Goal: Check status: Check status

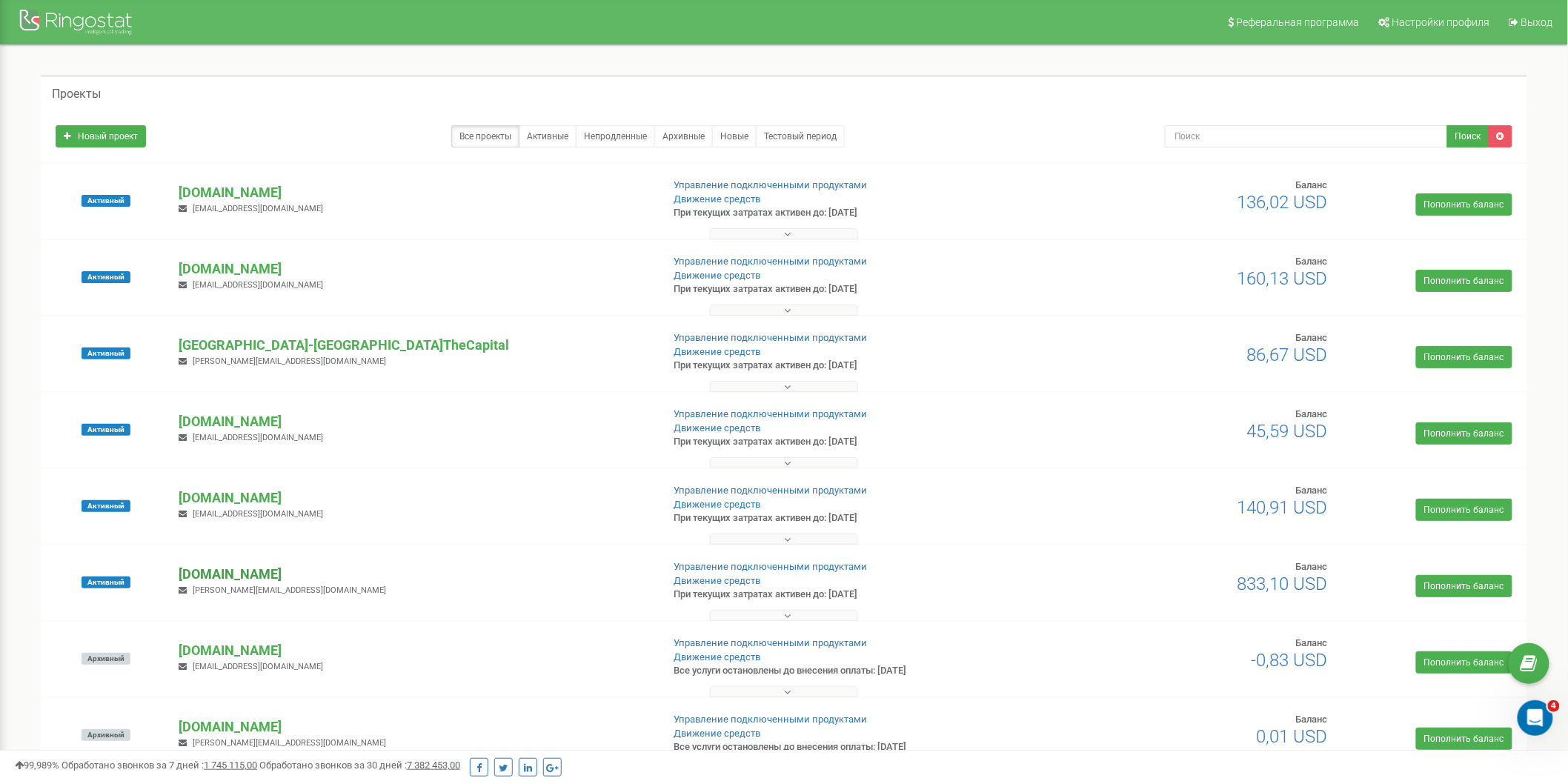
click at [260, 573] on p "[DOMAIN_NAME]" at bounding box center [414, 575] width 471 height 20
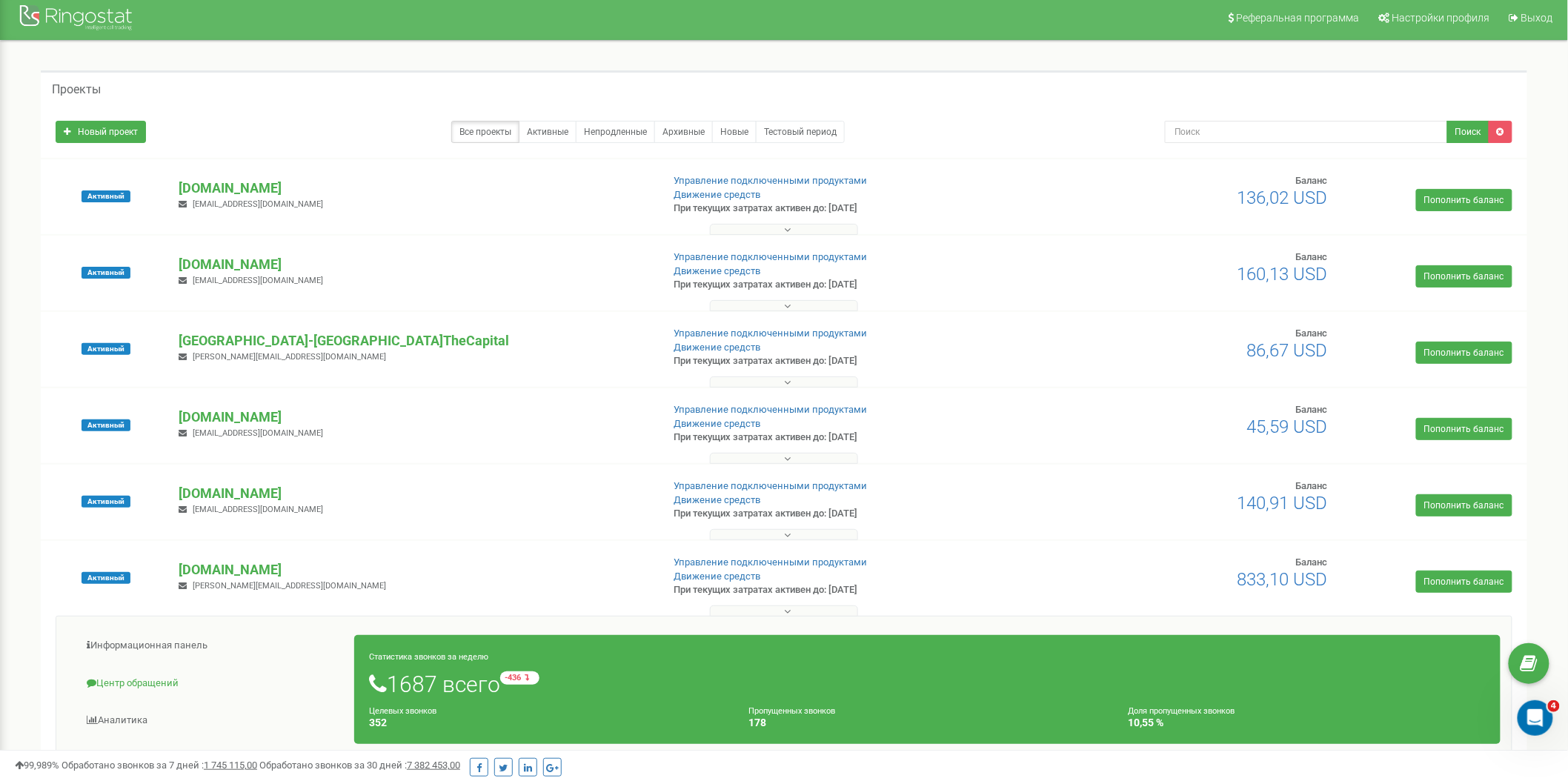
scroll to position [165, 0]
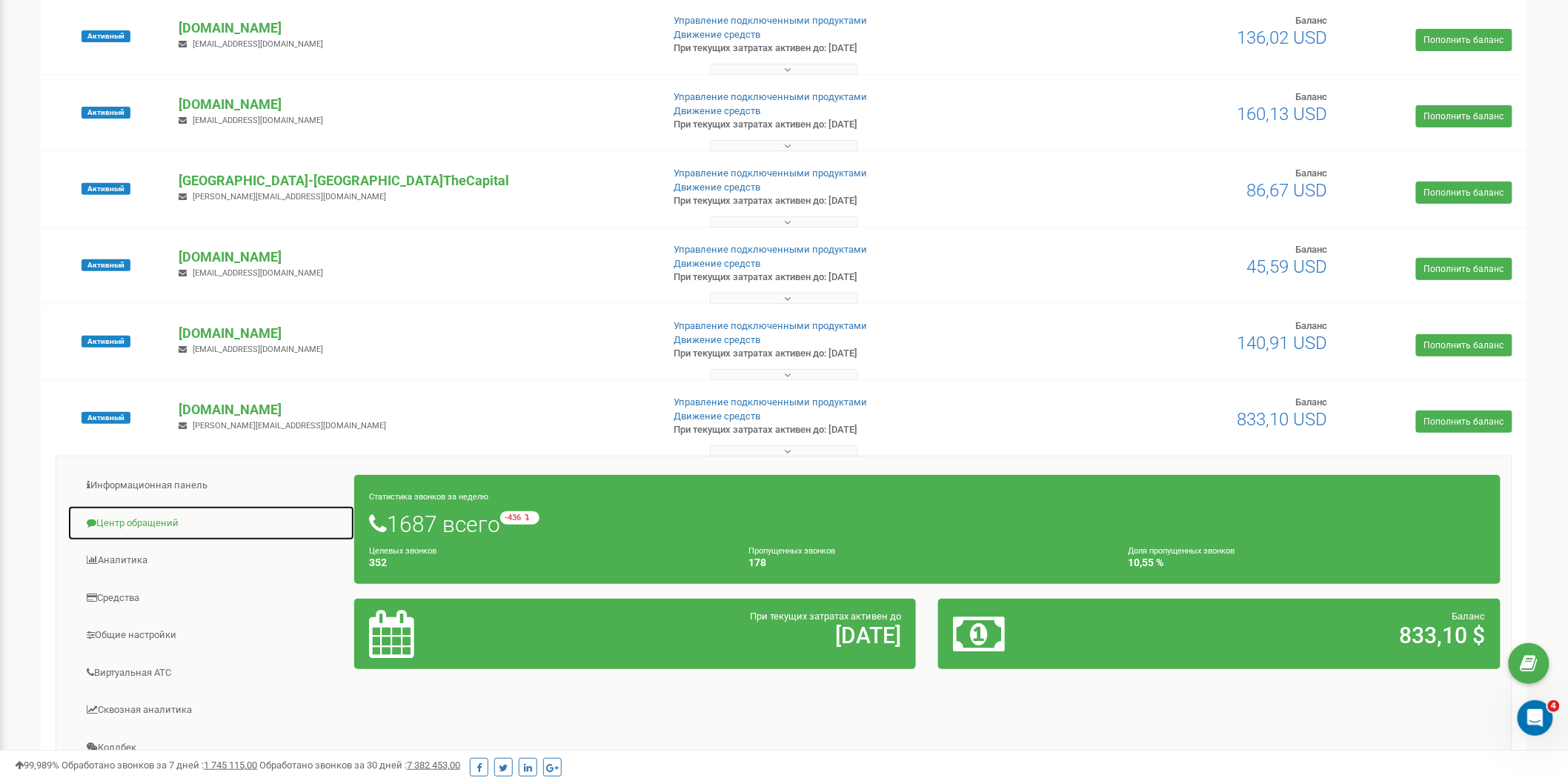
click at [159, 522] on link "Центр обращений" at bounding box center [211, 524] width 287 height 36
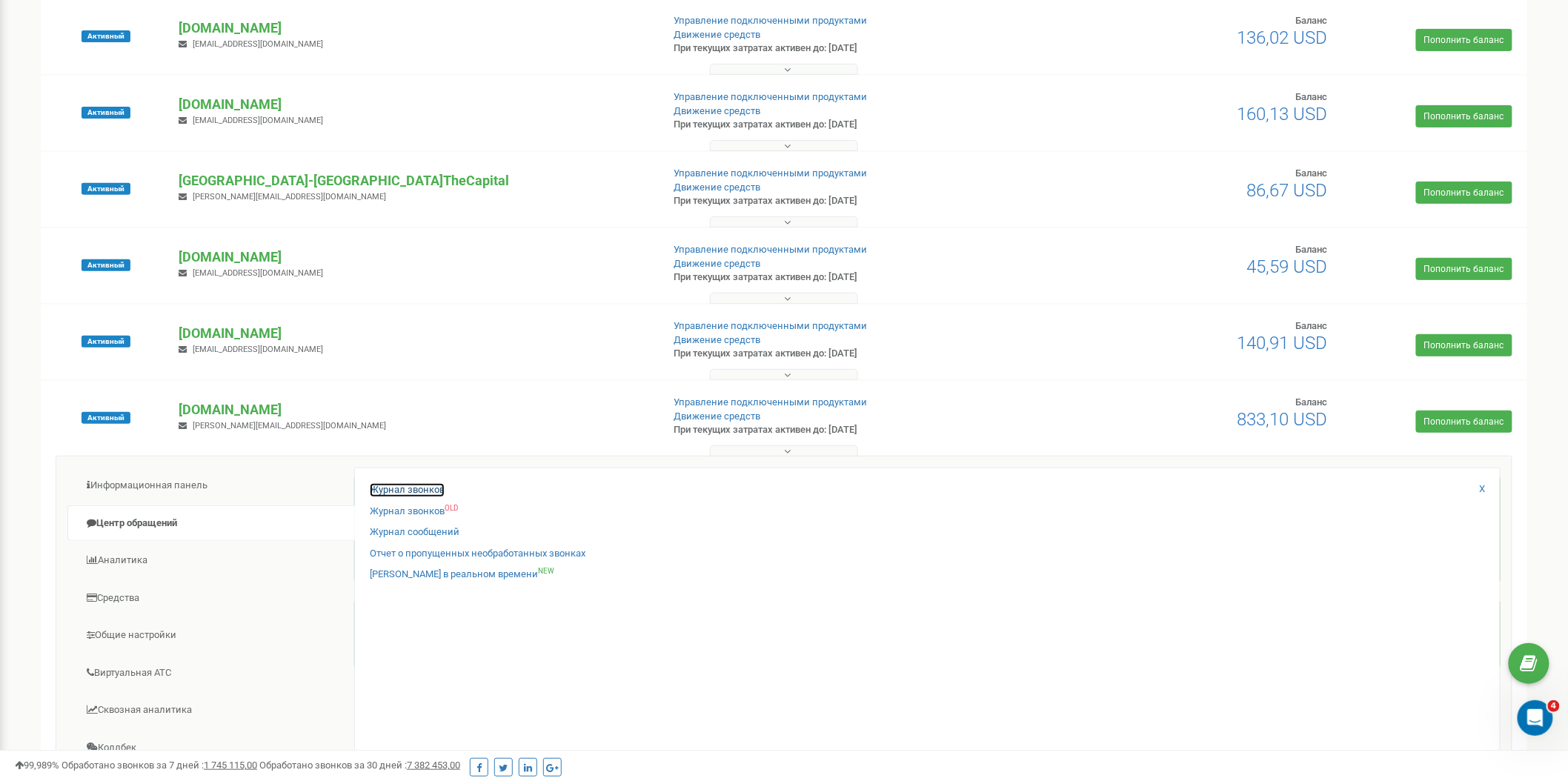
click at [416, 485] on link "Журнал звонков" at bounding box center [407, 490] width 74 height 14
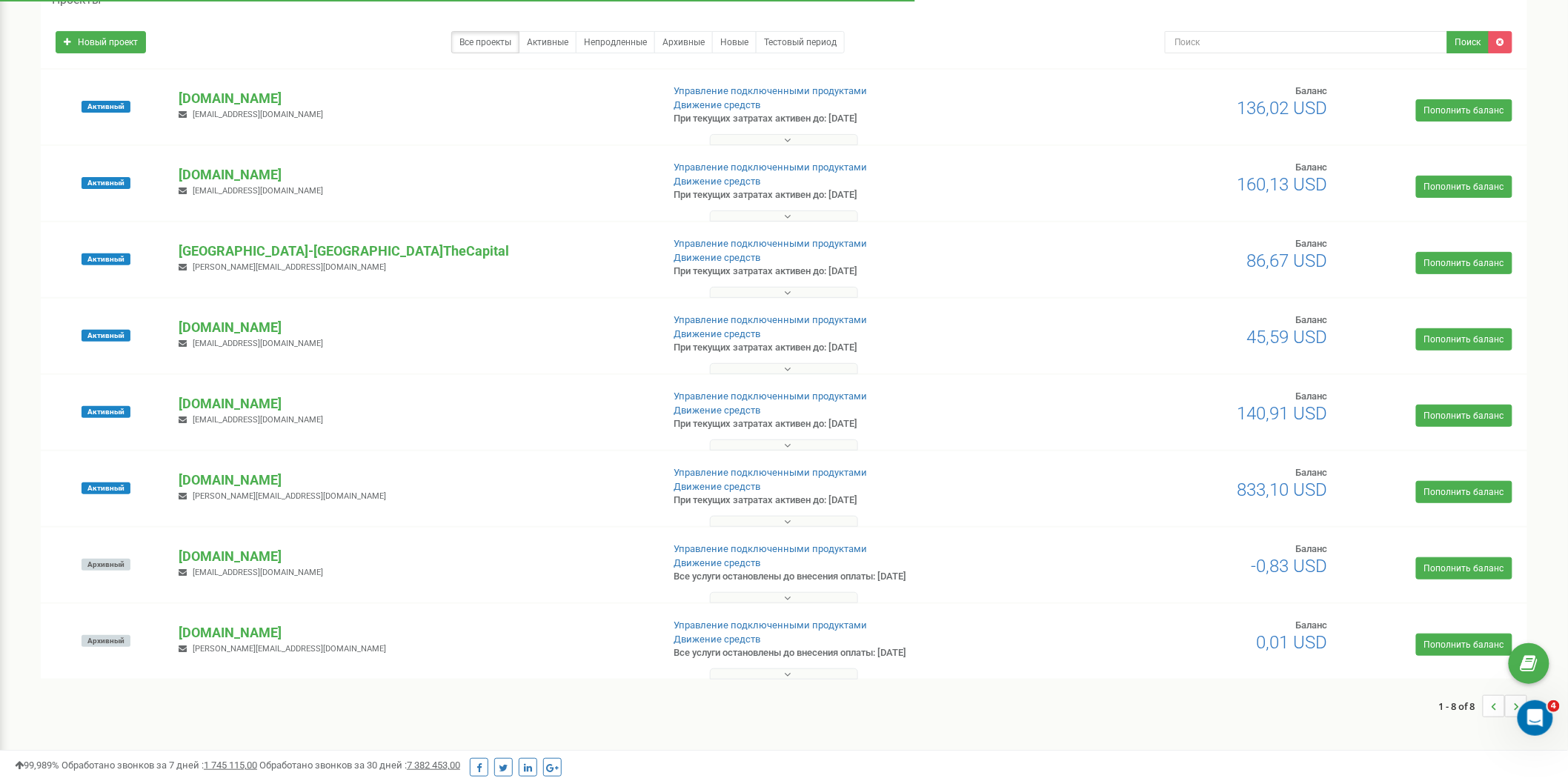
scroll to position [105, 0]
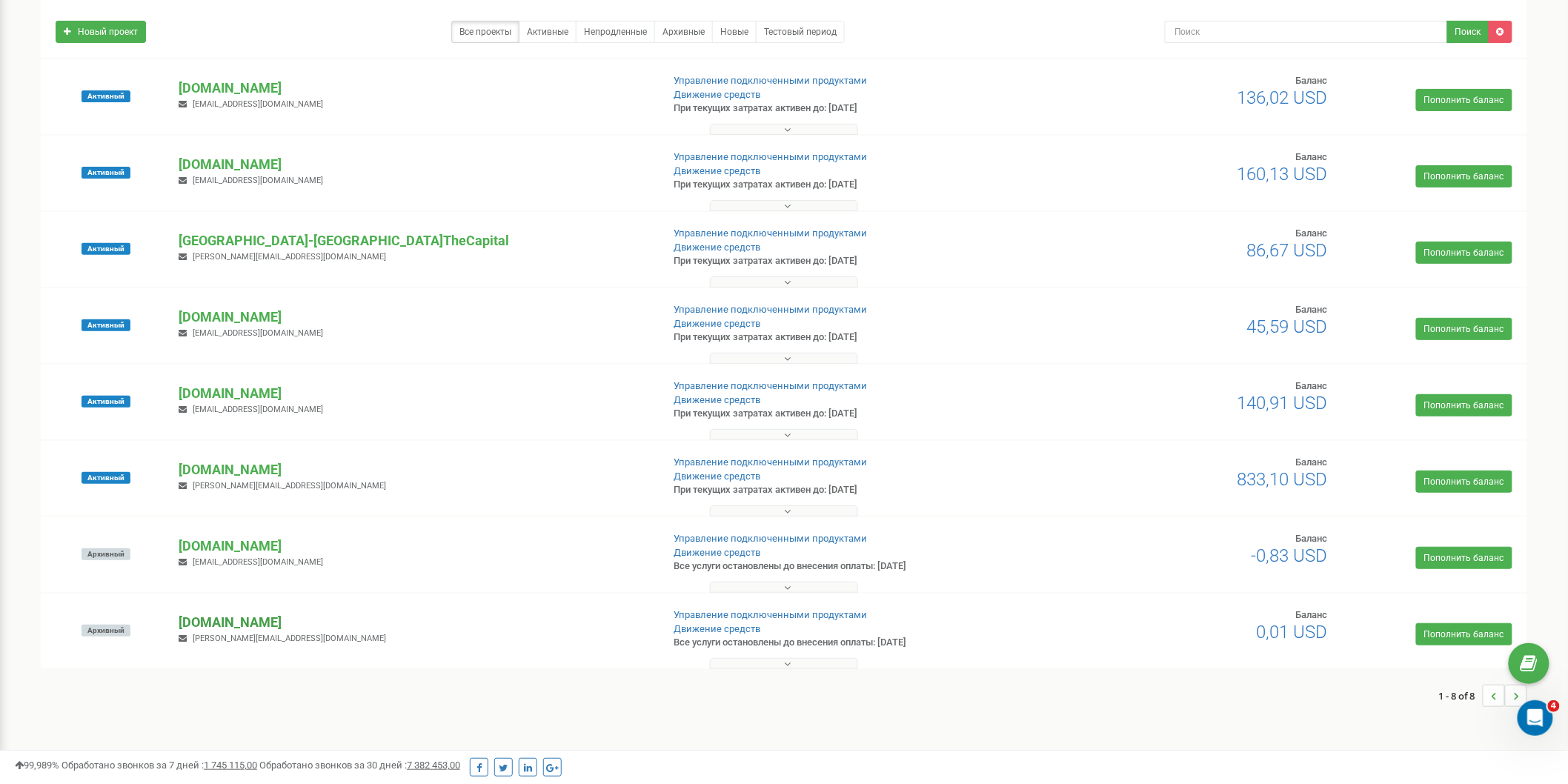
click at [223, 620] on p "[DOMAIN_NAME]" at bounding box center [414, 623] width 471 height 20
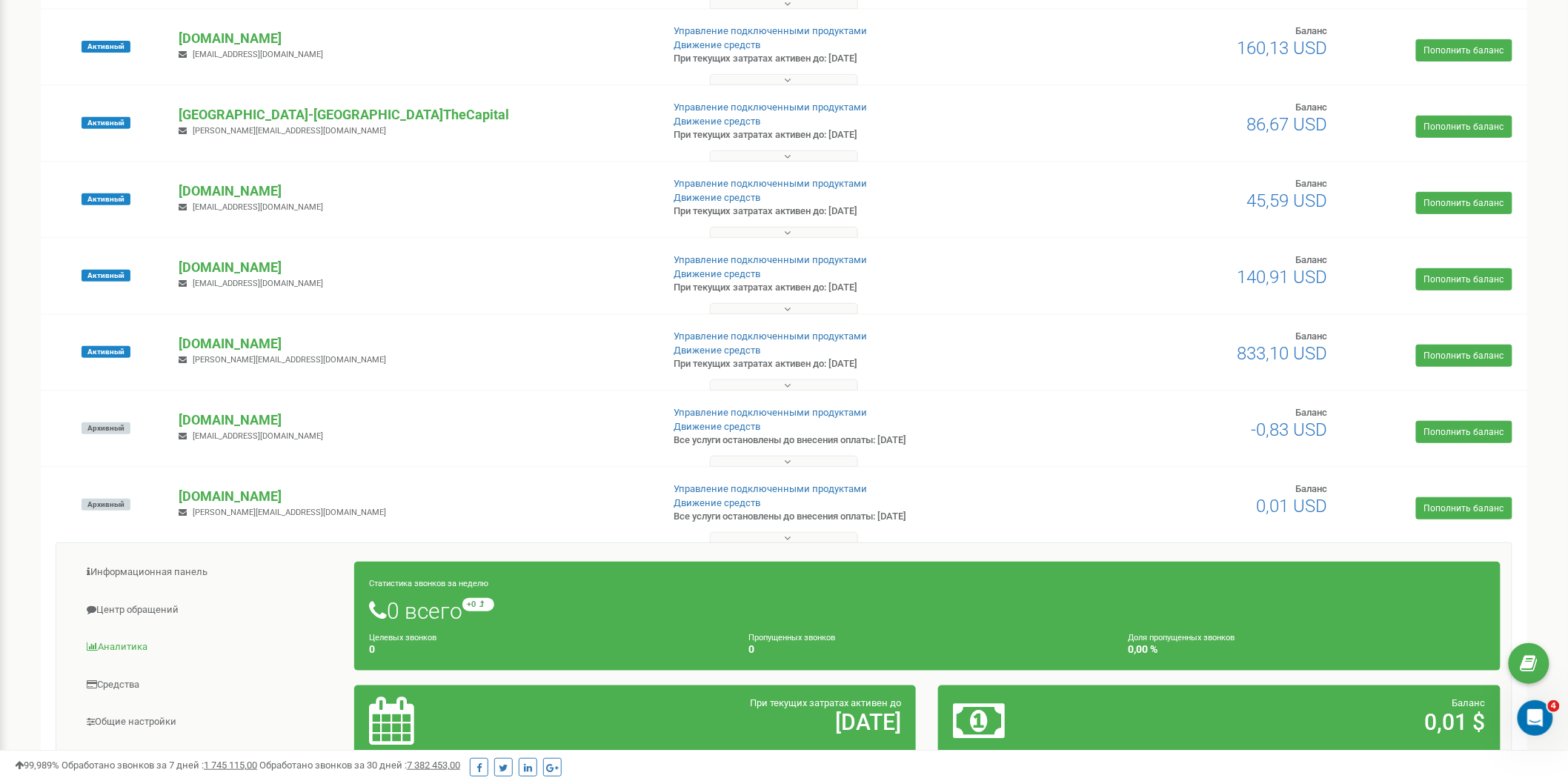
scroll to position [351, 0]
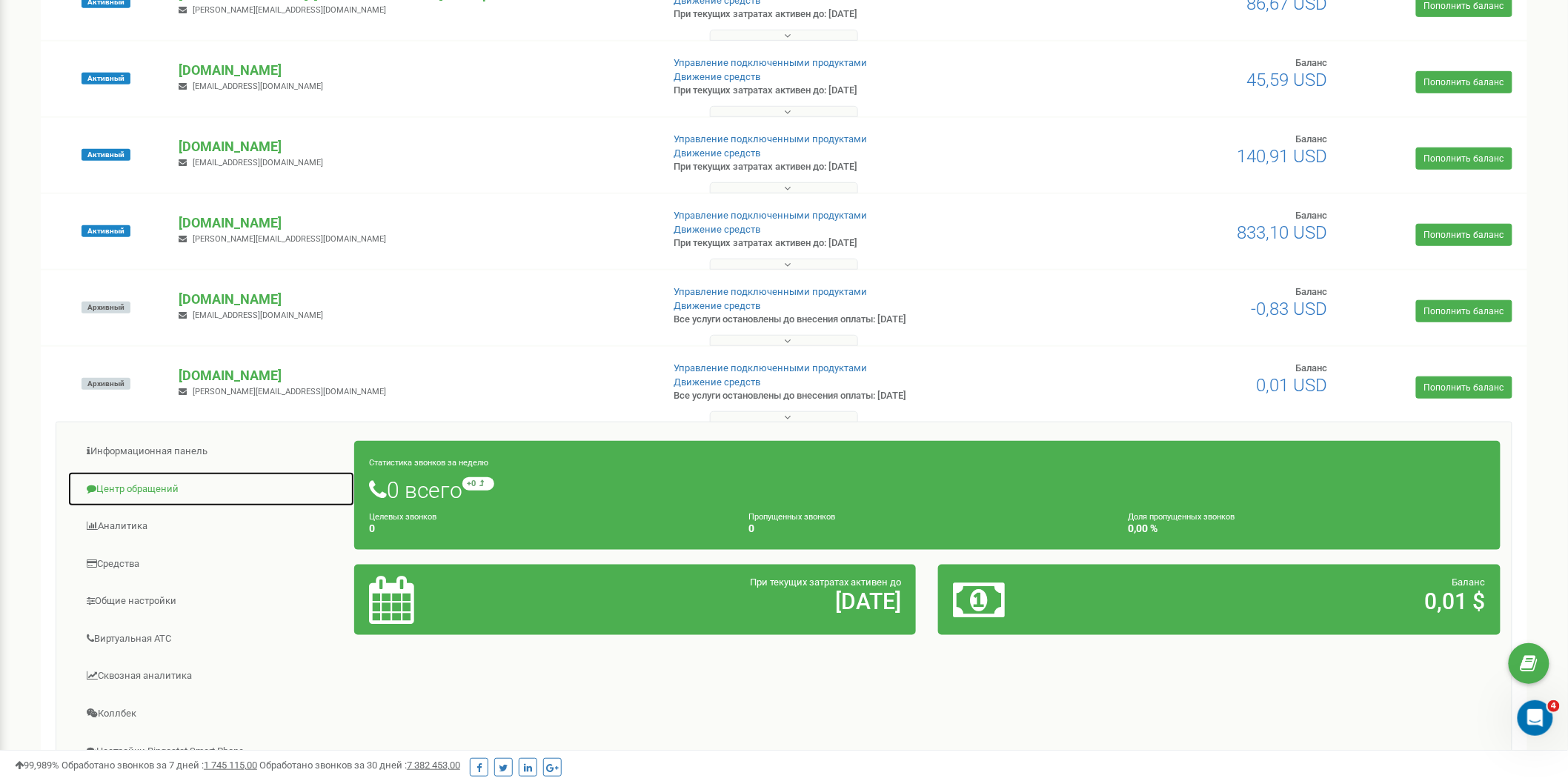
click at [120, 494] on link "Центр обращений" at bounding box center [211, 490] width 287 height 36
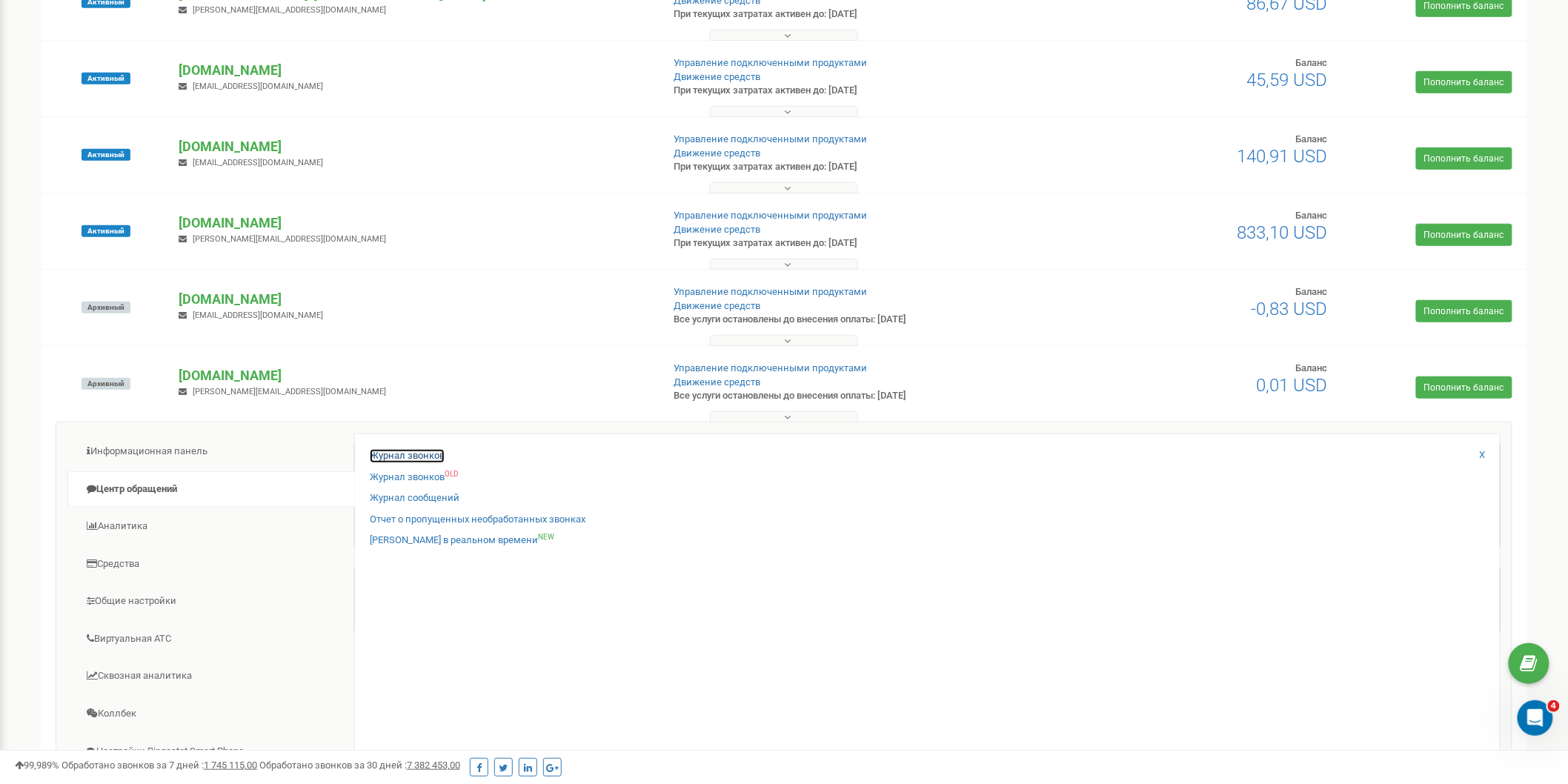
click at [406, 456] on link "Журнал звонков" at bounding box center [407, 456] width 74 height 14
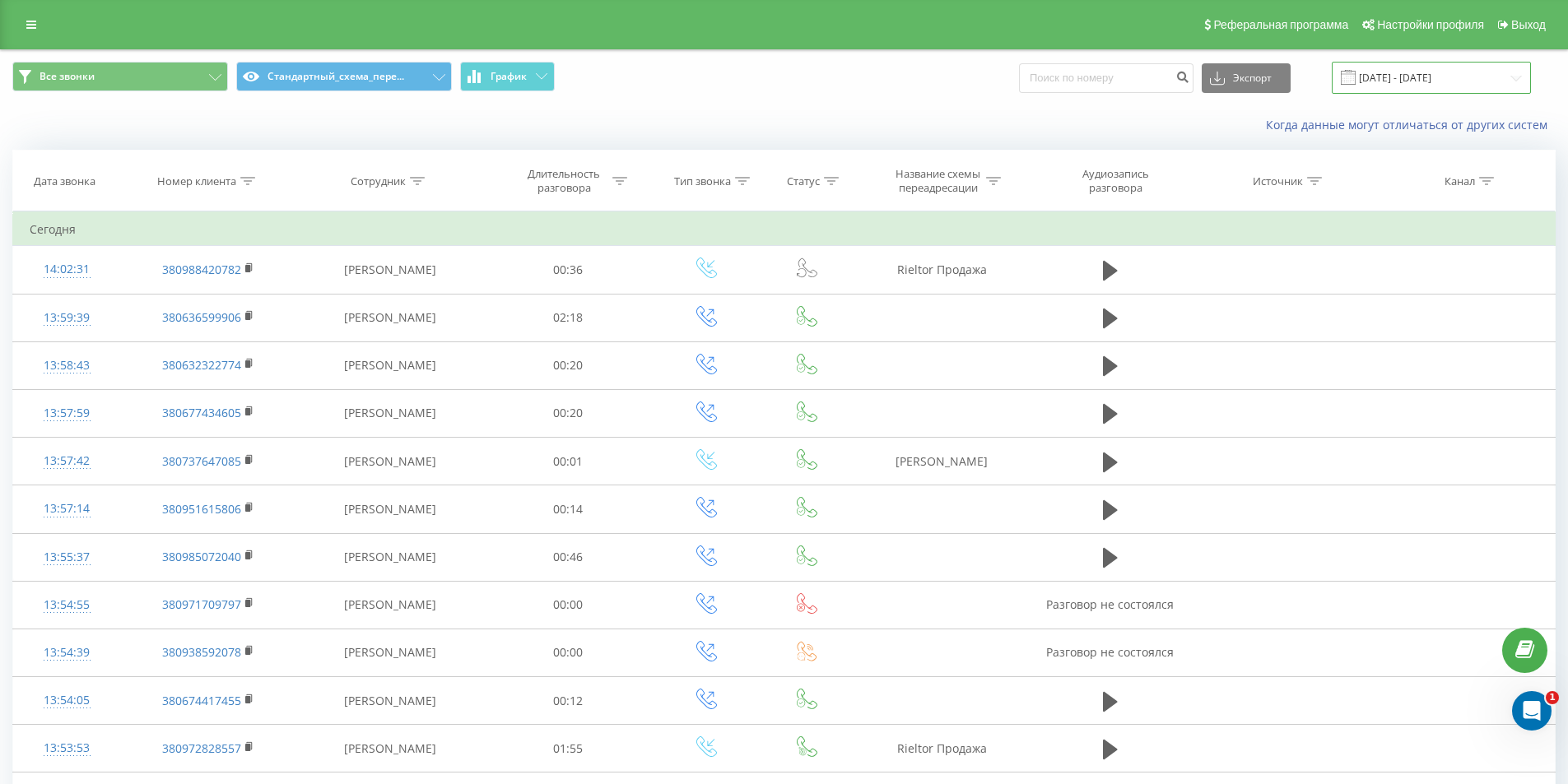
click at [1374, 78] on input "[DATE] - [DATE]" at bounding box center [1431, 78] width 199 height 32
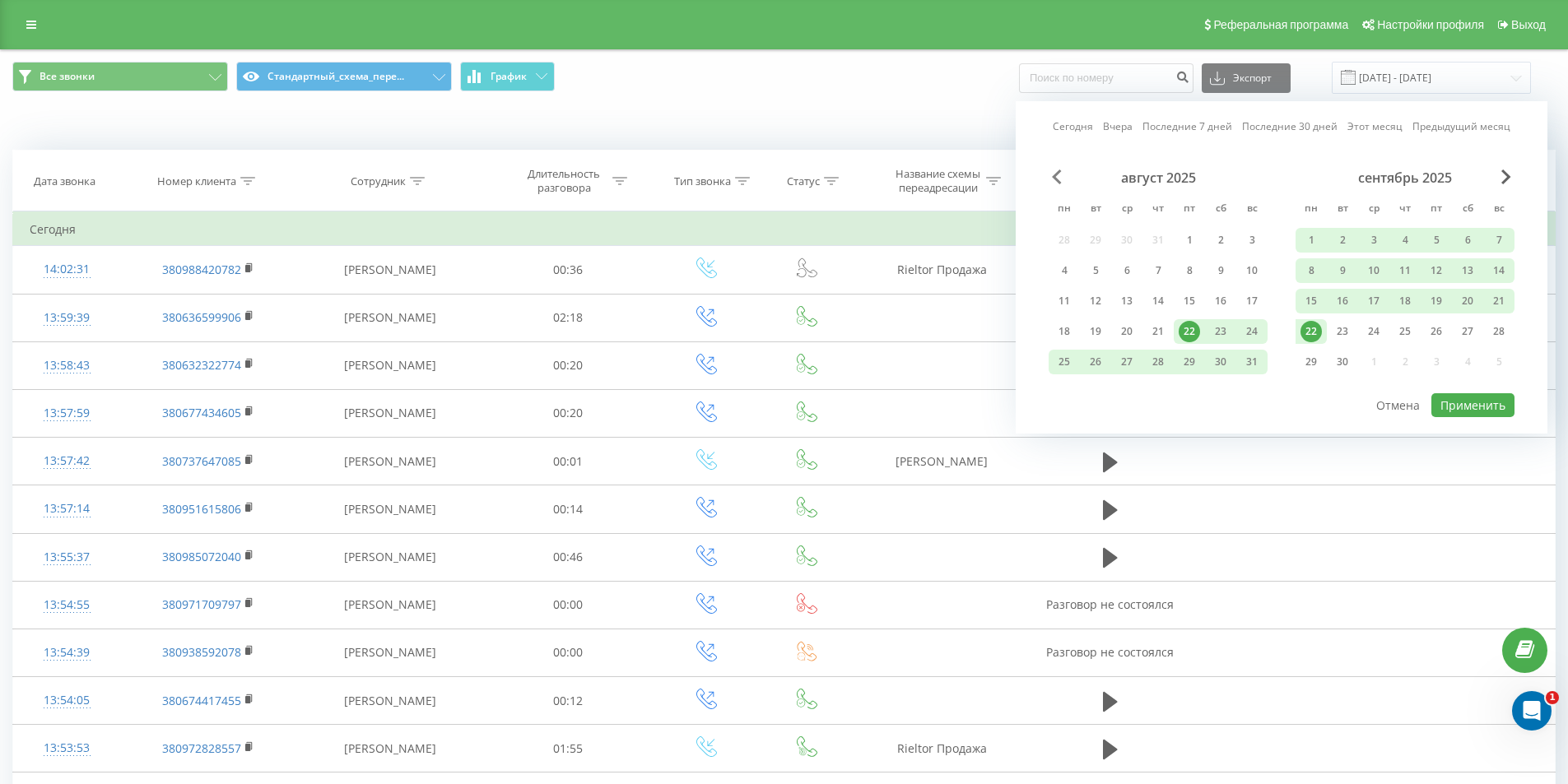
click at [1055, 178] on span "Previous Month" at bounding box center [1057, 177] width 10 height 15
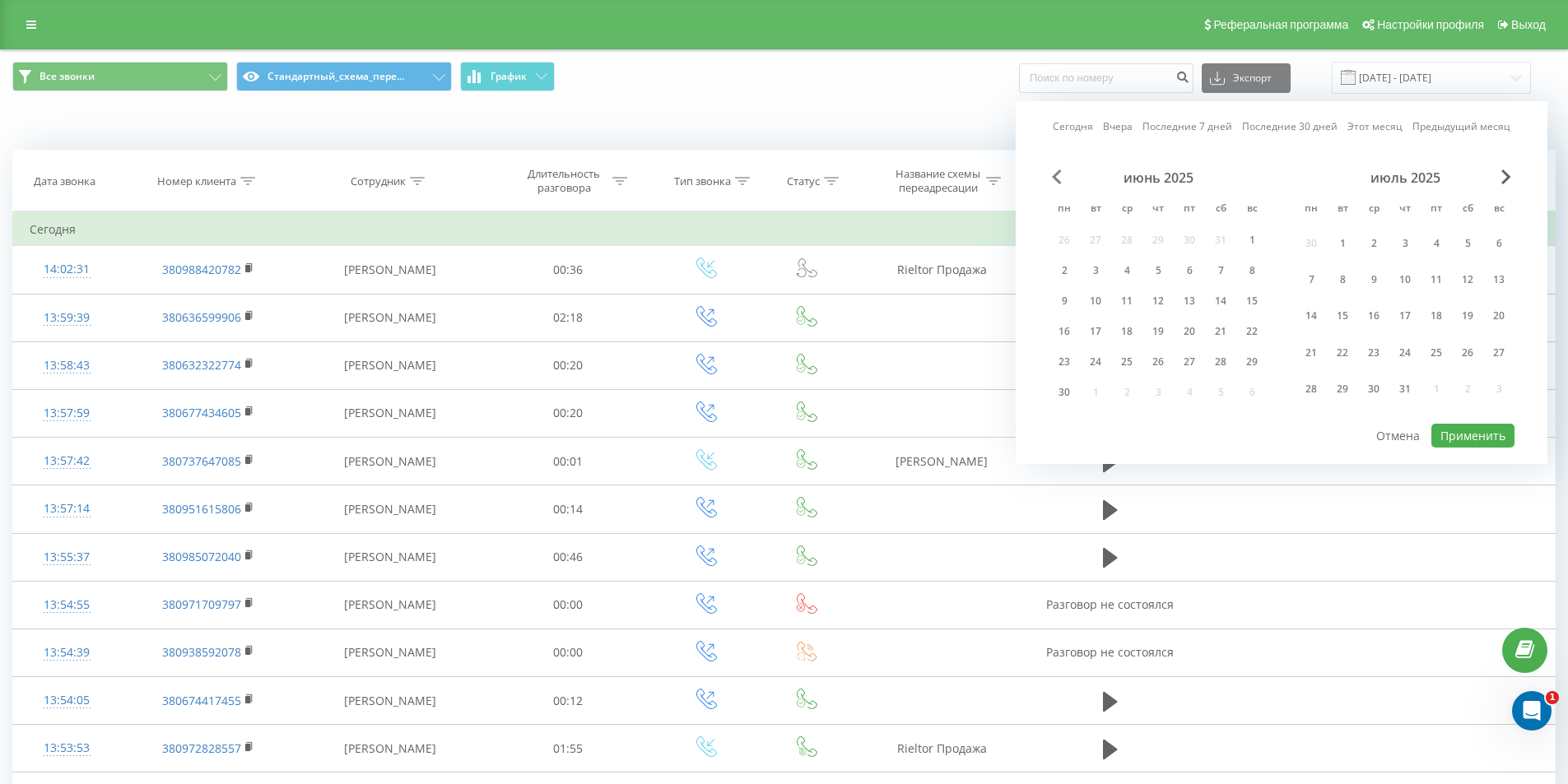
click at [1055, 178] on span "Previous Month" at bounding box center [1057, 177] width 10 height 15
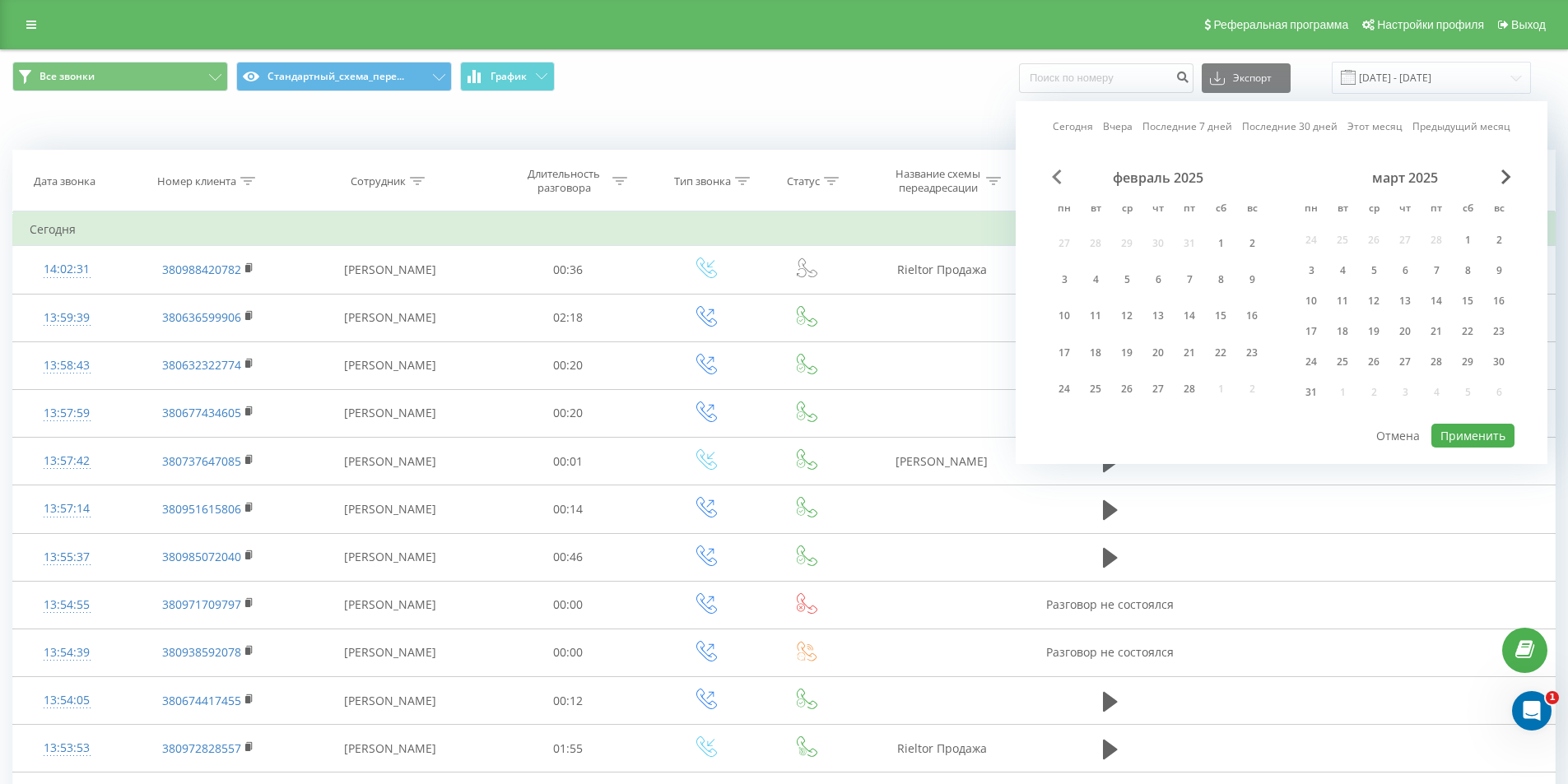
click at [1055, 178] on span "Previous Month" at bounding box center [1057, 177] width 10 height 15
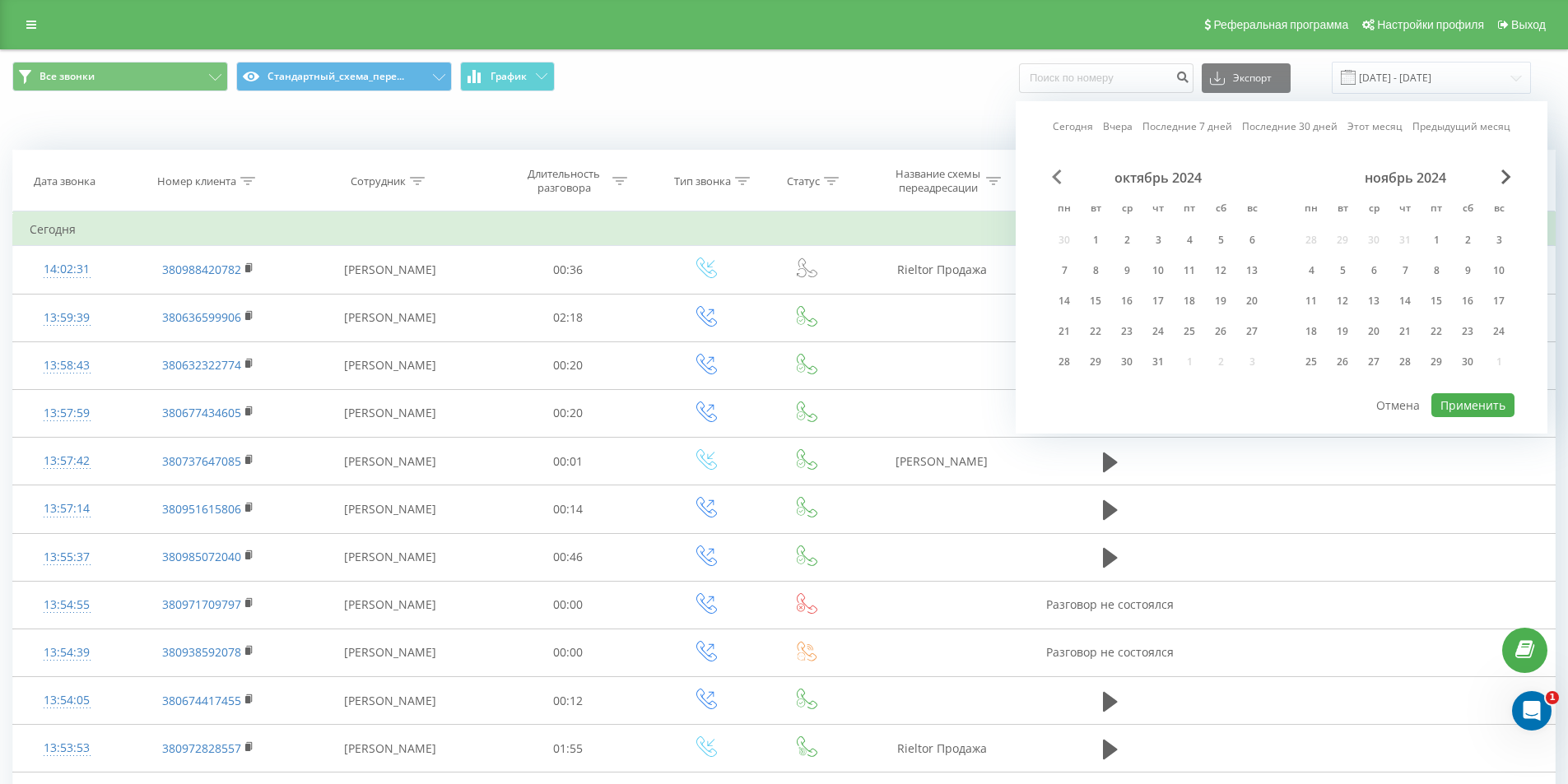
click at [1055, 178] on span "Previous Month" at bounding box center [1057, 177] width 10 height 15
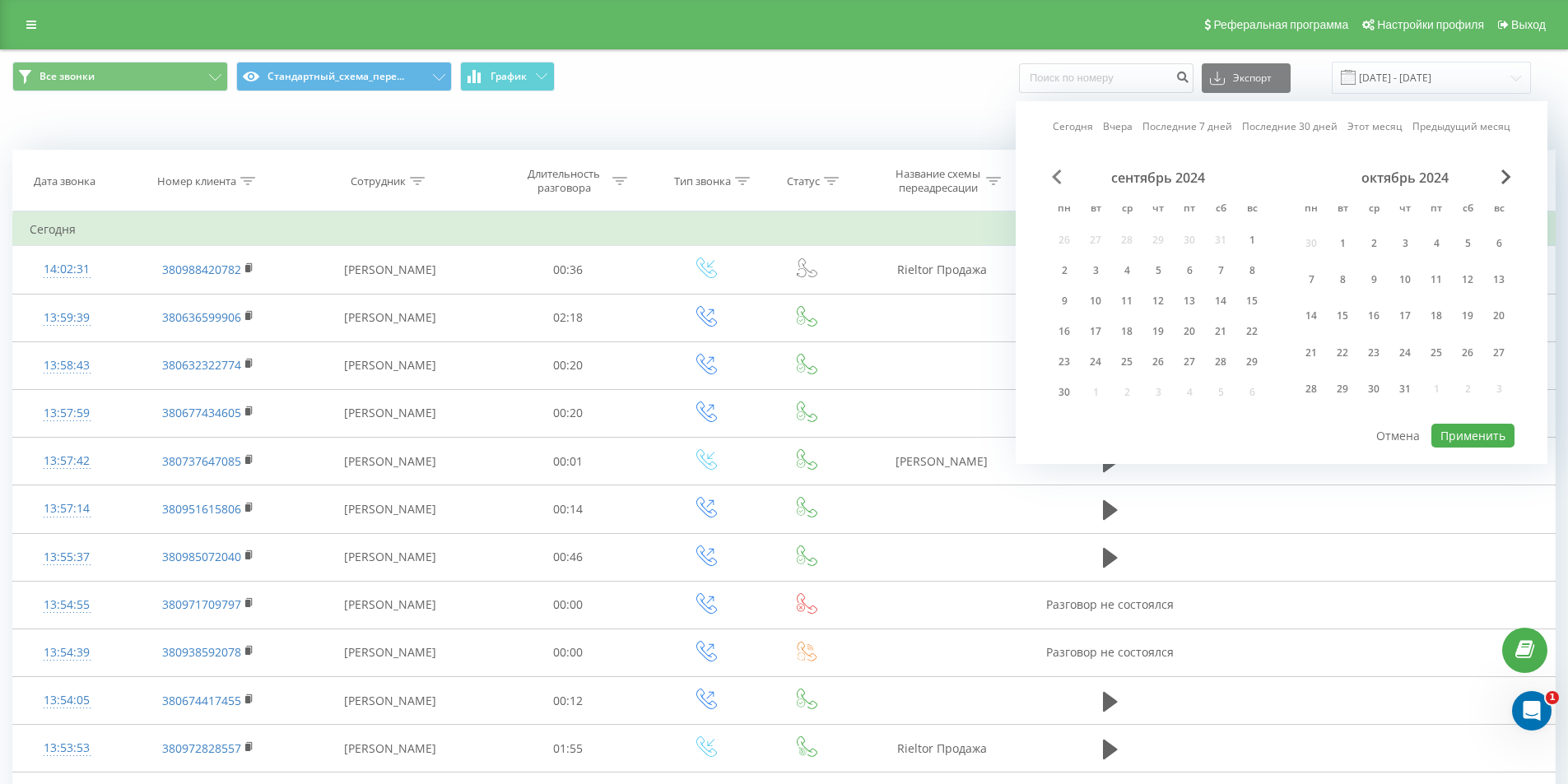
click at [1055, 178] on span "Previous Month" at bounding box center [1057, 177] width 10 height 15
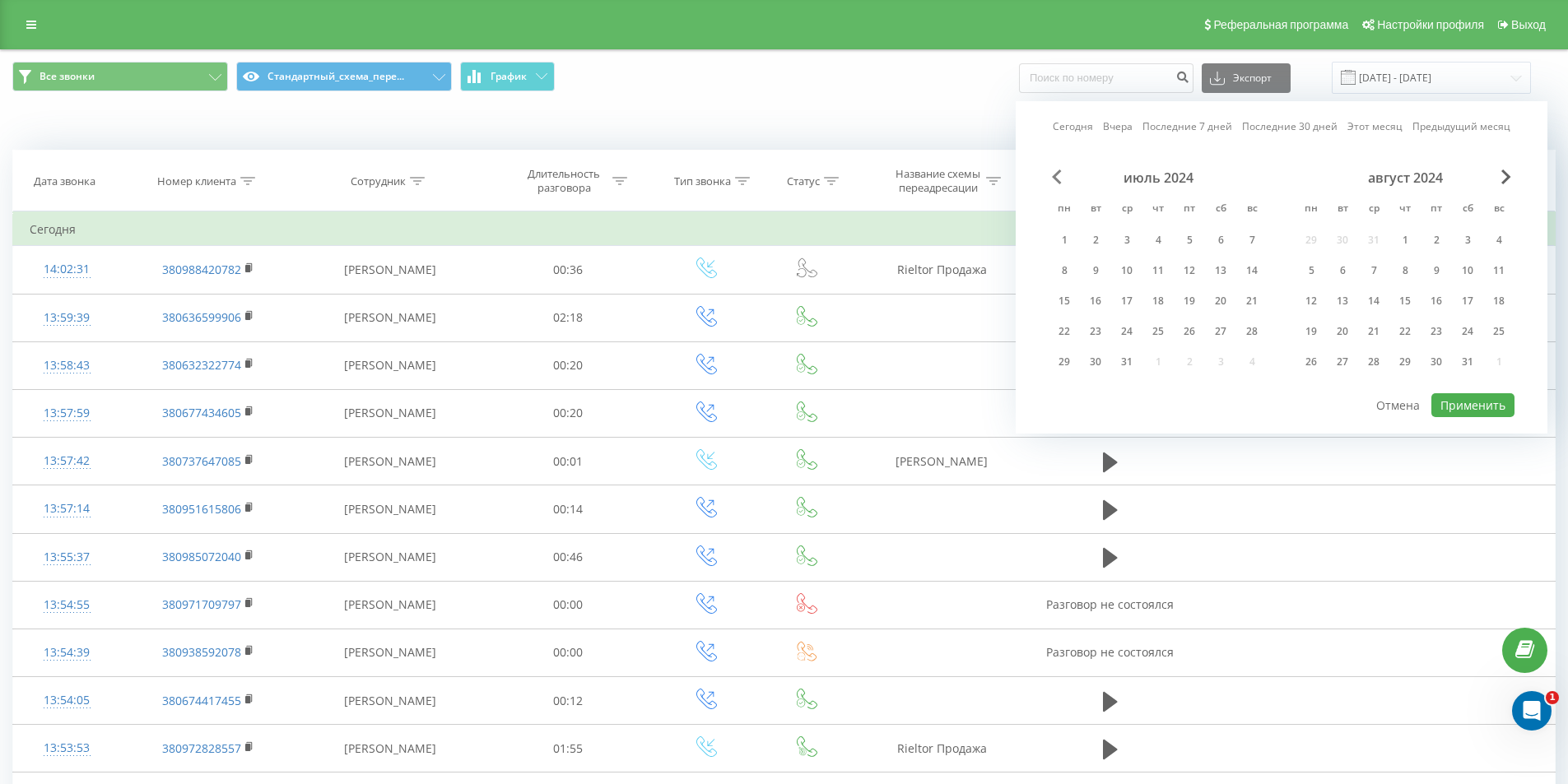
click at [1055, 178] on span "Previous Month" at bounding box center [1057, 177] width 10 height 15
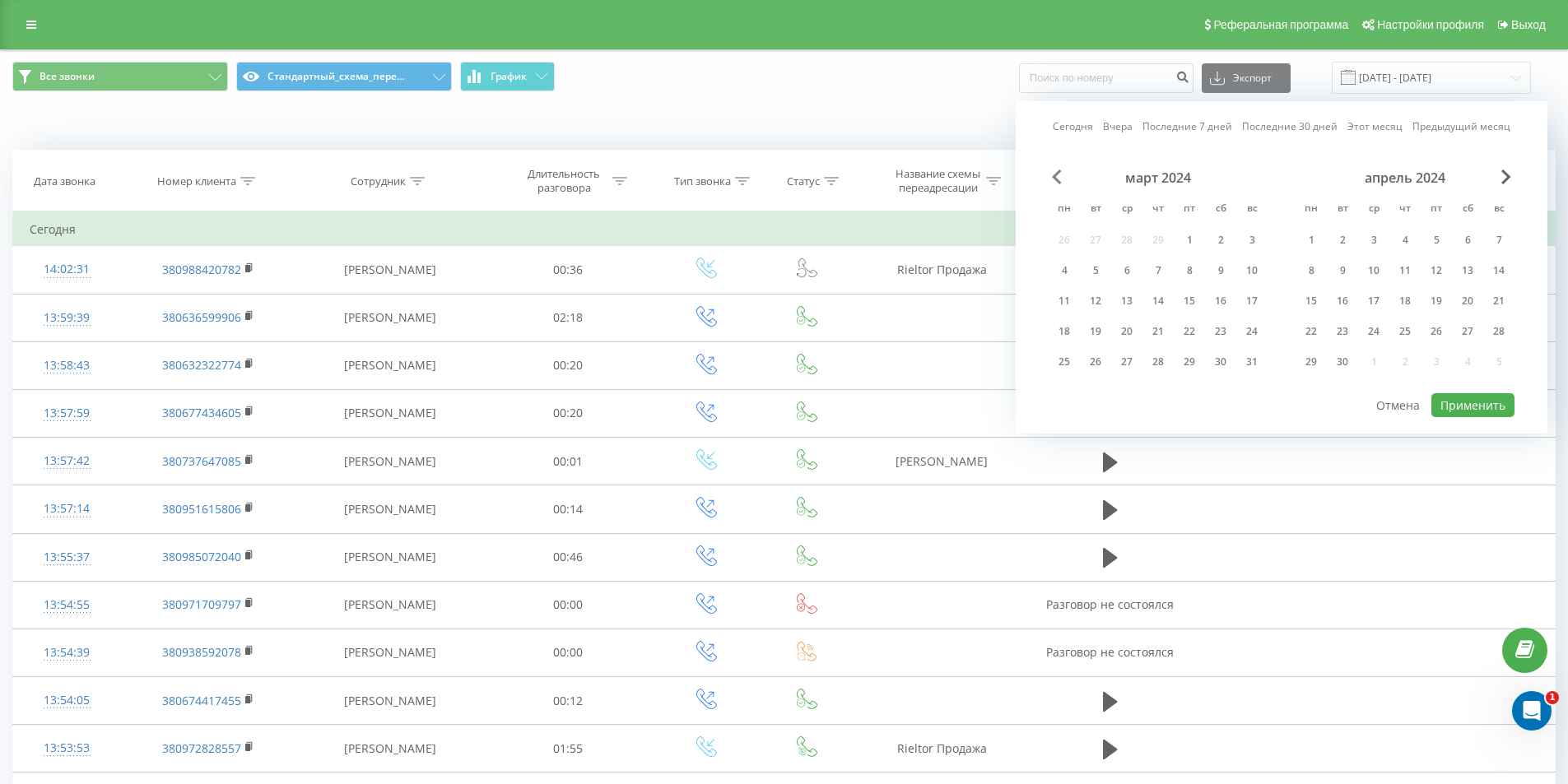
click at [1055, 178] on span "Previous Month" at bounding box center [1057, 177] width 10 height 15
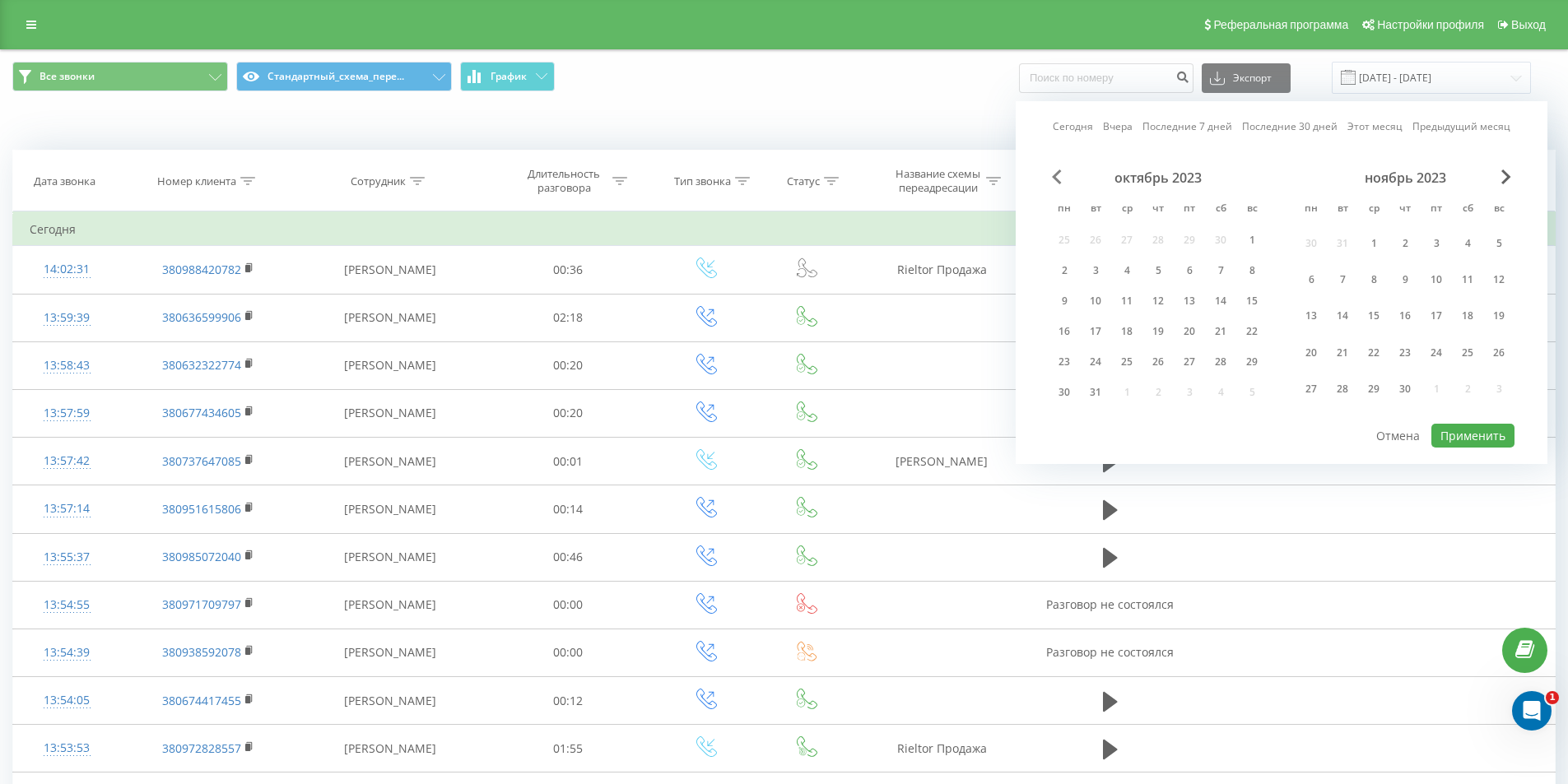
click at [1055, 178] on span "Previous Month" at bounding box center [1057, 177] width 10 height 15
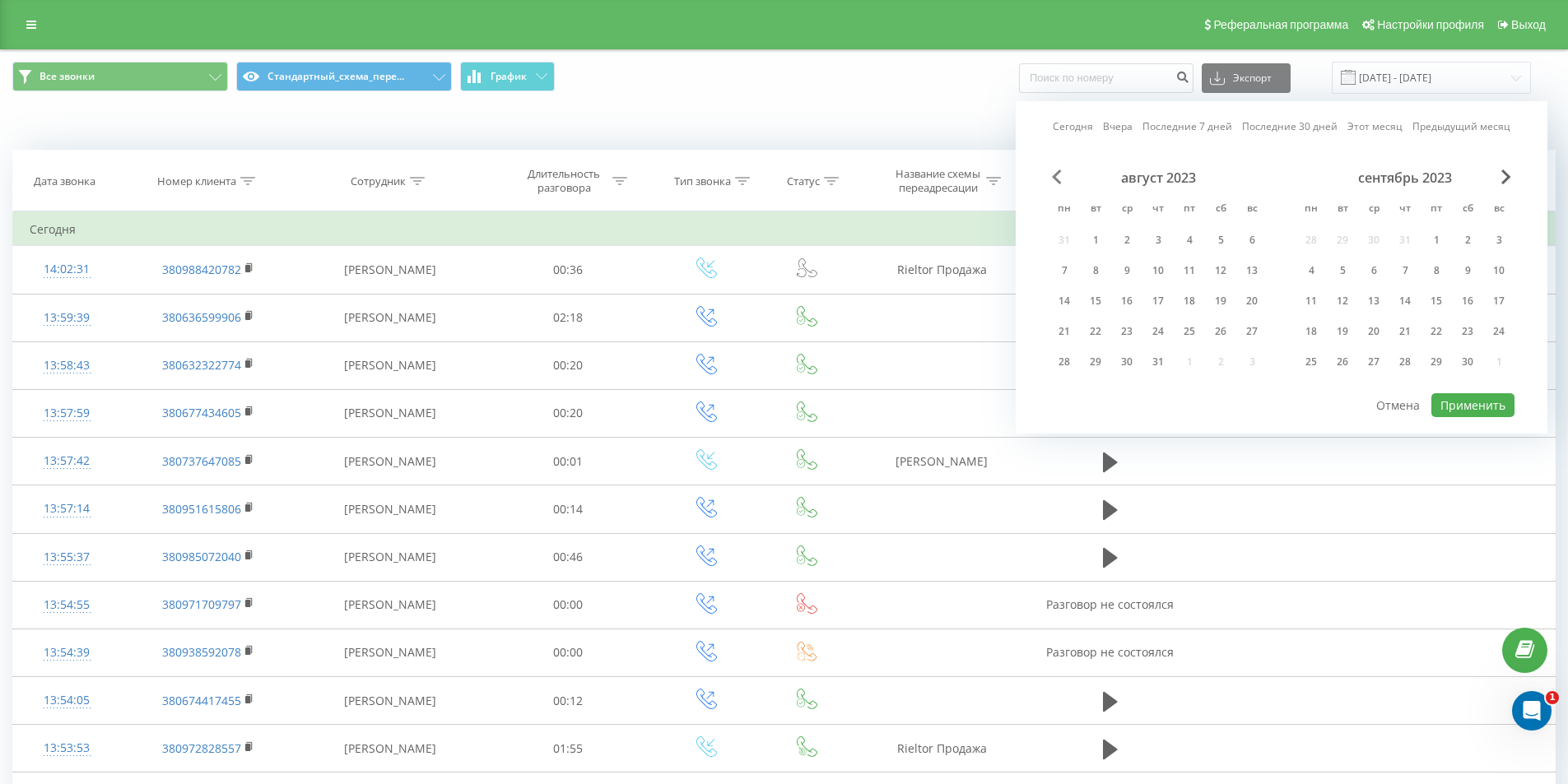
click at [1055, 178] on span "Previous Month" at bounding box center [1057, 177] width 10 height 15
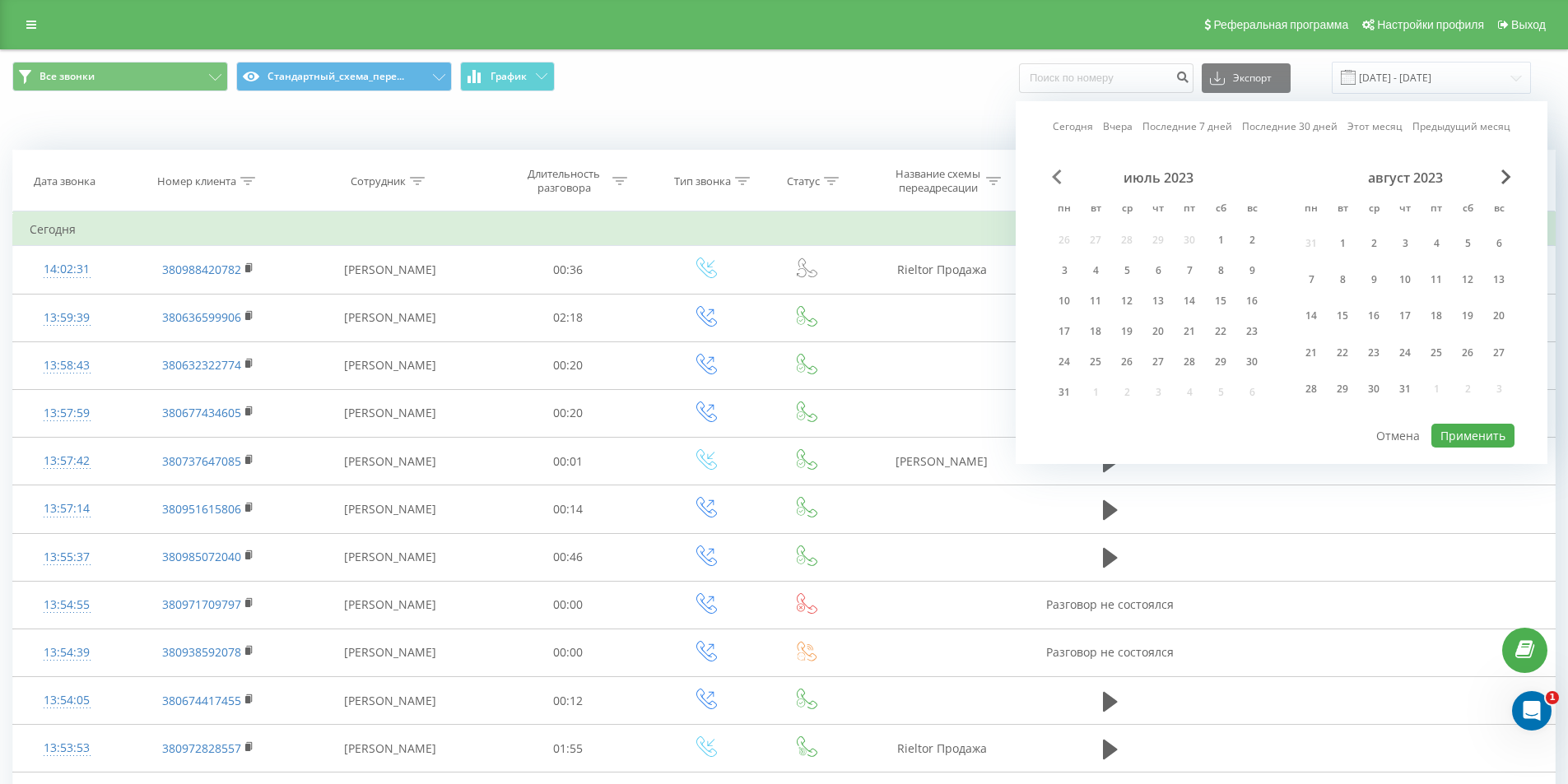
click at [1055, 178] on span "Previous Month" at bounding box center [1057, 177] width 10 height 15
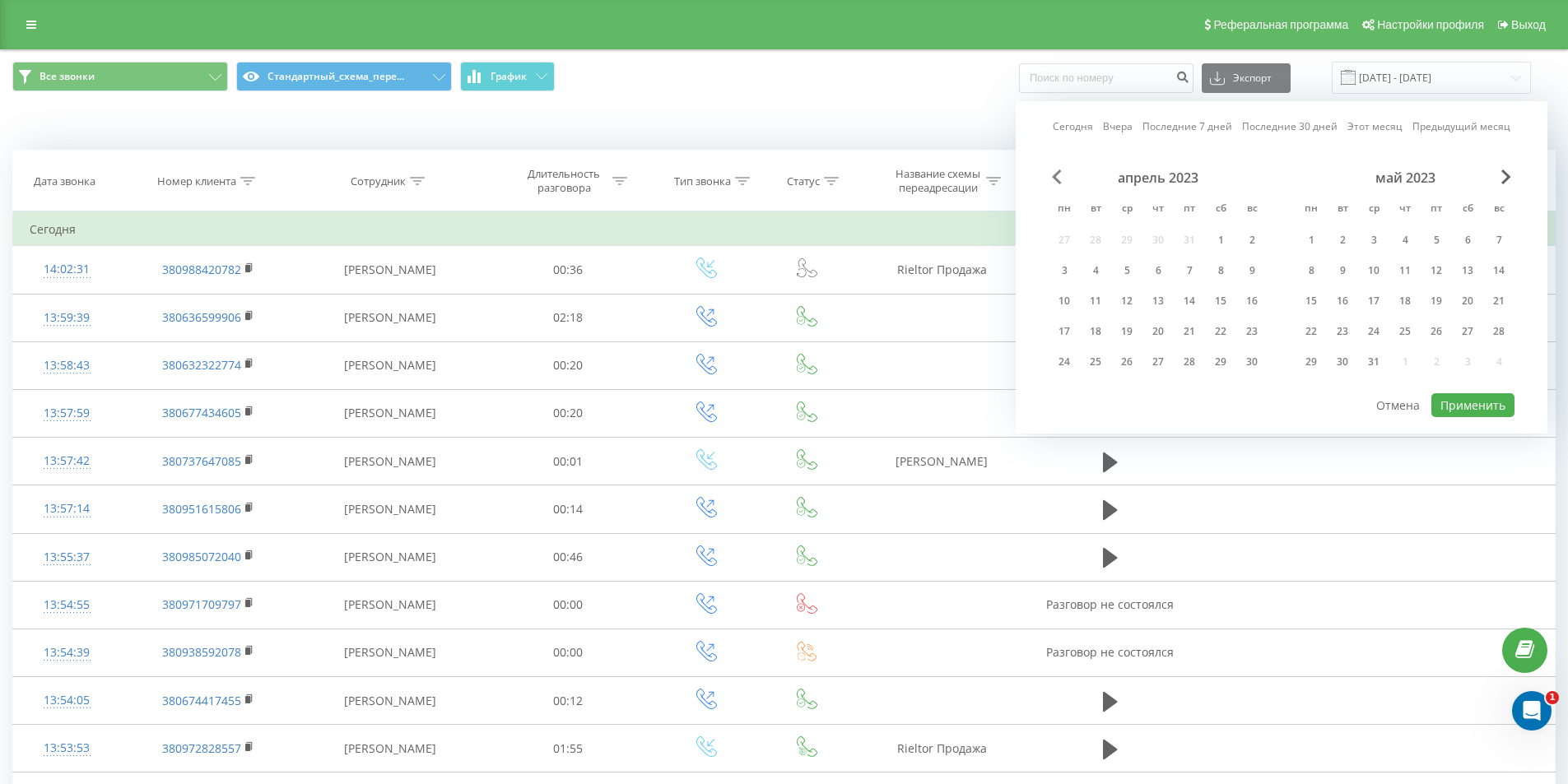
click at [1055, 178] on span "Previous Month" at bounding box center [1057, 177] width 10 height 15
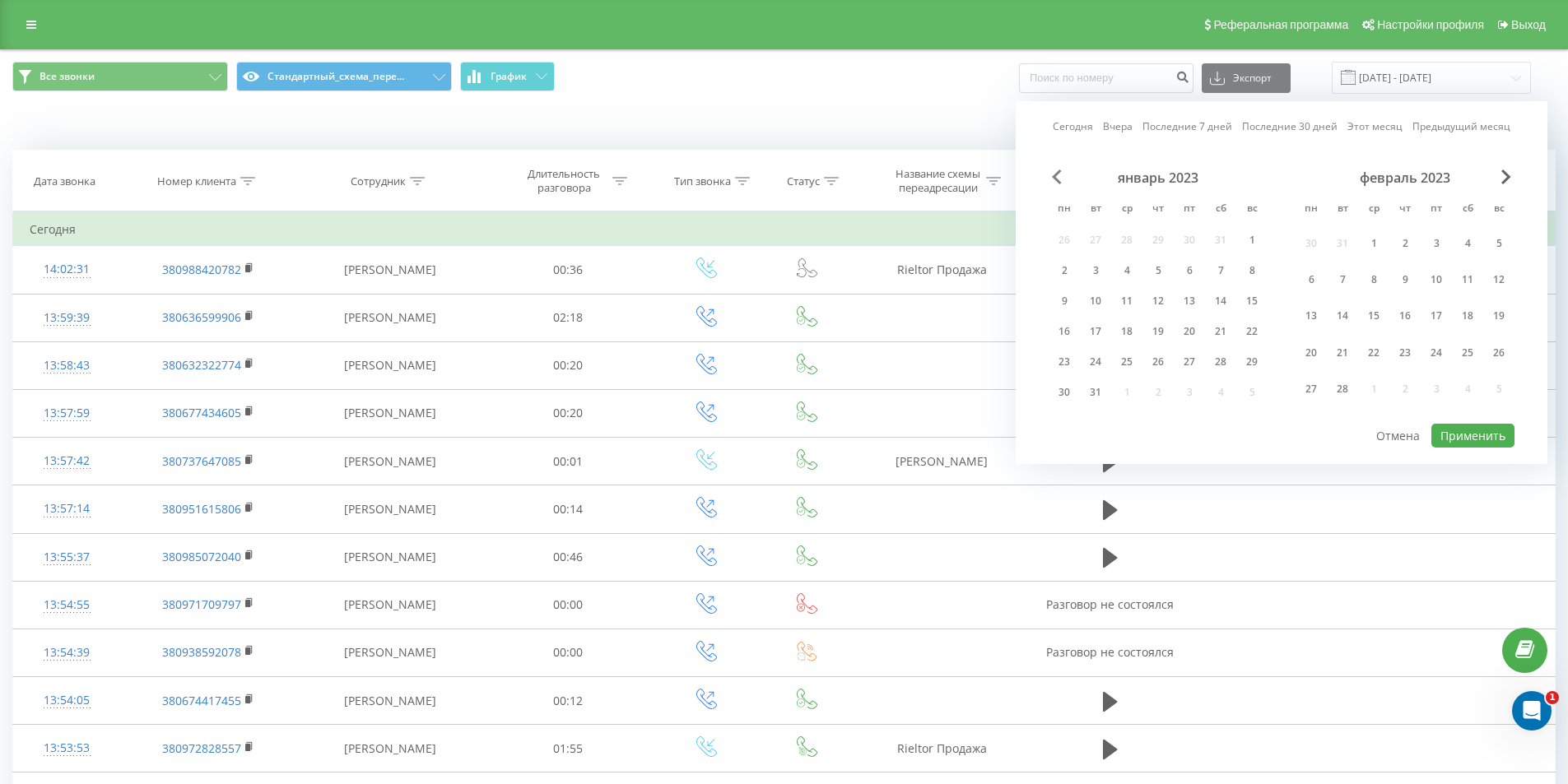
click at [1055, 178] on span "Previous Month" at bounding box center [1057, 177] width 10 height 15
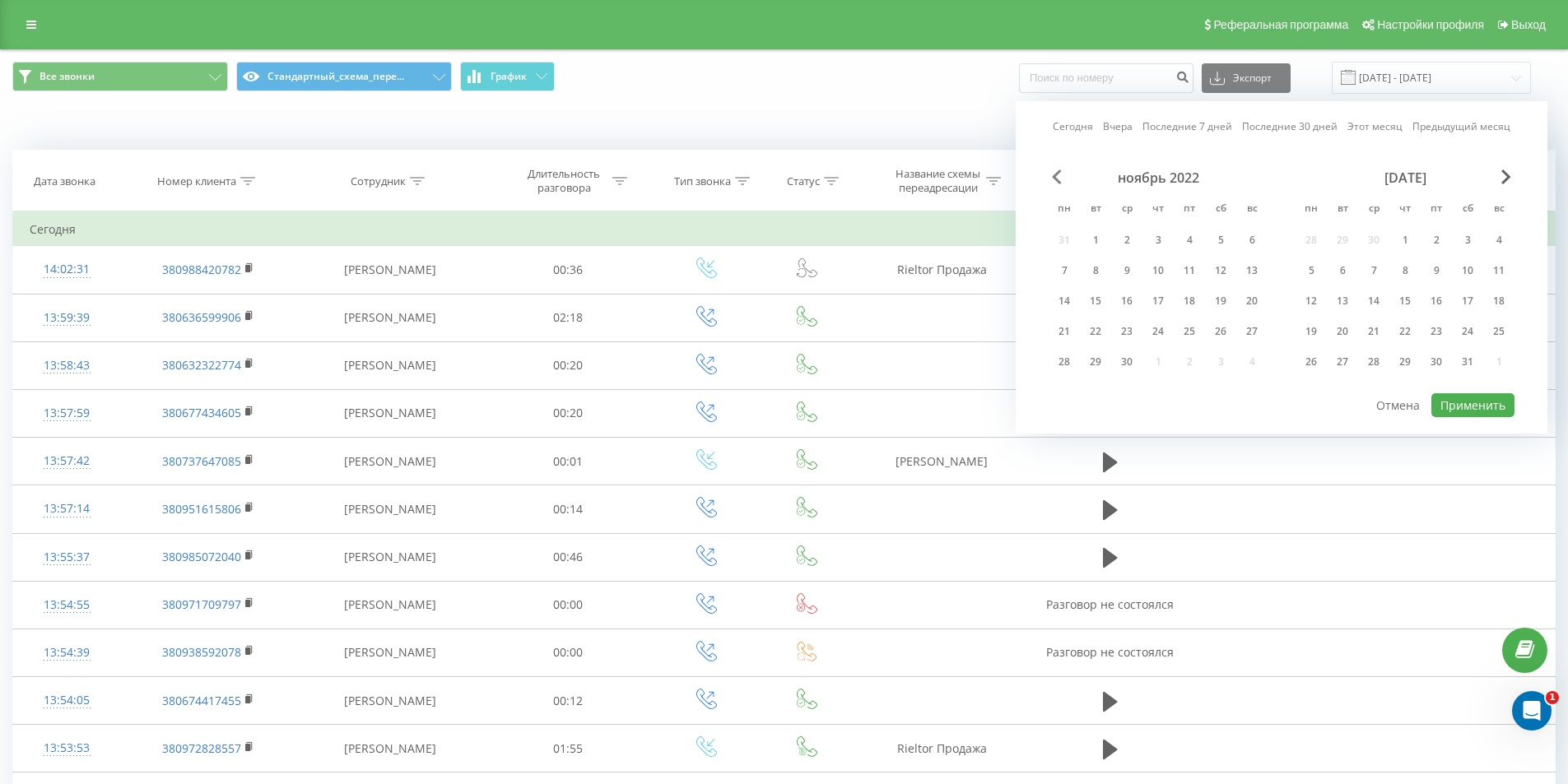
click at [1055, 178] on span "Previous Month" at bounding box center [1057, 177] width 10 height 15
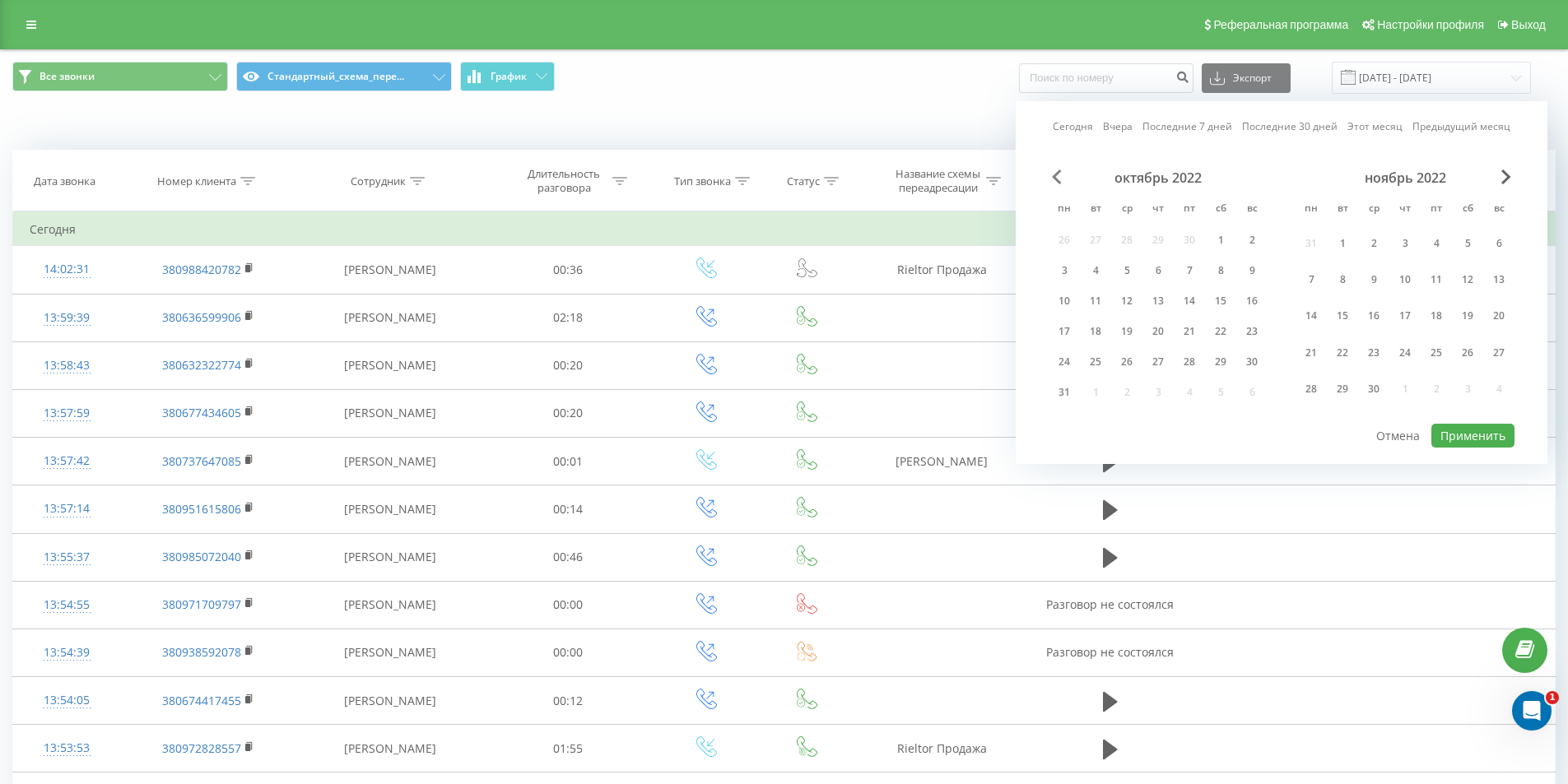
click at [1055, 178] on span "Previous Month" at bounding box center [1057, 177] width 10 height 15
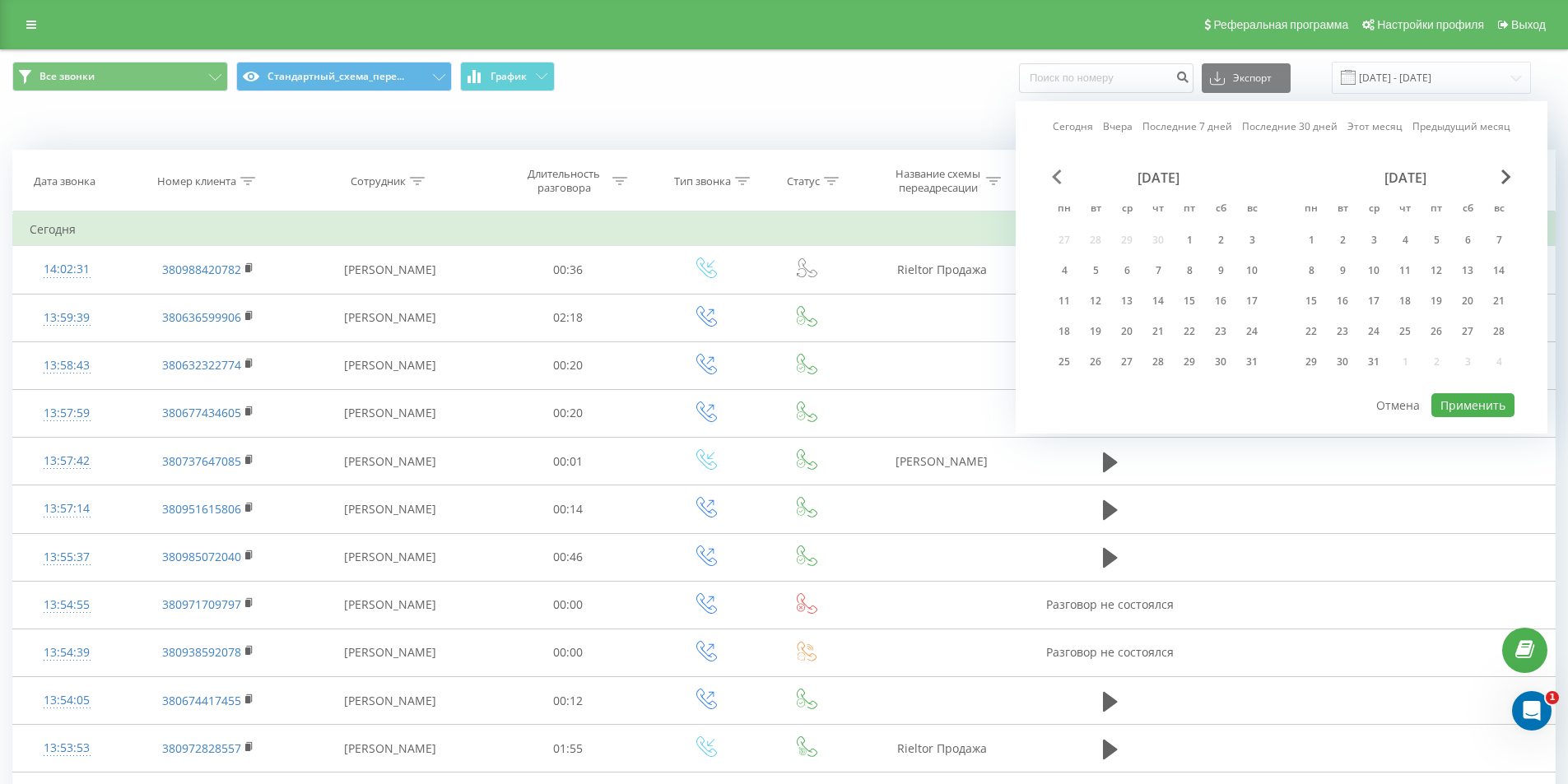
click at [1055, 178] on span "Previous Month" at bounding box center [1057, 177] width 10 height 15
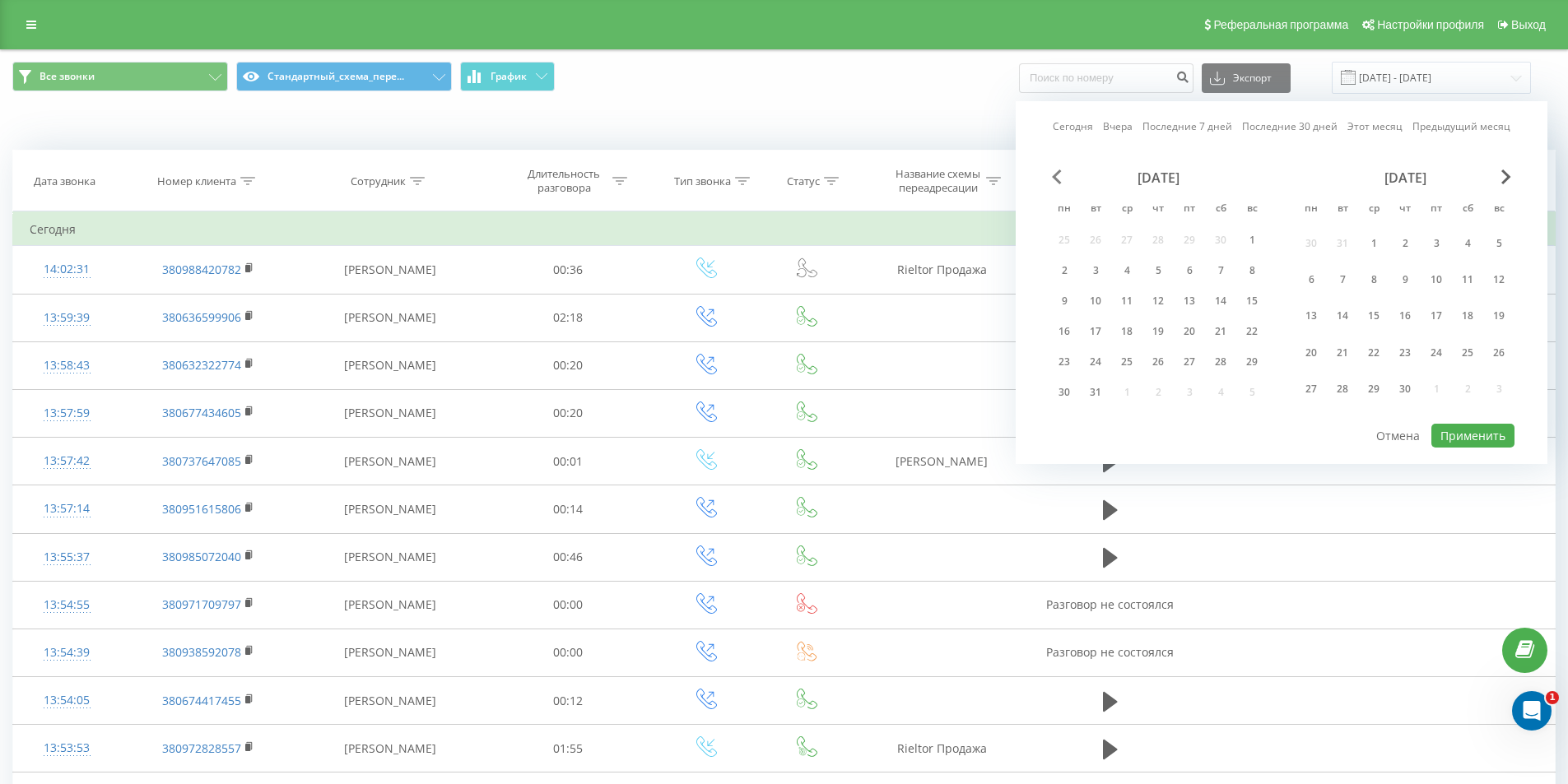
click at [1055, 178] on span "Previous Month" at bounding box center [1057, 177] width 10 height 15
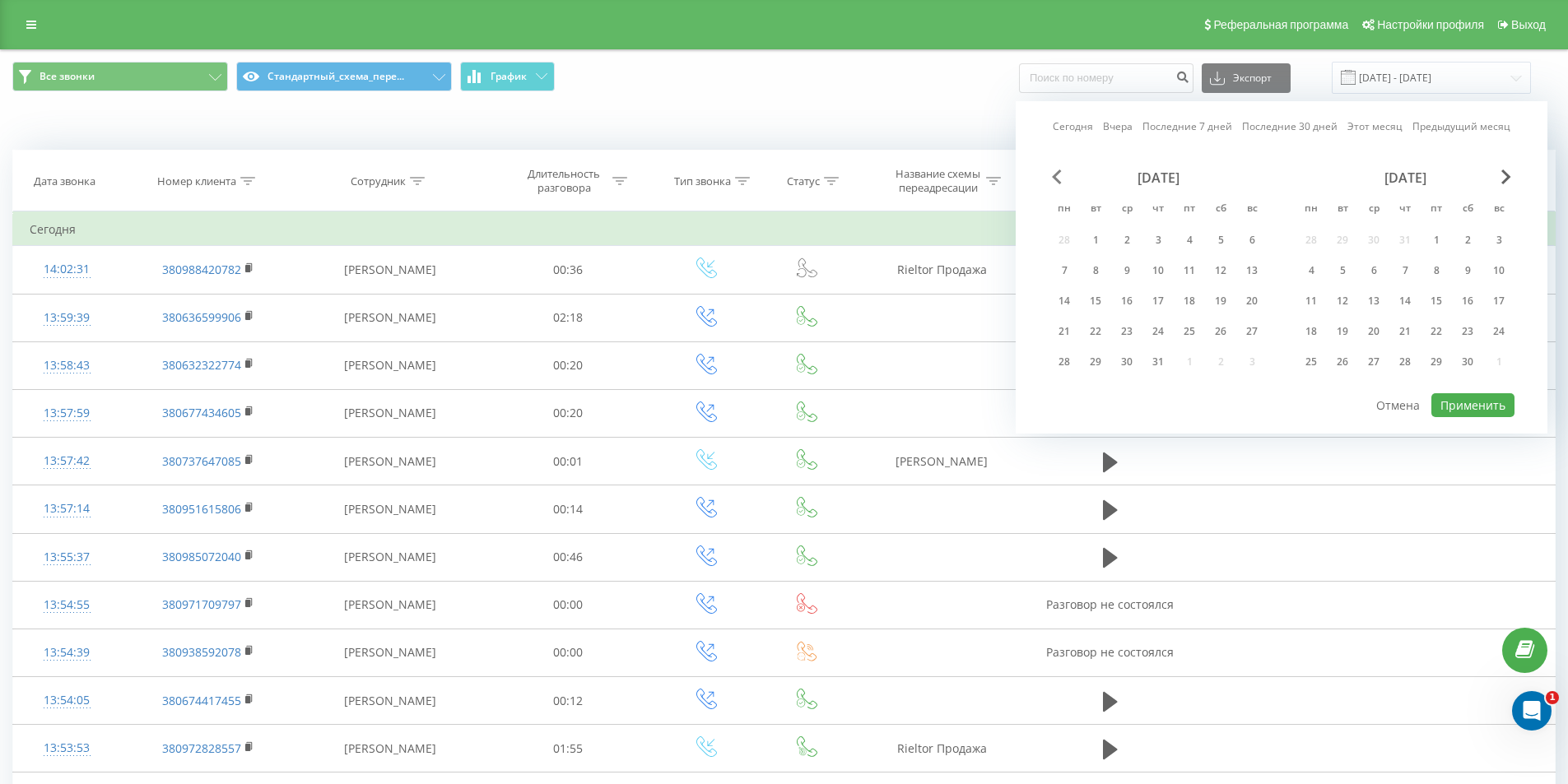
click at [1055, 178] on span "Previous Month" at bounding box center [1057, 177] width 10 height 15
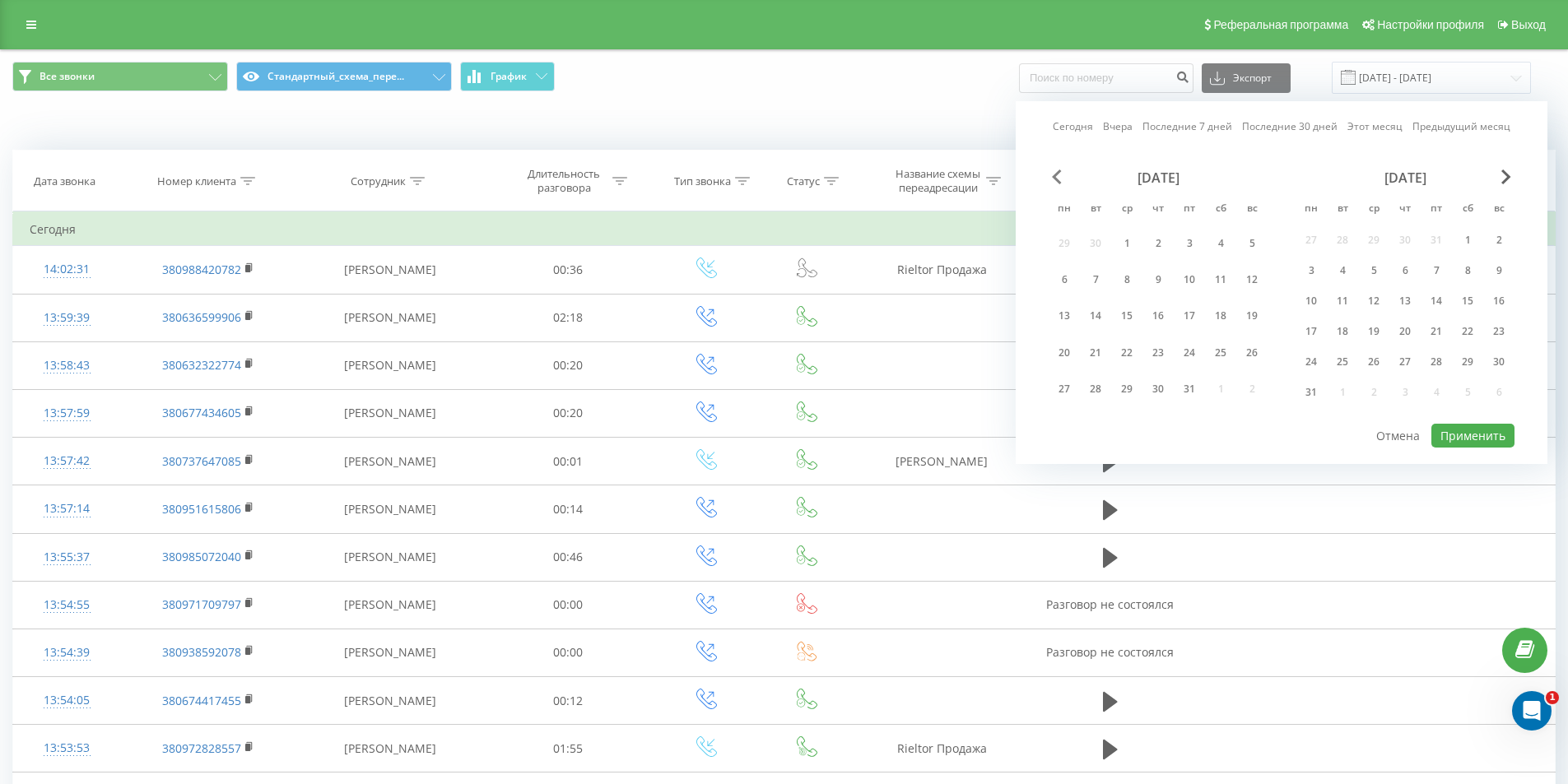
click at [1055, 178] on span "Previous Month" at bounding box center [1057, 177] width 10 height 15
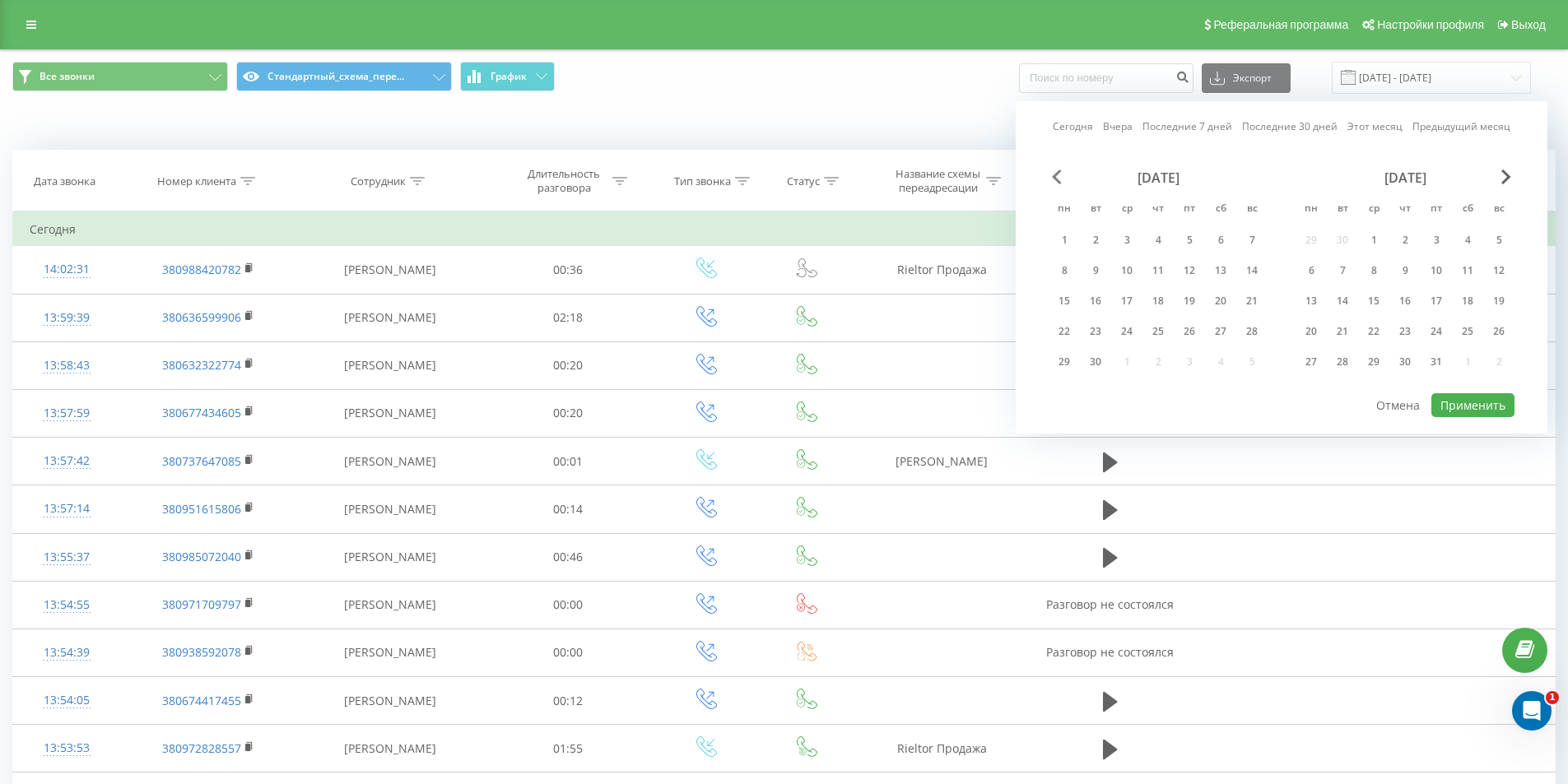
click at [1055, 178] on span "Previous Month" at bounding box center [1057, 177] width 10 height 15
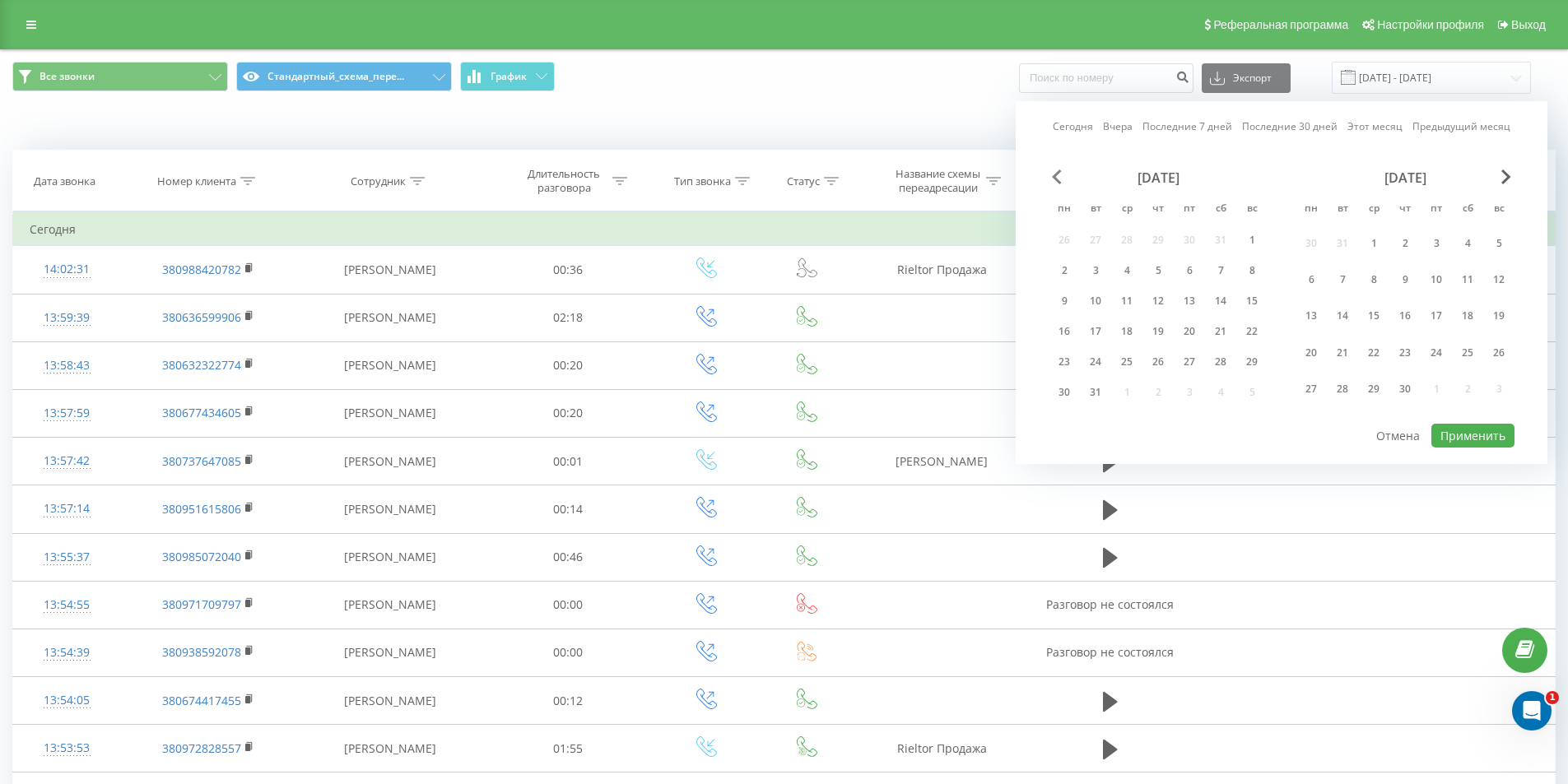
click at [1055, 178] on span "Previous Month" at bounding box center [1057, 177] width 10 height 15
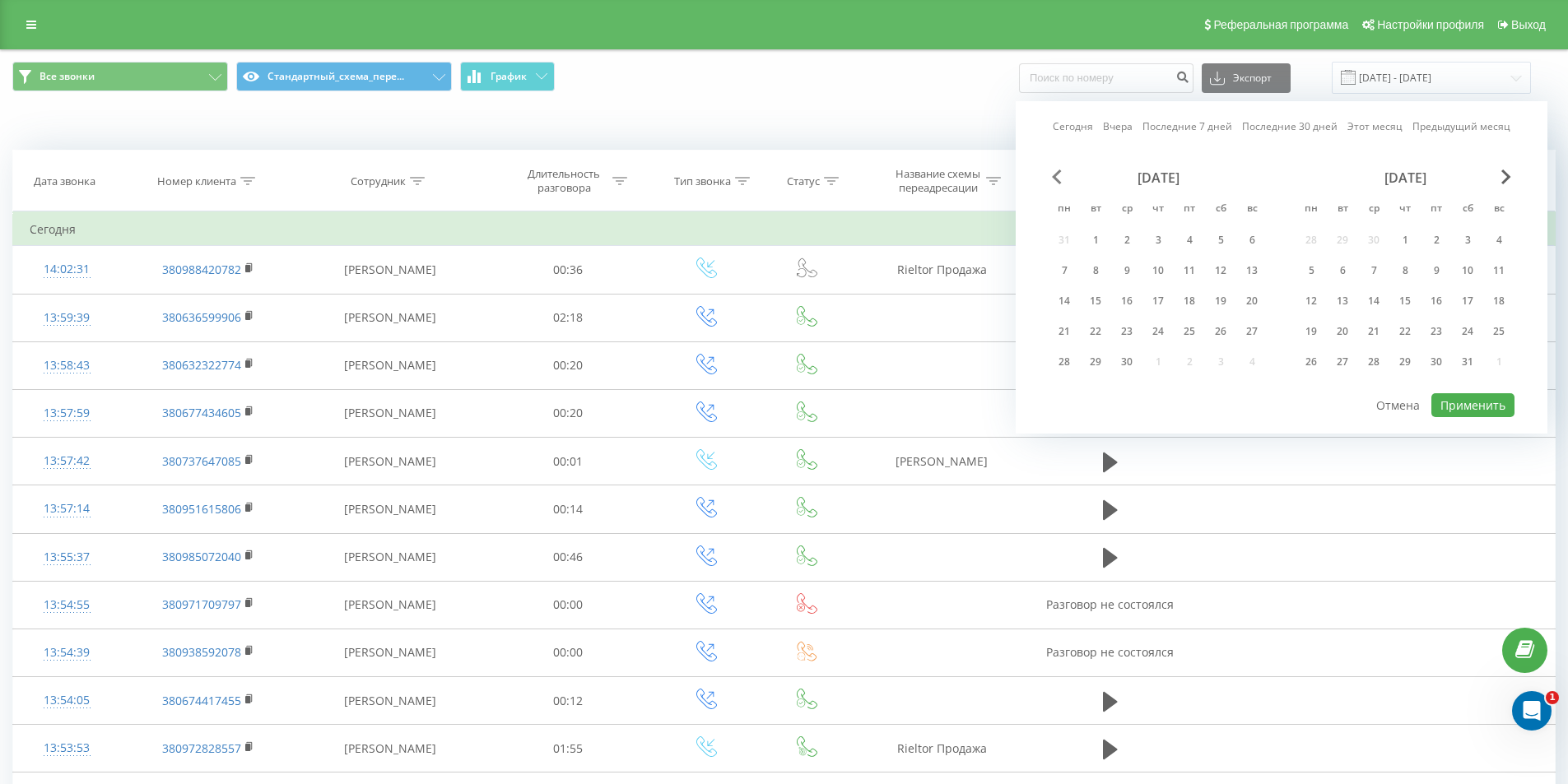
click at [1055, 178] on span "Previous Month" at bounding box center [1057, 177] width 10 height 15
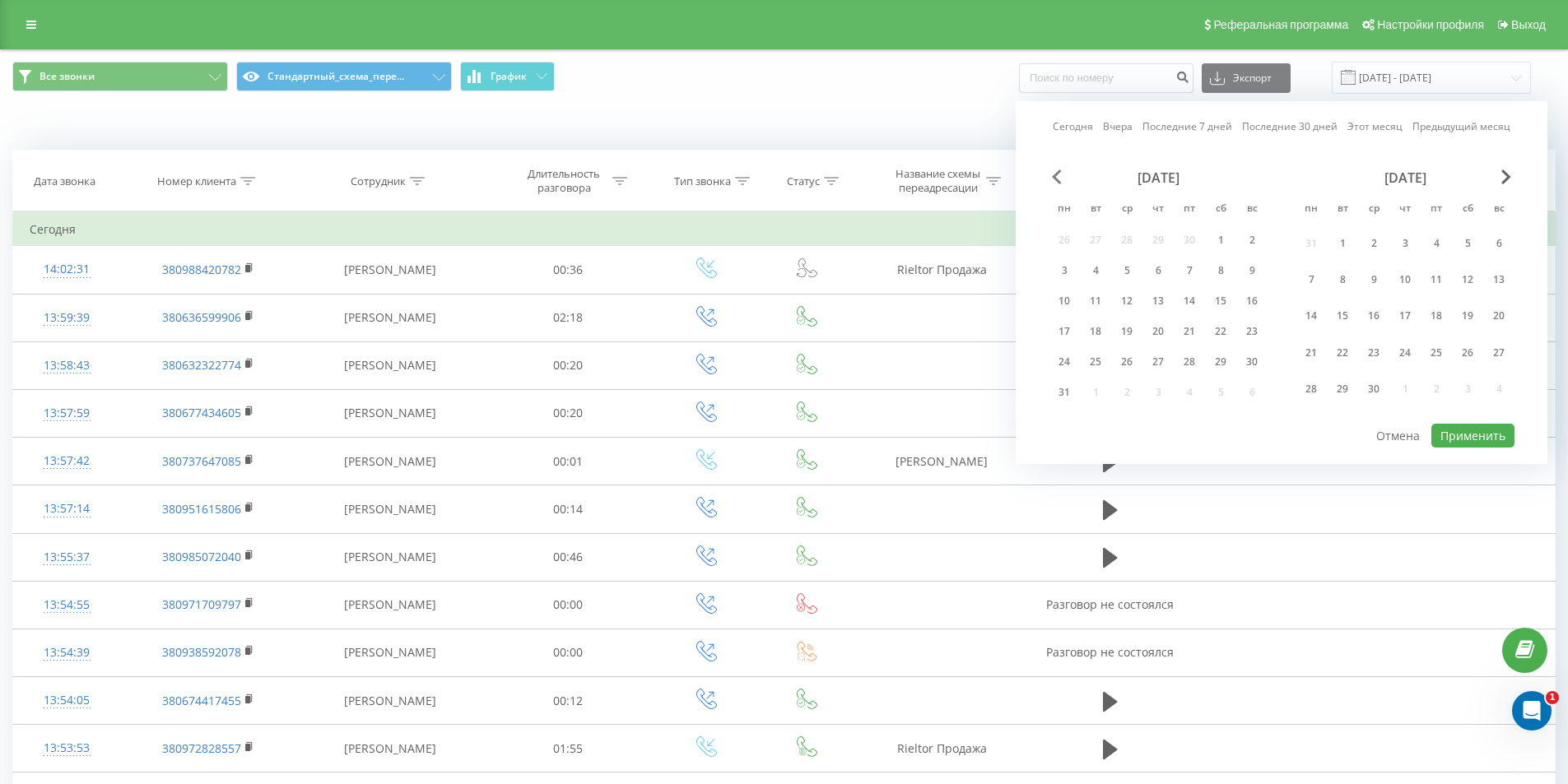
click at [1055, 178] on span "Previous Month" at bounding box center [1057, 177] width 10 height 15
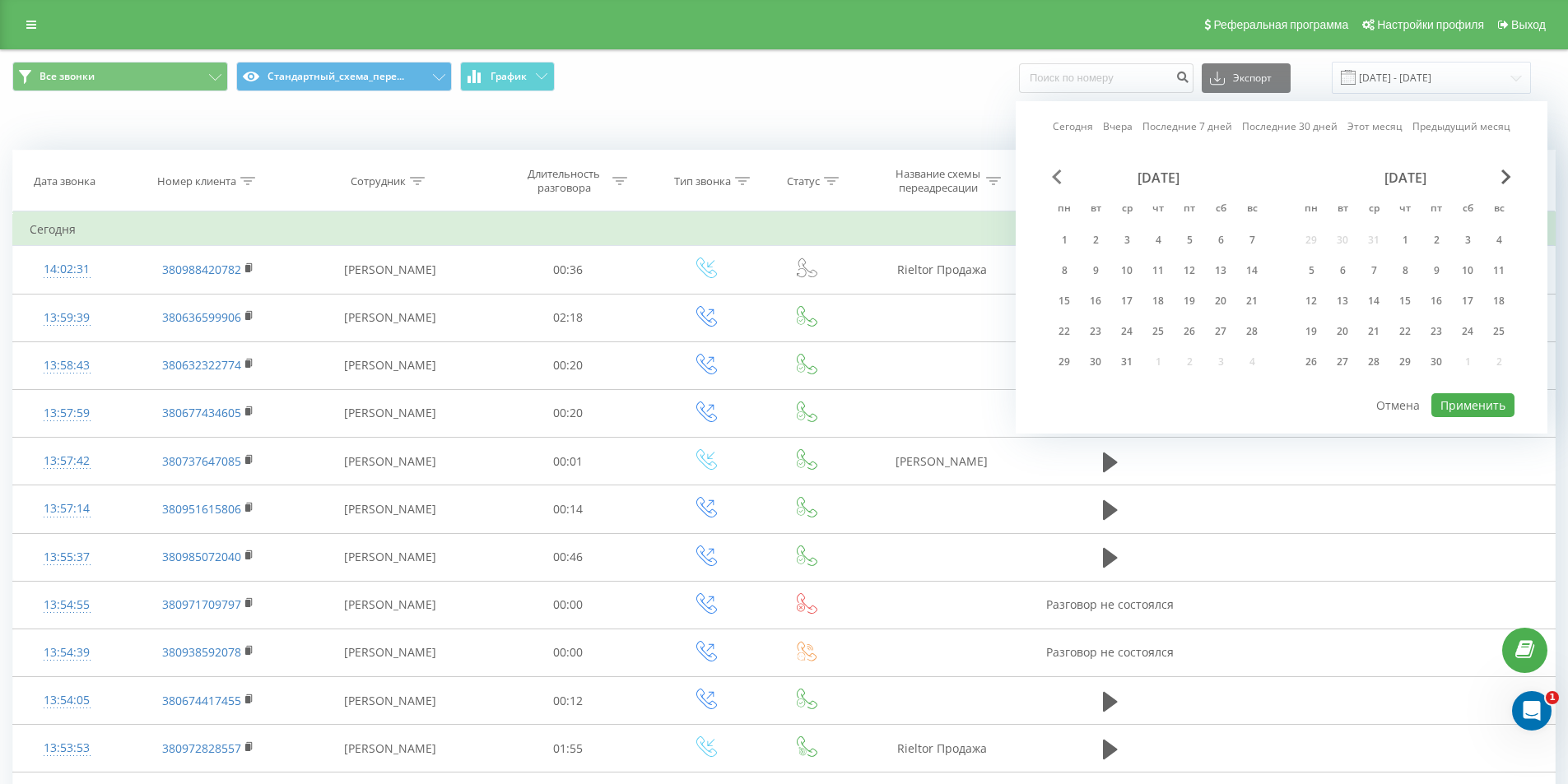
click at [1055, 178] on span "Previous Month" at bounding box center [1057, 177] width 10 height 15
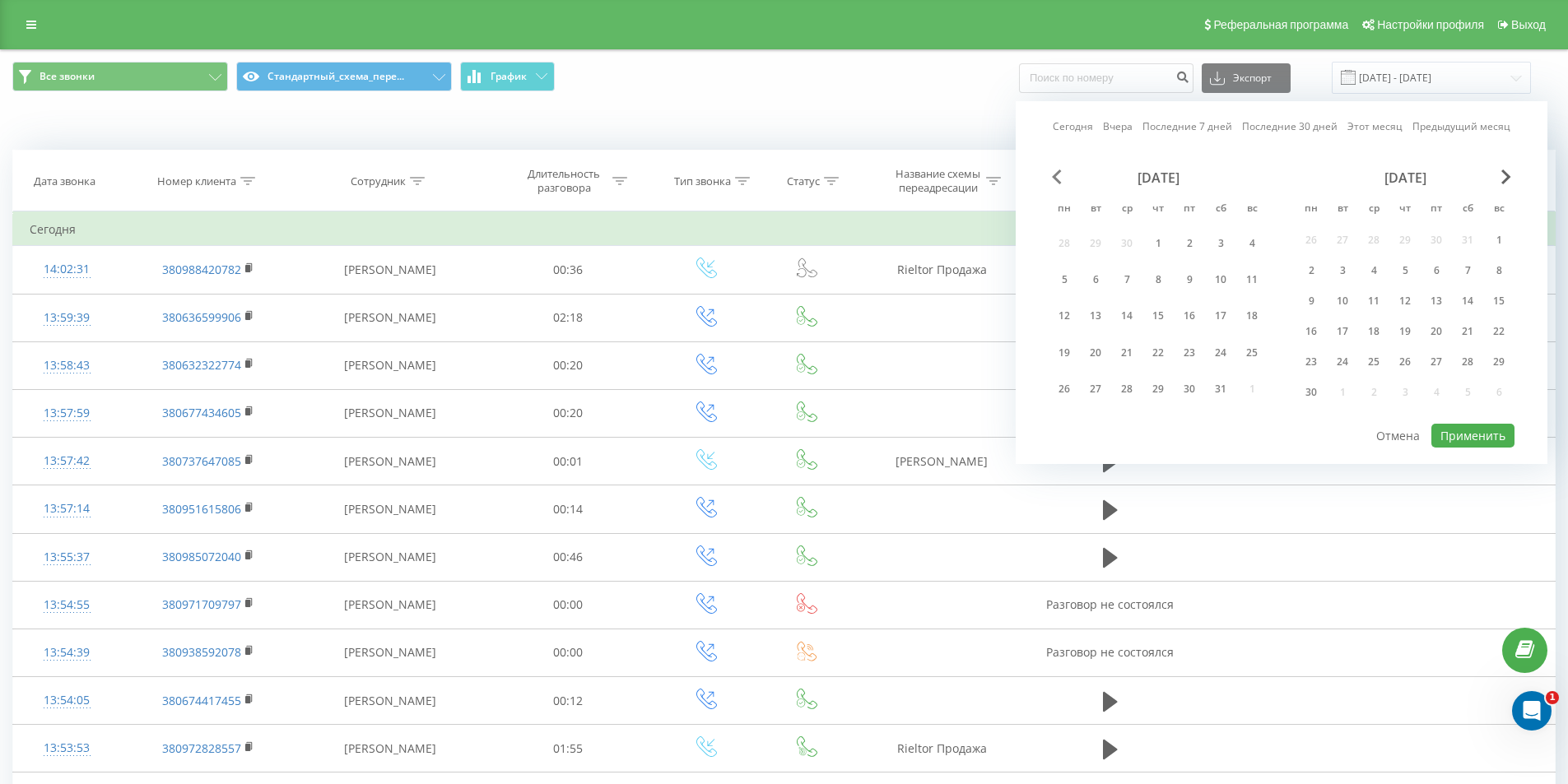
click at [1055, 178] on span "Previous Month" at bounding box center [1057, 177] width 10 height 15
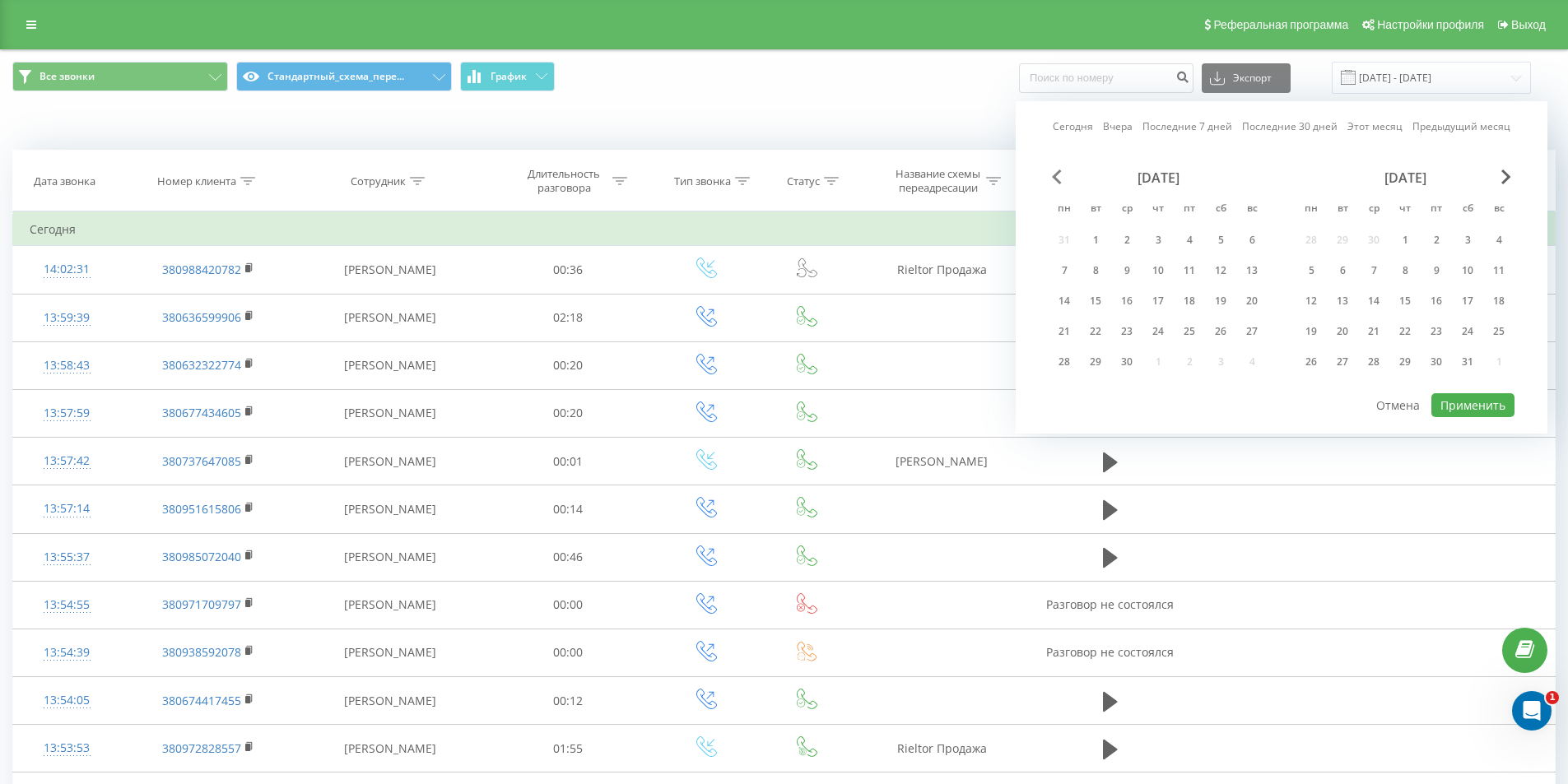
click at [1055, 178] on span "Previous Month" at bounding box center [1057, 177] width 10 height 15
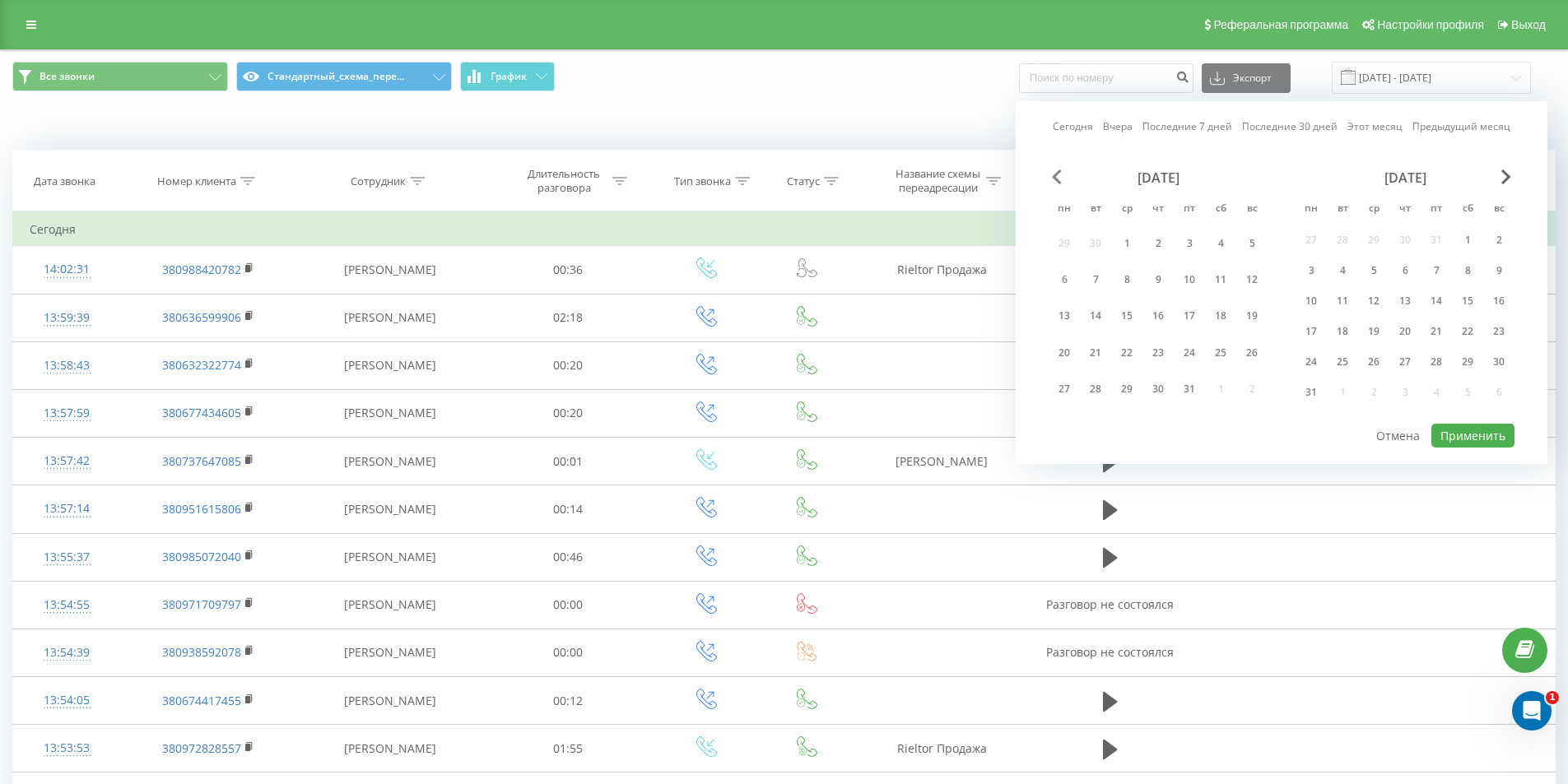
click at [1055, 178] on span "Previous Month" at bounding box center [1057, 177] width 10 height 15
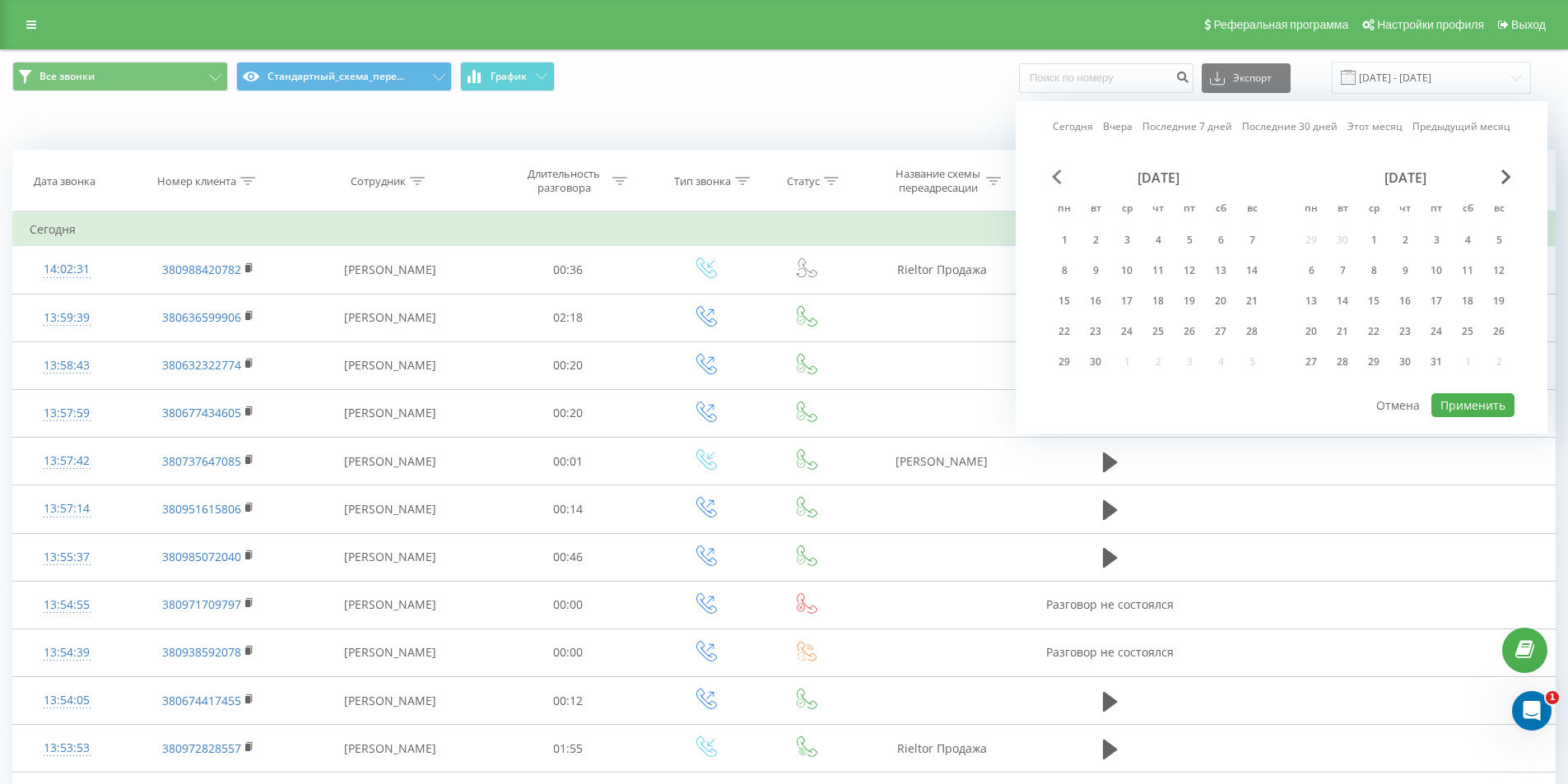
click at [1055, 178] on span "Previous Month" at bounding box center [1057, 177] width 10 height 15
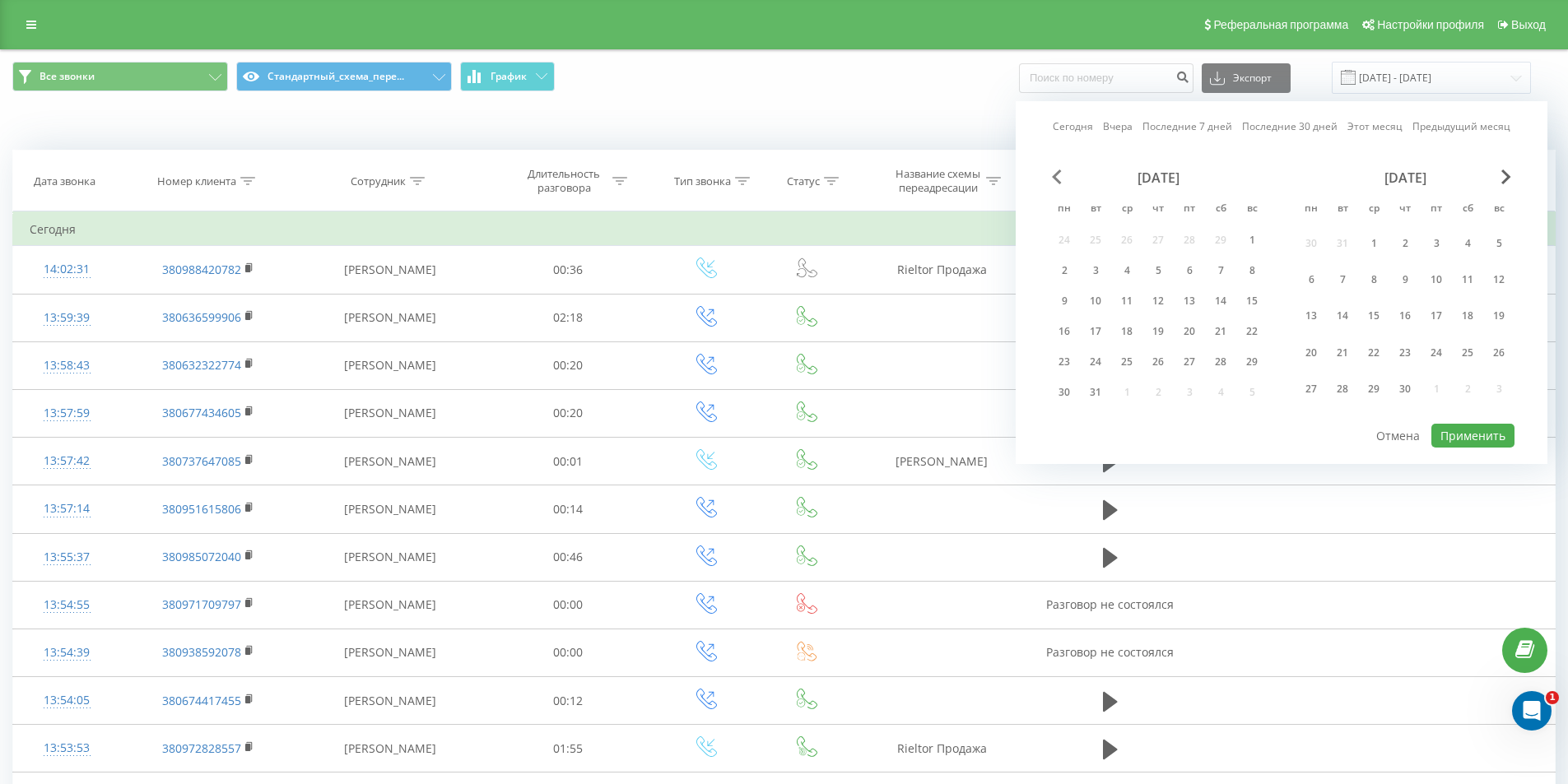
click at [1055, 178] on span "Previous Month" at bounding box center [1057, 177] width 10 height 15
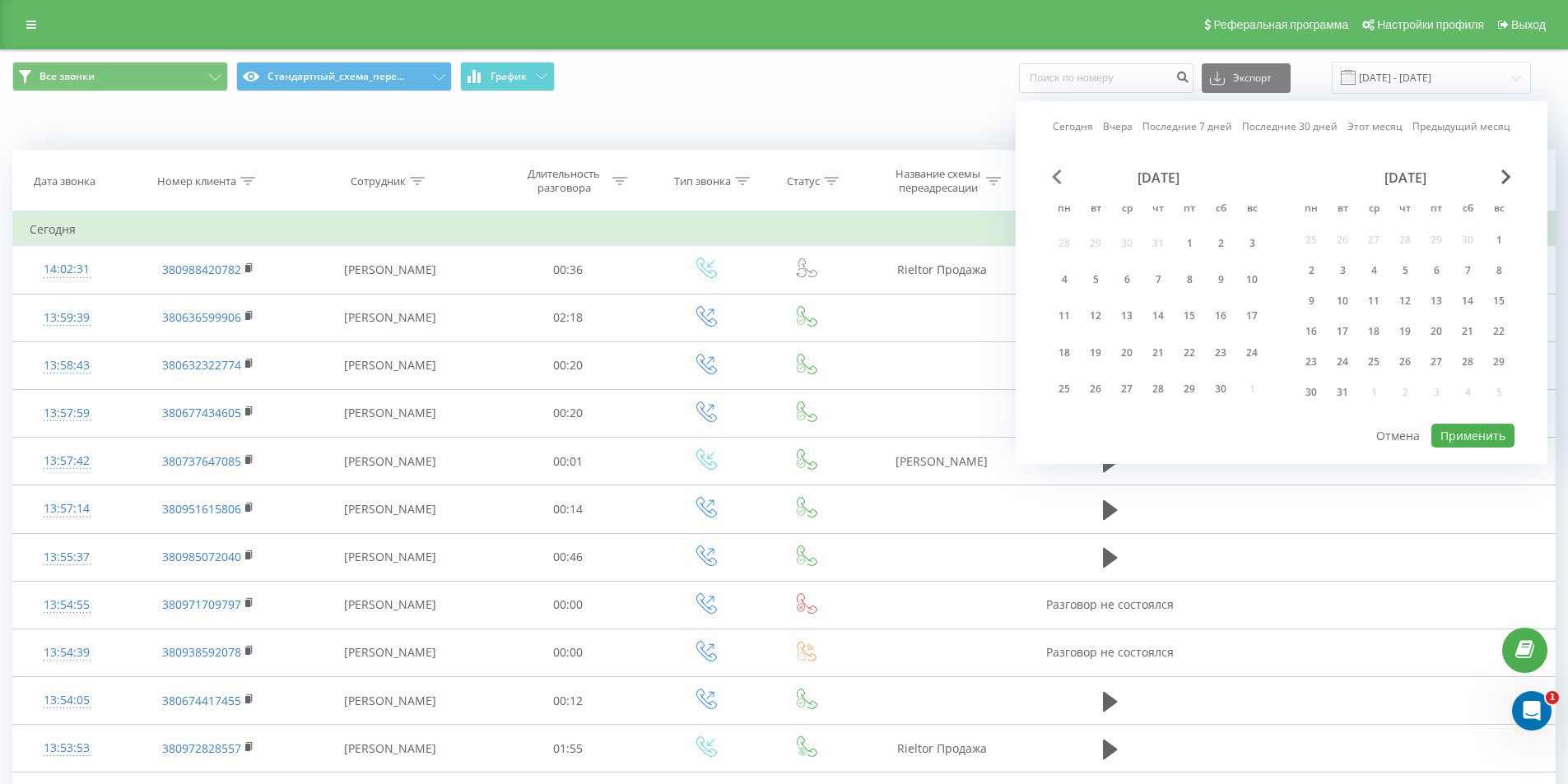
click at [1055, 178] on span "Previous Month" at bounding box center [1057, 177] width 10 height 15
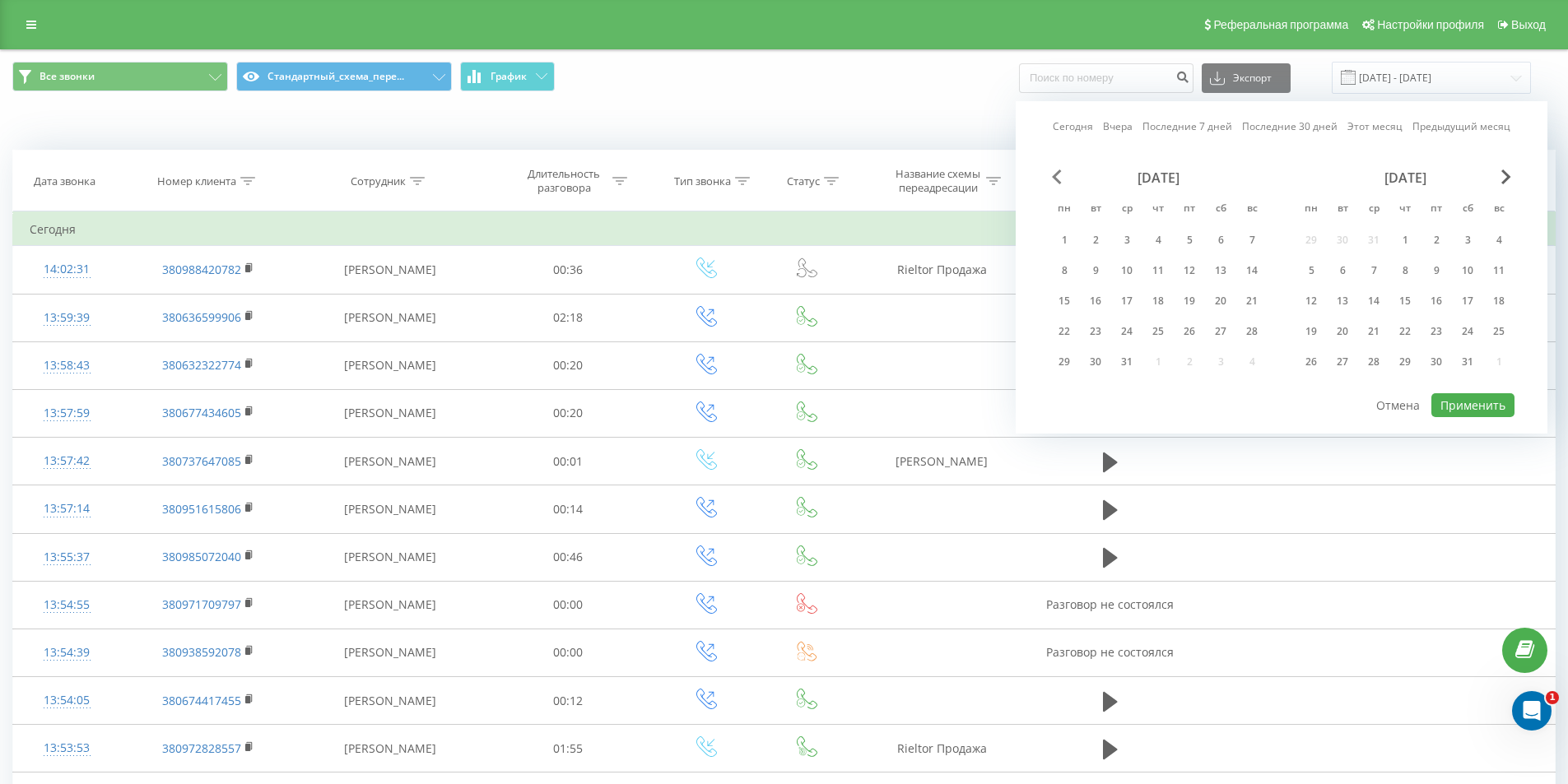
click at [1055, 178] on span "Previous Month" at bounding box center [1057, 177] width 10 height 15
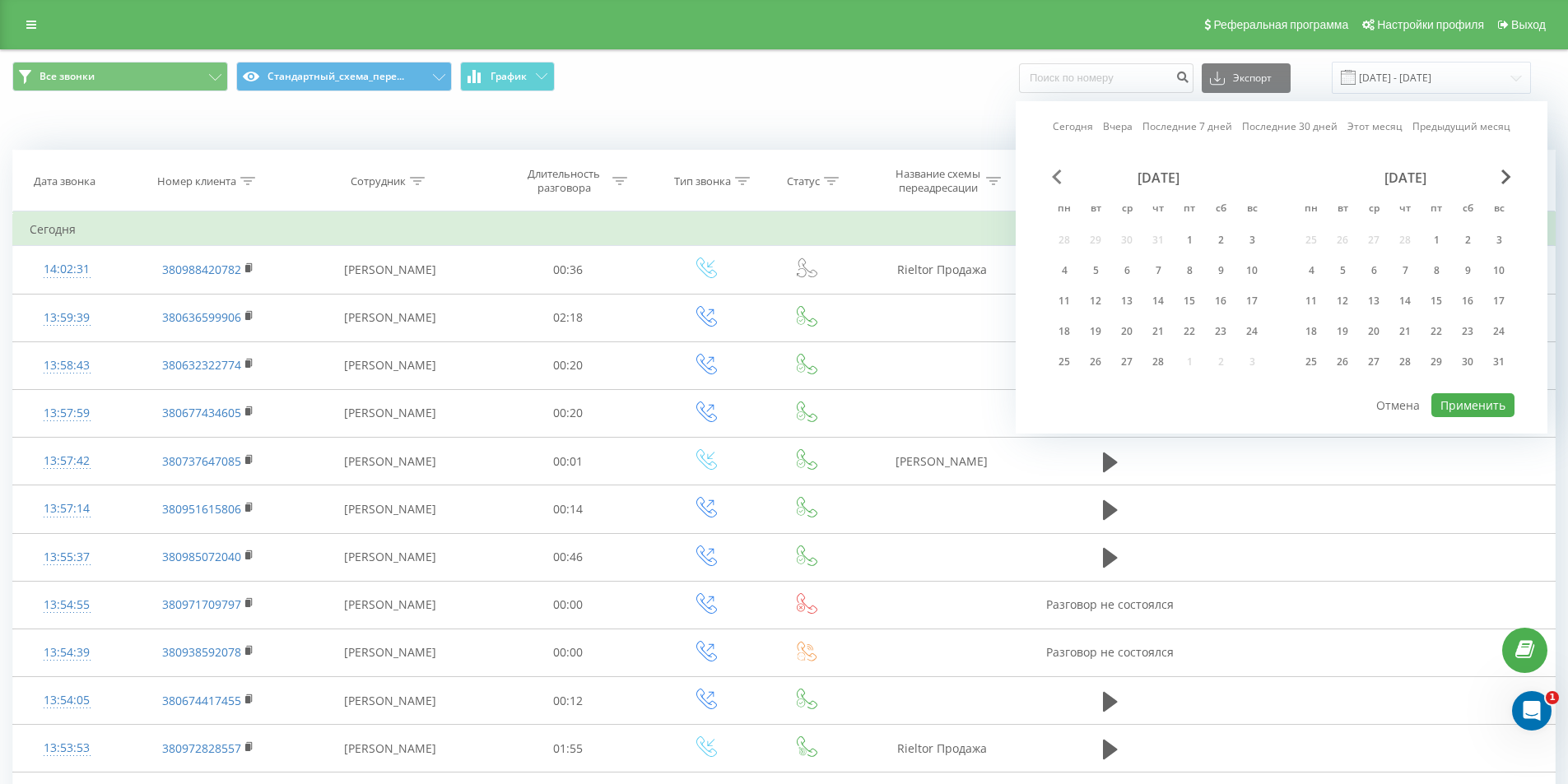
click at [1055, 178] on span "Previous Month" at bounding box center [1057, 177] width 10 height 15
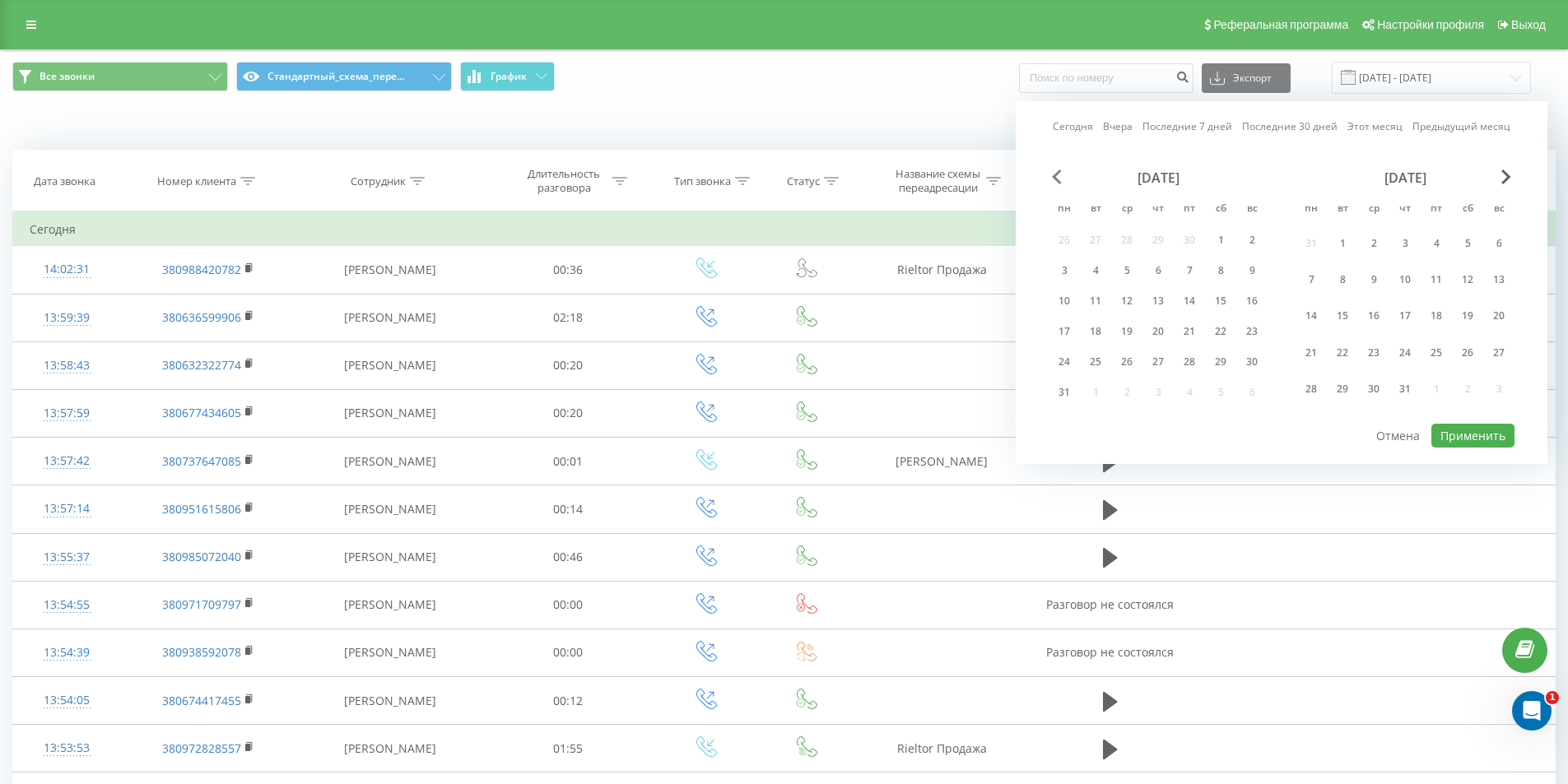
click at [1055, 178] on span "Previous Month" at bounding box center [1057, 177] width 10 height 15
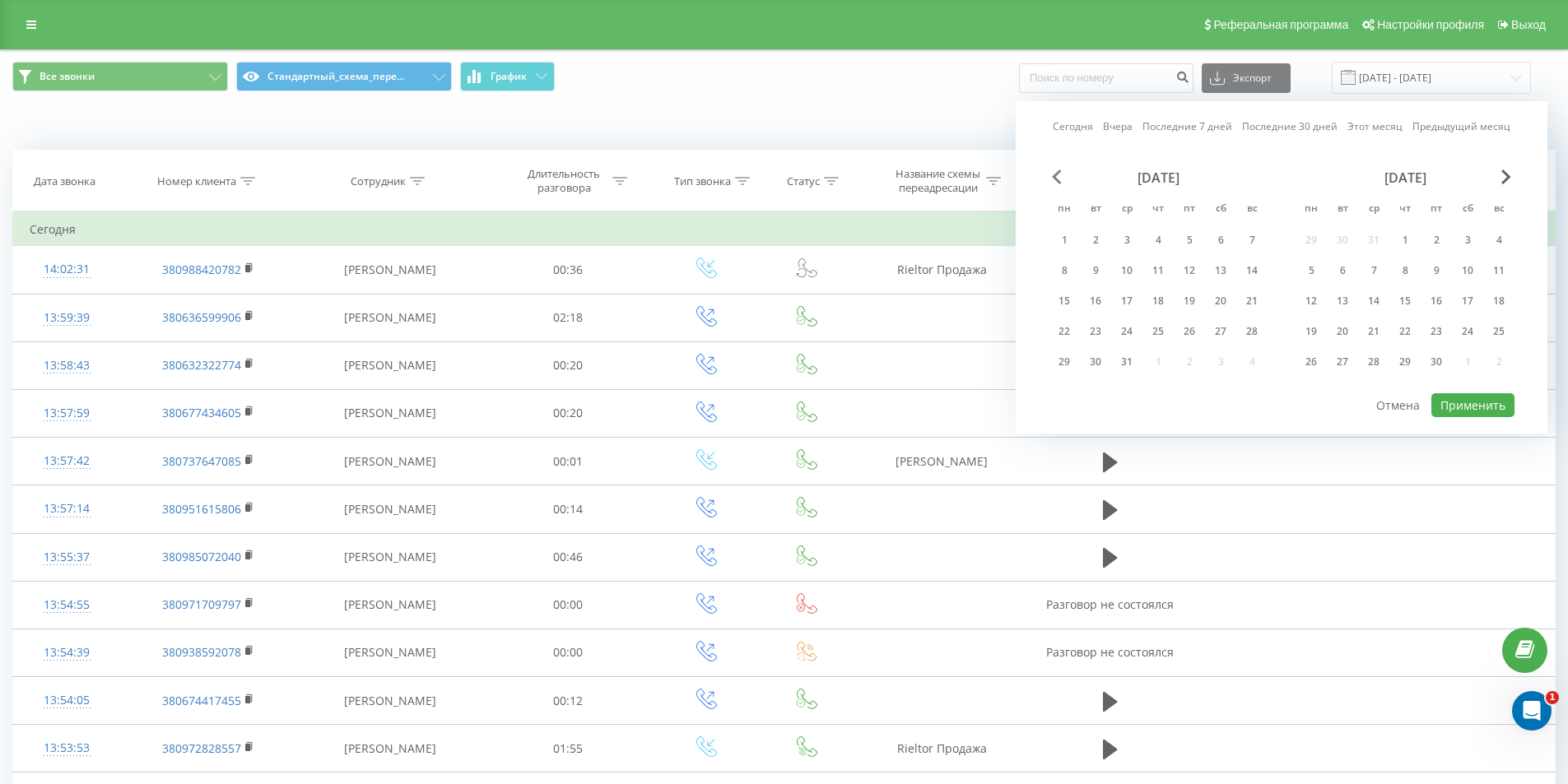
click at [1055, 178] on span "Previous Month" at bounding box center [1057, 177] width 10 height 15
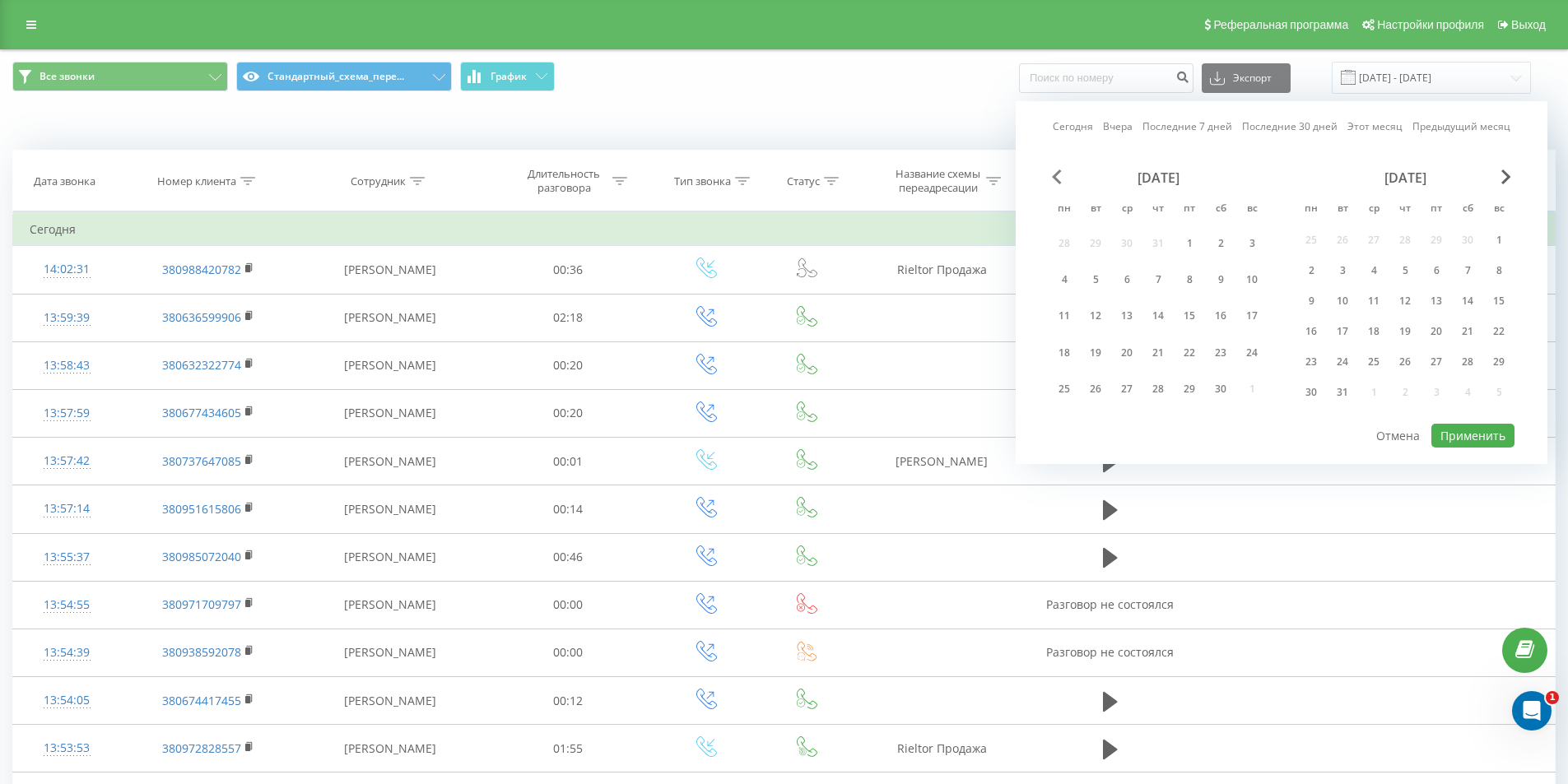
click at [1055, 178] on span "Previous Month" at bounding box center [1057, 177] width 10 height 15
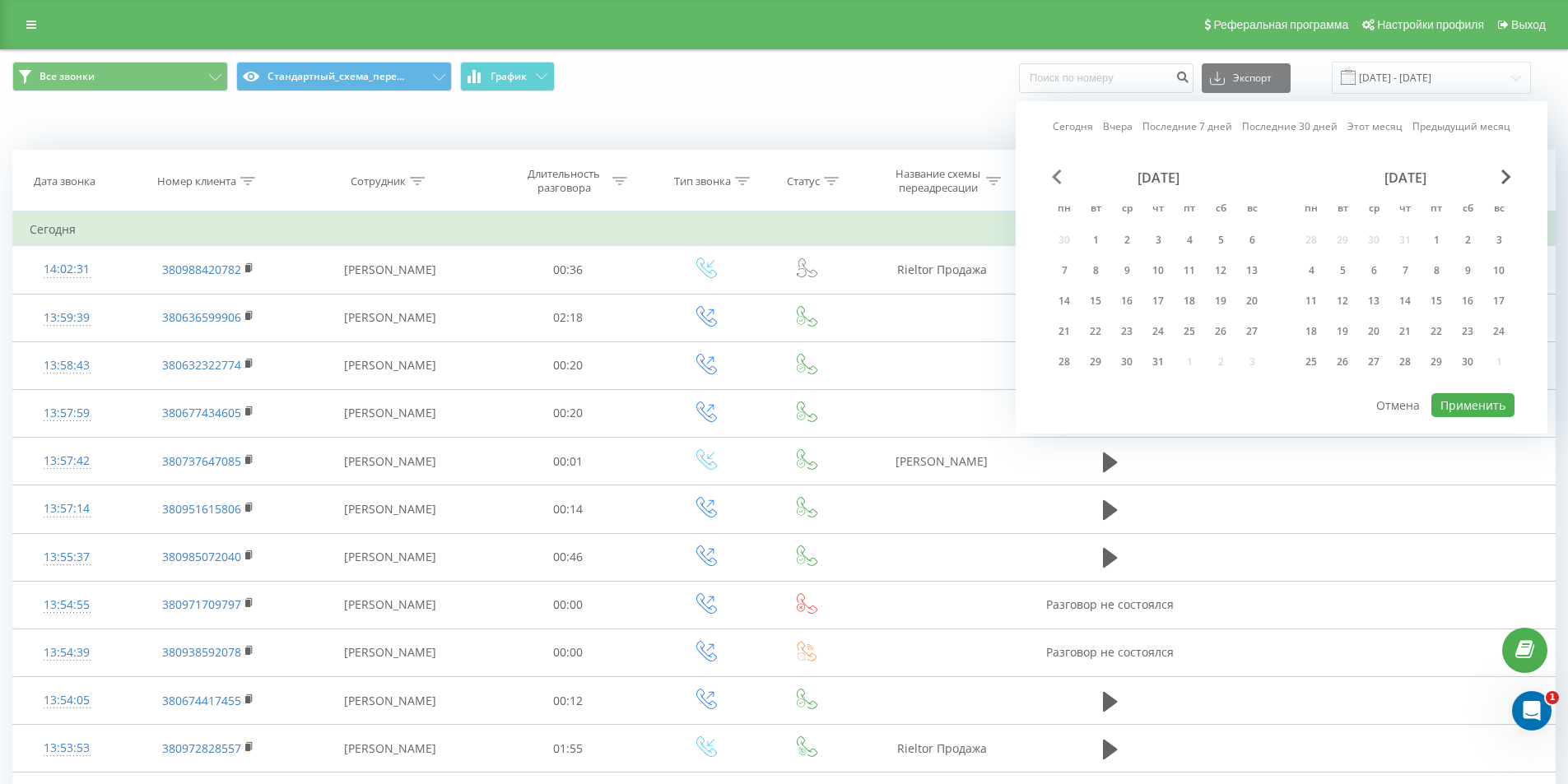
click at [1055, 178] on span "Previous Month" at bounding box center [1057, 177] width 10 height 15
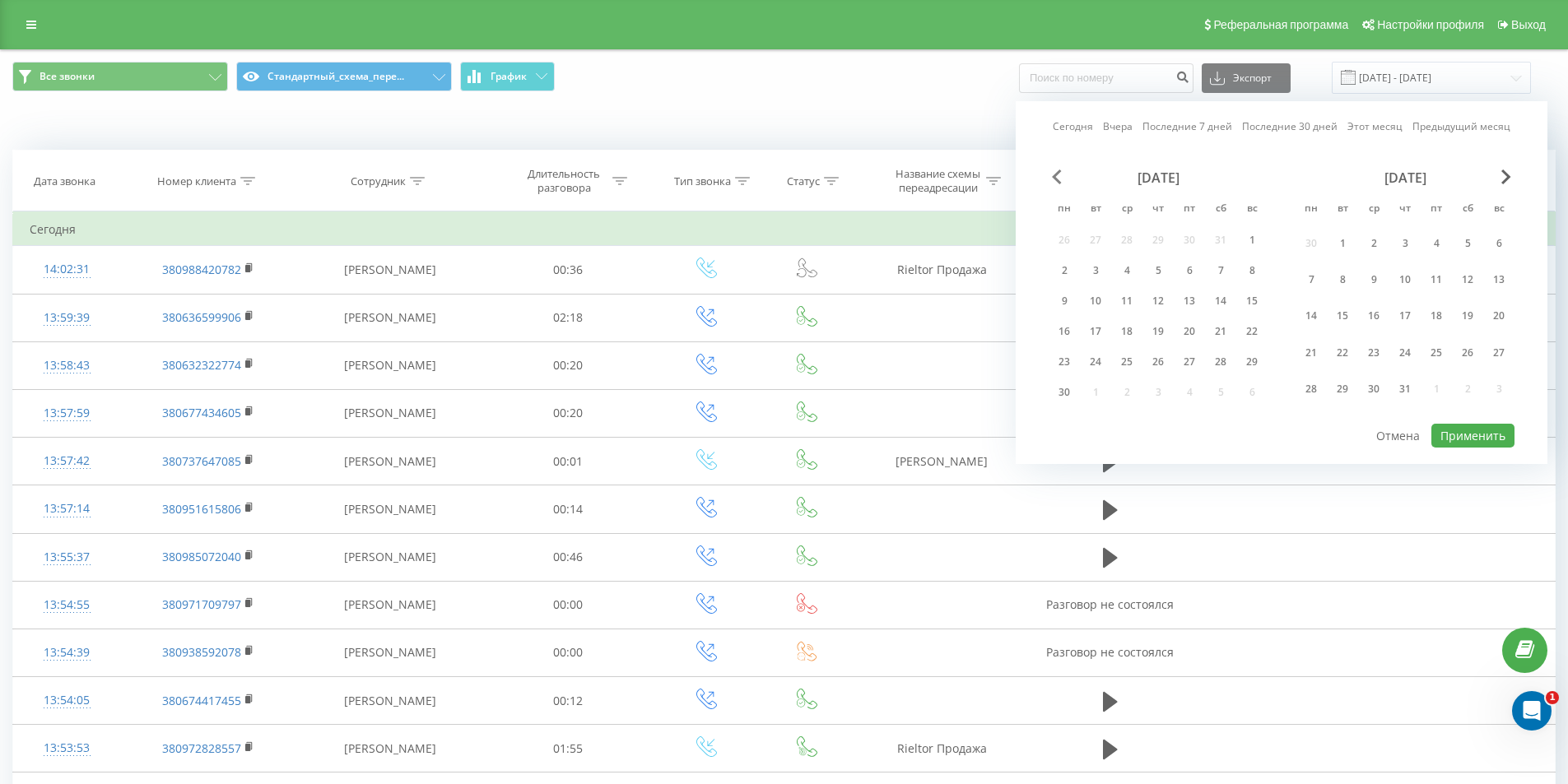
click at [1055, 178] on span "Previous Month" at bounding box center [1057, 177] width 10 height 15
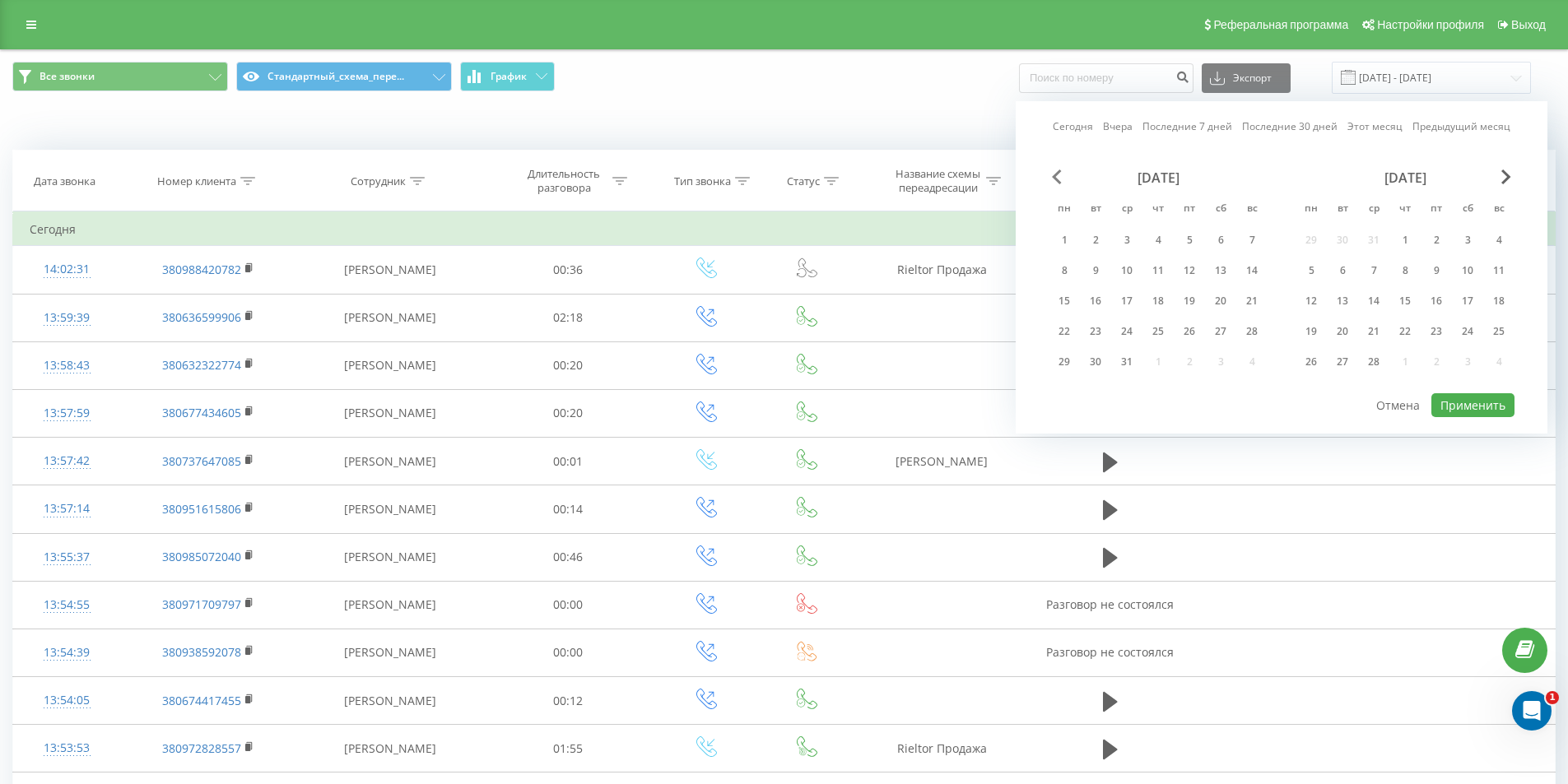
click at [1055, 178] on span "Previous Month" at bounding box center [1057, 177] width 10 height 15
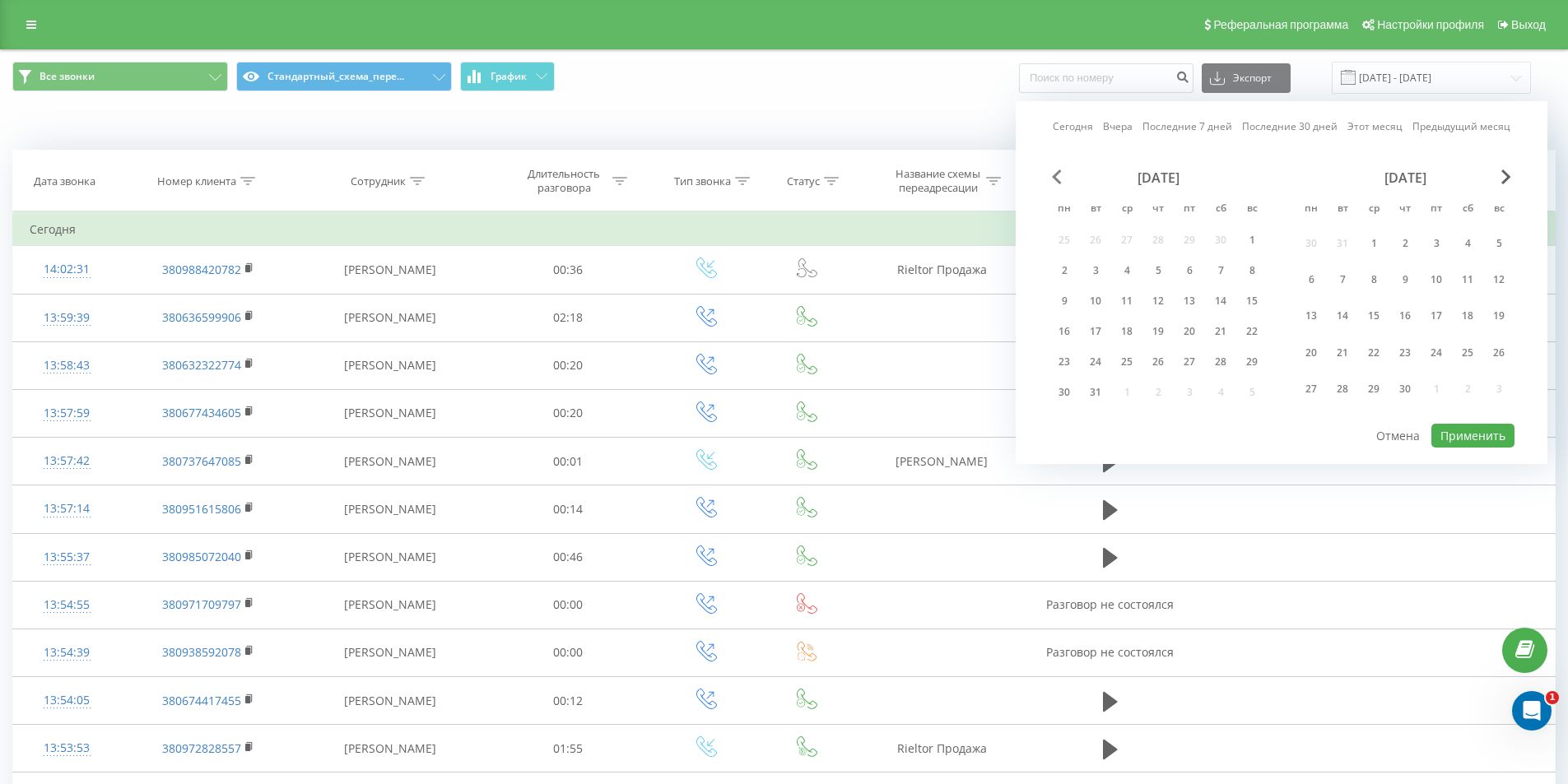
click at [1055, 178] on span "Previous Month" at bounding box center [1057, 177] width 10 height 15
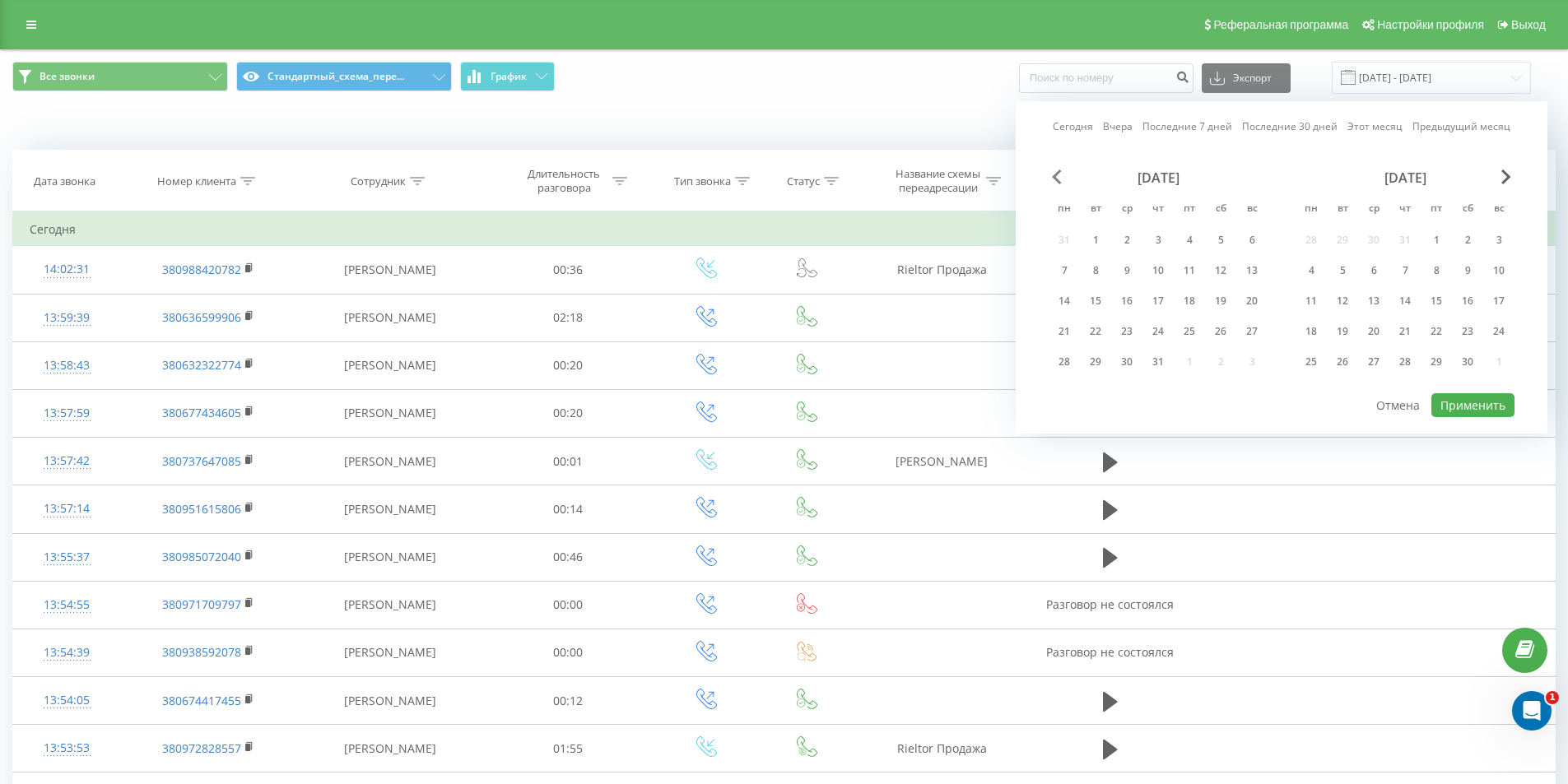
click at [1055, 178] on span "Previous Month" at bounding box center [1057, 177] width 10 height 15
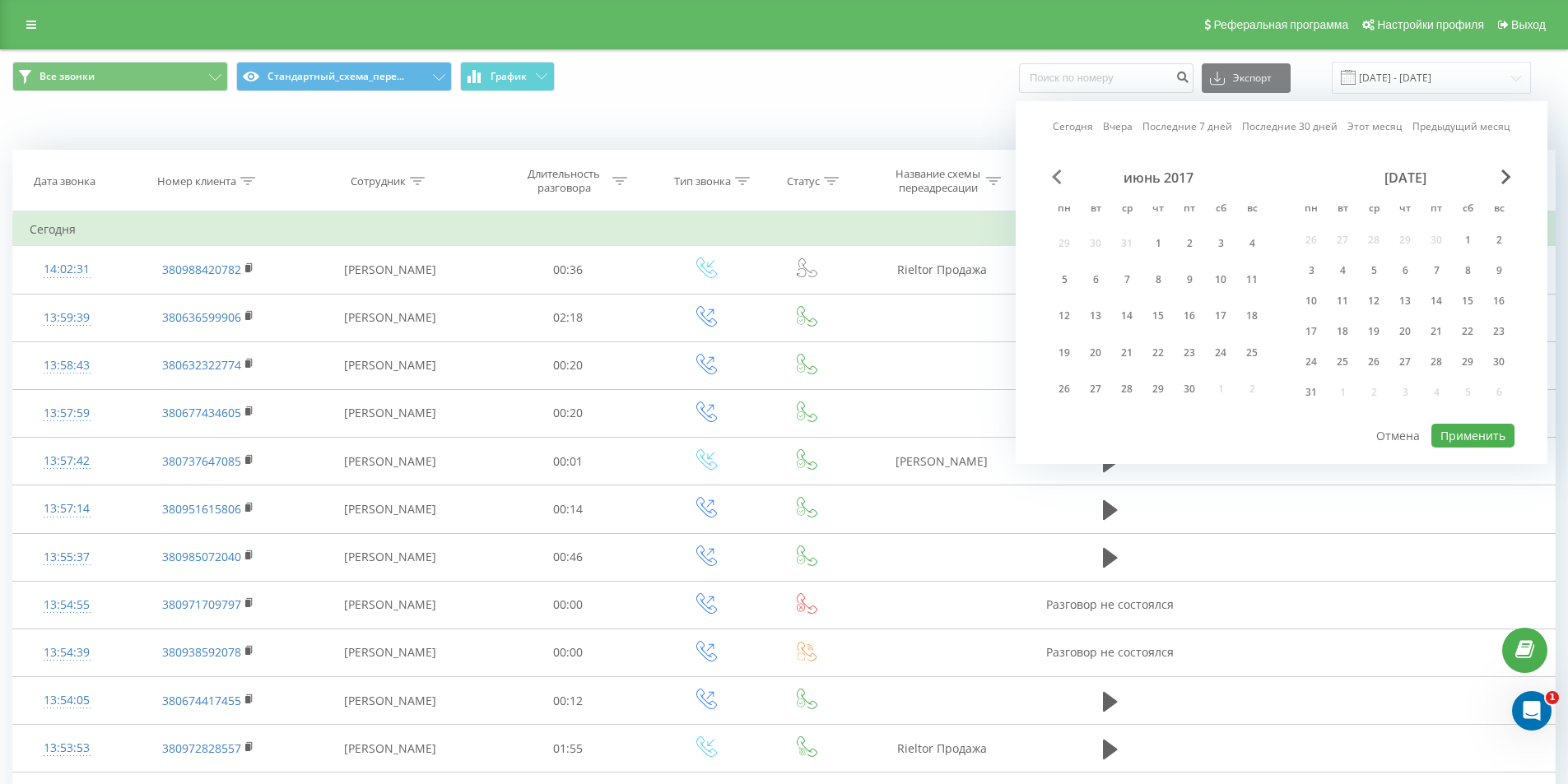
click at [1055, 178] on span "Previous Month" at bounding box center [1057, 177] width 10 height 15
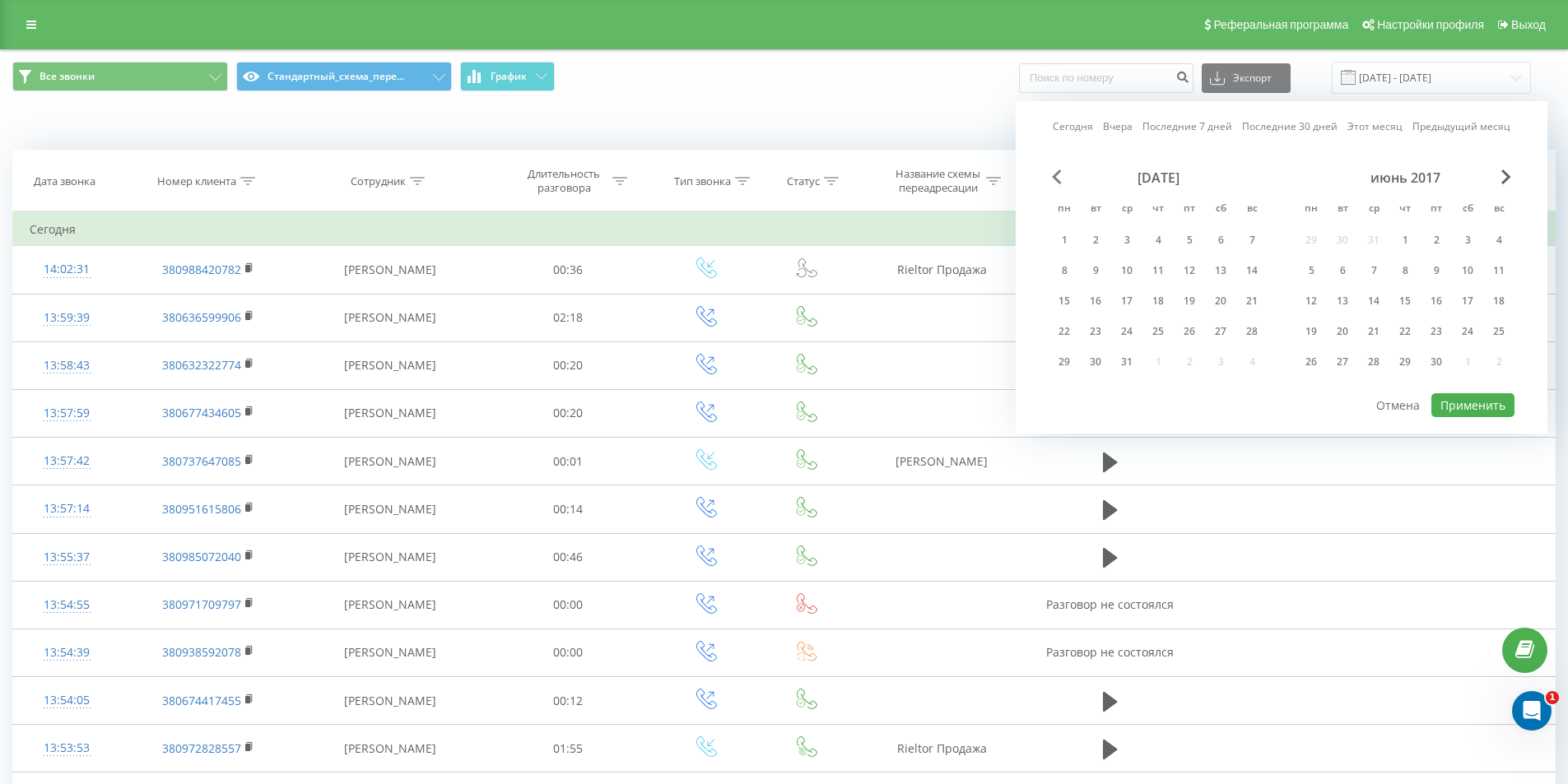
click at [1055, 178] on span "Previous Month" at bounding box center [1057, 177] width 10 height 15
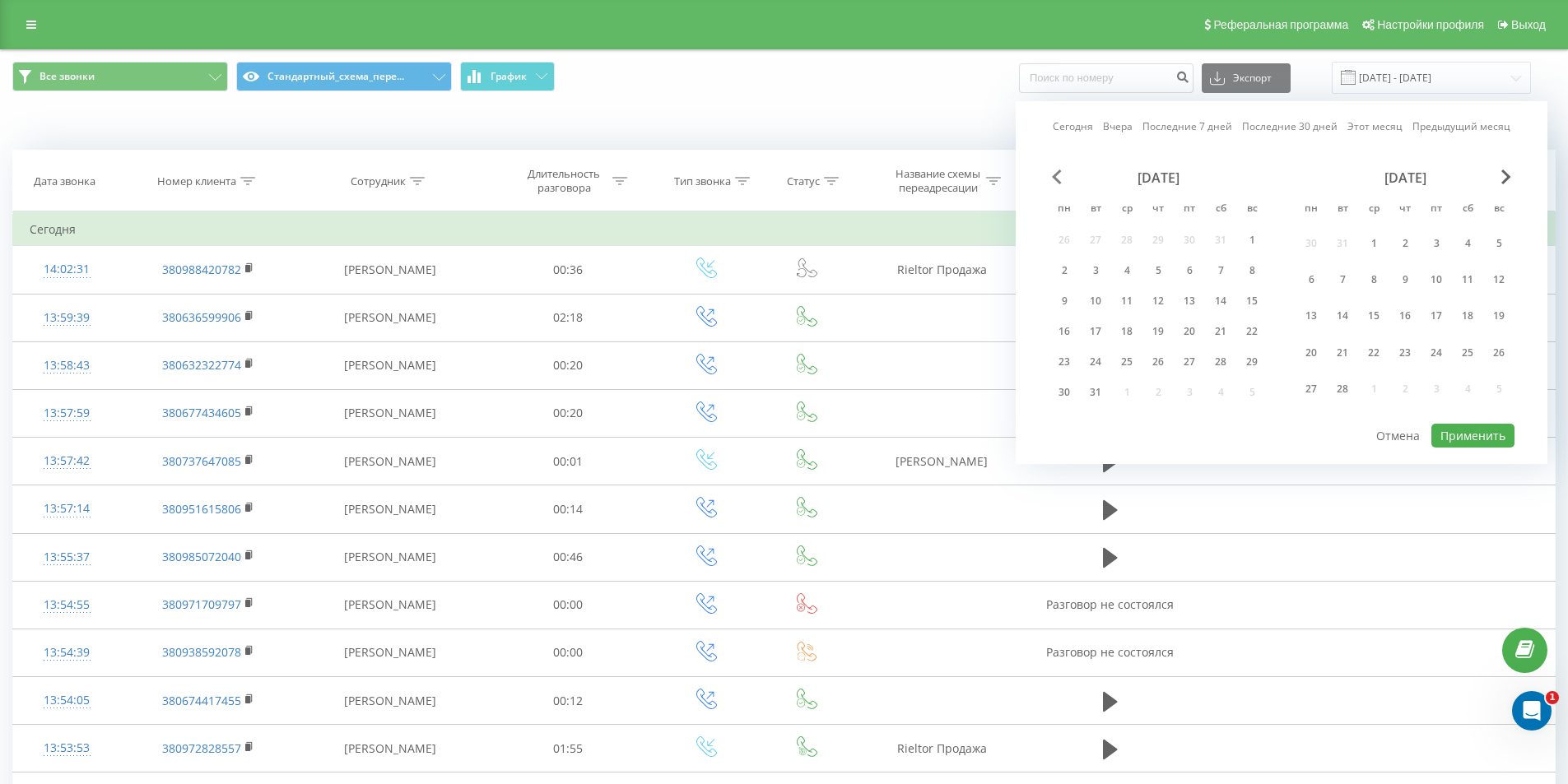
click at [1055, 178] on span "Previous Month" at bounding box center [1057, 177] width 10 height 15
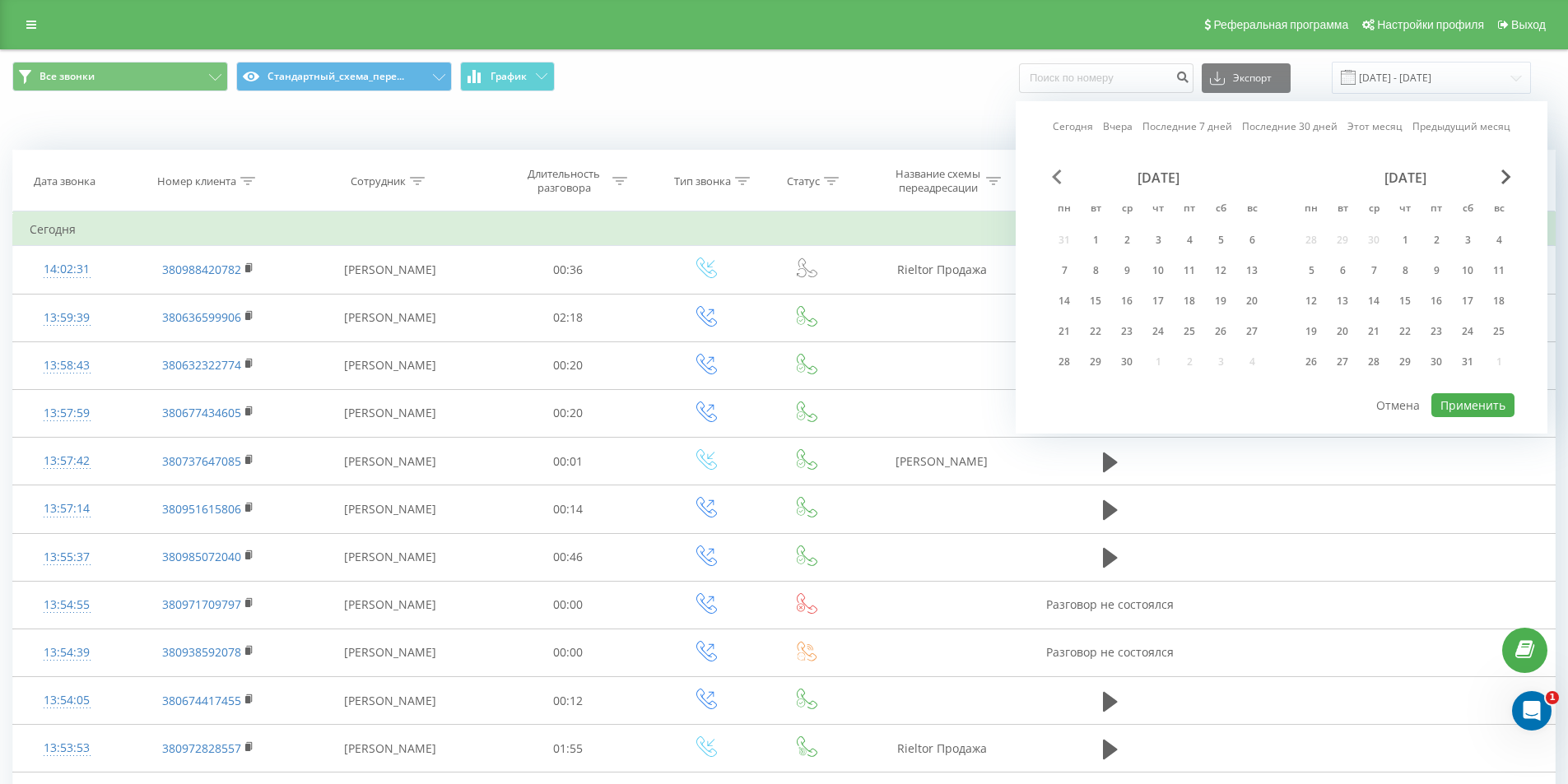
click at [1055, 178] on span "Previous Month" at bounding box center [1057, 177] width 10 height 15
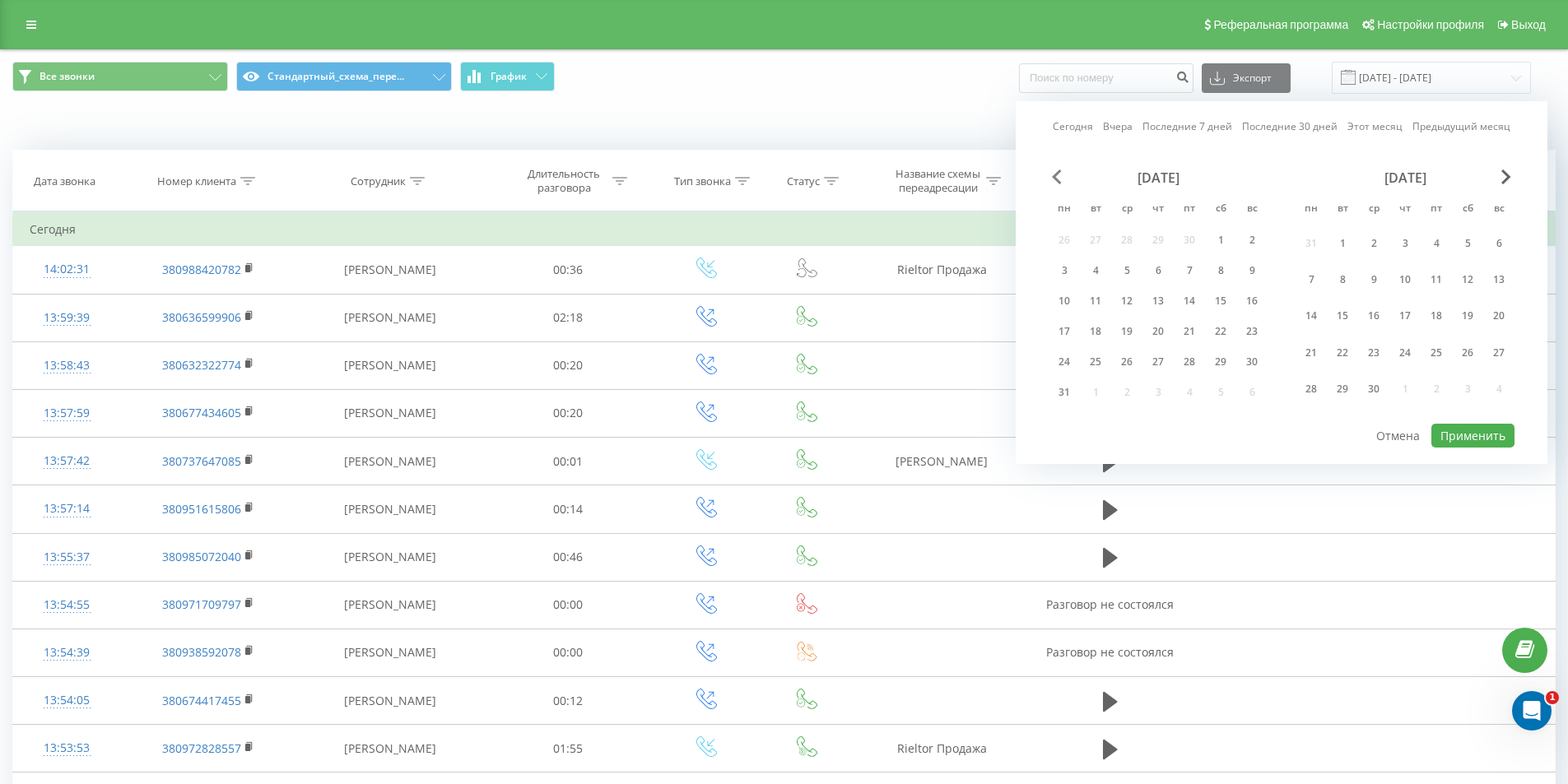
click at [1055, 178] on span "Previous Month" at bounding box center [1057, 177] width 10 height 15
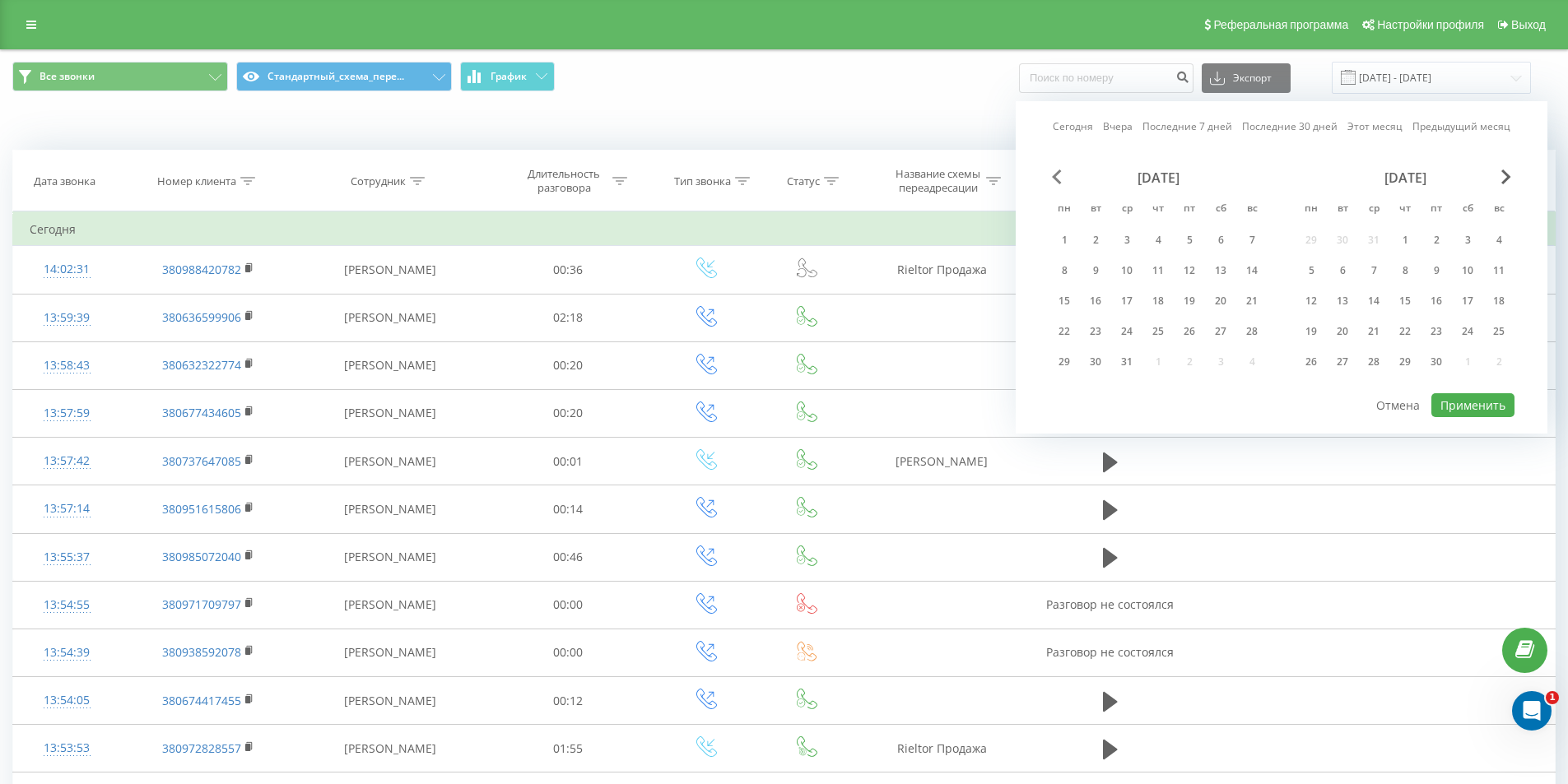
click at [1055, 178] on span "Previous Month" at bounding box center [1057, 177] width 10 height 15
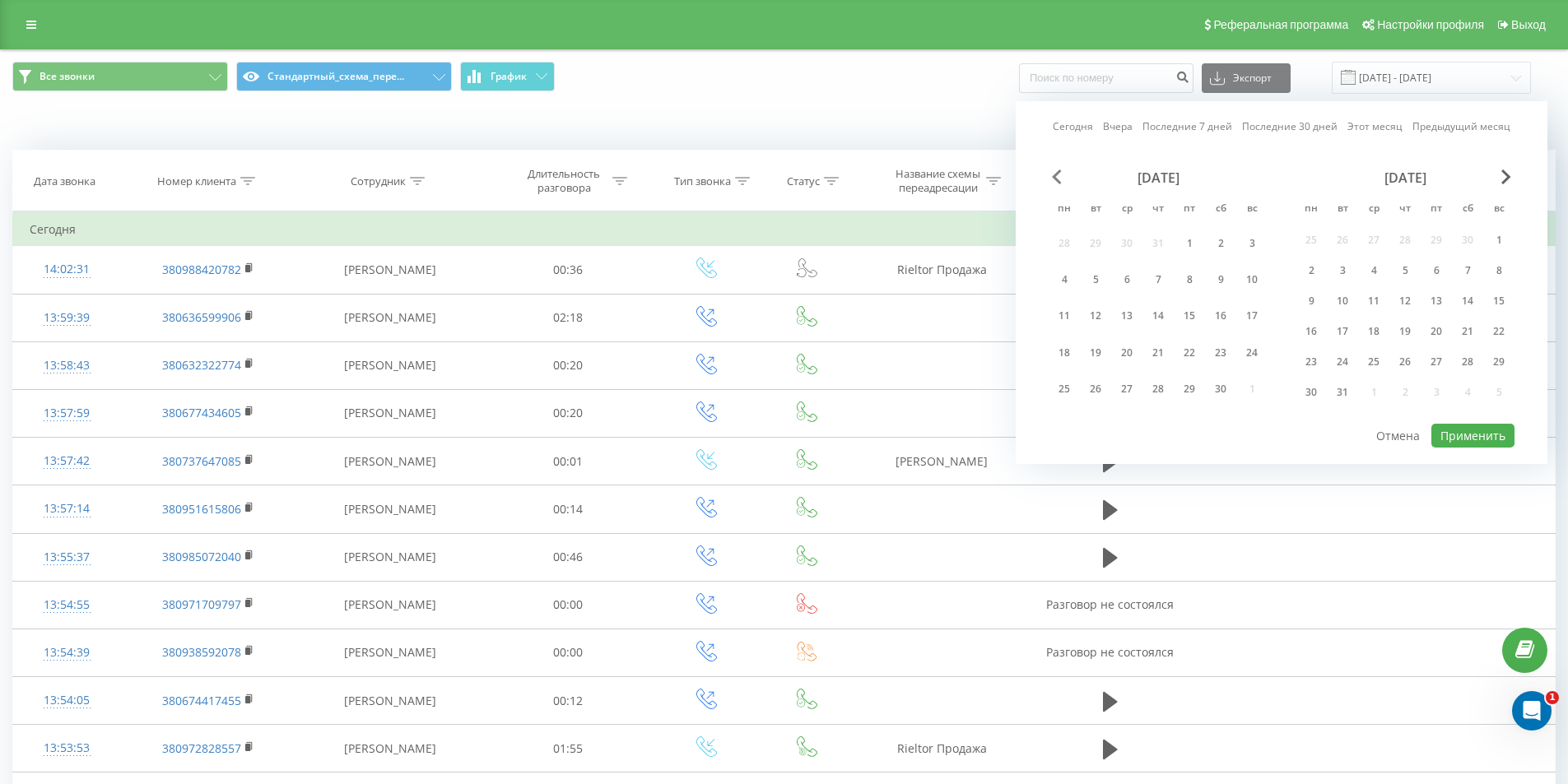
click at [1055, 178] on span "Previous Month" at bounding box center [1057, 177] width 10 height 15
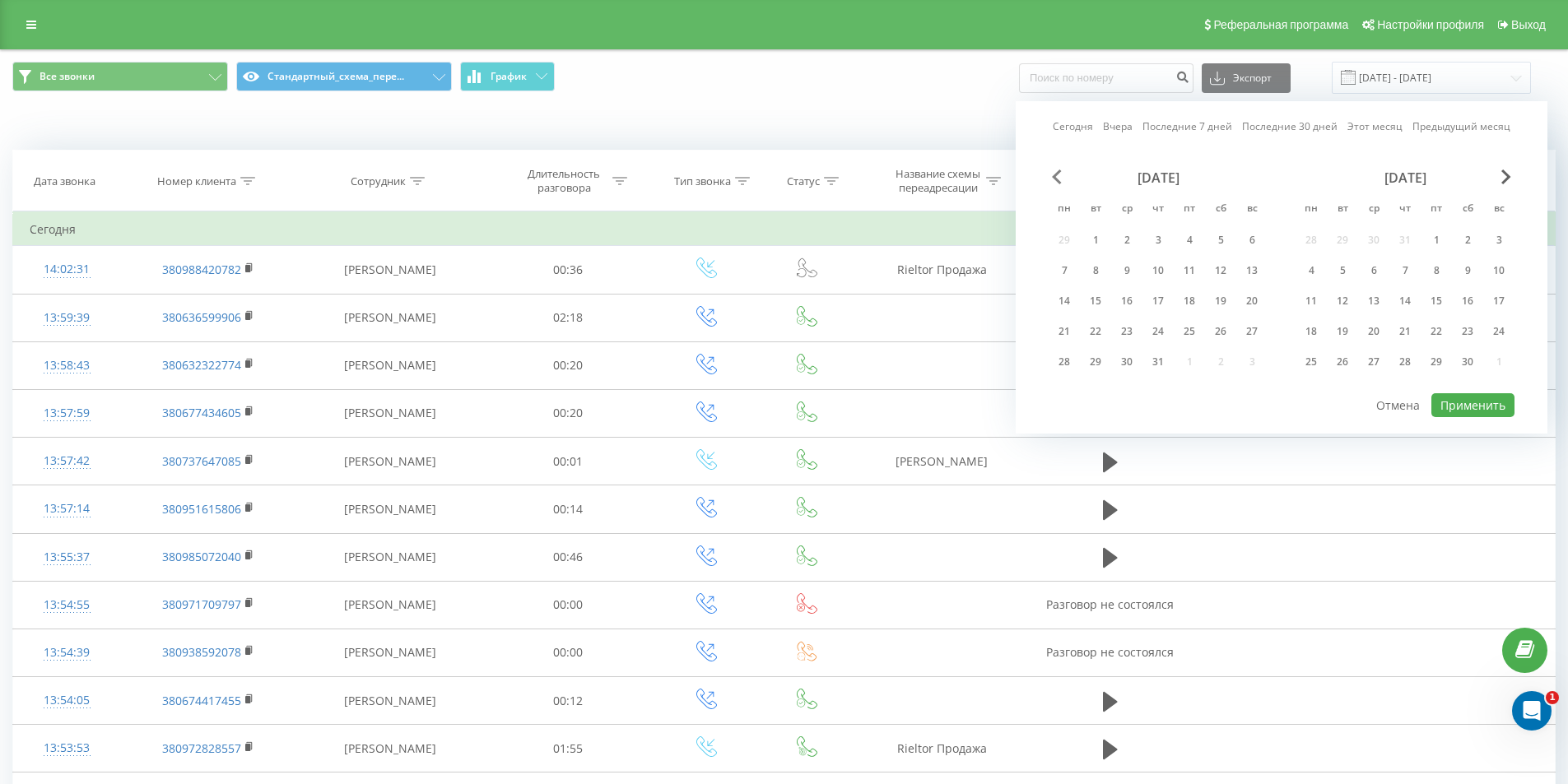
click at [1055, 178] on span "Previous Month" at bounding box center [1057, 177] width 10 height 15
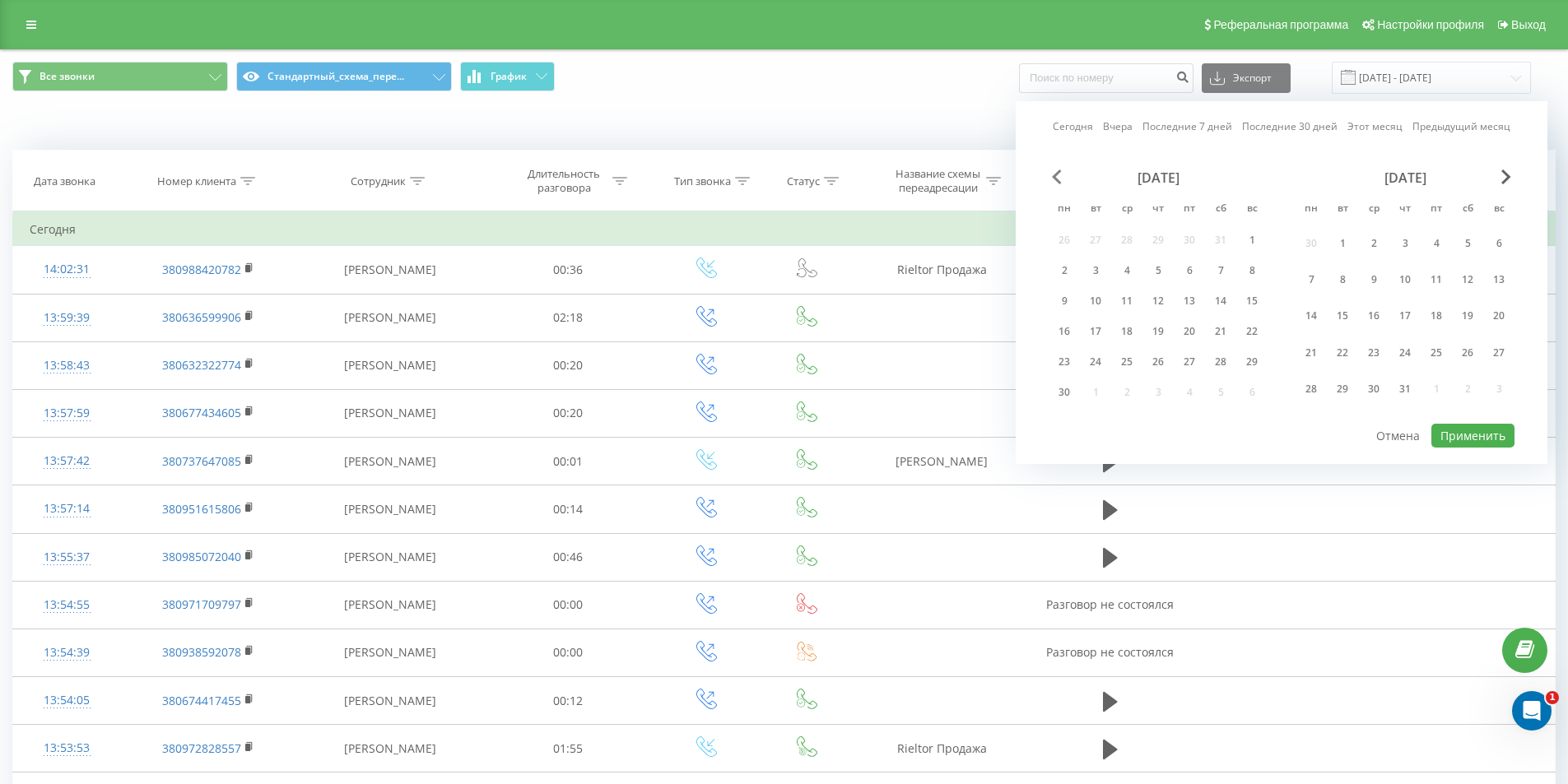
click at [1055, 178] on span "Previous Month" at bounding box center [1057, 177] width 10 height 15
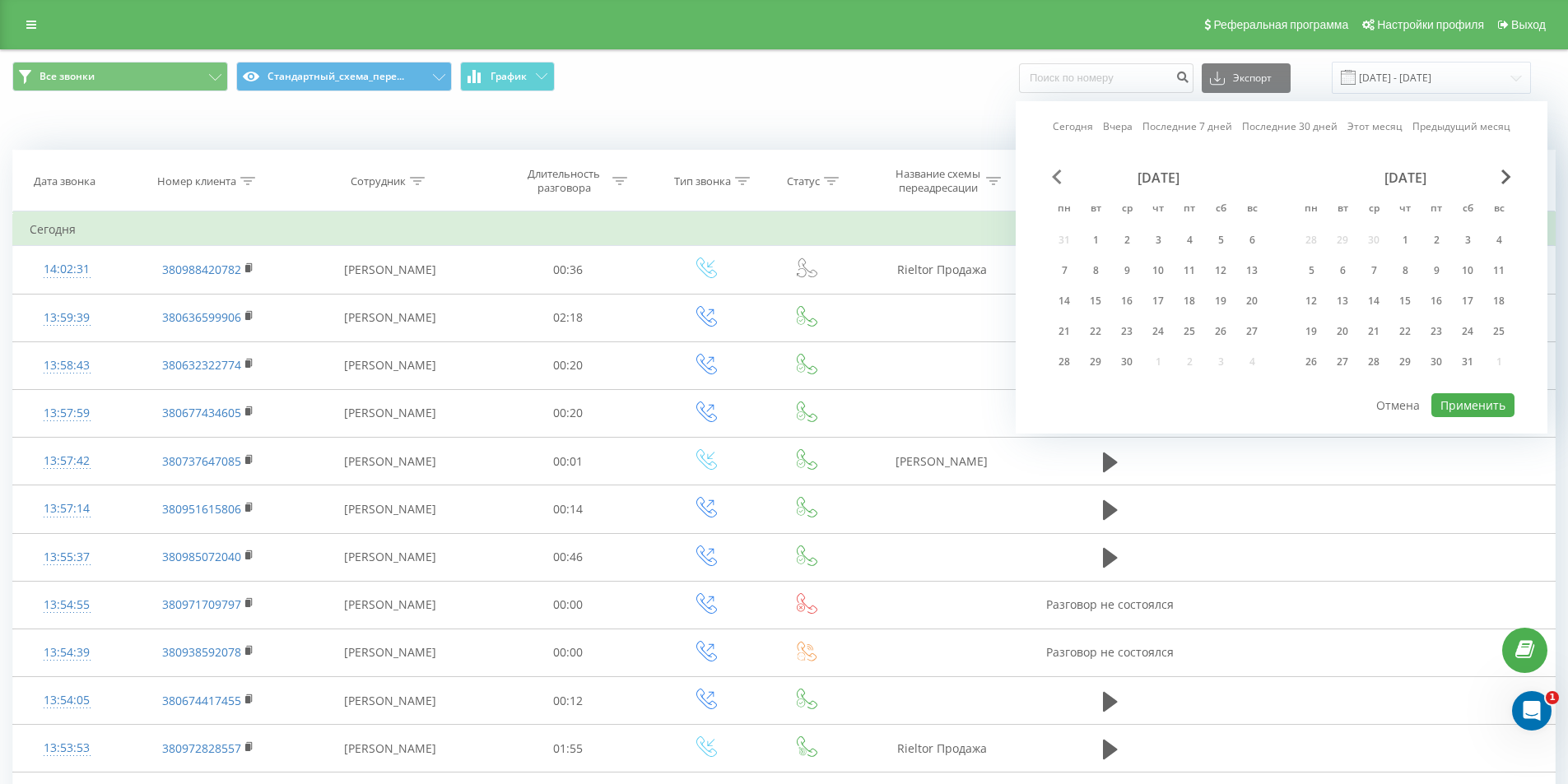
click at [1055, 178] on span "Previous Month" at bounding box center [1057, 177] width 10 height 15
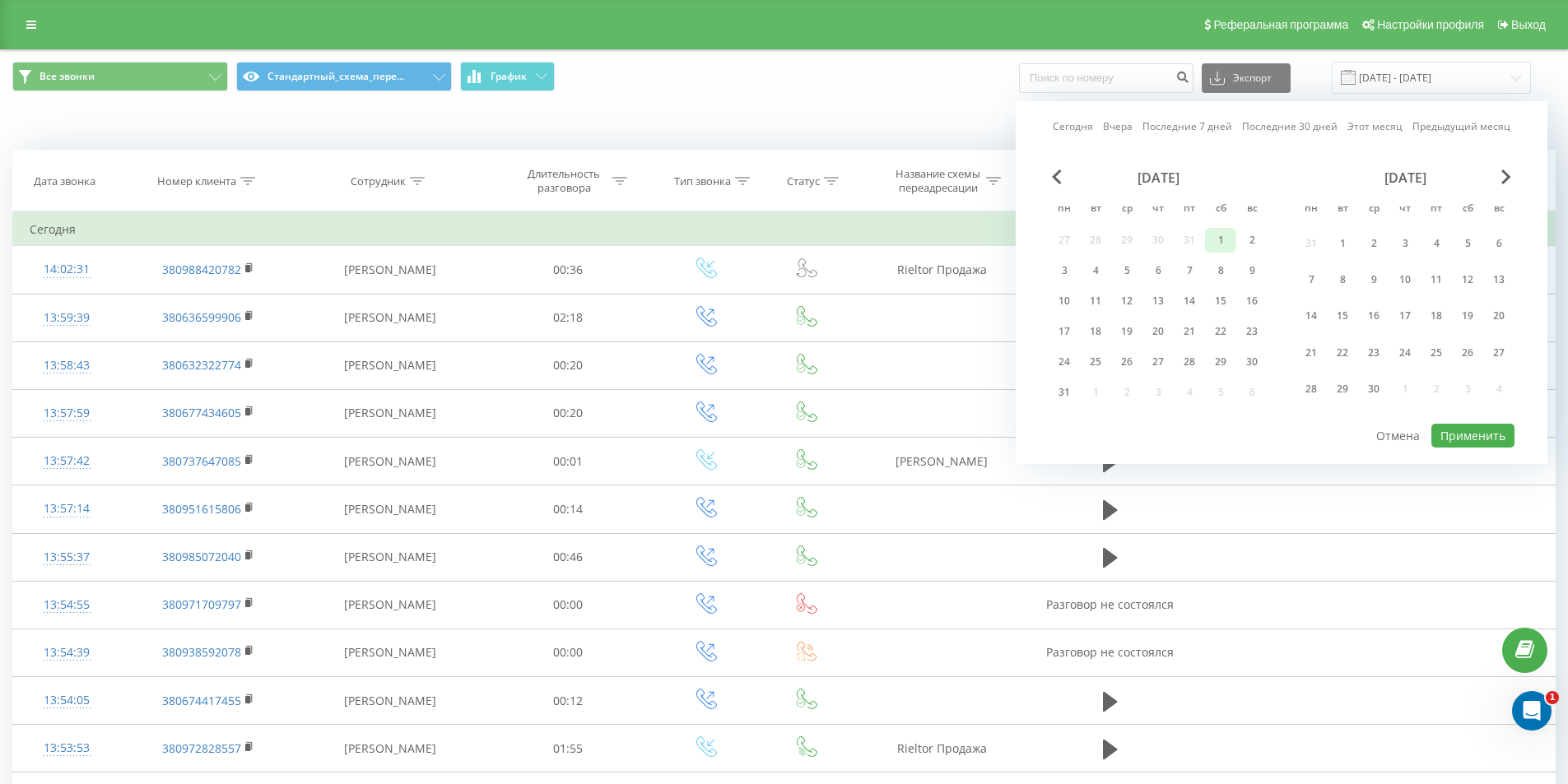
click at [1221, 230] on div "1" at bounding box center [1220, 240] width 22 height 22
click at [1510, 173] on span "Next Month" at bounding box center [1506, 177] width 10 height 15
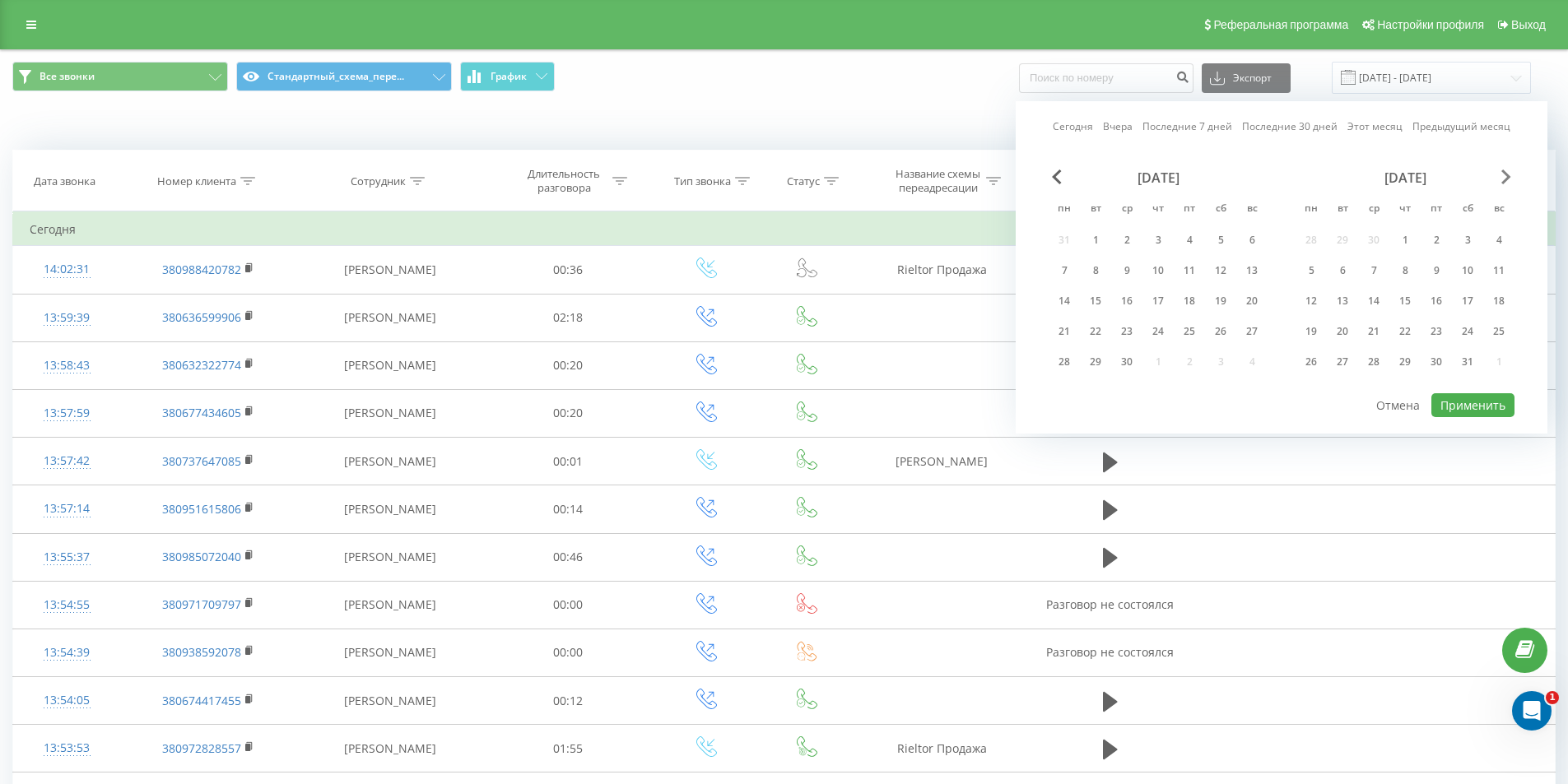
click at [1510, 173] on span "Next Month" at bounding box center [1506, 177] width 10 height 15
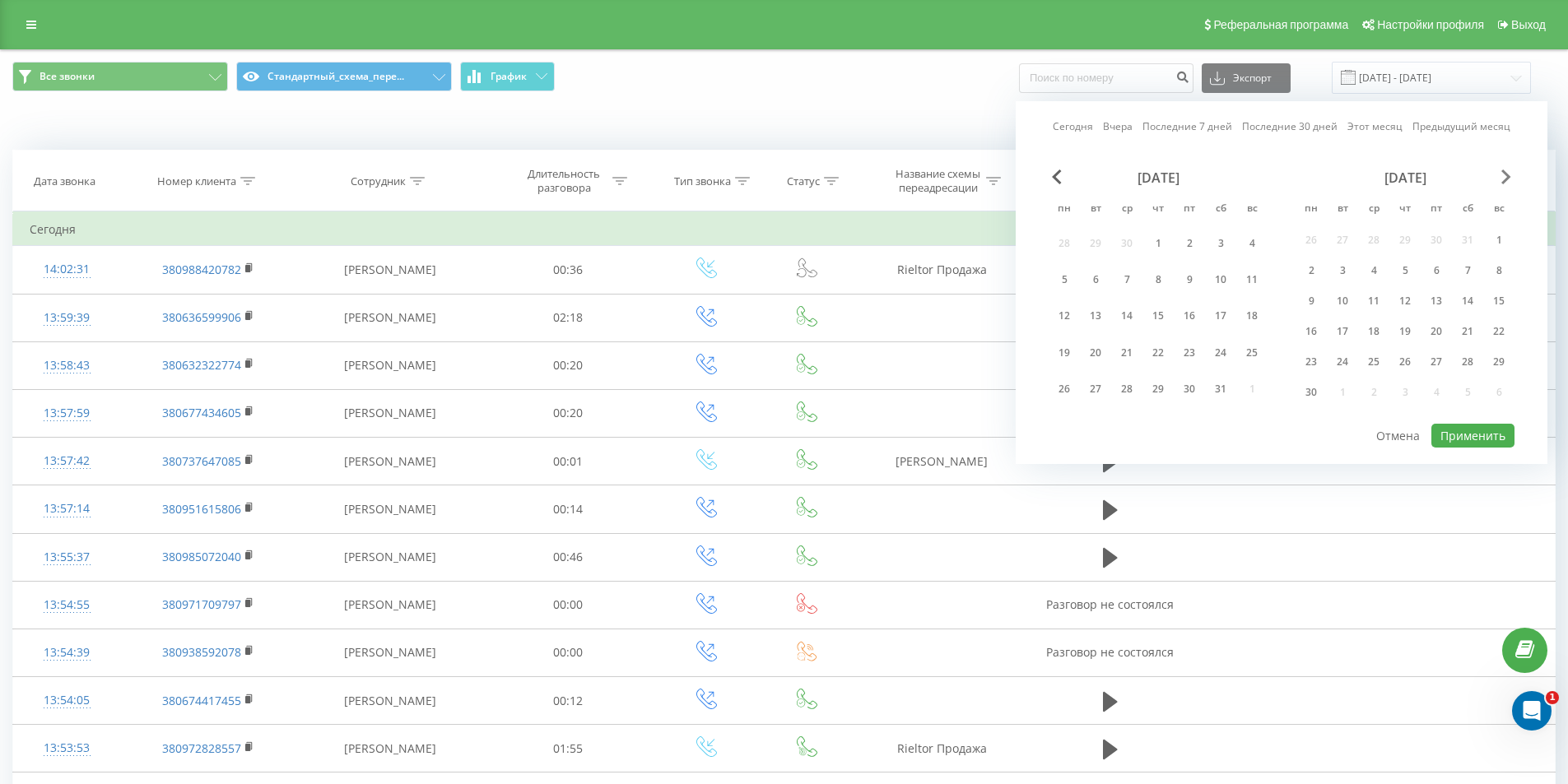
click at [1510, 173] on span "Next Month" at bounding box center [1506, 177] width 10 height 15
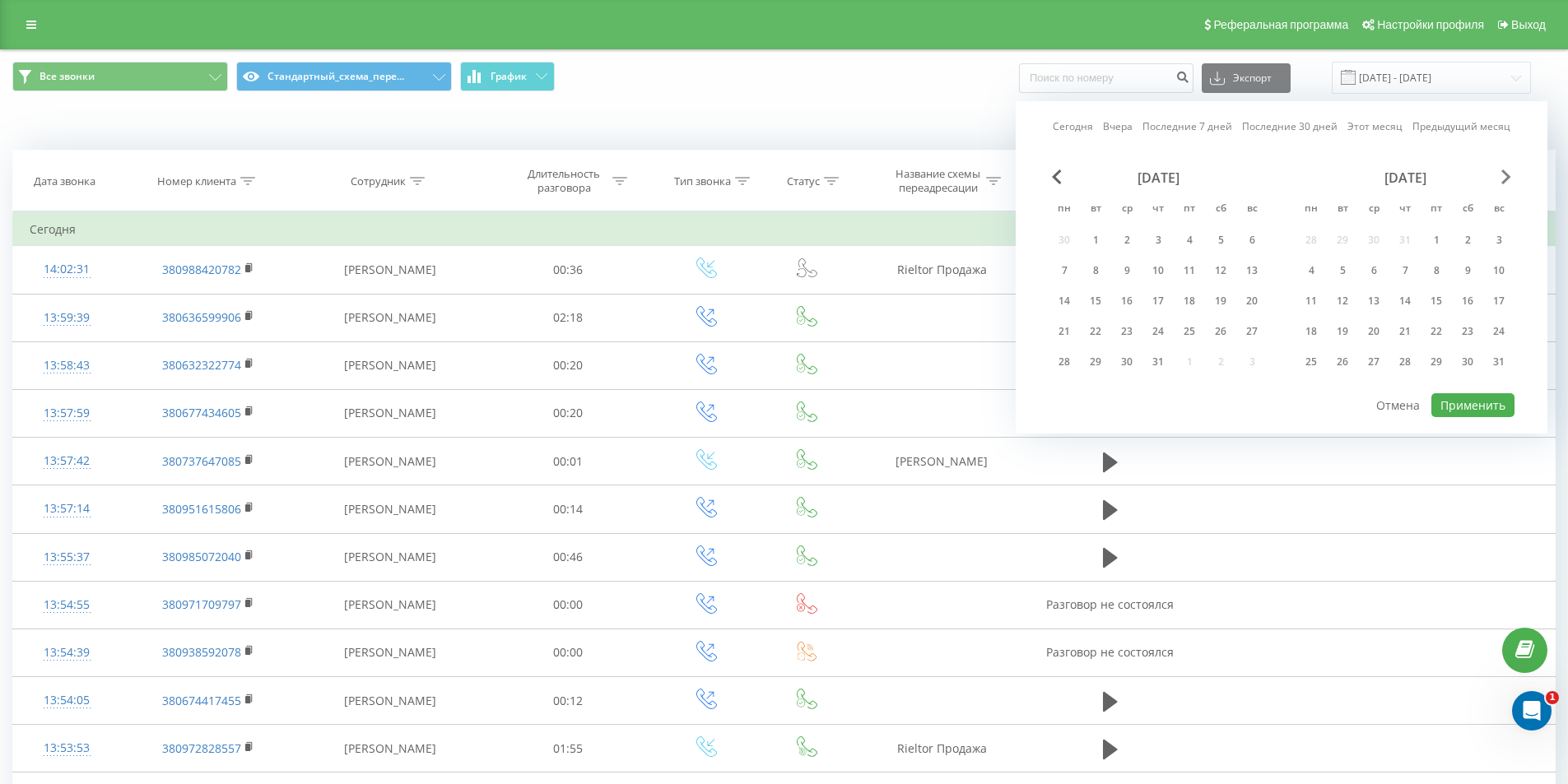
click at [1510, 173] on span "Next Month" at bounding box center [1506, 177] width 10 height 15
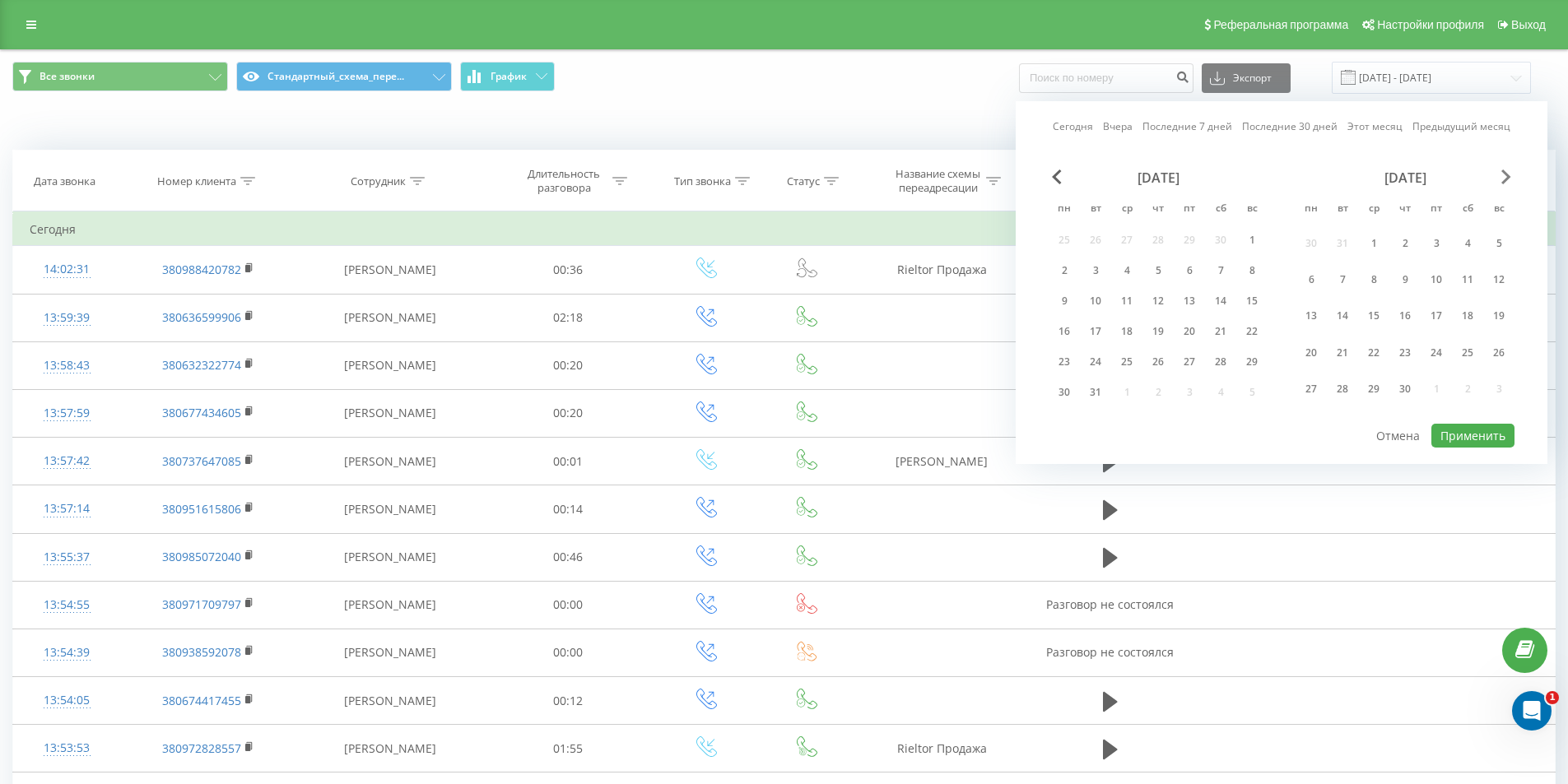
click at [1510, 173] on span "Next Month" at bounding box center [1506, 177] width 10 height 15
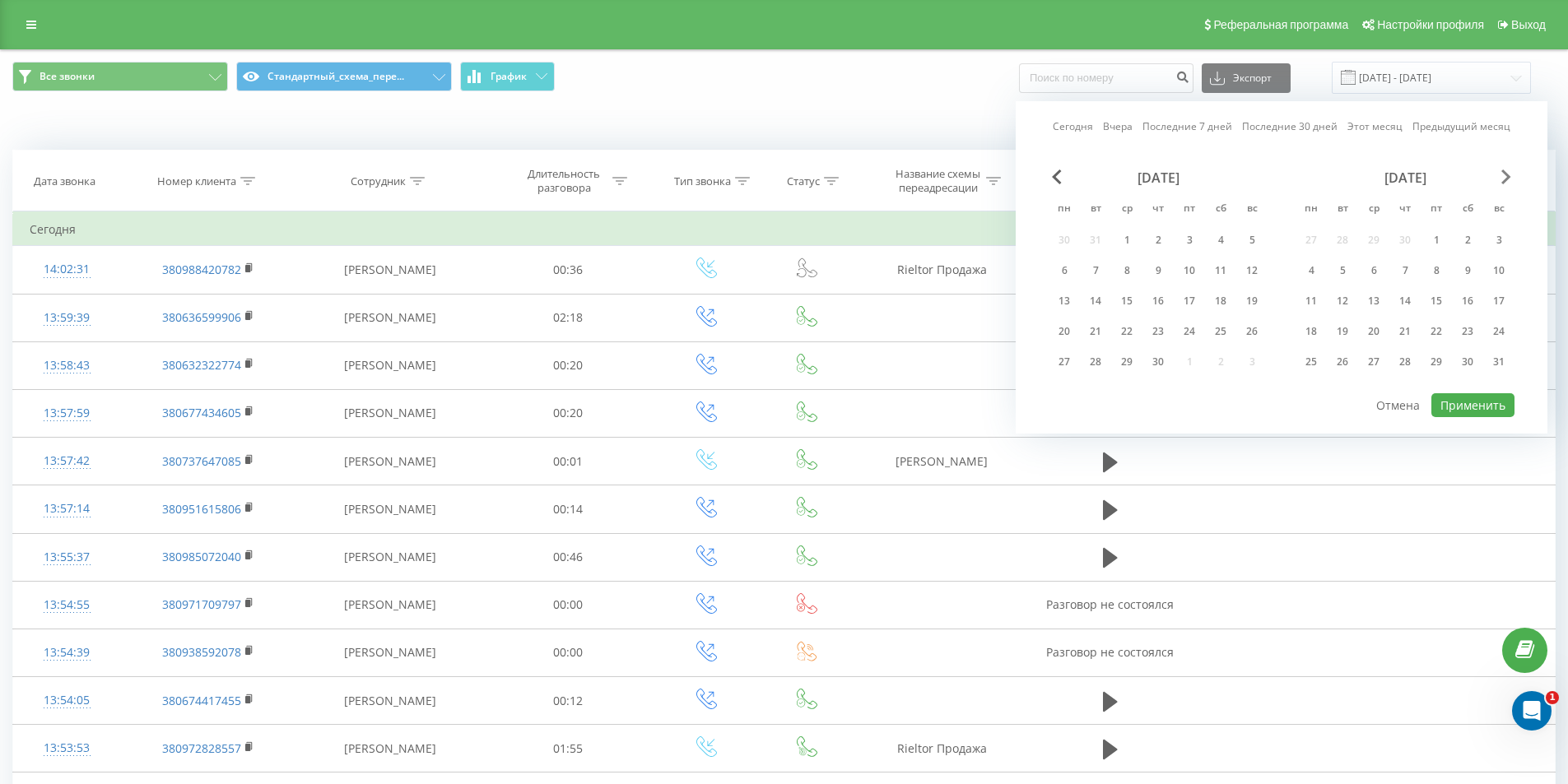
click at [1510, 173] on span "Next Month" at bounding box center [1506, 177] width 10 height 15
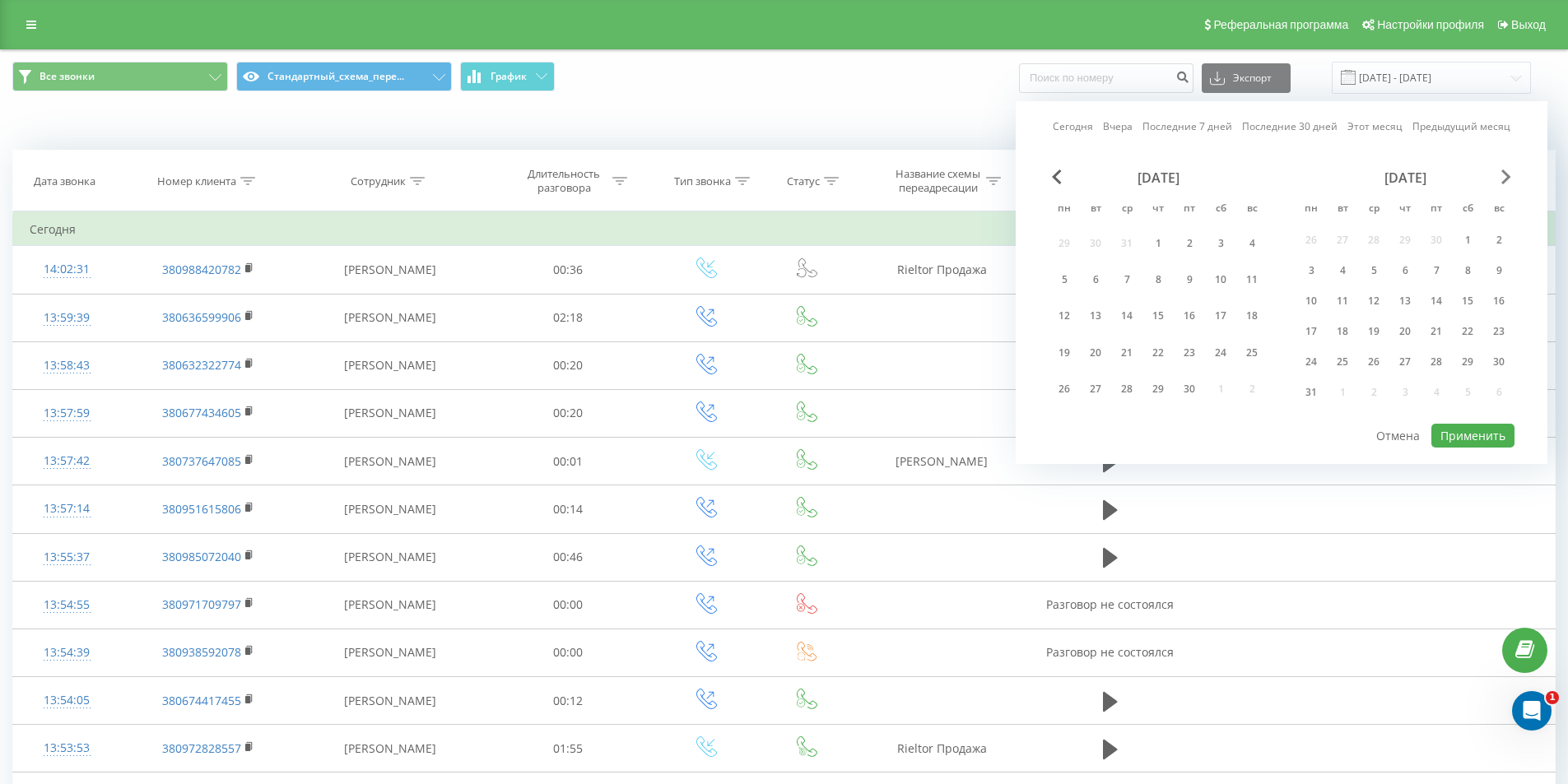
click at [1510, 173] on span "Next Month" at bounding box center [1506, 177] width 10 height 15
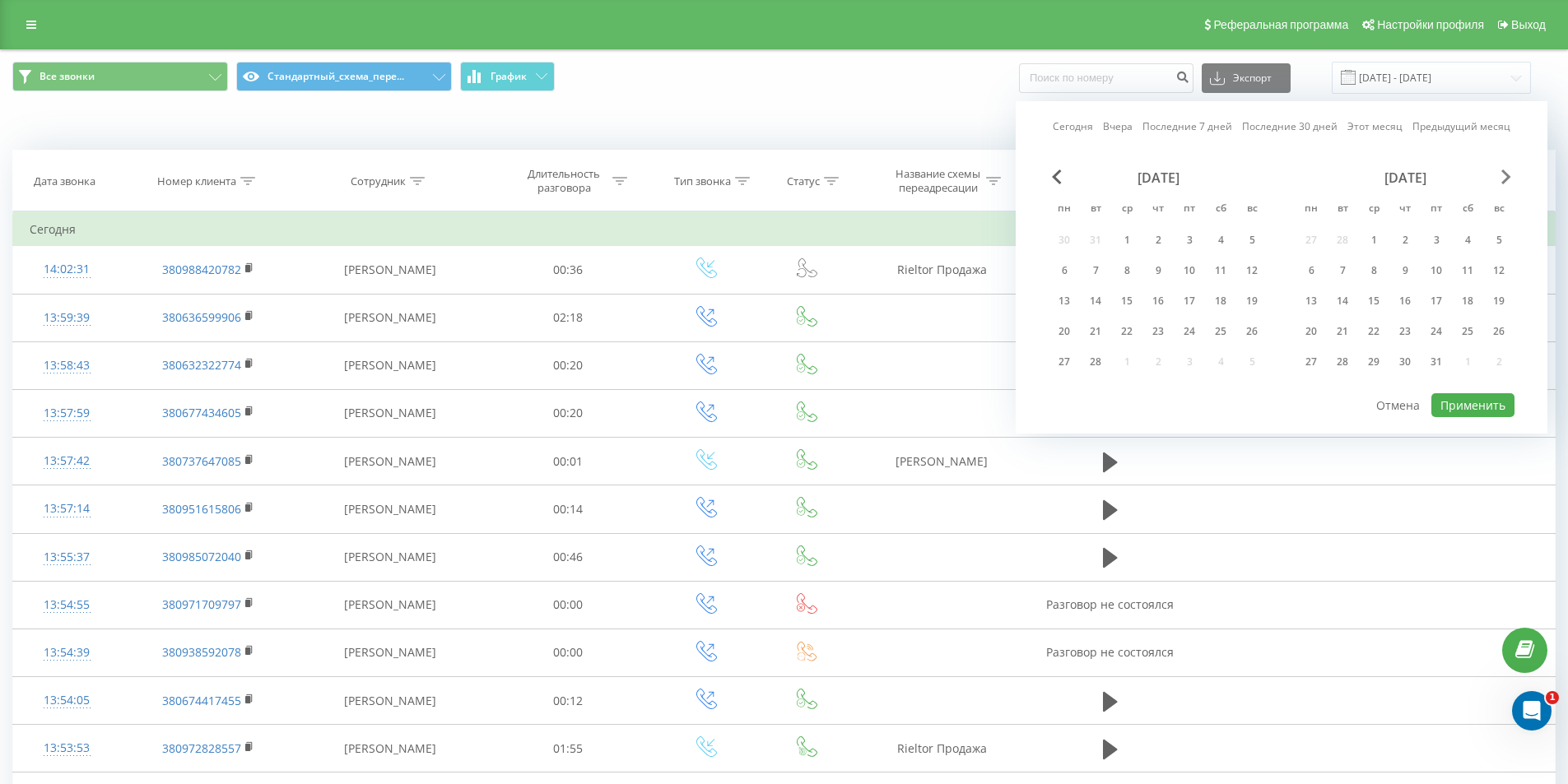
click at [1510, 173] on span "Next Month" at bounding box center [1506, 177] width 10 height 15
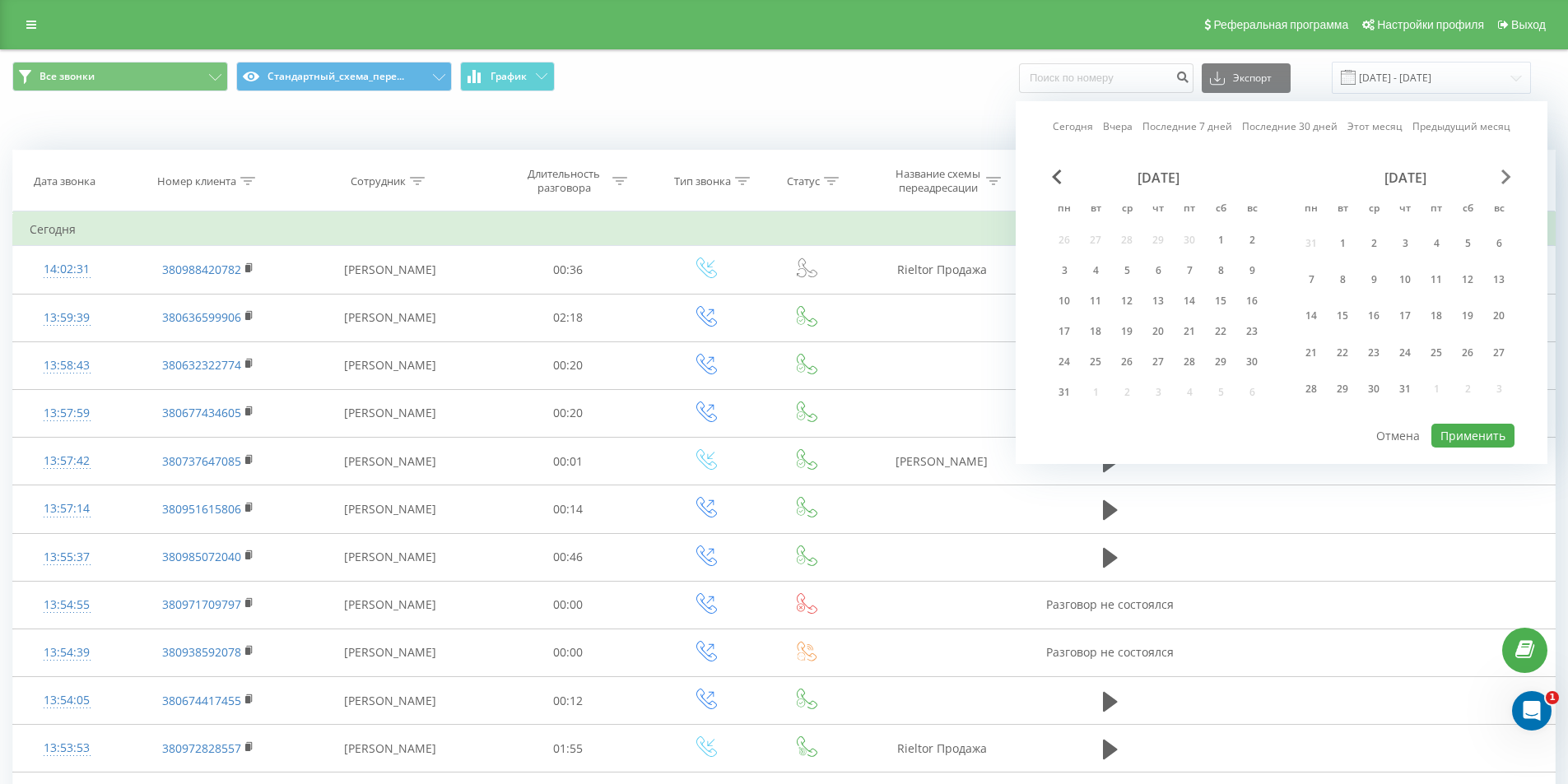
click at [1510, 173] on span "Next Month" at bounding box center [1506, 177] width 10 height 15
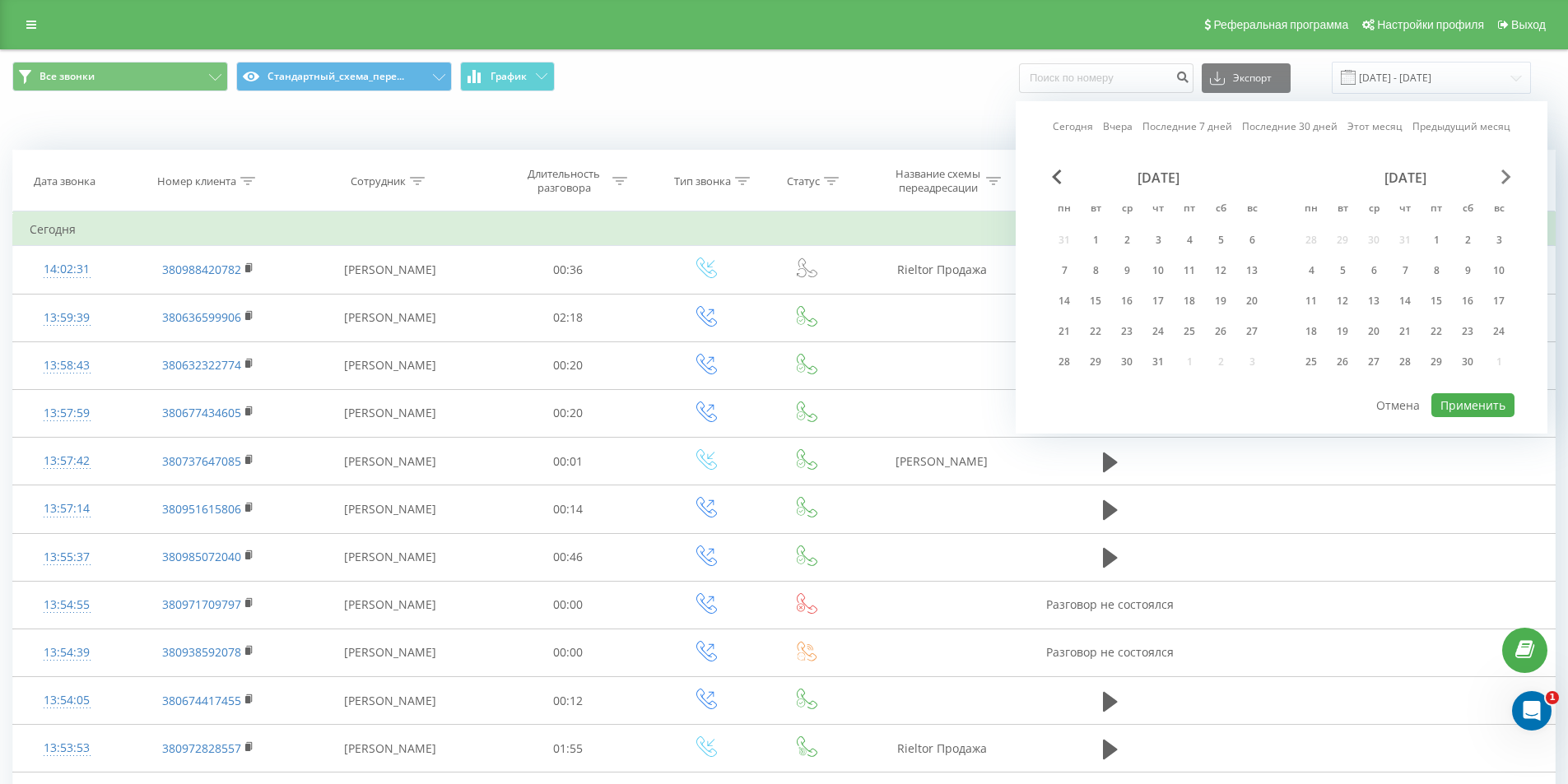
click at [1510, 173] on span "Next Month" at bounding box center [1506, 177] width 10 height 15
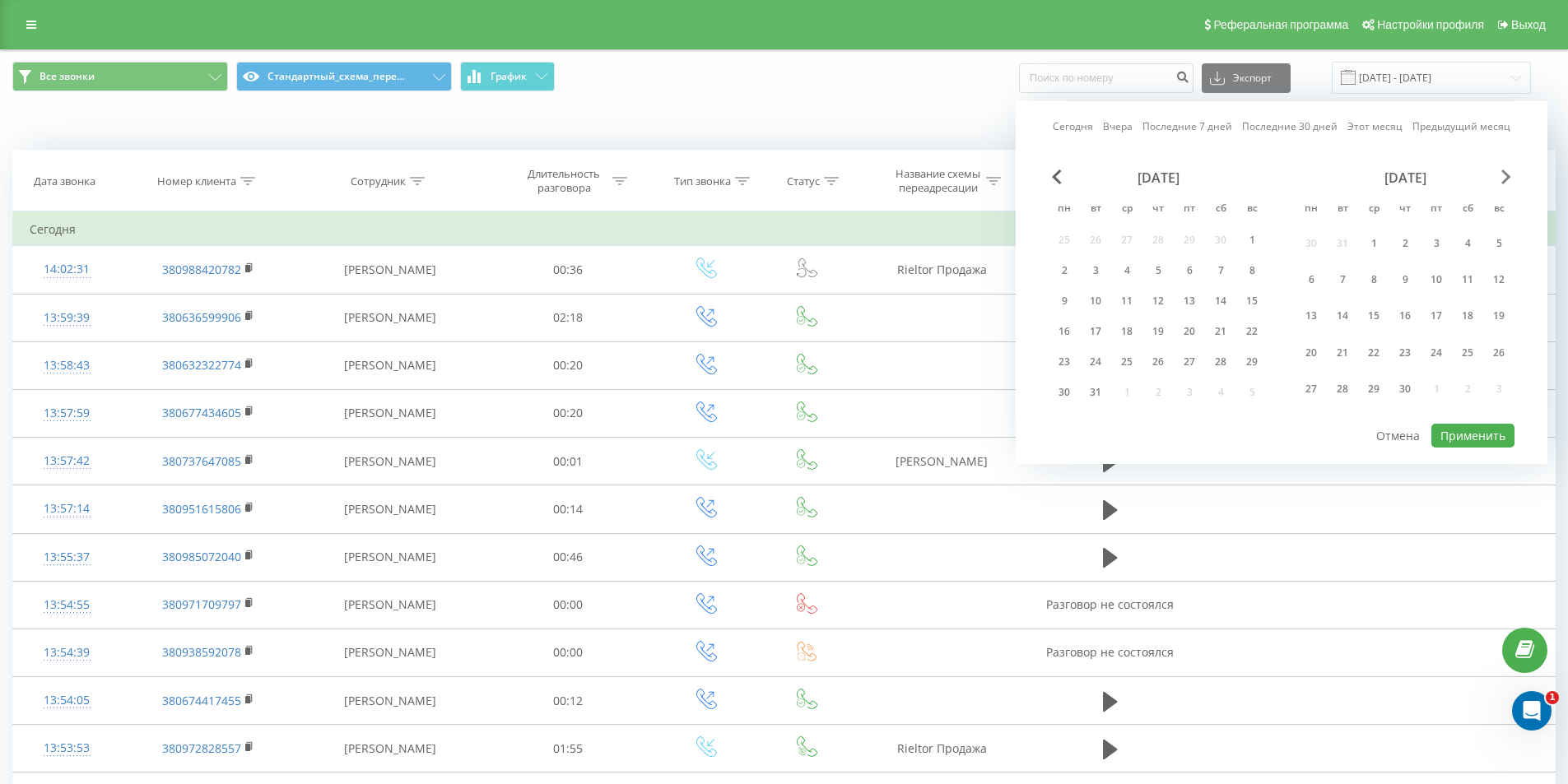
click at [1510, 173] on span "Next Month" at bounding box center [1506, 177] width 10 height 15
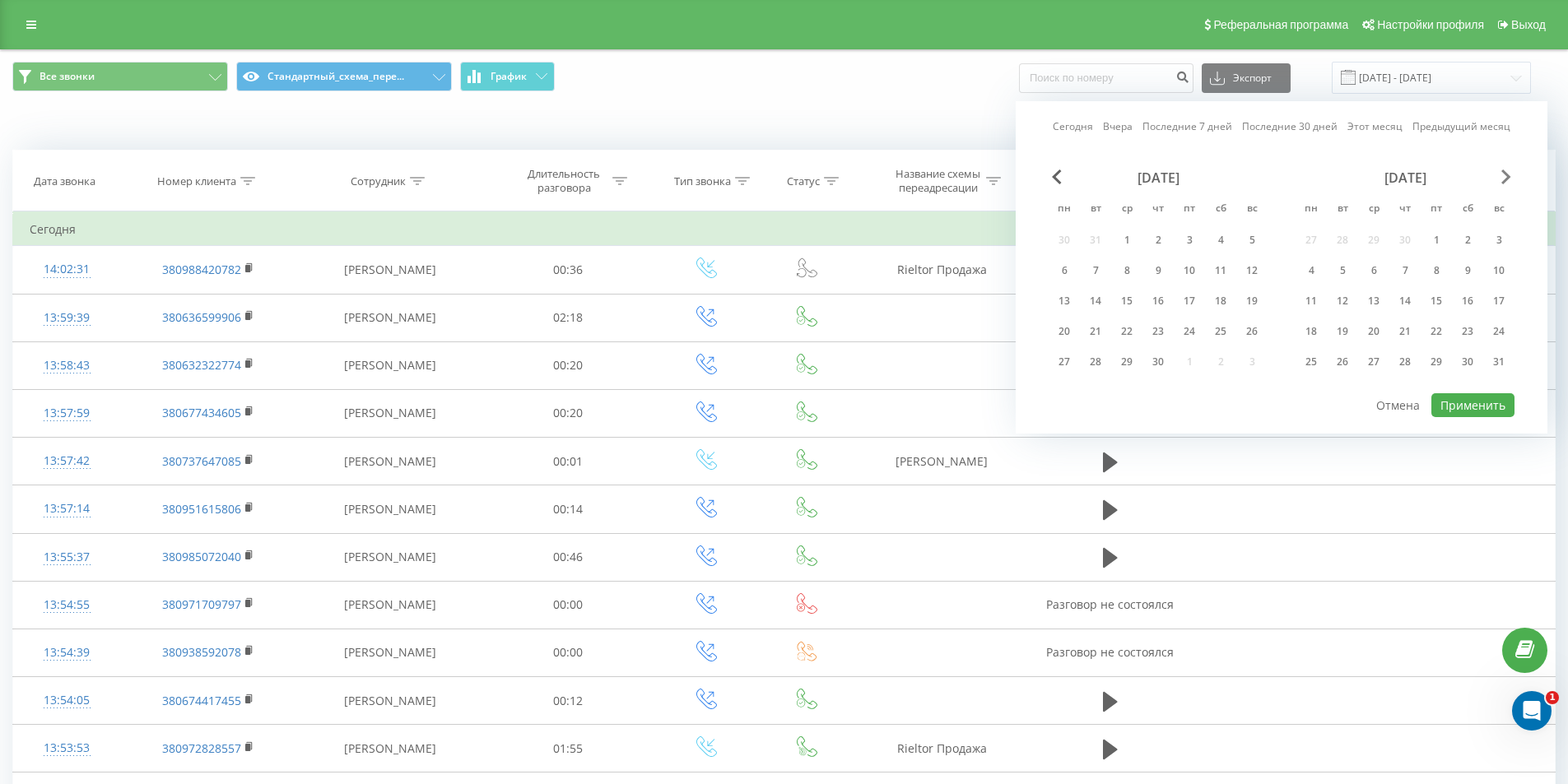
click at [1510, 173] on span "Next Month" at bounding box center [1506, 177] width 10 height 15
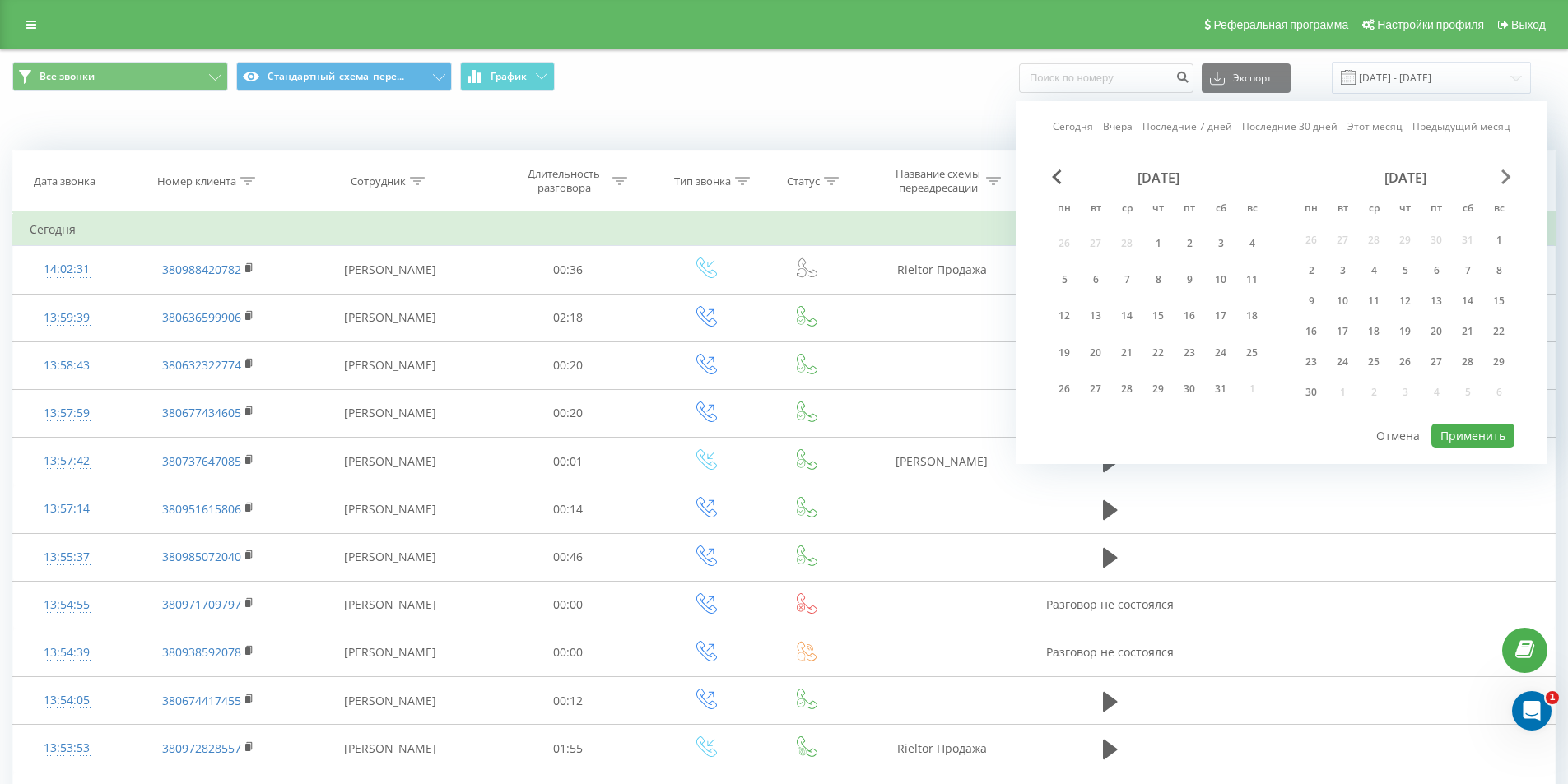
click at [1510, 173] on span "Next Month" at bounding box center [1506, 177] width 10 height 15
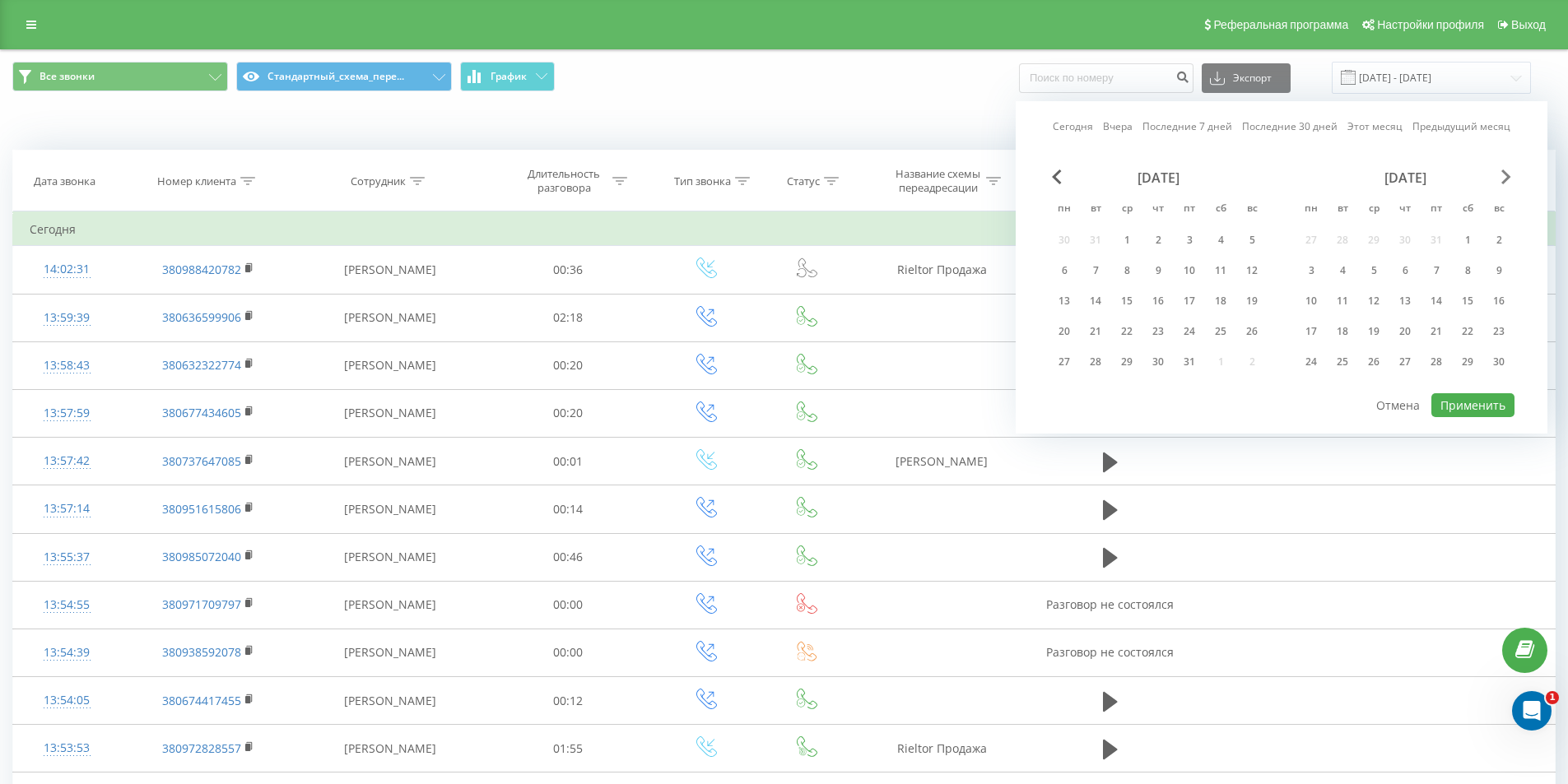
click at [1510, 173] on span "Next Month" at bounding box center [1506, 177] width 10 height 15
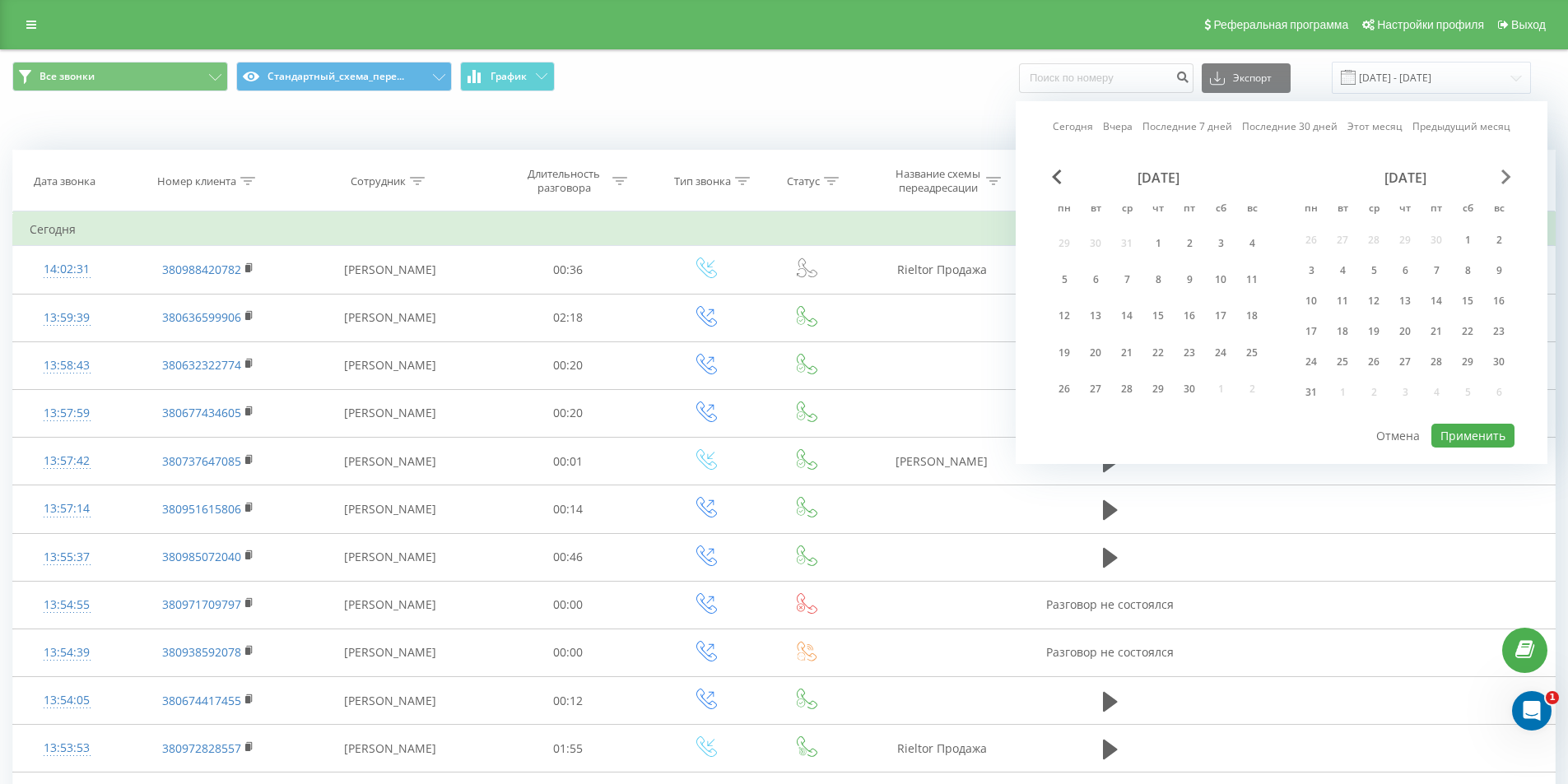
click at [1510, 173] on span "Next Month" at bounding box center [1506, 177] width 10 height 15
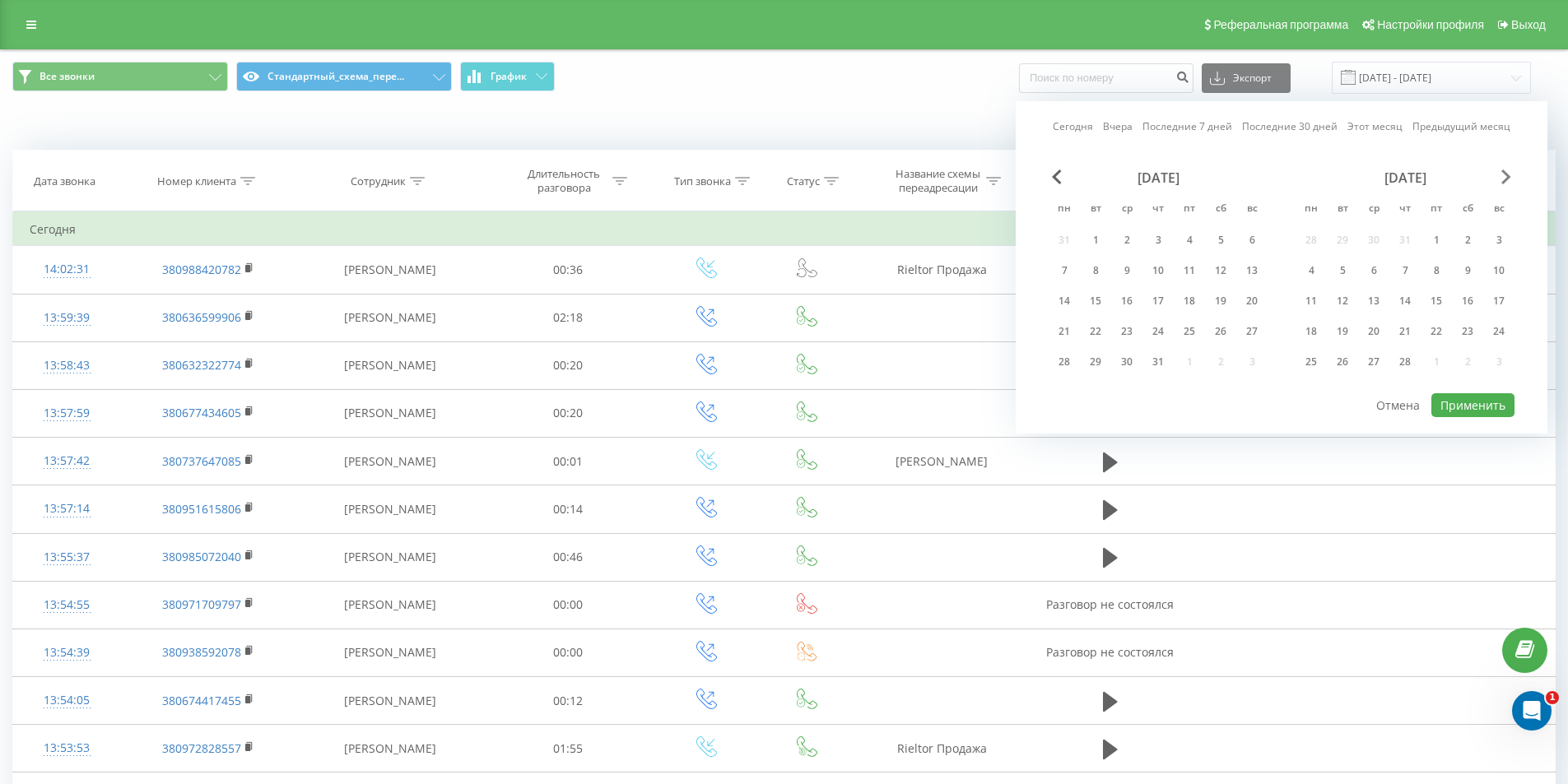
click at [1510, 173] on span "Next Month" at bounding box center [1506, 177] width 10 height 15
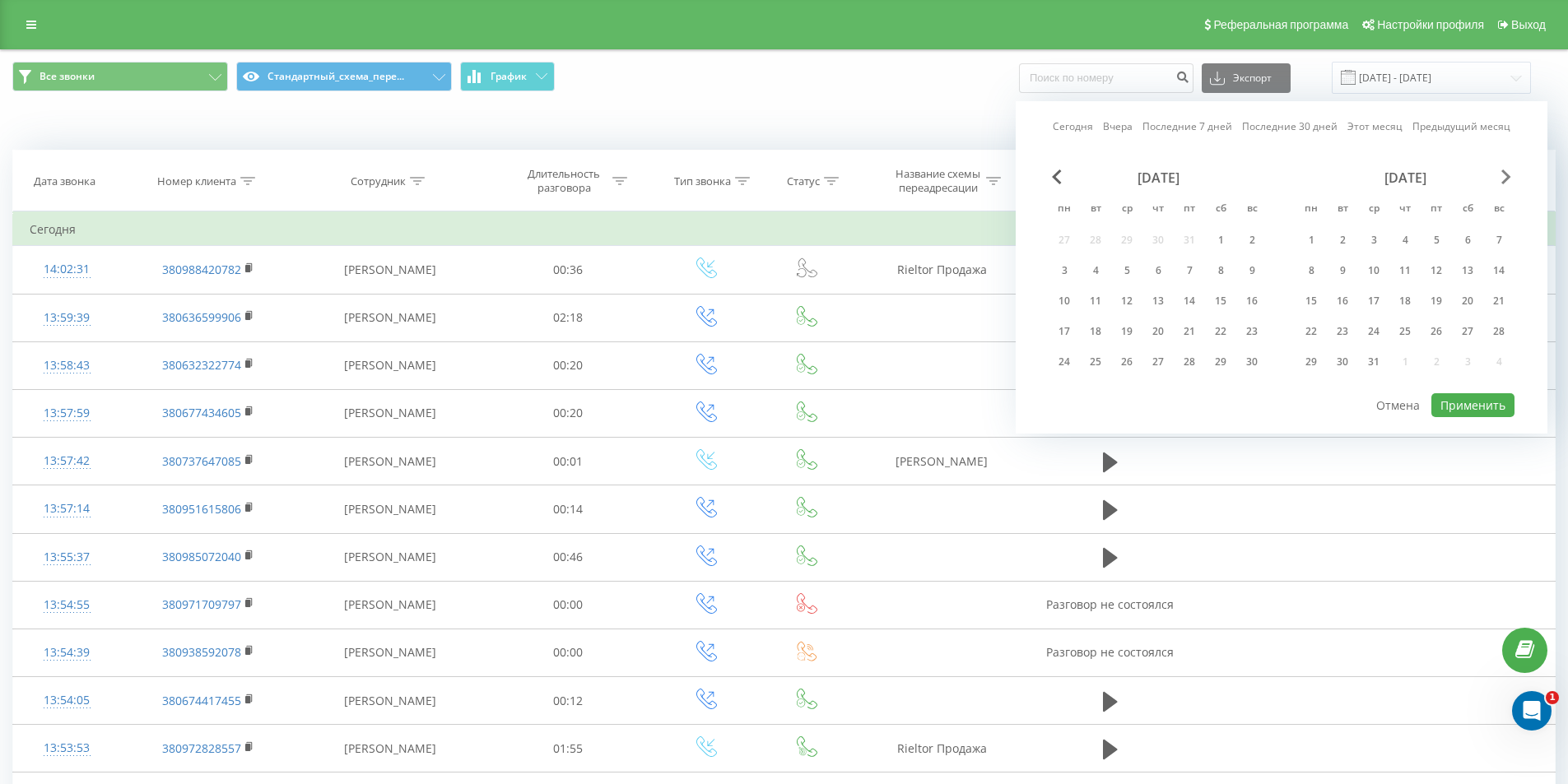
click at [1510, 173] on span "Next Month" at bounding box center [1506, 177] width 10 height 15
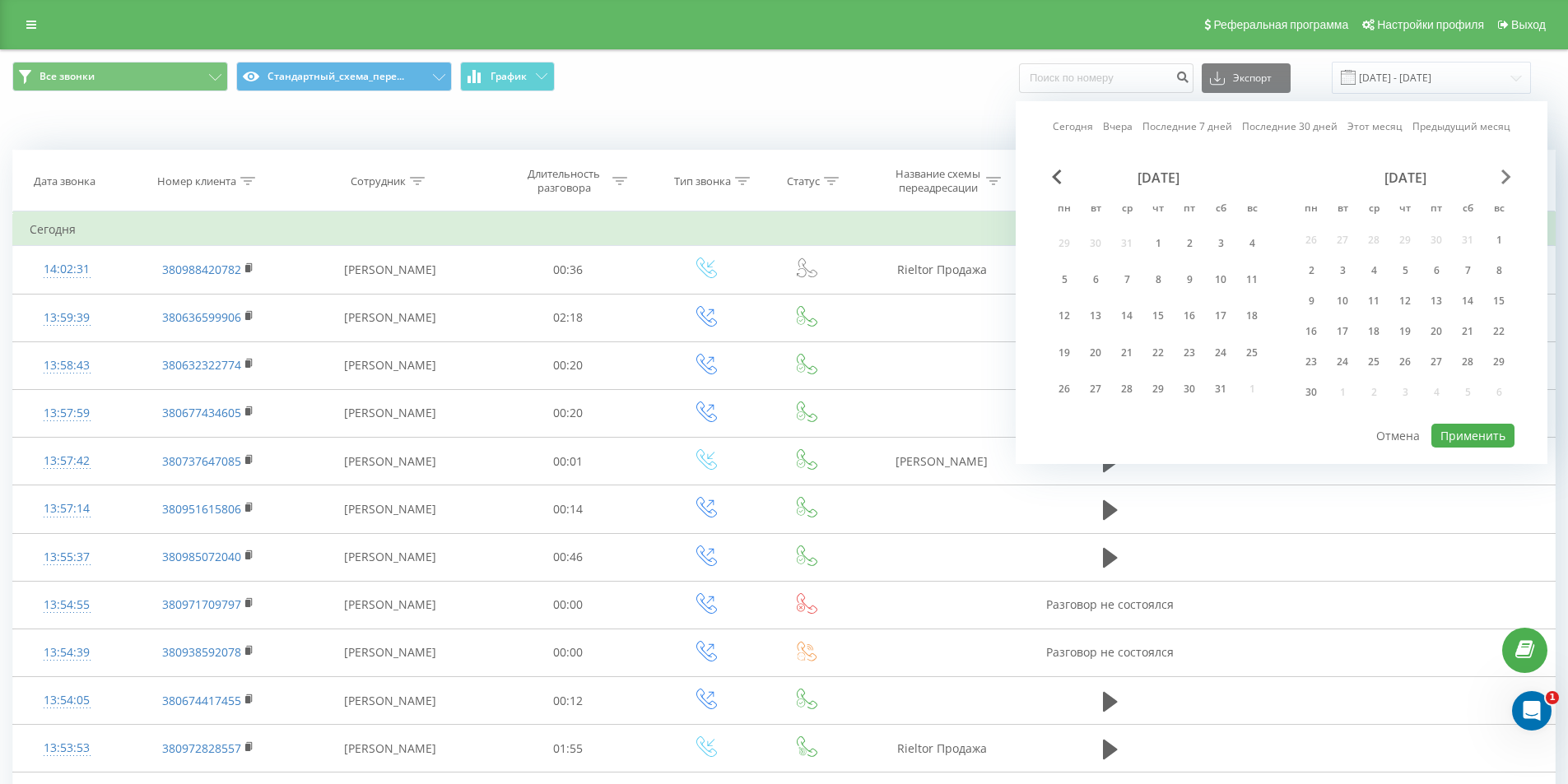
click at [1510, 173] on span "Next Month" at bounding box center [1506, 177] width 10 height 15
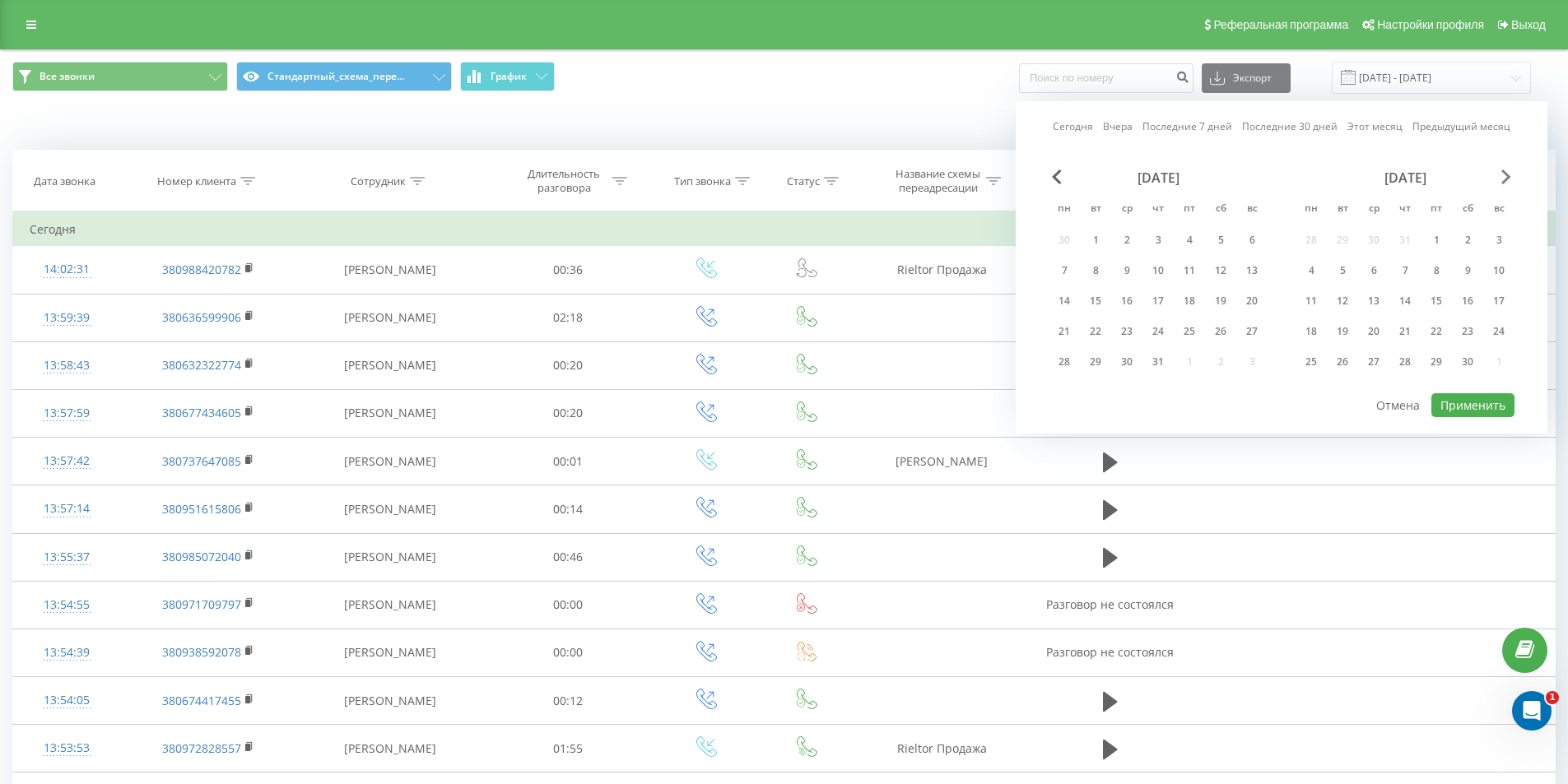
click at [1510, 173] on span "Next Month" at bounding box center [1506, 177] width 10 height 15
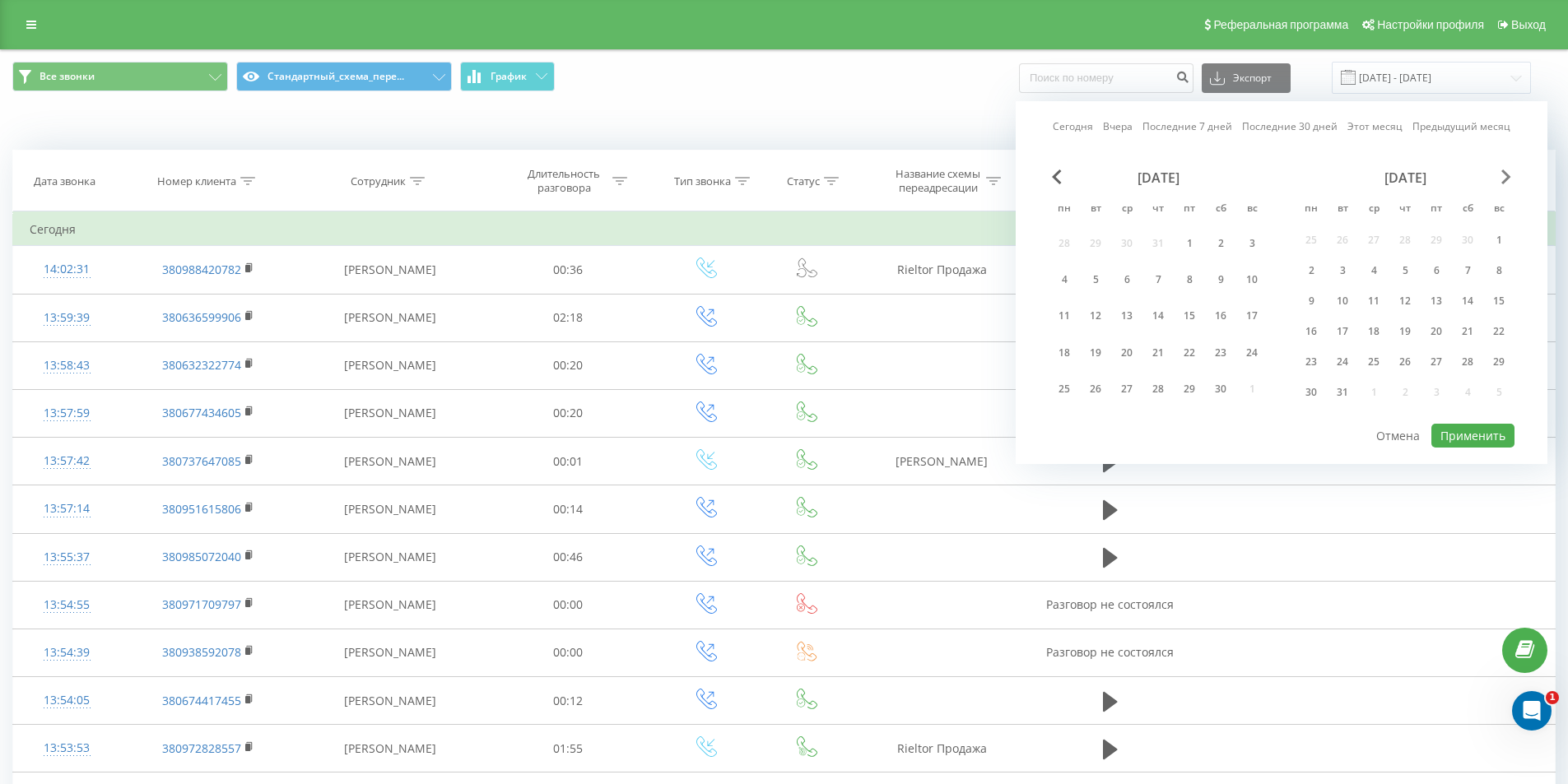
click at [1510, 173] on span "Next Month" at bounding box center [1506, 177] width 10 height 15
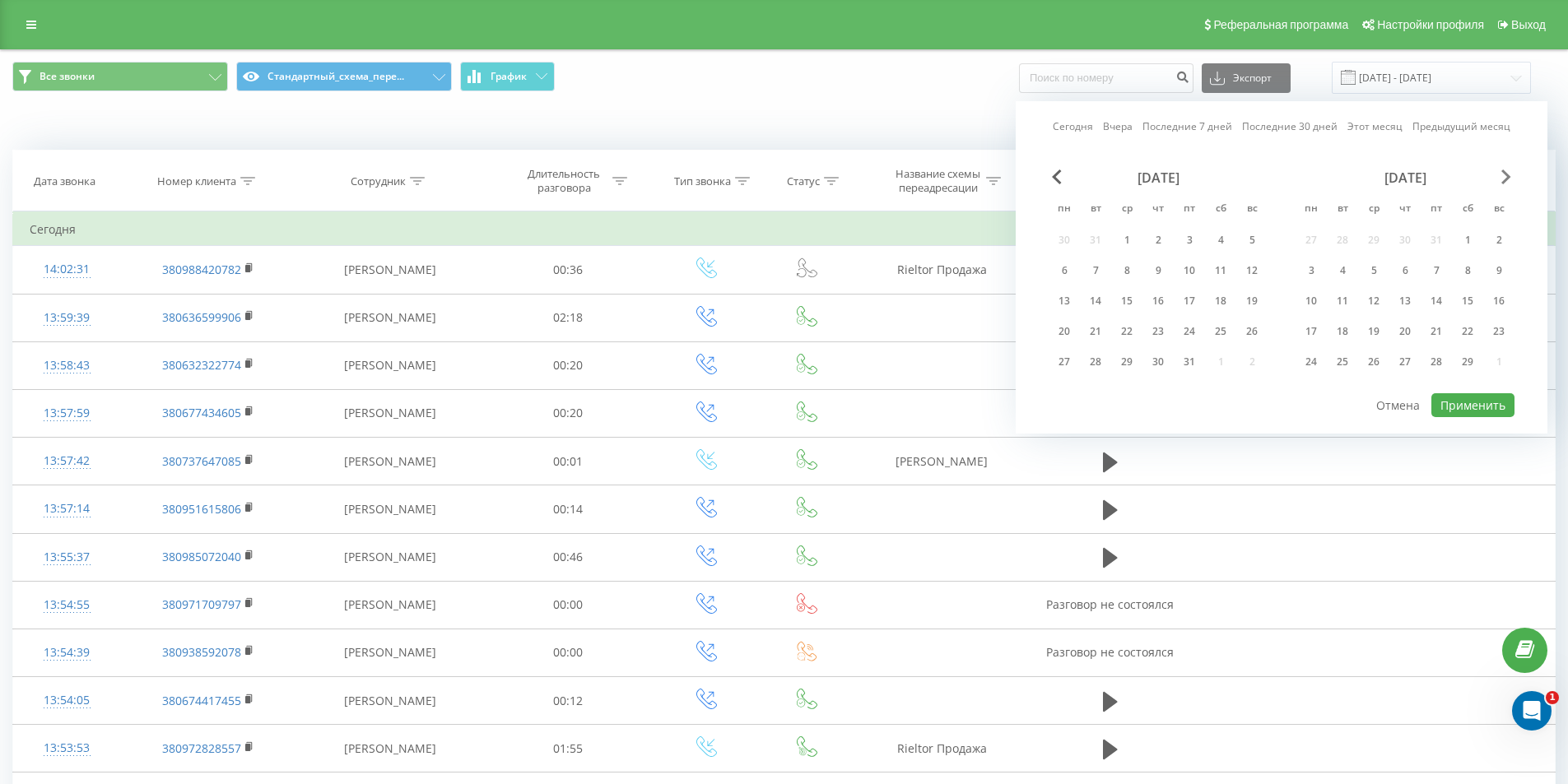
click at [1510, 173] on span "Next Month" at bounding box center [1506, 177] width 10 height 15
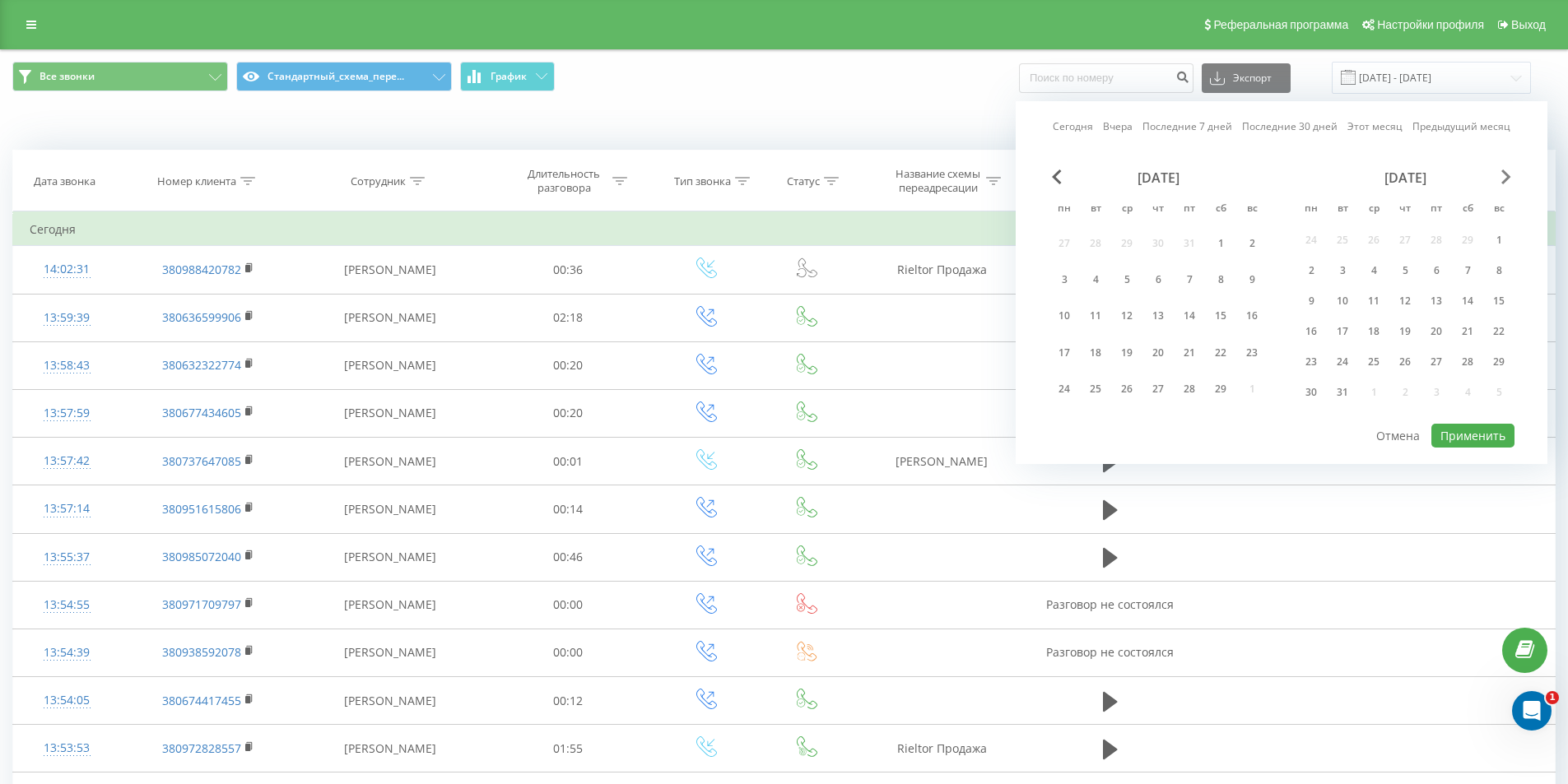
click at [1510, 173] on span "Next Month" at bounding box center [1506, 177] width 10 height 15
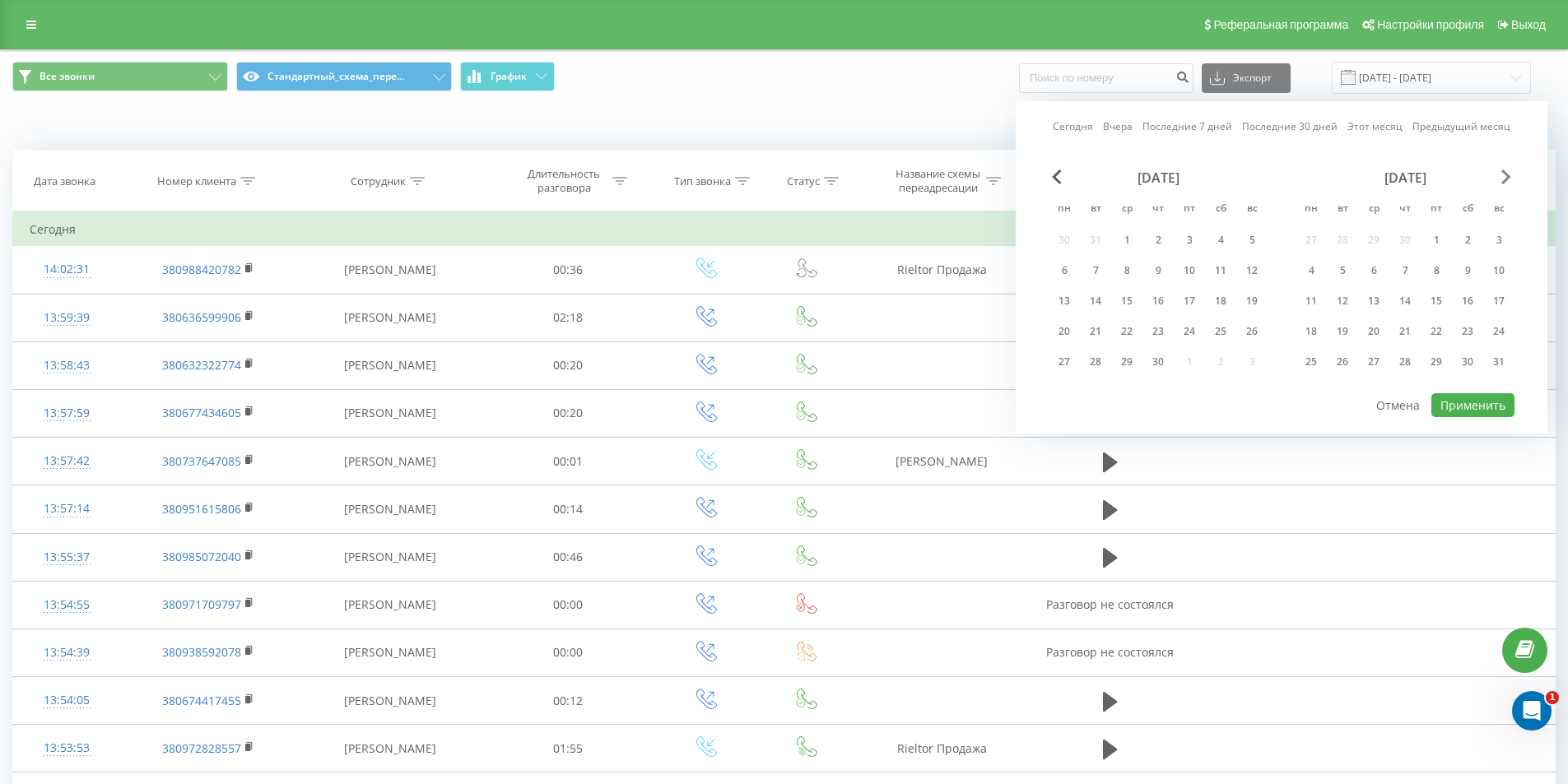
click at [1510, 173] on span "Next Month" at bounding box center [1506, 177] width 10 height 15
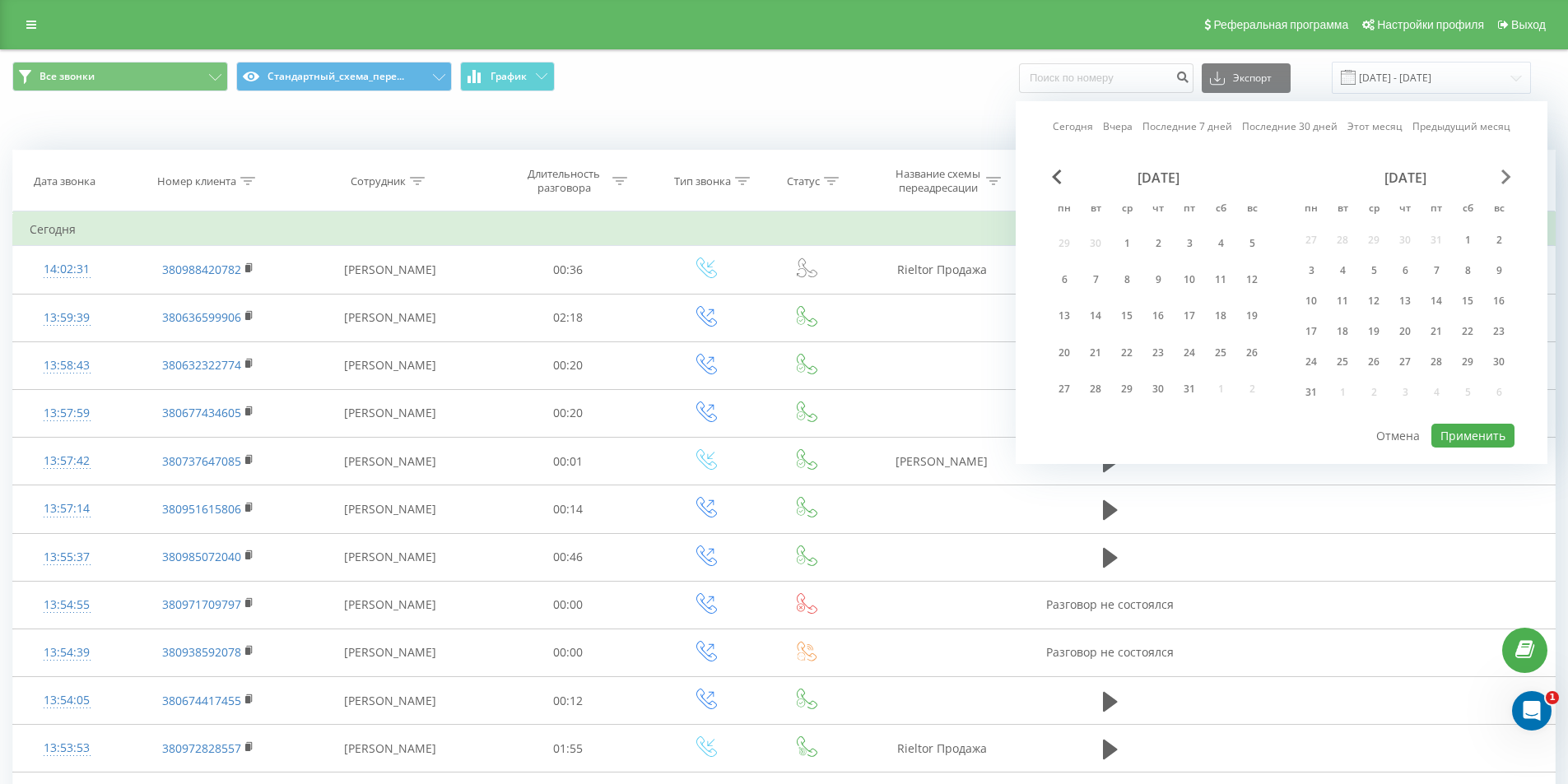
click at [1510, 173] on span "Next Month" at bounding box center [1506, 177] width 10 height 15
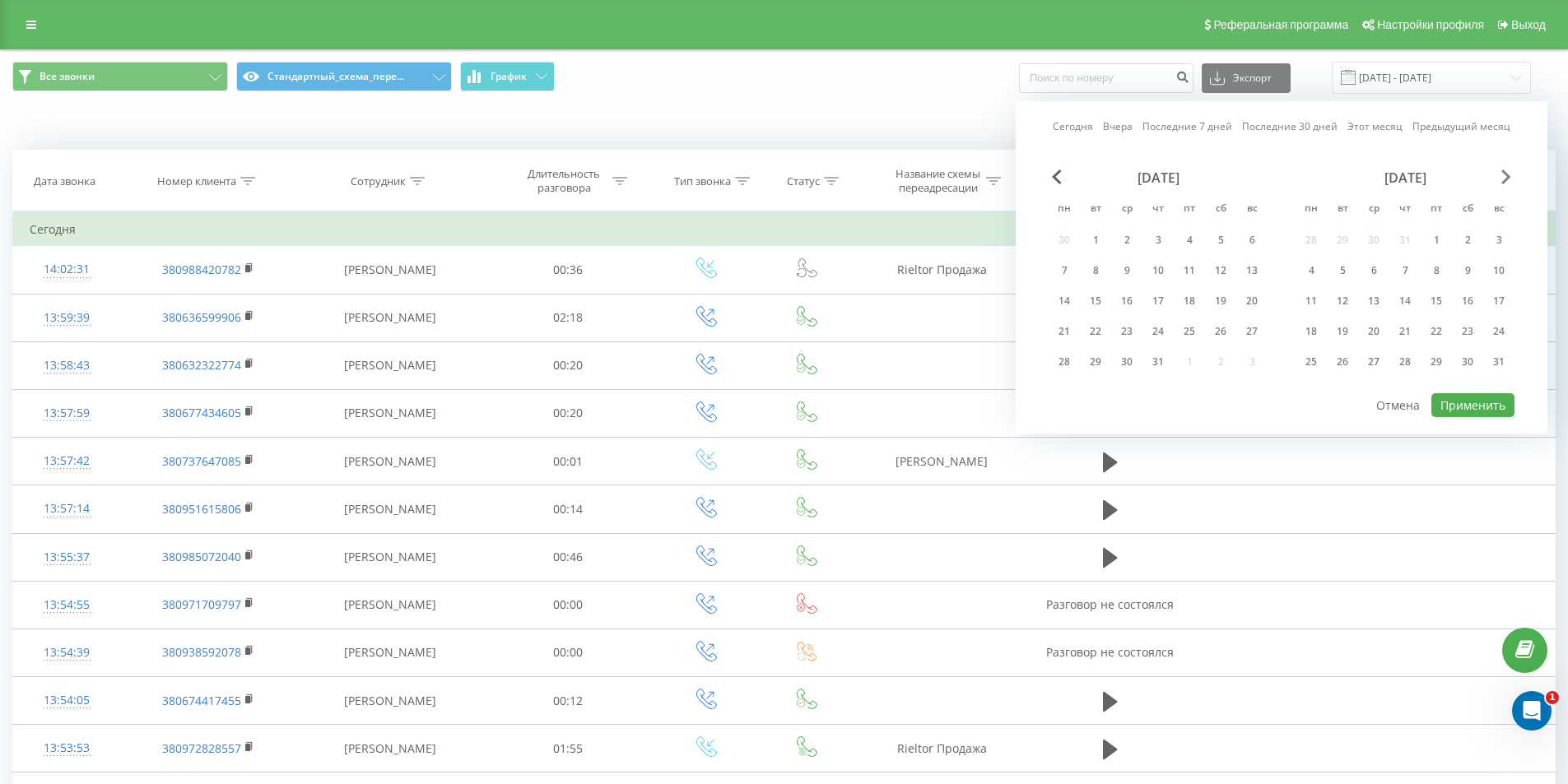
click at [1510, 173] on span "Next Month" at bounding box center [1506, 177] width 10 height 15
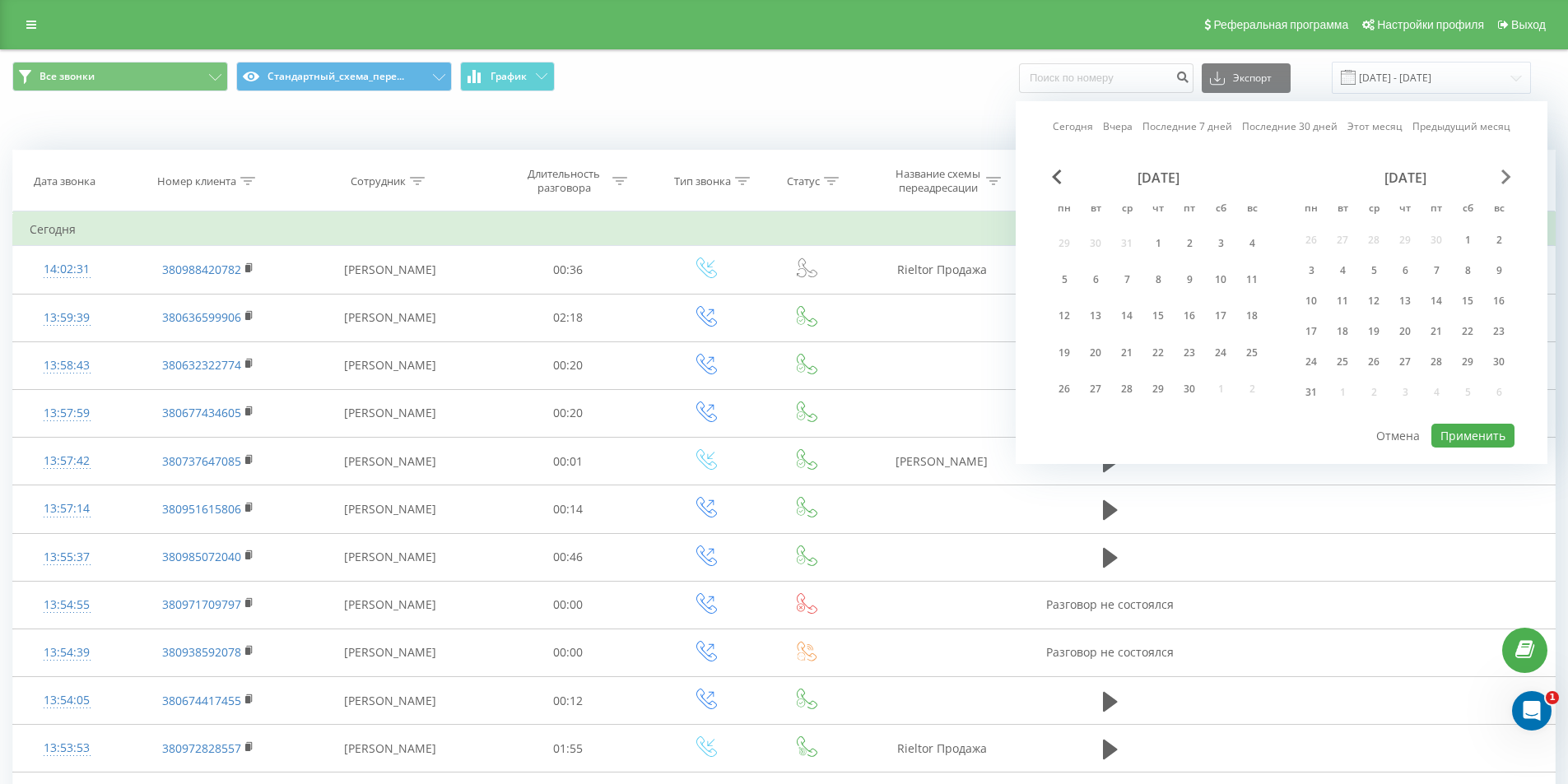
click at [1510, 173] on span "Next Month" at bounding box center [1506, 177] width 10 height 15
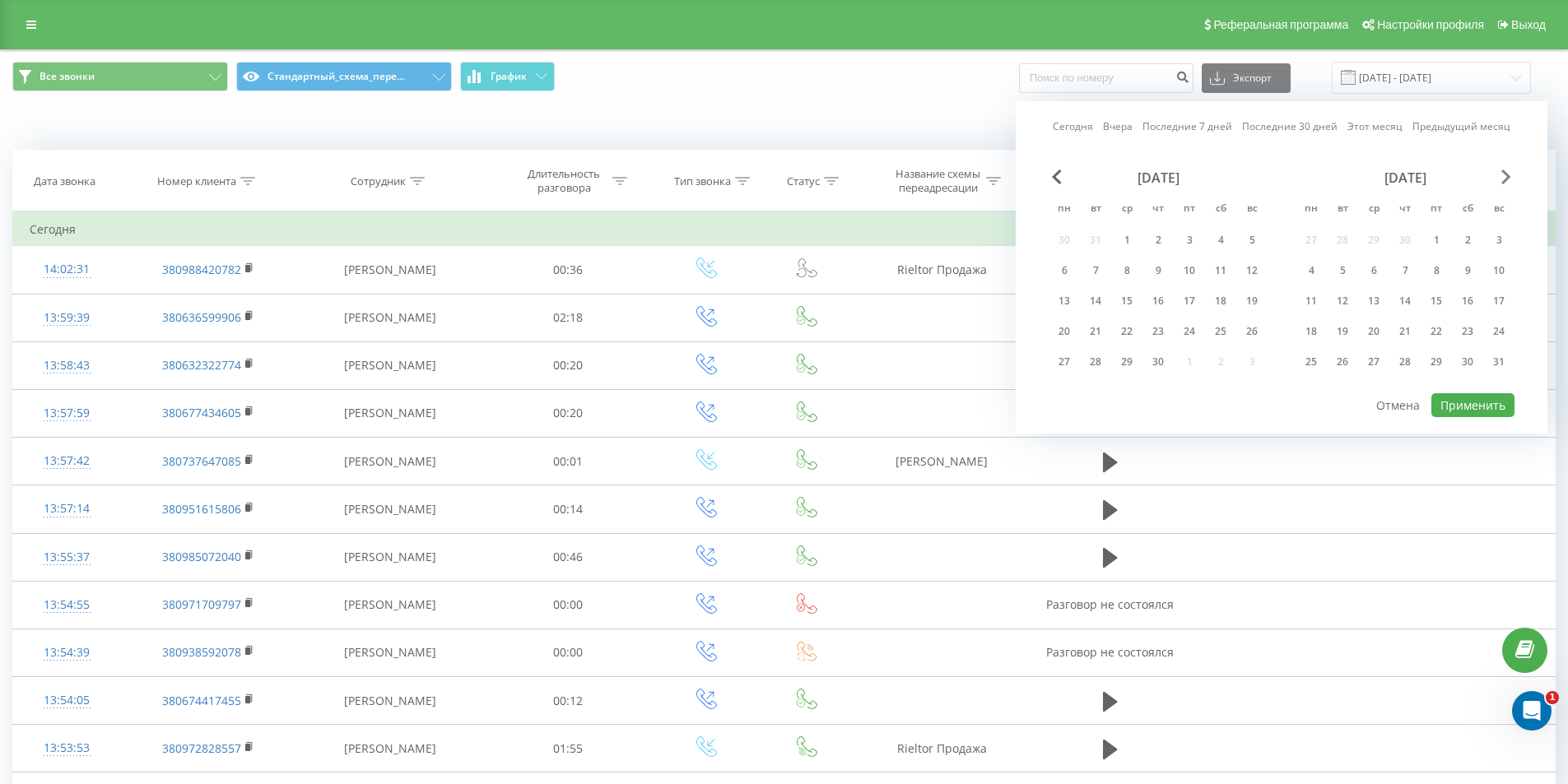
click at [1510, 173] on span "Next Month" at bounding box center [1506, 177] width 10 height 15
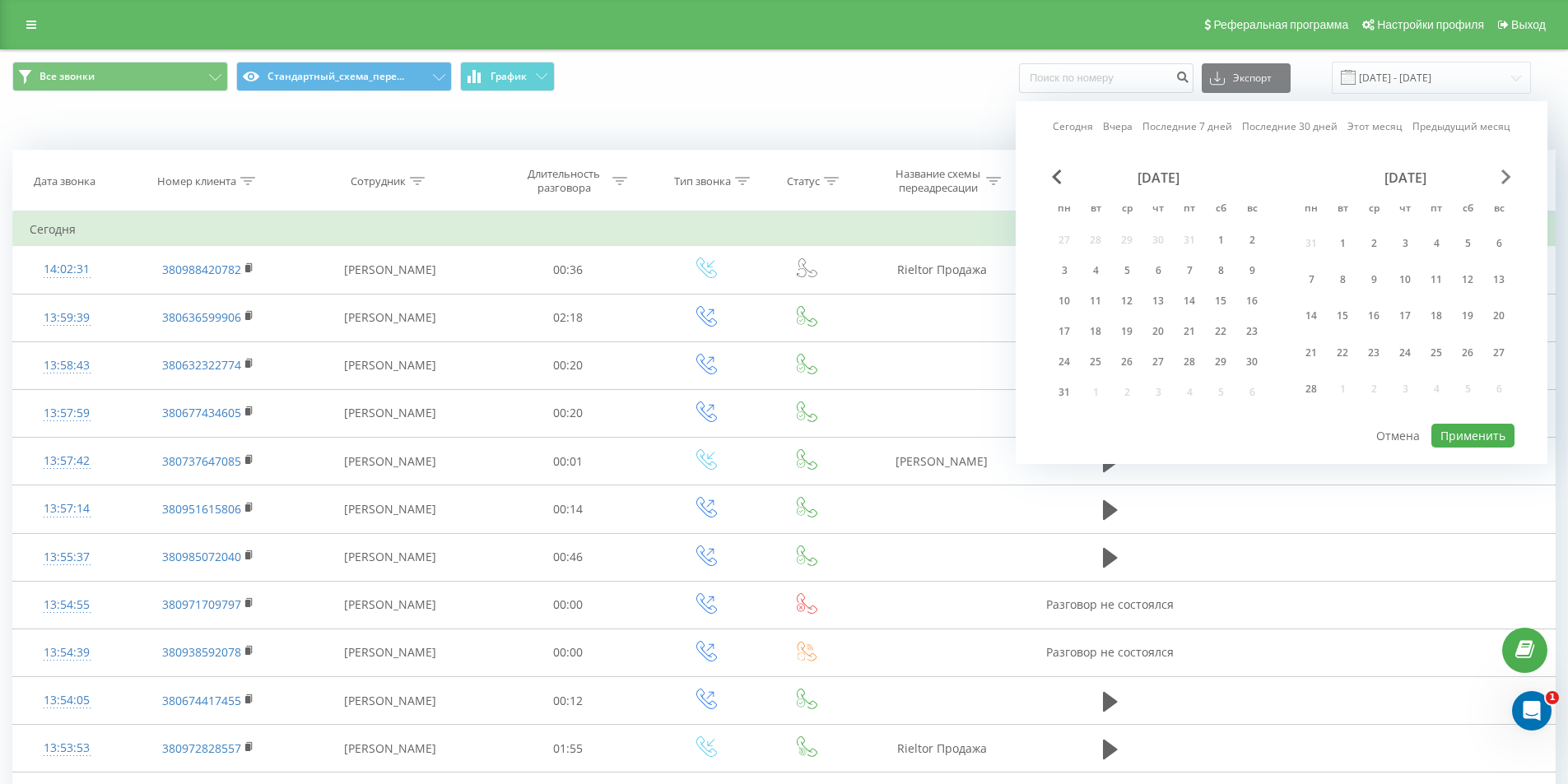
click at [1510, 173] on span "Next Month" at bounding box center [1506, 177] width 10 height 15
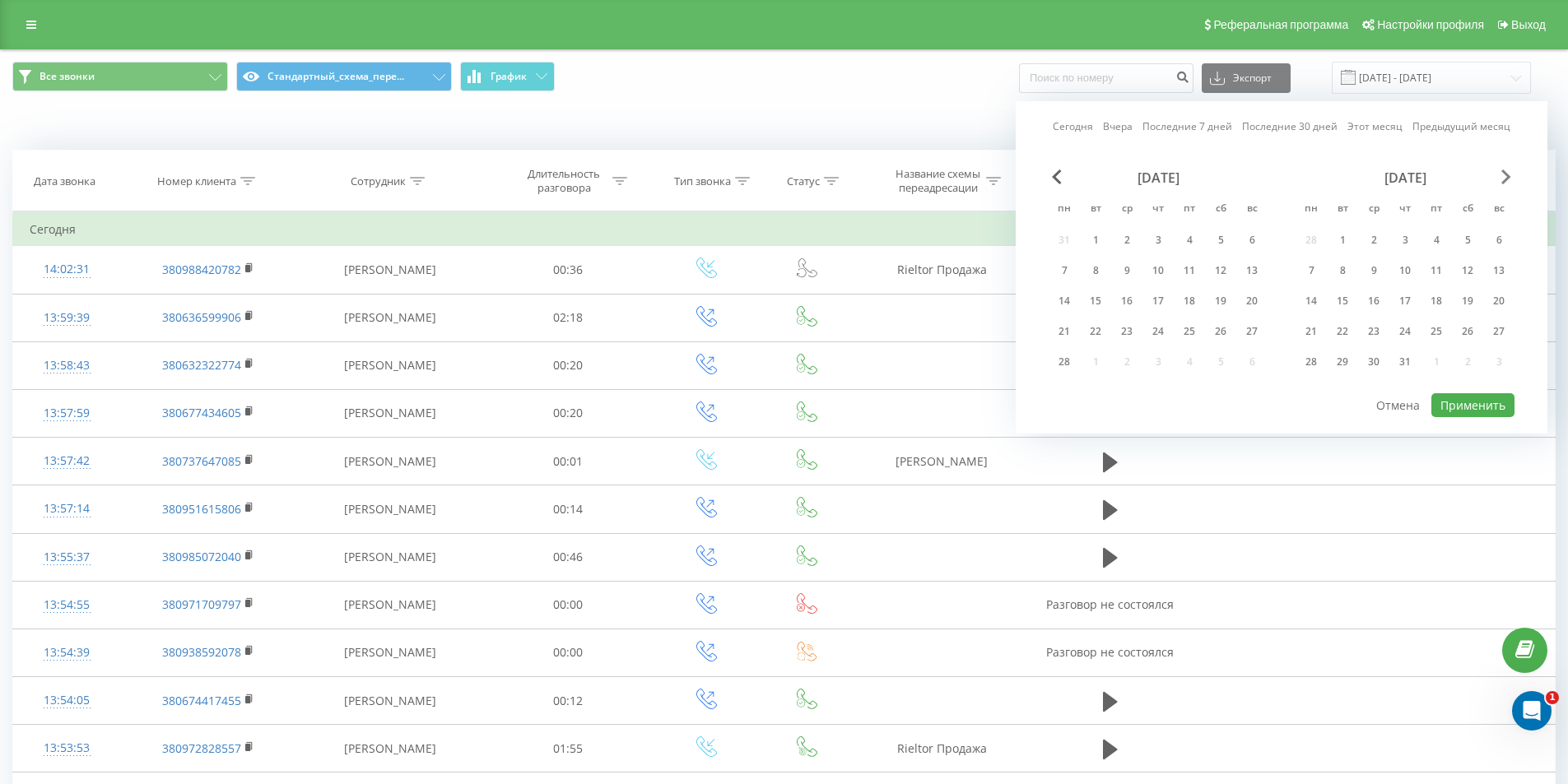
click at [1510, 173] on span "Next Month" at bounding box center [1506, 177] width 10 height 15
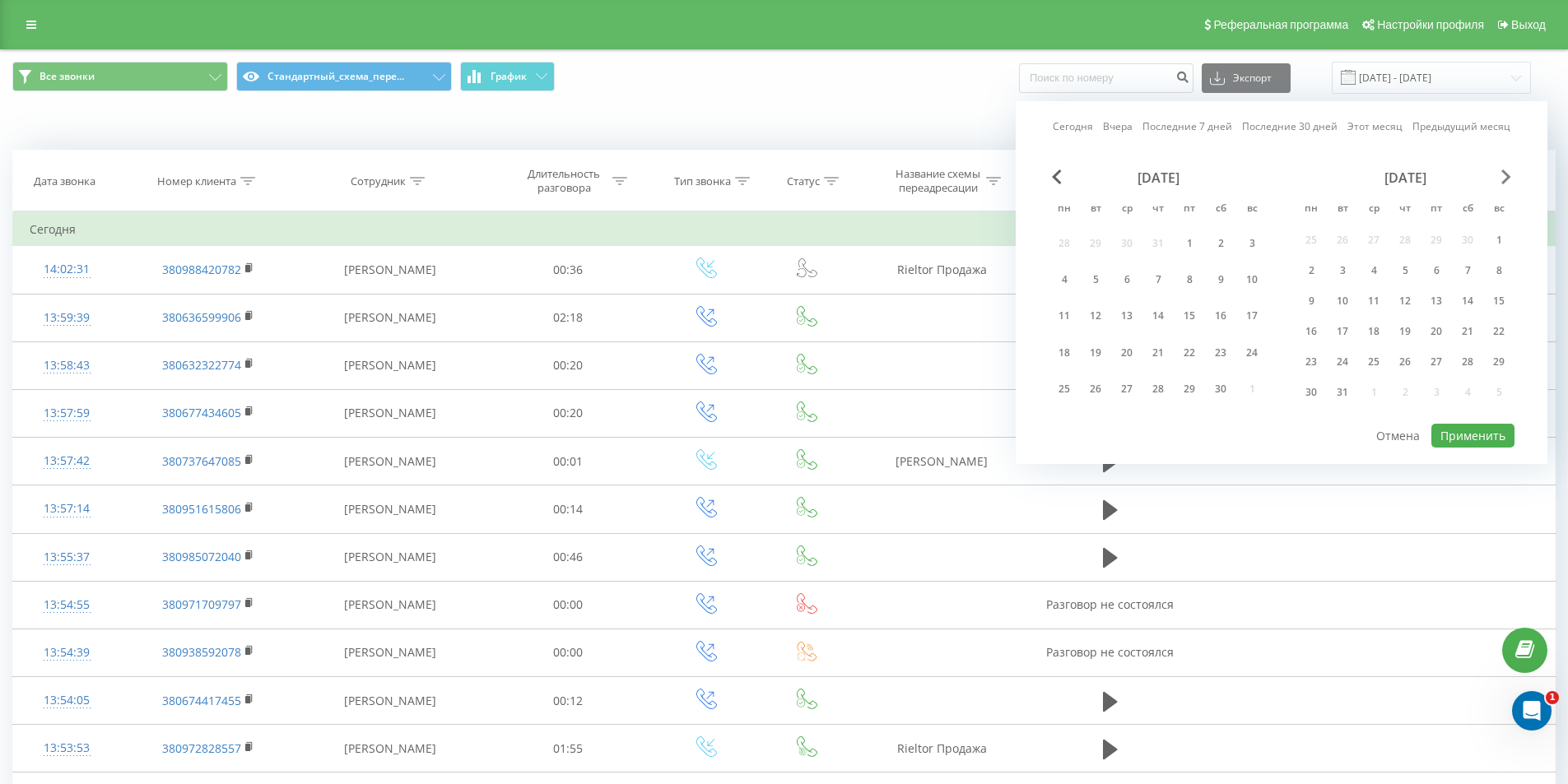
click at [1510, 173] on span "Next Month" at bounding box center [1506, 177] width 10 height 15
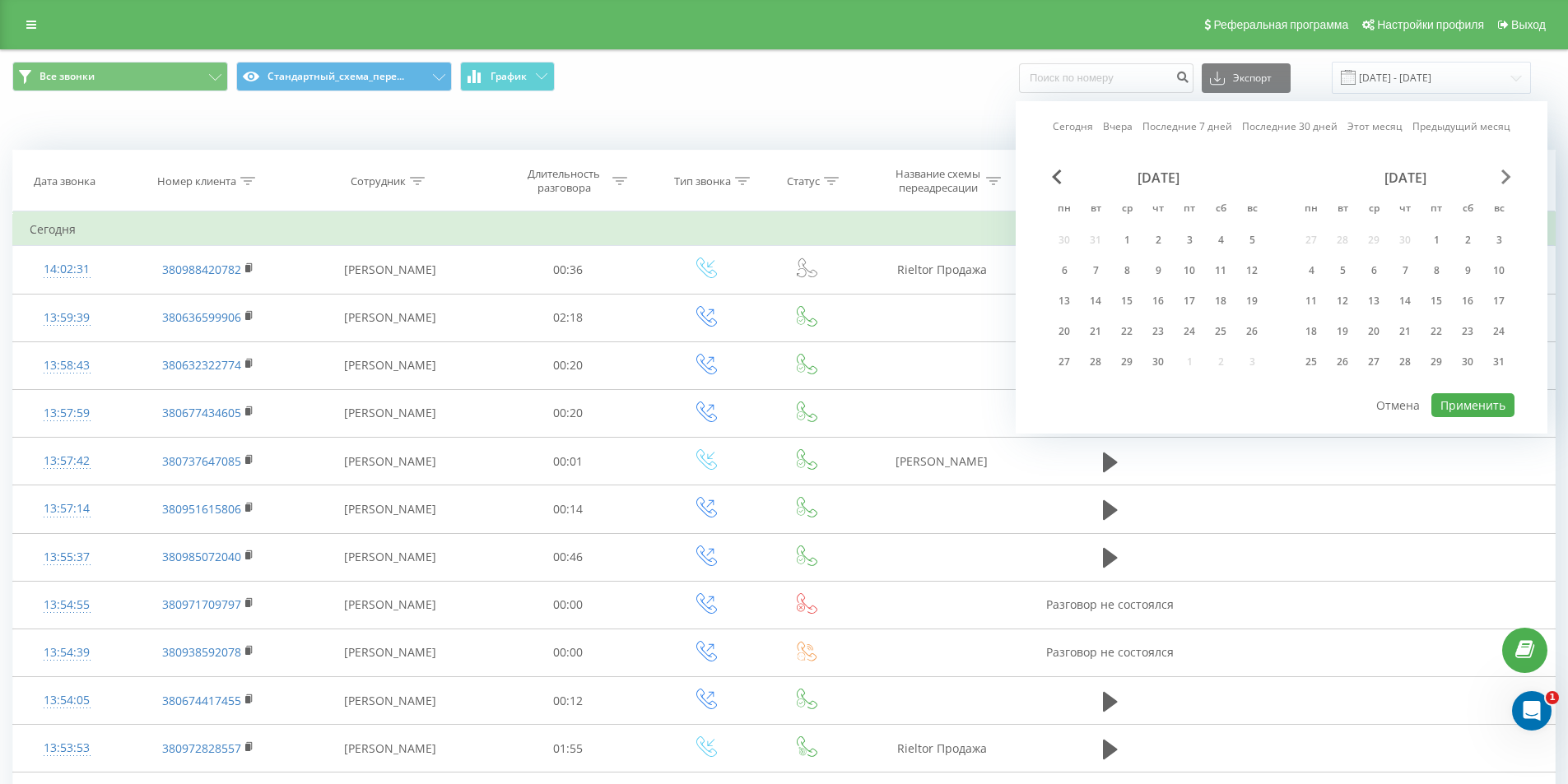
click at [1510, 173] on span "Next Month" at bounding box center [1506, 177] width 10 height 15
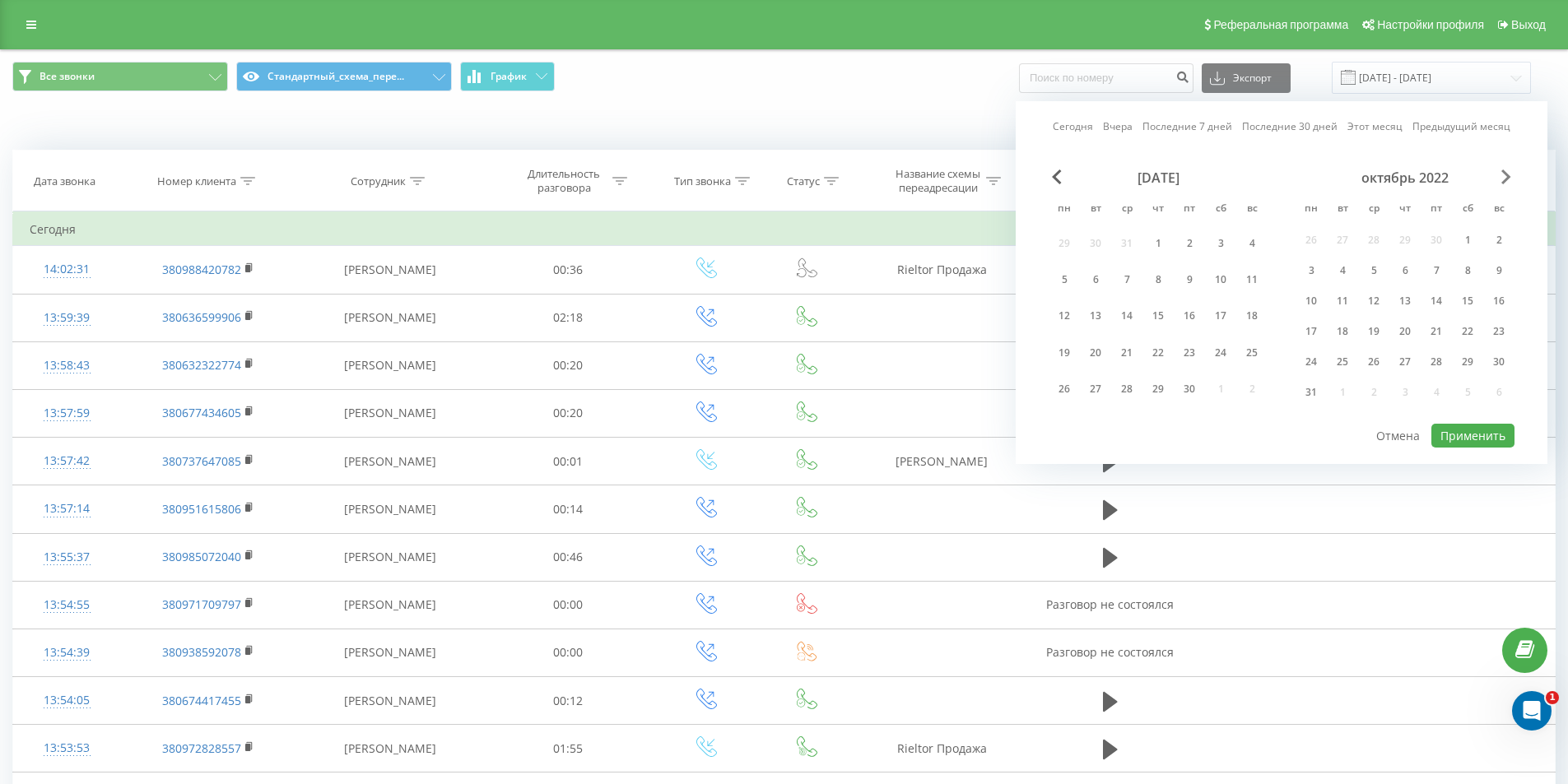
click at [1510, 173] on span "Next Month" at bounding box center [1506, 177] width 10 height 15
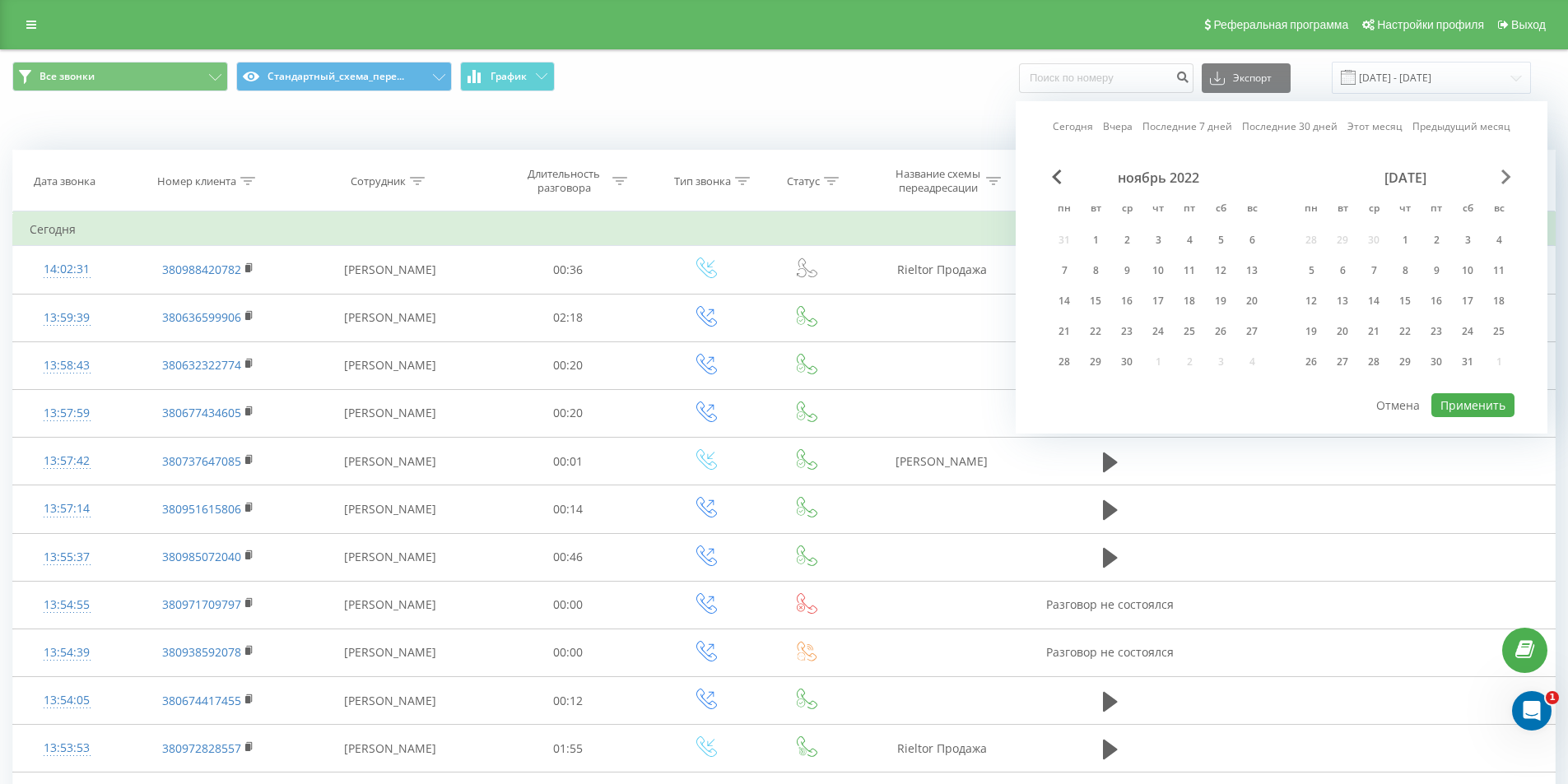
click at [1510, 173] on span "Next Month" at bounding box center [1506, 177] width 10 height 15
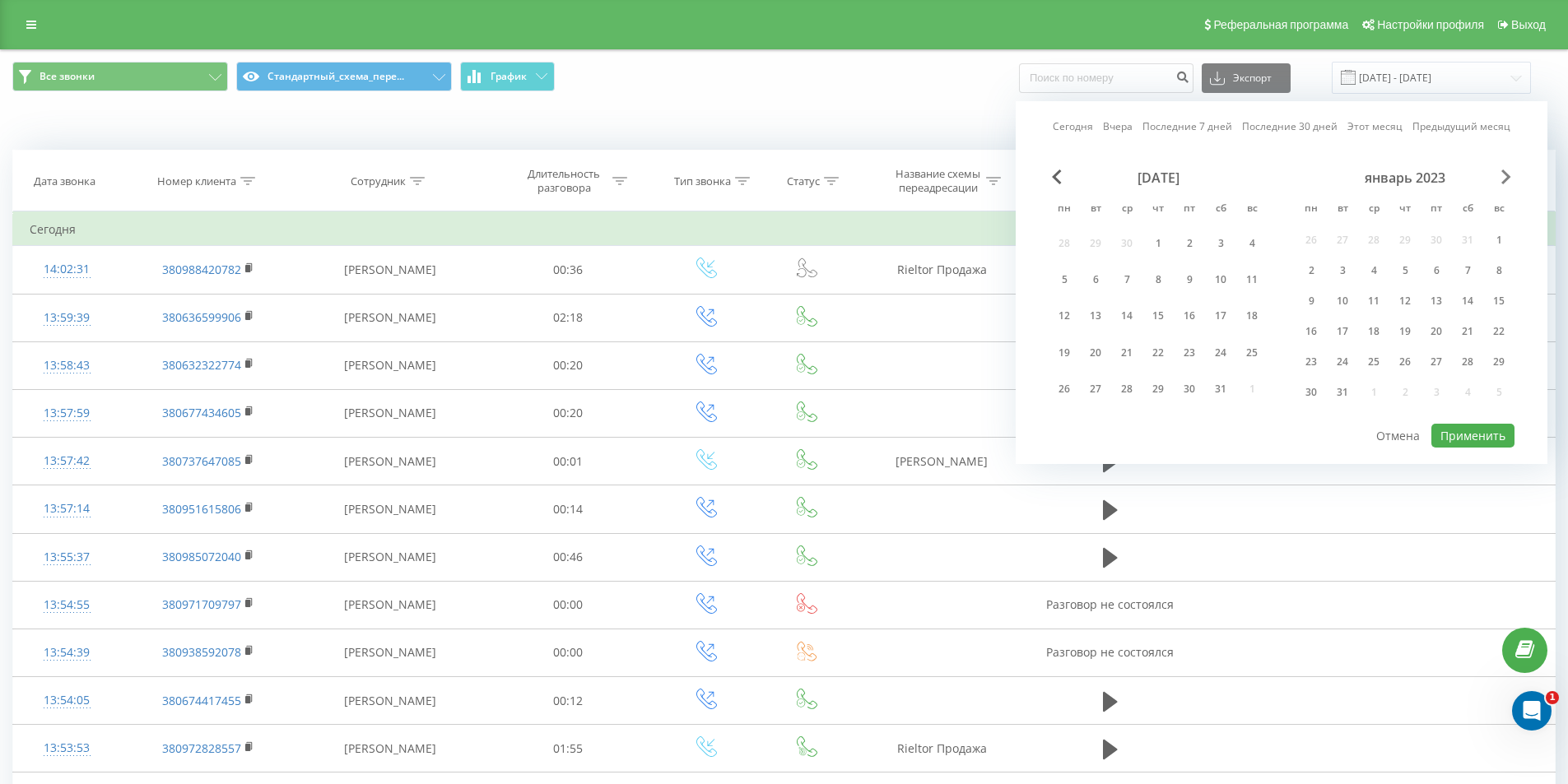
click at [1510, 173] on span "Next Month" at bounding box center [1506, 177] width 10 height 15
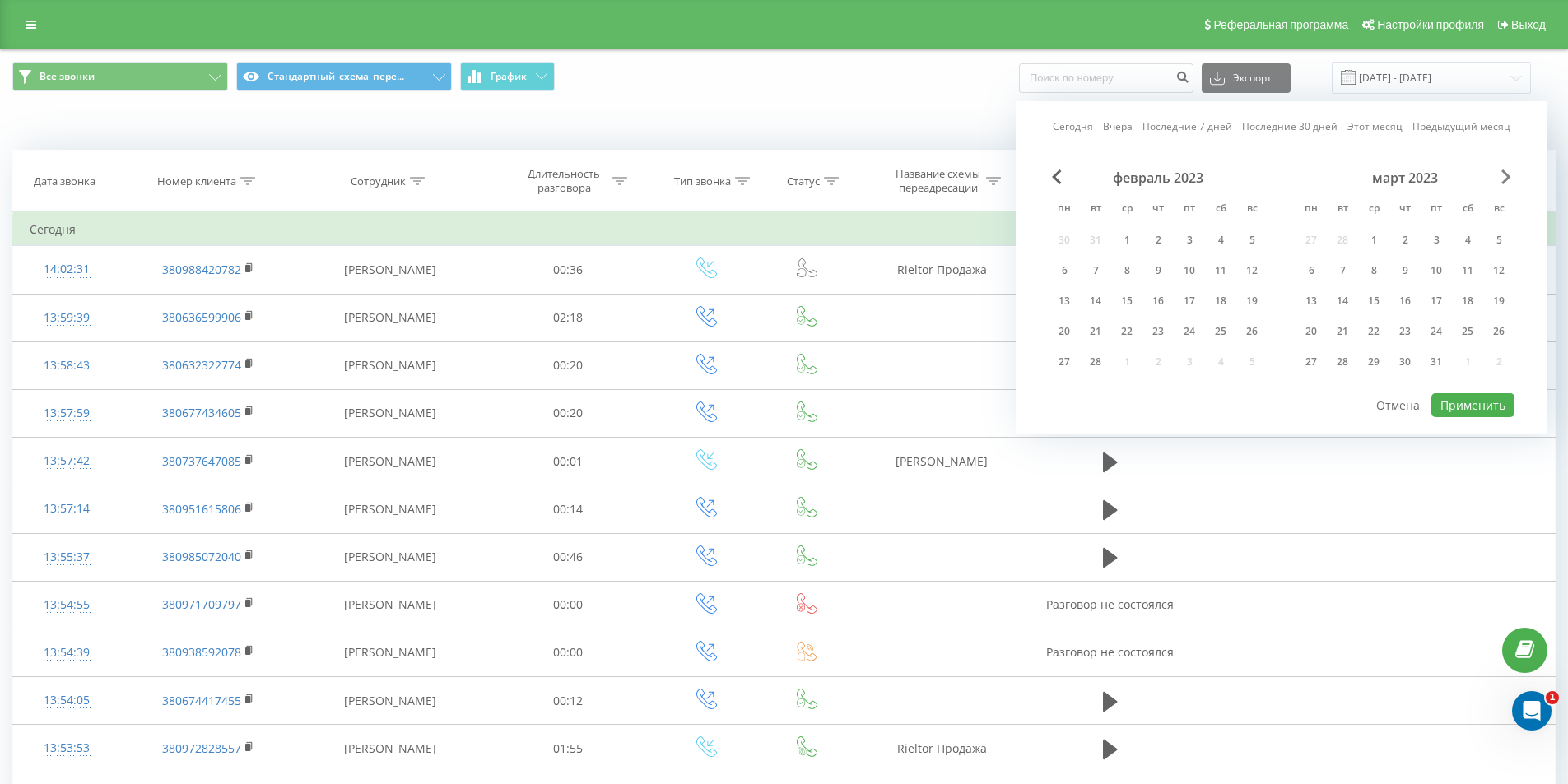
click at [1510, 173] on span "Next Month" at bounding box center [1506, 177] width 10 height 15
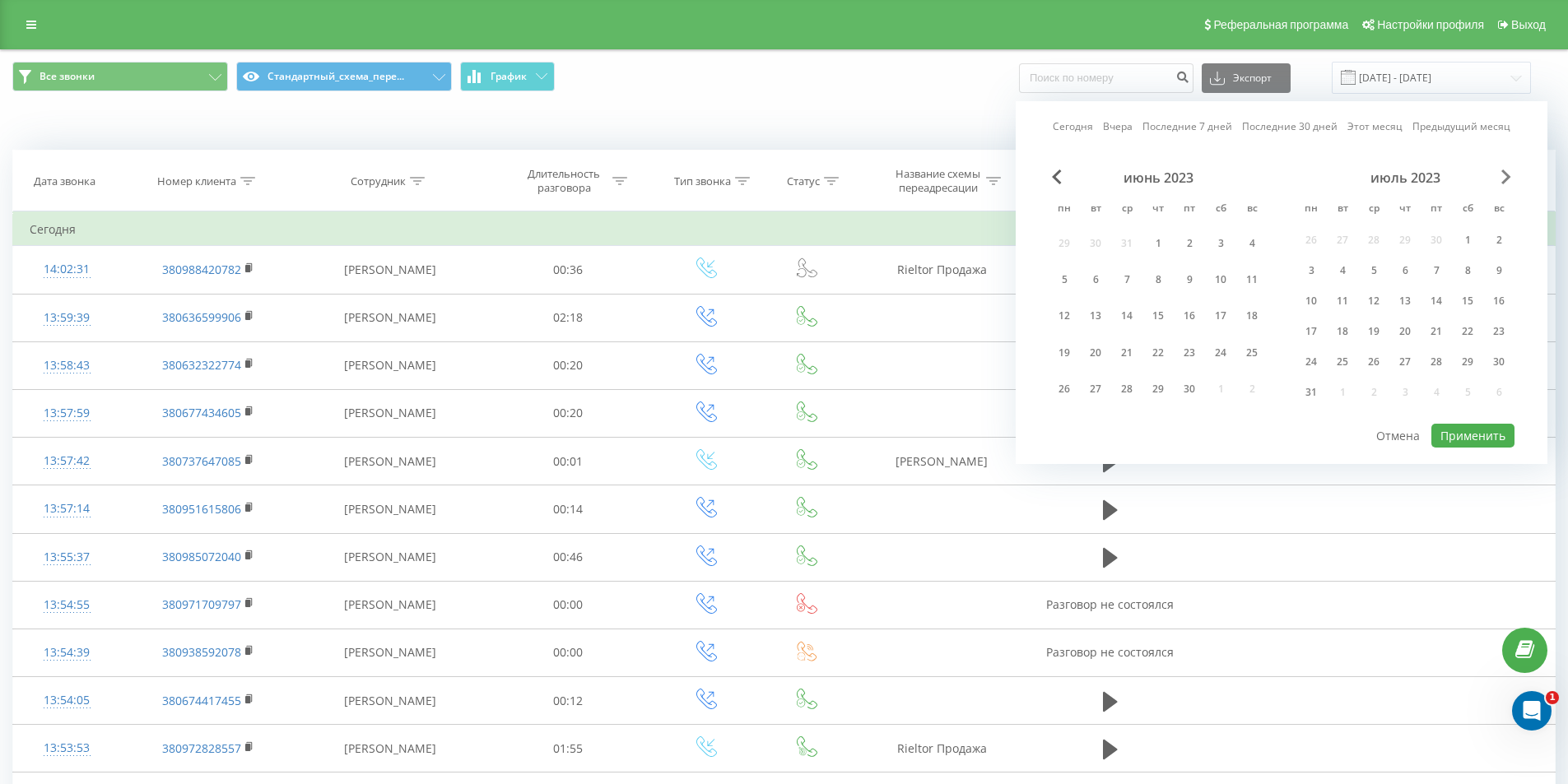
click at [1510, 173] on span "Next Month" at bounding box center [1506, 177] width 10 height 15
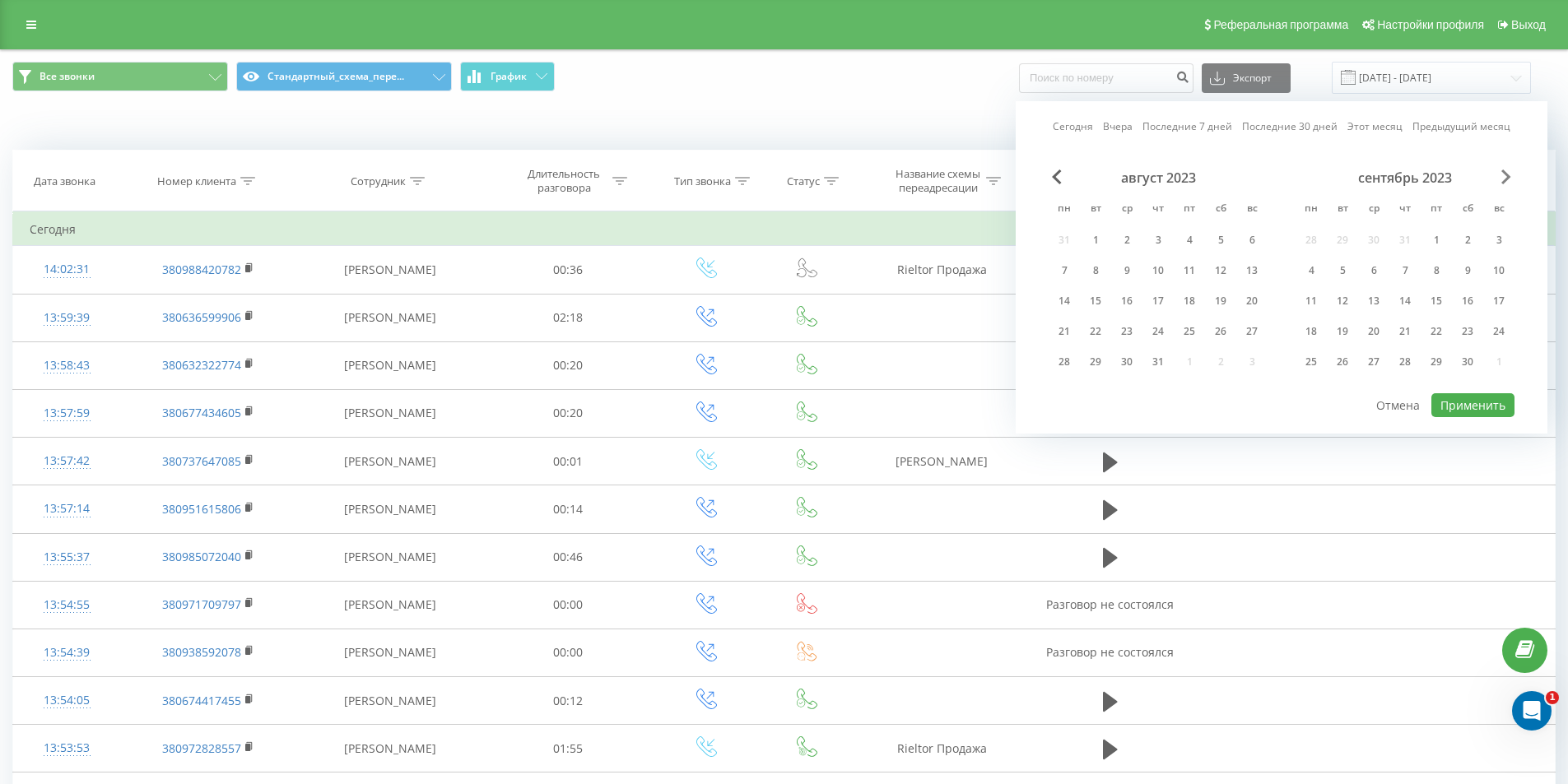
click at [1510, 173] on span "Next Month" at bounding box center [1506, 177] width 10 height 15
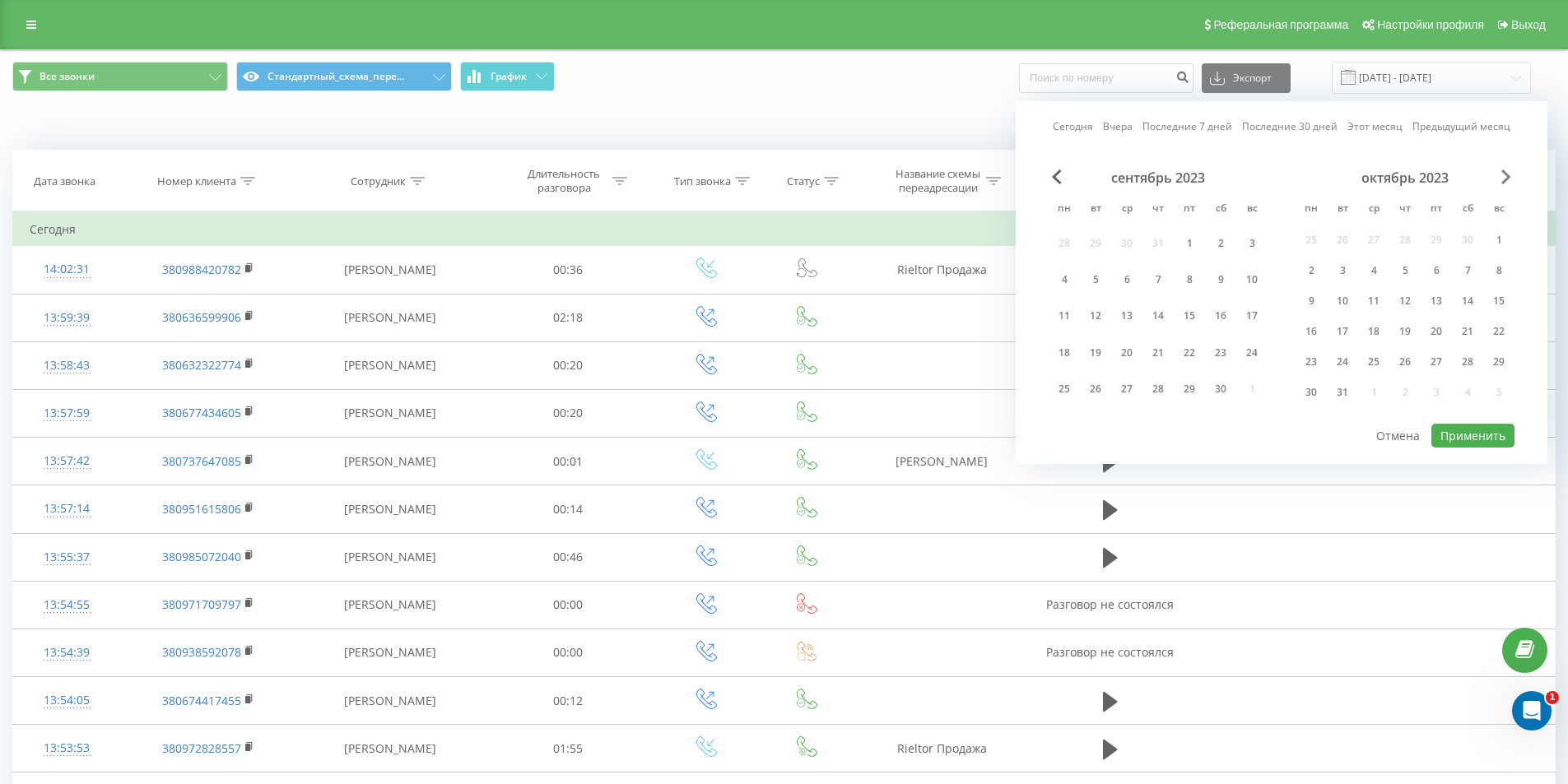
click at [1510, 173] on span "Next Month" at bounding box center [1506, 177] width 10 height 15
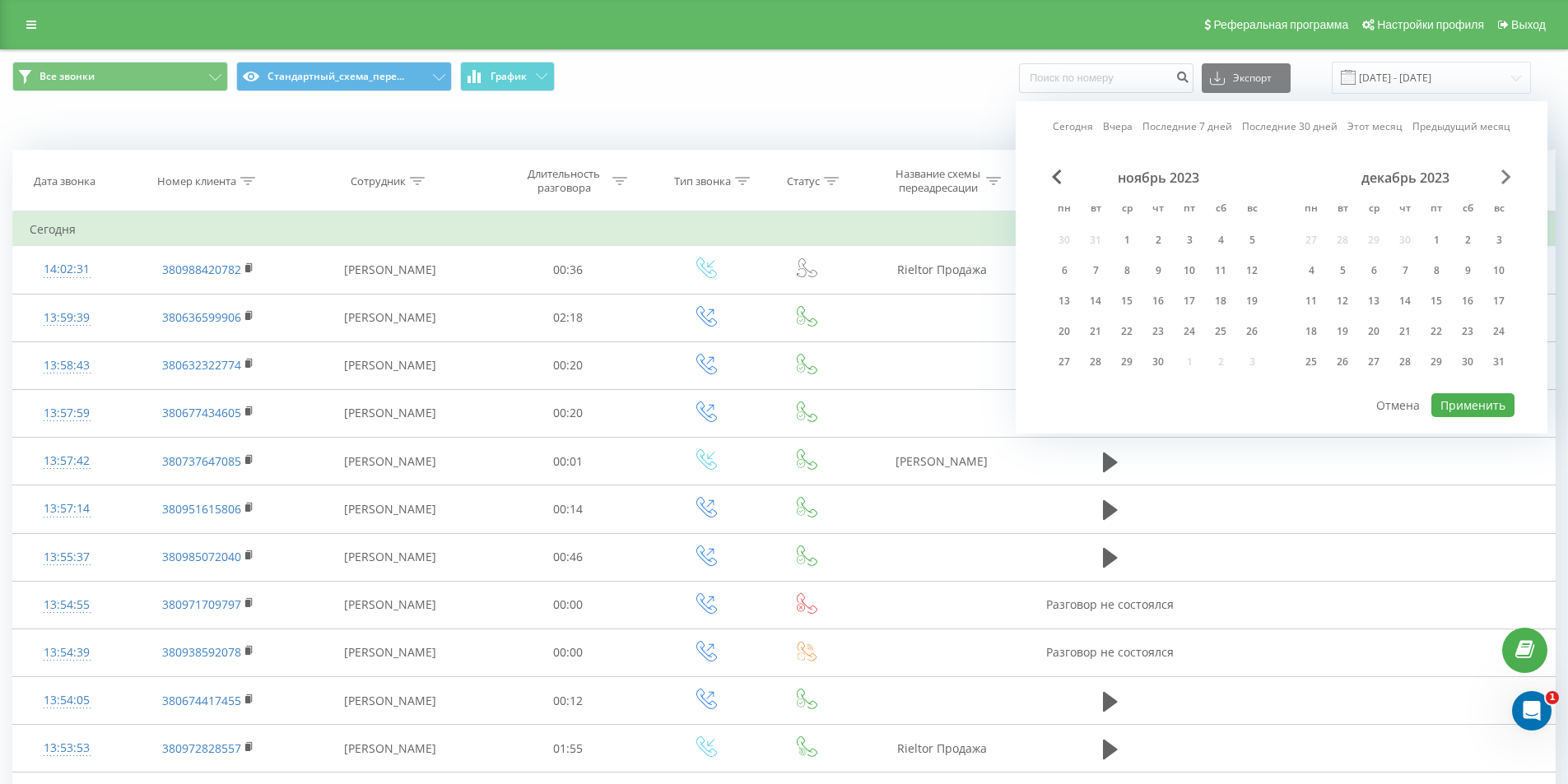
click at [1510, 173] on span "Next Month" at bounding box center [1506, 177] width 10 height 15
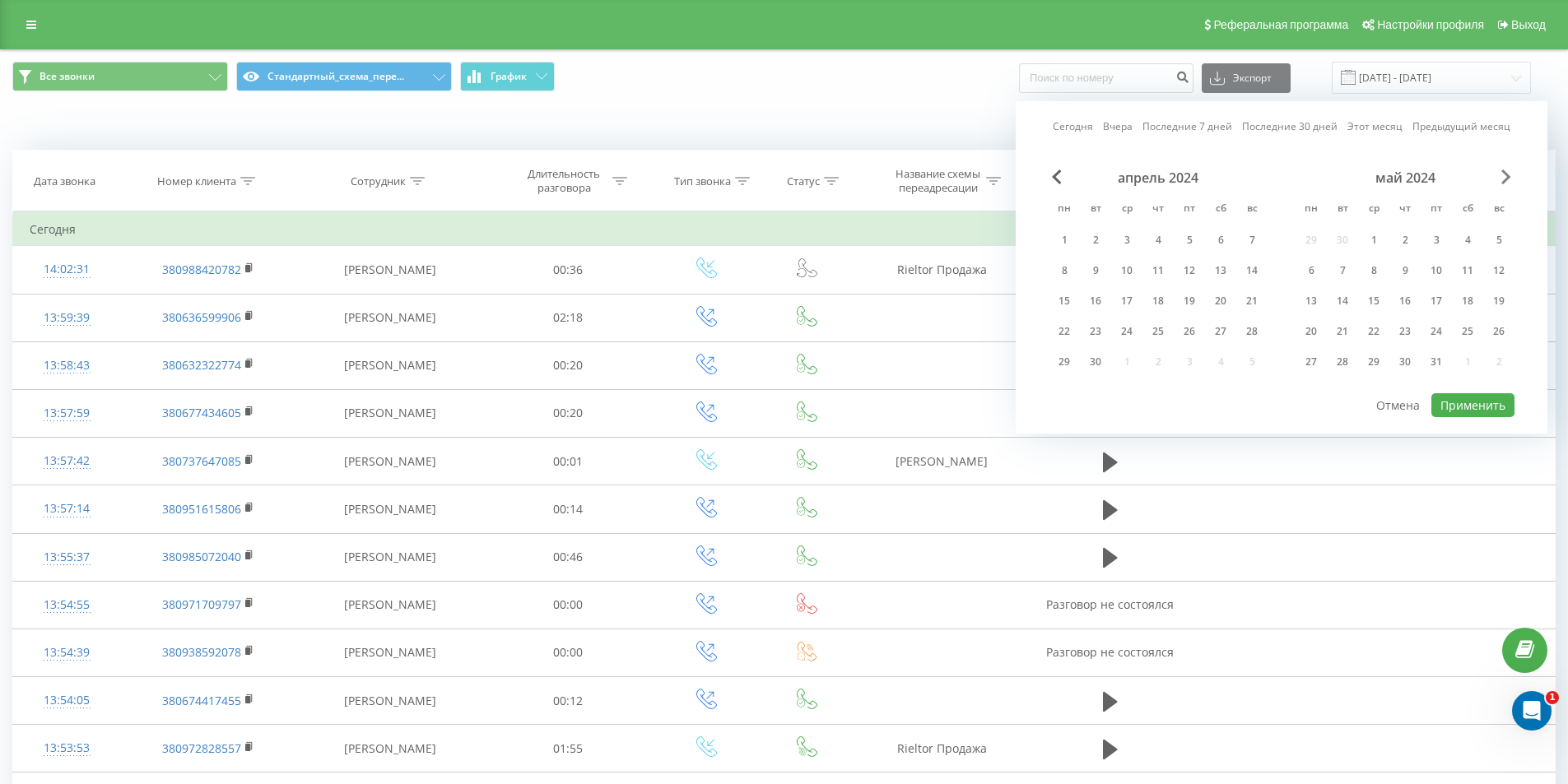
click at [1510, 173] on span "Next Month" at bounding box center [1506, 177] width 10 height 15
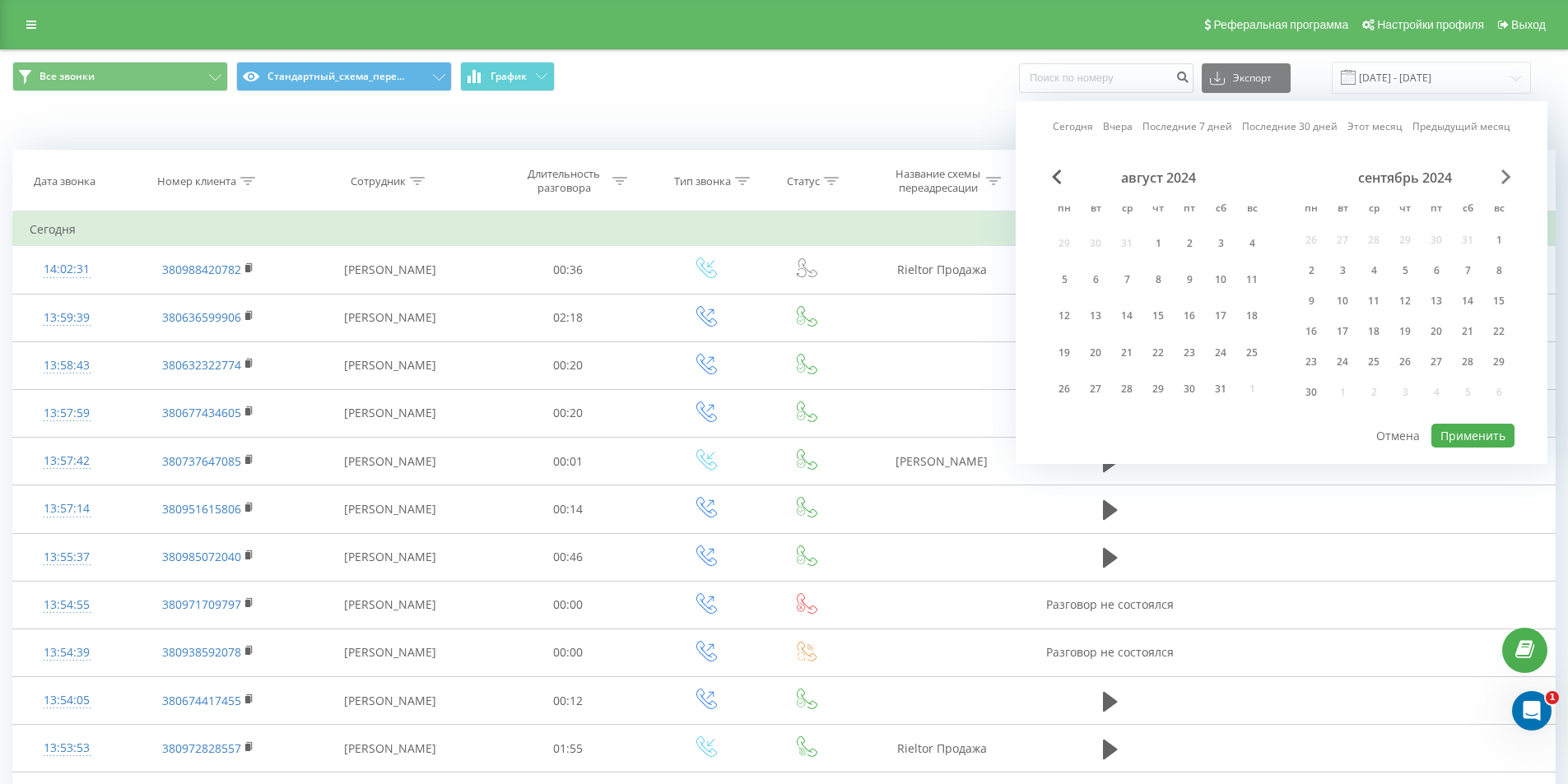
click at [1510, 173] on span "Next Month" at bounding box center [1506, 177] width 10 height 15
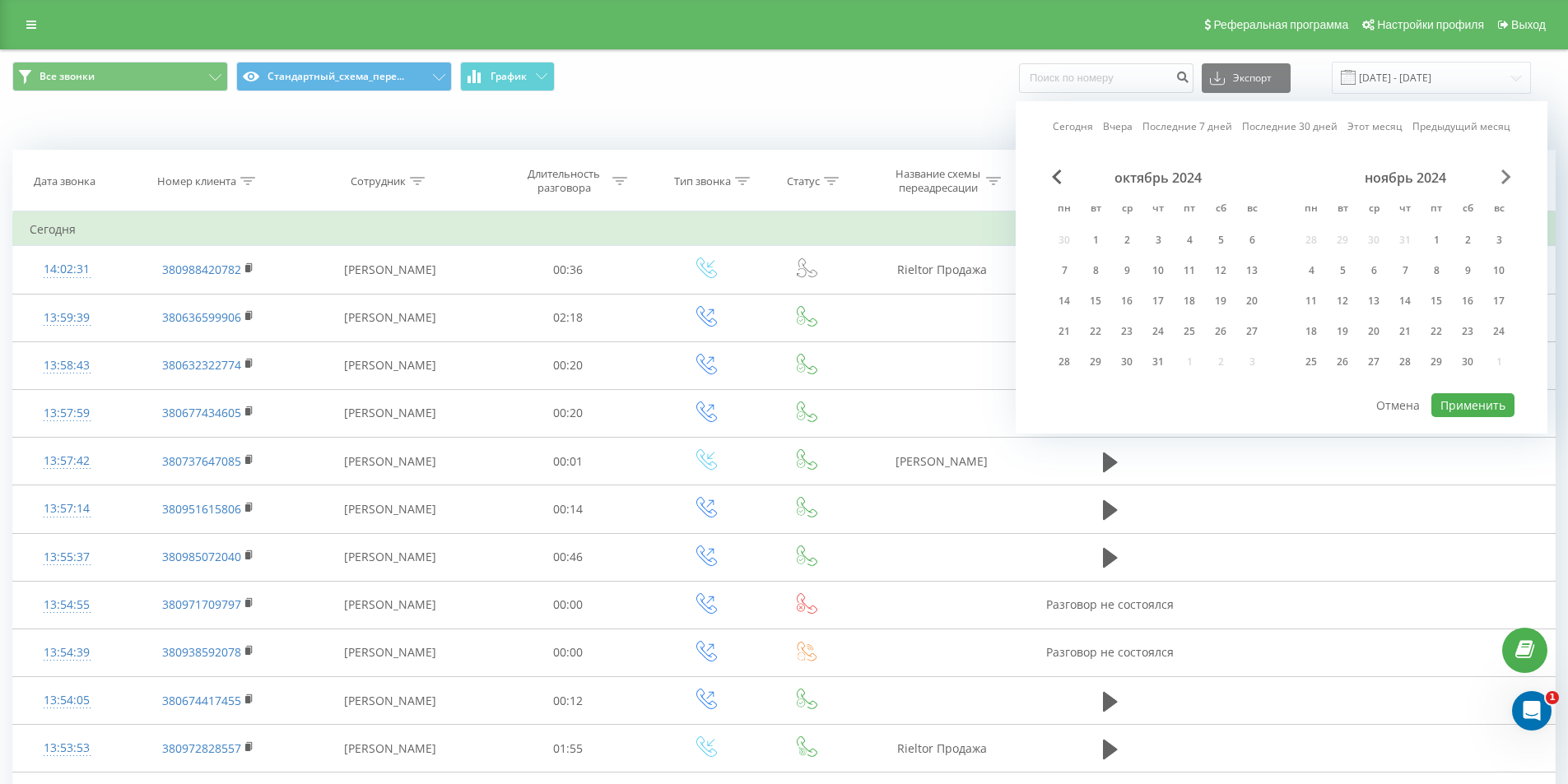
click at [1510, 173] on span "Next Month" at bounding box center [1506, 177] width 10 height 15
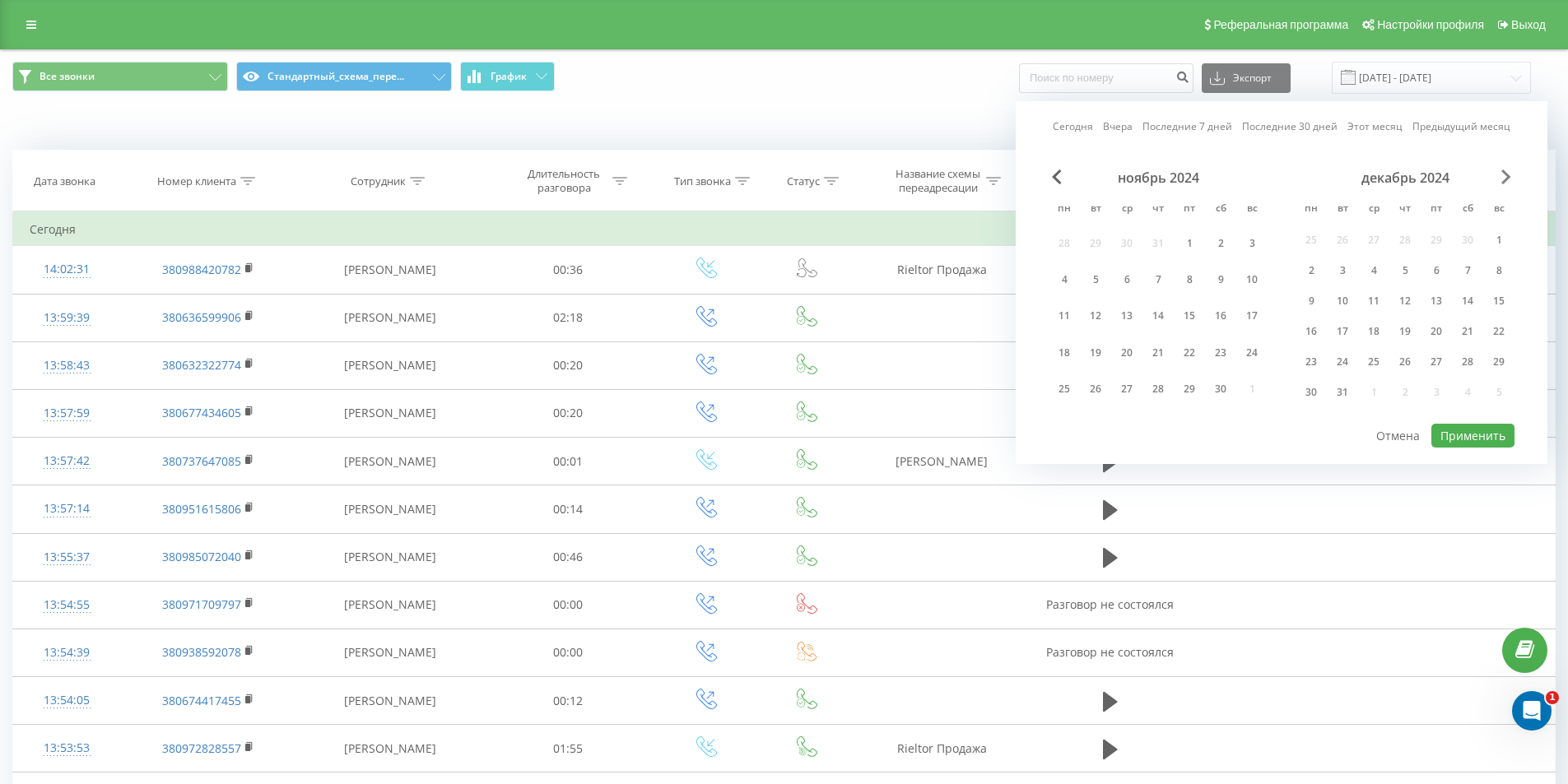
click at [1510, 173] on span "Next Month" at bounding box center [1506, 177] width 10 height 15
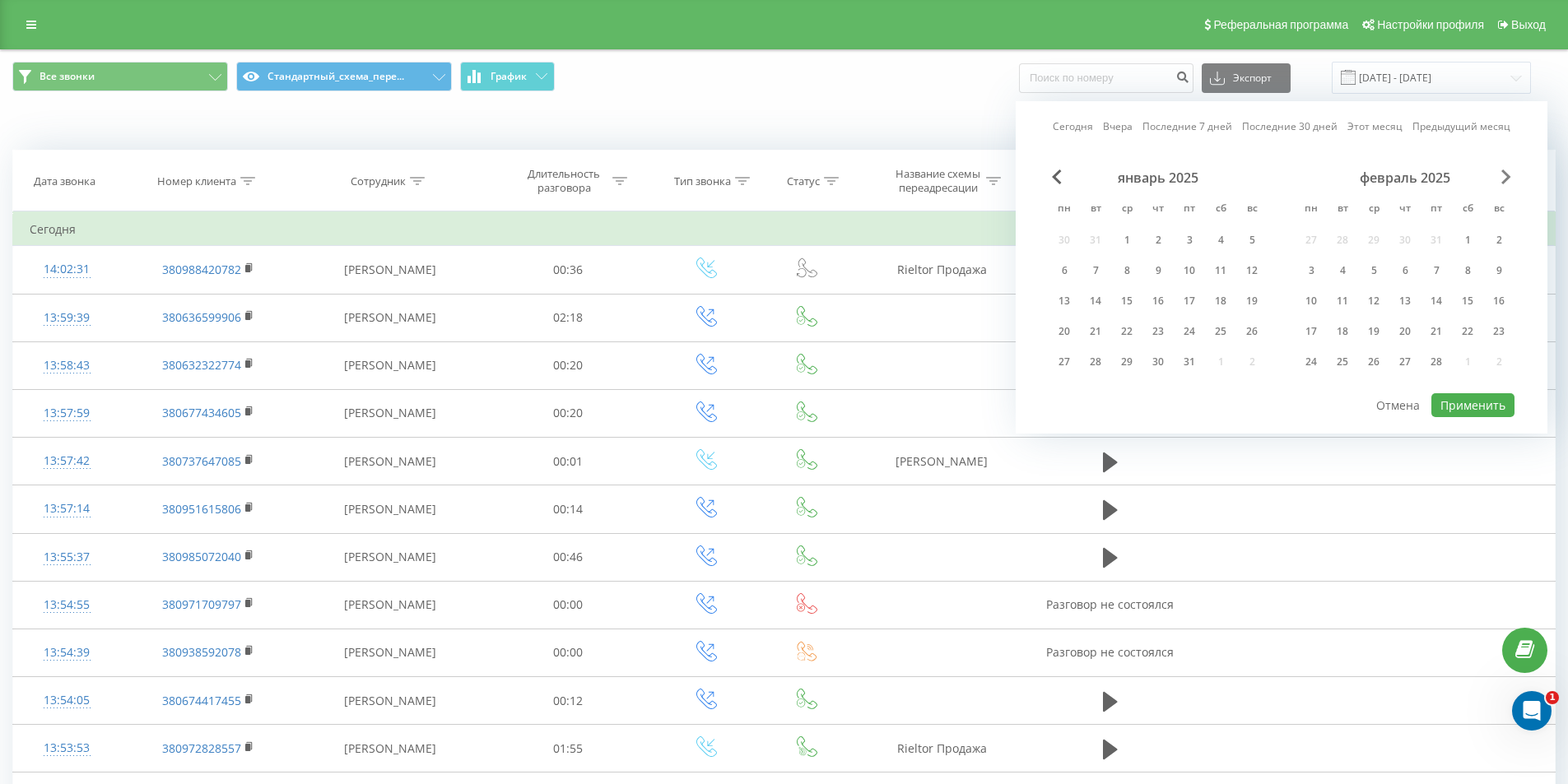
click at [1510, 173] on span "Next Month" at bounding box center [1506, 177] width 10 height 15
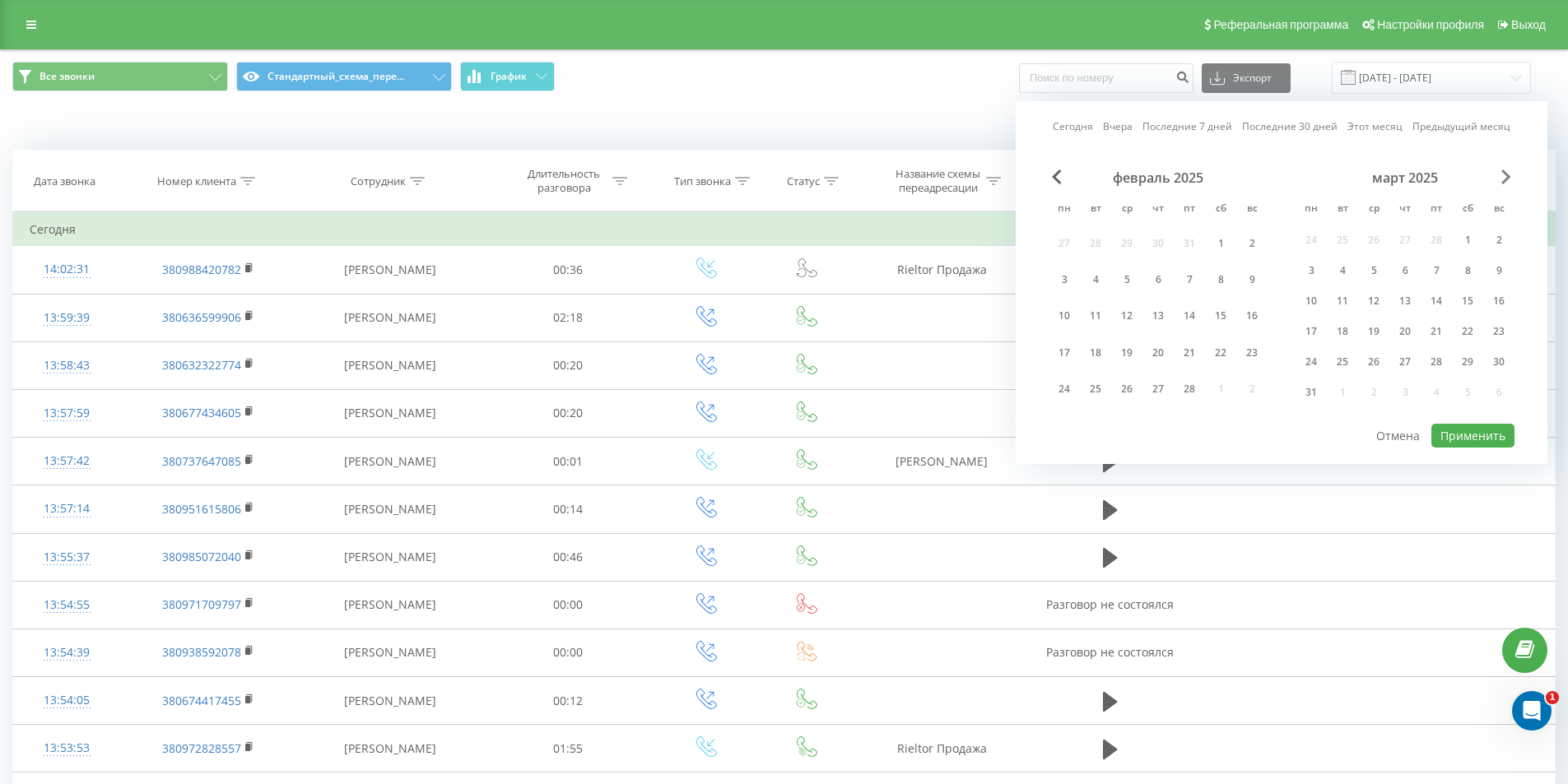
click at [1510, 173] on span "Next Month" at bounding box center [1506, 177] width 10 height 15
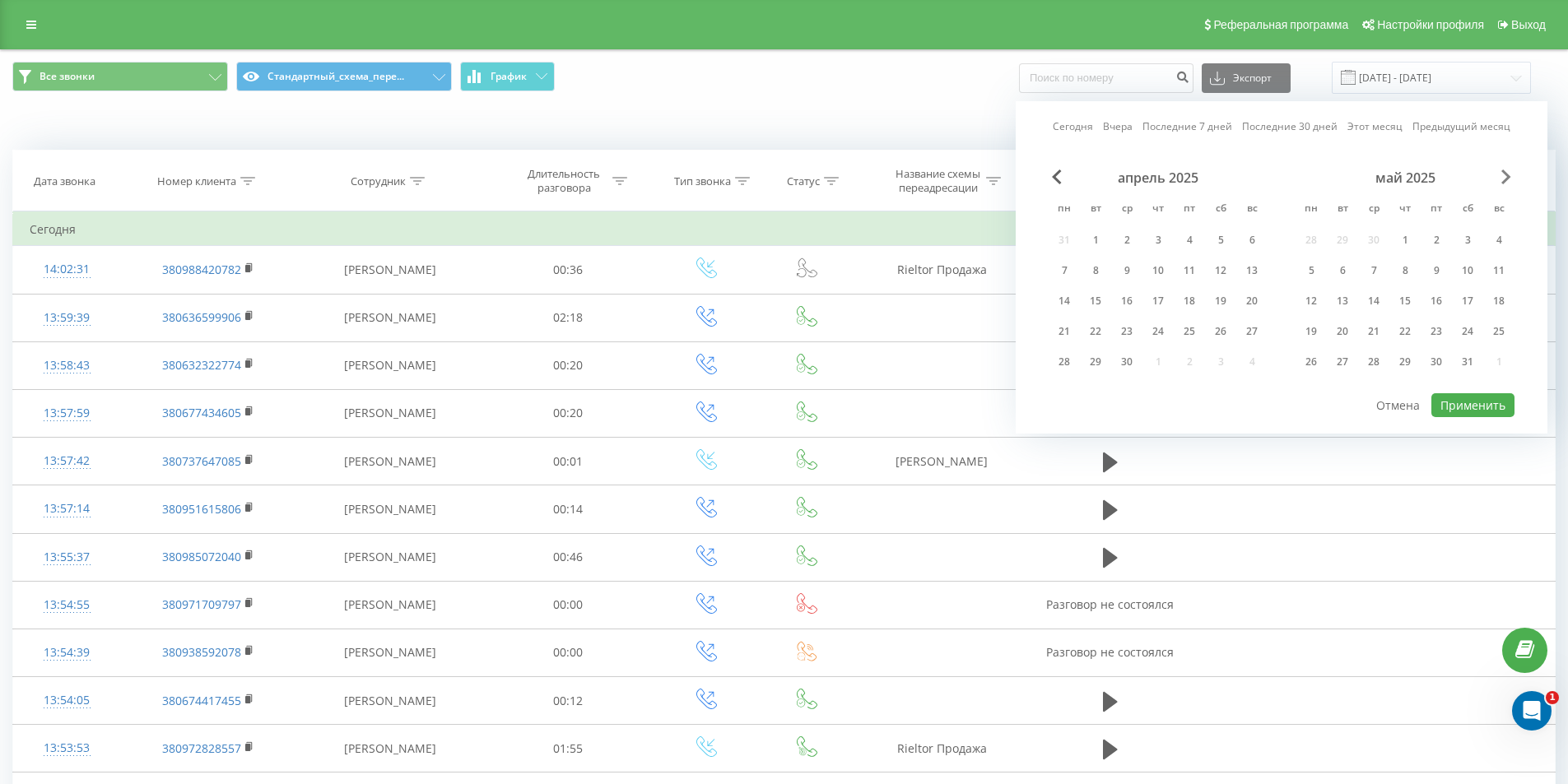
click at [1510, 173] on span "Next Month" at bounding box center [1506, 177] width 10 height 15
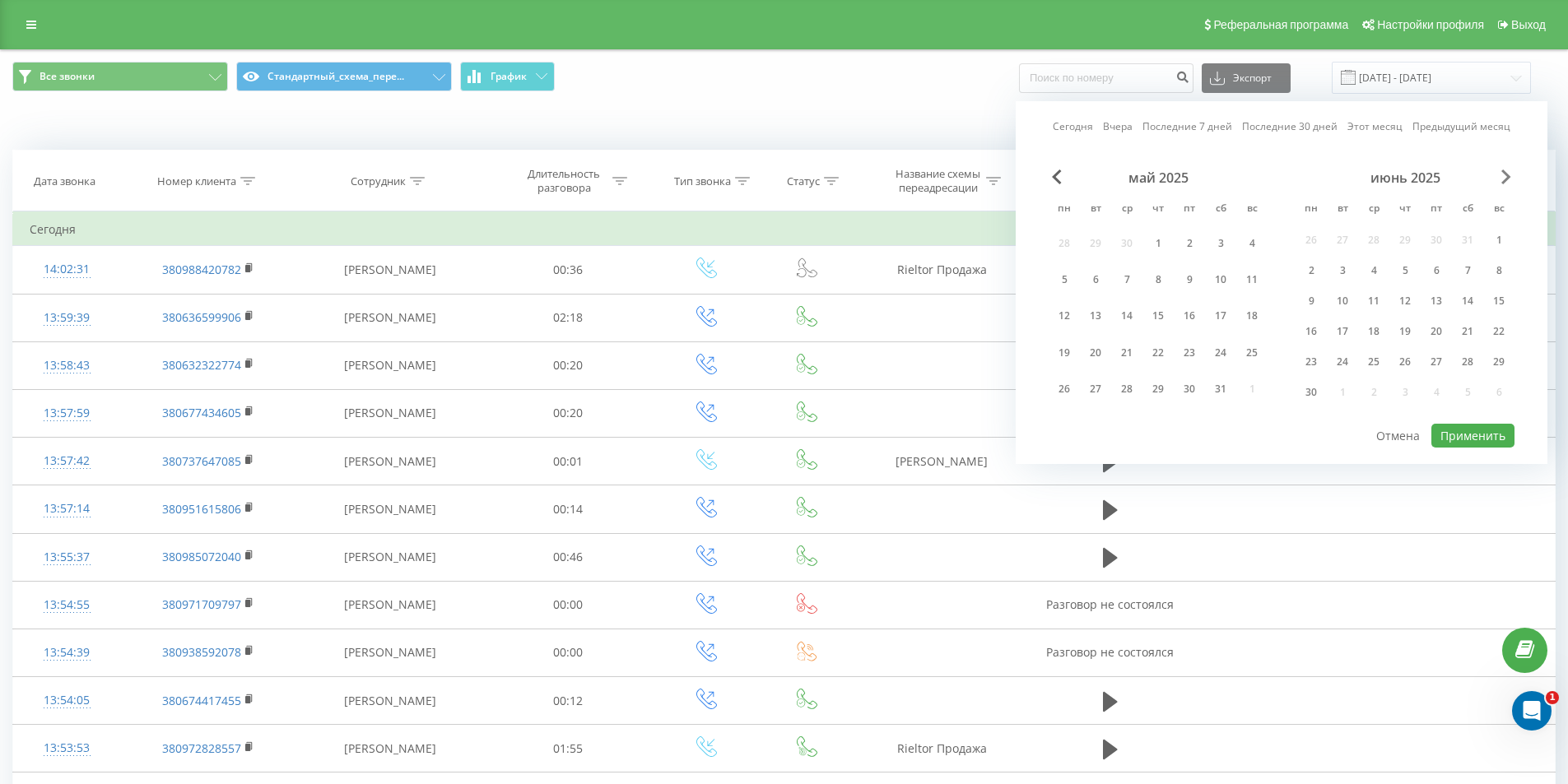
click at [1510, 173] on span "Next Month" at bounding box center [1506, 177] width 10 height 15
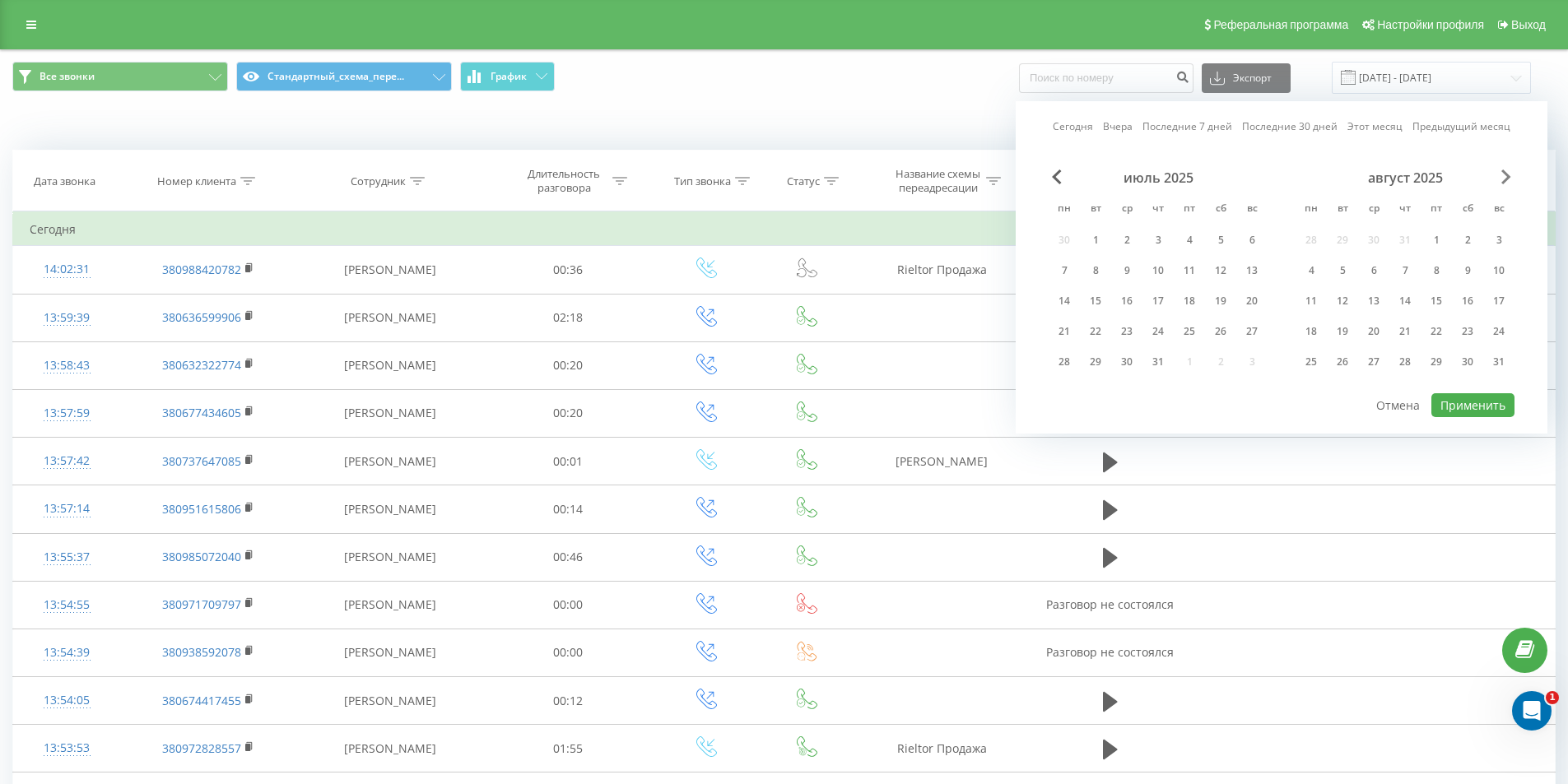
click at [1510, 173] on span "Next Month" at bounding box center [1506, 177] width 10 height 15
click at [1350, 359] on div "30" at bounding box center [1342, 362] width 22 height 22
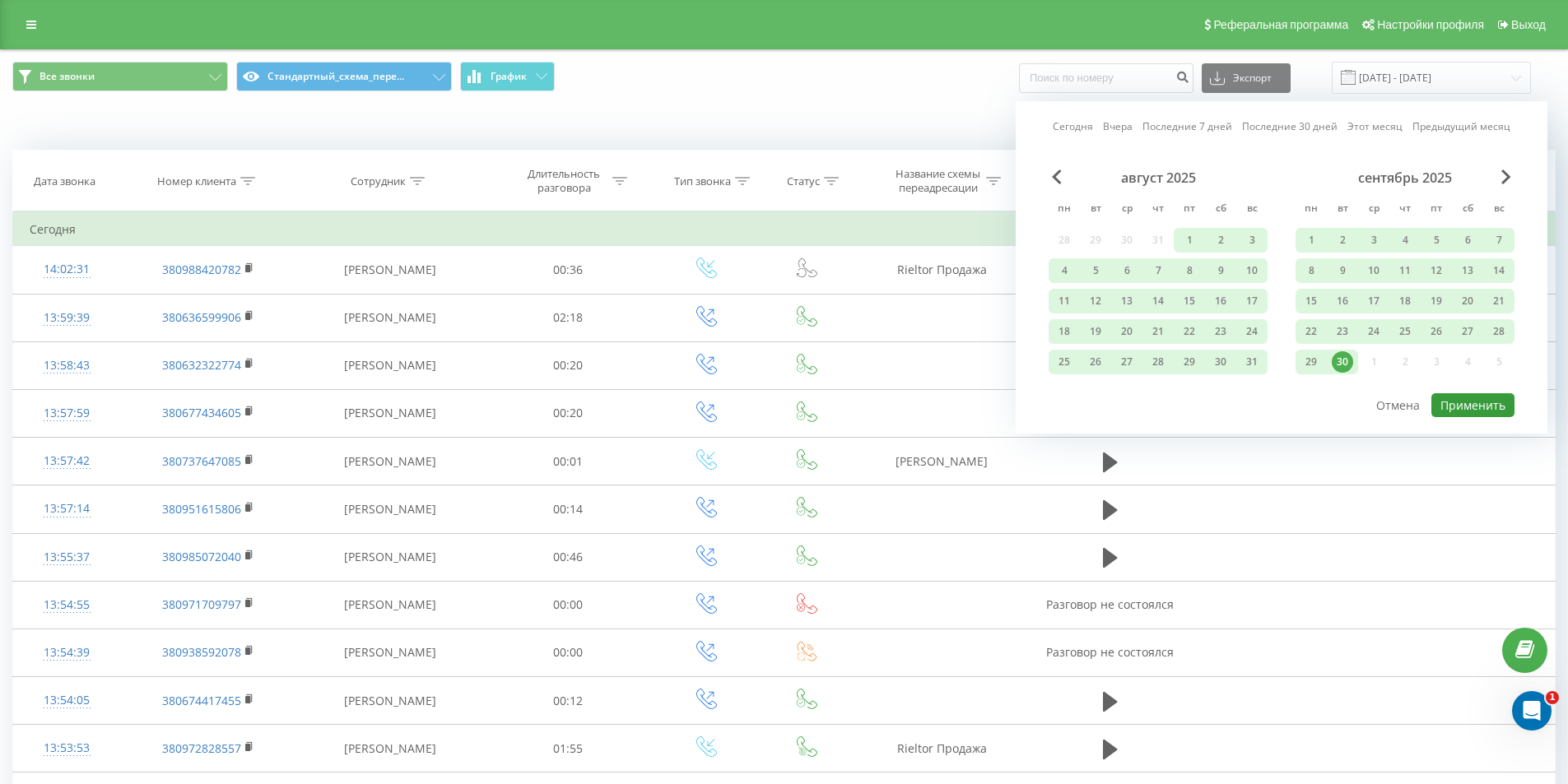
click at [1461, 414] on button "Применить" at bounding box center [1472, 405] width 83 height 24
type input "[DATE] - [DATE]"
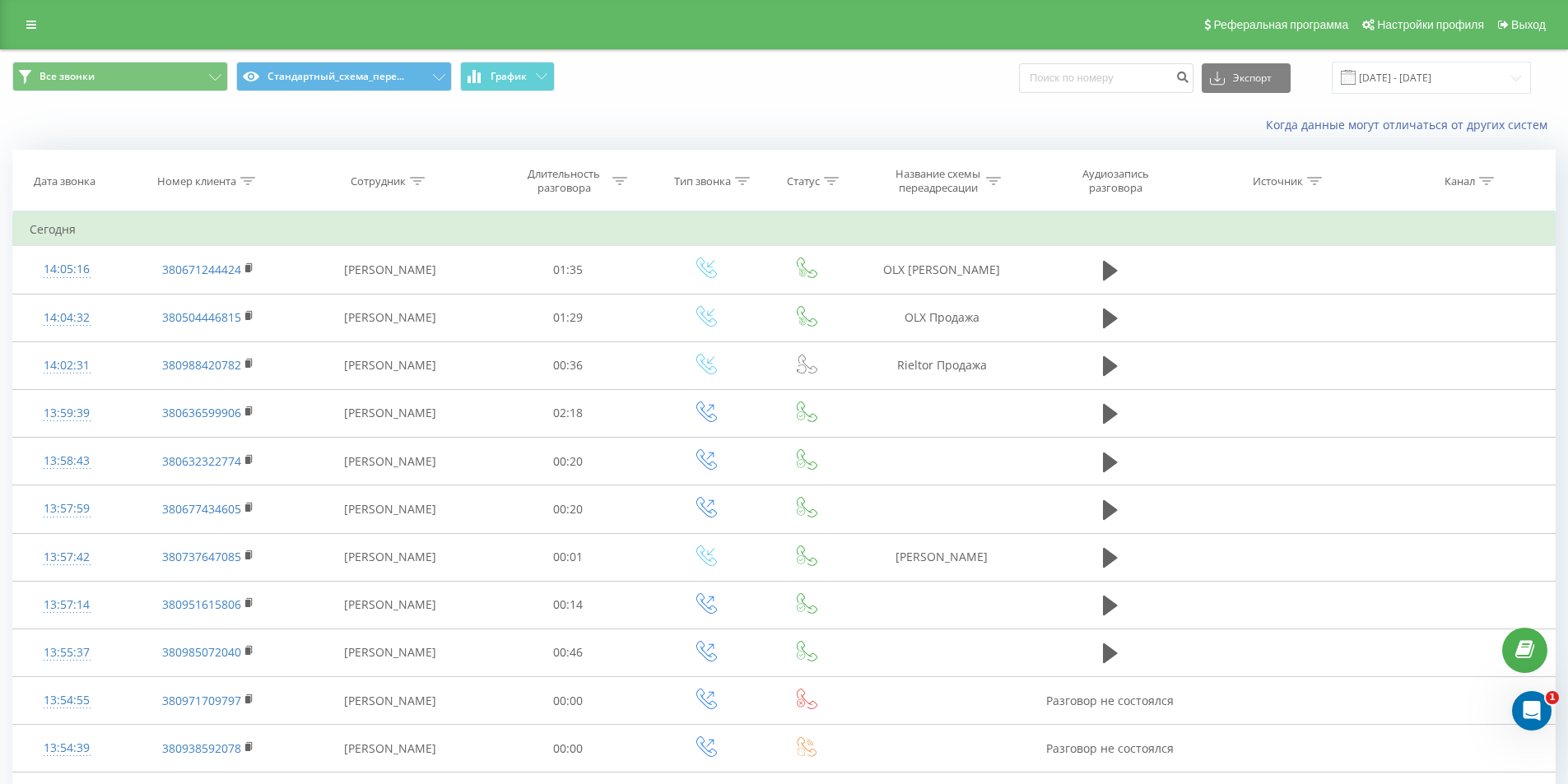
click at [0, 28] on div "Реферальная программа Настройки профиля Выход" at bounding box center [784, 24] width 1568 height 49
click at [34, 32] on link at bounding box center [31, 25] width 29 height 23
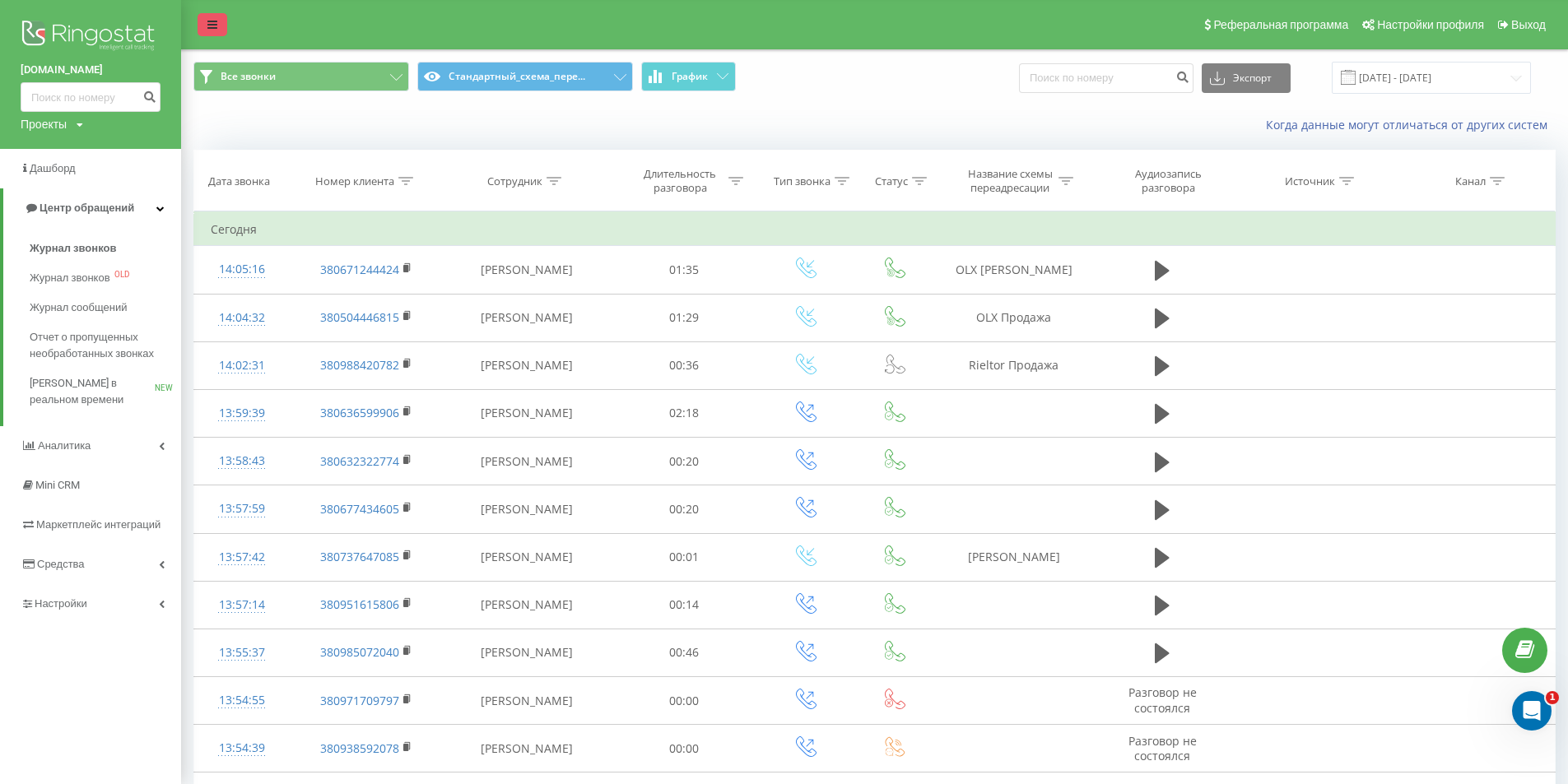
click at [214, 24] on icon at bounding box center [212, 25] width 10 height 12
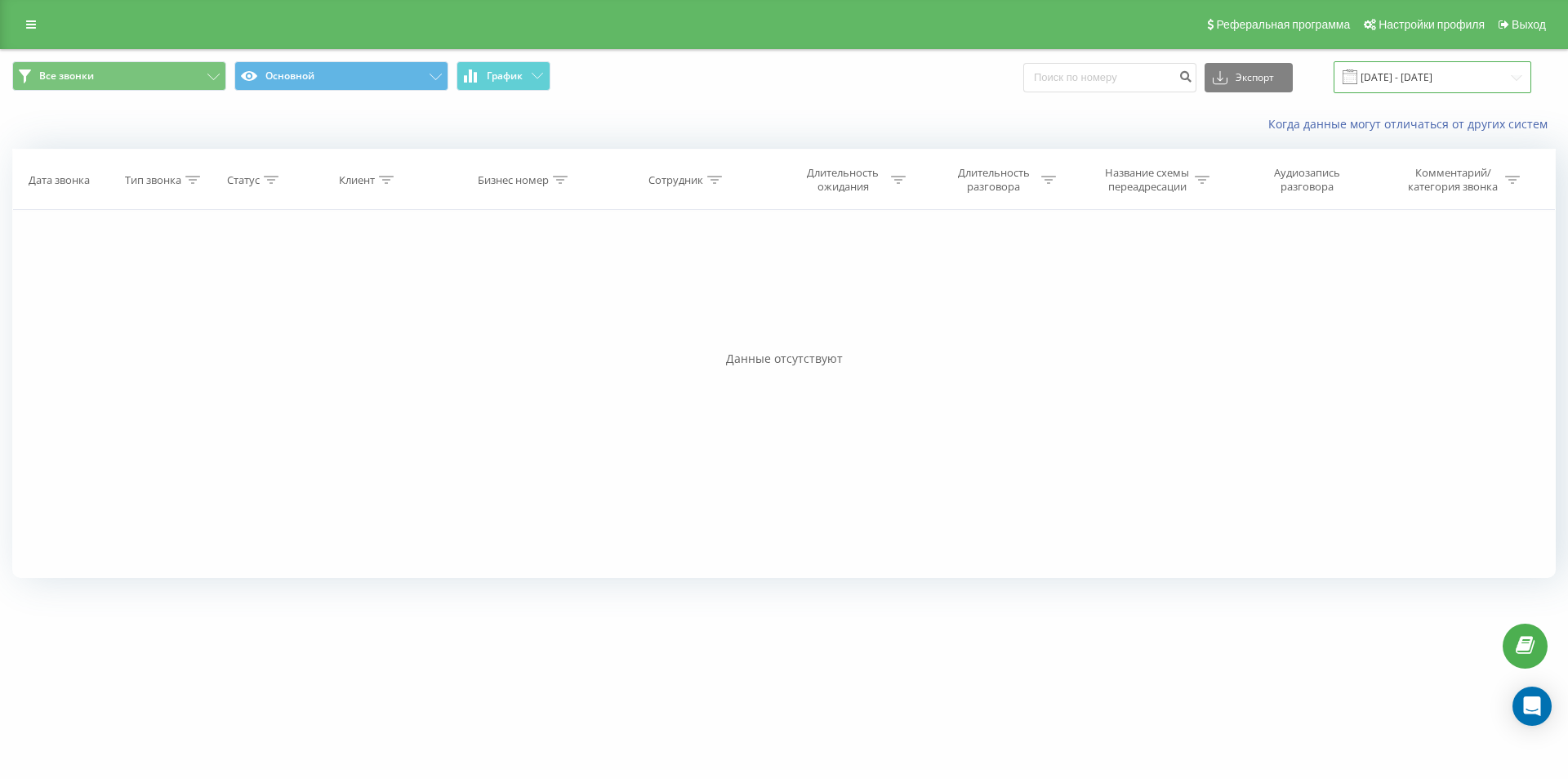
click at [1434, 70] on input "[DATE] - [DATE]" at bounding box center [1433, 77] width 197 height 32
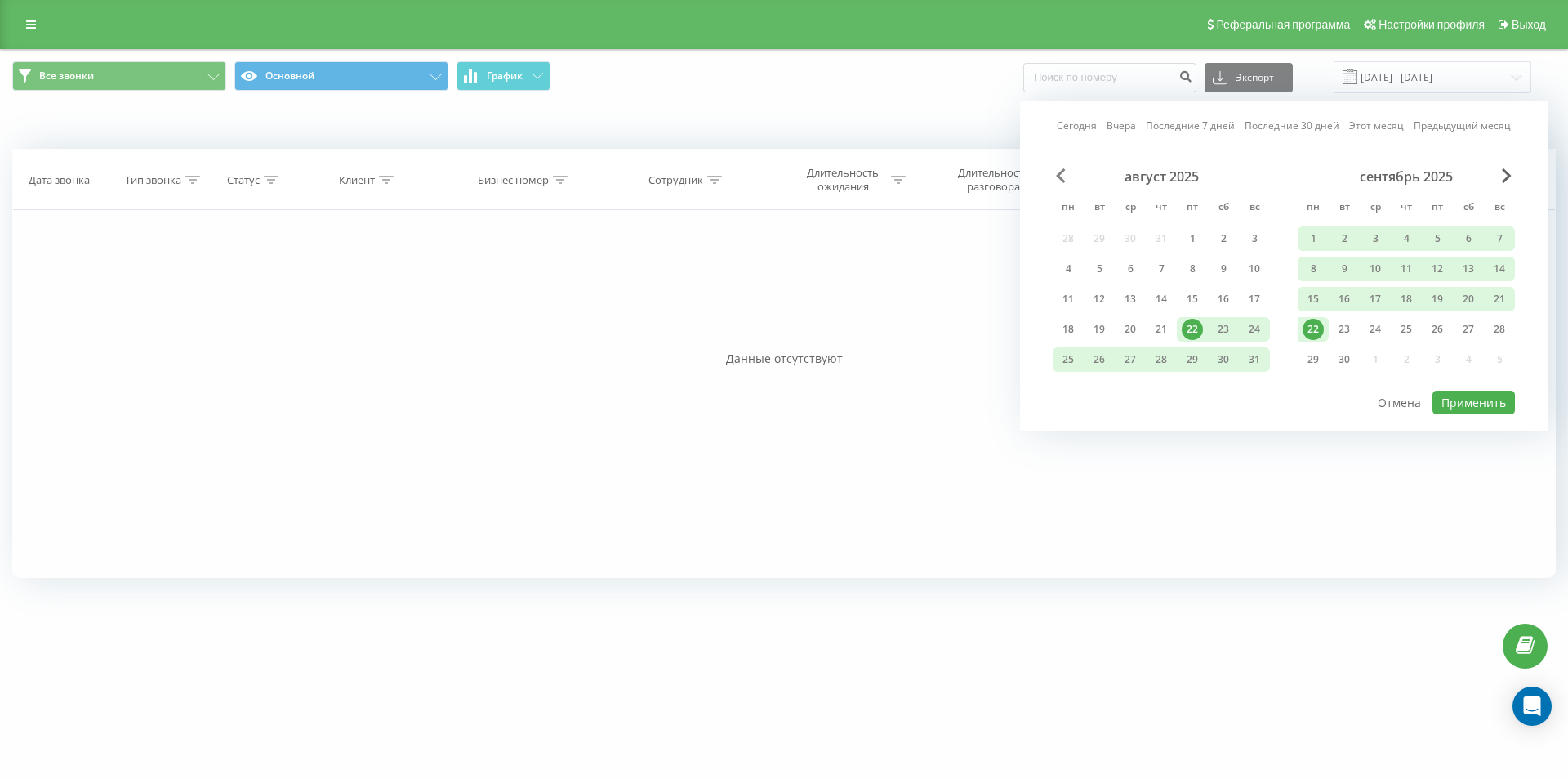
click at [1061, 172] on span "Previous Month" at bounding box center [1061, 176] width 10 height 15
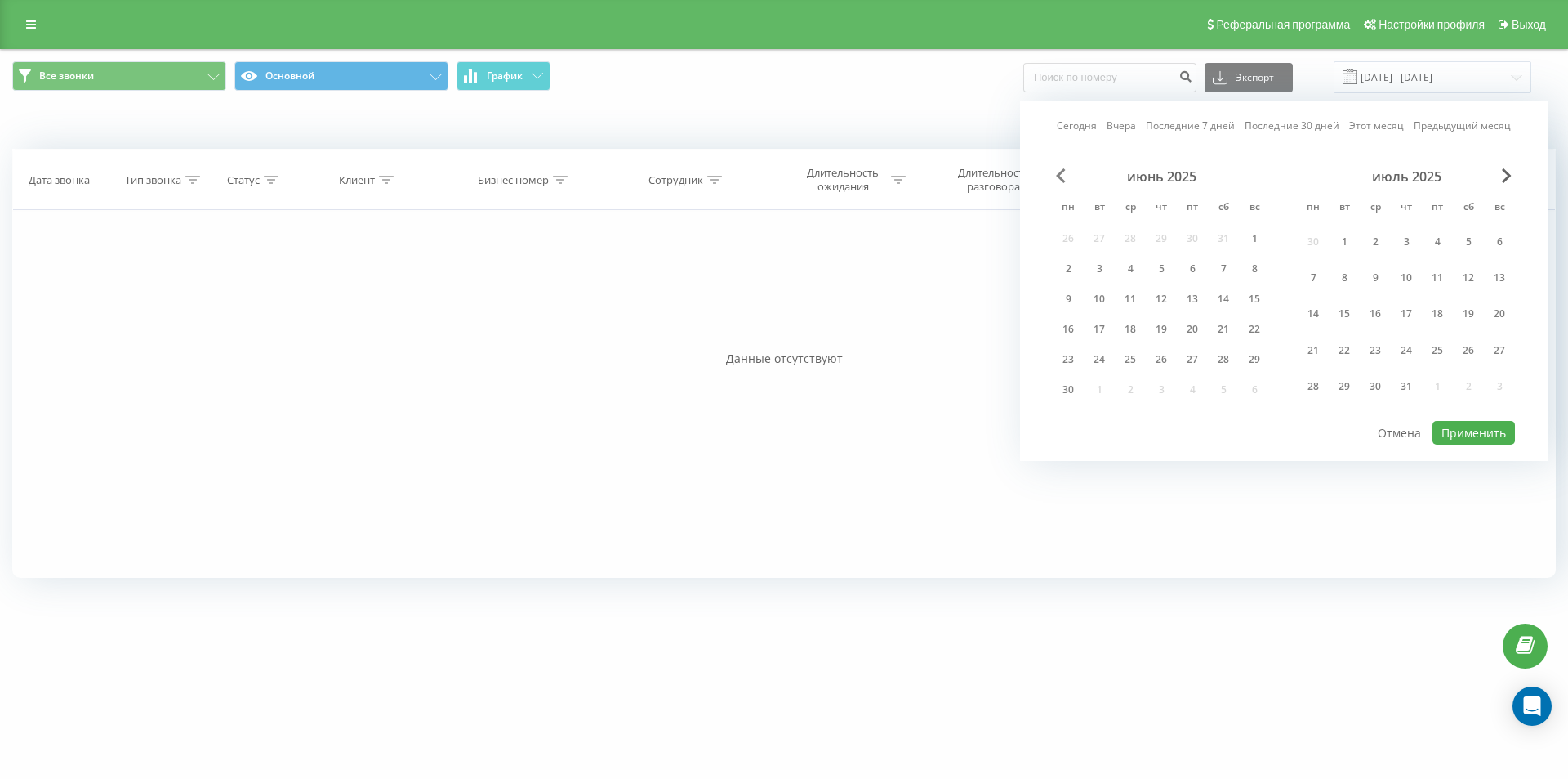
click at [1061, 172] on span "Previous Month" at bounding box center [1061, 176] width 10 height 15
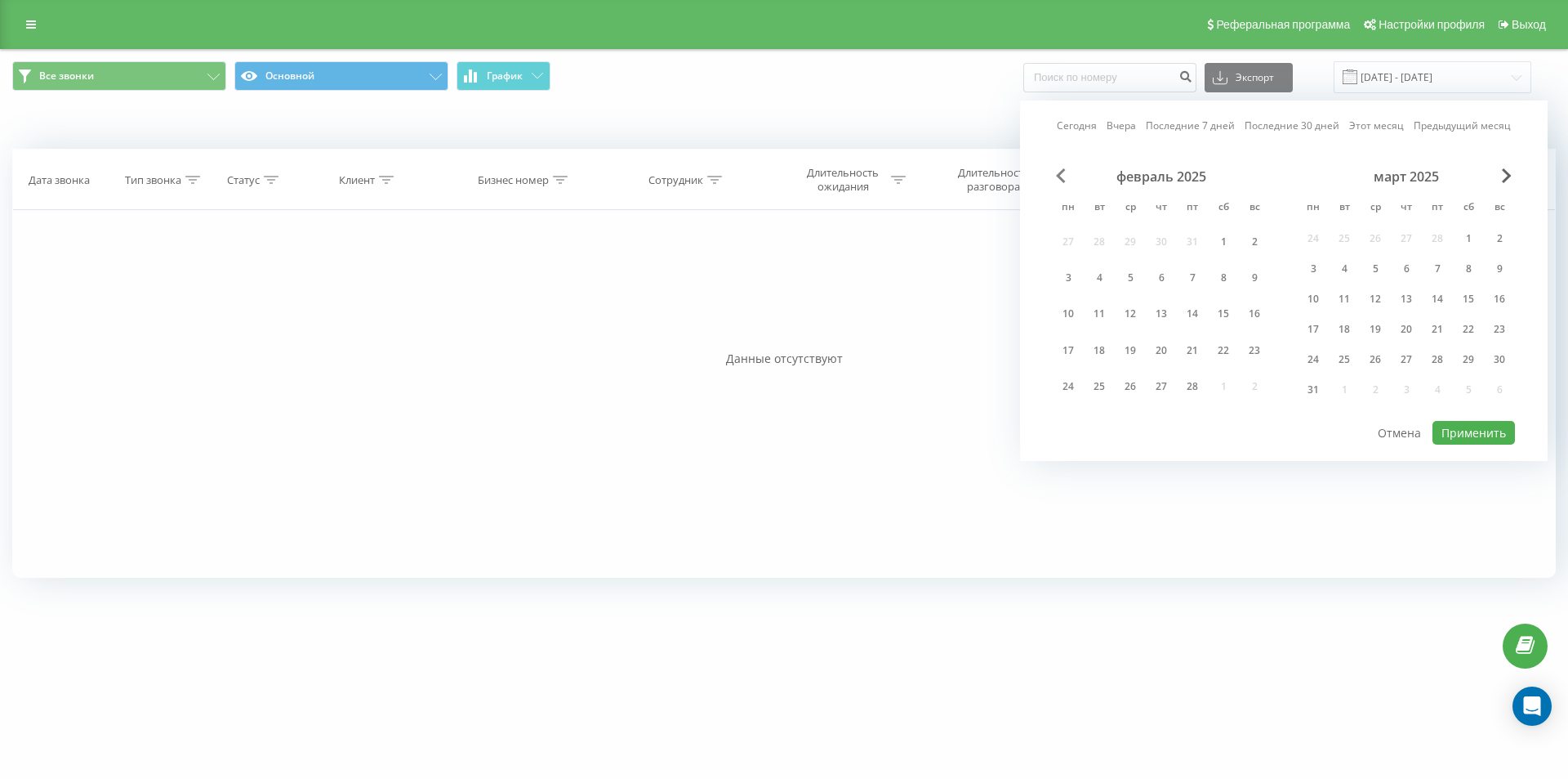
click at [1061, 172] on span "Previous Month" at bounding box center [1061, 176] width 10 height 15
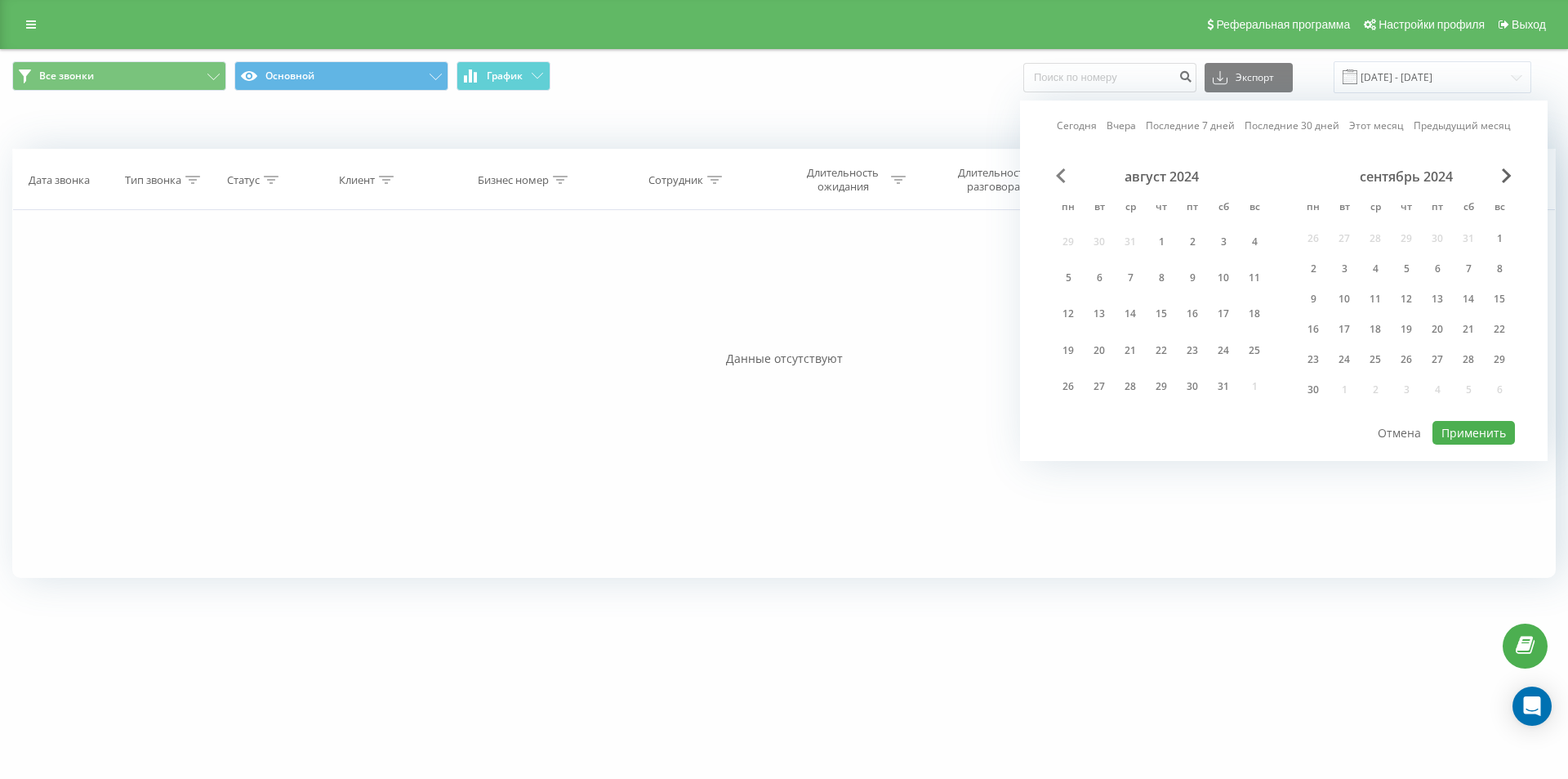
click at [1061, 172] on span "Previous Month" at bounding box center [1061, 176] width 10 height 15
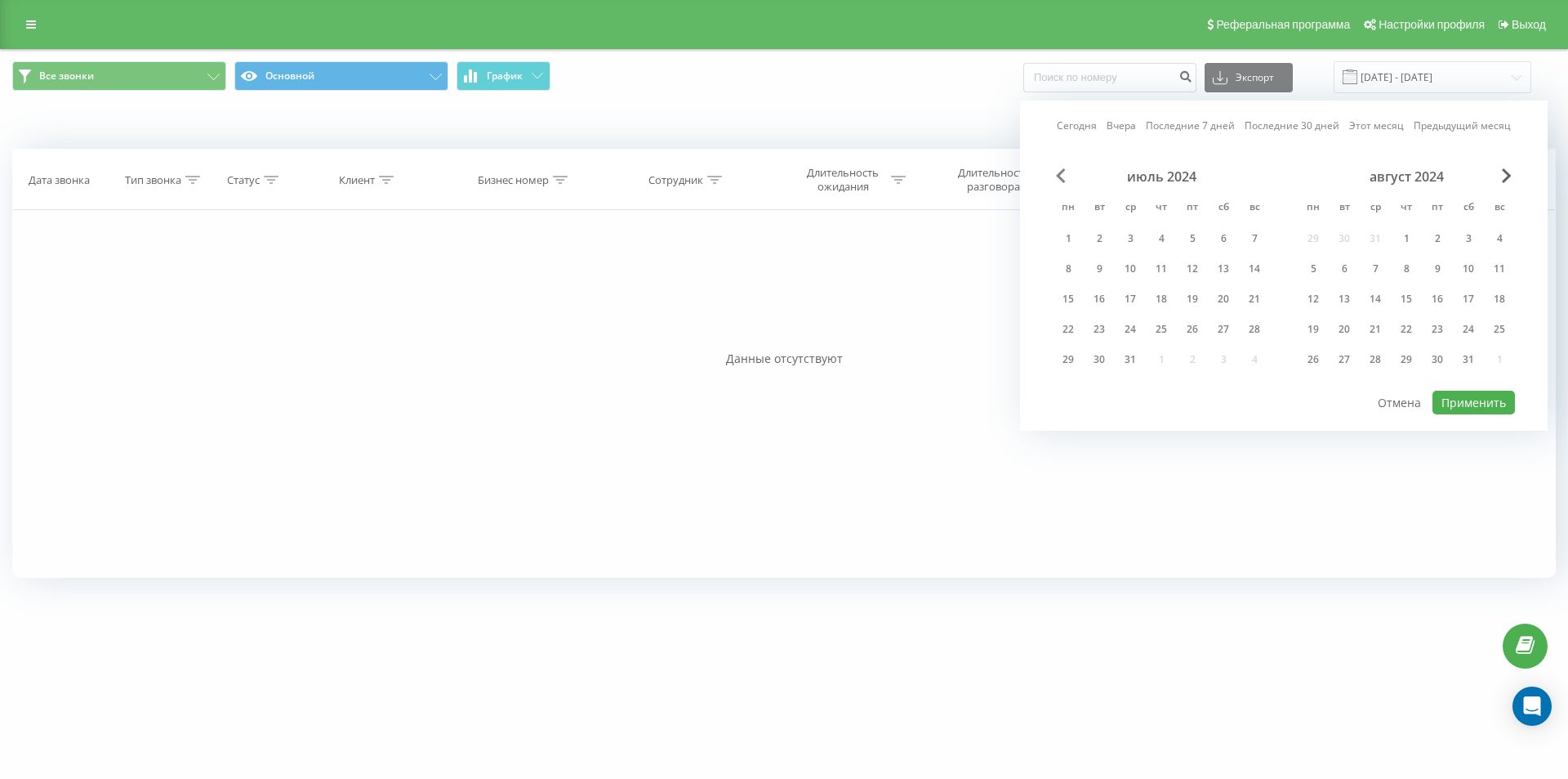
click at [1061, 172] on span "Previous Month" at bounding box center [1061, 176] width 10 height 15
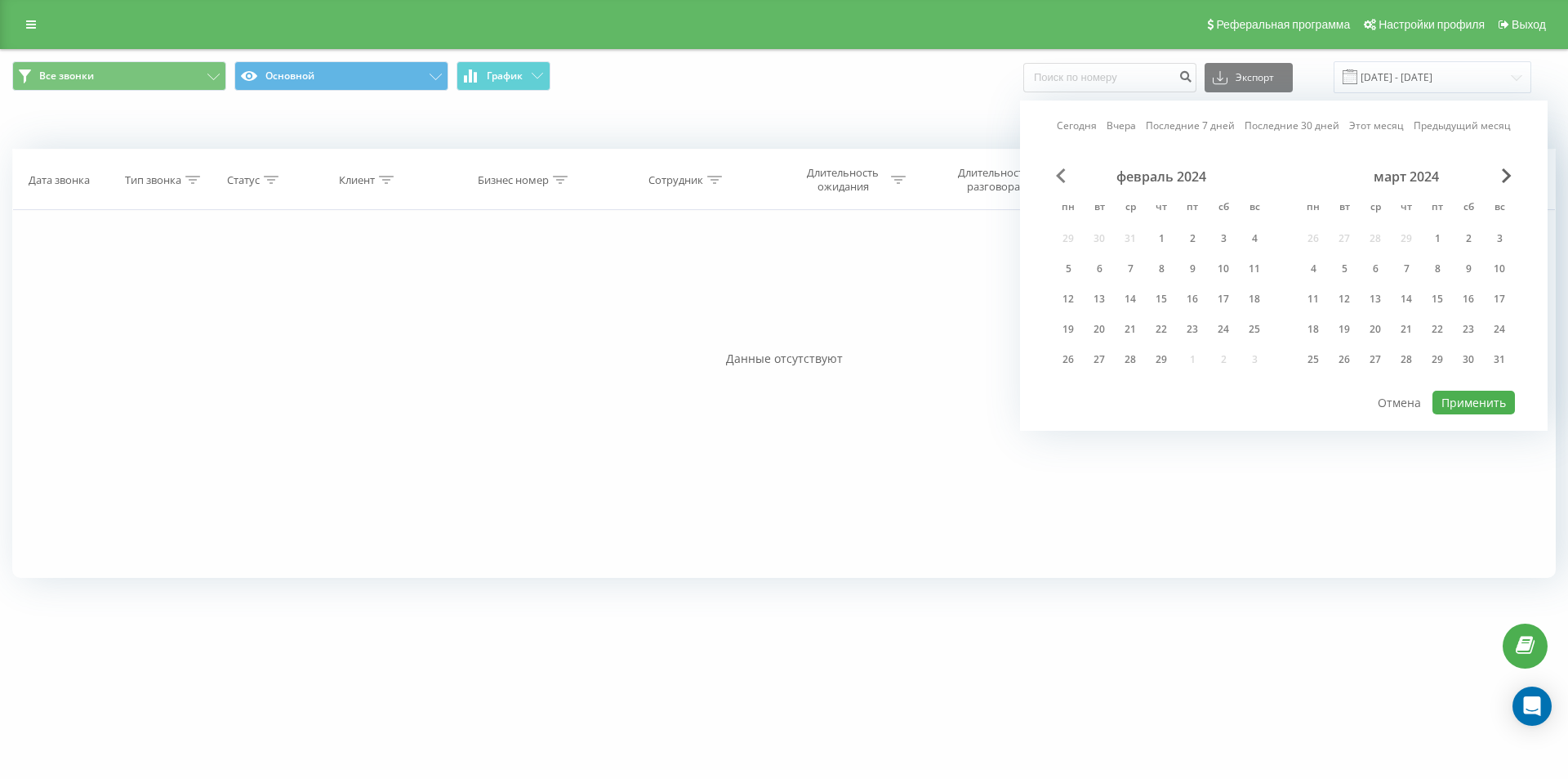
click at [1061, 172] on span "Previous Month" at bounding box center [1061, 176] width 10 height 15
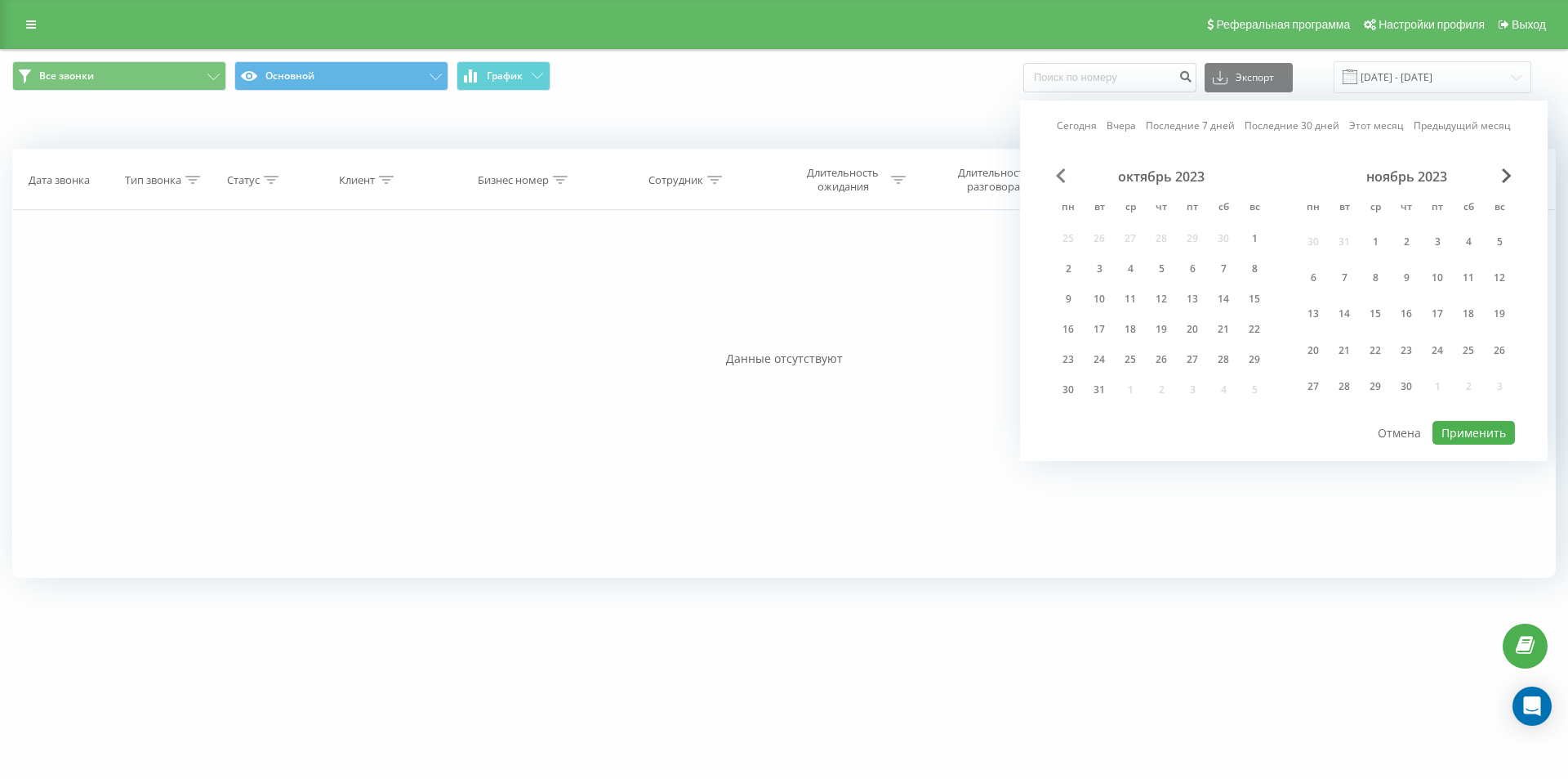
click at [1061, 172] on span "Previous Month" at bounding box center [1061, 176] width 10 height 15
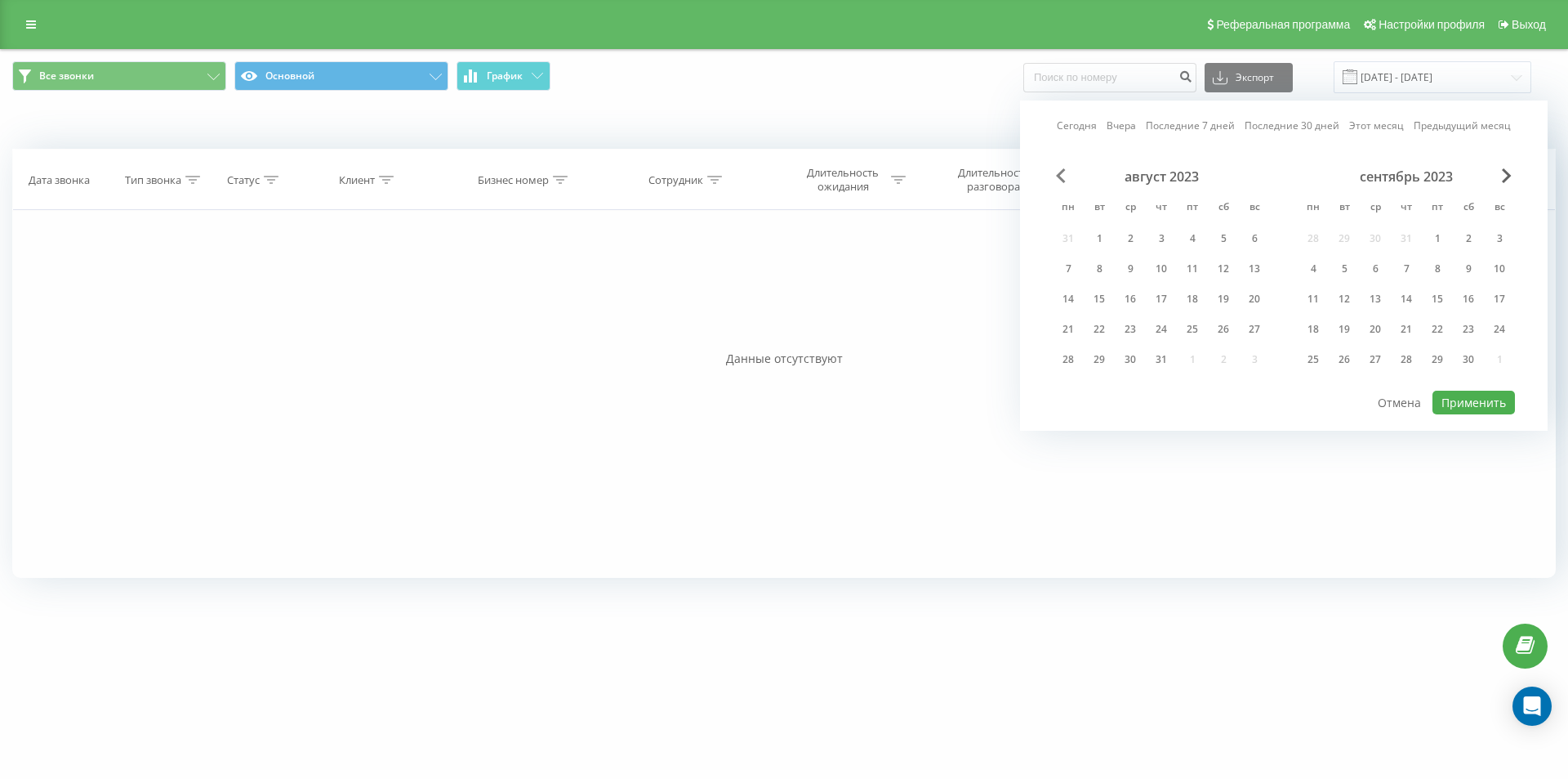
click at [1061, 172] on span "Previous Month" at bounding box center [1061, 176] width 10 height 15
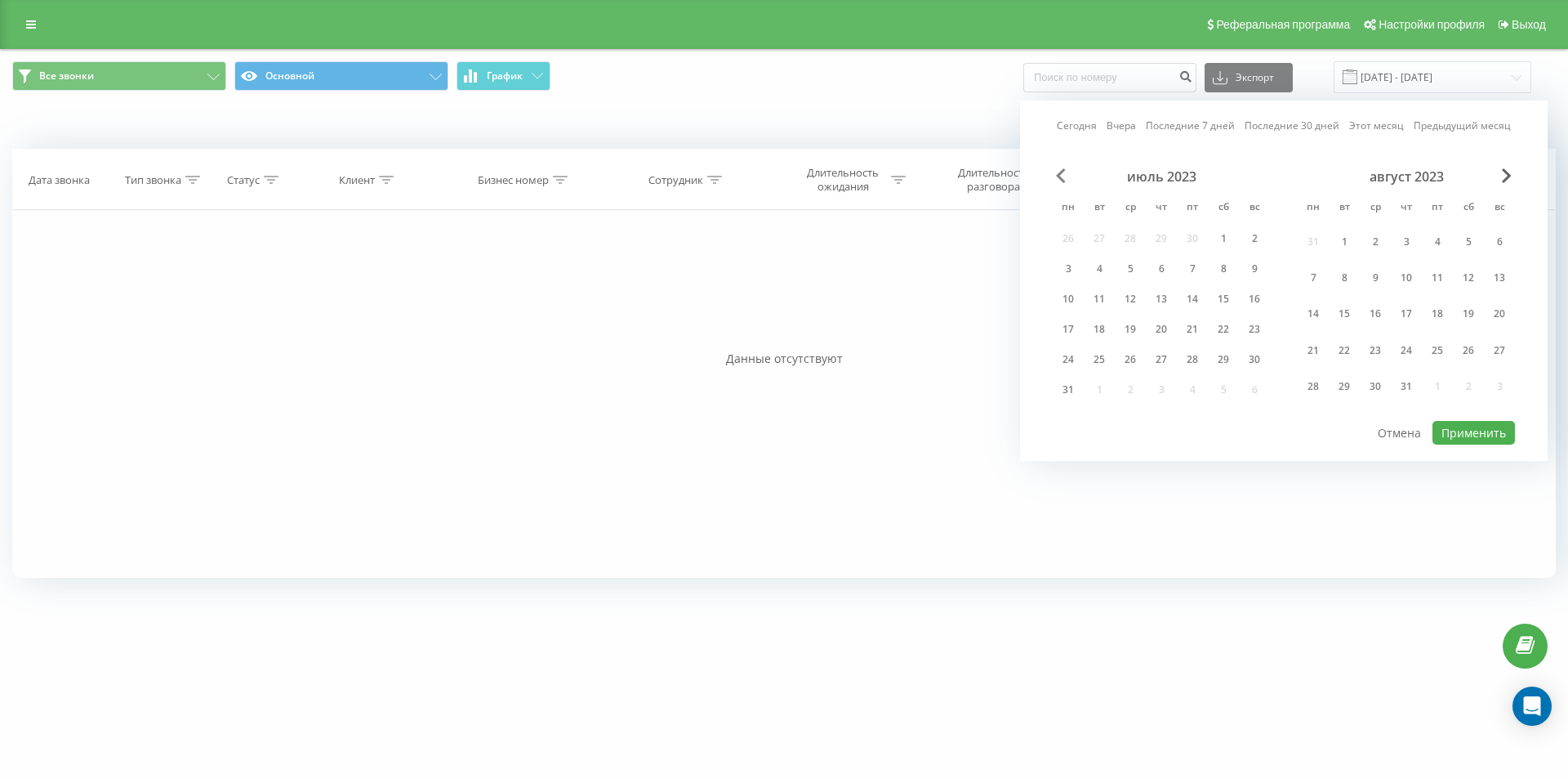
click at [1061, 172] on span "Previous Month" at bounding box center [1061, 176] width 10 height 15
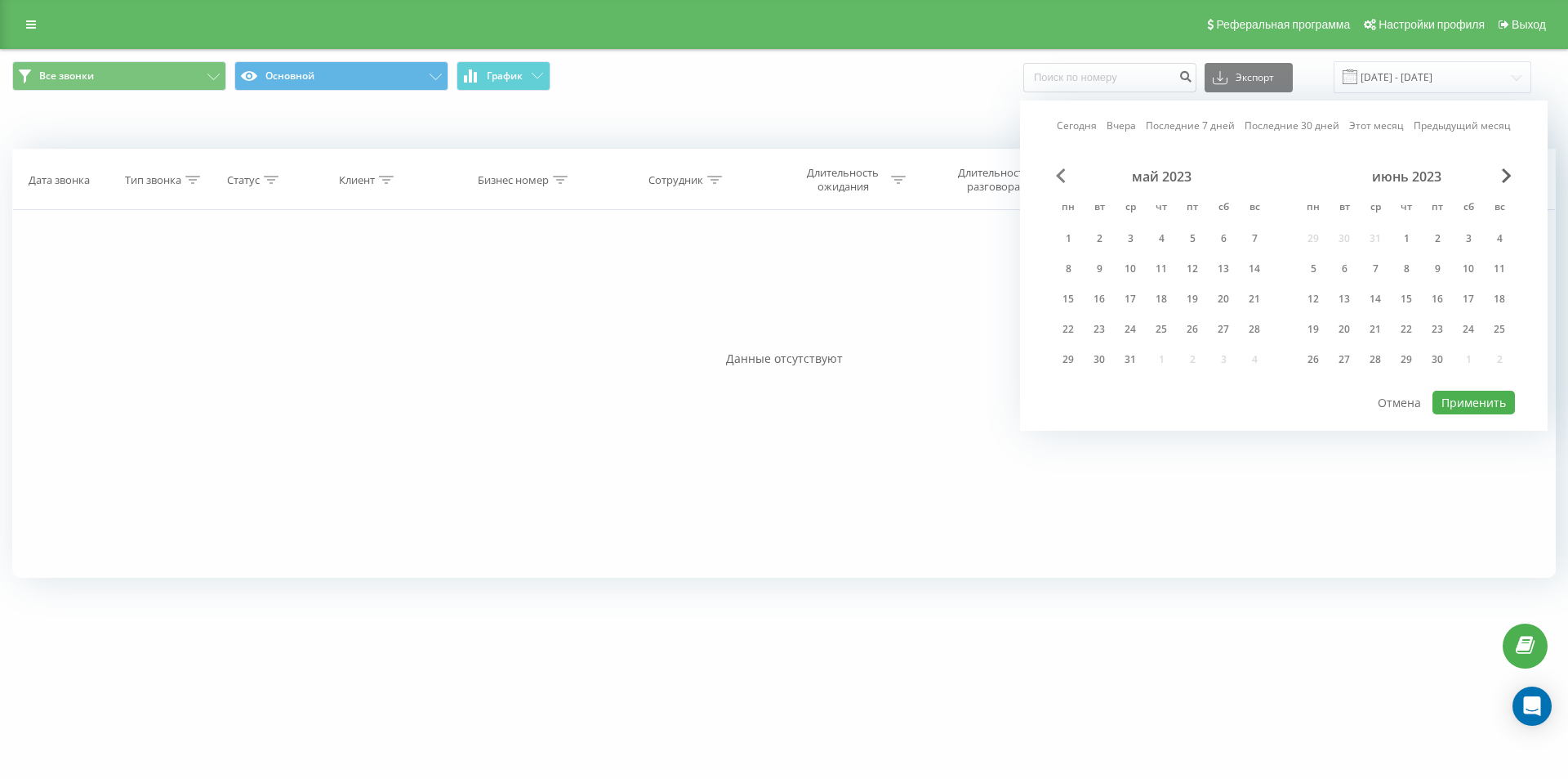
click at [1061, 172] on span "Previous Month" at bounding box center [1061, 176] width 10 height 15
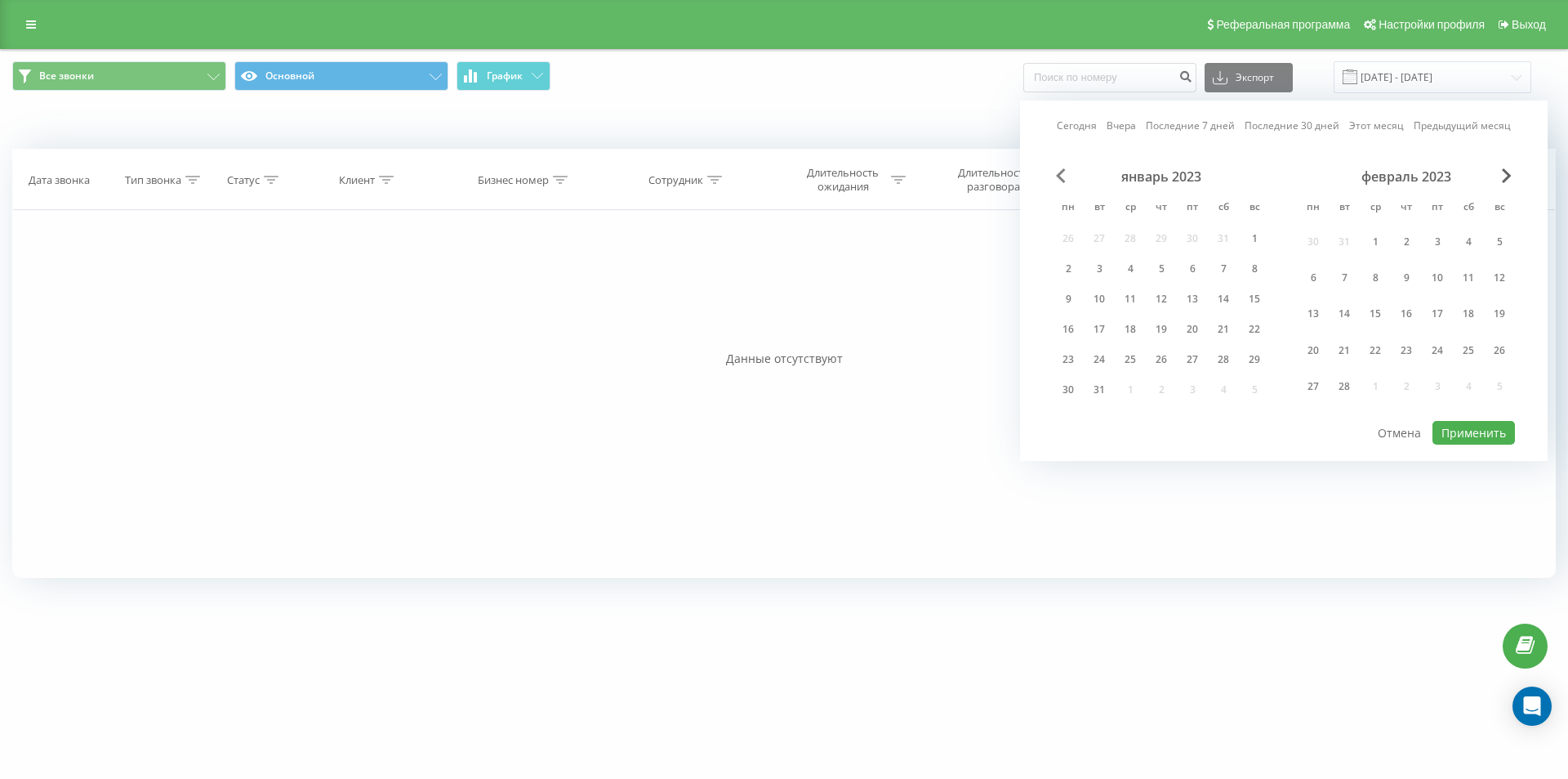
click at [1061, 172] on span "Previous Month" at bounding box center [1061, 176] width 10 height 15
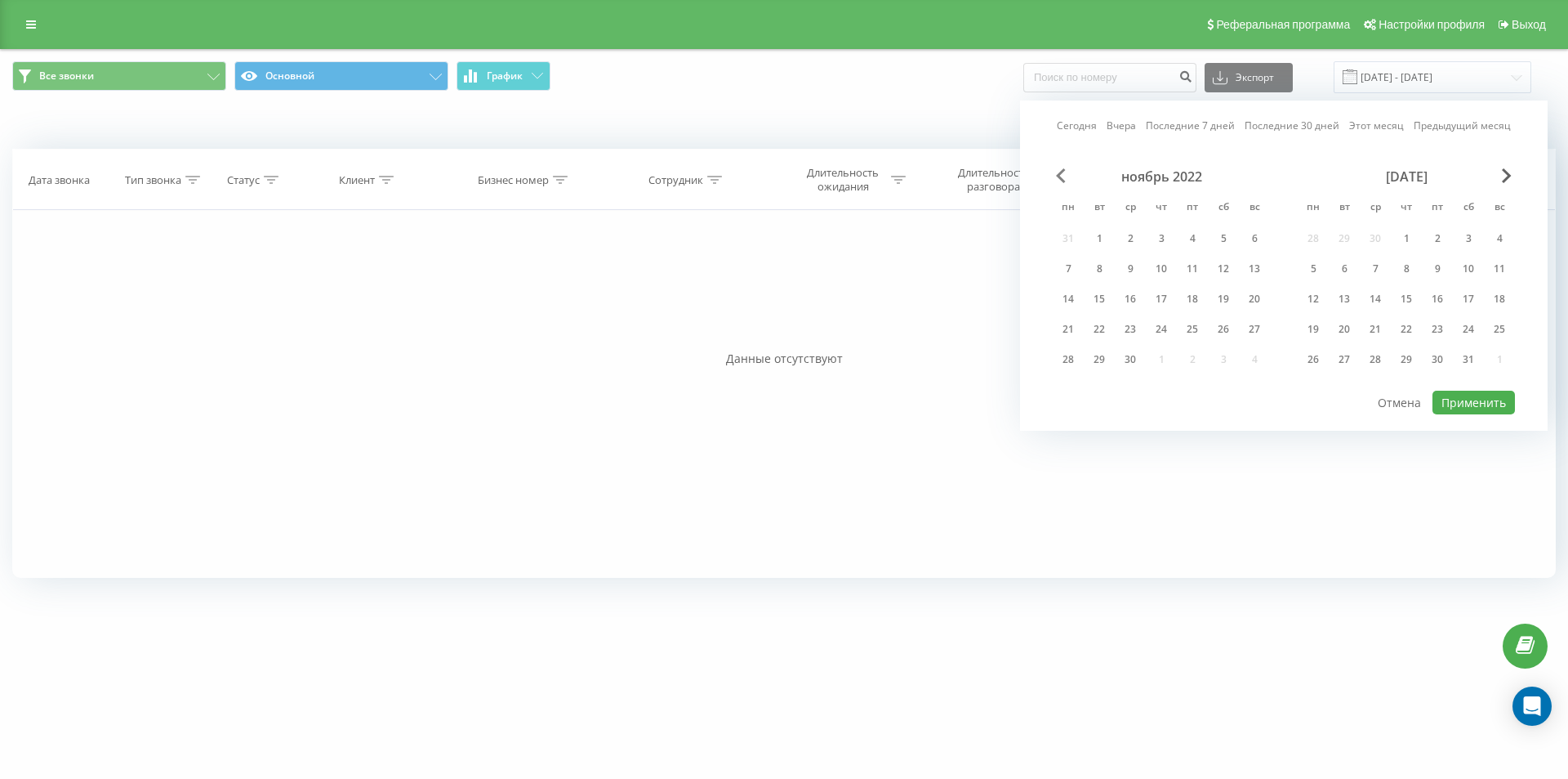
click at [1061, 172] on span "Previous Month" at bounding box center [1061, 176] width 10 height 15
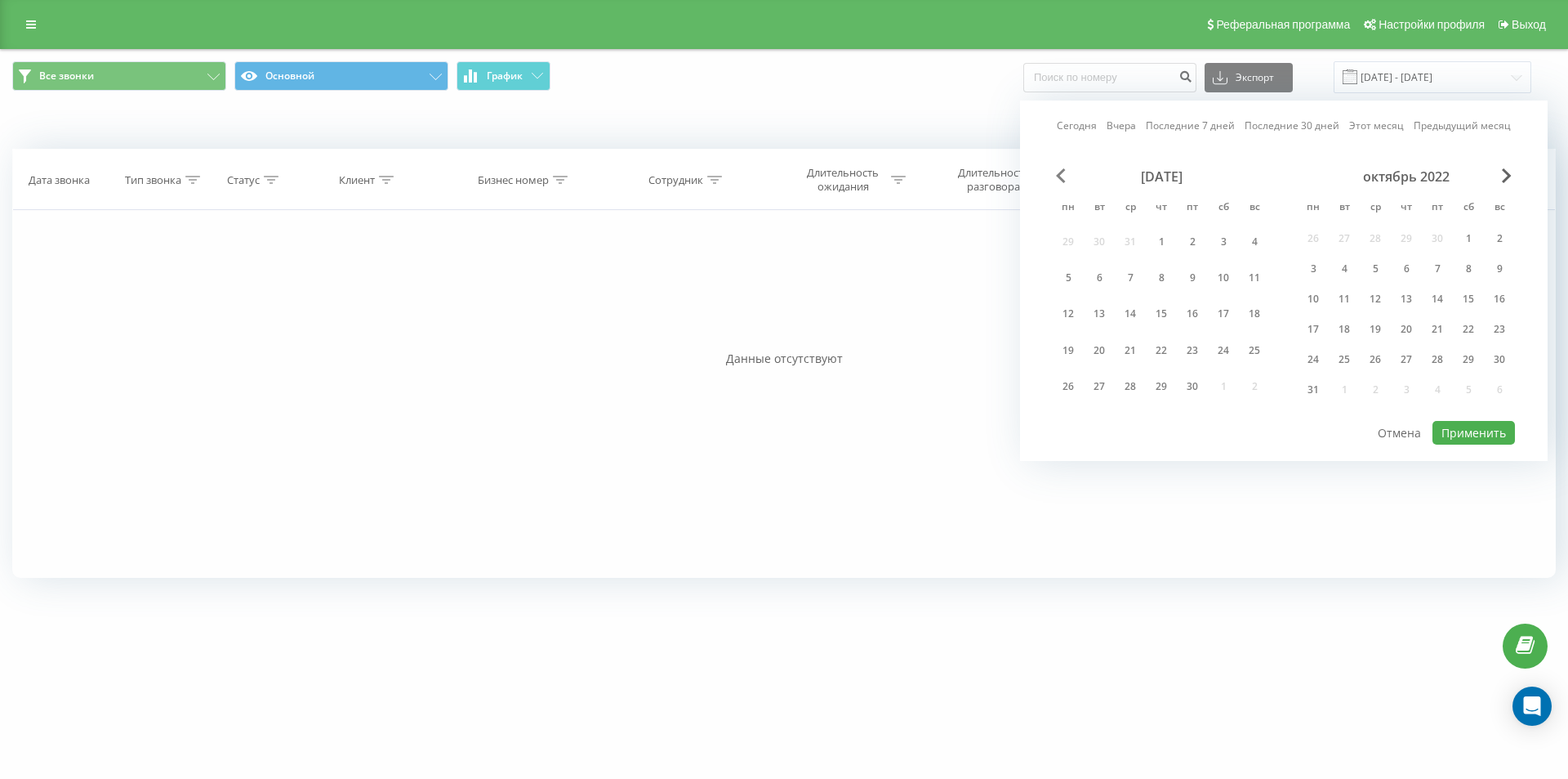
click at [1061, 172] on span "Previous Month" at bounding box center [1061, 176] width 10 height 15
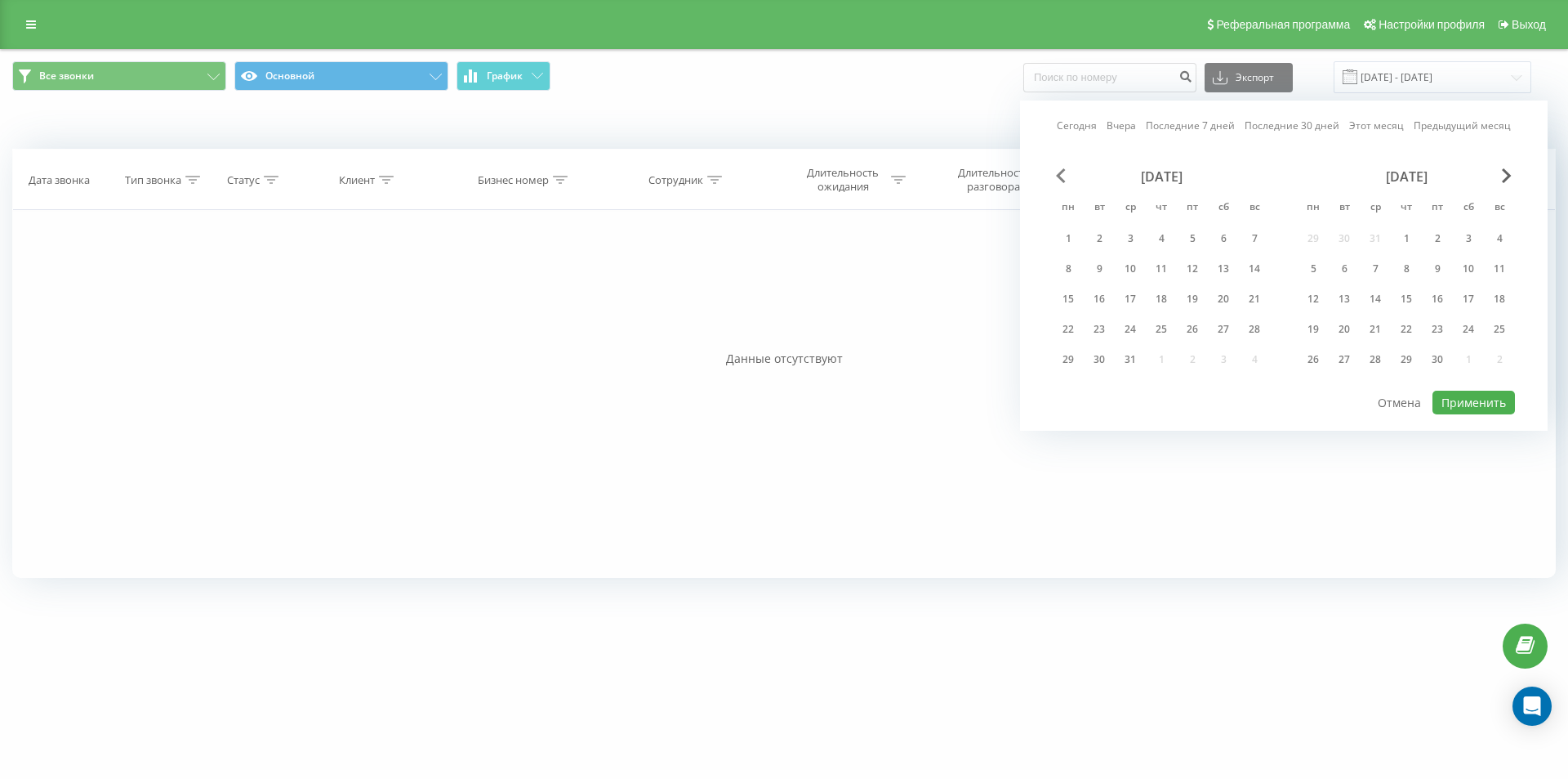
click at [1061, 172] on span "Previous Month" at bounding box center [1061, 176] width 10 height 15
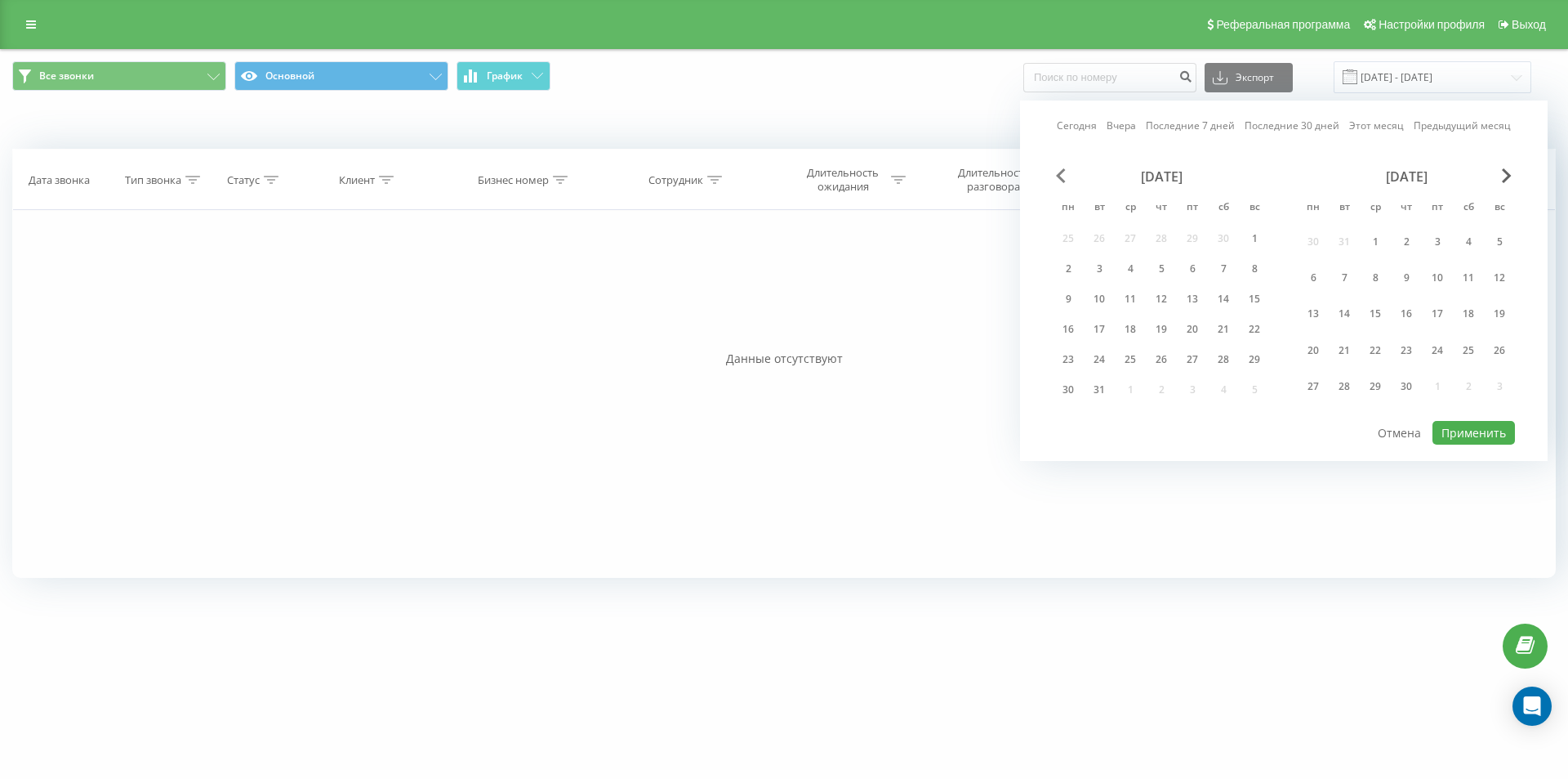
click at [1061, 172] on span "Previous Month" at bounding box center [1061, 176] width 10 height 15
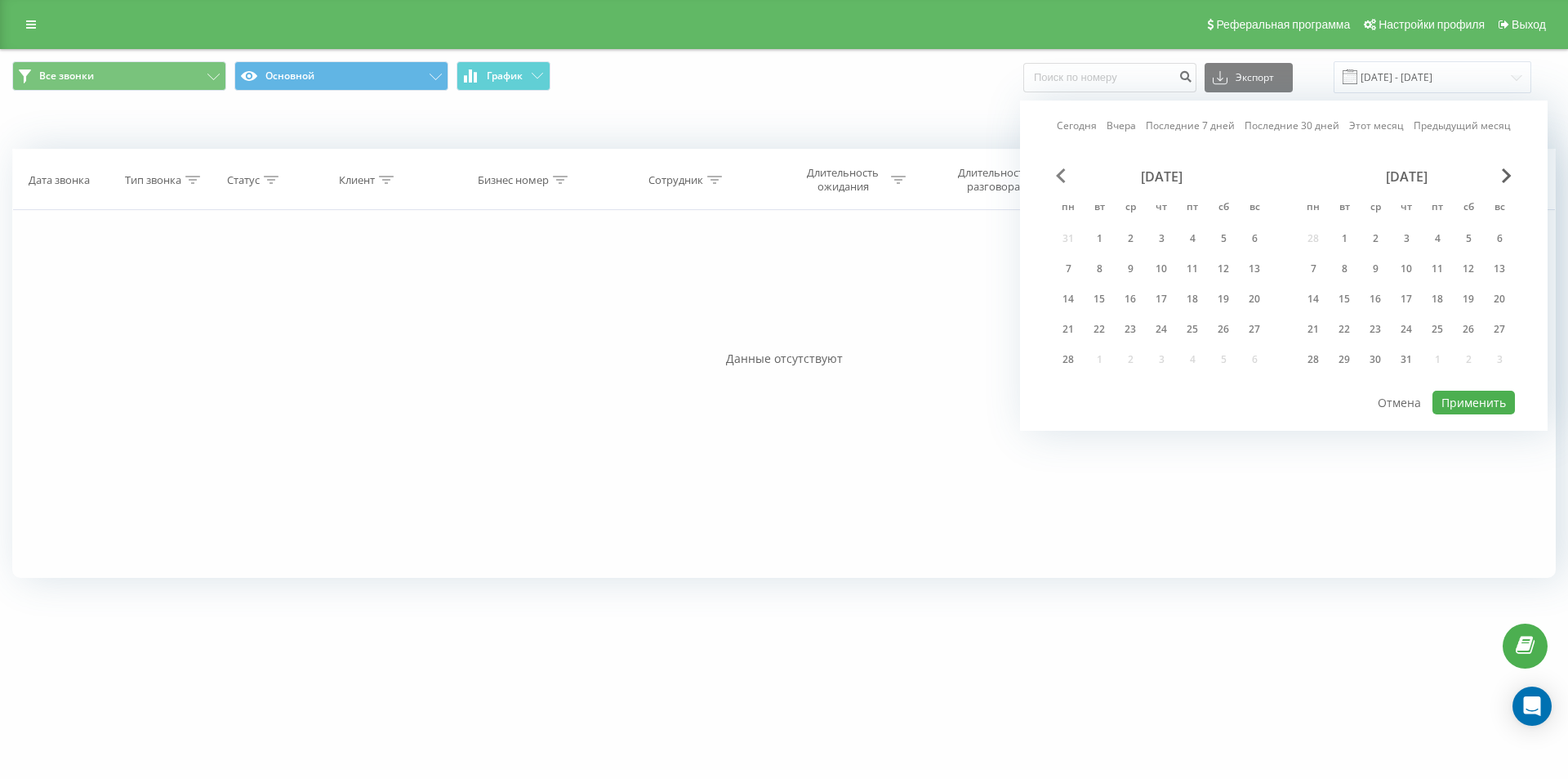
click at [1061, 172] on span "Previous Month" at bounding box center [1061, 176] width 10 height 15
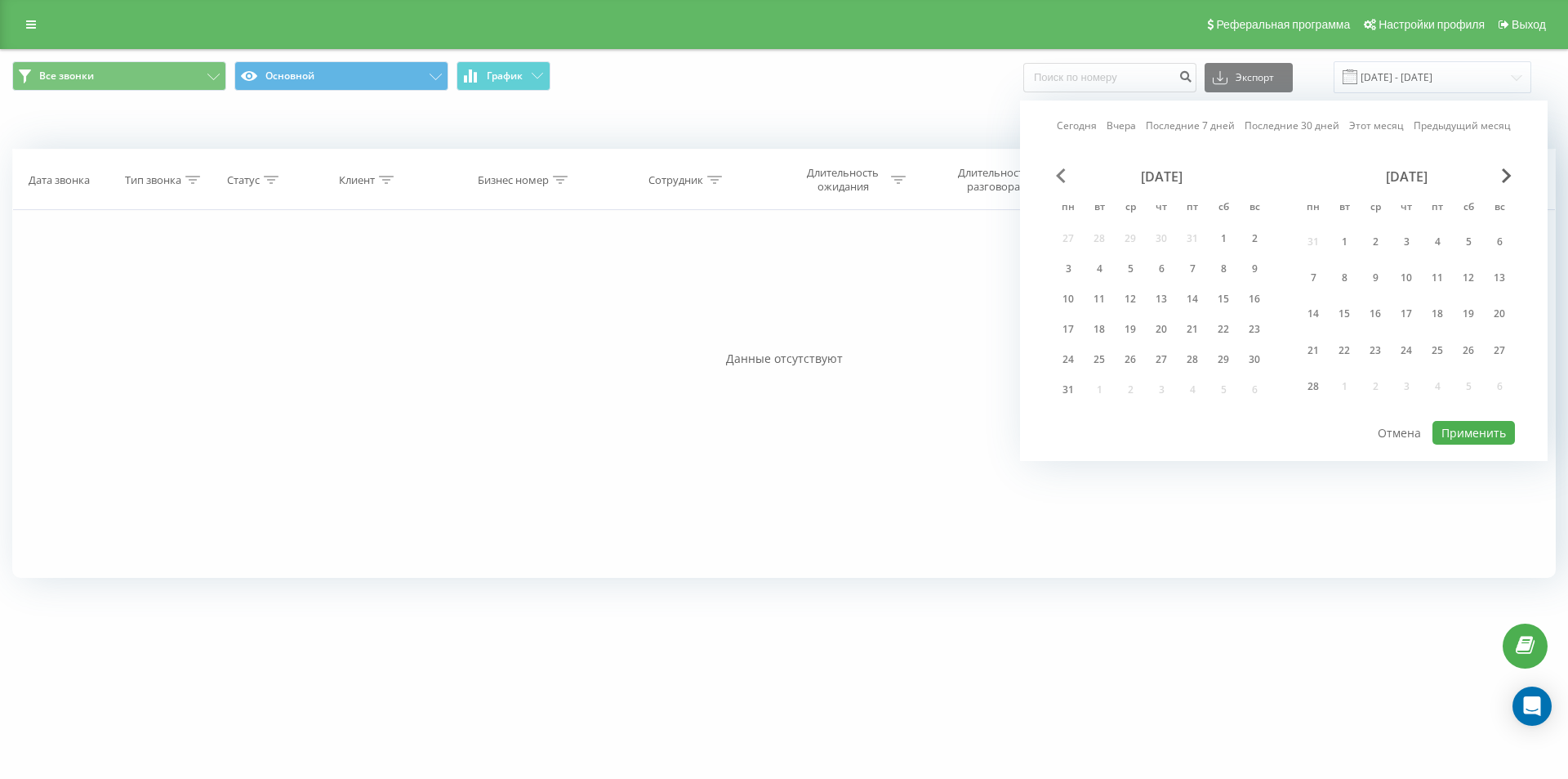
click at [1061, 172] on span "Previous Month" at bounding box center [1061, 176] width 10 height 15
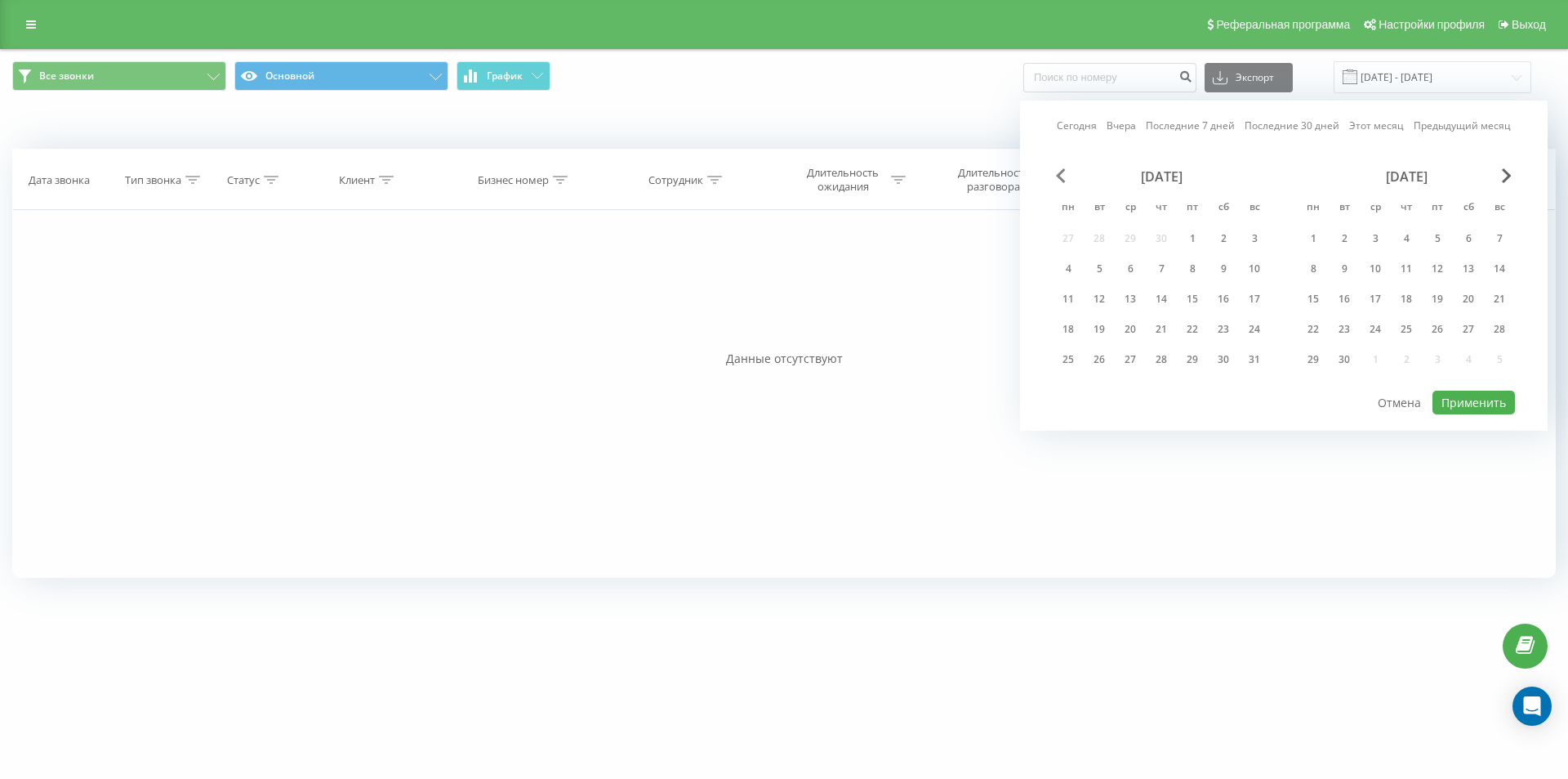
click at [1061, 172] on span "Previous Month" at bounding box center [1061, 176] width 10 height 15
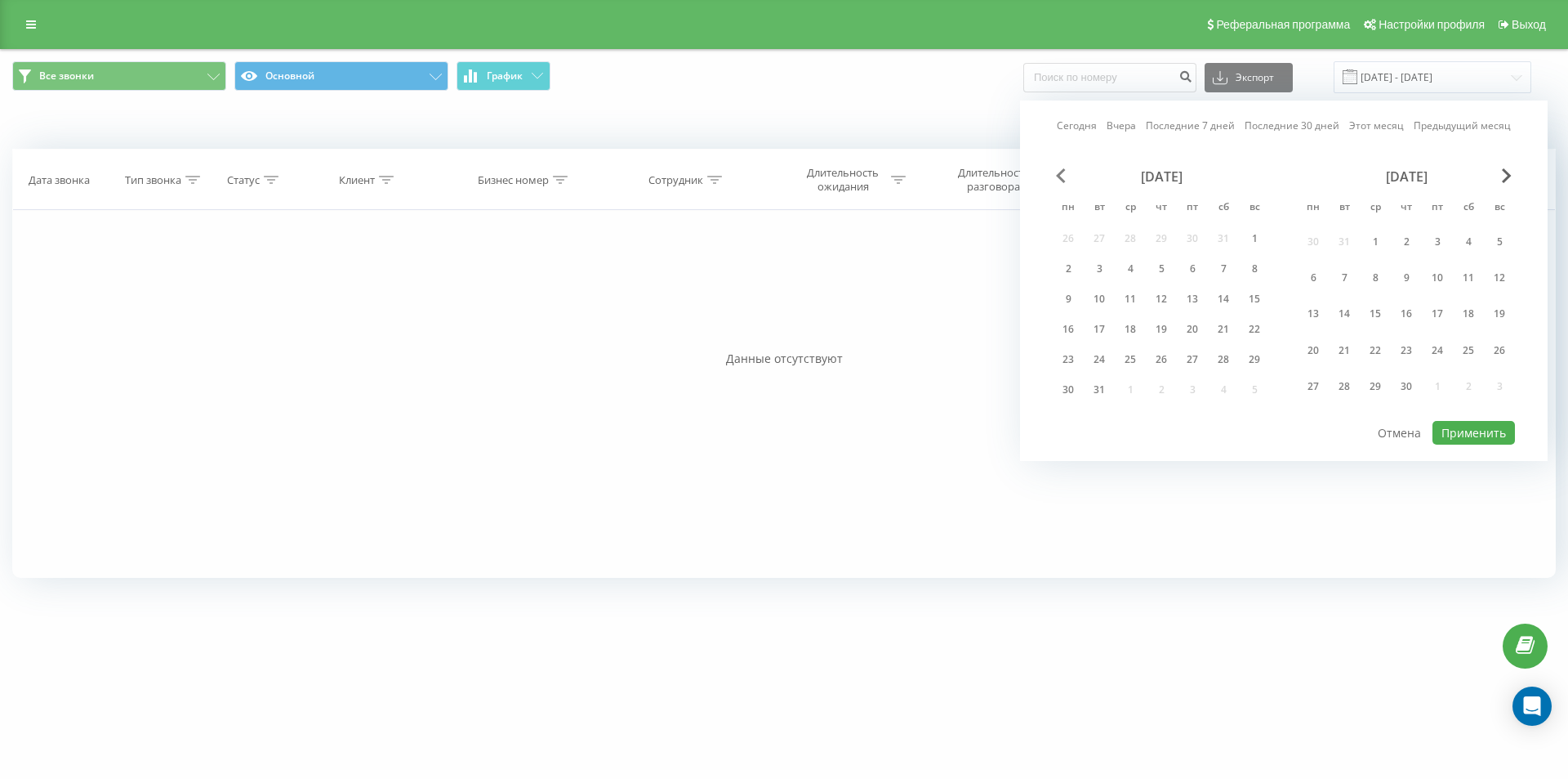
click at [1061, 172] on span "Previous Month" at bounding box center [1061, 176] width 10 height 15
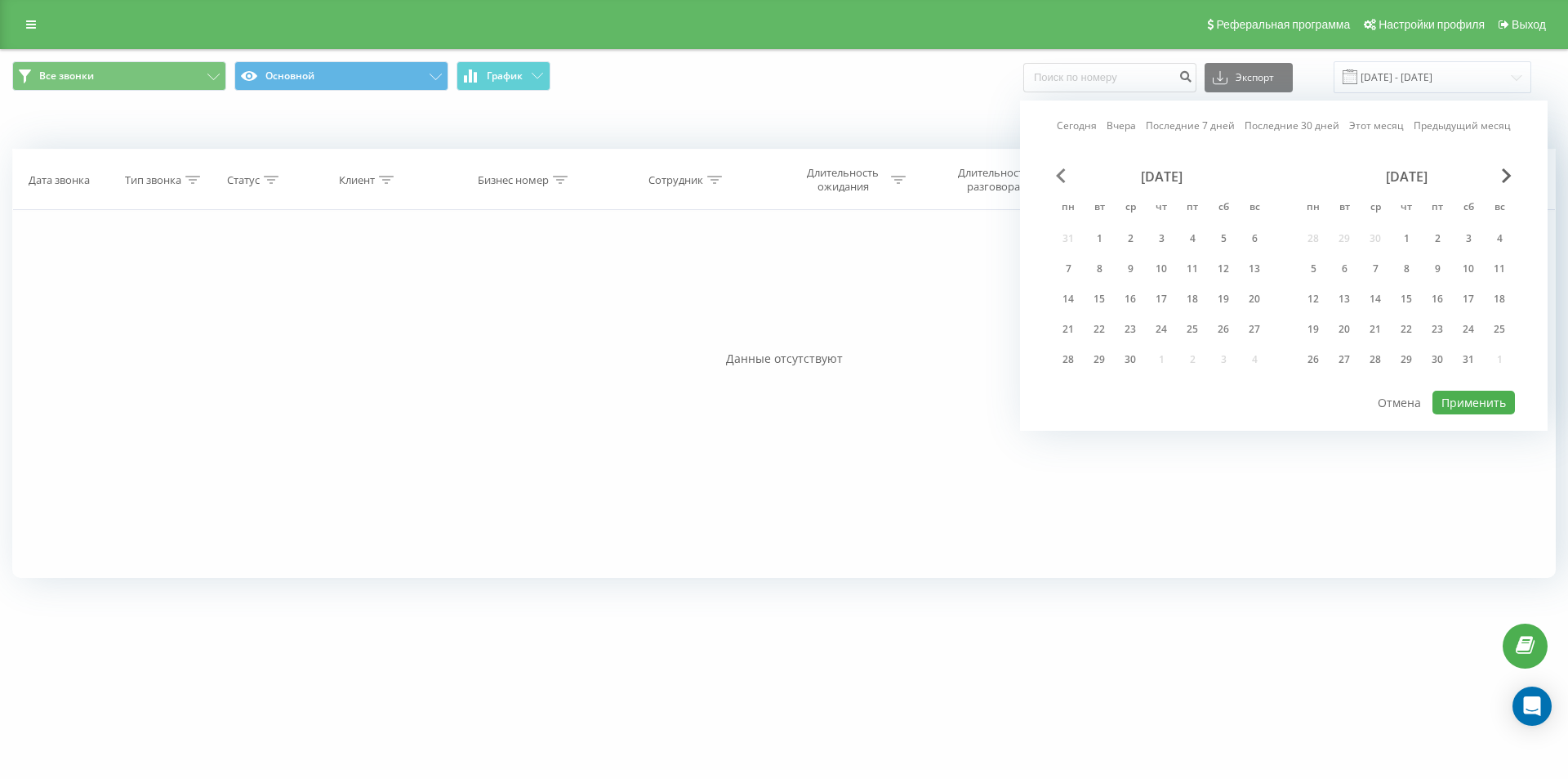
click at [1061, 172] on span "Previous Month" at bounding box center [1061, 176] width 10 height 15
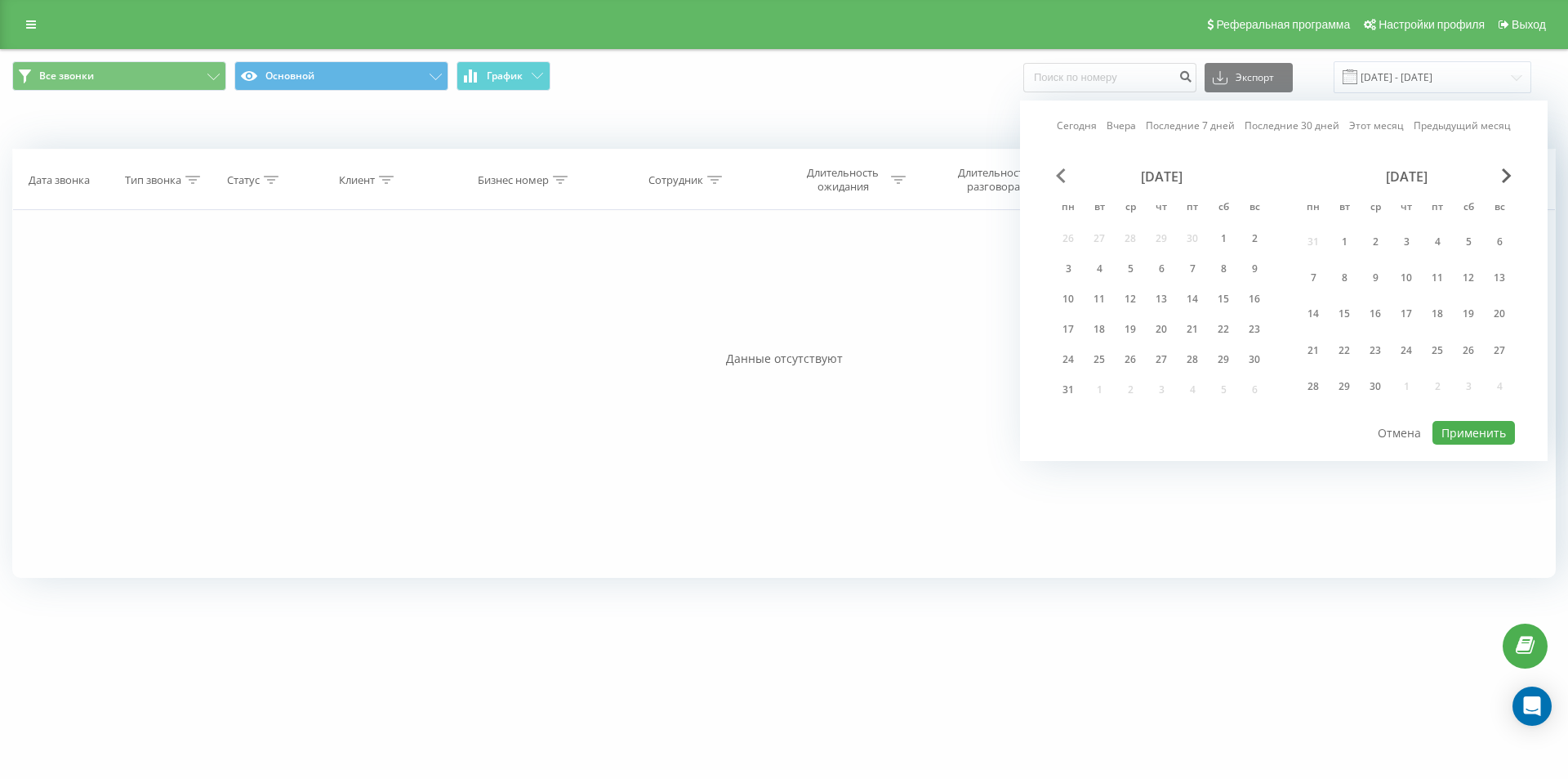
click at [1061, 172] on span "Previous Month" at bounding box center [1061, 176] width 10 height 15
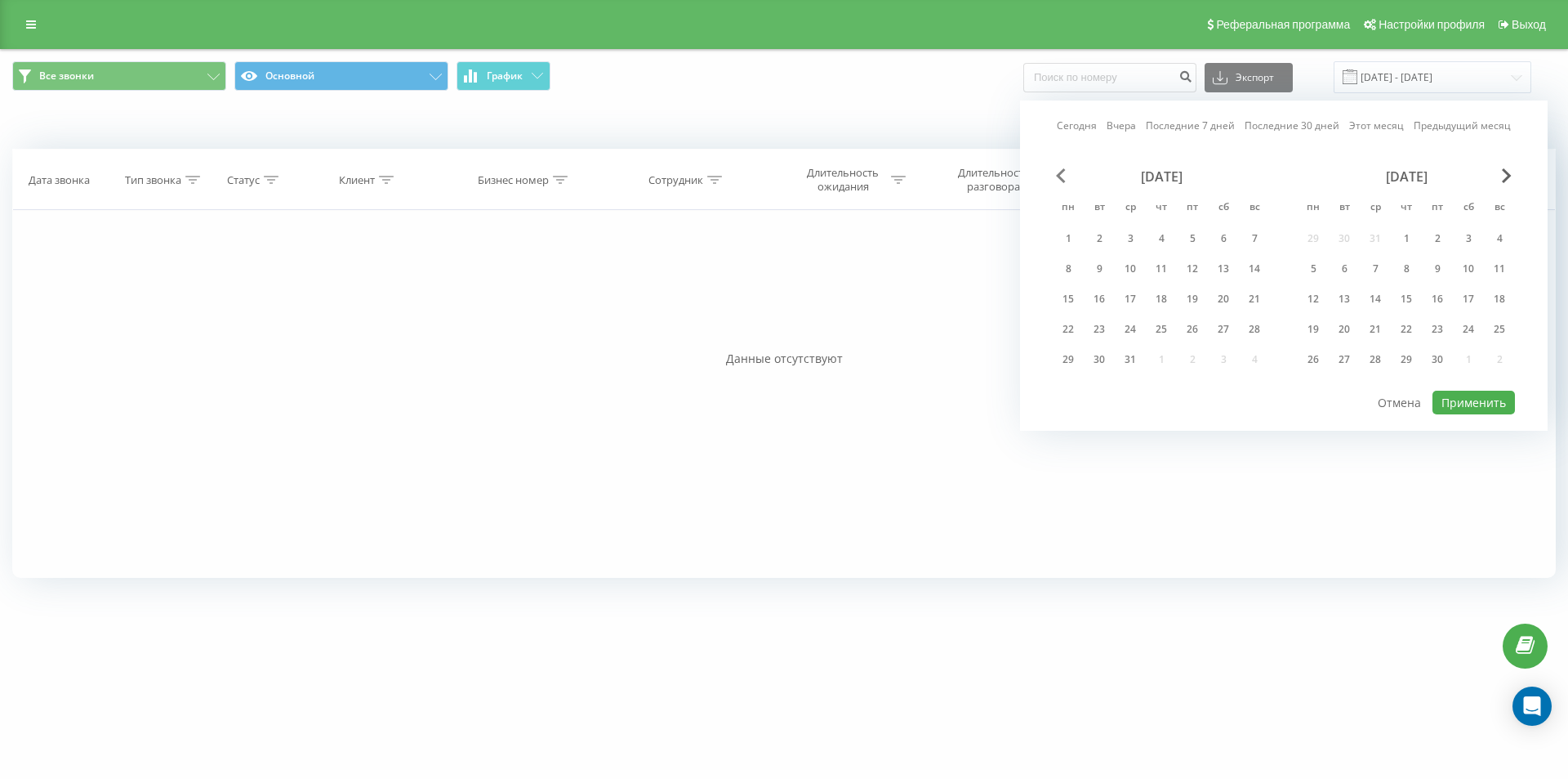
click at [1061, 172] on span "Previous Month" at bounding box center [1061, 176] width 10 height 15
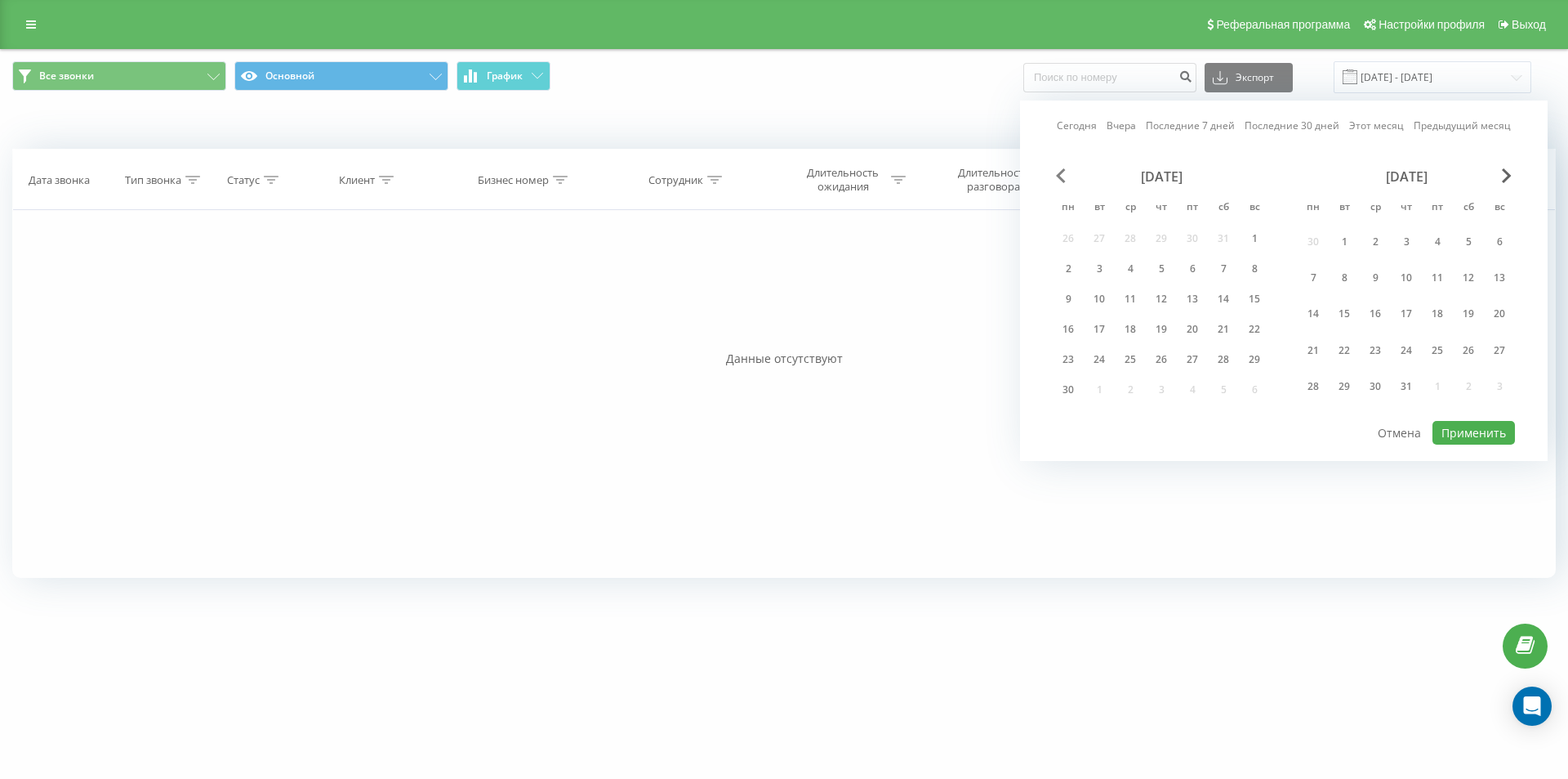
click at [1061, 172] on span "Previous Month" at bounding box center [1061, 176] width 10 height 15
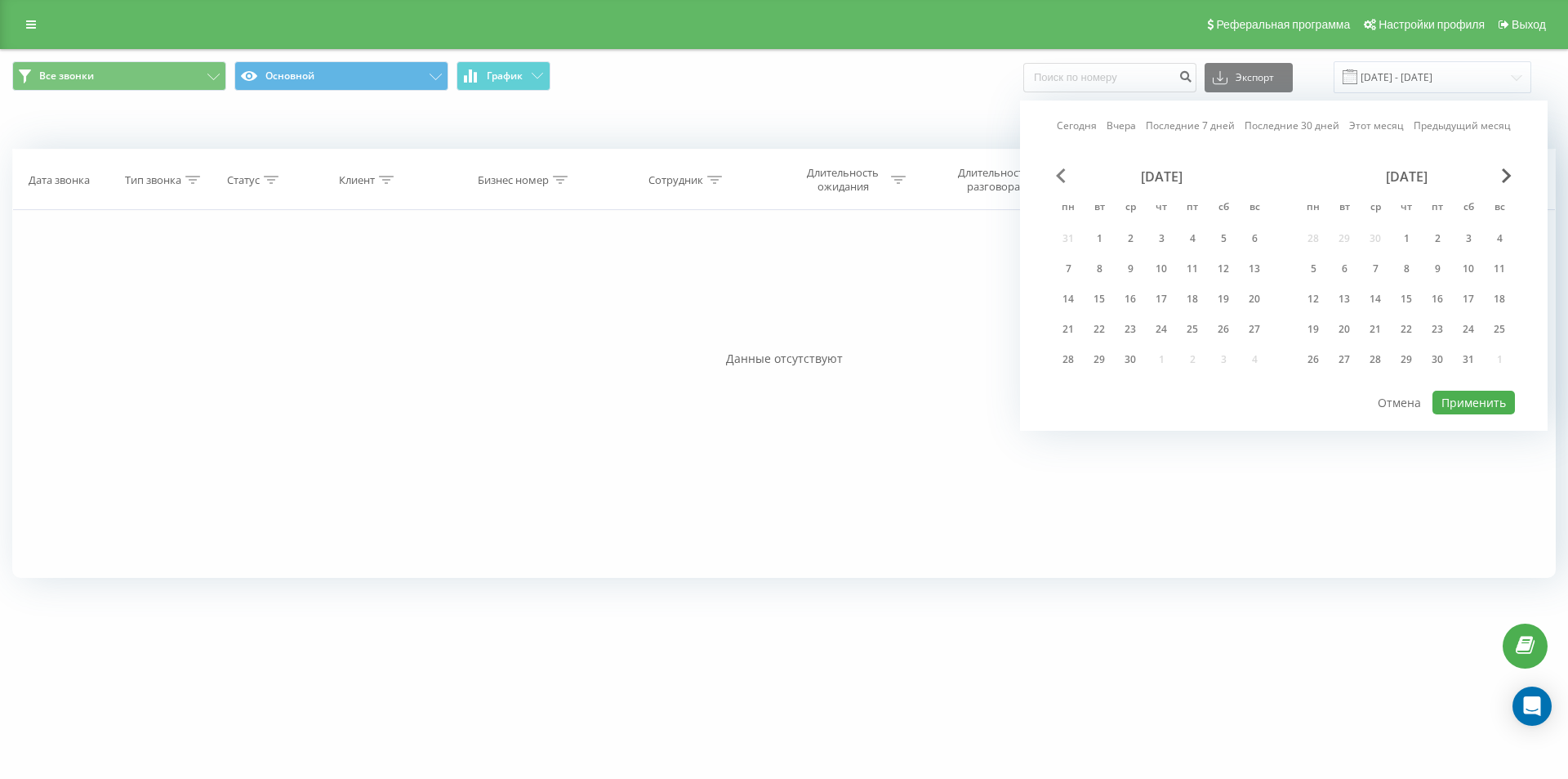
click at [1061, 172] on span "Previous Month" at bounding box center [1061, 176] width 10 height 15
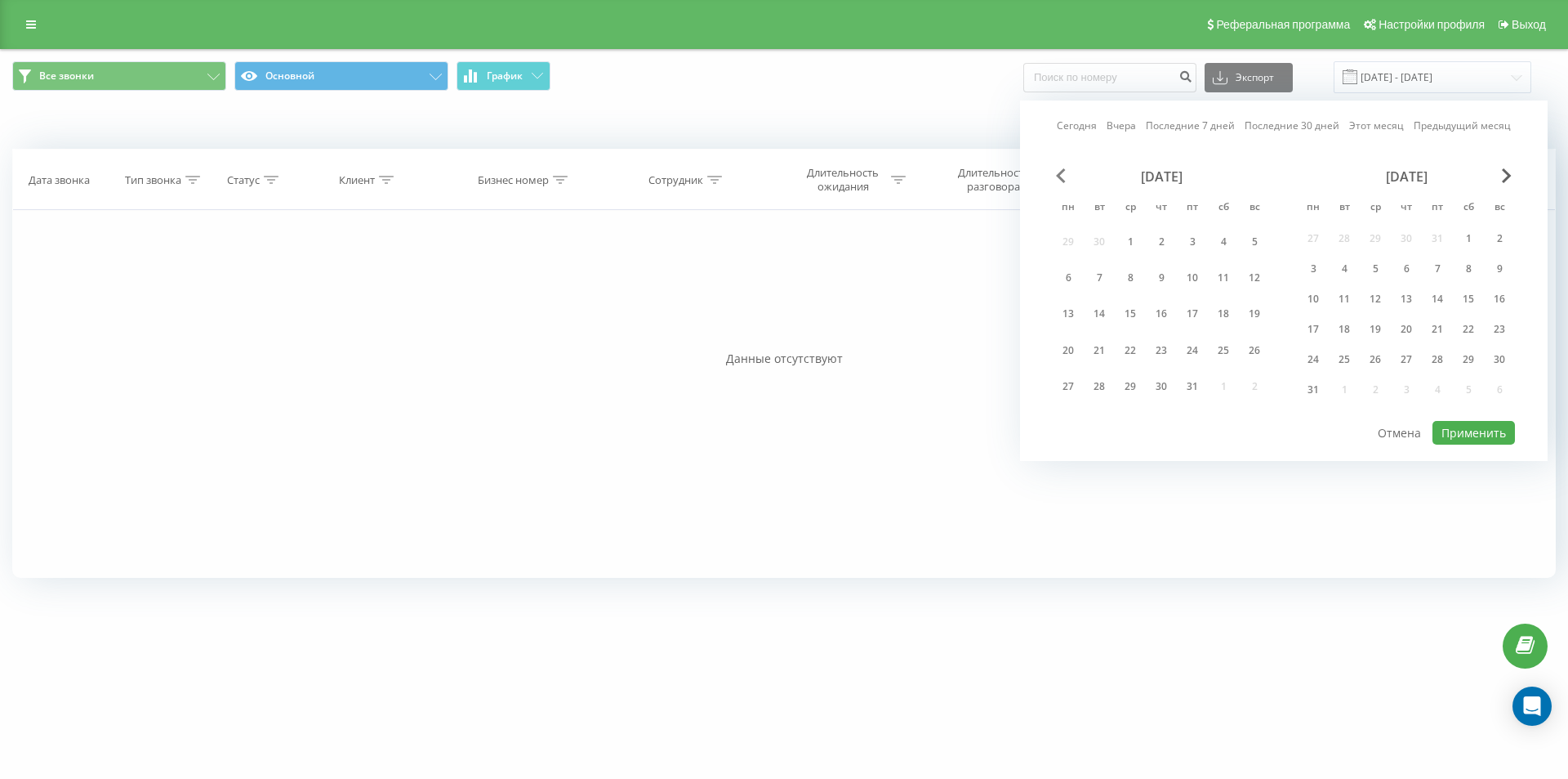
click at [1061, 172] on span "Previous Month" at bounding box center [1061, 176] width 10 height 15
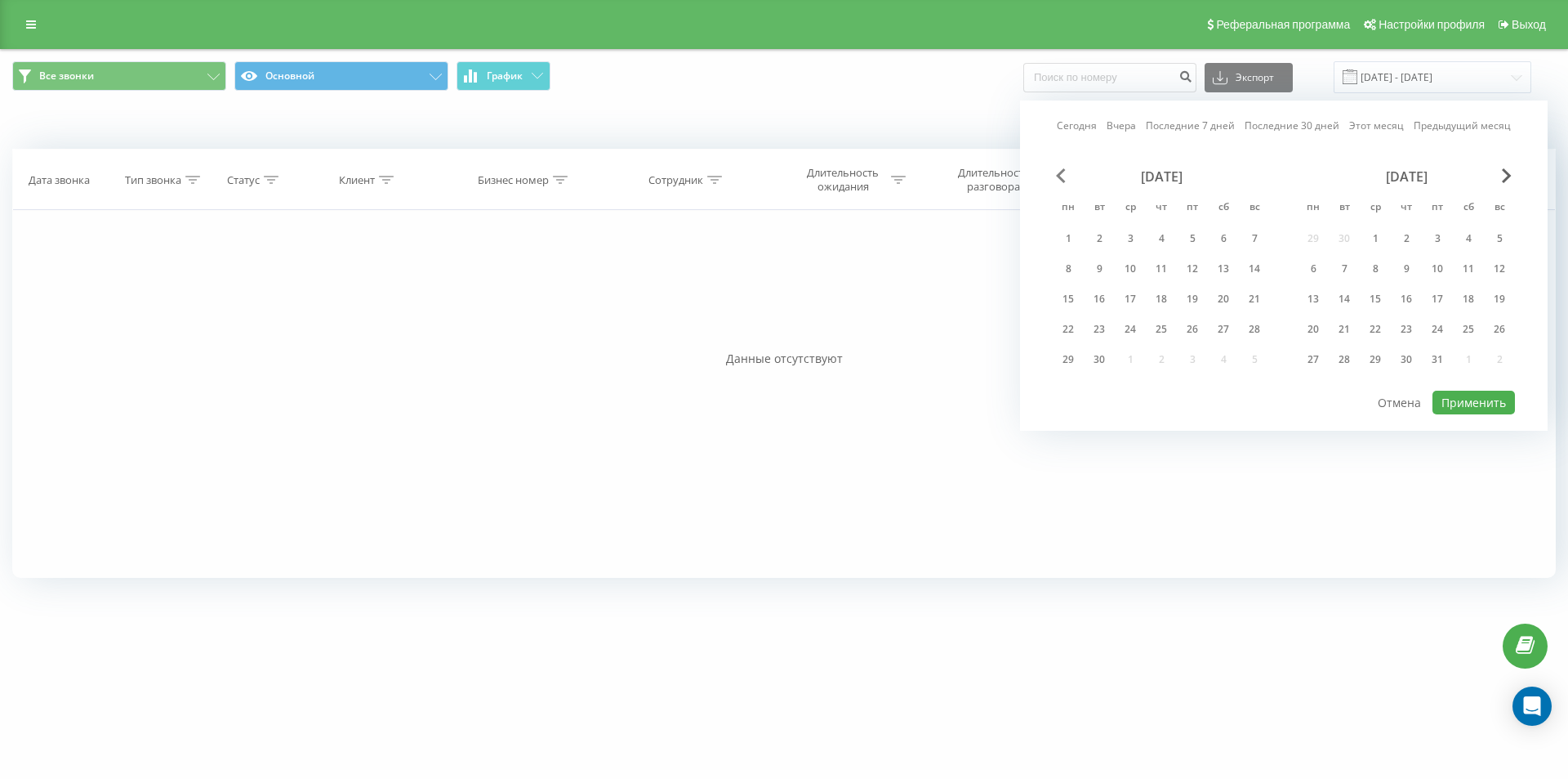
click at [1061, 172] on span "Previous Month" at bounding box center [1061, 176] width 10 height 15
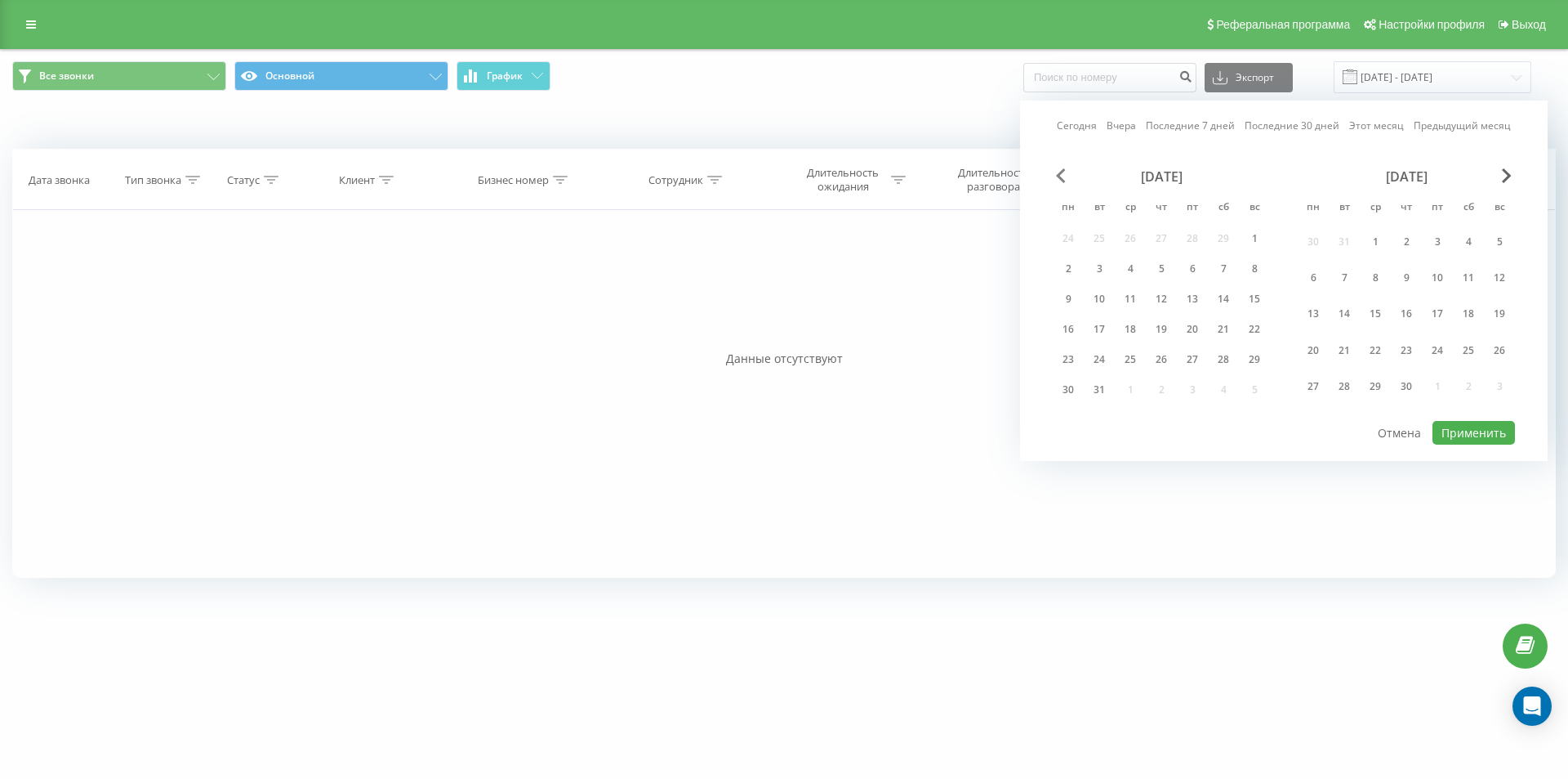
click at [1061, 172] on span "Previous Month" at bounding box center [1061, 176] width 10 height 15
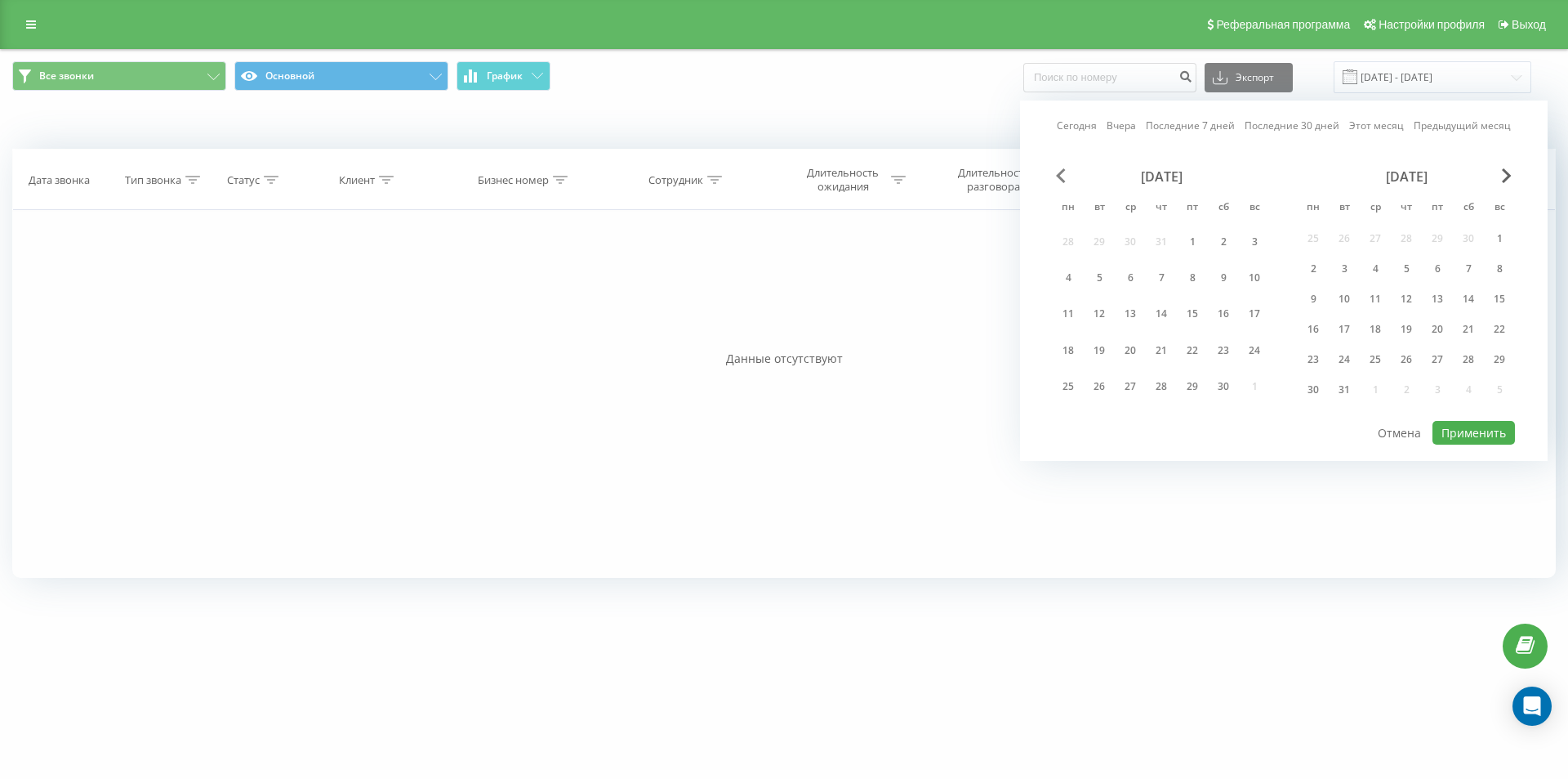
click at [1061, 172] on span "Previous Month" at bounding box center [1061, 176] width 10 height 15
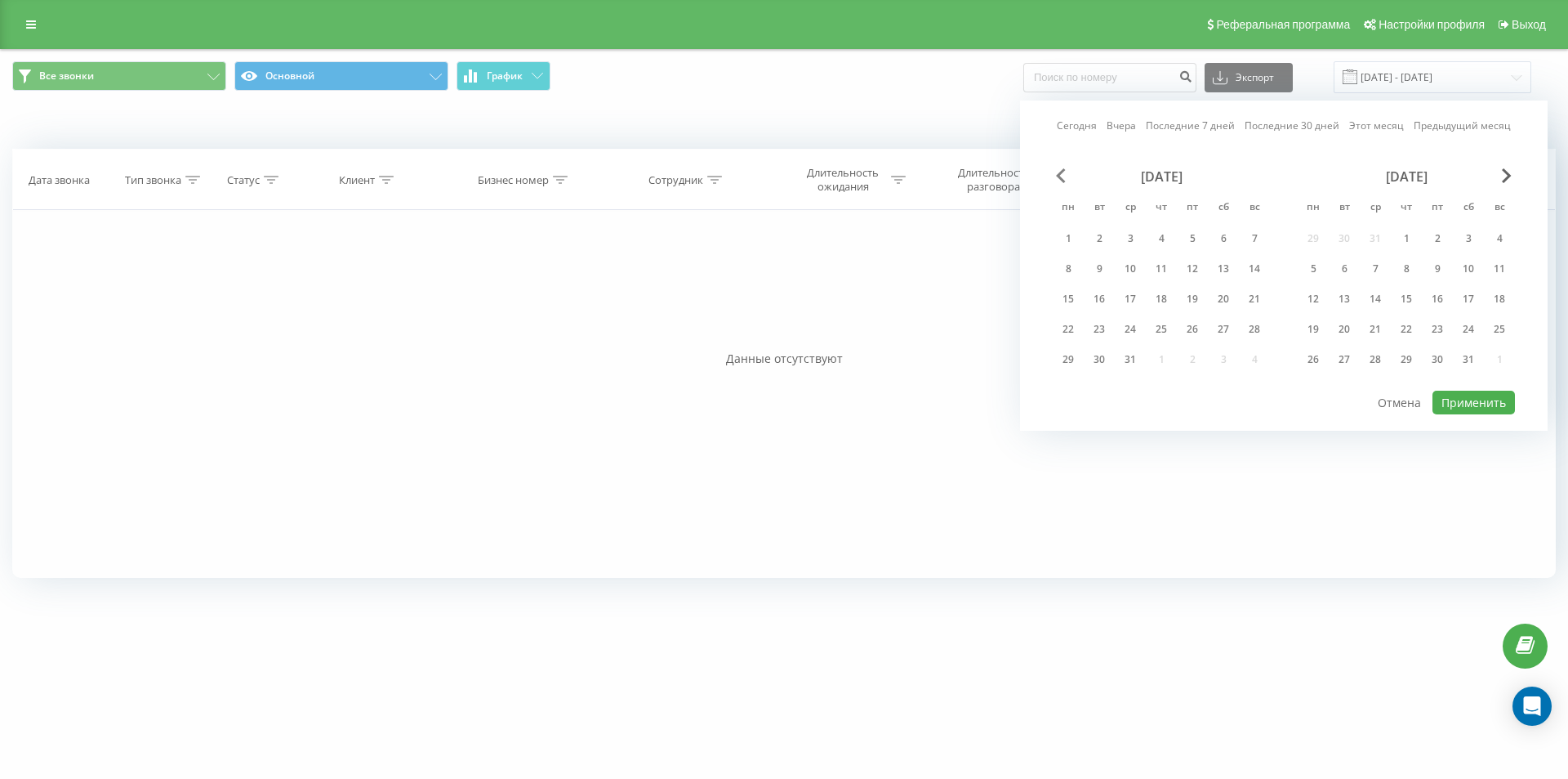
click at [1061, 172] on span "Previous Month" at bounding box center [1061, 176] width 10 height 15
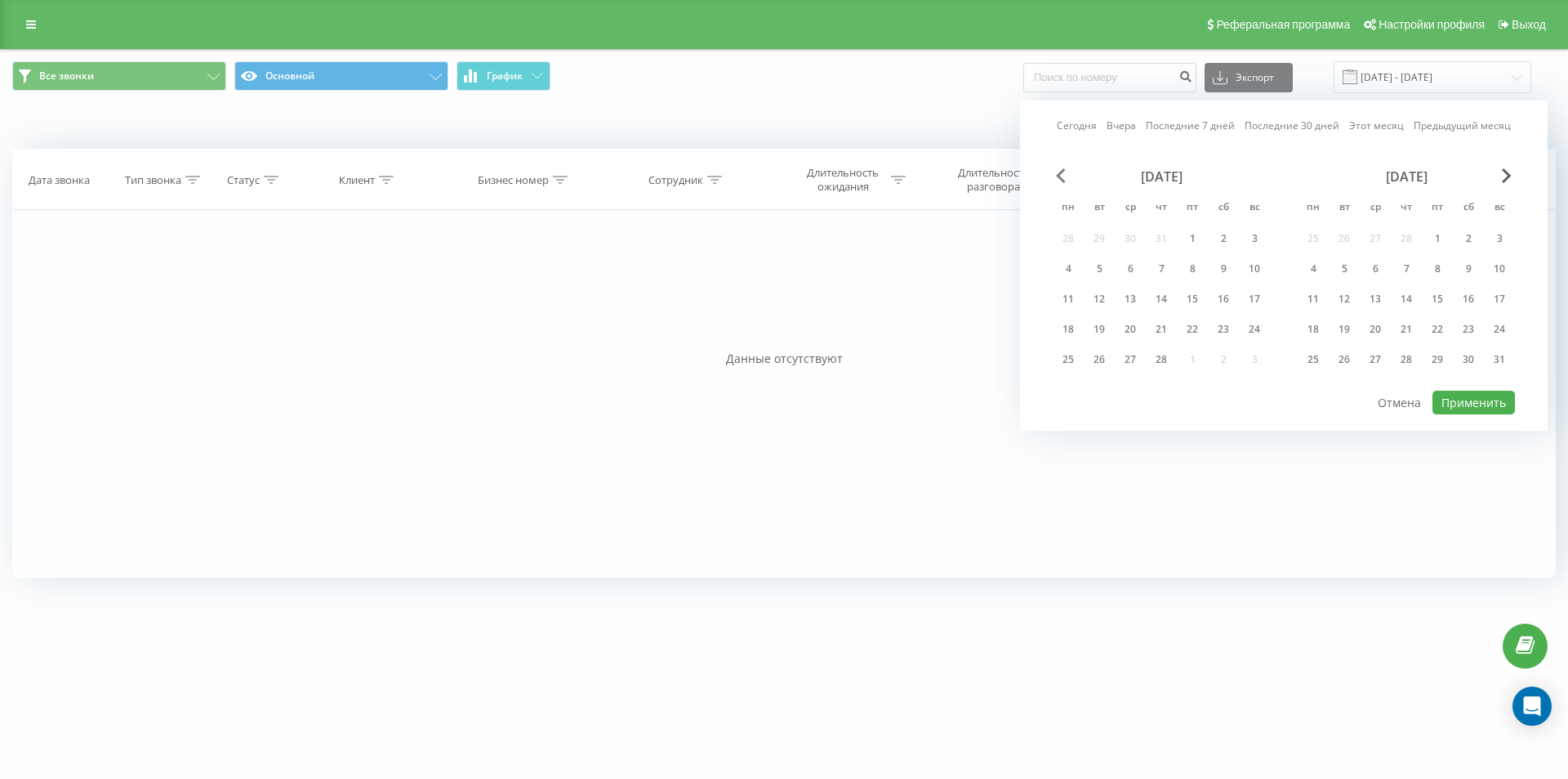
click at [1061, 172] on span "Previous Month" at bounding box center [1061, 176] width 10 height 15
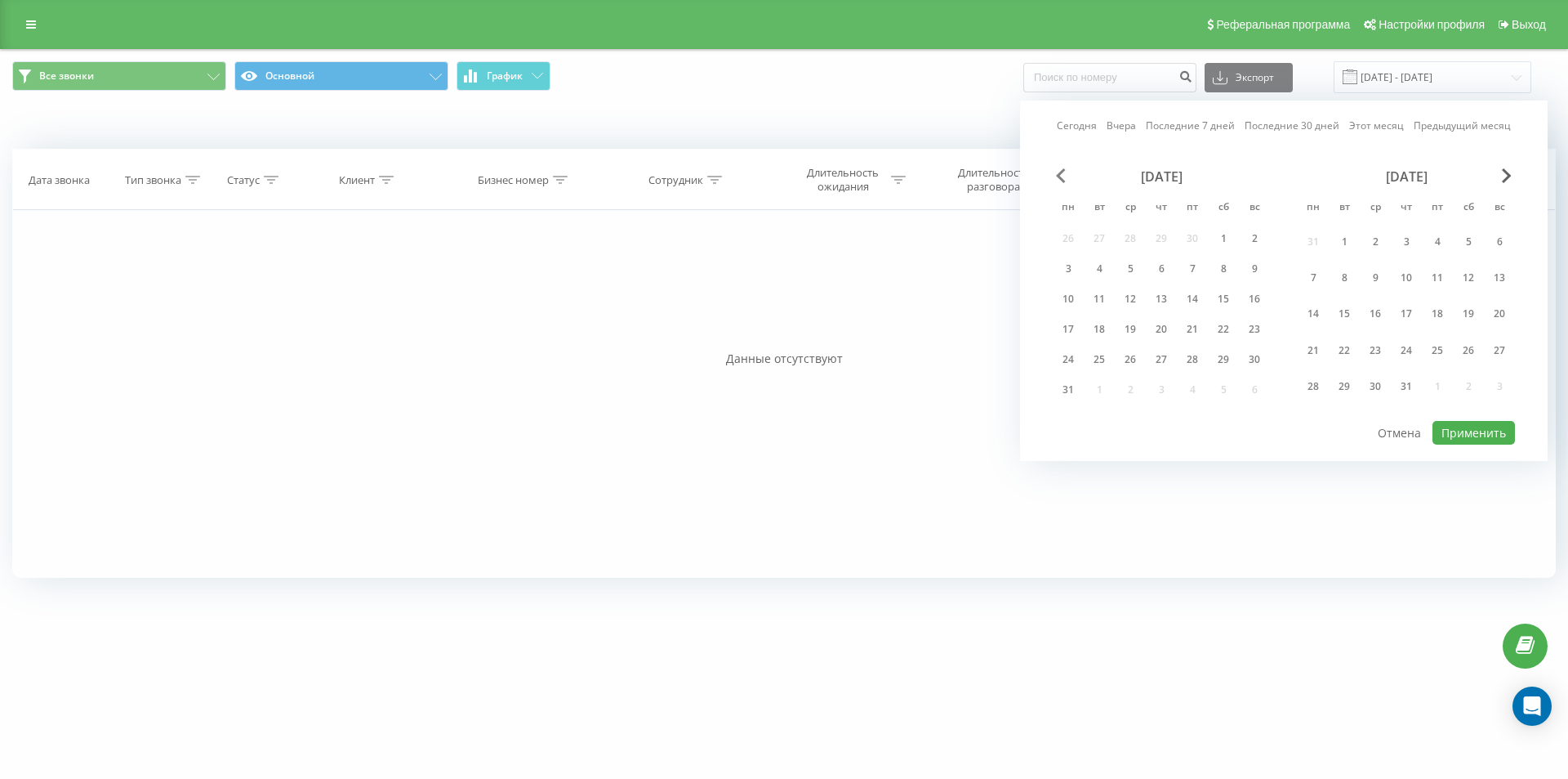
click at [1061, 172] on span "Previous Month" at bounding box center [1061, 176] width 10 height 15
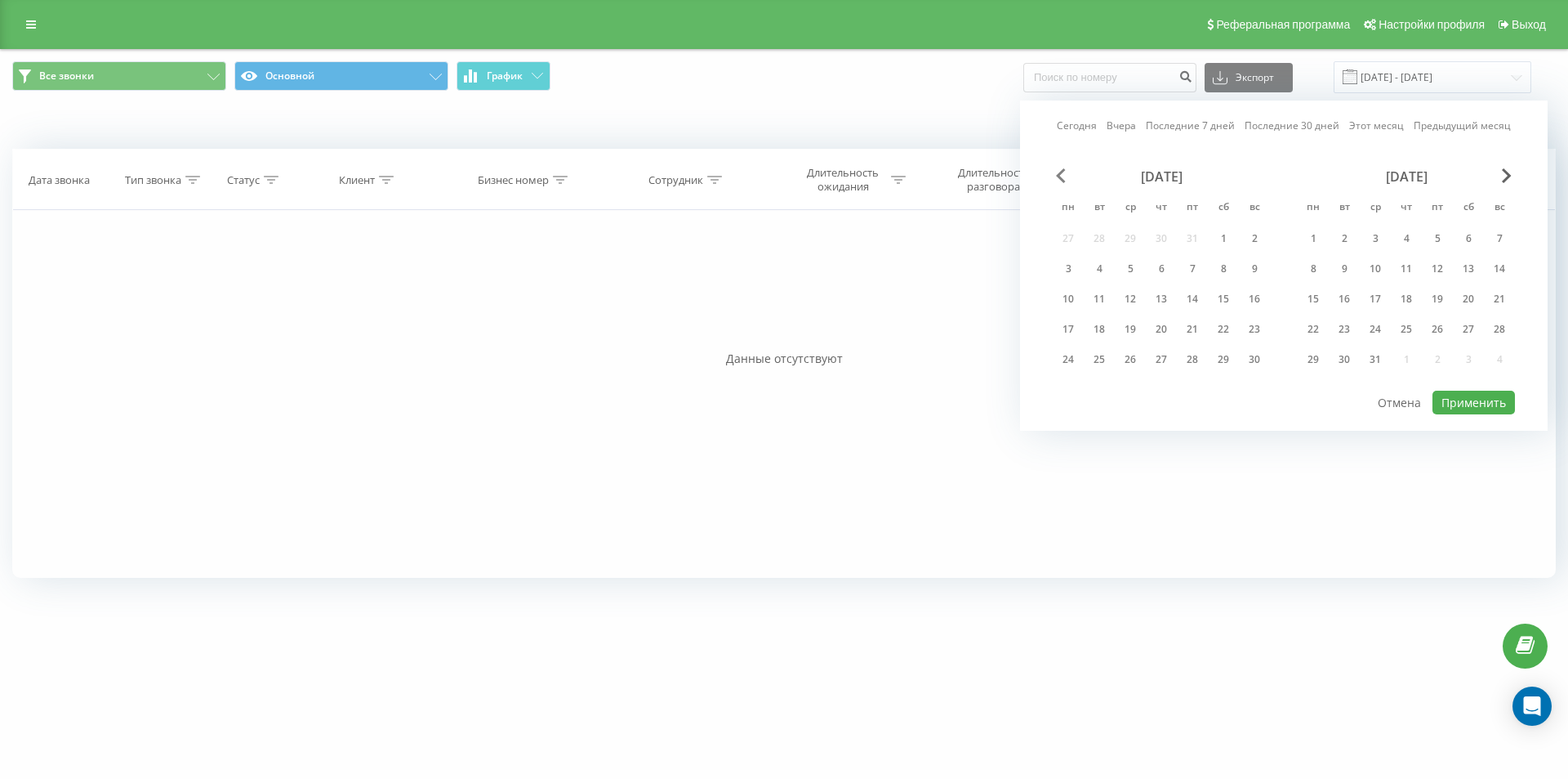
click at [1061, 172] on span "Previous Month" at bounding box center [1061, 176] width 10 height 15
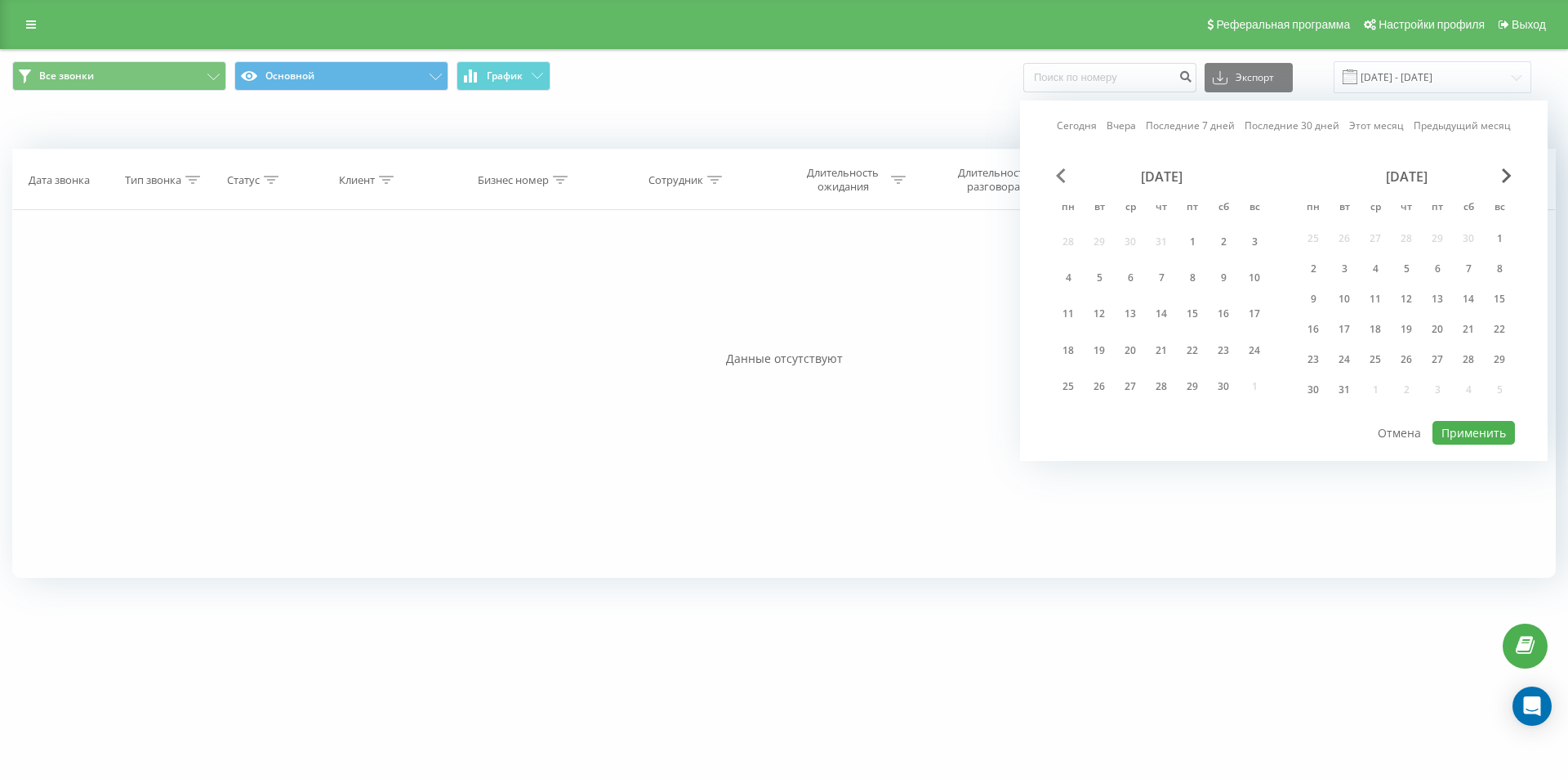
click at [1061, 172] on span "Previous Month" at bounding box center [1061, 176] width 10 height 15
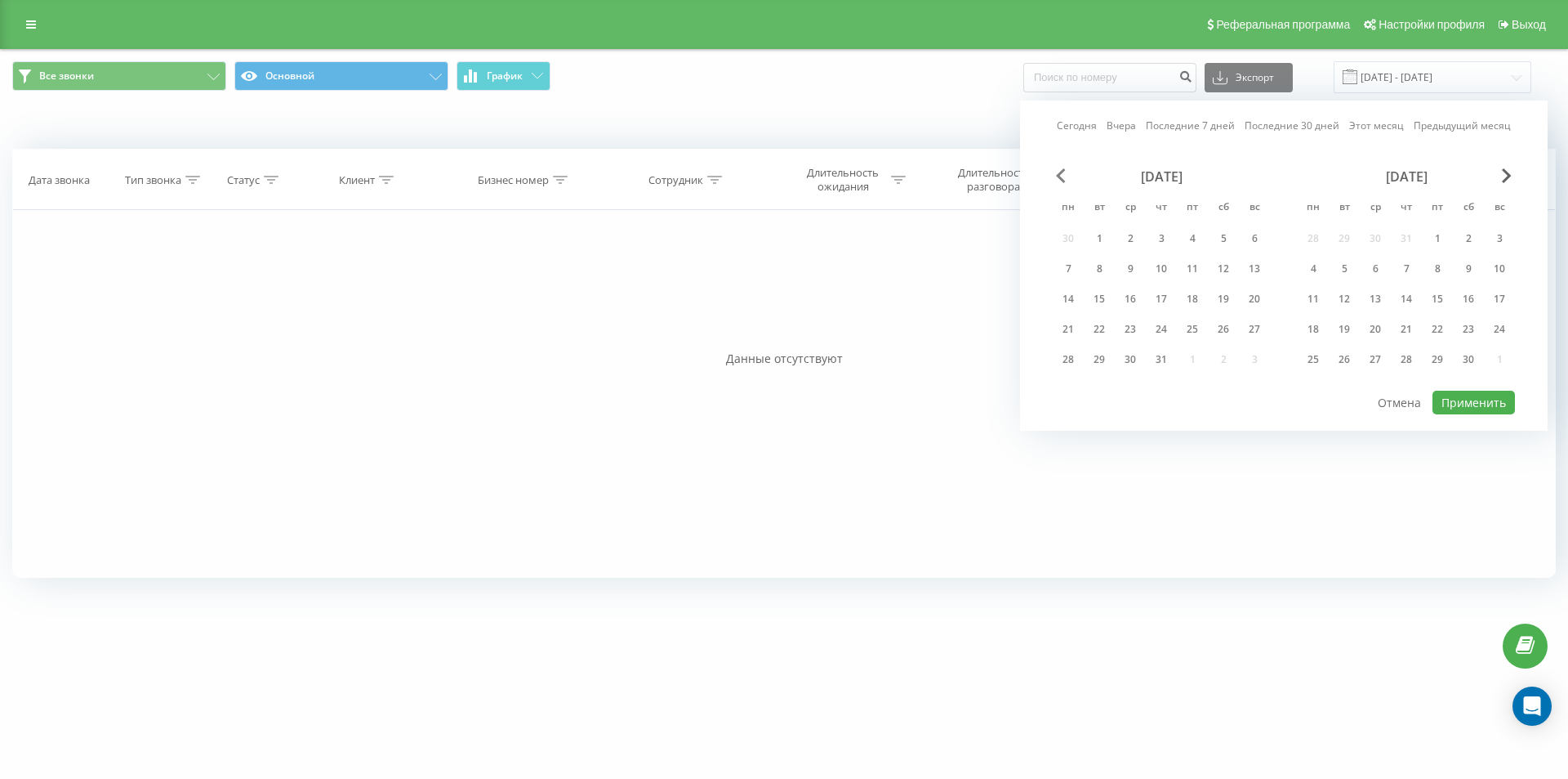
click at [1061, 172] on span "Previous Month" at bounding box center [1061, 176] width 10 height 15
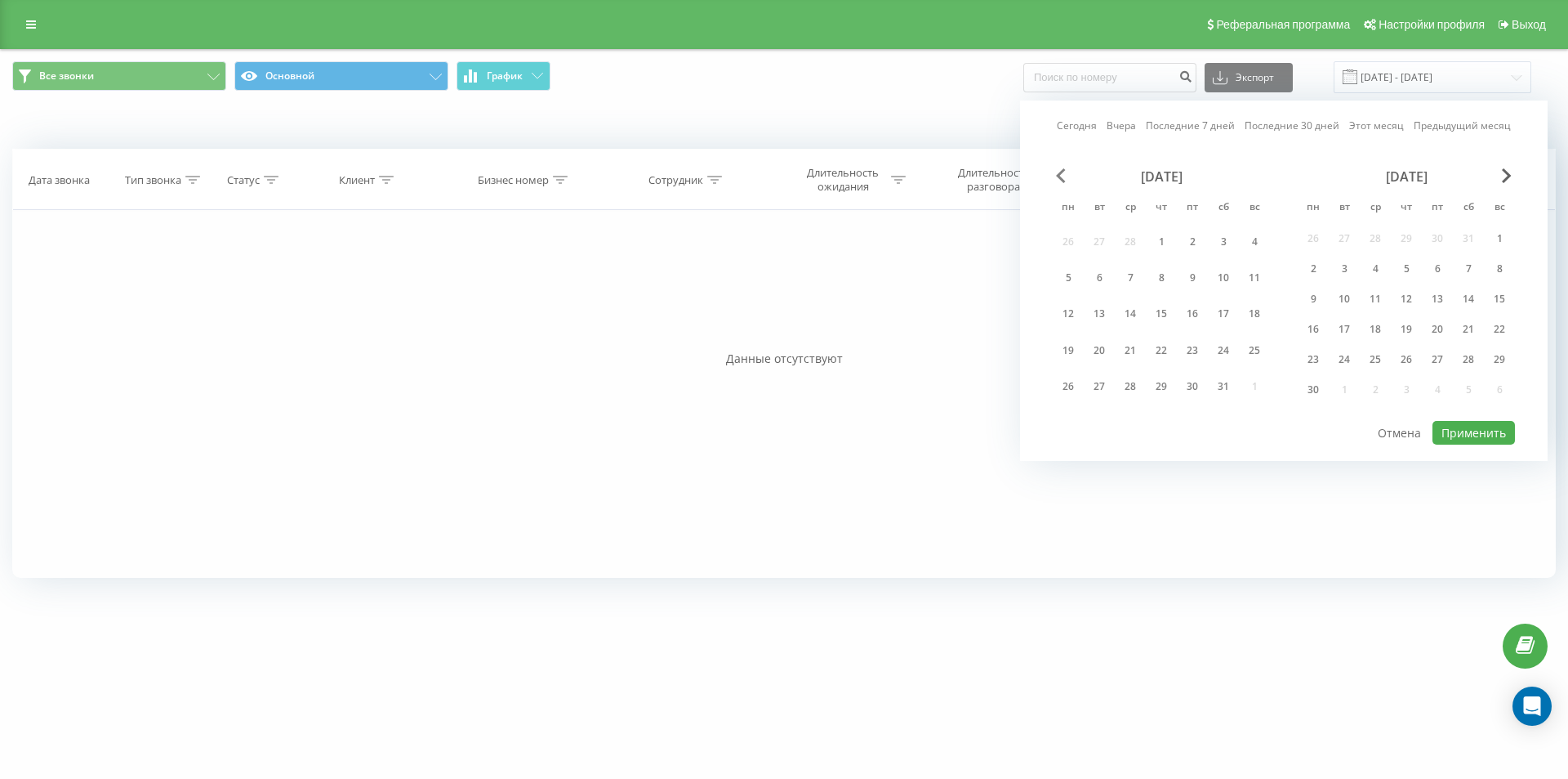
click at [1061, 172] on span "Previous Month" at bounding box center [1061, 176] width 10 height 15
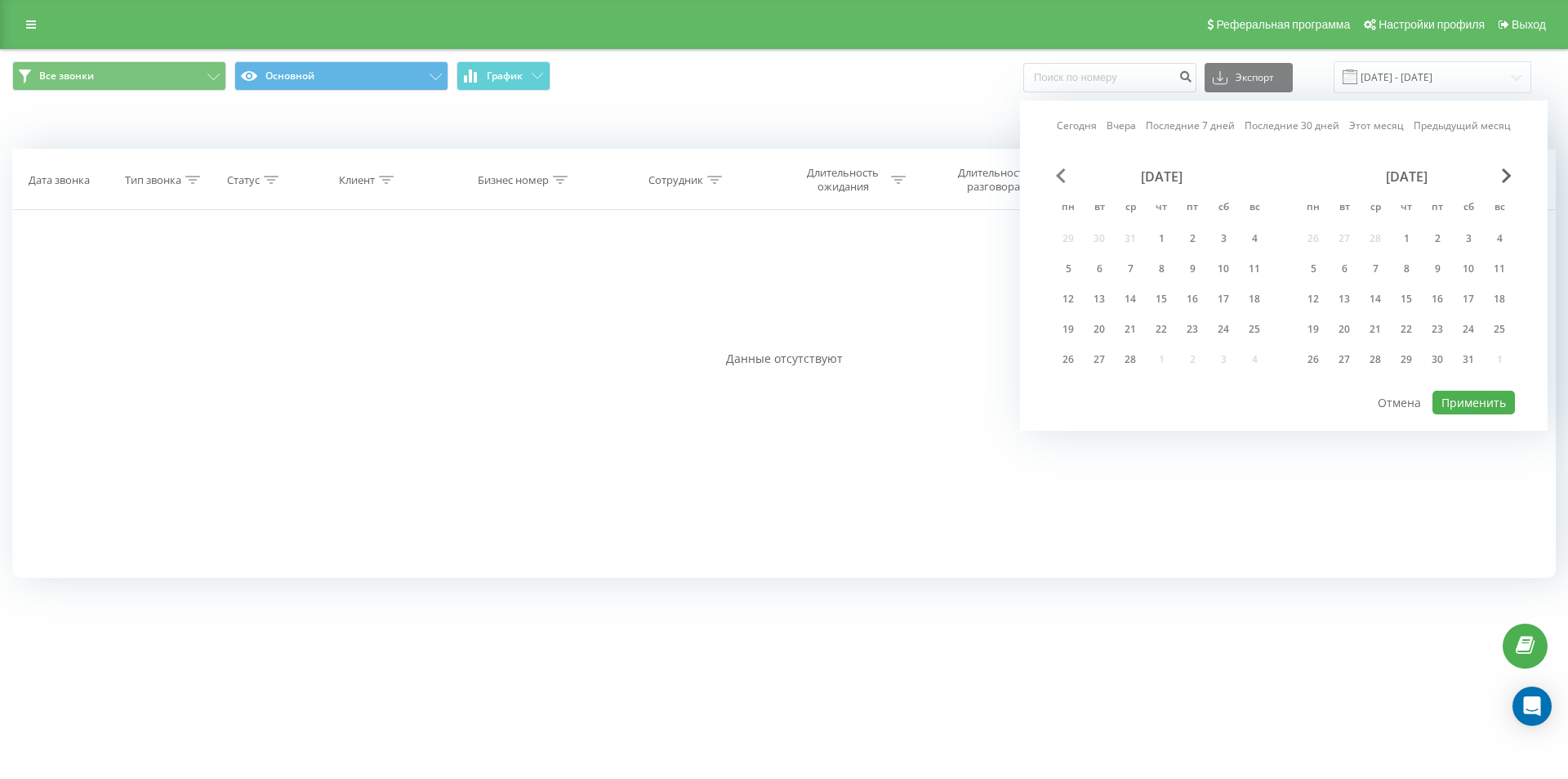
click at [1061, 172] on span "Previous Month" at bounding box center [1061, 176] width 10 height 15
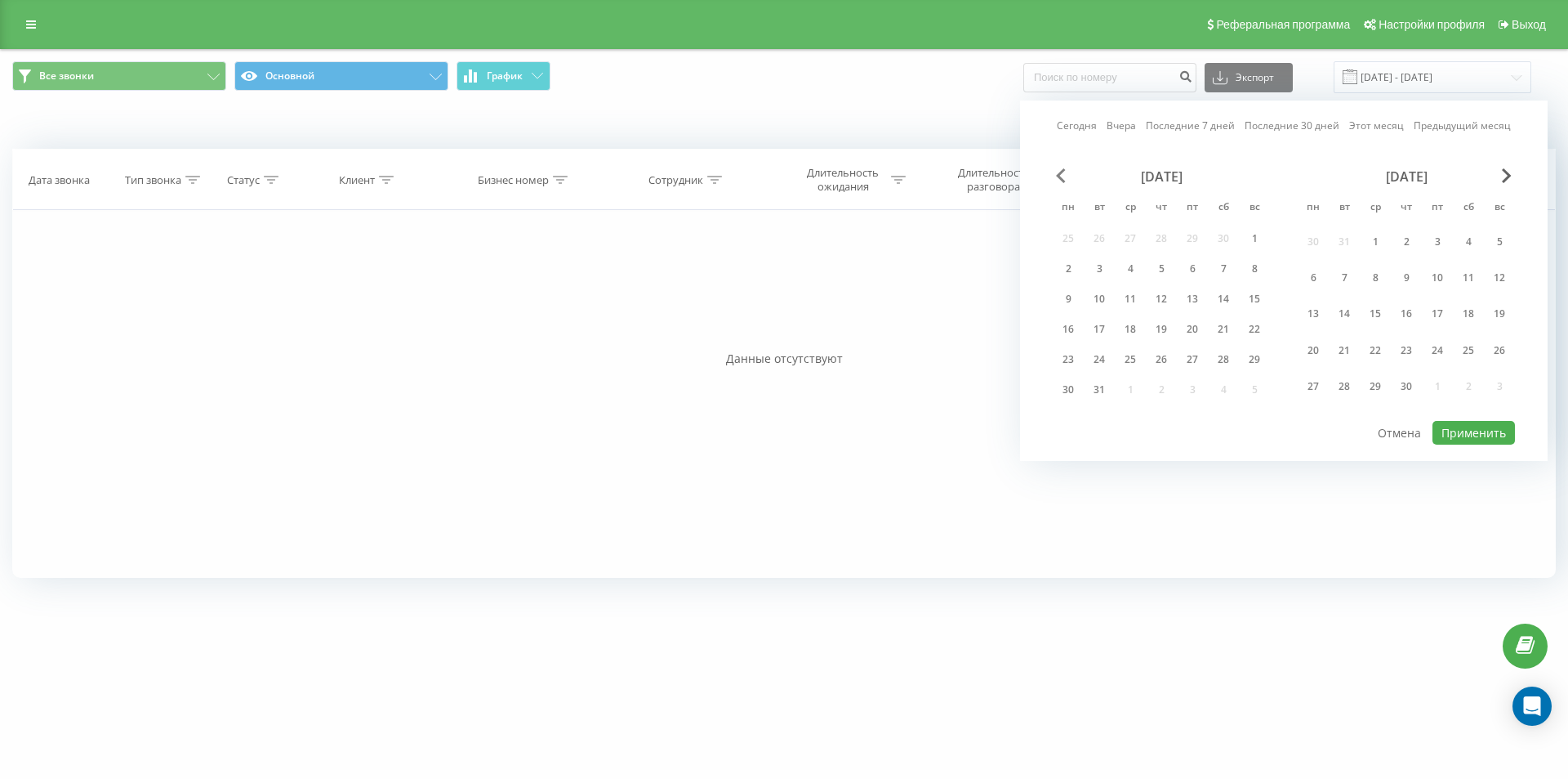
click at [1061, 172] on span "Previous Month" at bounding box center [1061, 176] width 10 height 15
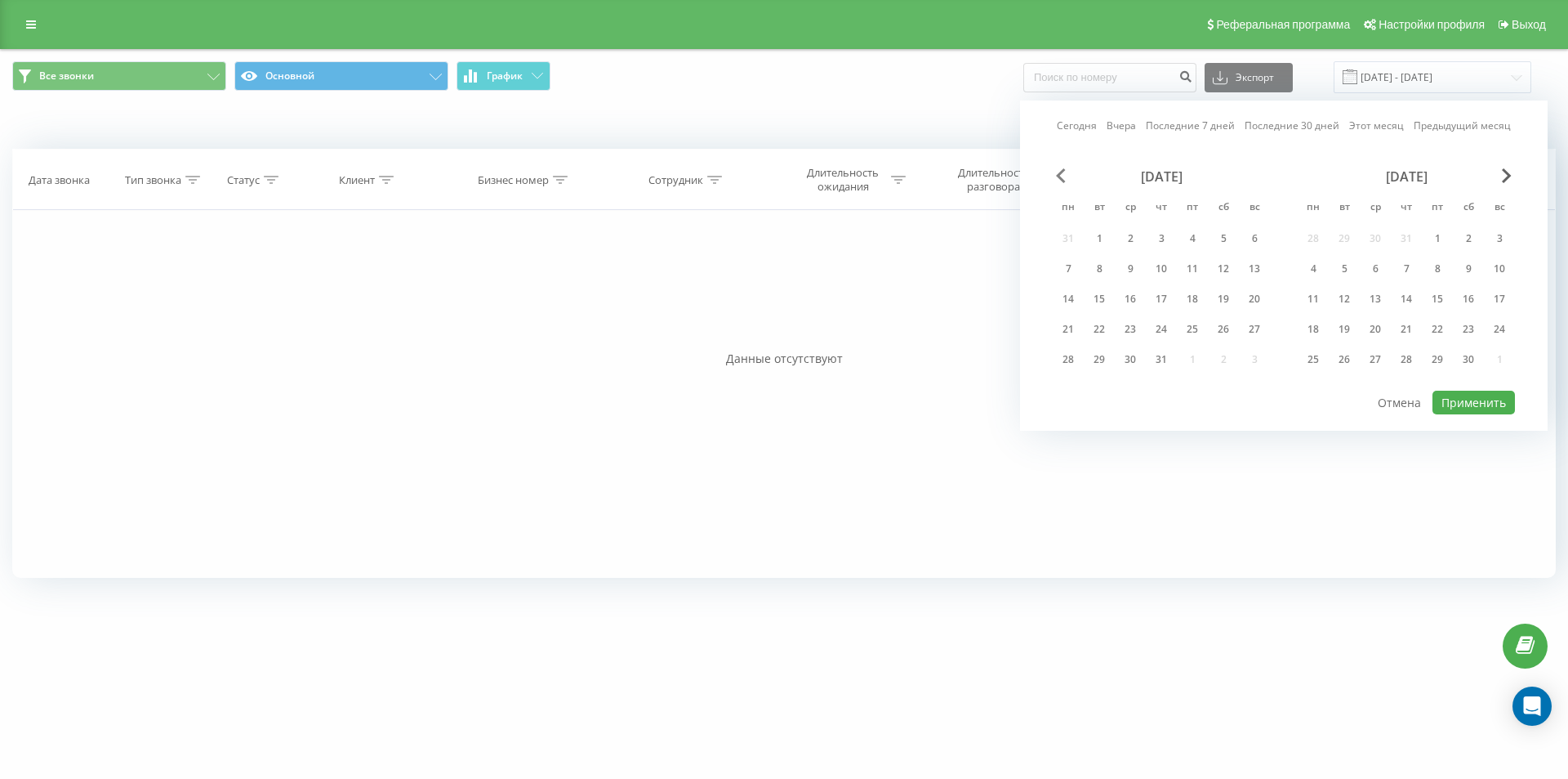
click at [1061, 172] on span "Previous Month" at bounding box center [1061, 176] width 10 height 15
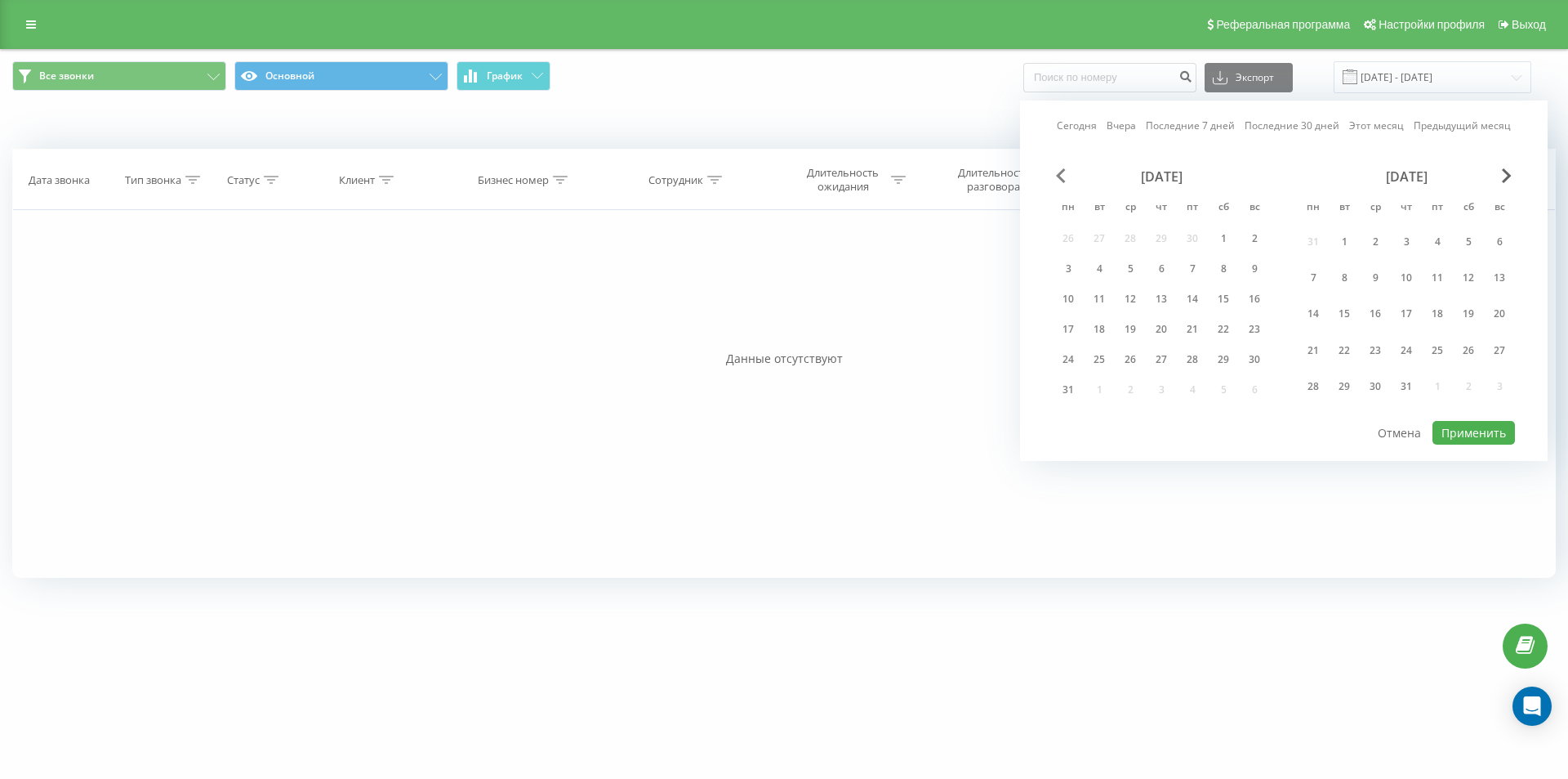
click at [1061, 172] on span "Previous Month" at bounding box center [1061, 176] width 10 height 15
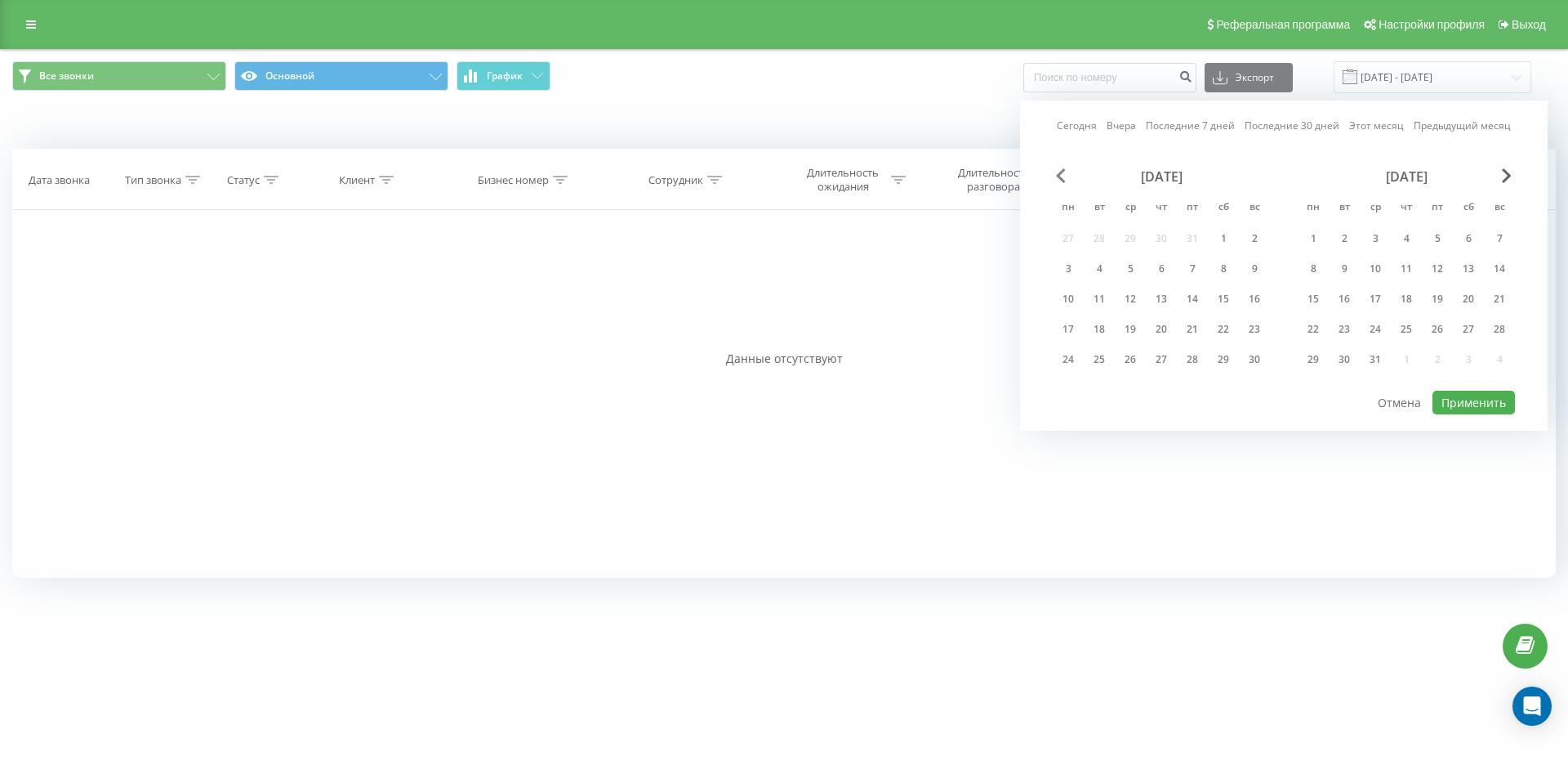
click at [1061, 172] on span "Previous Month" at bounding box center [1061, 176] width 10 height 15
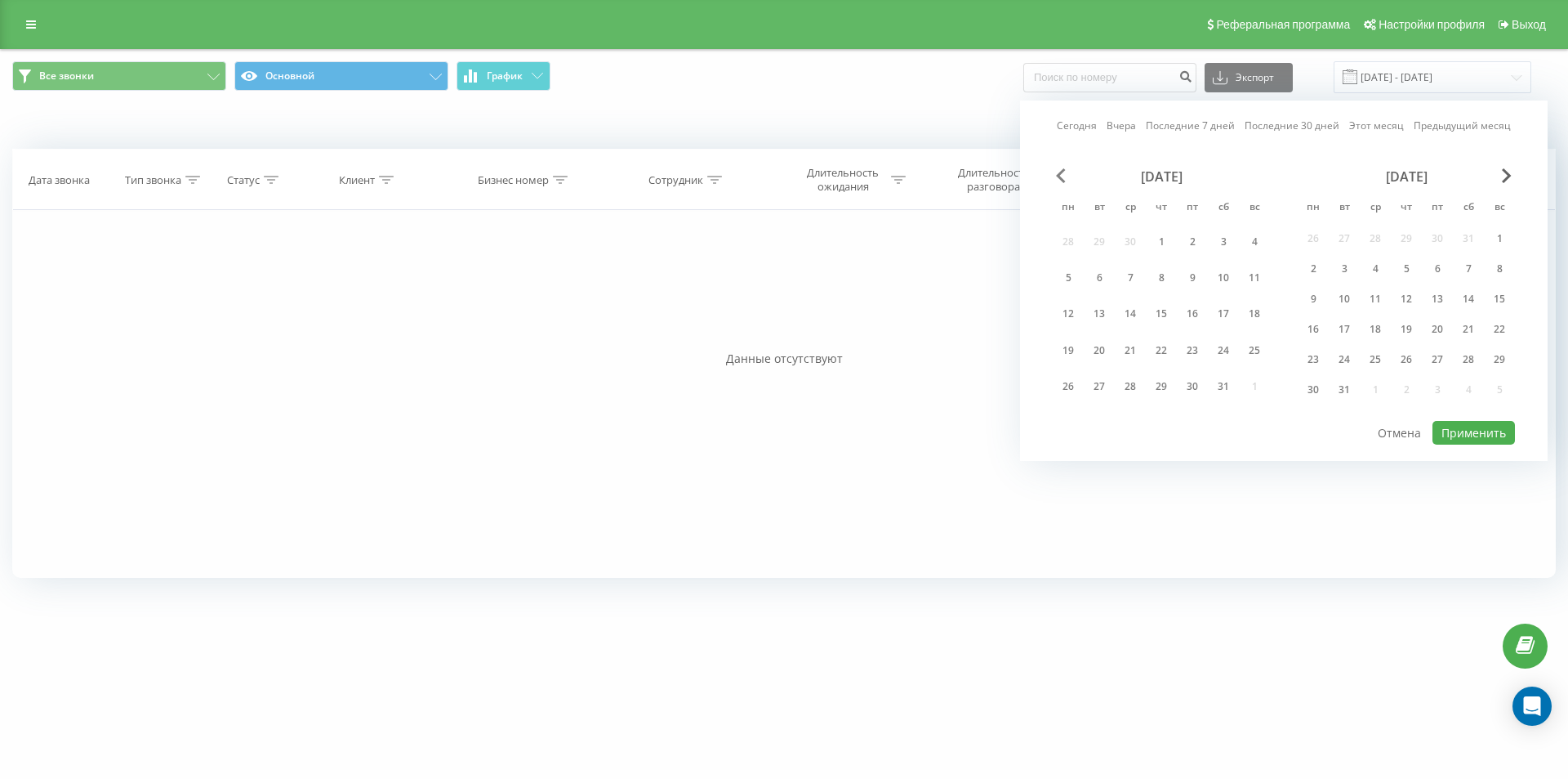
click at [1061, 172] on span "Previous Month" at bounding box center [1061, 176] width 10 height 15
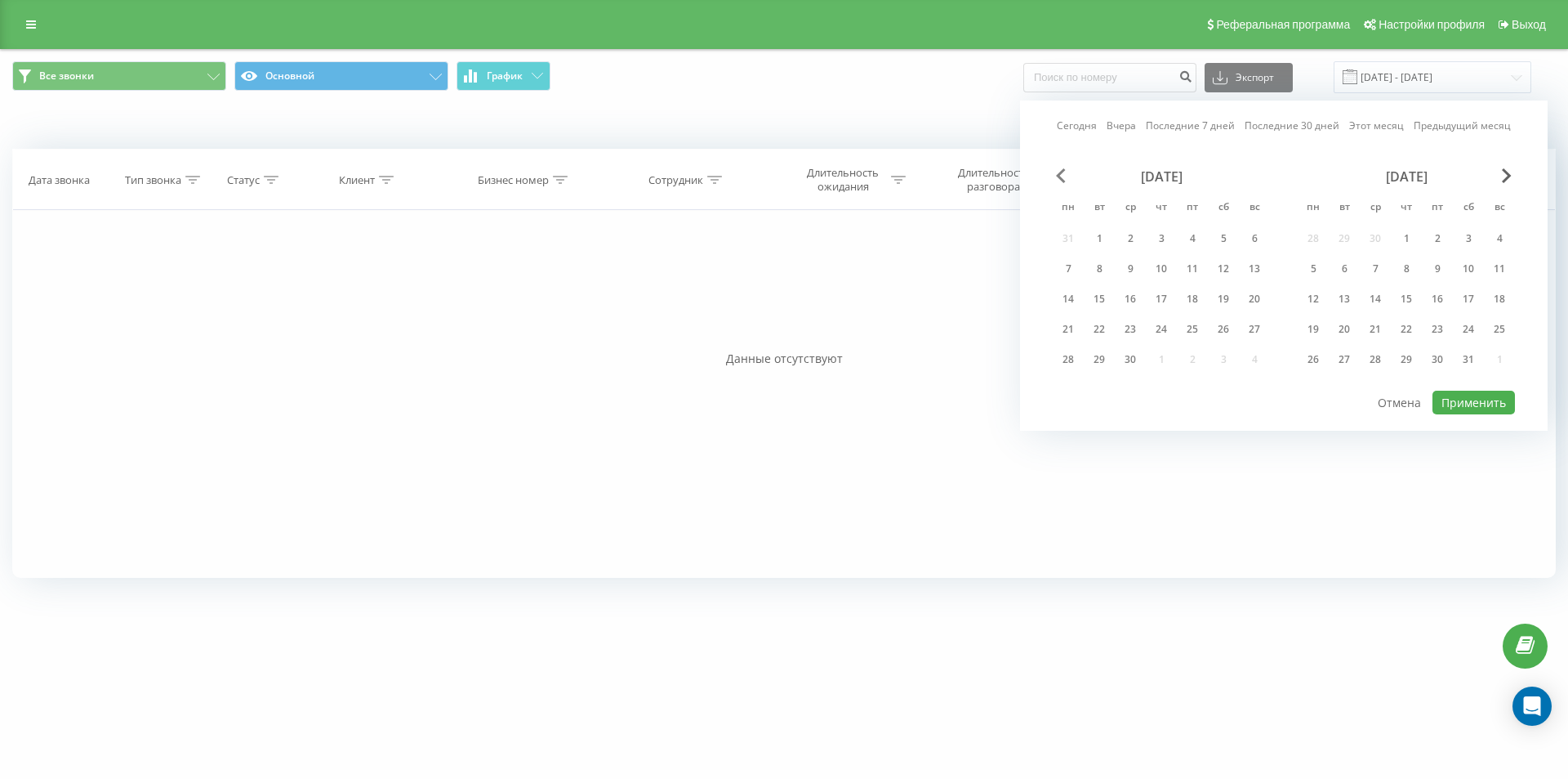
click at [1061, 172] on span "Previous Month" at bounding box center [1061, 176] width 10 height 15
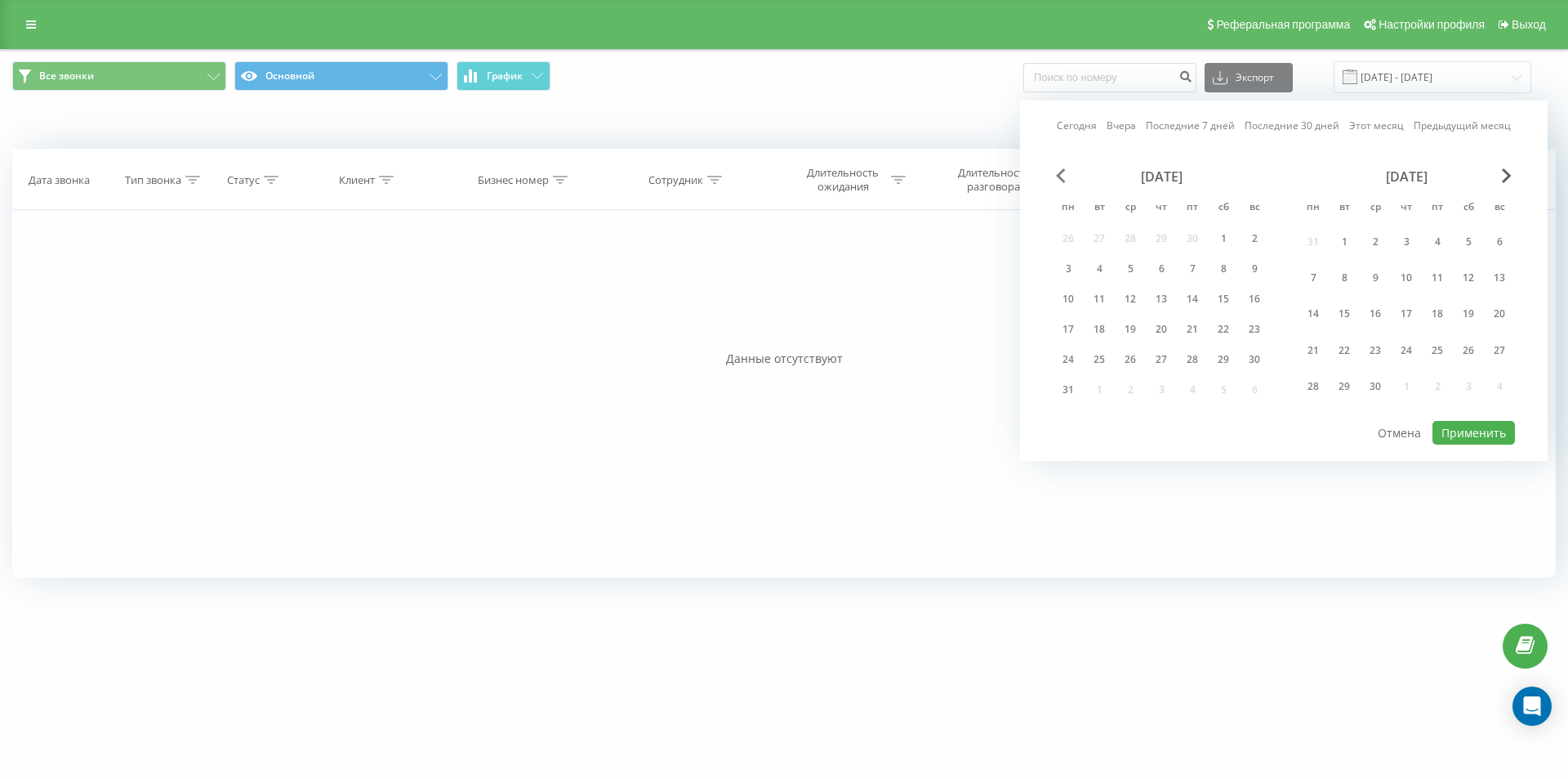
click at [1061, 172] on span "Previous Month" at bounding box center [1061, 176] width 10 height 15
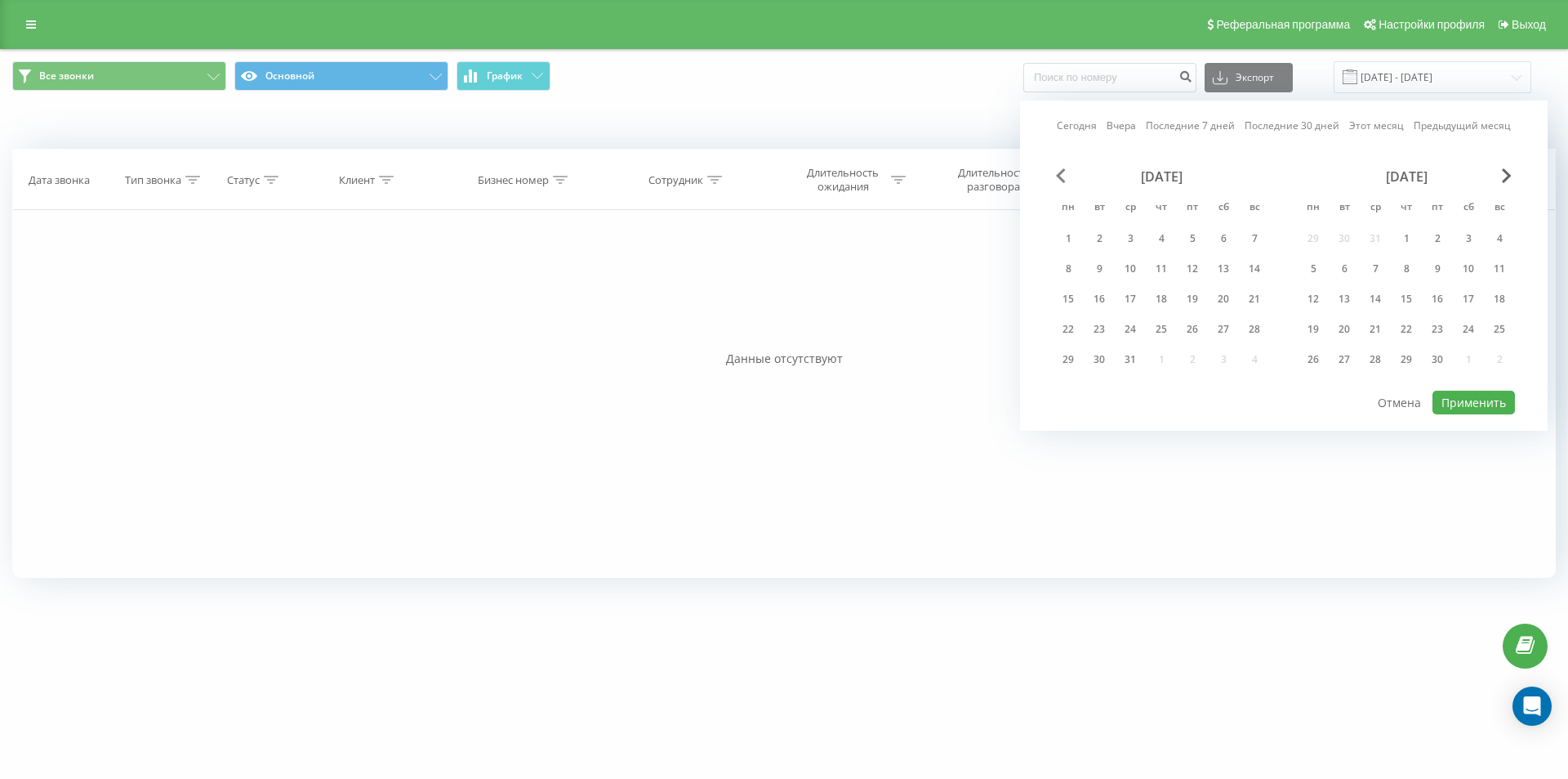
click at [1061, 172] on span "Previous Month" at bounding box center [1061, 176] width 10 height 15
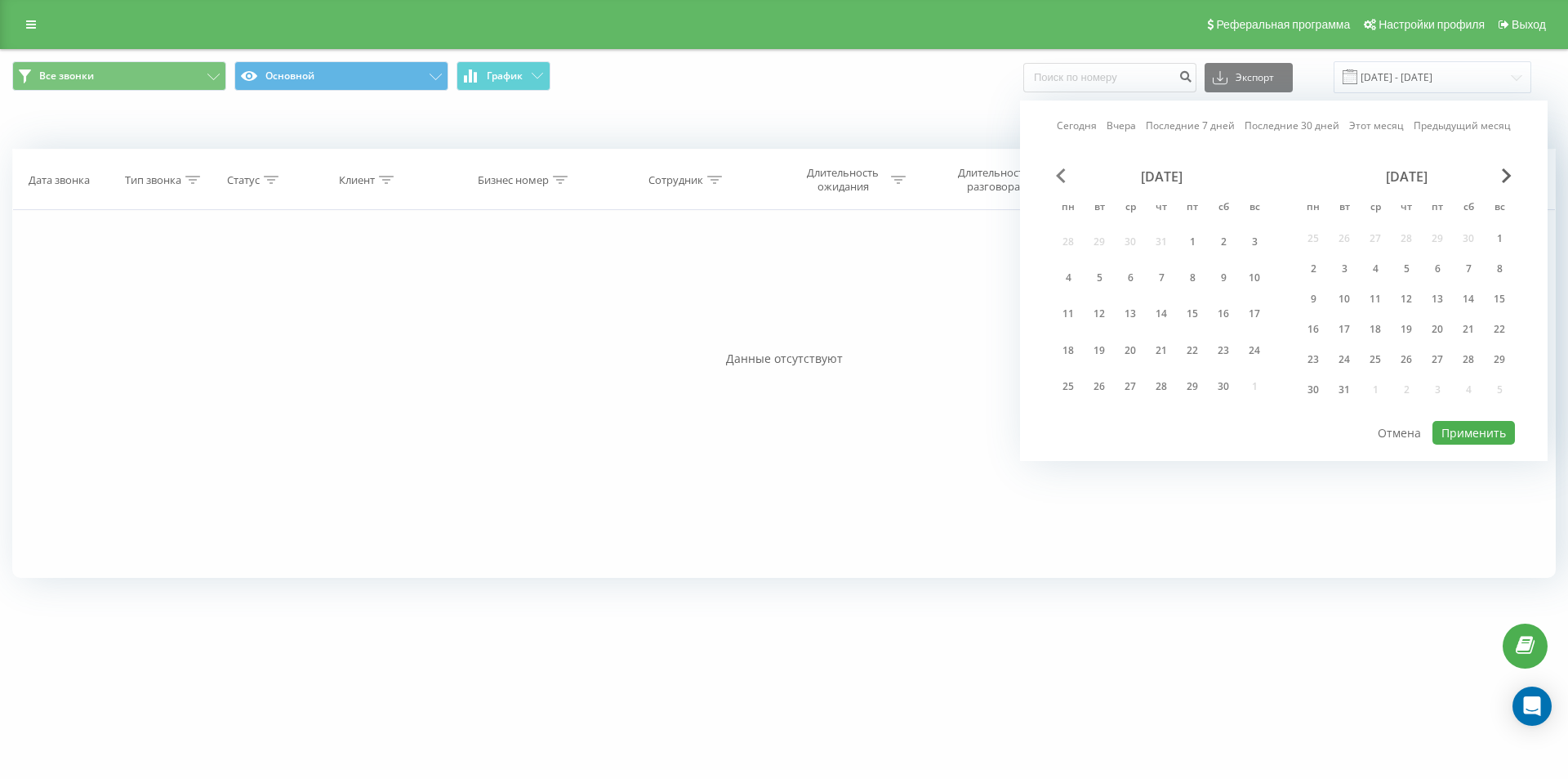
click at [1061, 172] on span "Previous Month" at bounding box center [1061, 176] width 10 height 15
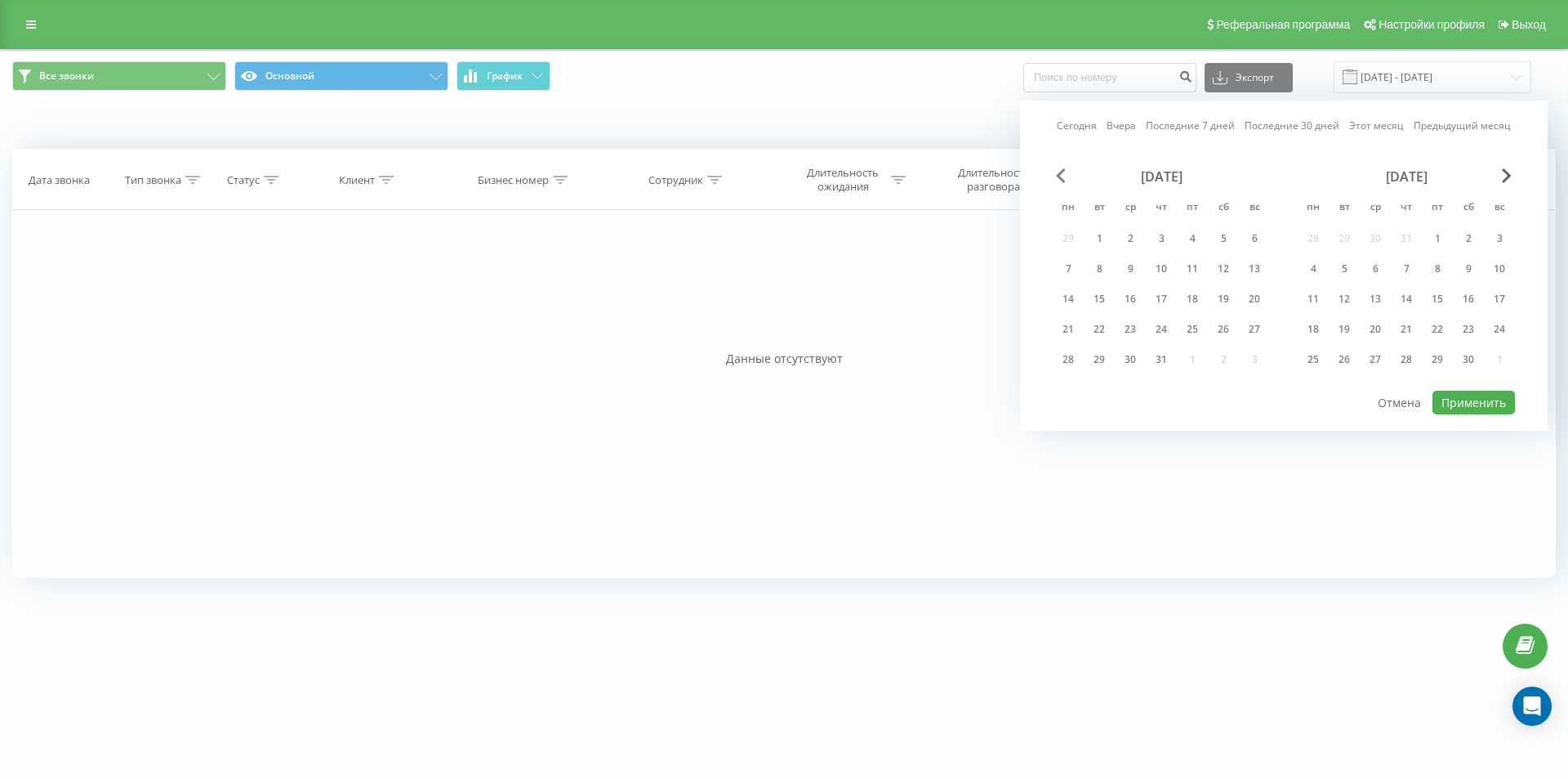
click at [1061, 172] on span "Previous Month" at bounding box center [1061, 176] width 10 height 15
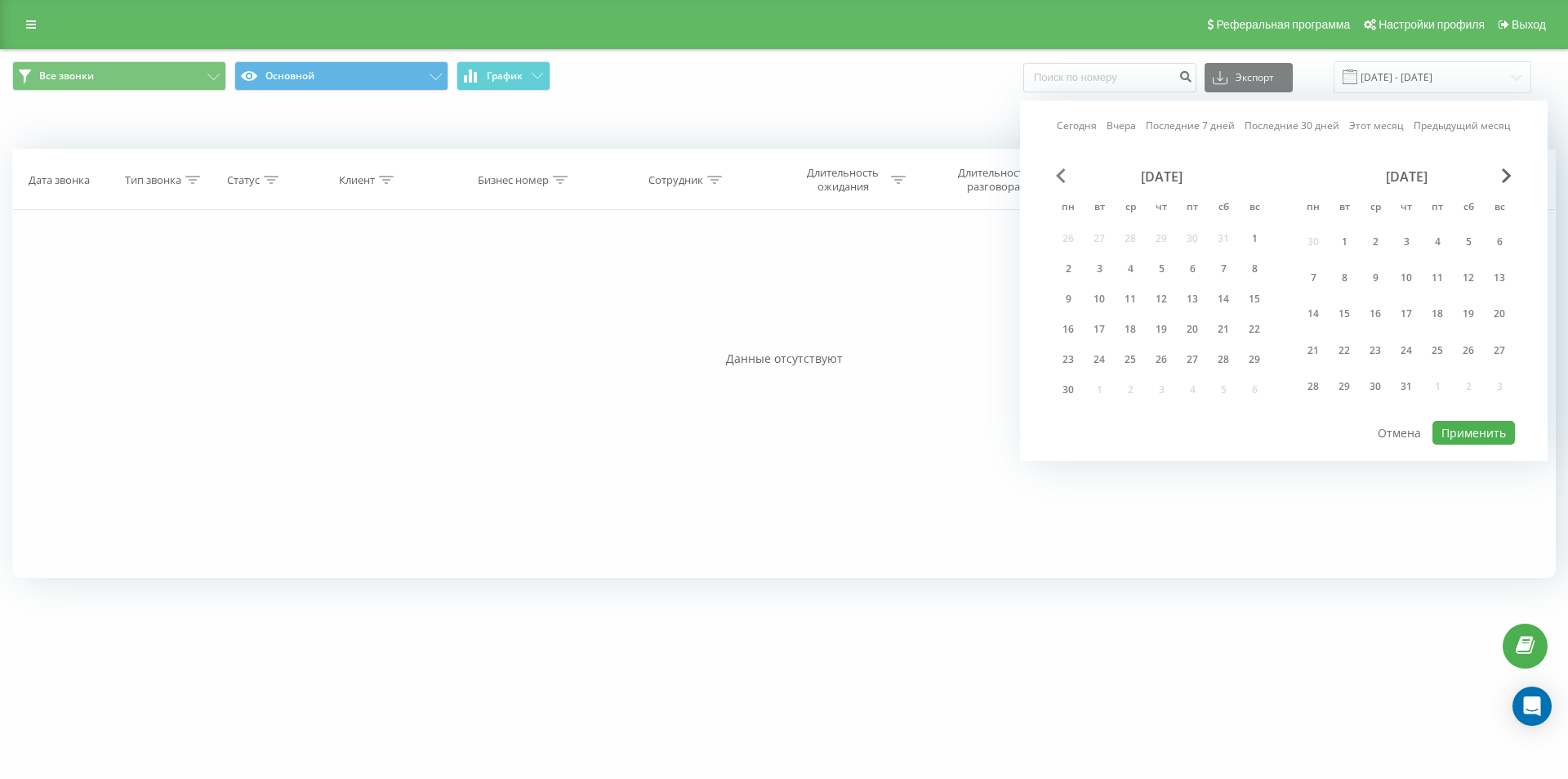
click at [1061, 172] on span "Previous Month" at bounding box center [1061, 176] width 10 height 15
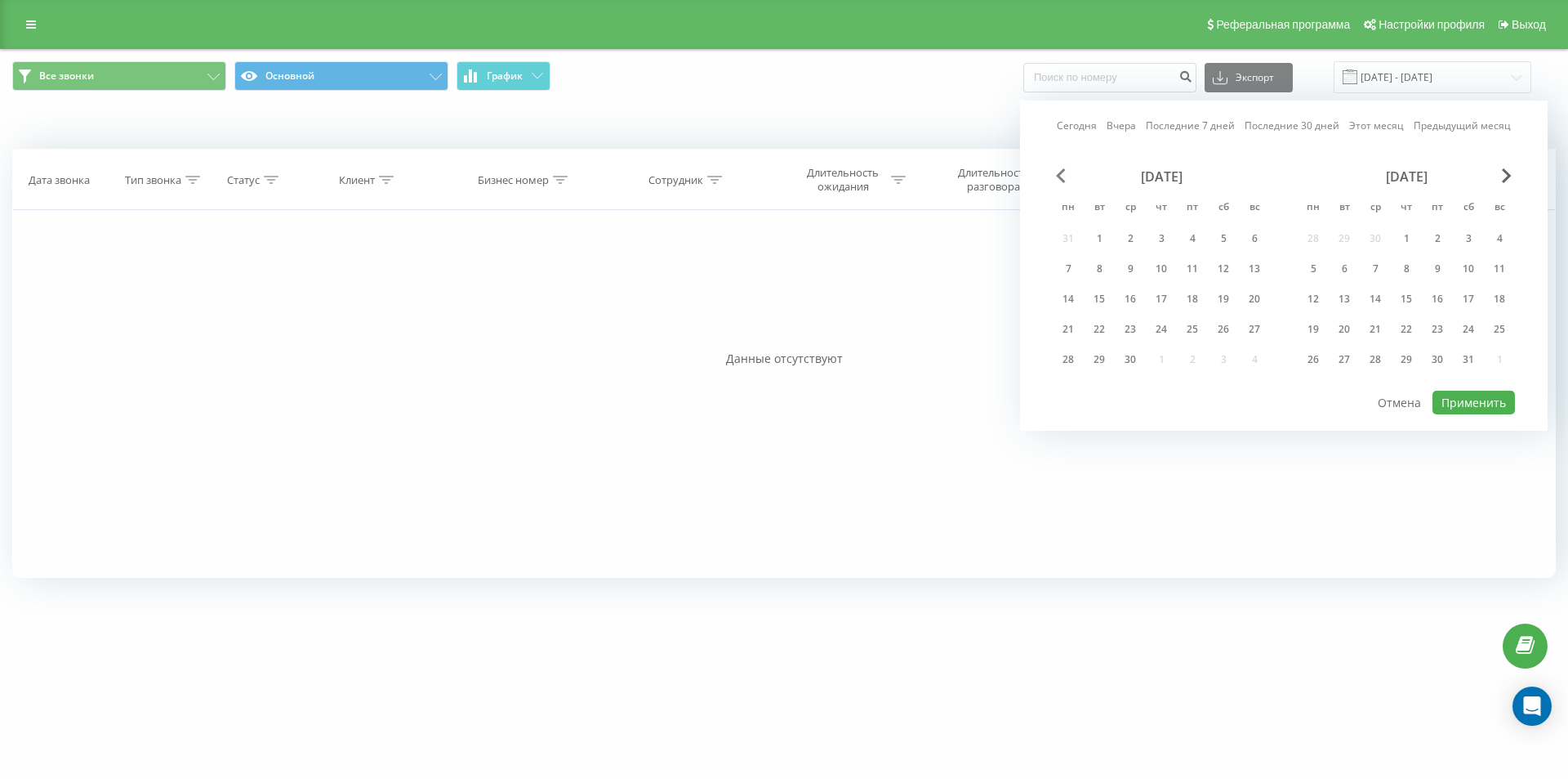
click at [1061, 172] on span "Previous Month" at bounding box center [1061, 176] width 10 height 15
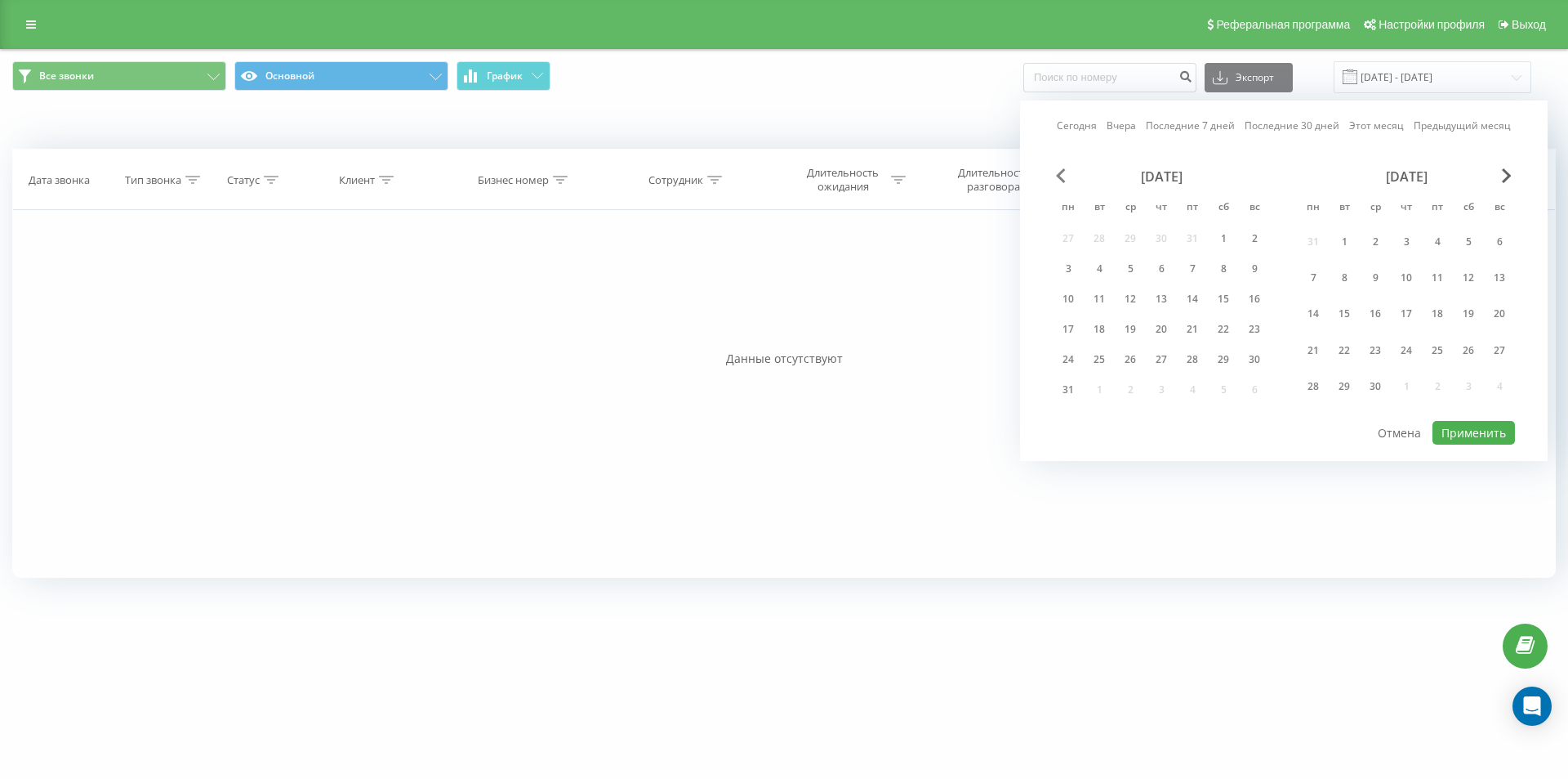
click at [1061, 172] on span "Previous Month" at bounding box center [1061, 176] width 10 height 15
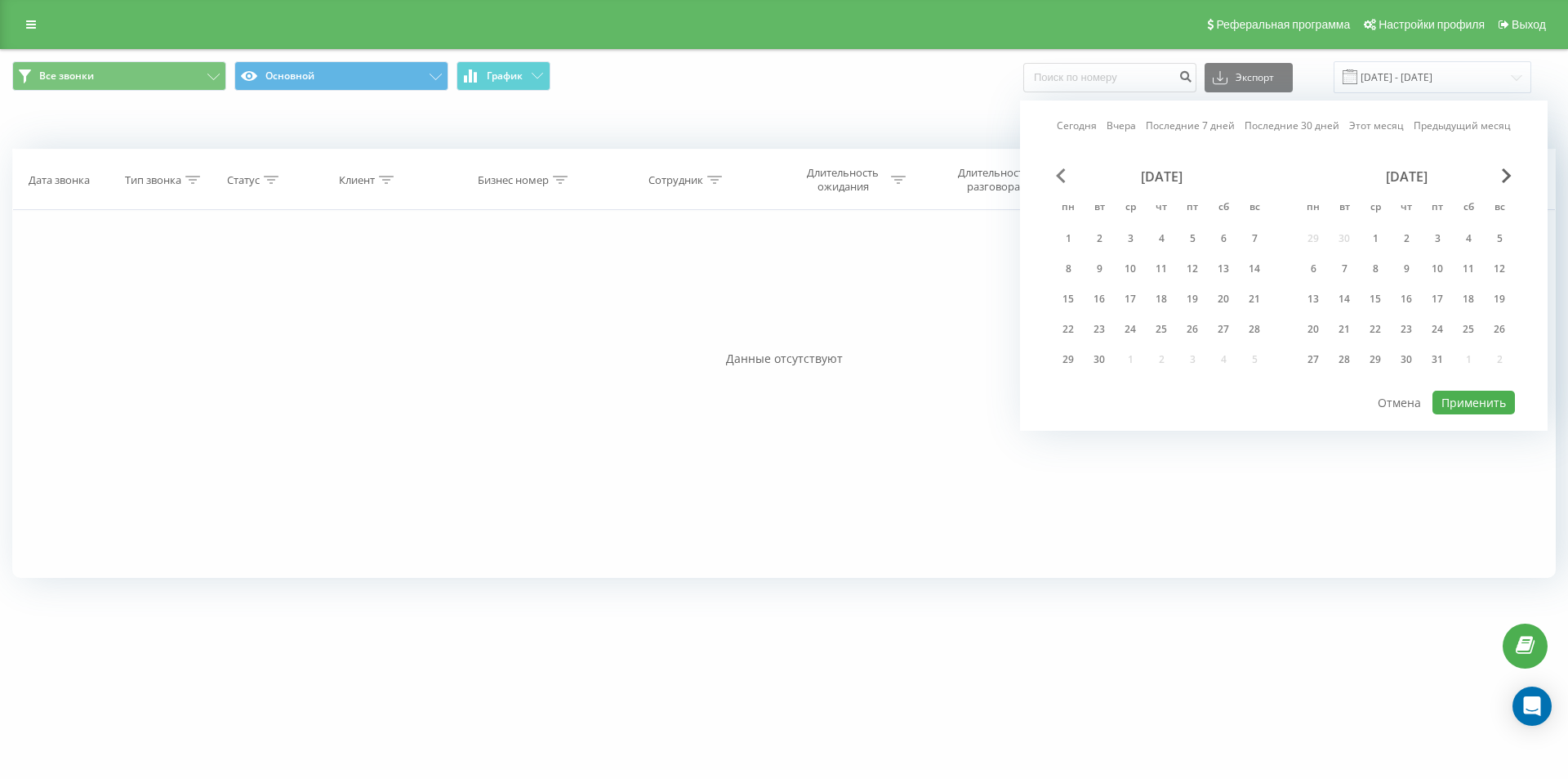
click at [1061, 172] on span "Previous Month" at bounding box center [1061, 176] width 10 height 15
click at [1129, 235] on div "1" at bounding box center [1131, 239] width 22 height 22
click at [1509, 180] on span "Next Month" at bounding box center [1507, 176] width 10 height 15
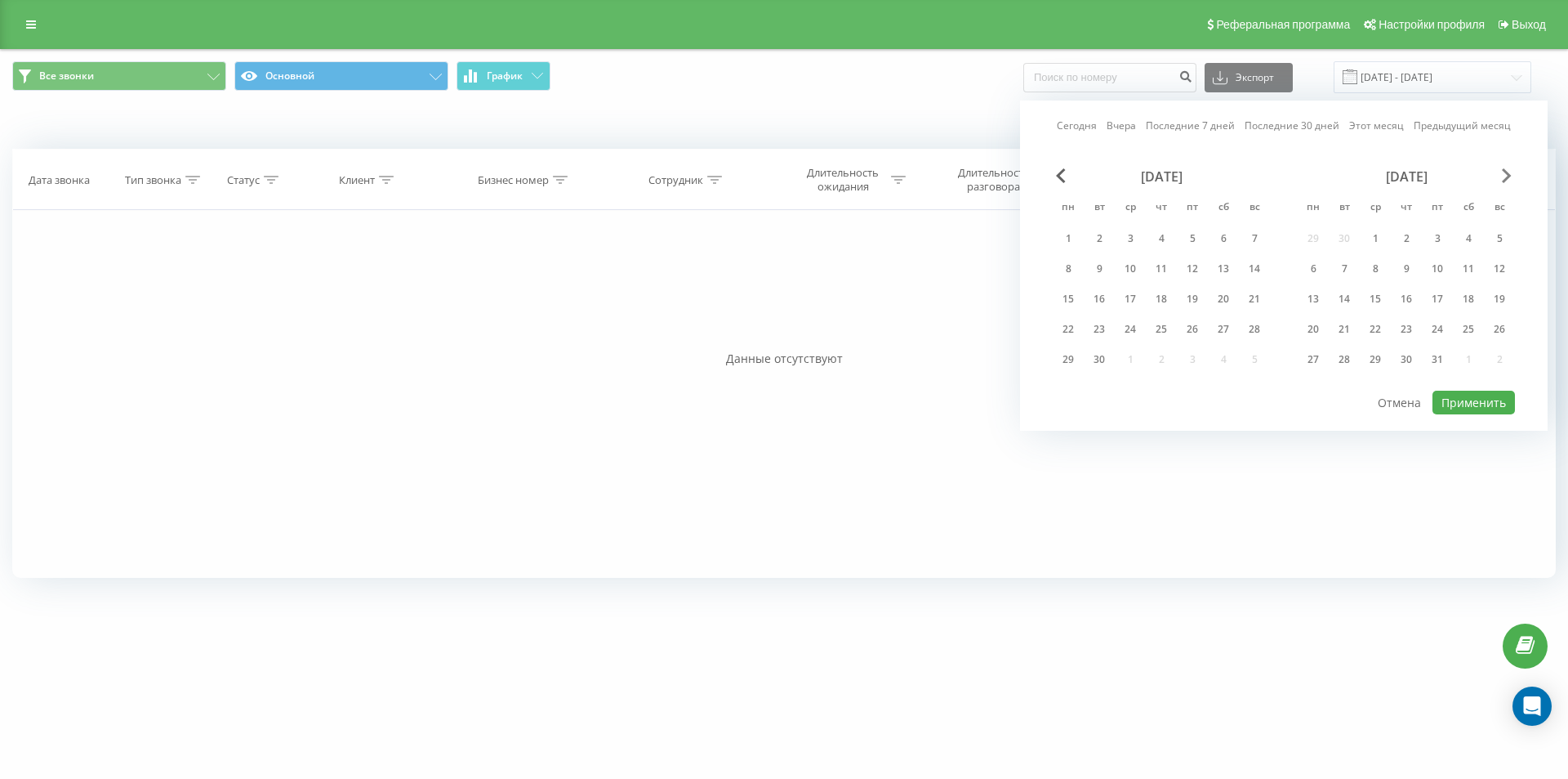
click at [1509, 180] on span "Next Month" at bounding box center [1507, 176] width 10 height 15
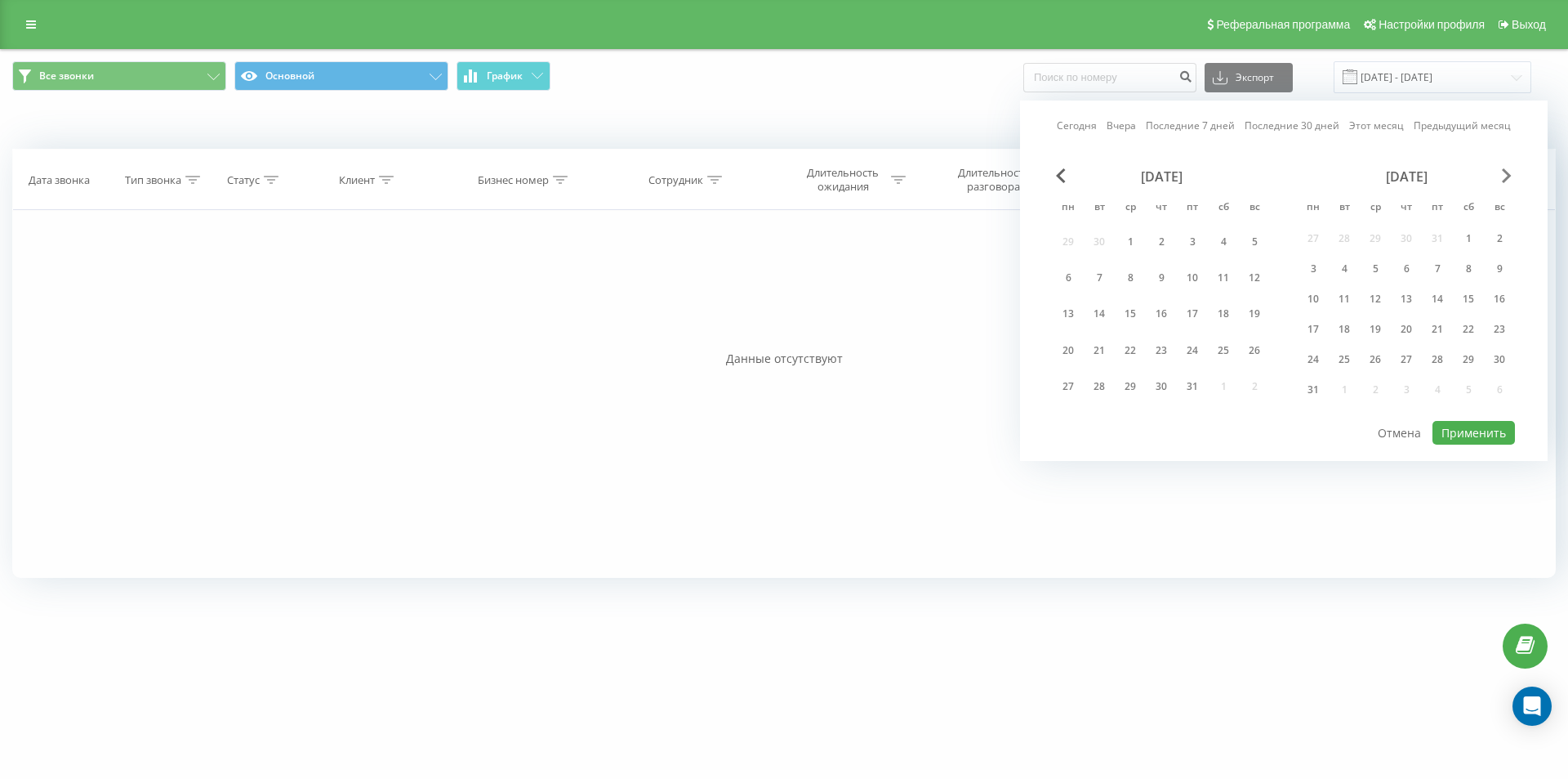
click at [1509, 180] on span "Next Month" at bounding box center [1507, 176] width 10 height 15
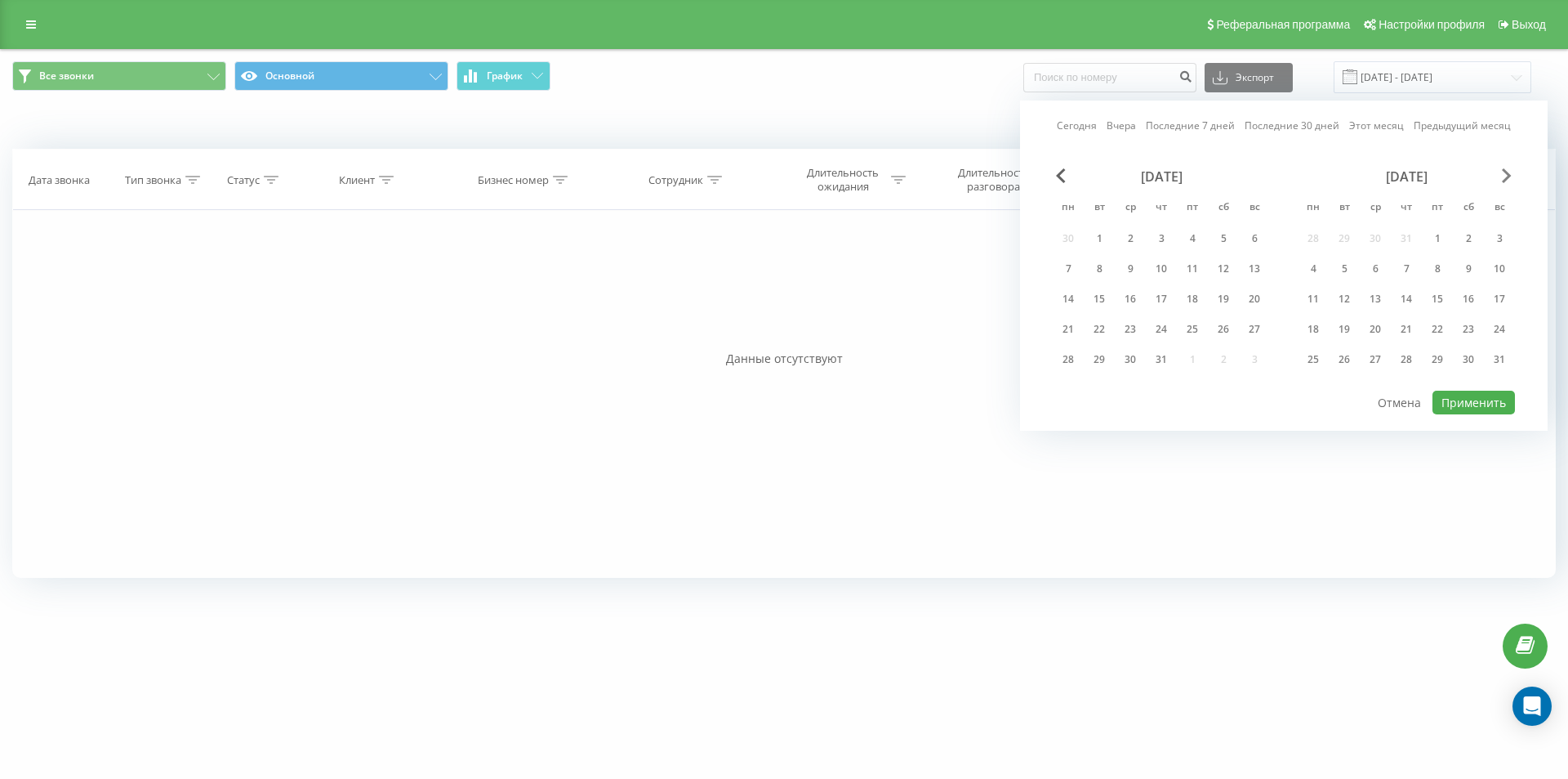
click at [1509, 180] on span "Next Month" at bounding box center [1507, 176] width 10 height 15
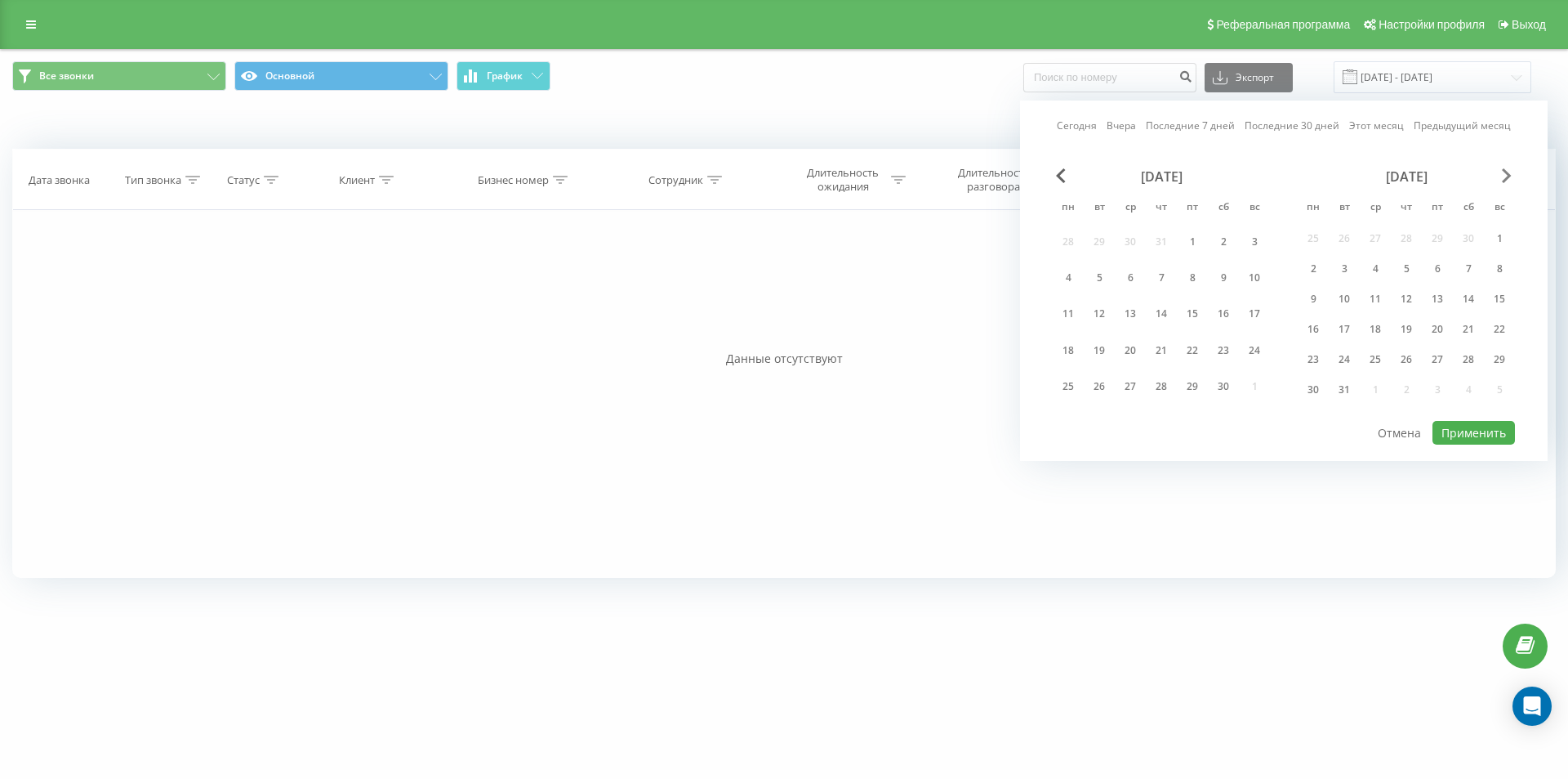
click at [1509, 180] on span "Next Month" at bounding box center [1507, 176] width 10 height 15
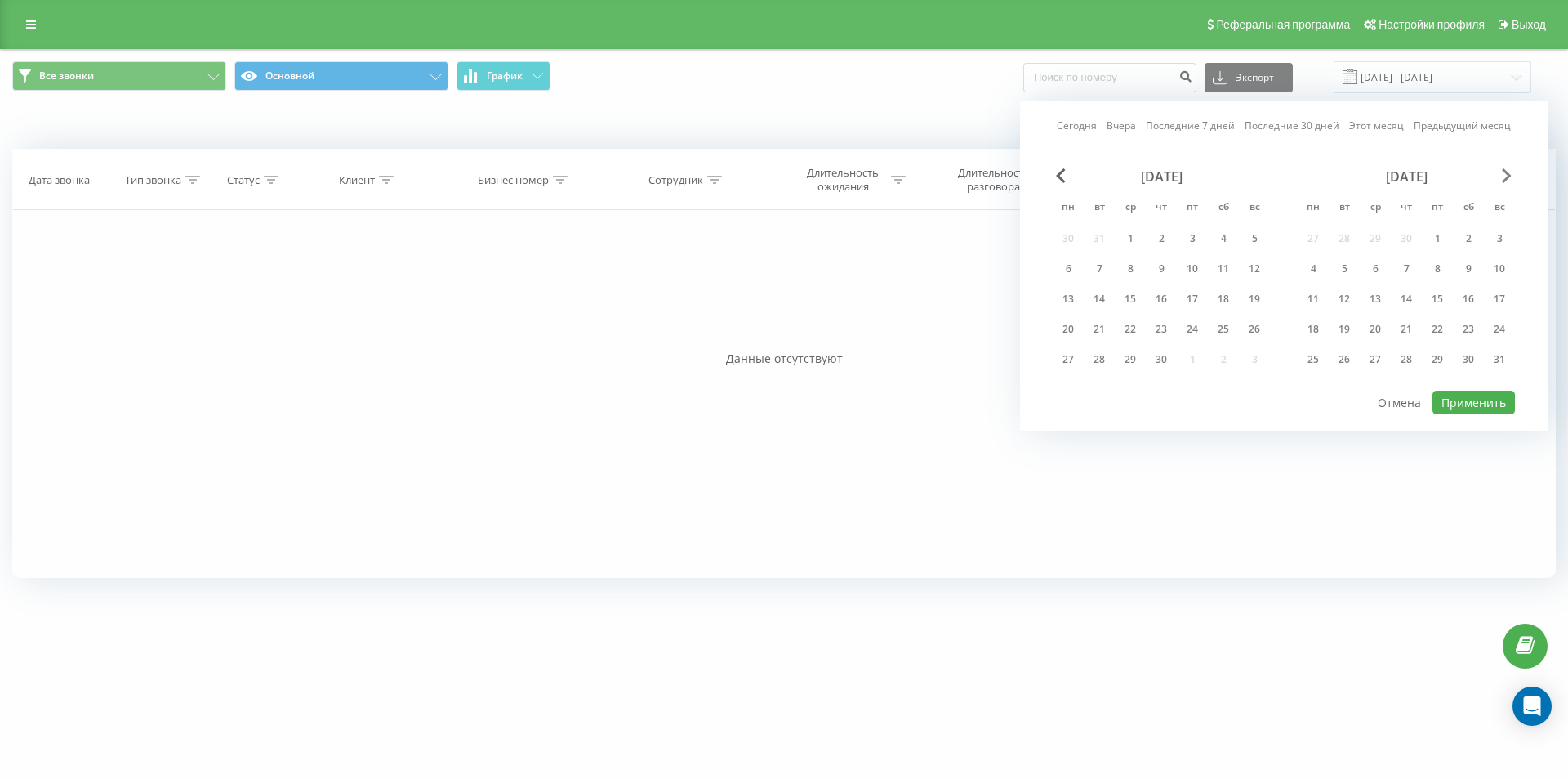
click at [1509, 180] on span "Next Month" at bounding box center [1507, 176] width 10 height 15
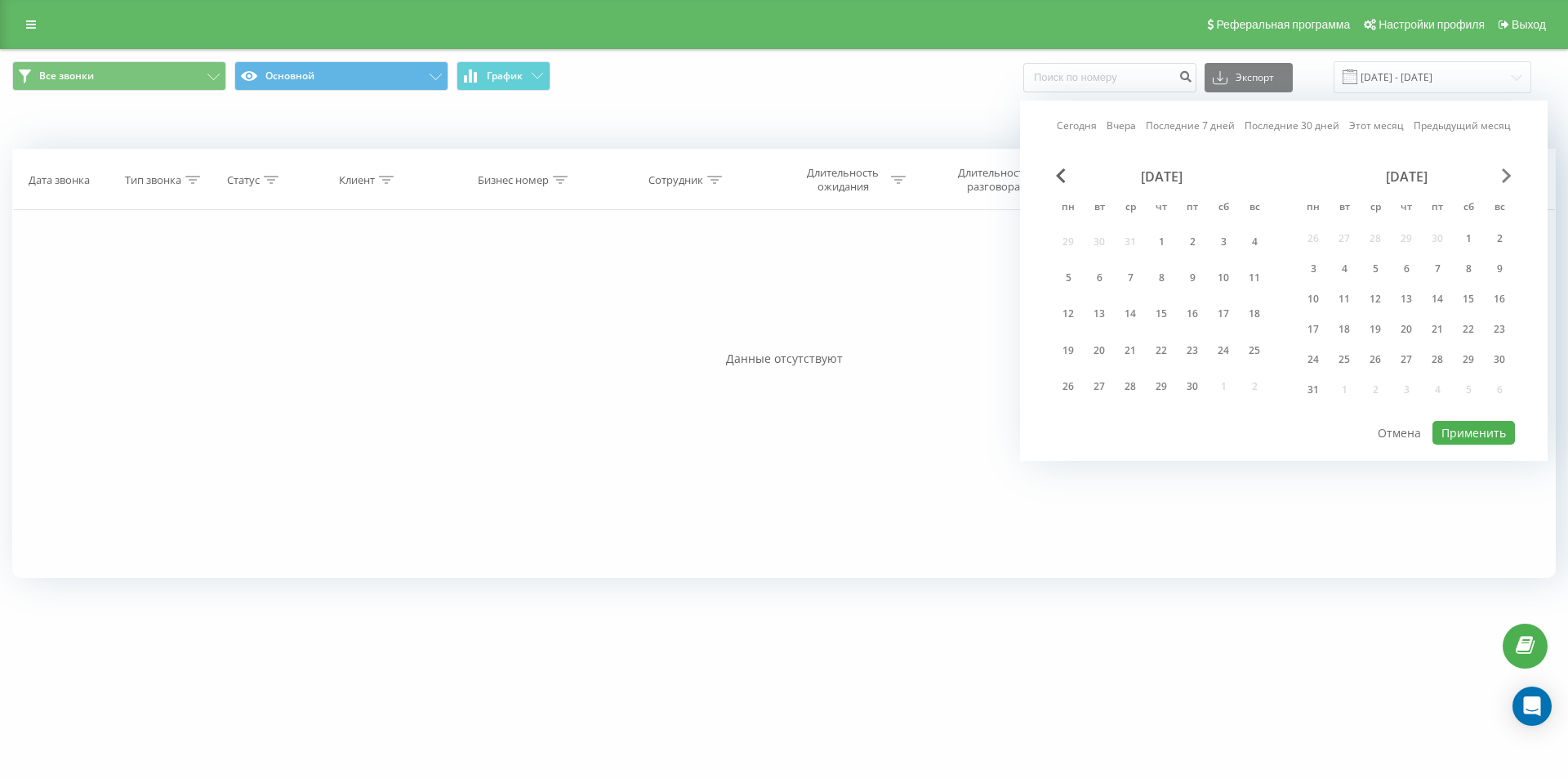
click at [1509, 180] on span "Next Month" at bounding box center [1507, 176] width 10 height 15
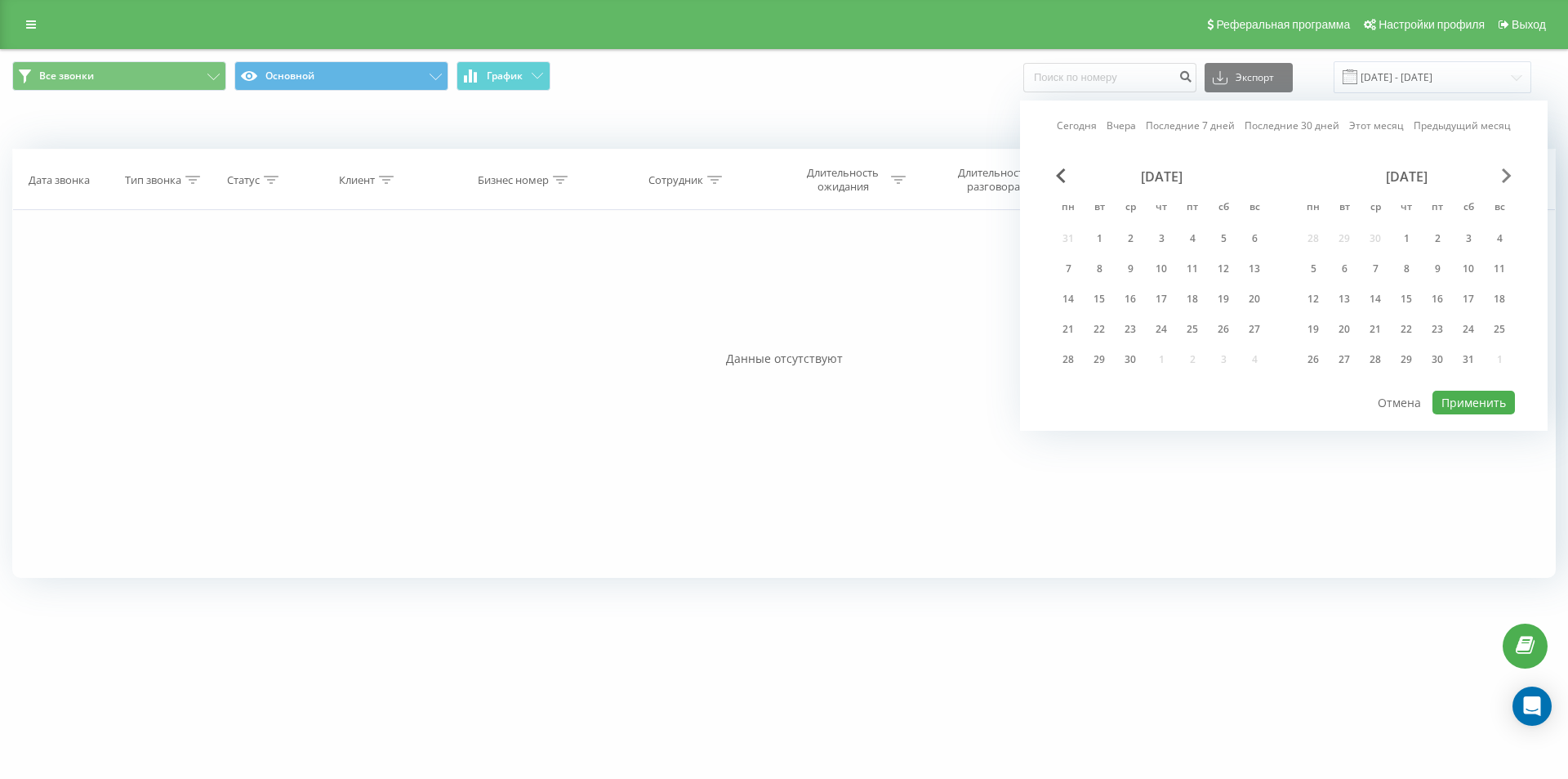
click at [1509, 180] on span "Next Month" at bounding box center [1507, 176] width 10 height 15
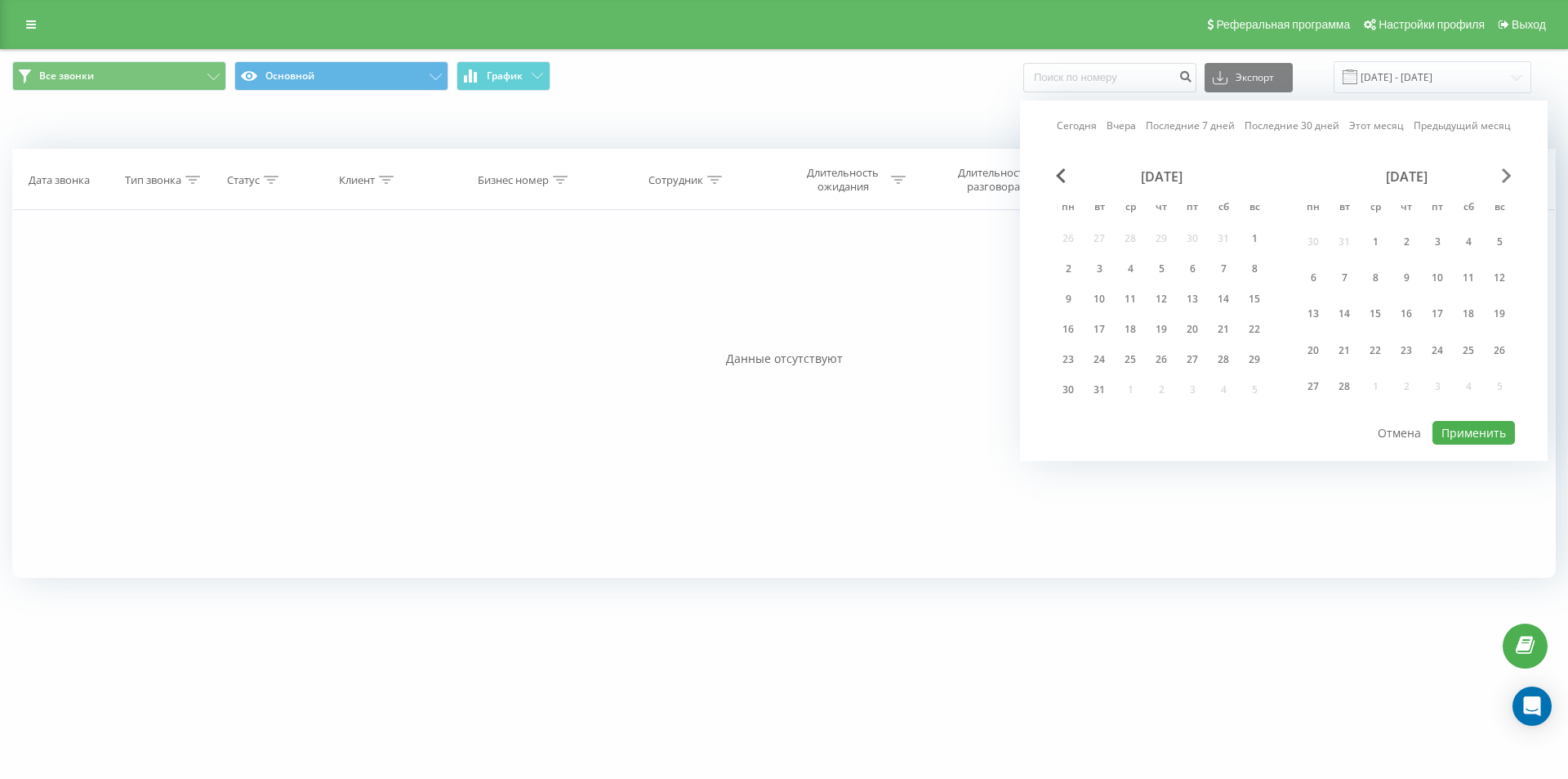
click at [1509, 180] on span "Next Month" at bounding box center [1507, 176] width 10 height 15
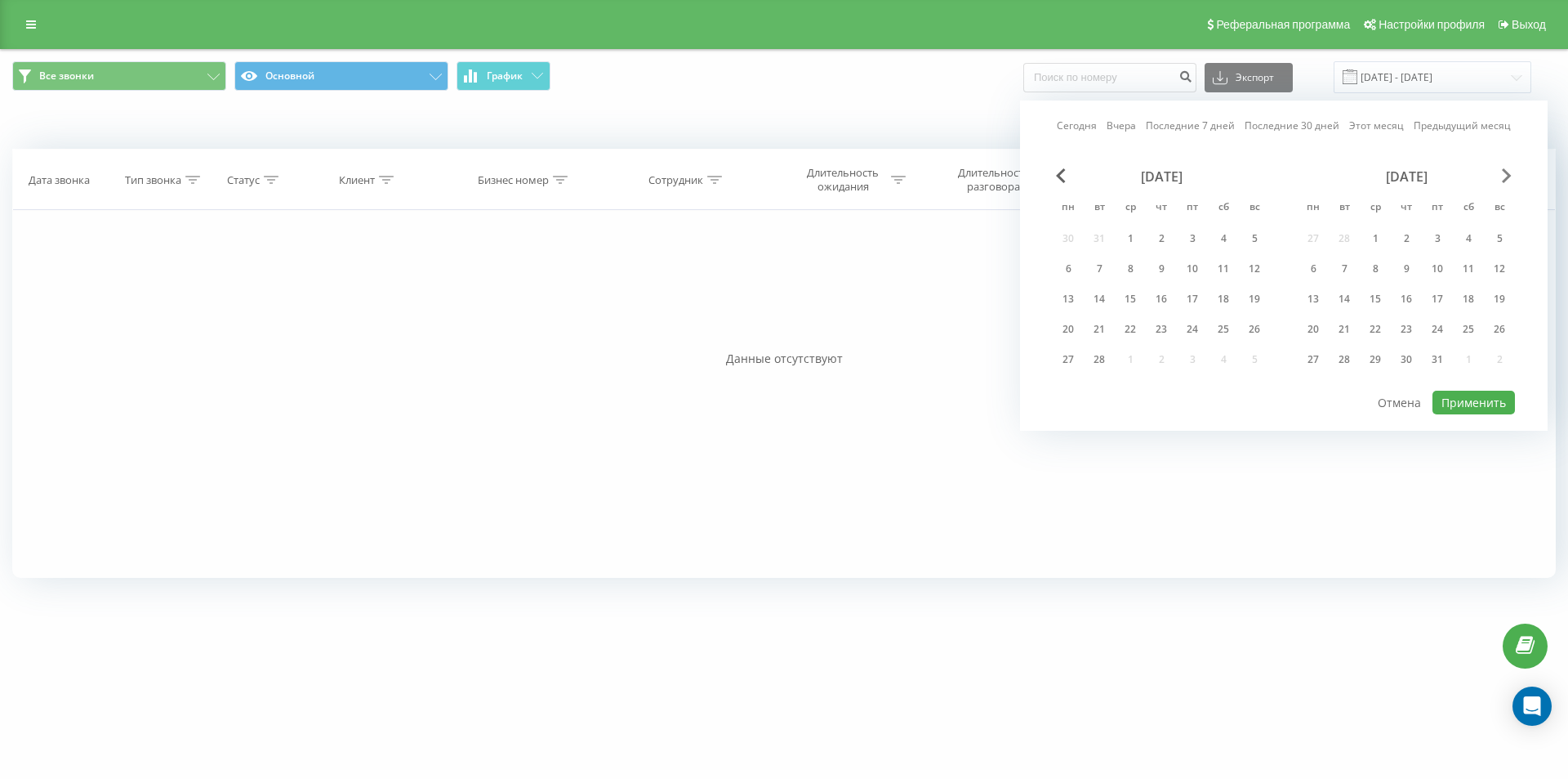
click at [1509, 180] on span "Next Month" at bounding box center [1507, 176] width 10 height 15
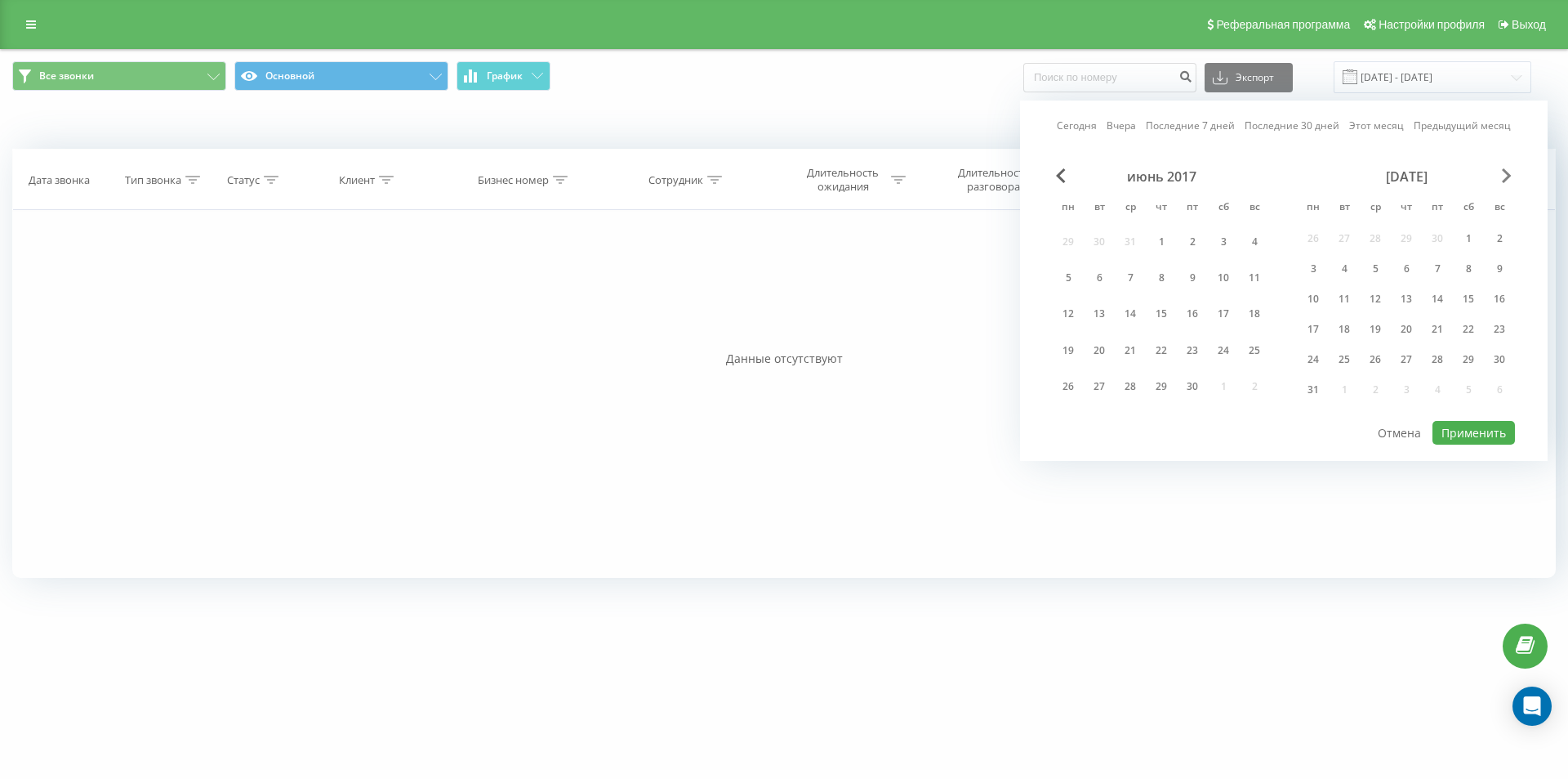
click at [1509, 180] on span "Next Month" at bounding box center [1507, 176] width 10 height 15
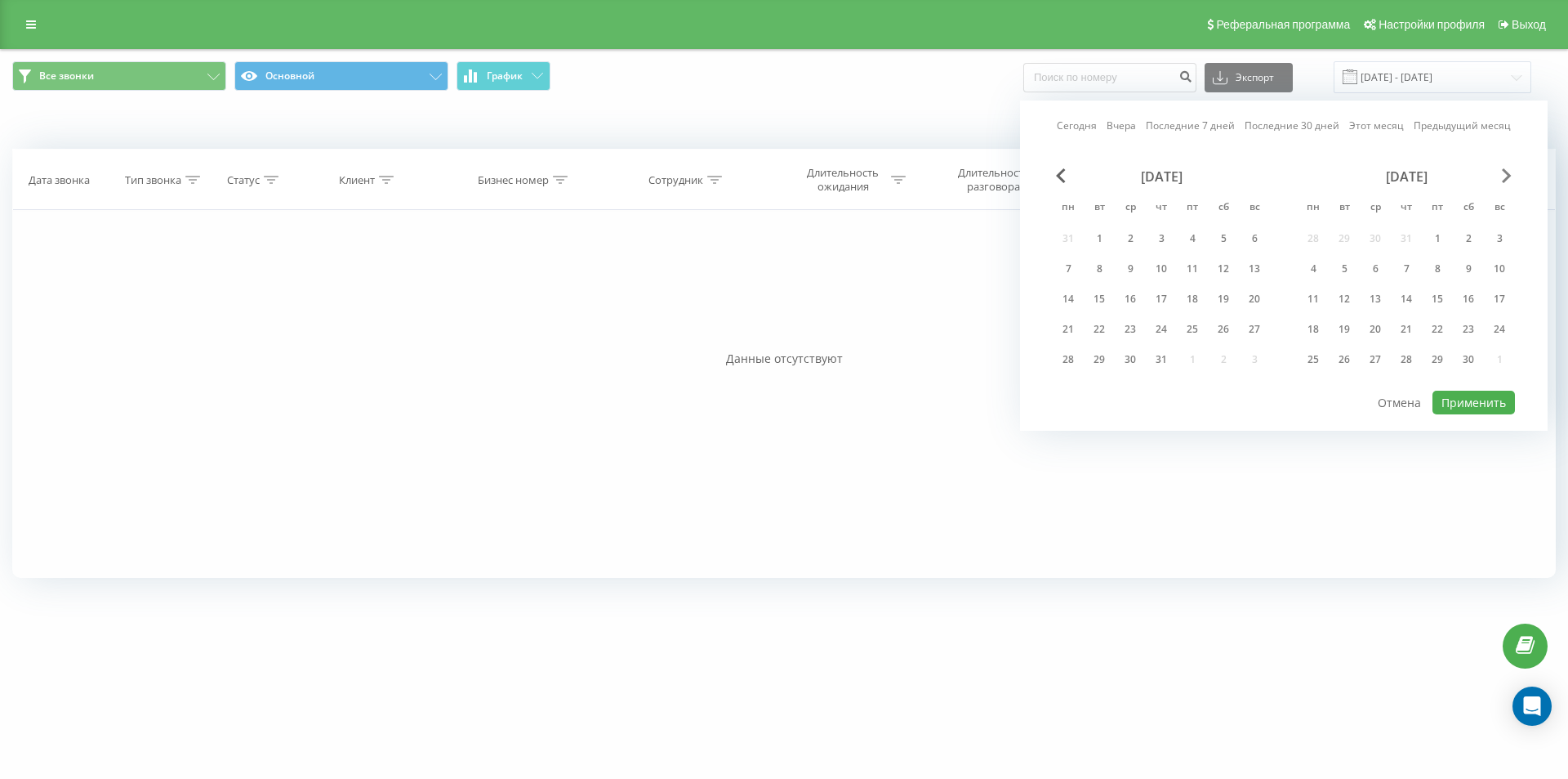
click at [1509, 180] on span "Next Month" at bounding box center [1507, 176] width 10 height 15
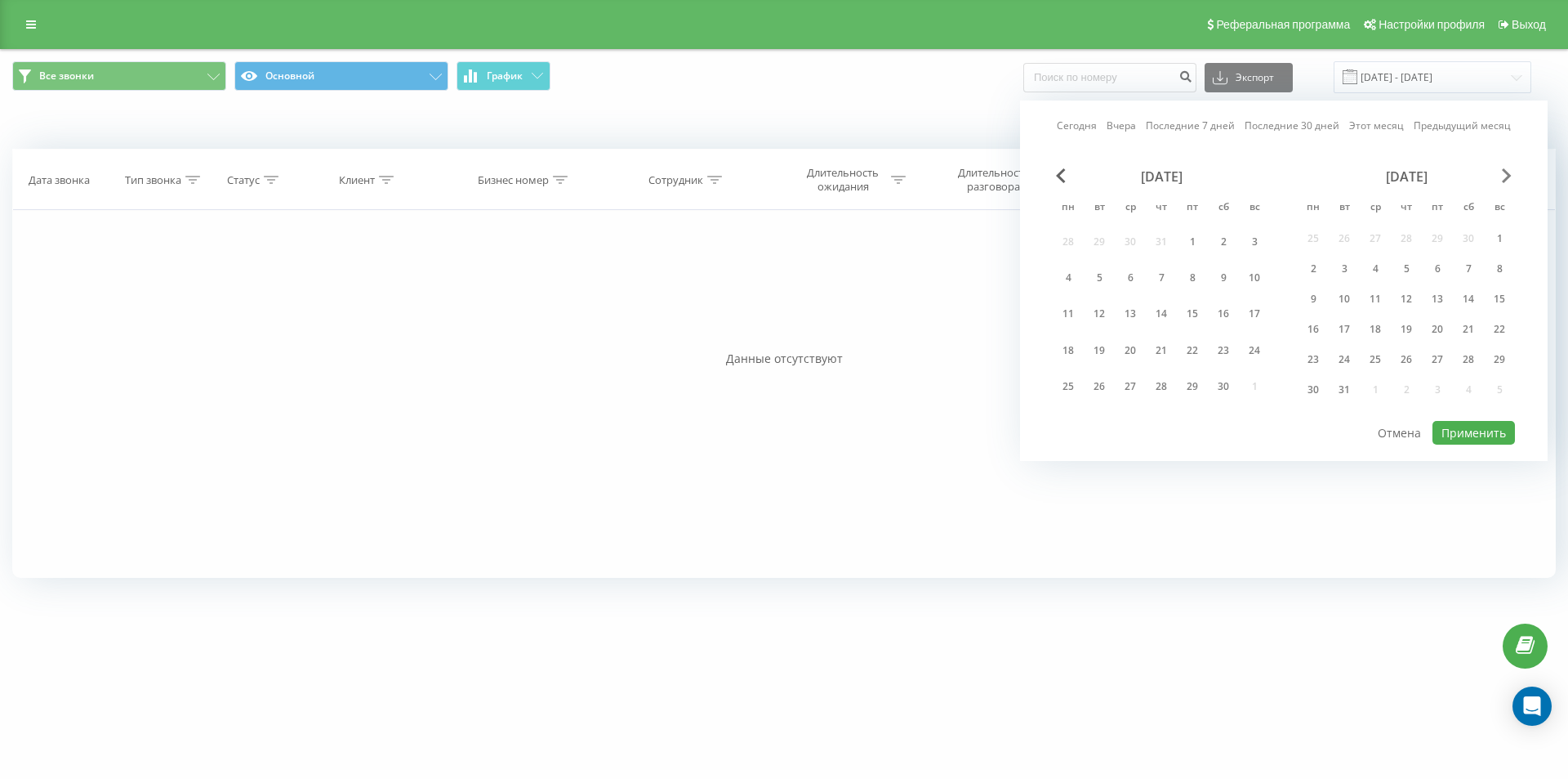
click at [1509, 180] on span "Next Month" at bounding box center [1507, 176] width 10 height 15
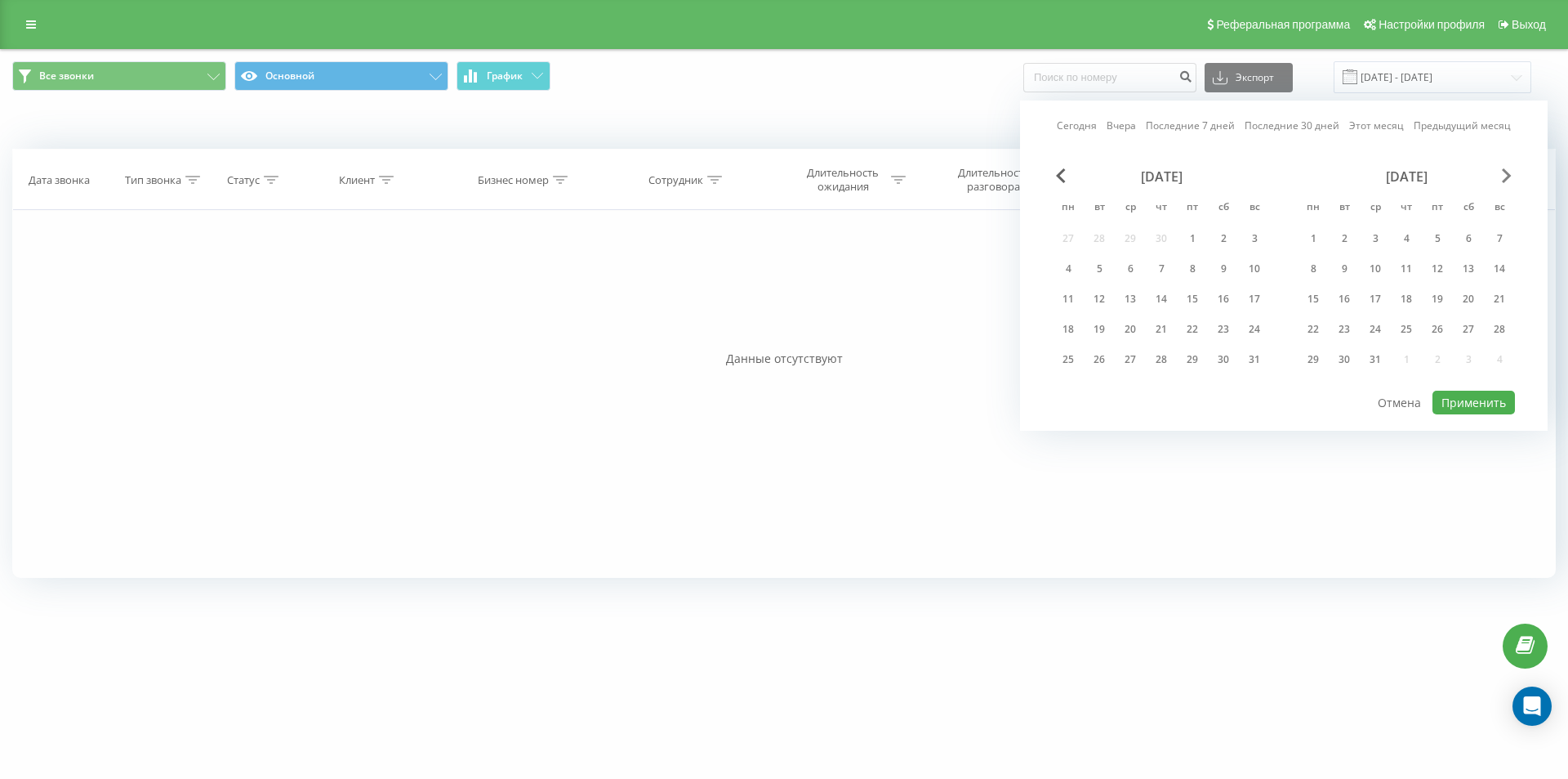
click at [1509, 180] on span "Next Month" at bounding box center [1507, 176] width 10 height 15
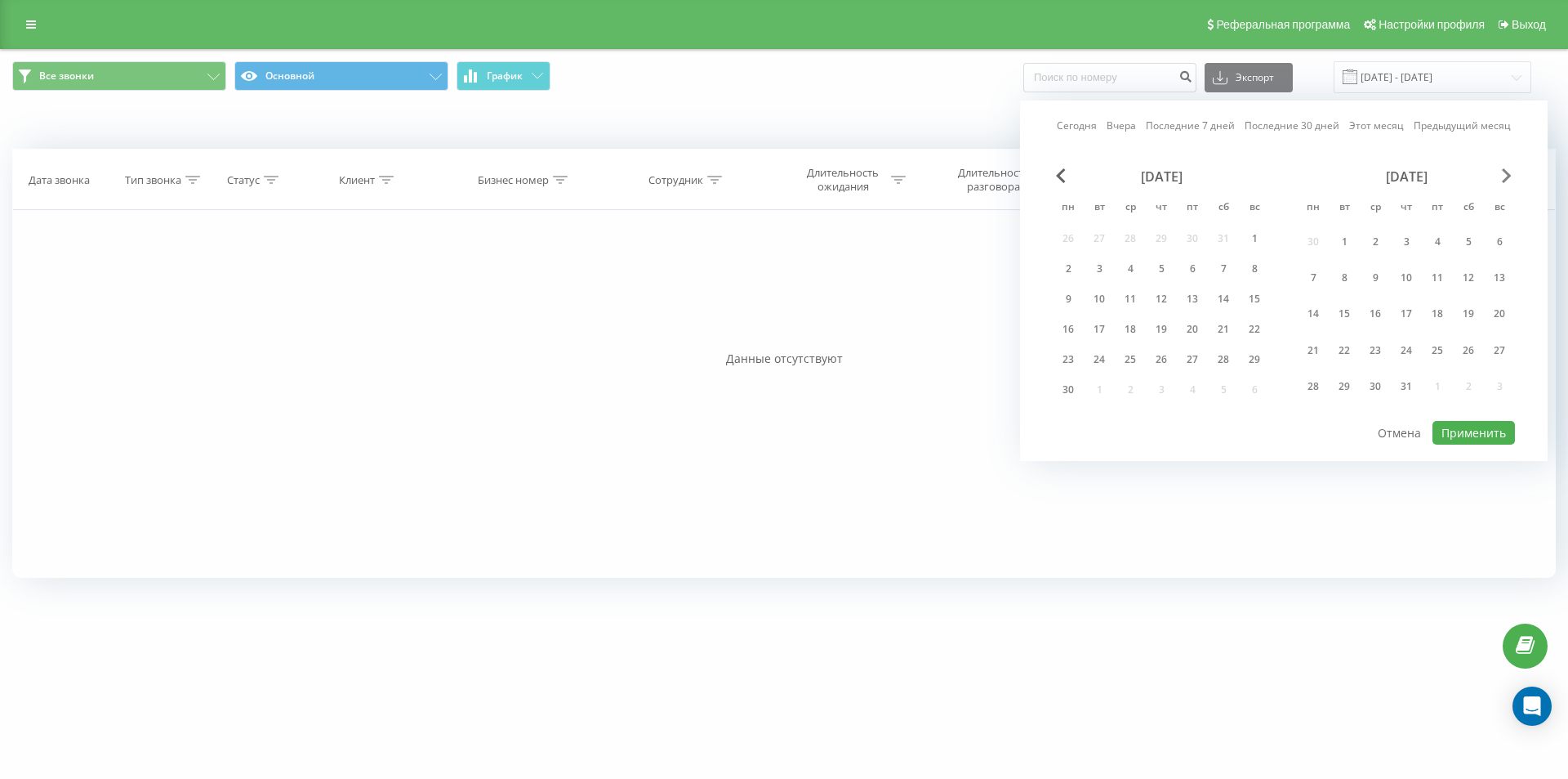
click at [1509, 180] on span "Next Month" at bounding box center [1507, 176] width 10 height 15
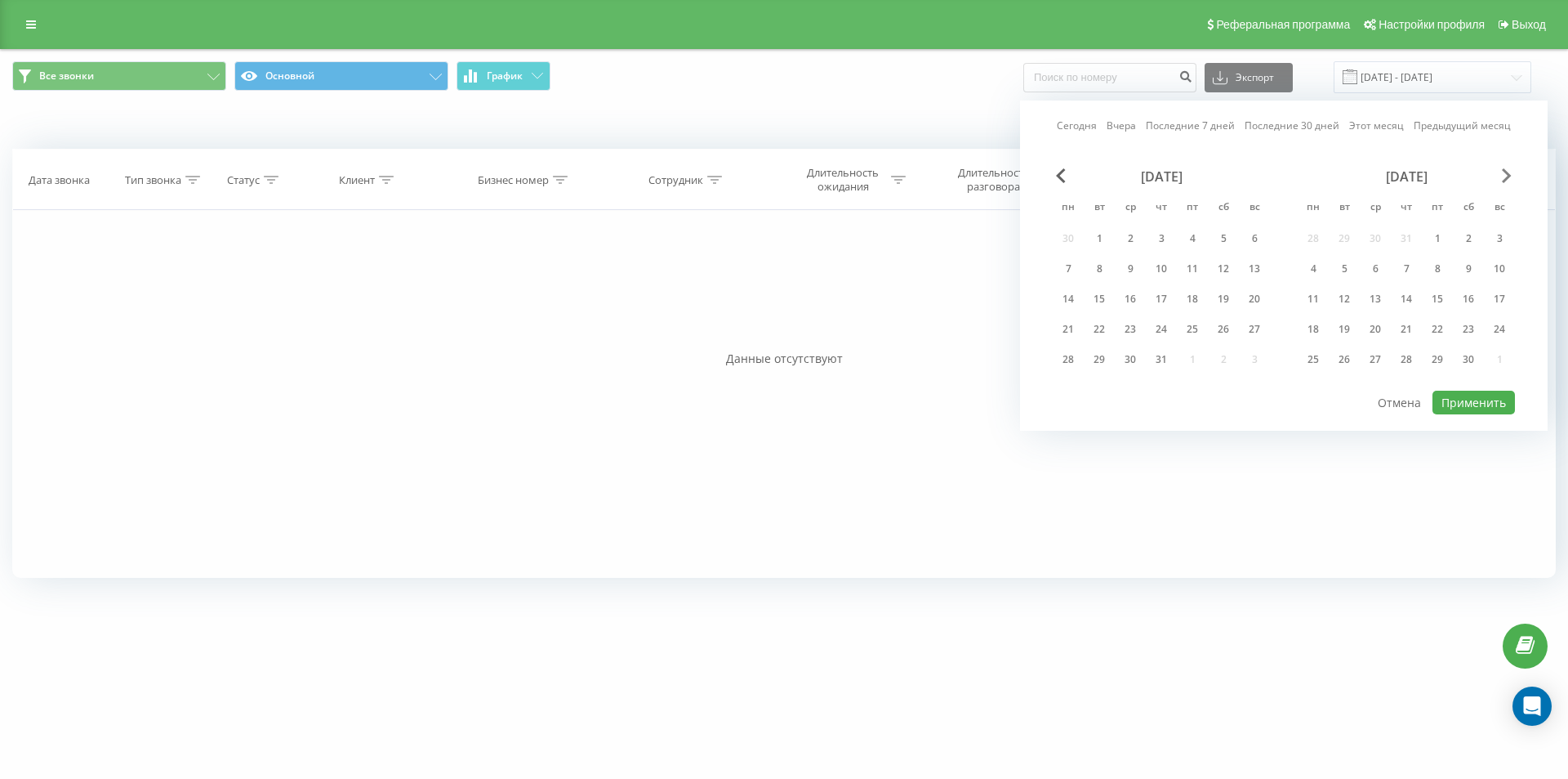
click at [1509, 180] on span "Next Month" at bounding box center [1507, 176] width 10 height 15
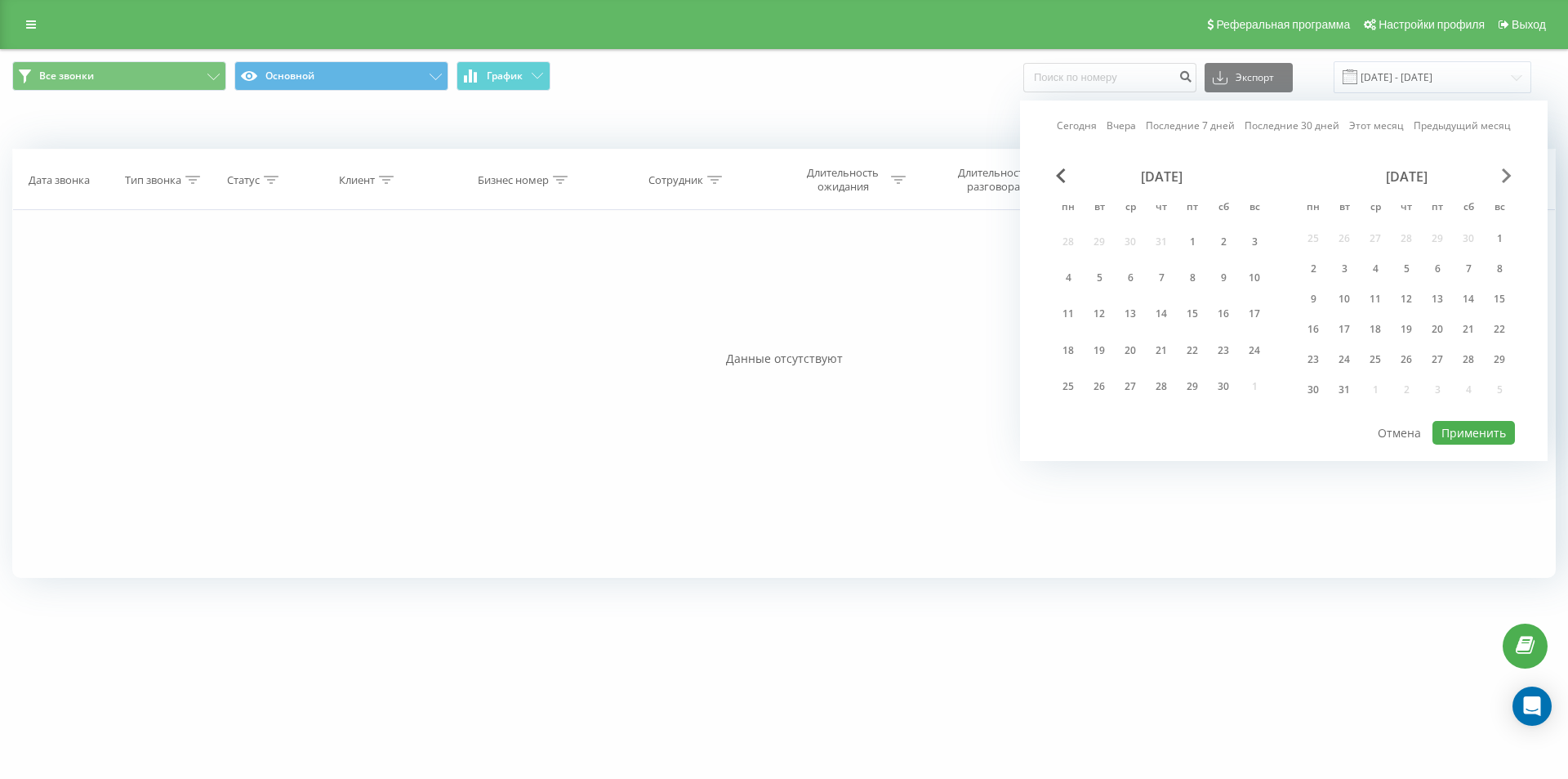
click at [1509, 180] on span "Next Month" at bounding box center [1507, 176] width 10 height 15
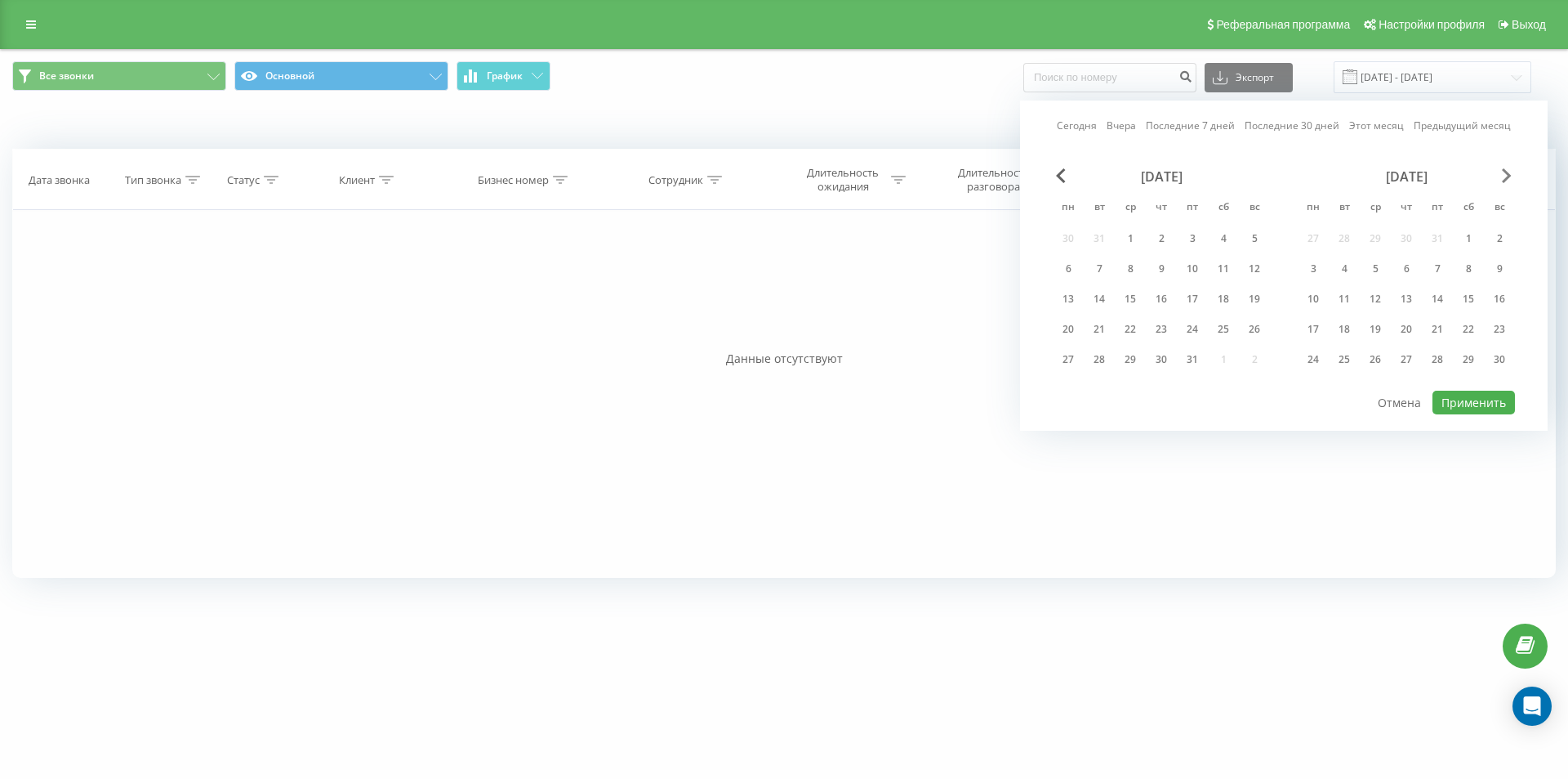
click at [1509, 180] on span "Next Month" at bounding box center [1507, 176] width 10 height 15
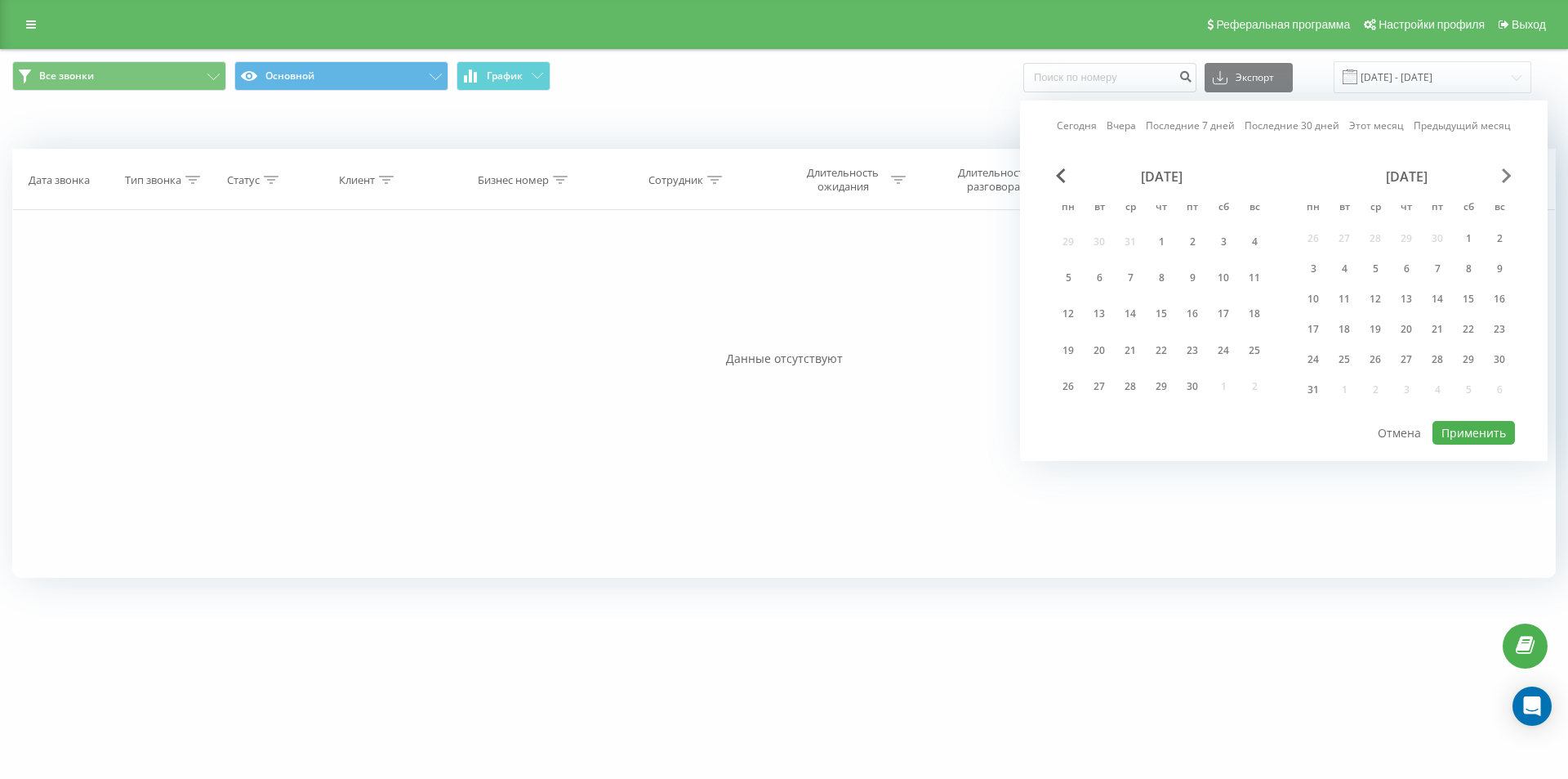
click at [1509, 180] on span "Next Month" at bounding box center [1507, 176] width 10 height 15
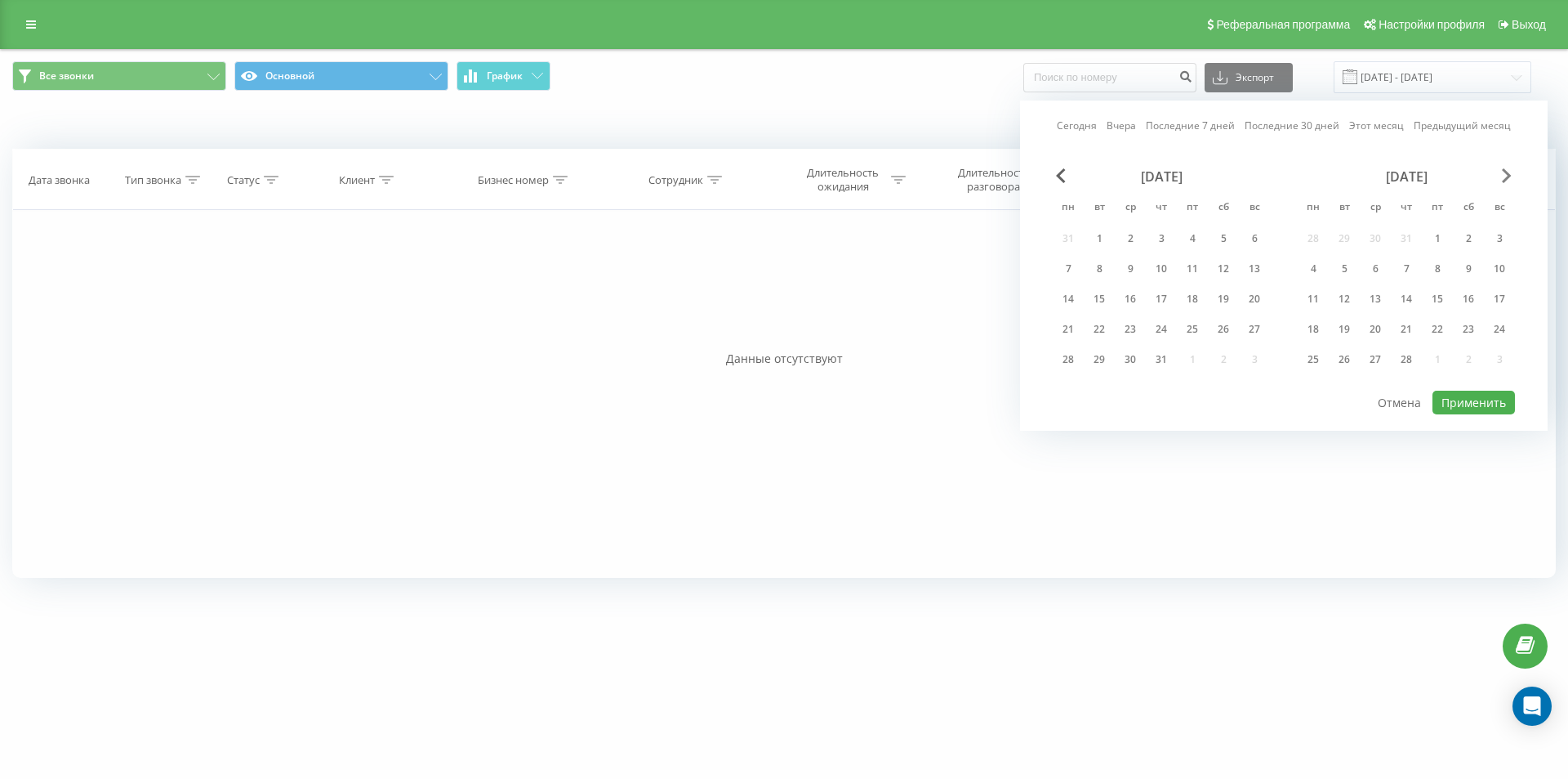
click at [1509, 180] on span "Next Month" at bounding box center [1507, 176] width 10 height 15
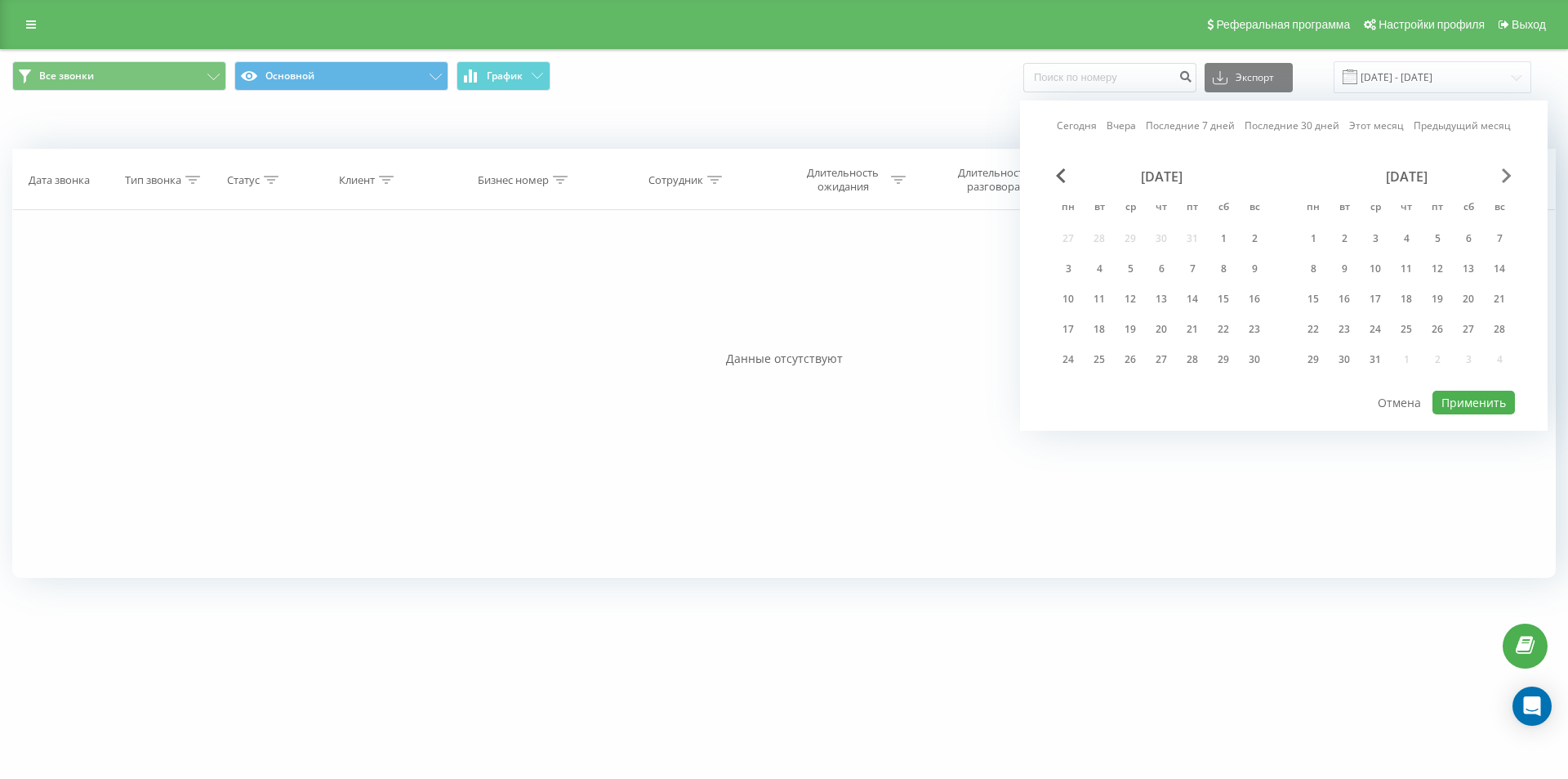
click at [1509, 180] on span "Next Month" at bounding box center [1507, 176] width 10 height 15
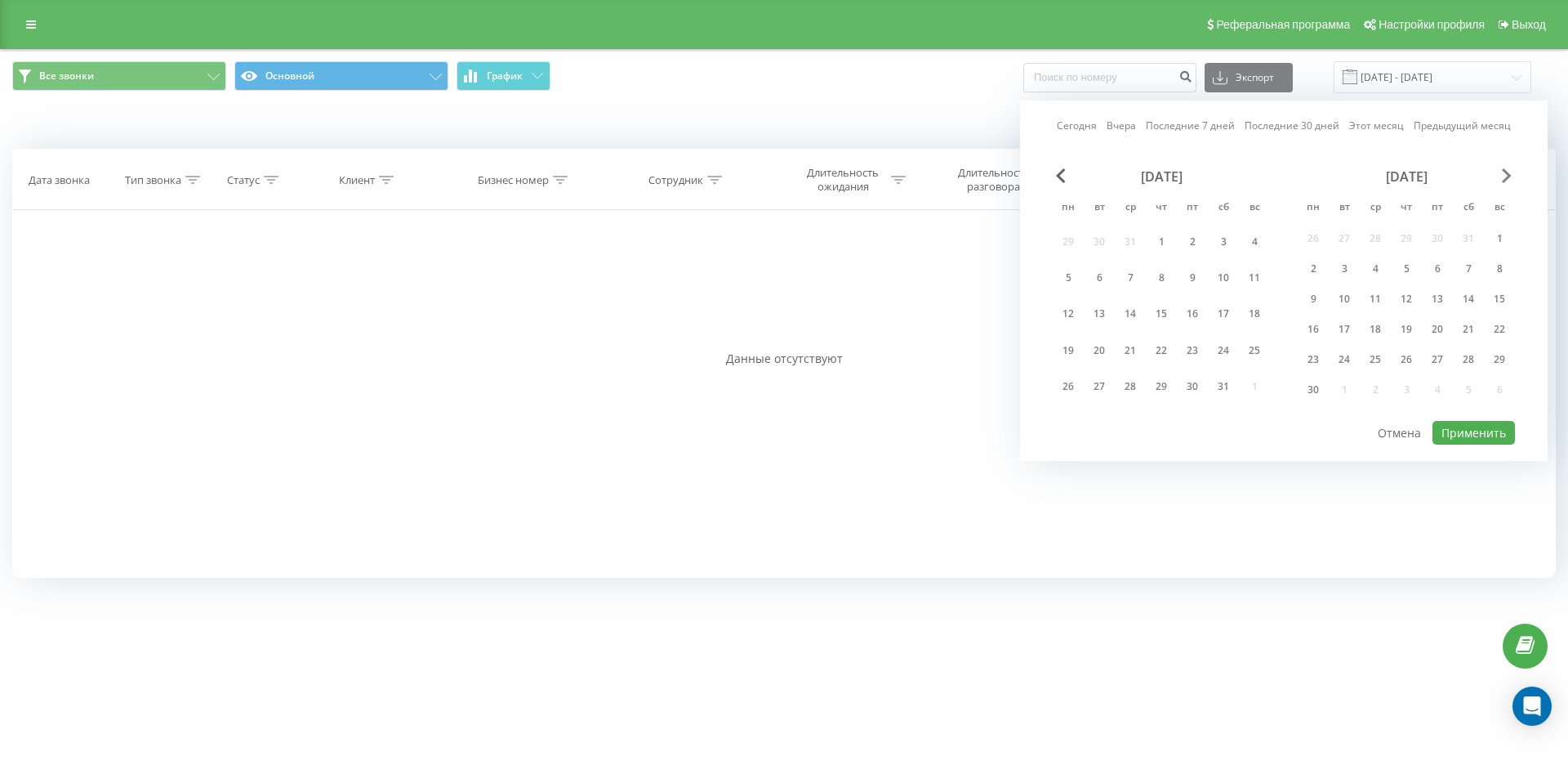
click at [1509, 180] on span "Next Month" at bounding box center [1507, 176] width 10 height 15
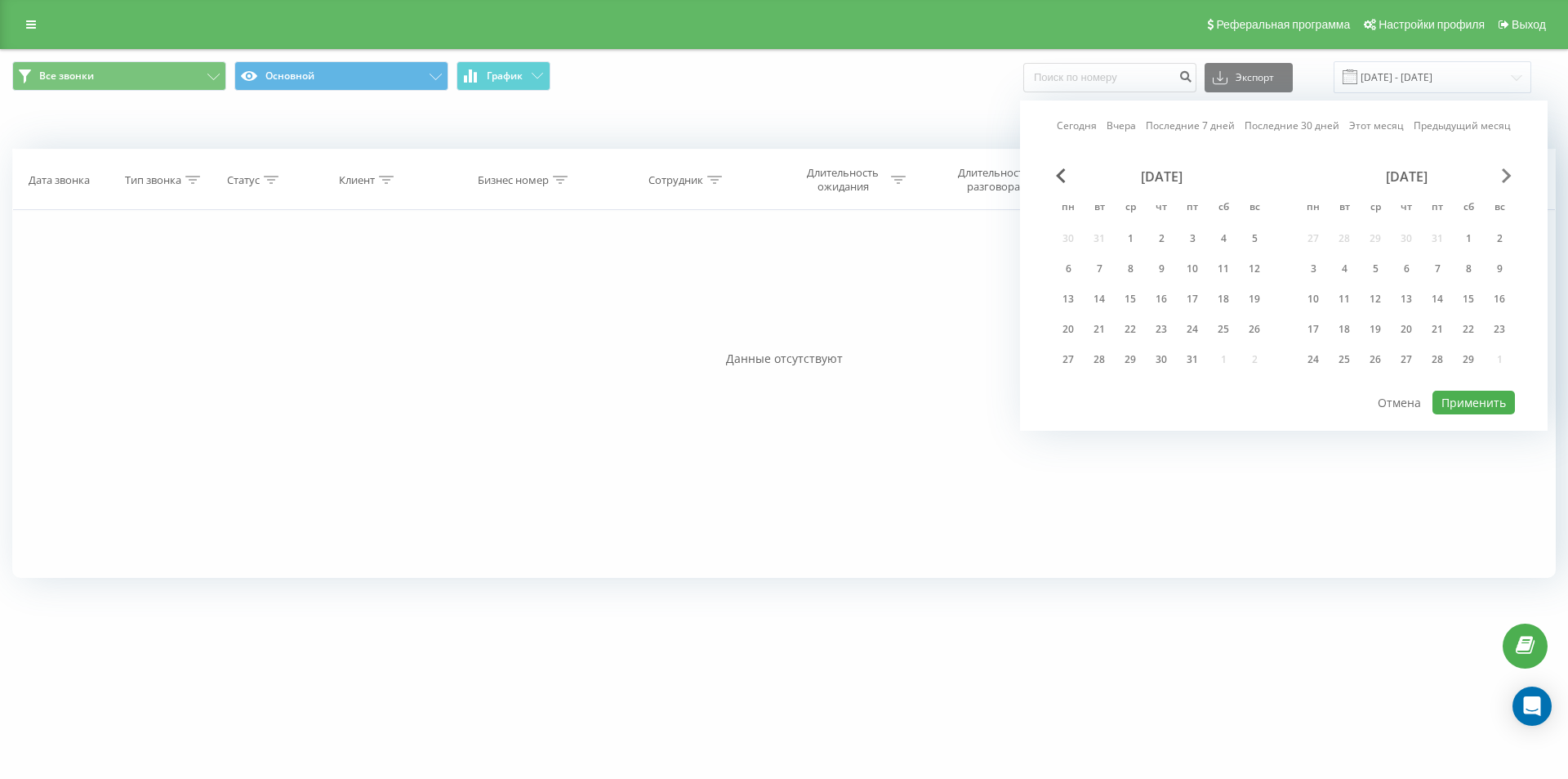
click at [1509, 180] on span "Next Month" at bounding box center [1507, 176] width 10 height 15
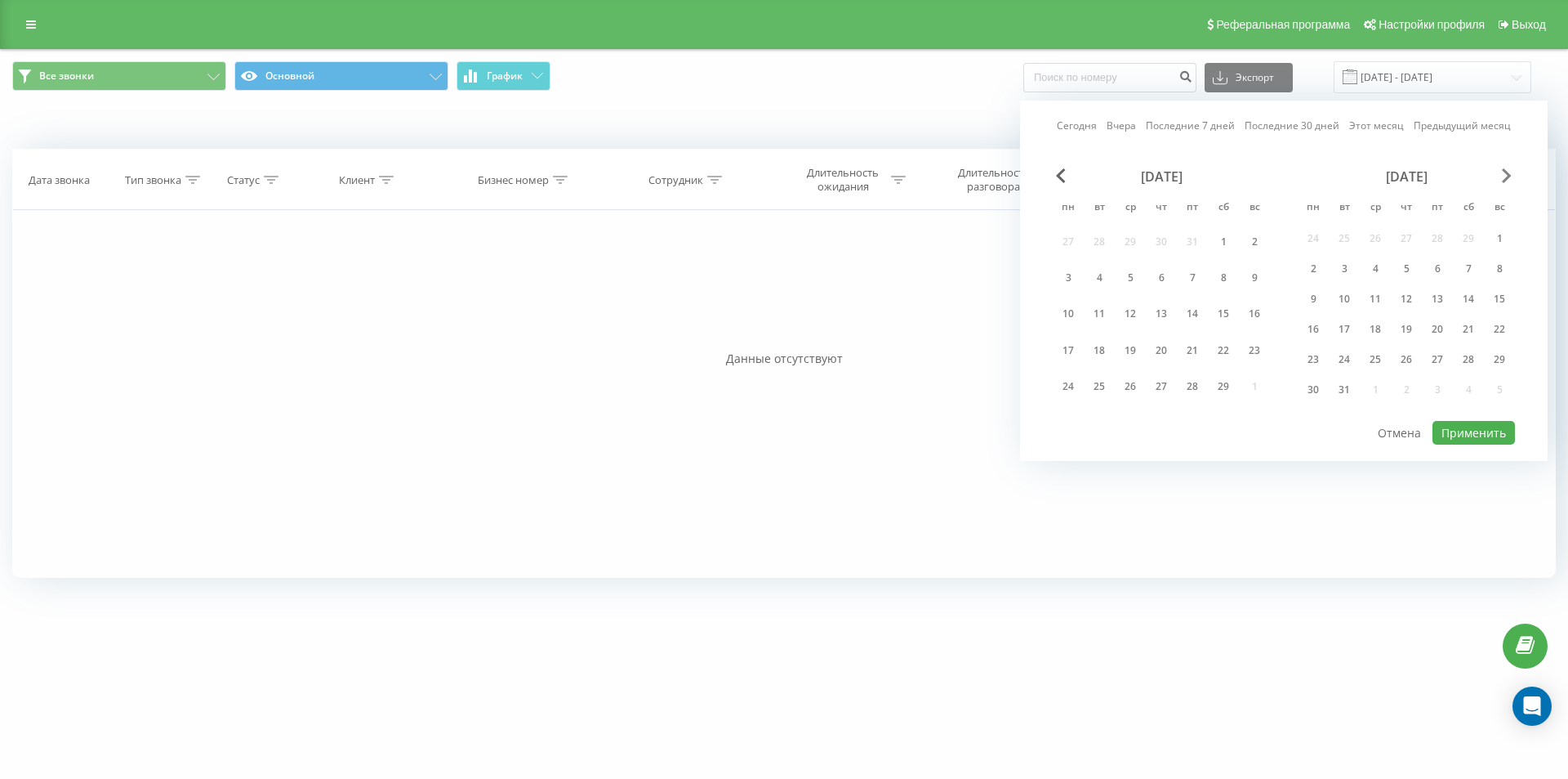
click at [1509, 180] on span "Next Month" at bounding box center [1507, 176] width 10 height 15
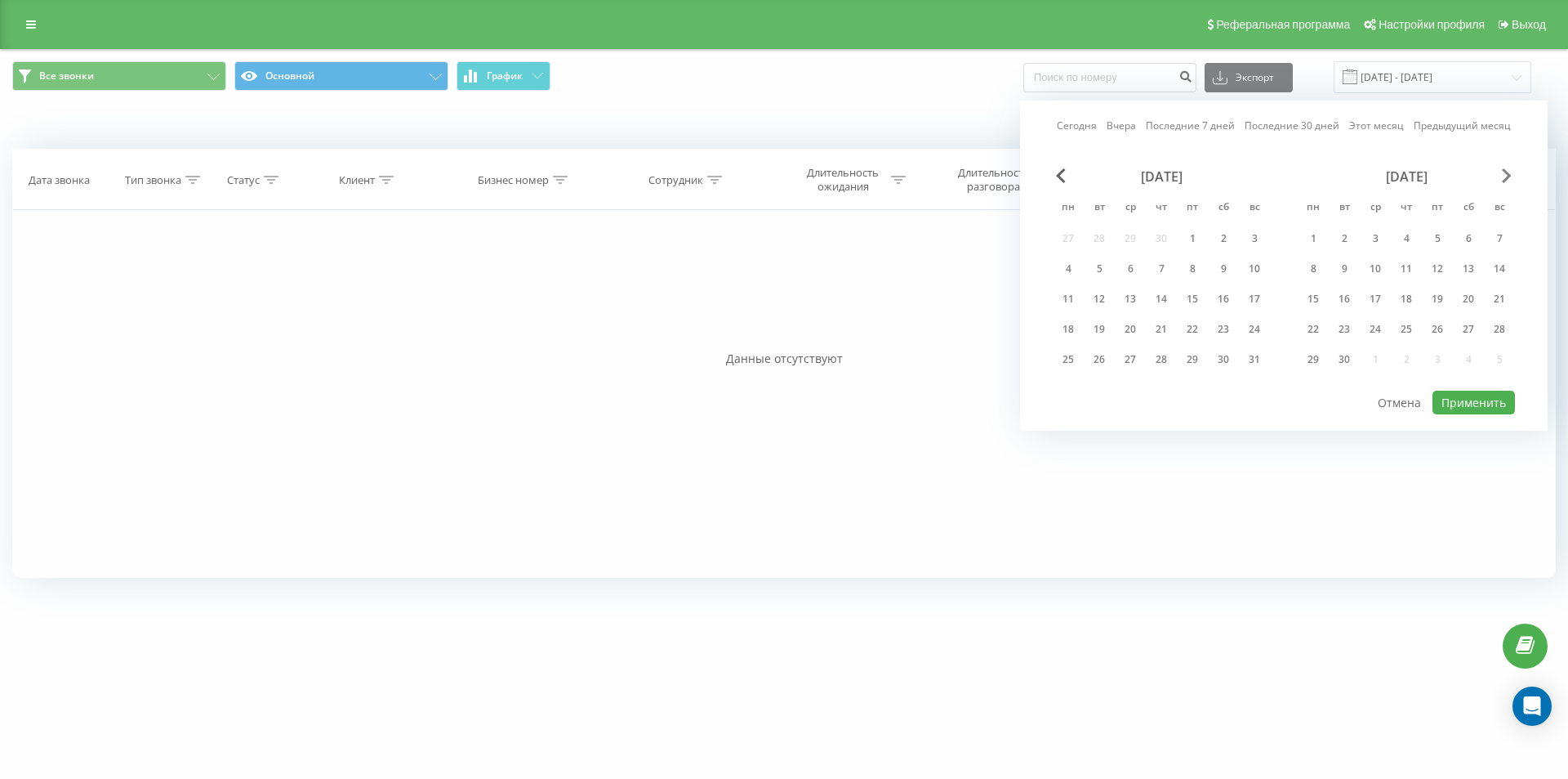
click at [1509, 180] on span "Next Month" at bounding box center [1507, 176] width 10 height 15
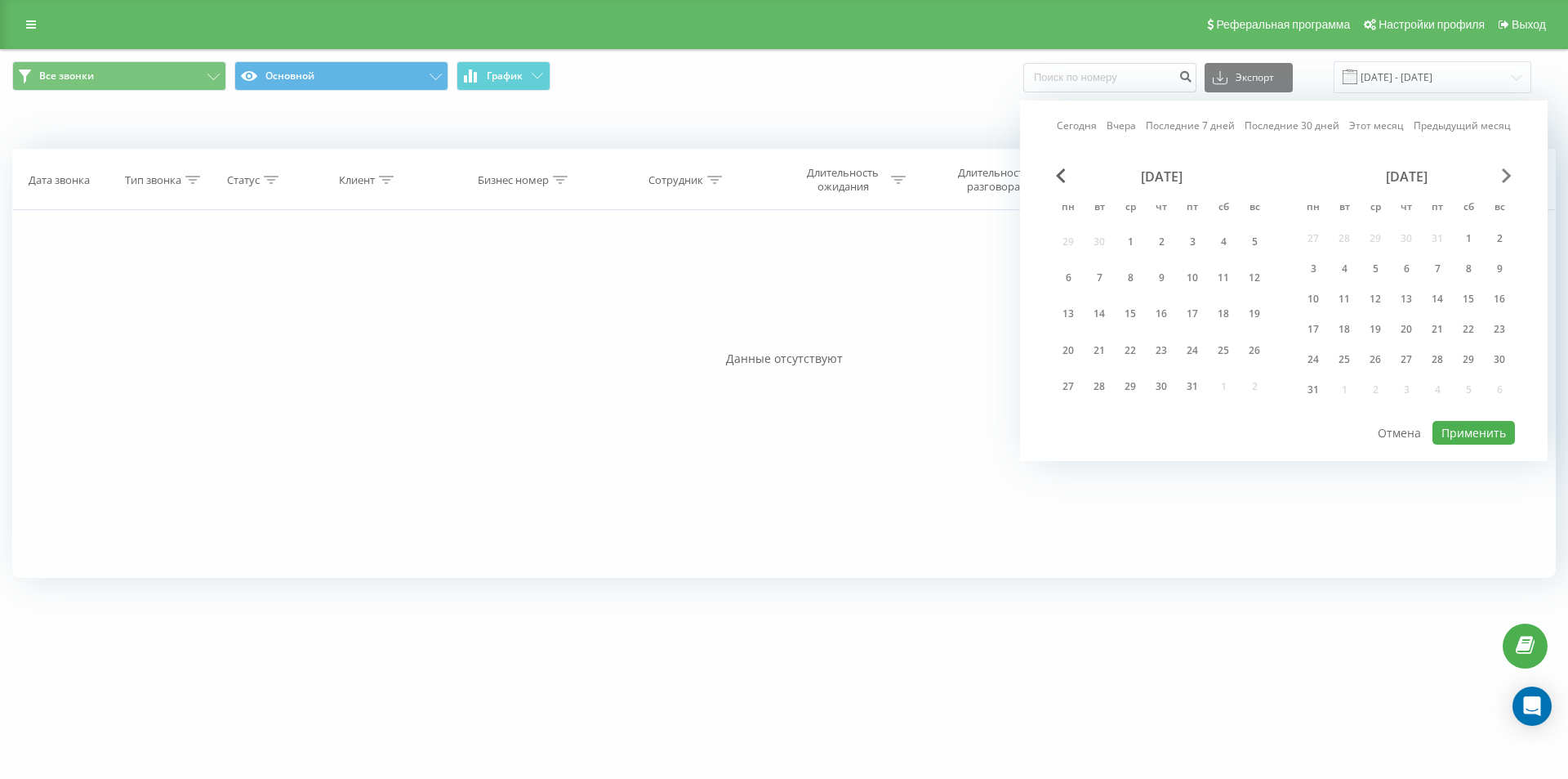
click at [1509, 180] on span "Next Month" at bounding box center [1507, 176] width 10 height 15
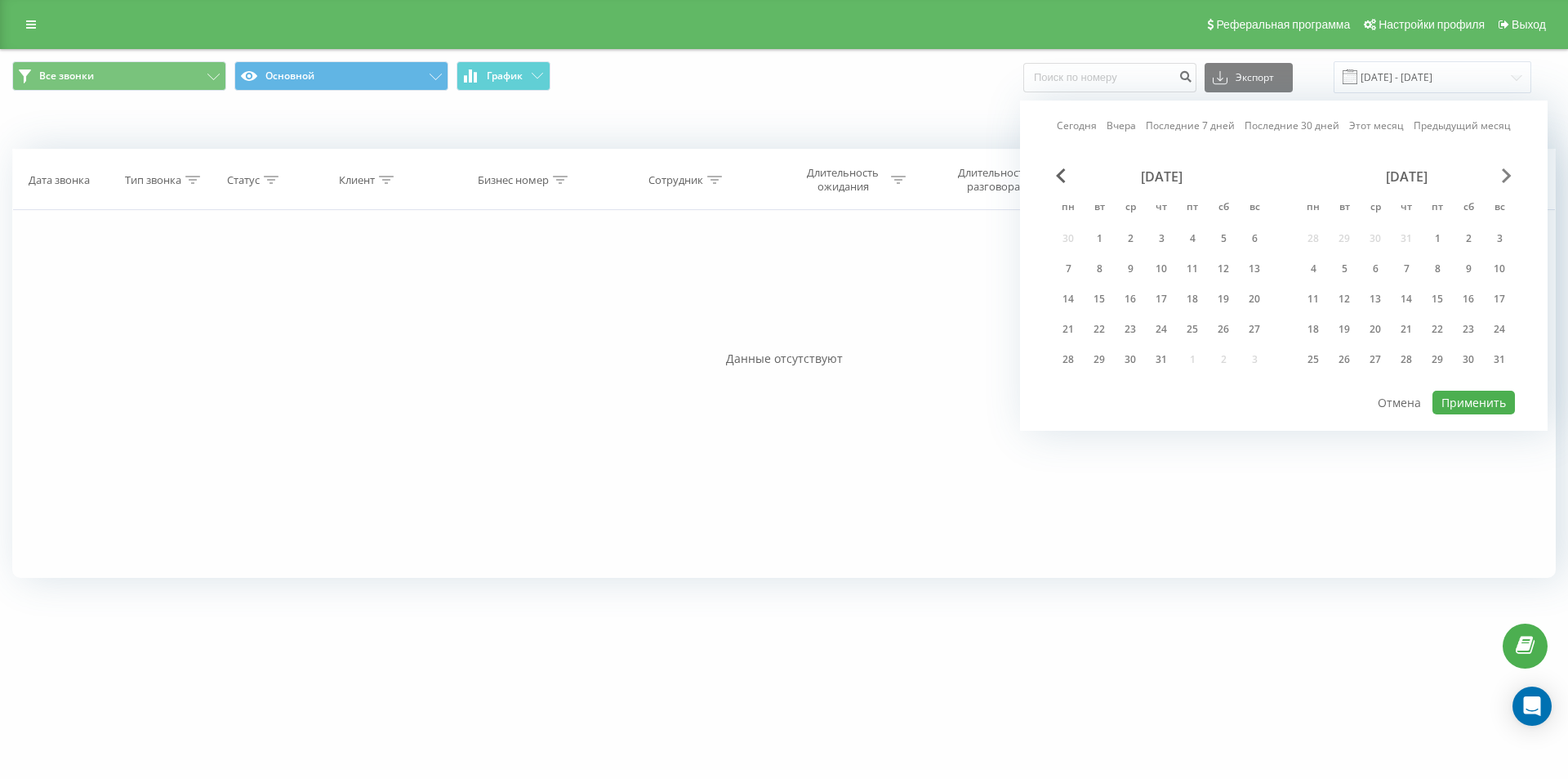
click at [1509, 180] on span "Next Month" at bounding box center [1507, 176] width 10 height 15
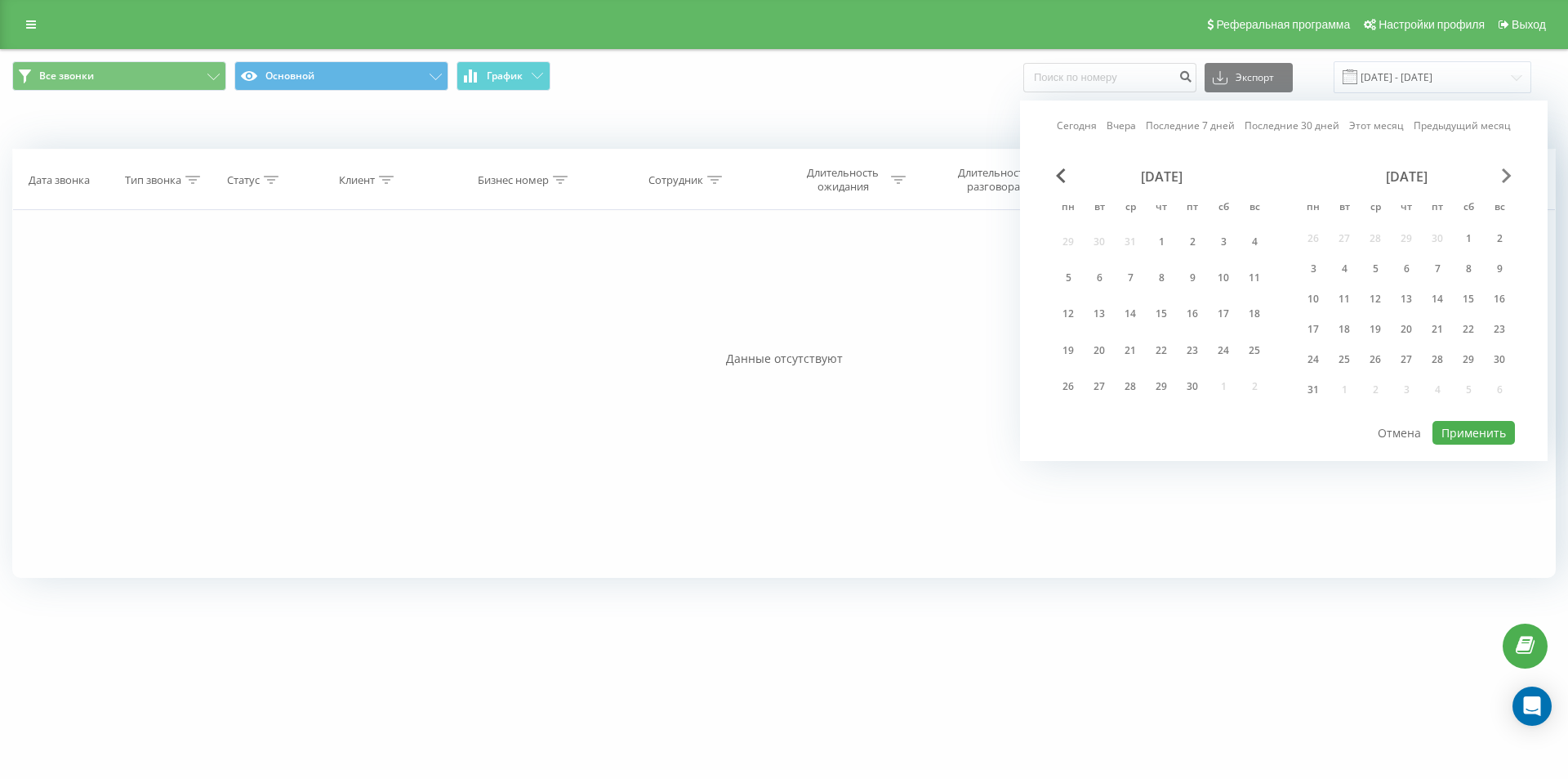
click at [1507, 173] on span "Next Month" at bounding box center [1507, 176] width 10 height 15
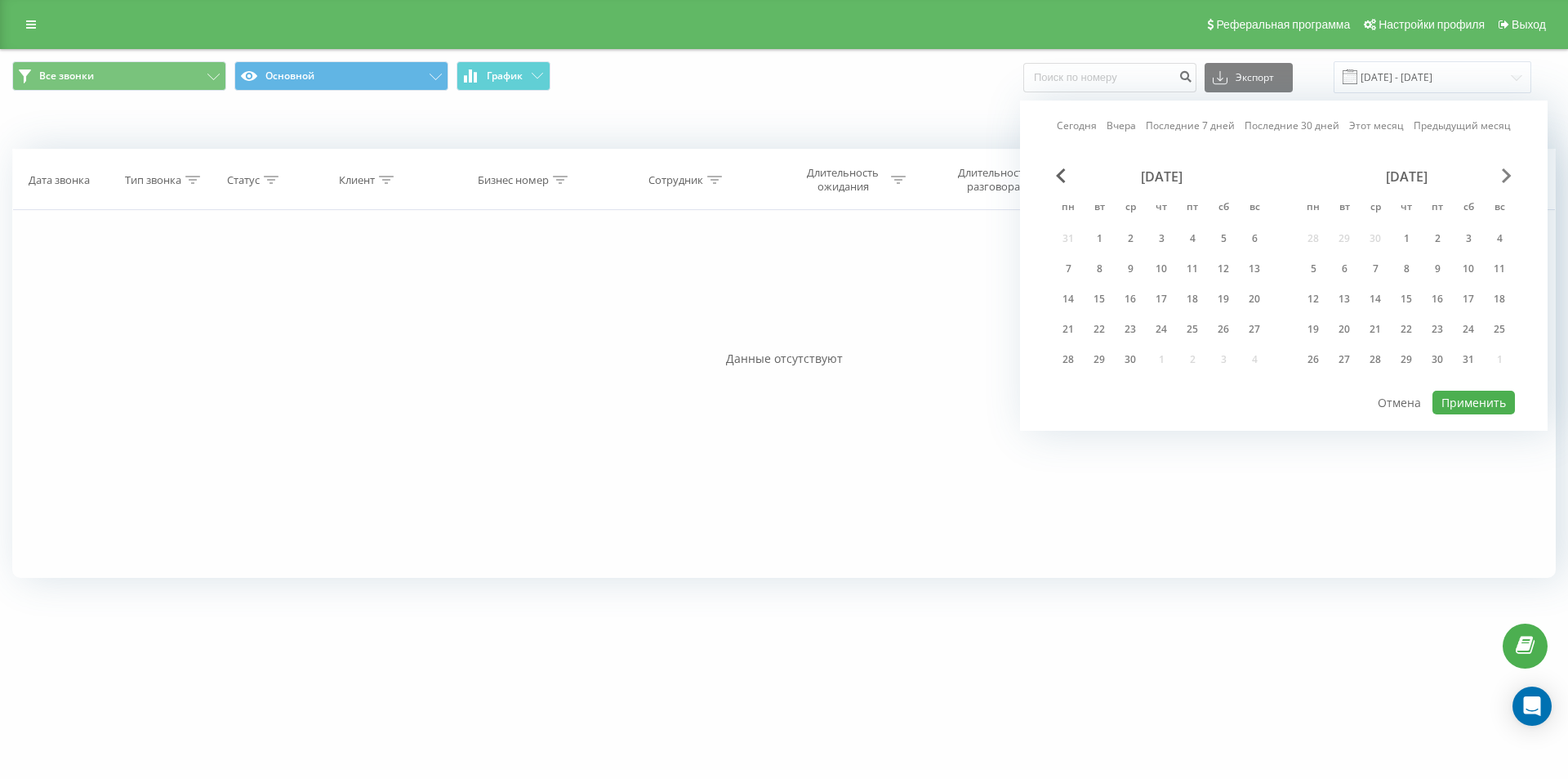
click at [1507, 173] on span "Next Month" at bounding box center [1507, 176] width 10 height 15
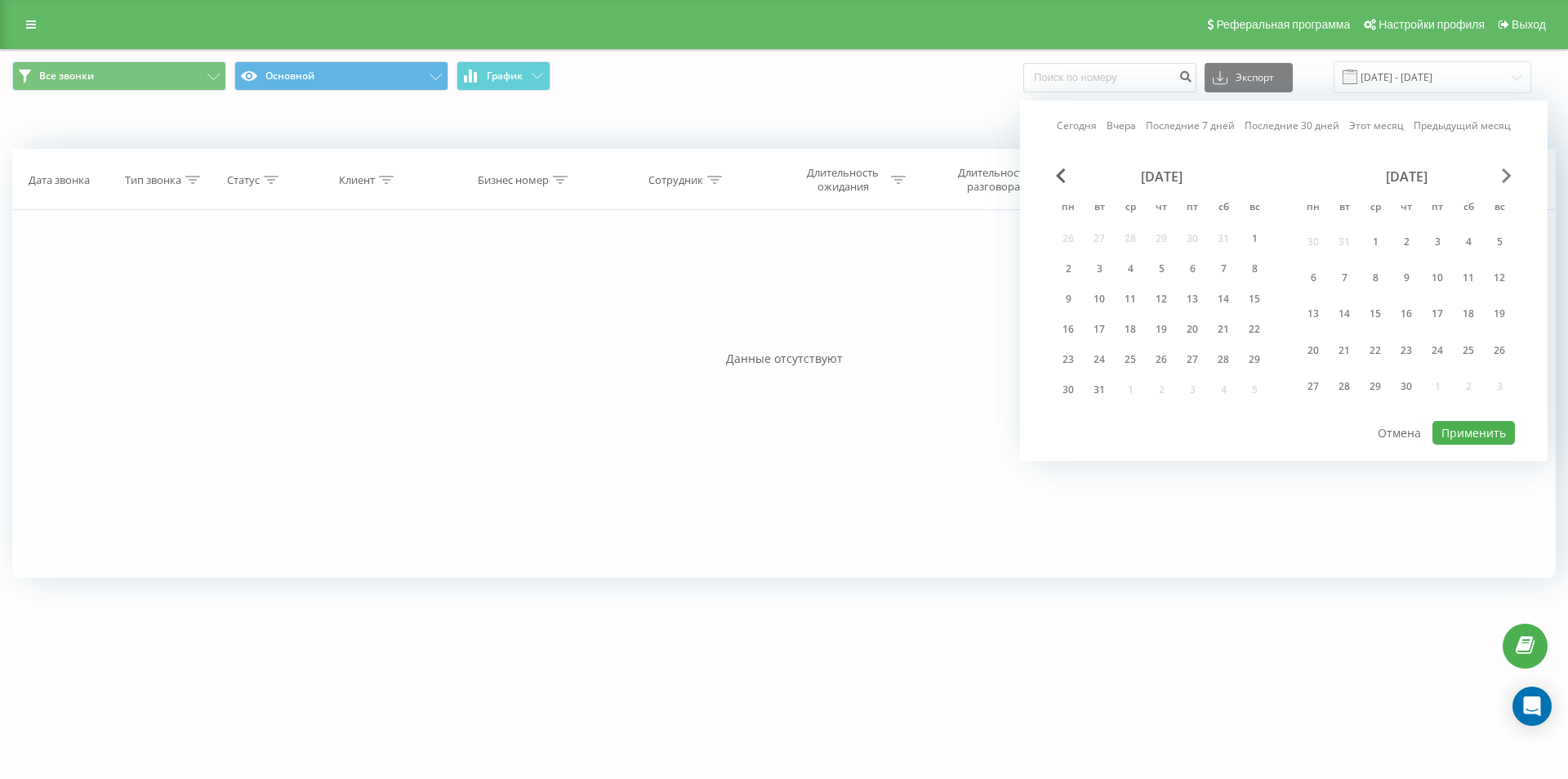
click at [1507, 173] on span "Next Month" at bounding box center [1507, 176] width 10 height 15
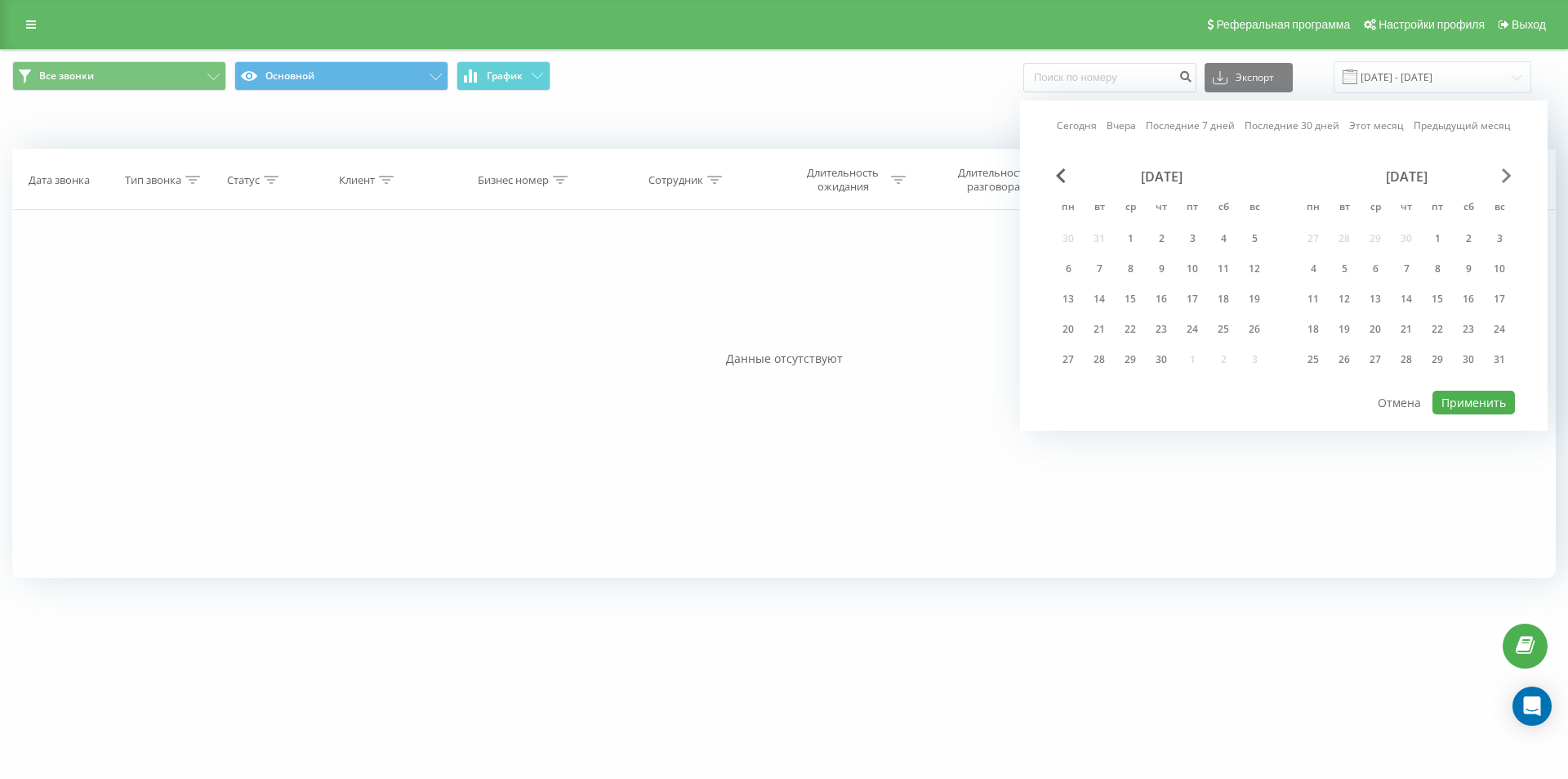
click at [1507, 173] on span "Next Month" at bounding box center [1507, 176] width 10 height 15
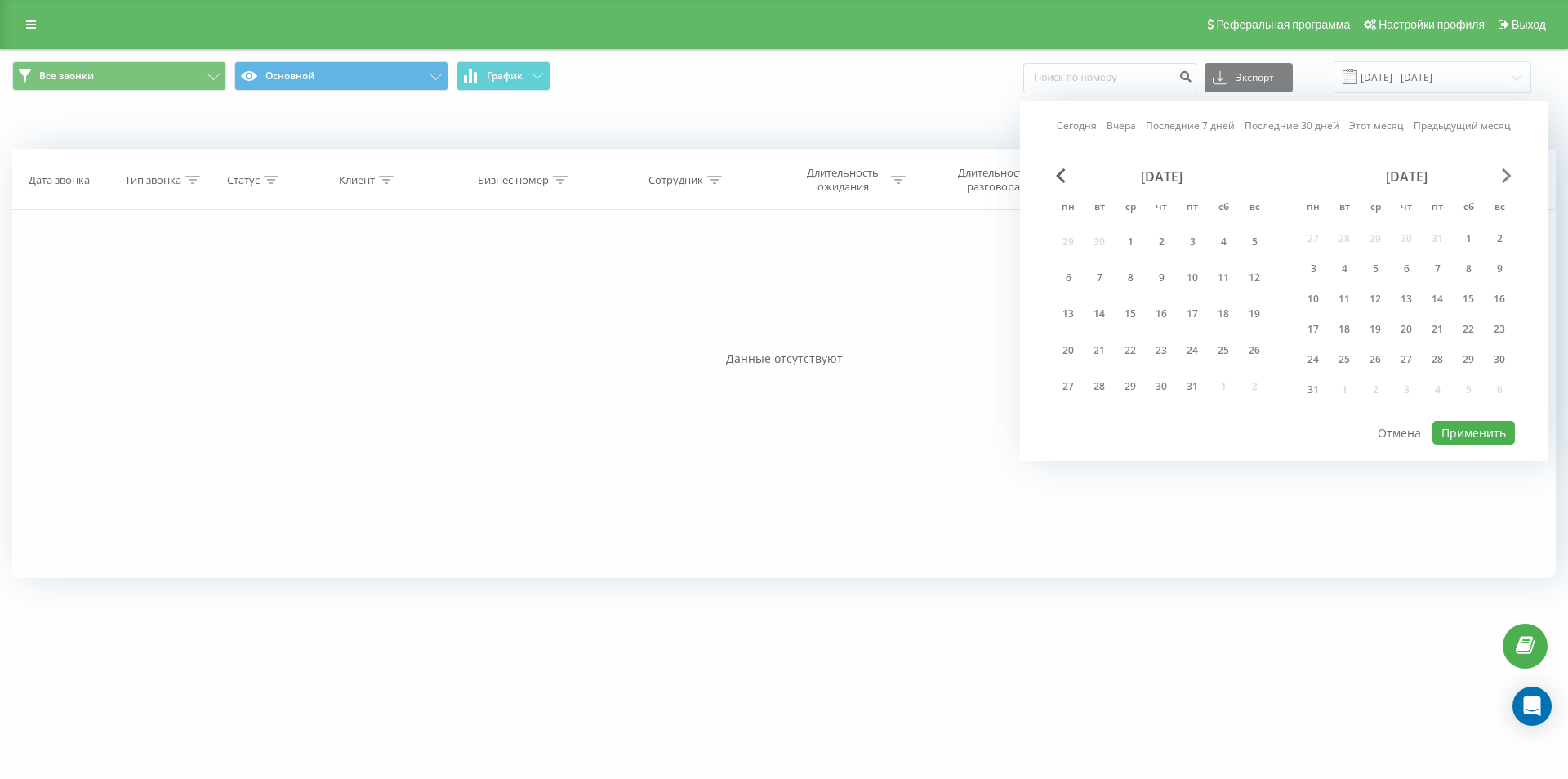
click at [1507, 173] on span "Next Month" at bounding box center [1507, 176] width 10 height 15
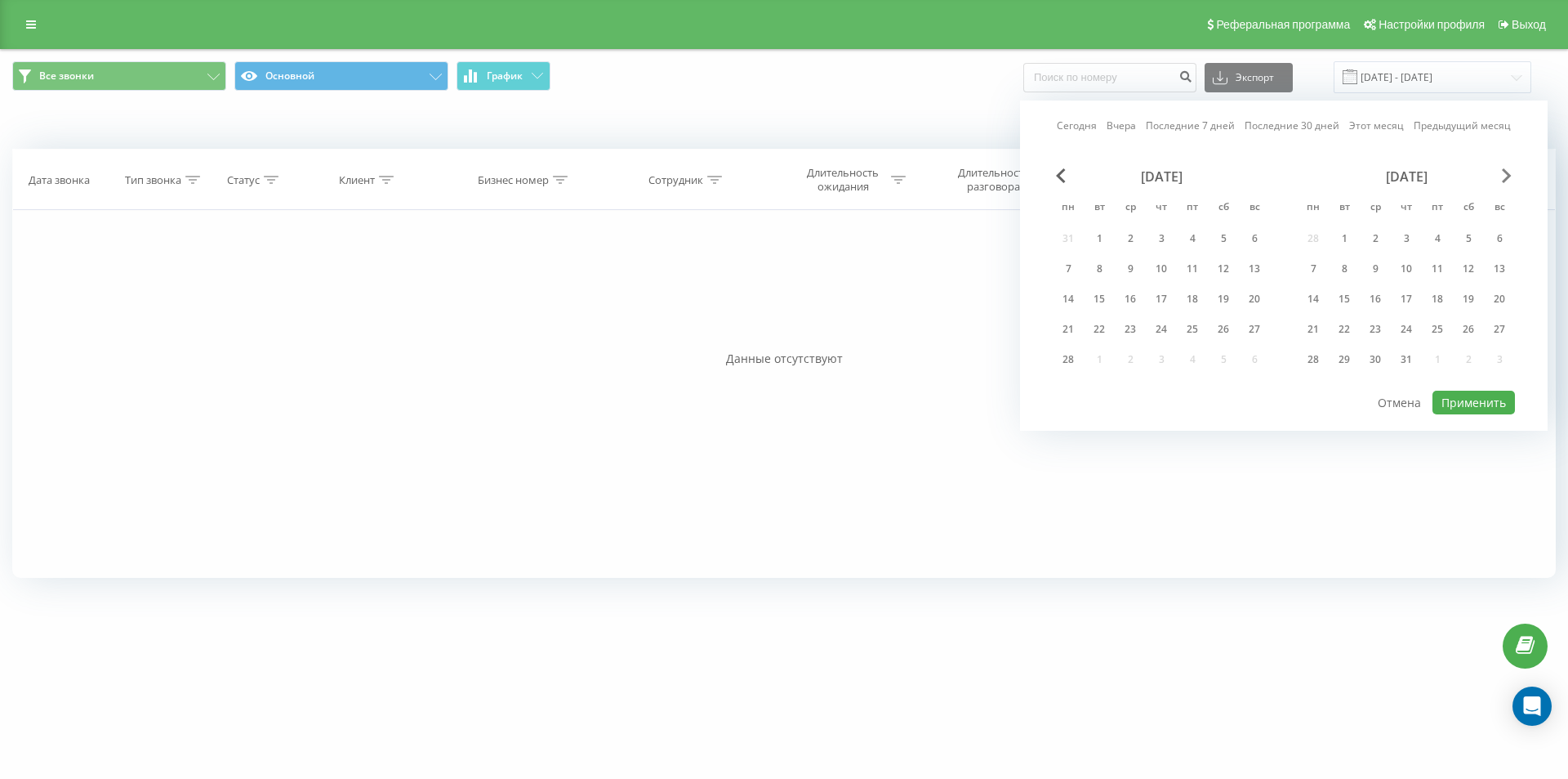
click at [1507, 173] on span "Next Month" at bounding box center [1507, 176] width 10 height 15
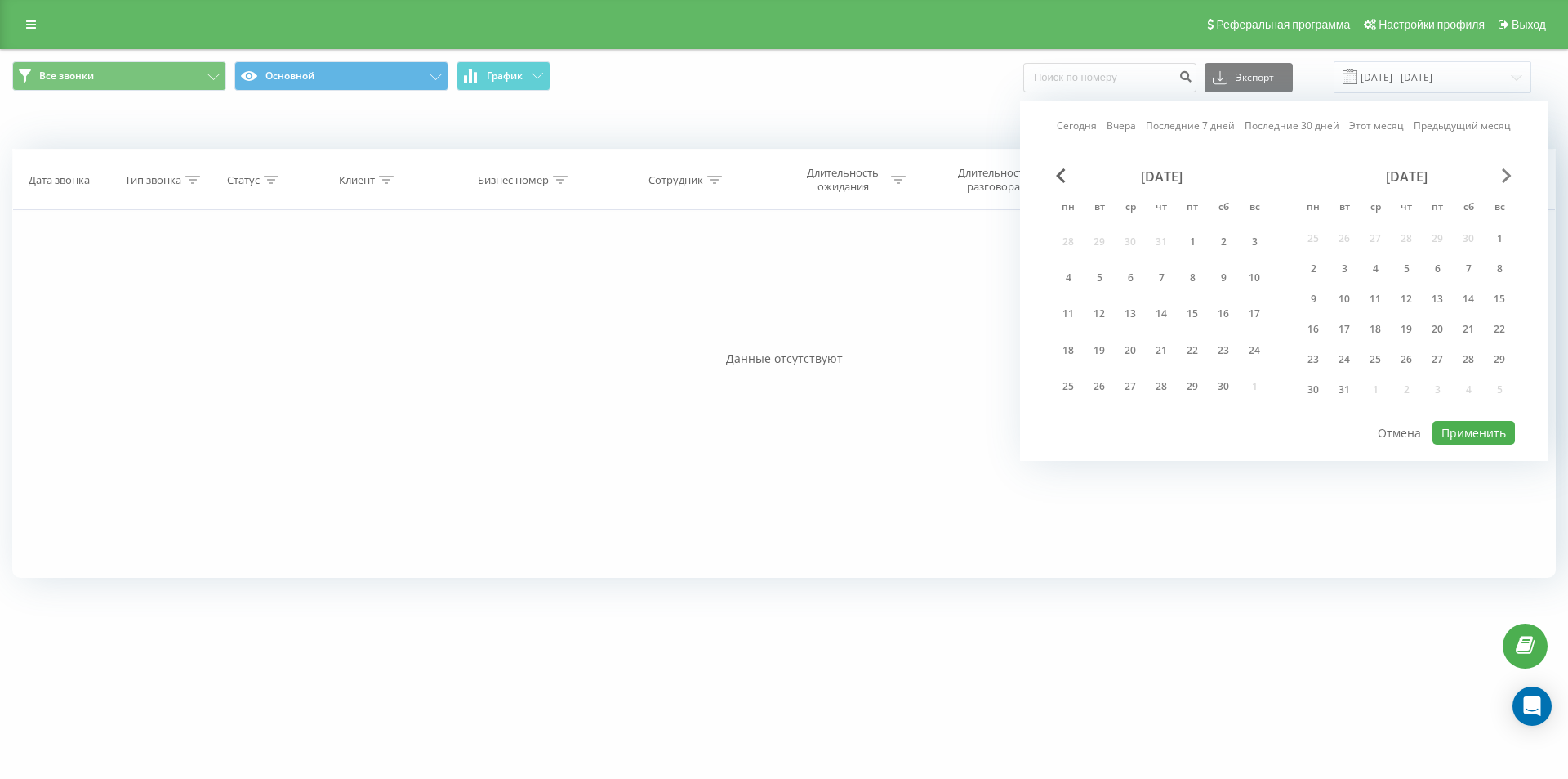
click at [1507, 173] on span "Next Month" at bounding box center [1507, 176] width 10 height 15
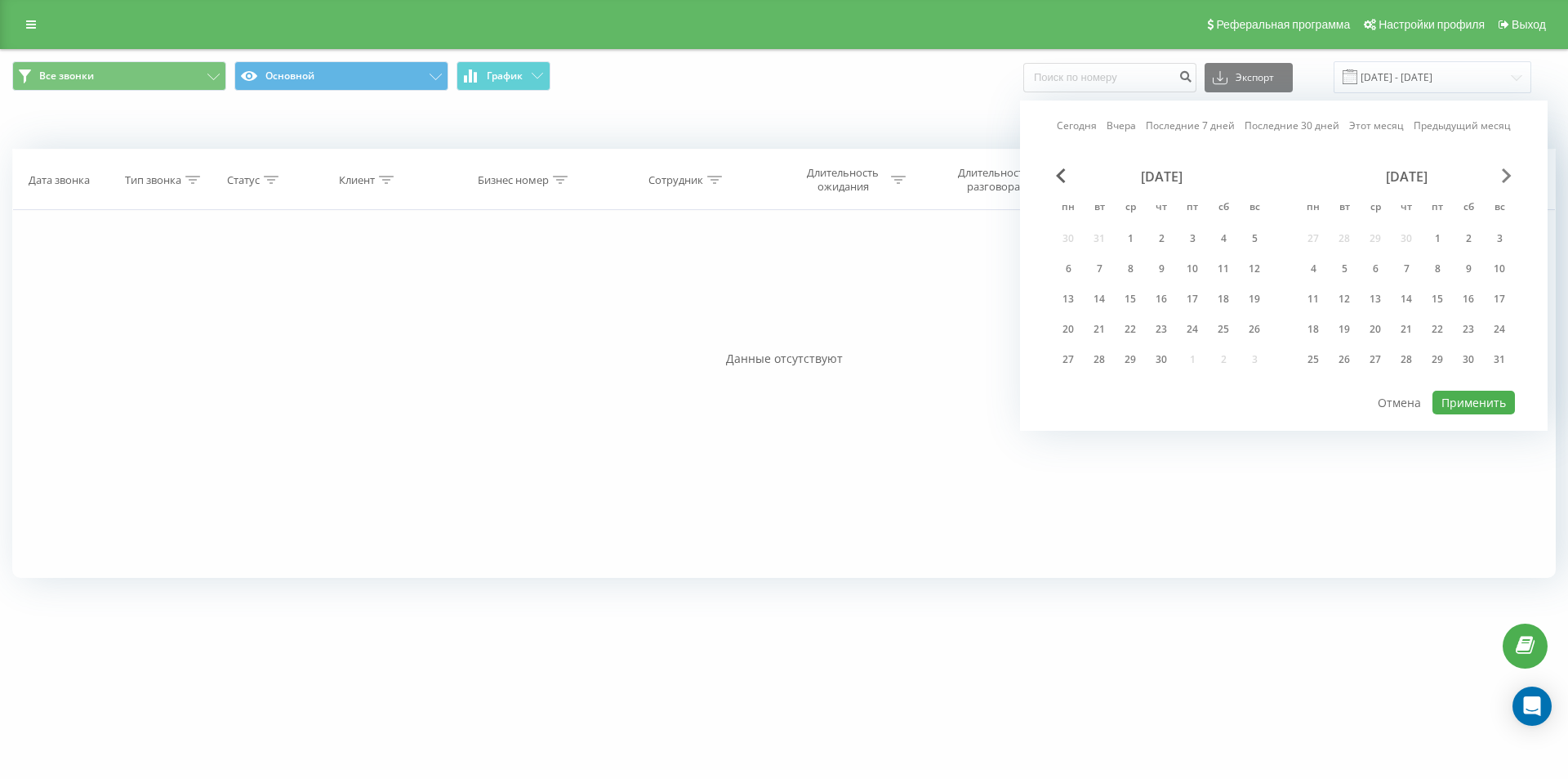
click at [1507, 173] on span "Next Month" at bounding box center [1507, 176] width 10 height 15
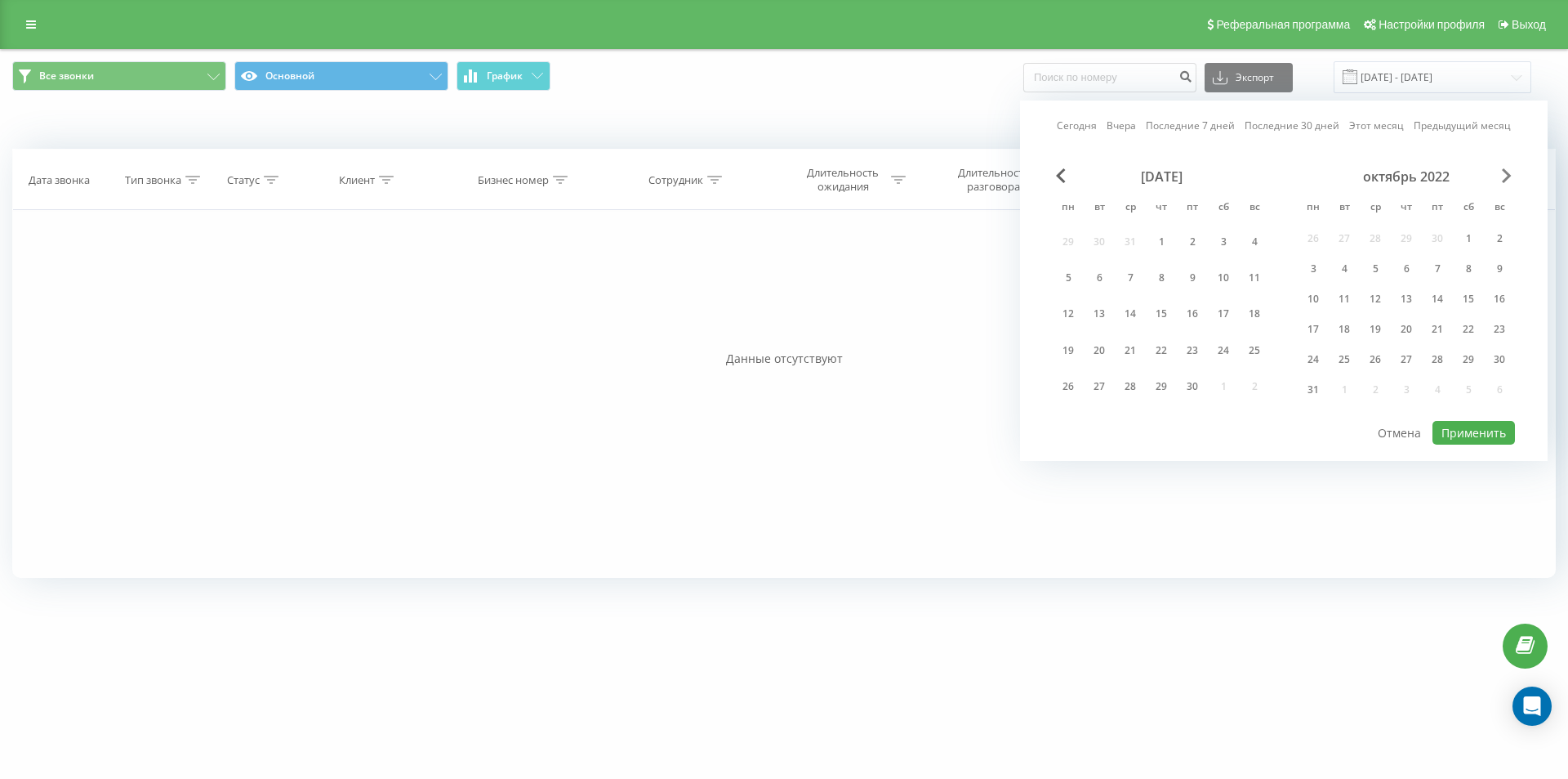
click at [1507, 173] on span "Next Month" at bounding box center [1507, 176] width 10 height 15
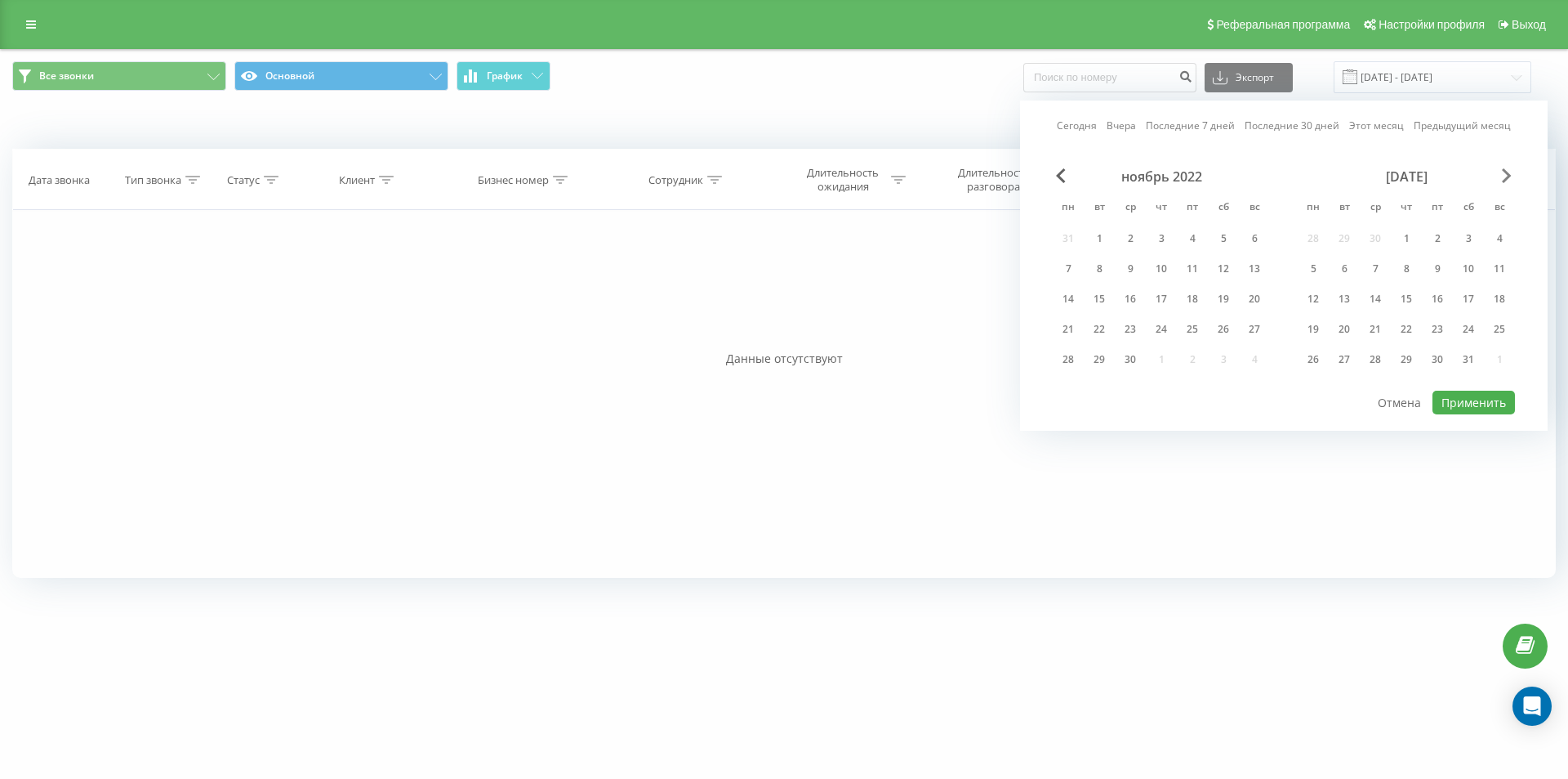
click at [1507, 173] on span "Next Month" at bounding box center [1507, 176] width 10 height 15
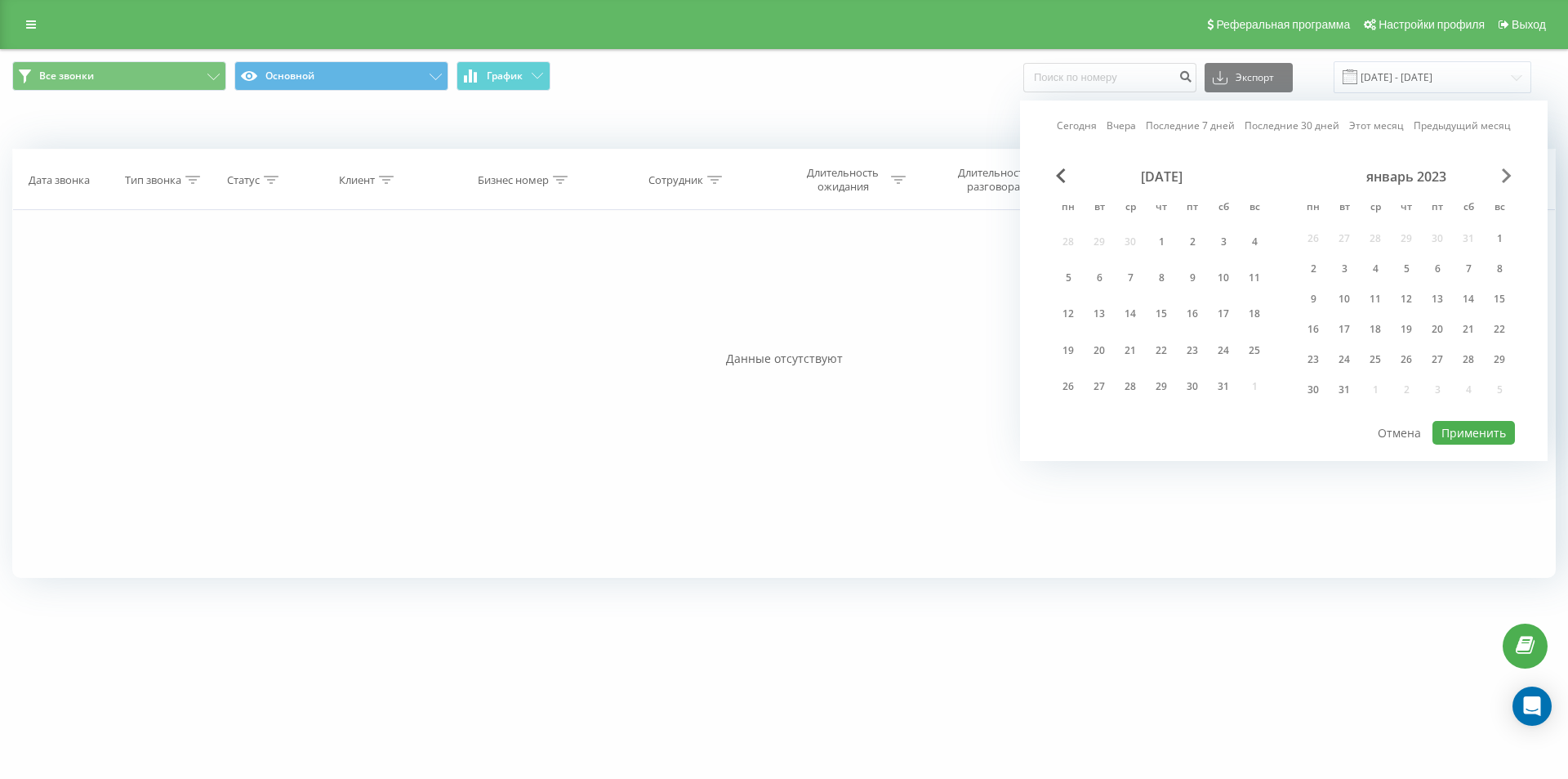
click at [1507, 173] on span "Next Month" at bounding box center [1507, 176] width 10 height 15
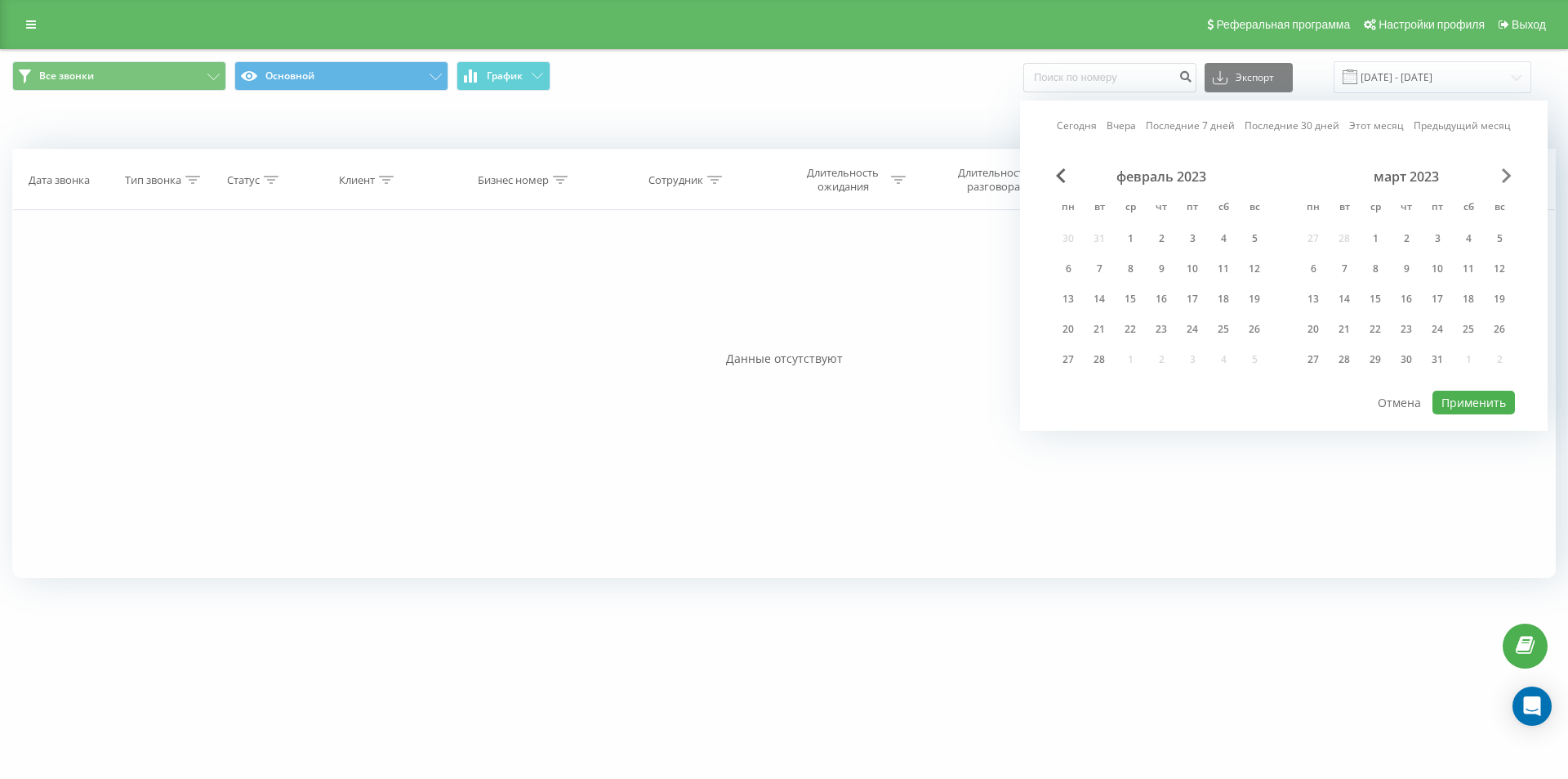
click at [1507, 173] on span "Next Month" at bounding box center [1507, 176] width 10 height 15
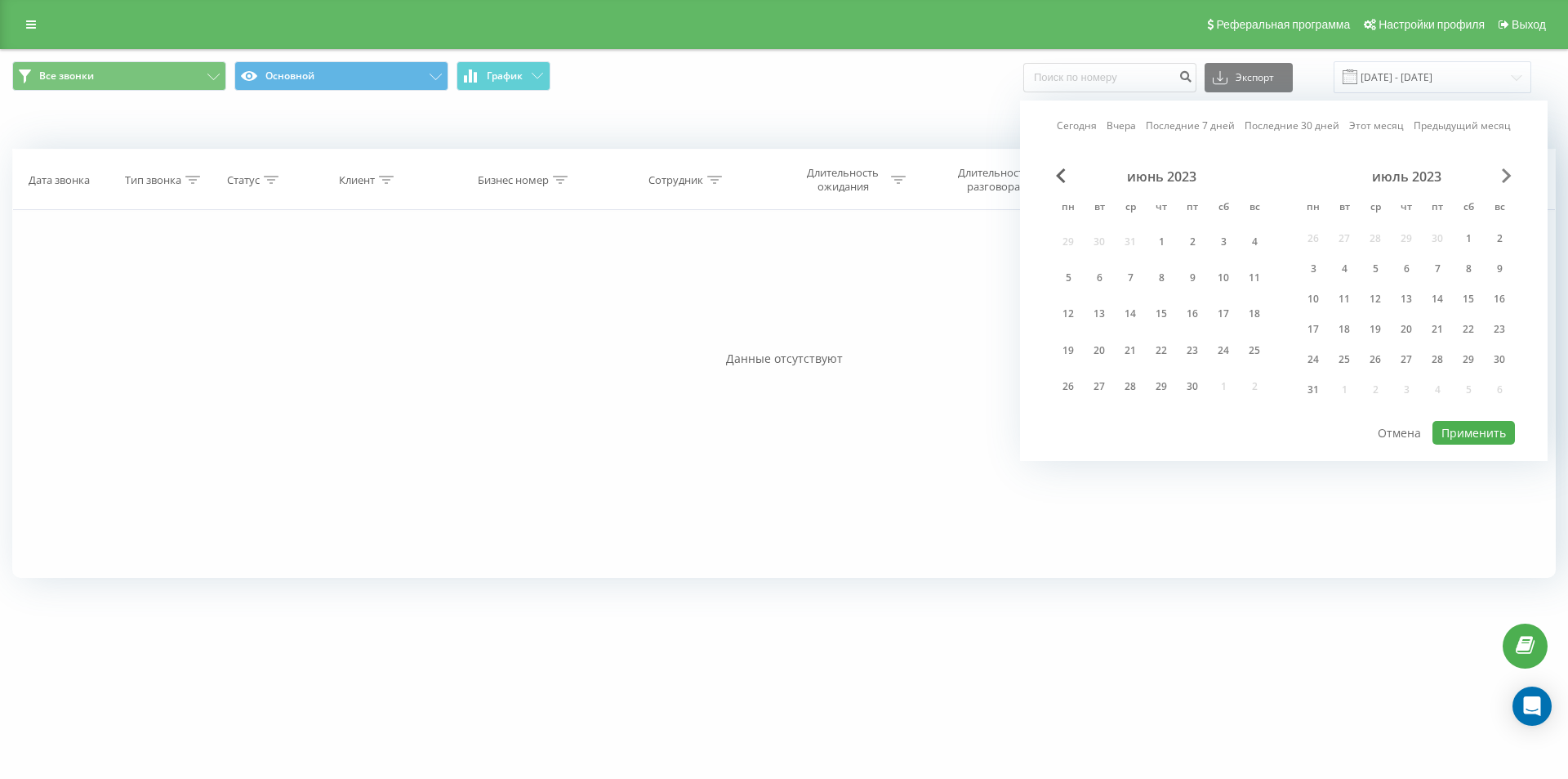
click at [1507, 173] on span "Next Month" at bounding box center [1507, 176] width 10 height 15
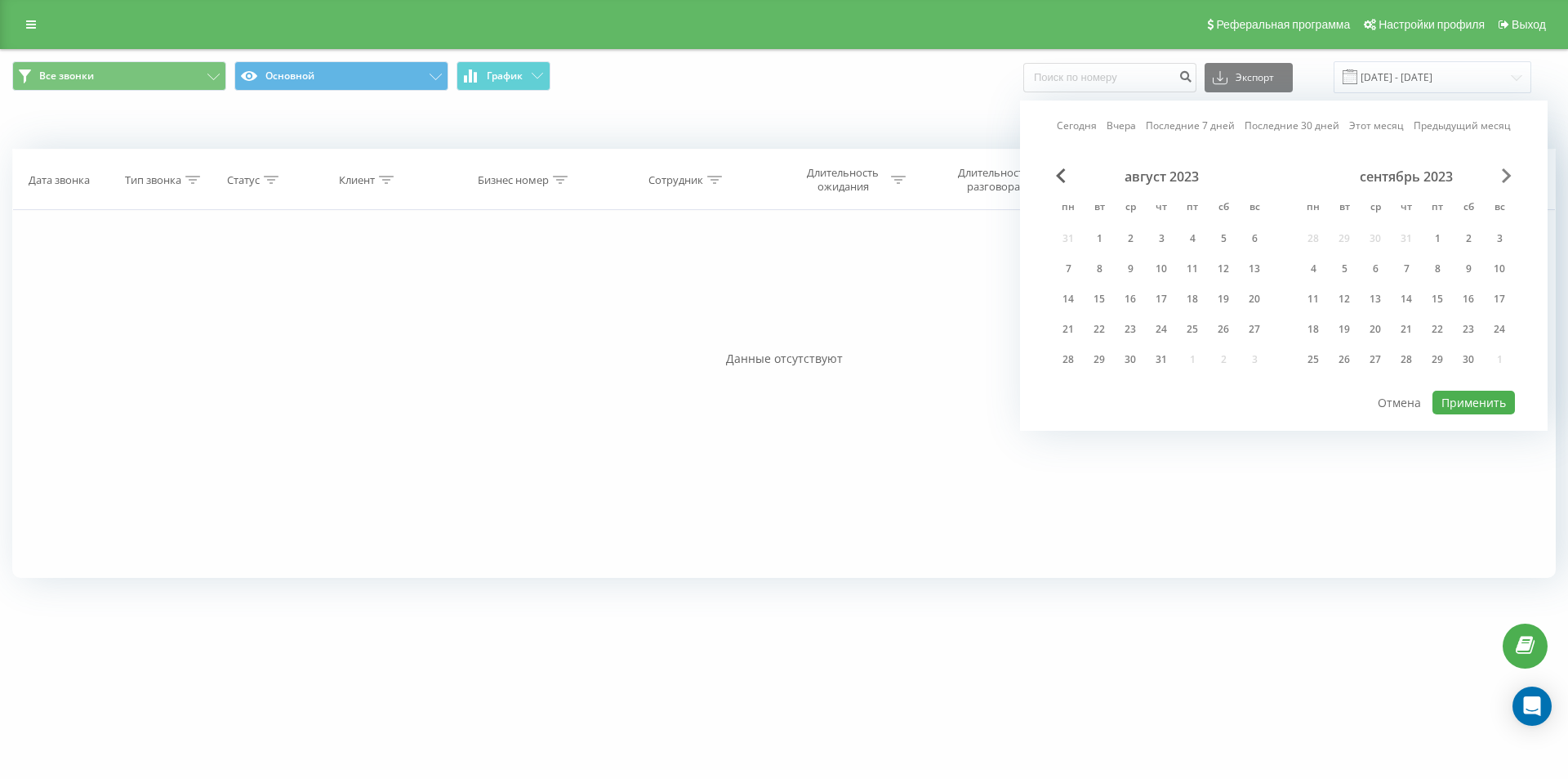
click at [1507, 173] on span "Next Month" at bounding box center [1507, 176] width 10 height 15
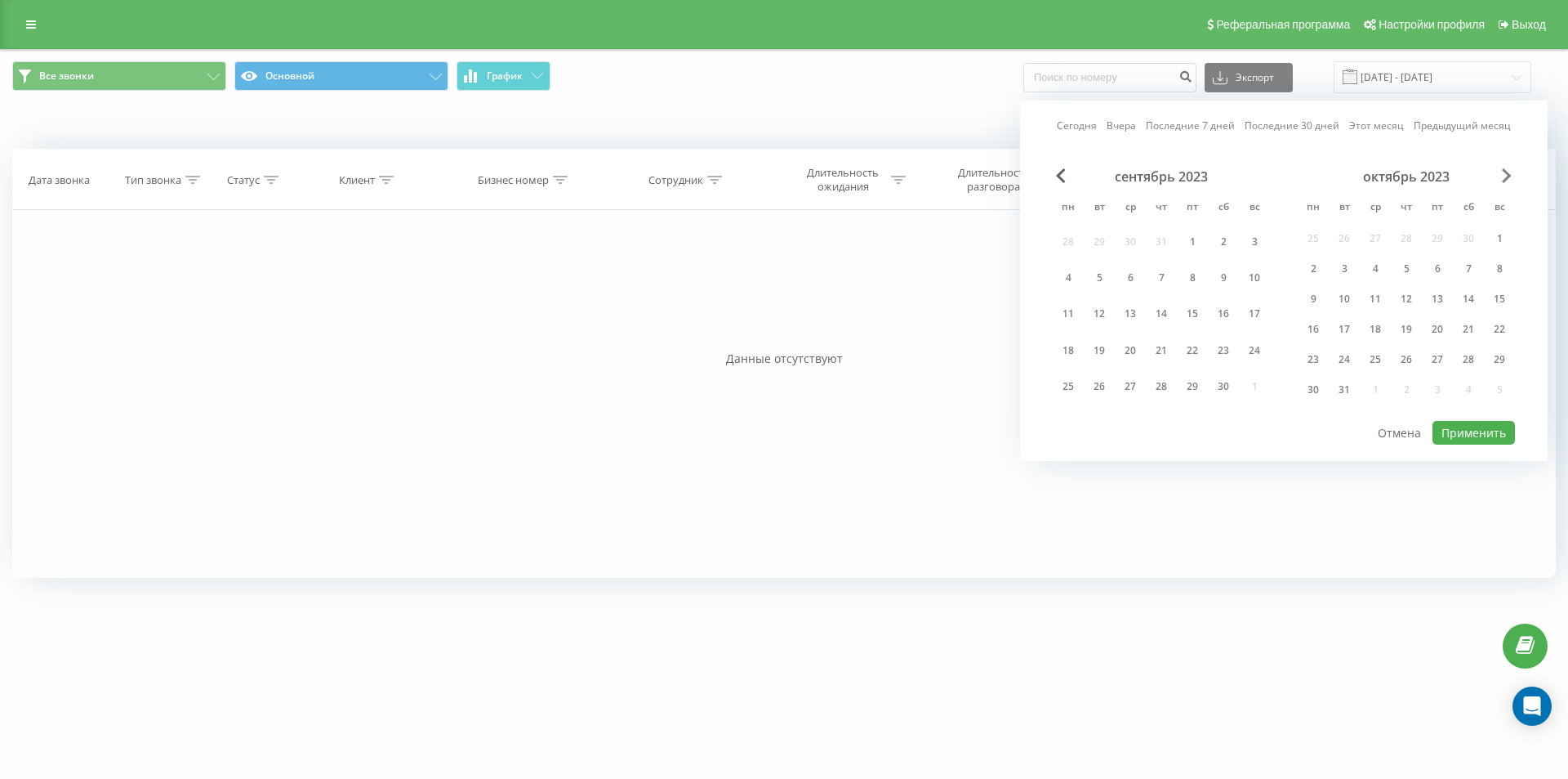
click at [1507, 173] on span "Next Month" at bounding box center [1507, 176] width 10 height 15
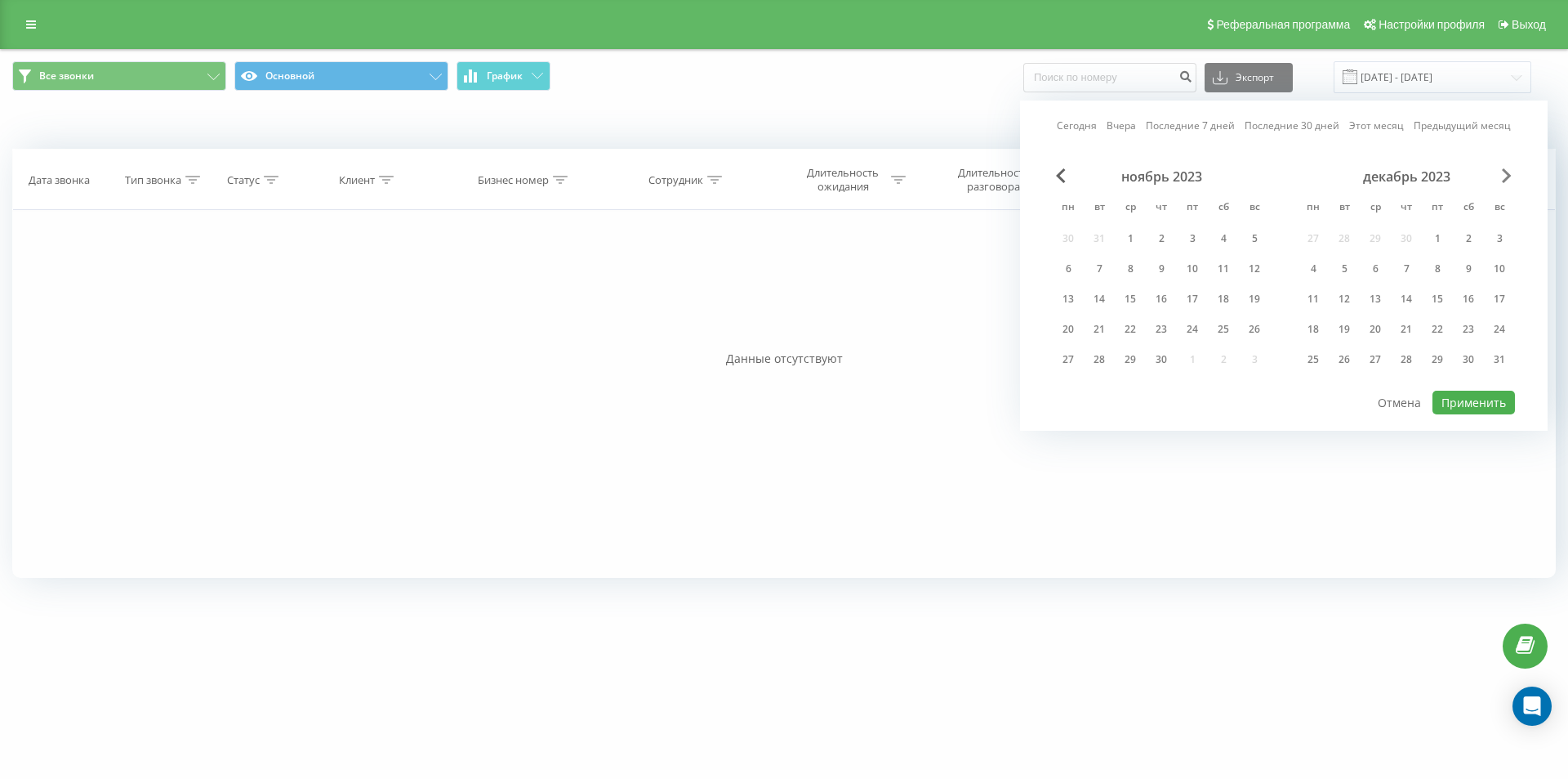
click at [1507, 173] on span "Next Month" at bounding box center [1507, 176] width 10 height 15
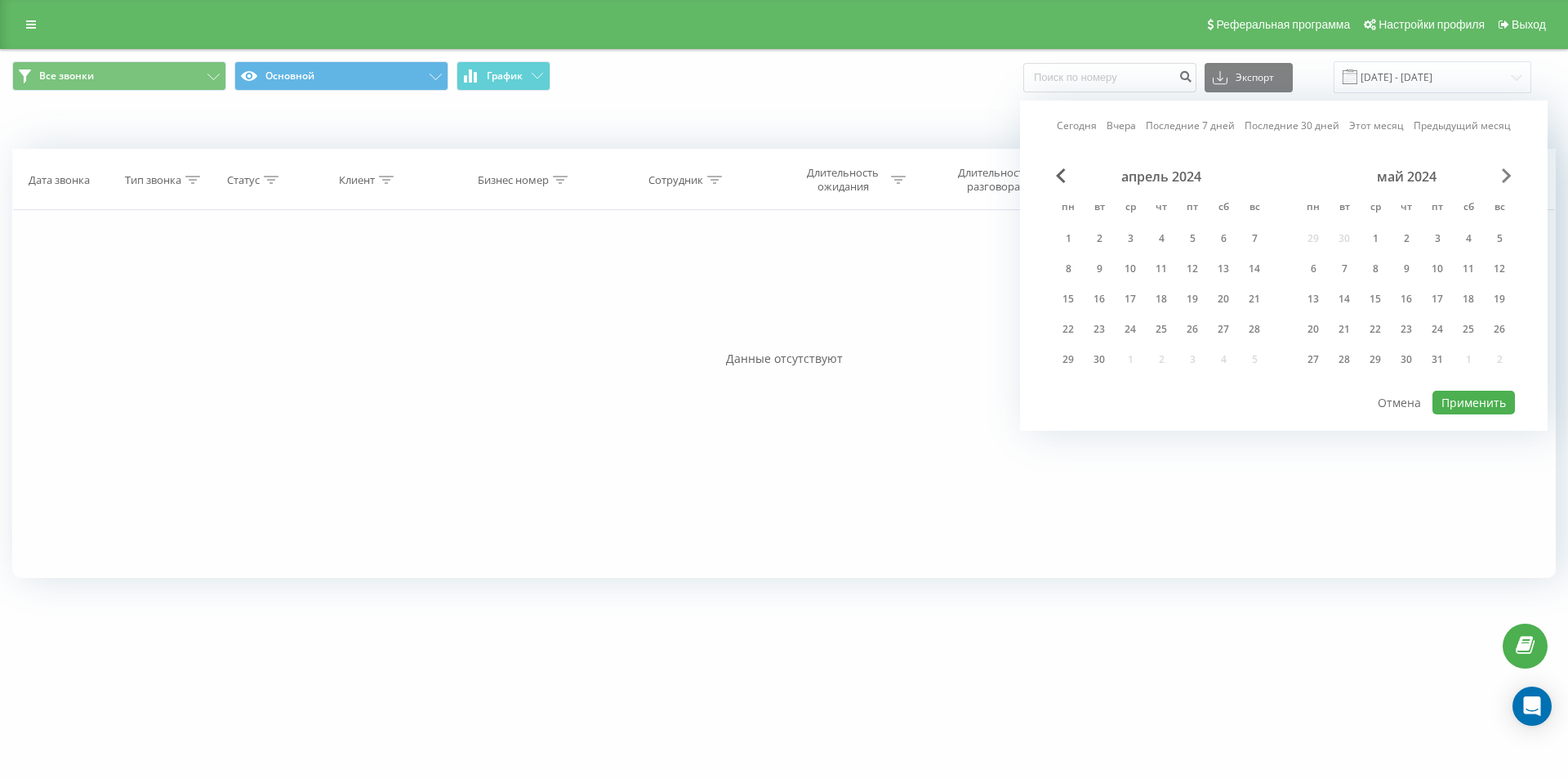
click at [1507, 173] on span "Next Month" at bounding box center [1507, 176] width 10 height 15
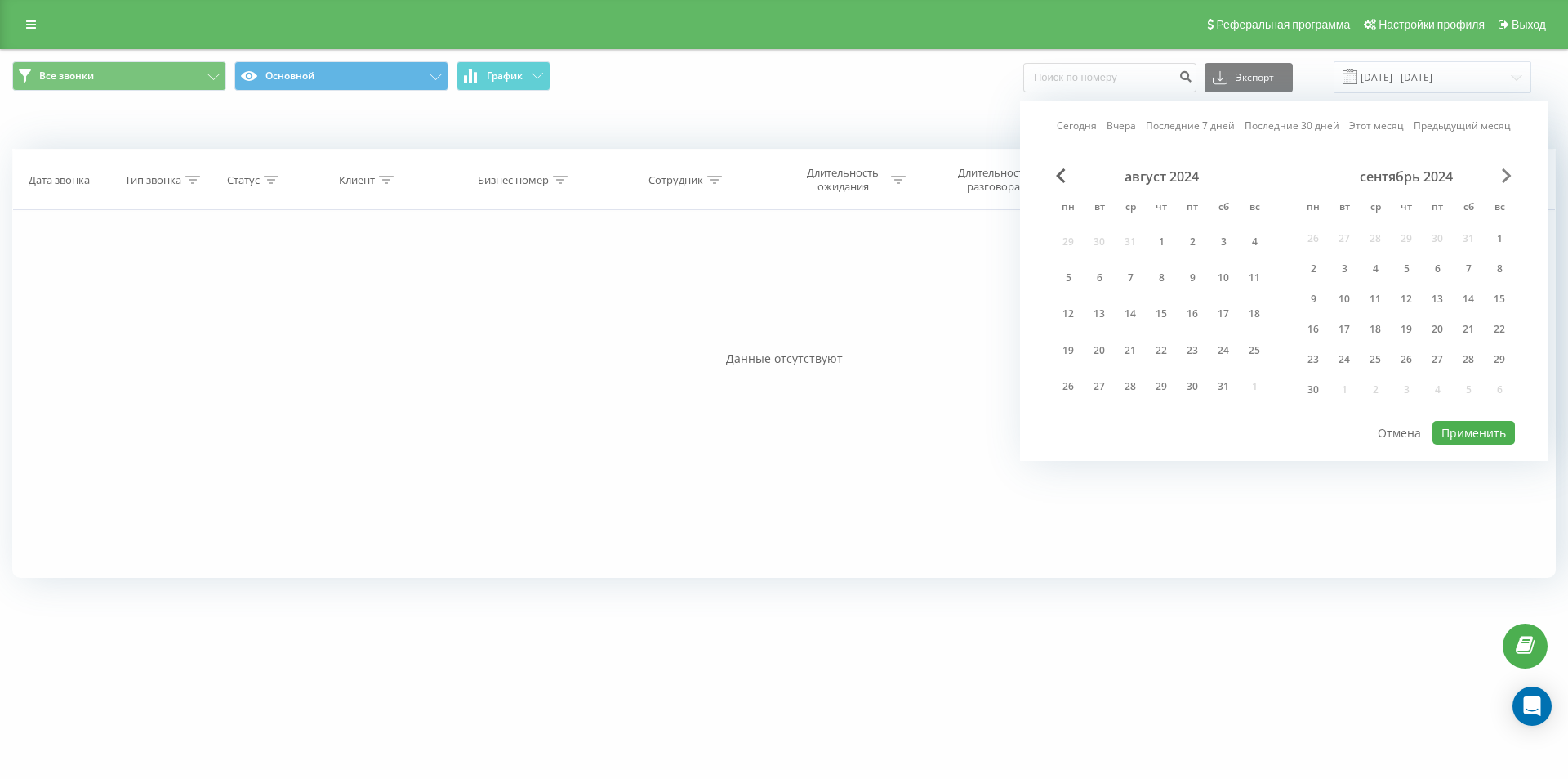
click at [1507, 173] on span "Next Month" at bounding box center [1507, 176] width 10 height 15
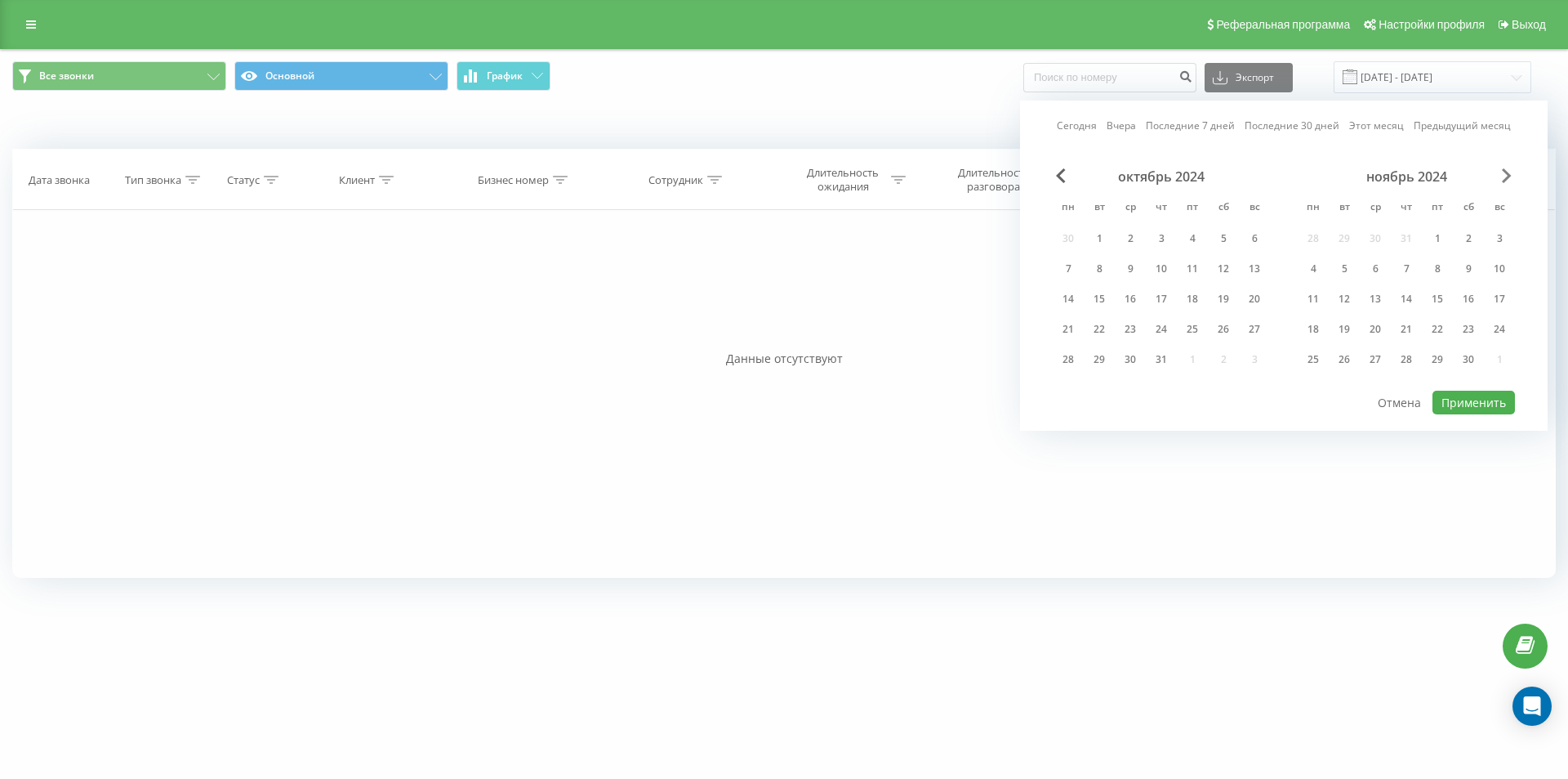
click at [1507, 173] on span "Next Month" at bounding box center [1507, 176] width 10 height 15
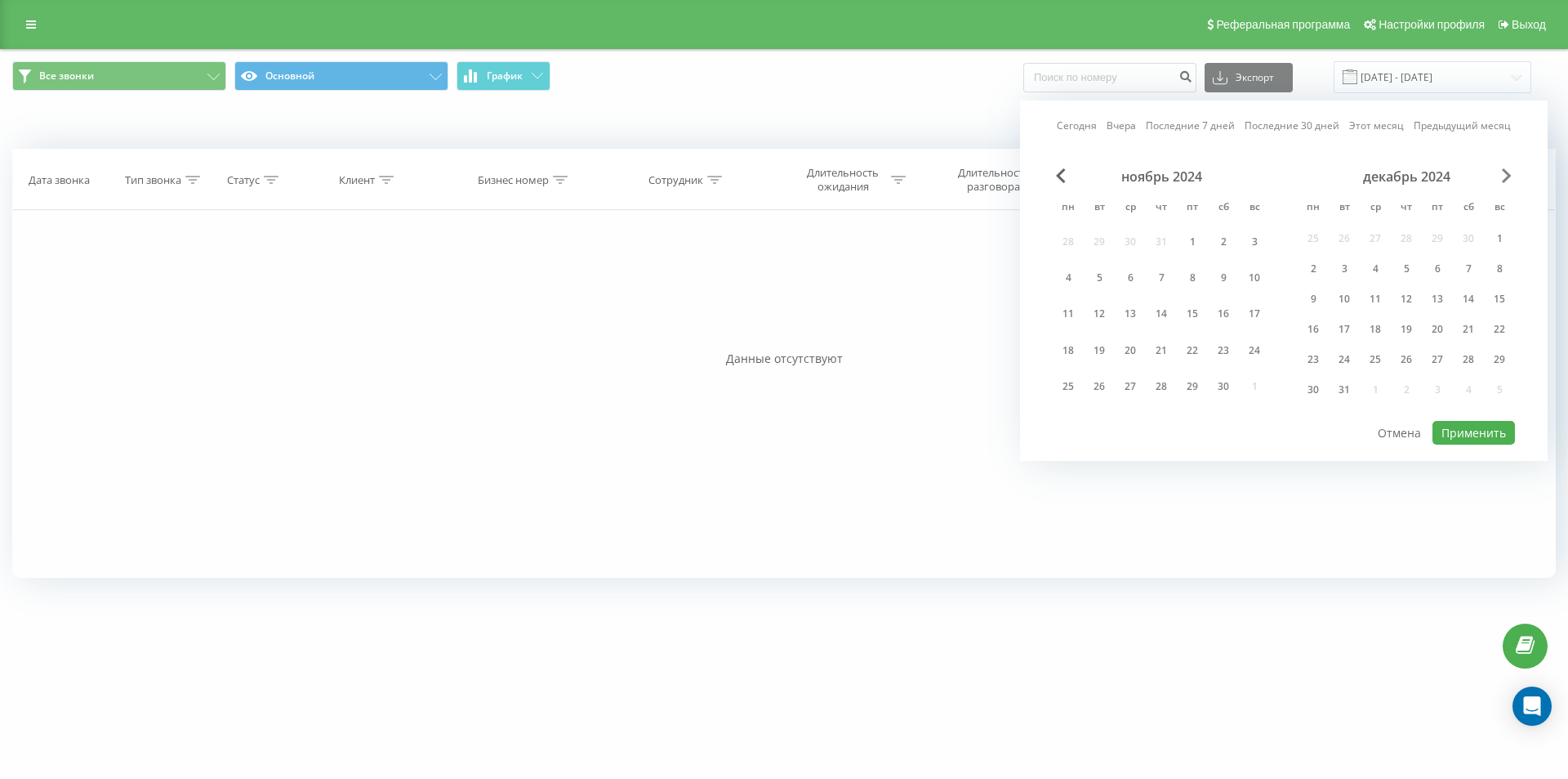
click at [1507, 173] on span "Next Month" at bounding box center [1507, 176] width 10 height 15
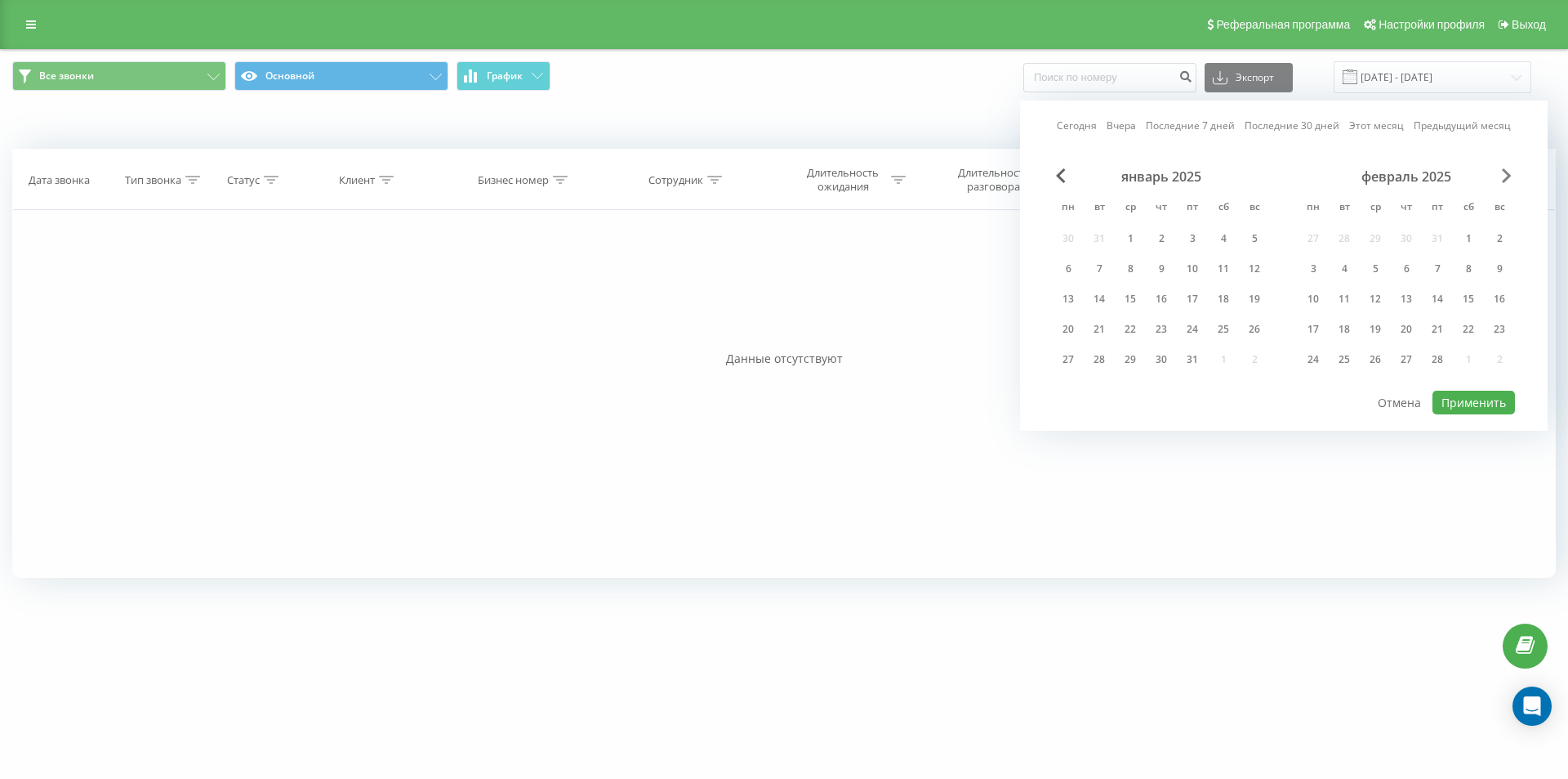
click at [1507, 173] on span "Next Month" at bounding box center [1507, 176] width 10 height 15
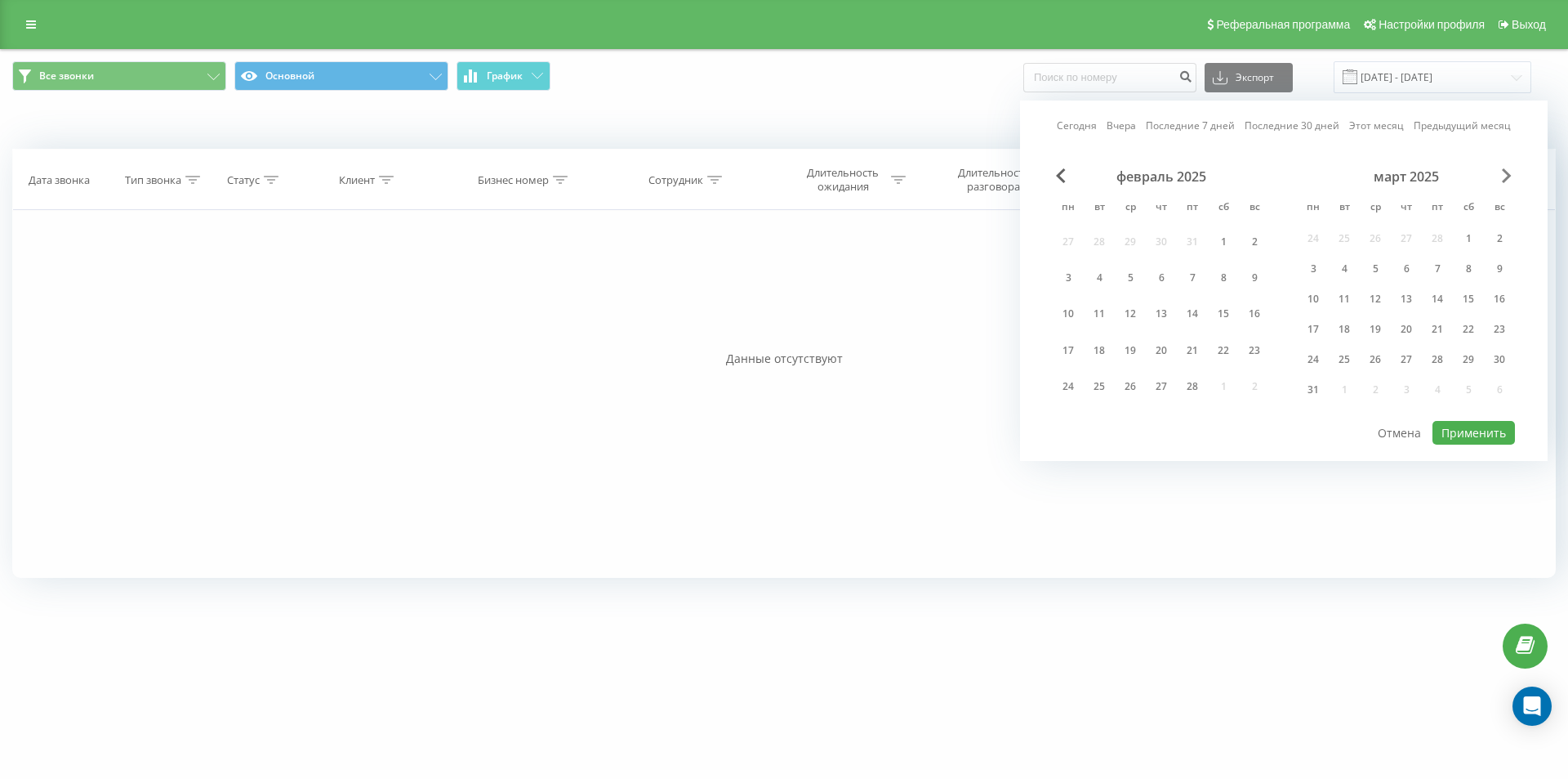
click at [1507, 173] on span "Next Month" at bounding box center [1507, 176] width 10 height 15
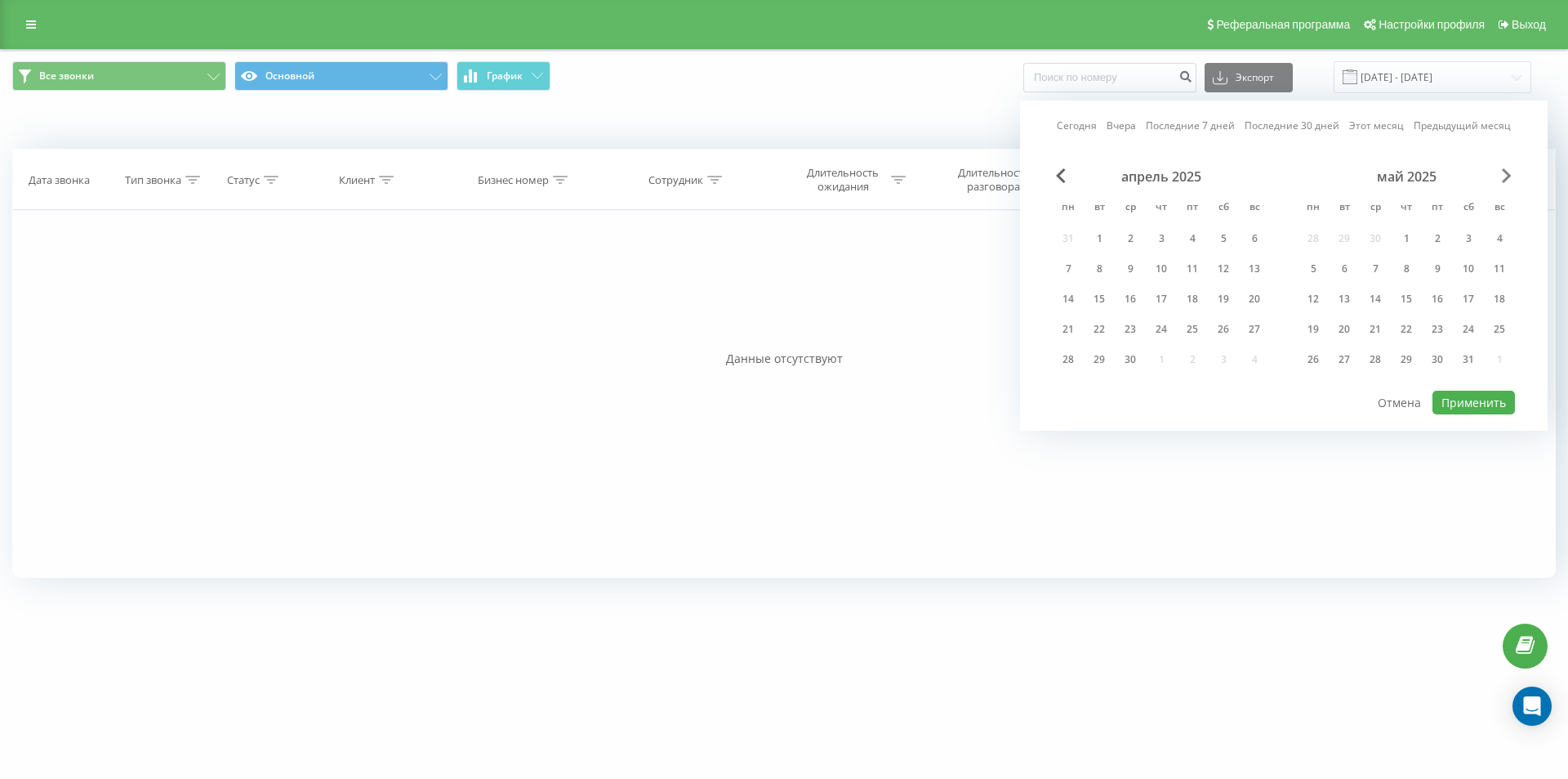
click at [1507, 173] on span "Next Month" at bounding box center [1507, 176] width 10 height 15
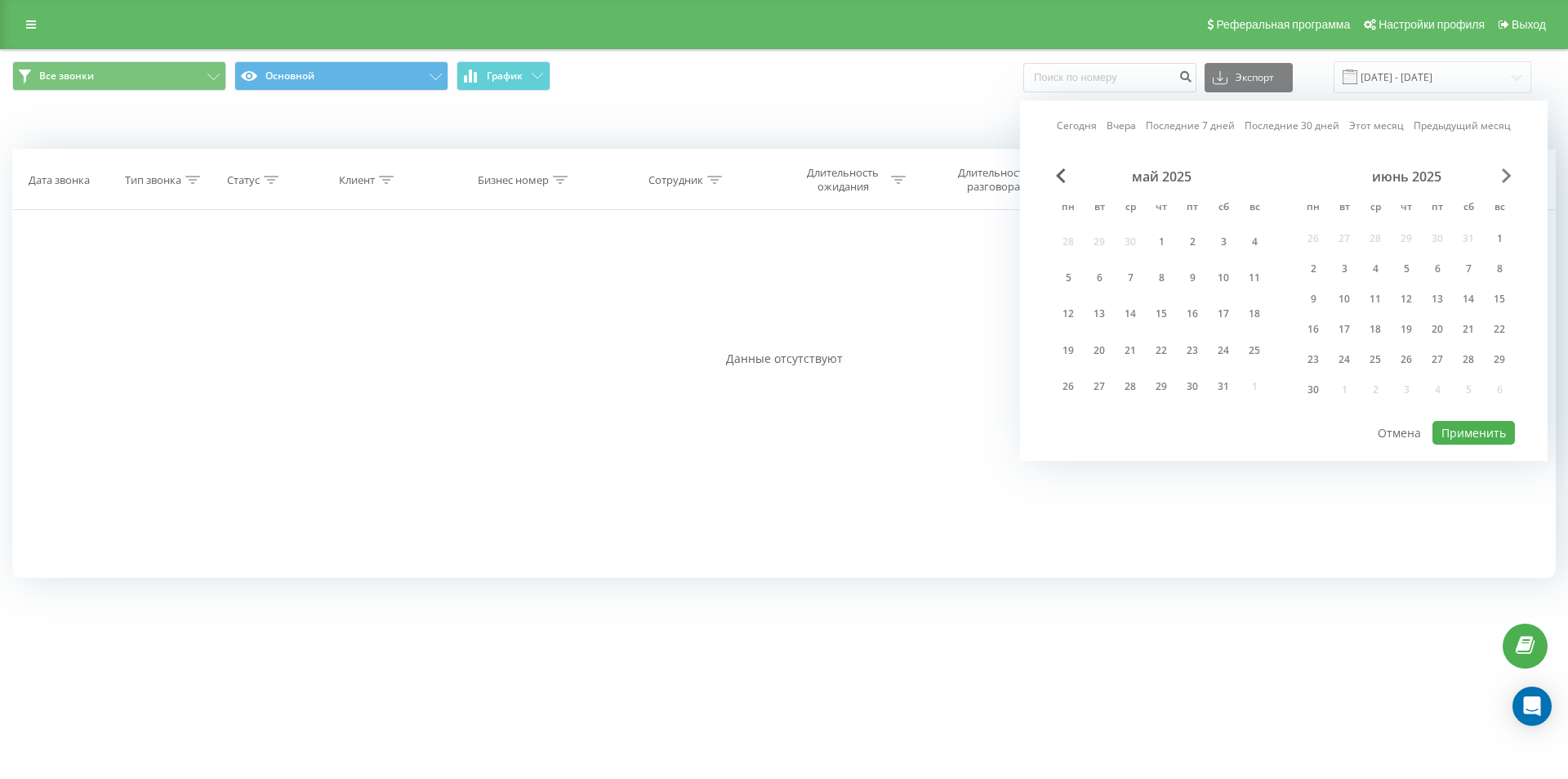
click at [1507, 173] on span "Next Month" at bounding box center [1507, 176] width 10 height 15
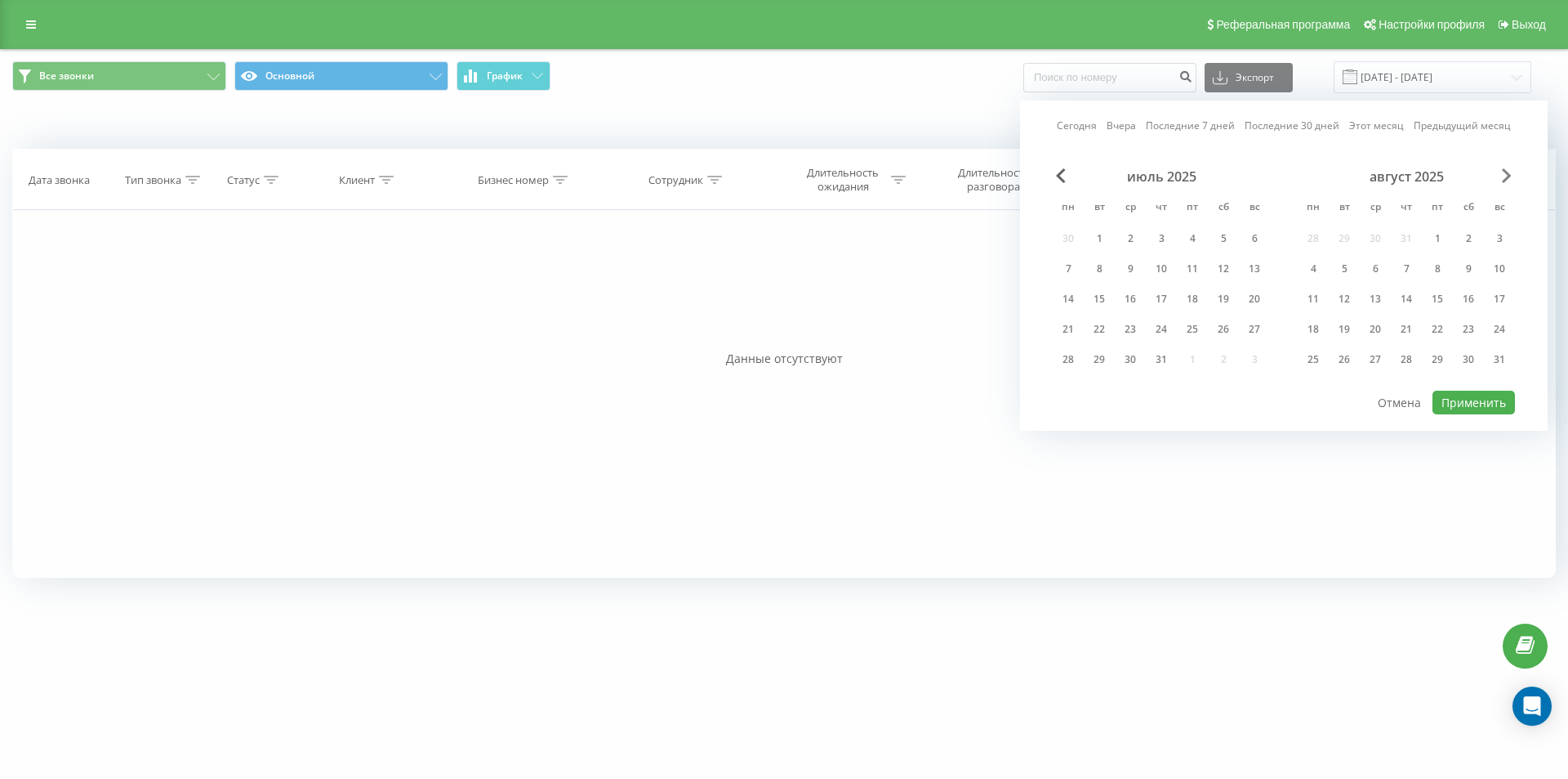
click at [1507, 173] on span "Next Month" at bounding box center [1507, 176] width 10 height 15
click at [1388, 358] on div "31" at bounding box center [1375, 360] width 31 height 25
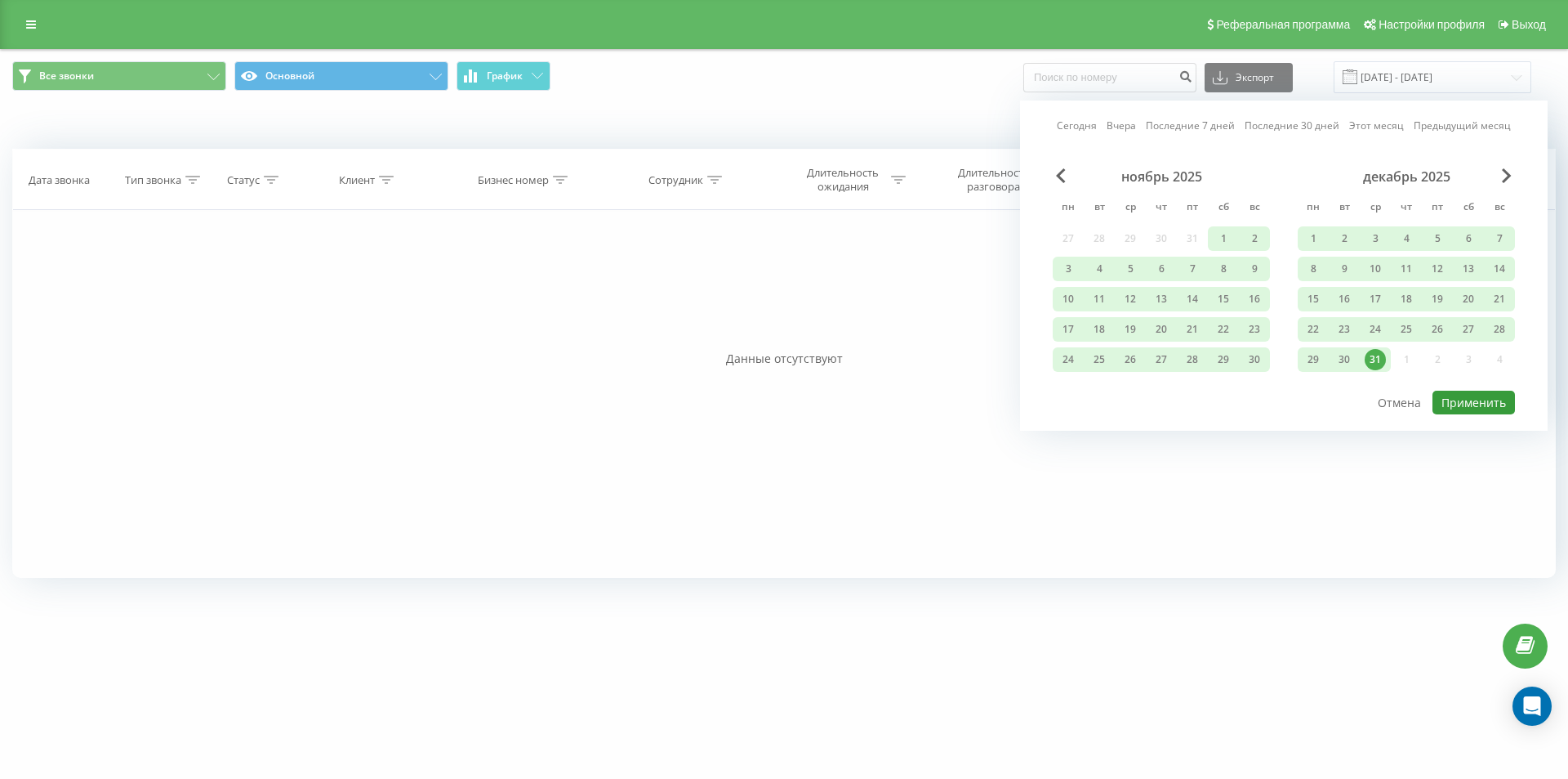
click at [1498, 405] on button "Применить" at bounding box center [1473, 402] width 82 height 24
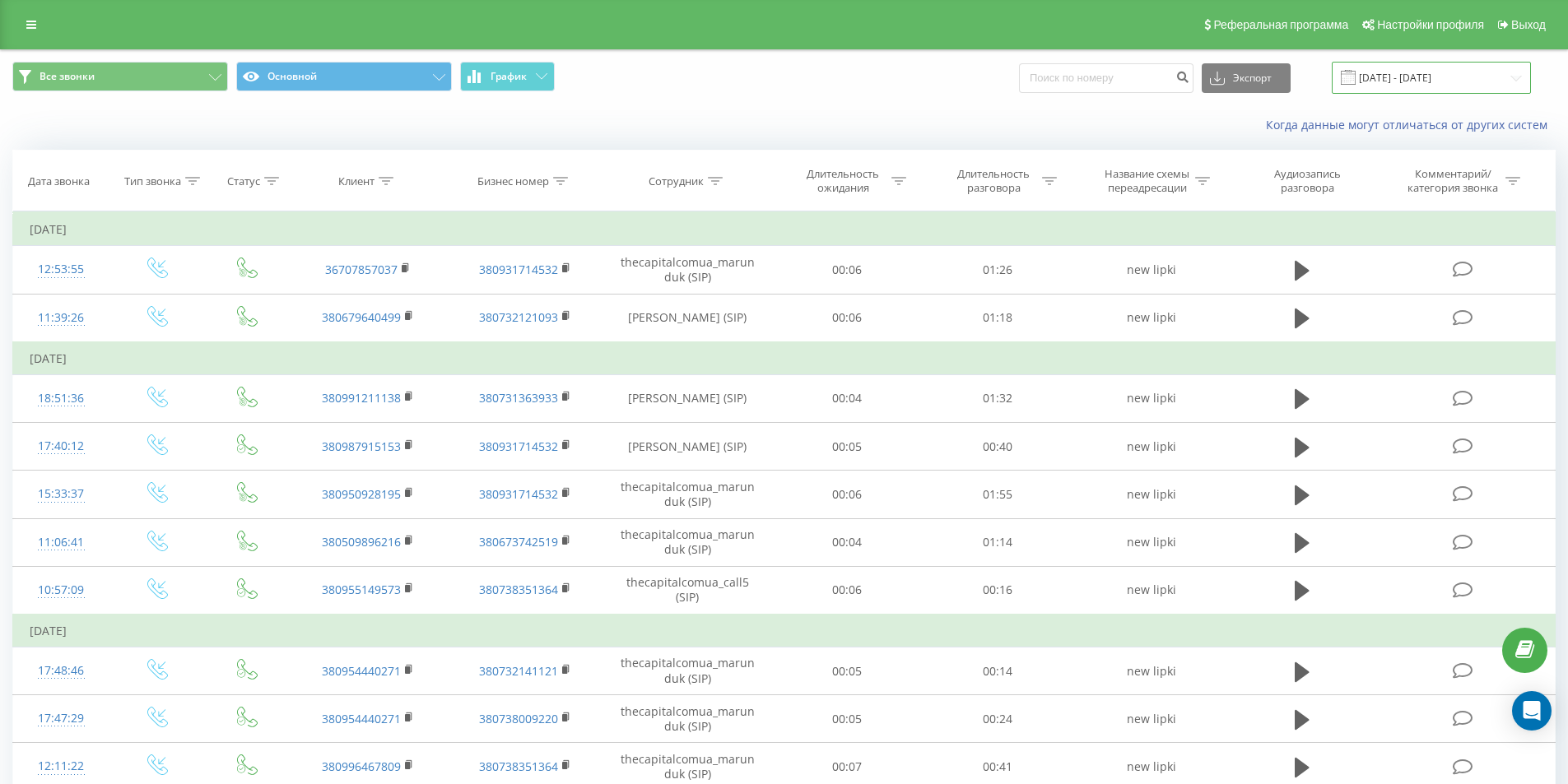
click at [1439, 85] on input "01.04.2015 - 31.12.2025" at bounding box center [1431, 78] width 199 height 32
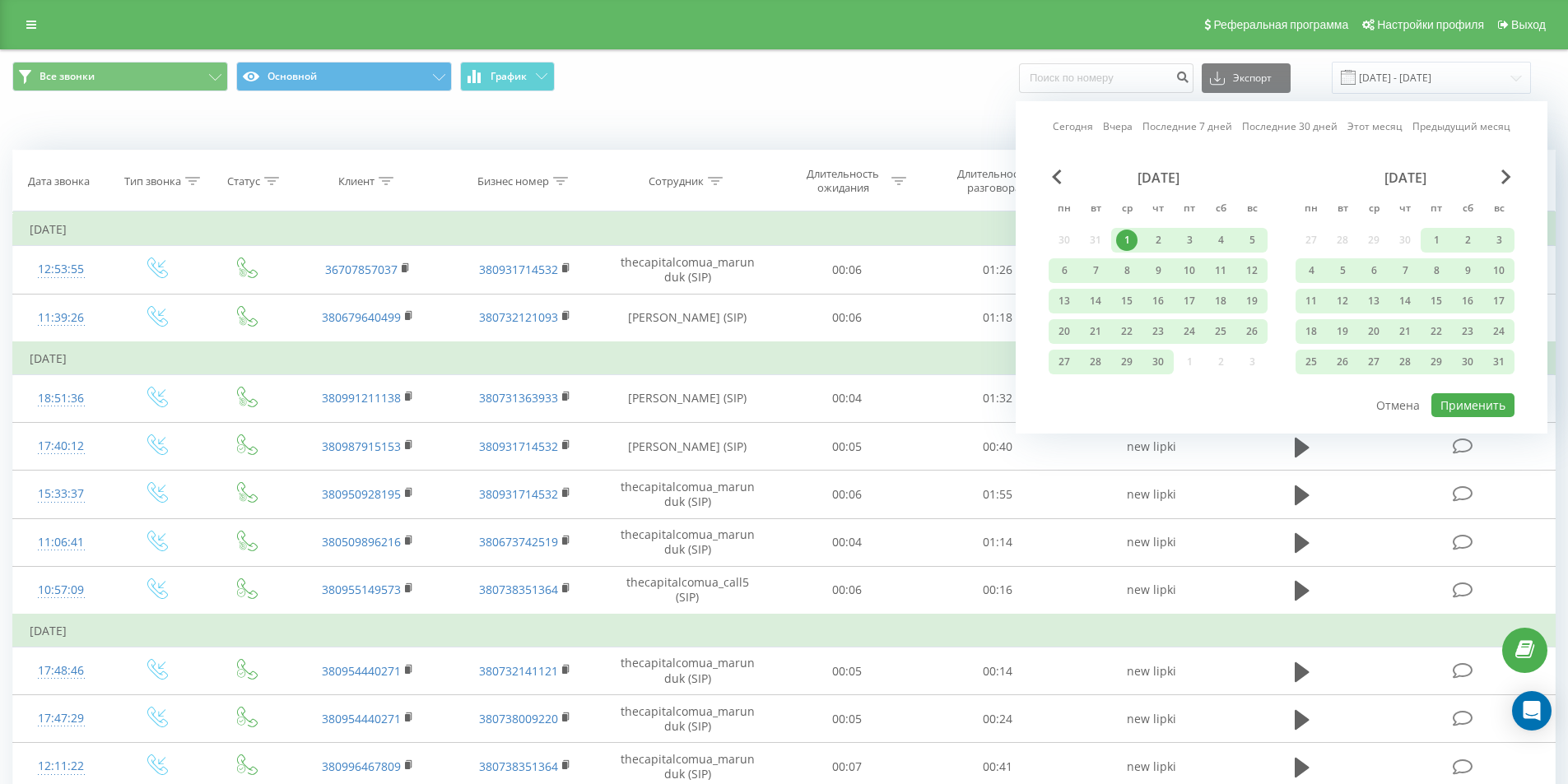
click at [1128, 244] on div "1" at bounding box center [1127, 240] width 22 height 22
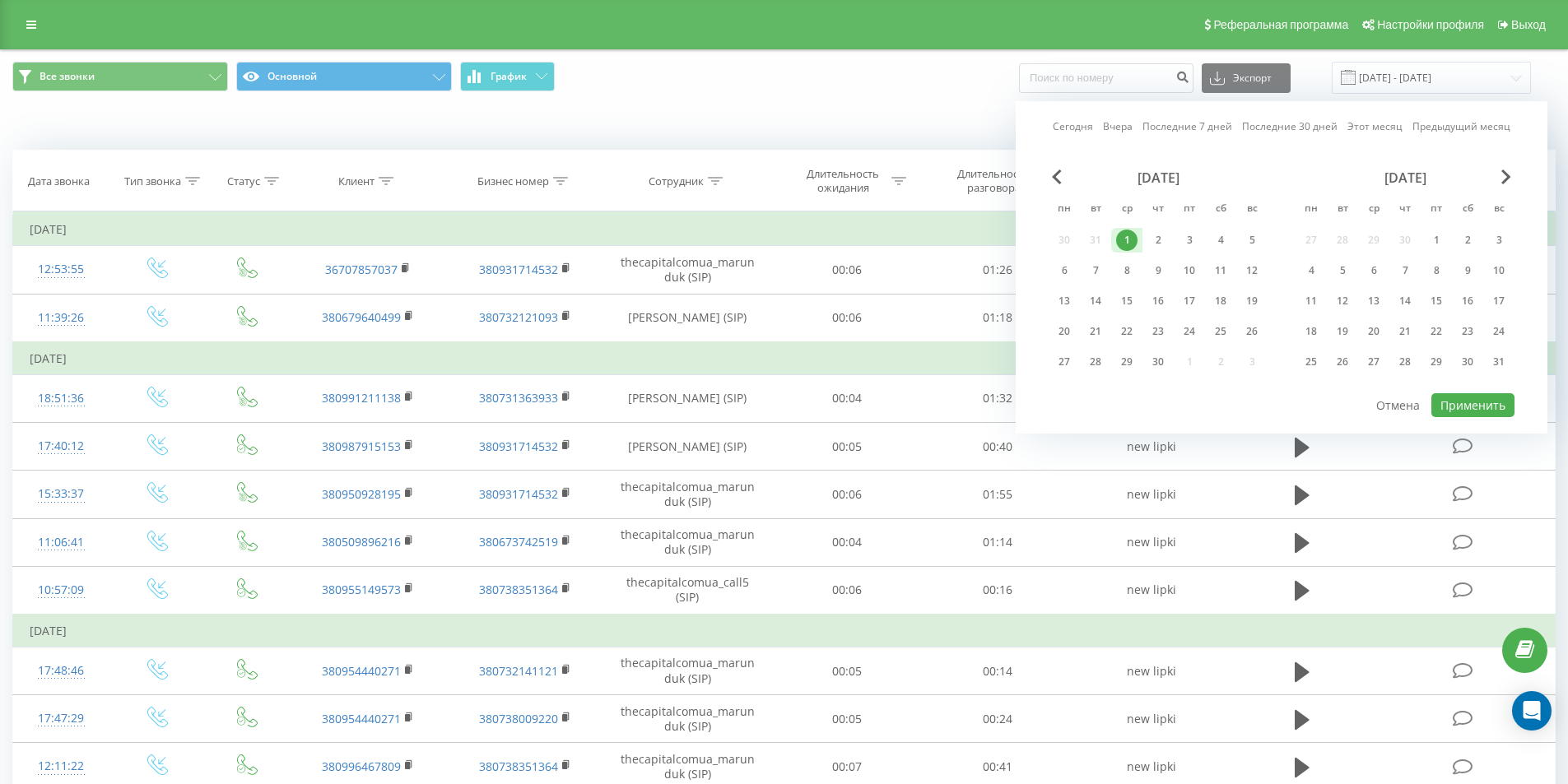
click at [1131, 238] on div "1" at bounding box center [1127, 240] width 22 height 22
click at [1129, 245] on div "1" at bounding box center [1127, 240] width 22 height 22
click at [1505, 181] on span "Next Month" at bounding box center [1506, 177] width 10 height 15
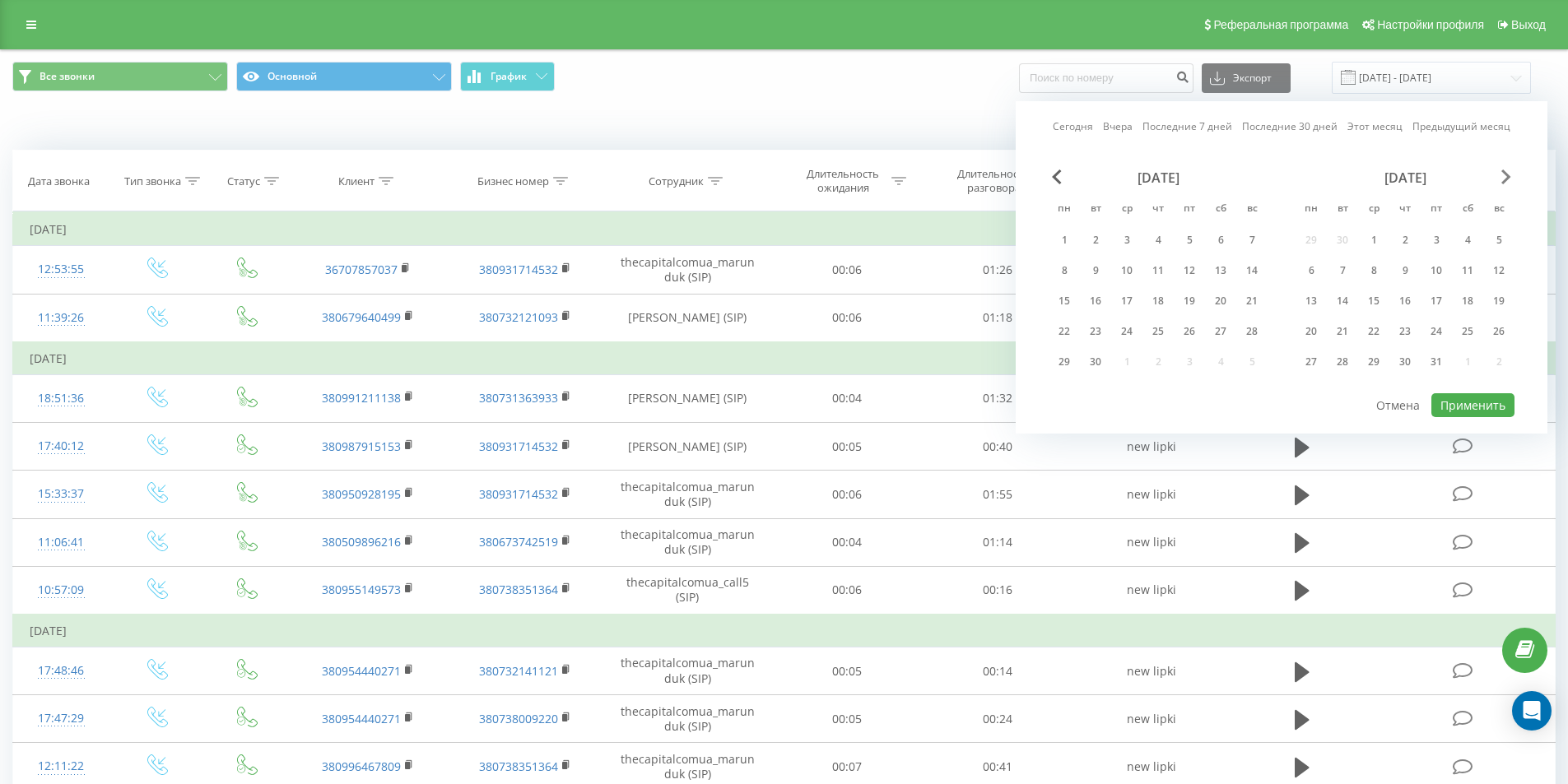
click at [1505, 181] on span "Next Month" at bounding box center [1506, 177] width 10 height 15
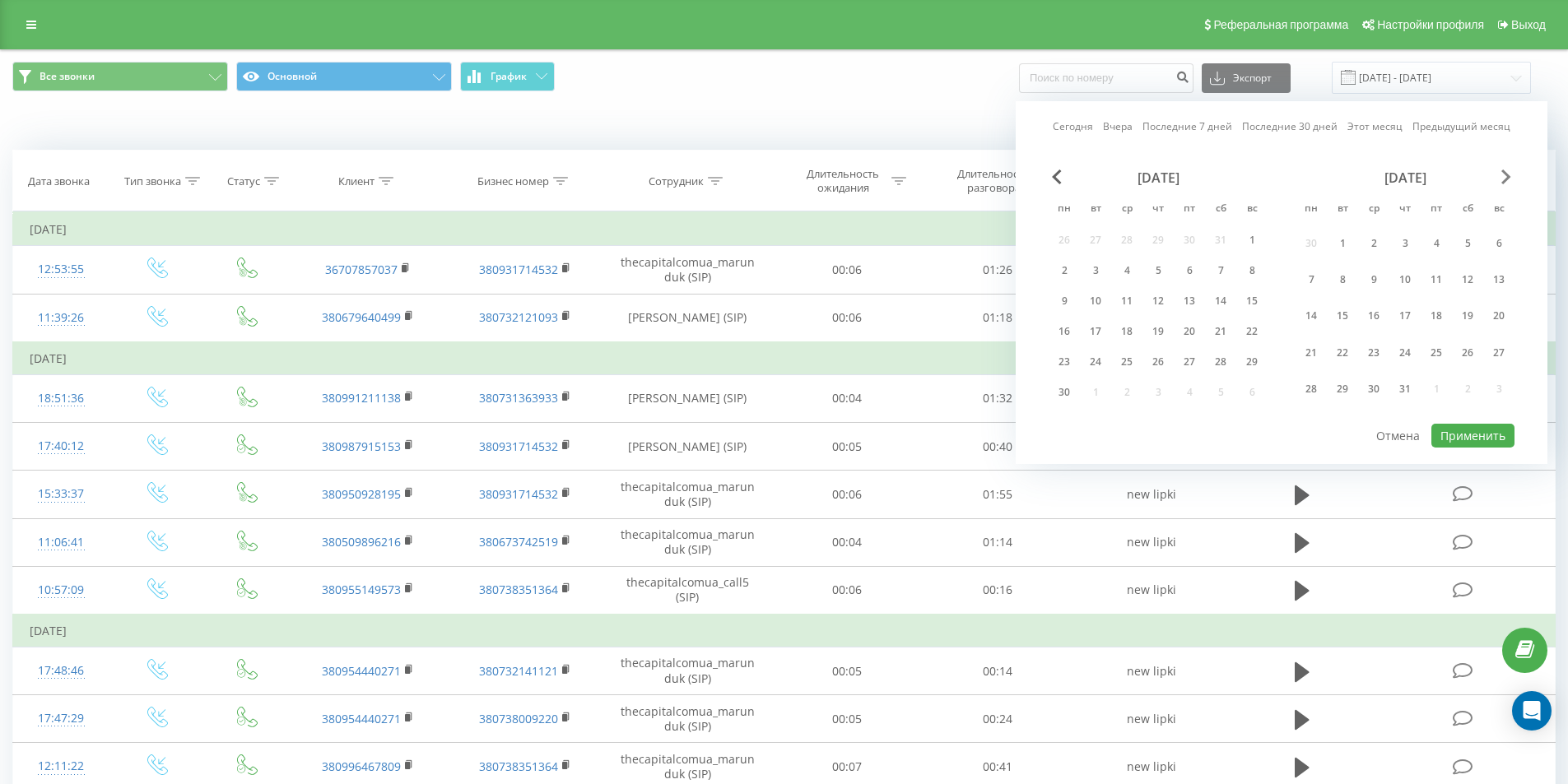
click at [1505, 181] on span "Next Month" at bounding box center [1506, 177] width 10 height 15
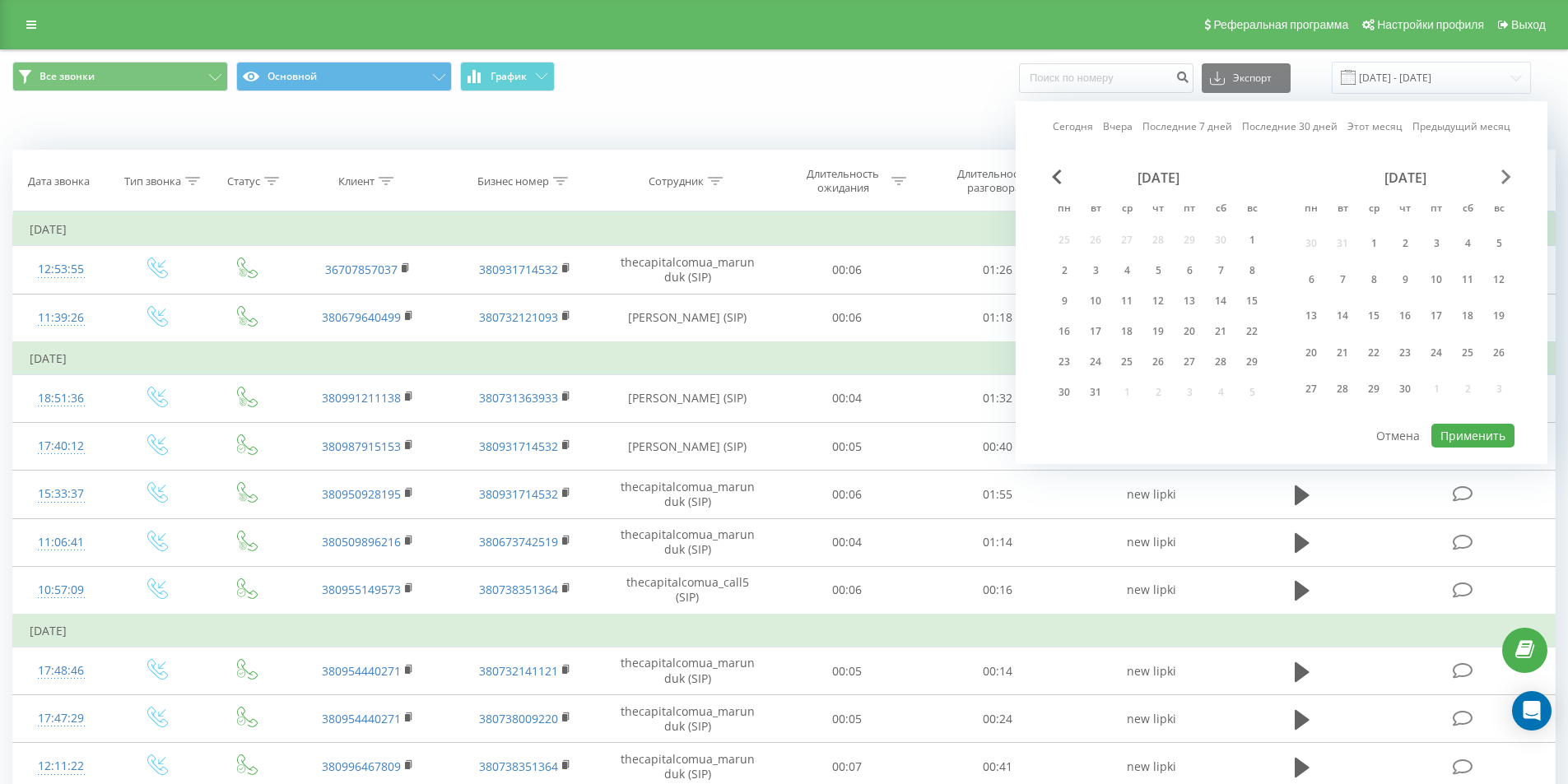
click at [1505, 181] on span "Next Month" at bounding box center [1506, 177] width 10 height 15
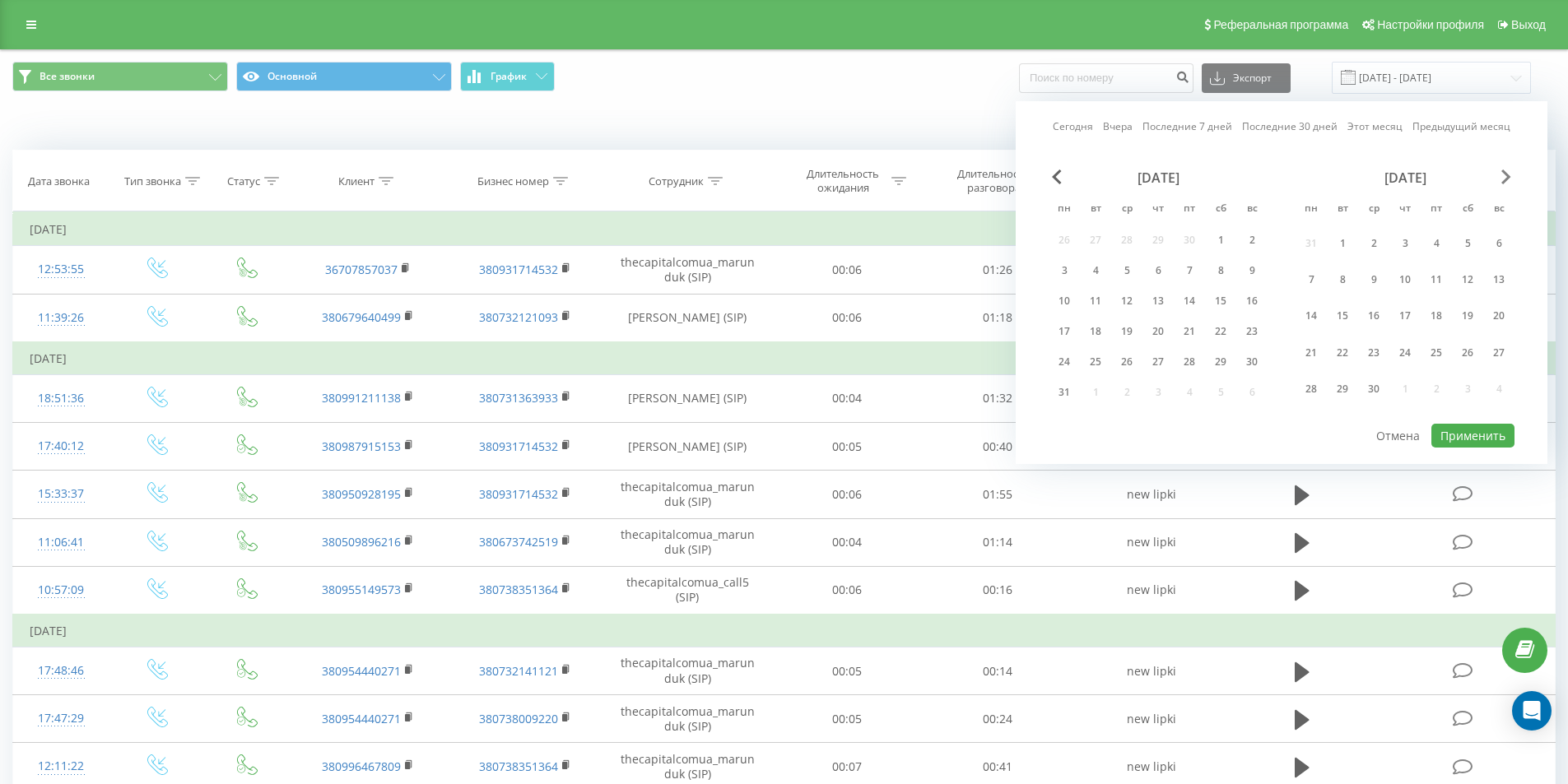
click at [1505, 181] on span "Next Month" at bounding box center [1506, 177] width 10 height 15
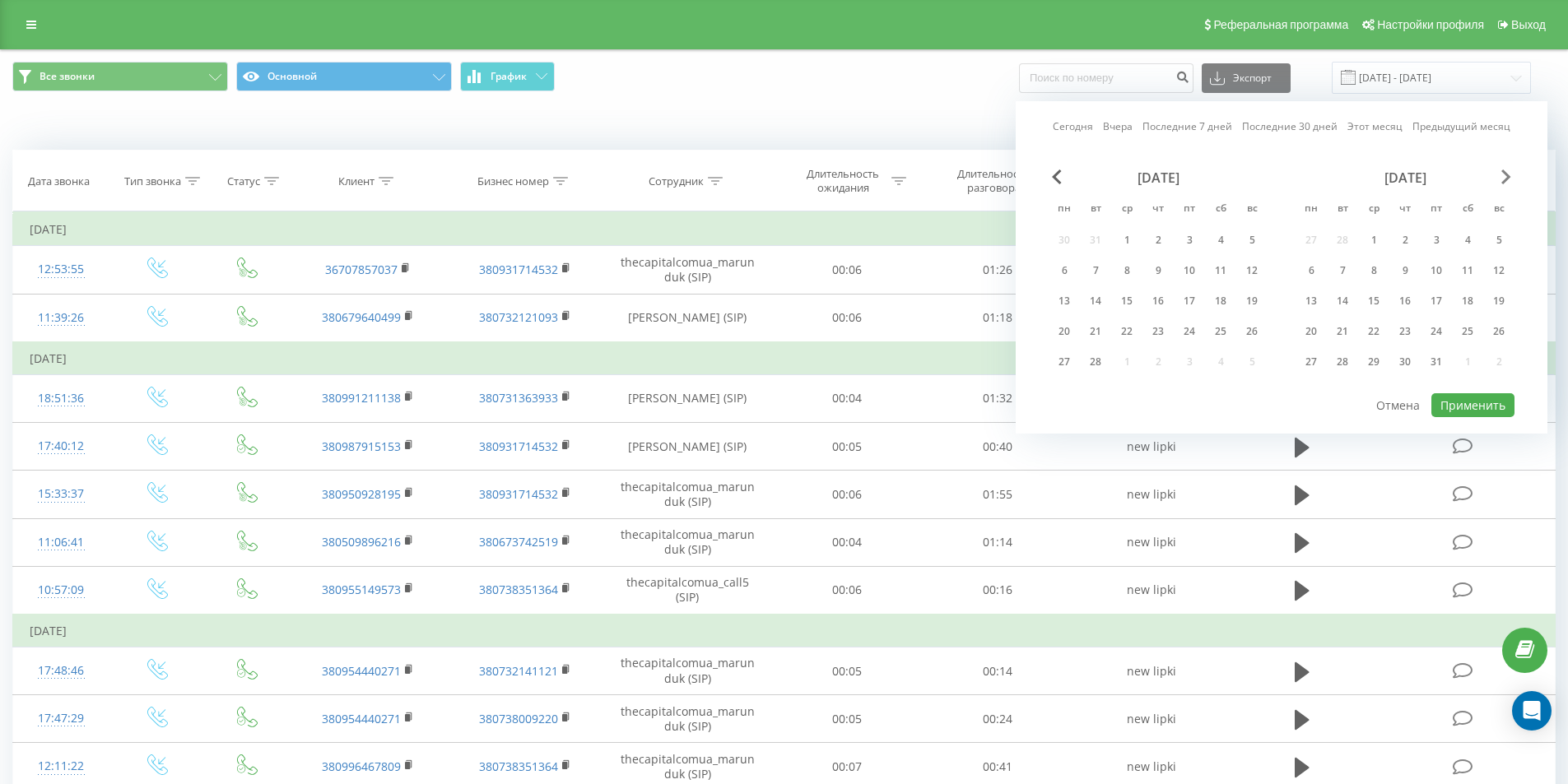
click at [1505, 181] on span "Next Month" at bounding box center [1506, 177] width 10 height 15
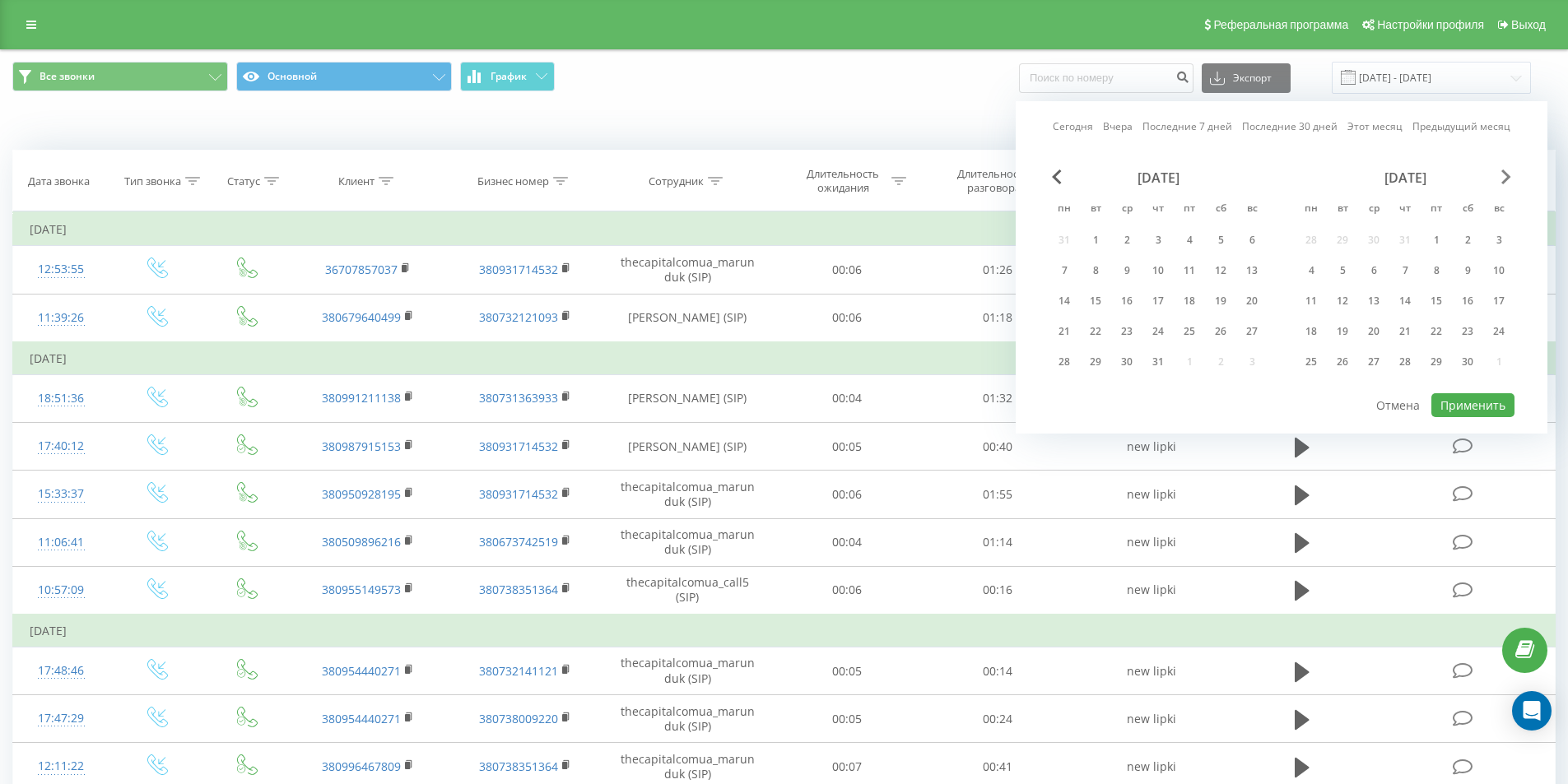
click at [1505, 181] on span "Next Month" at bounding box center [1506, 177] width 10 height 15
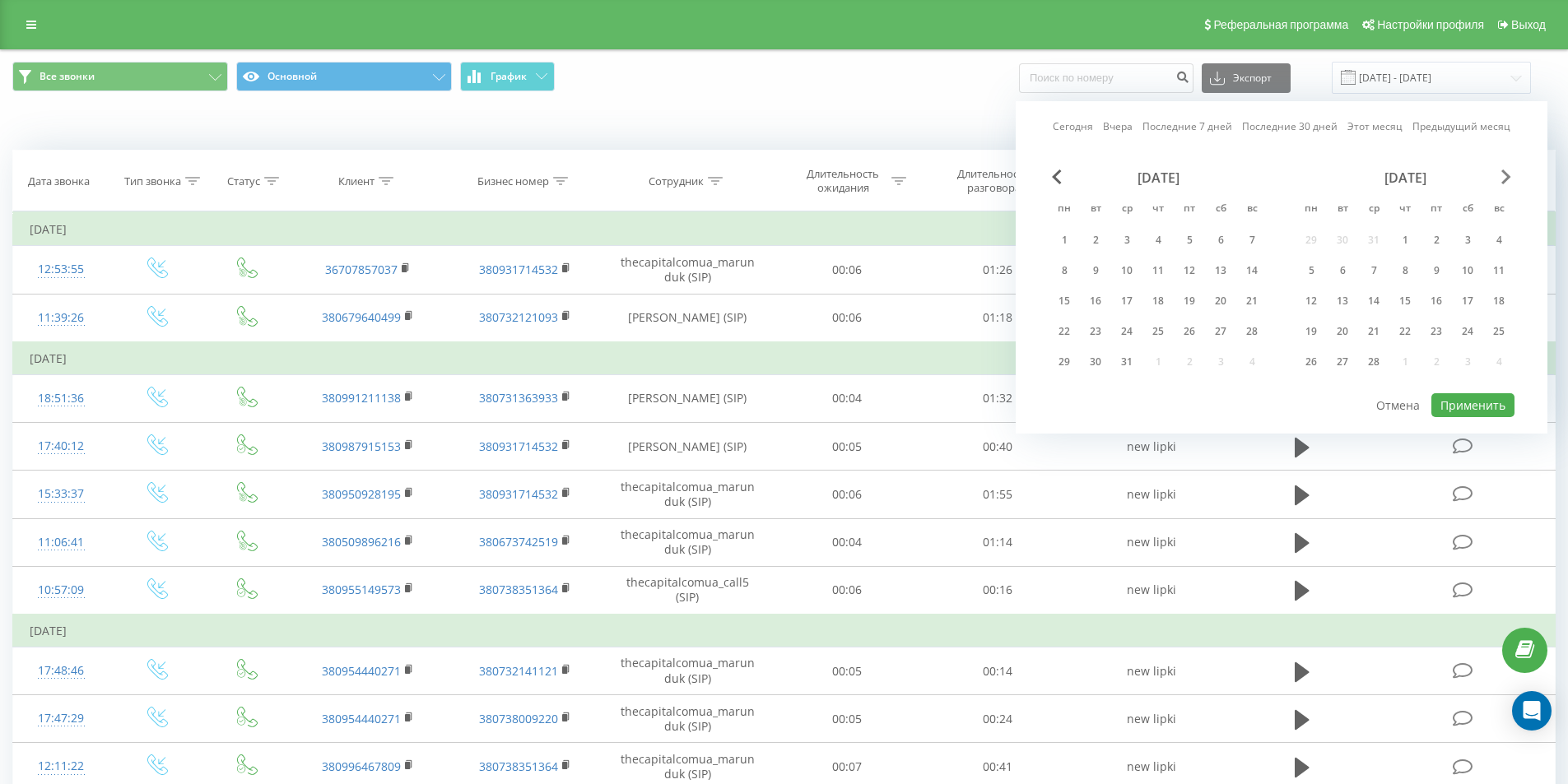
click at [1505, 181] on span "Next Month" at bounding box center [1506, 177] width 10 height 15
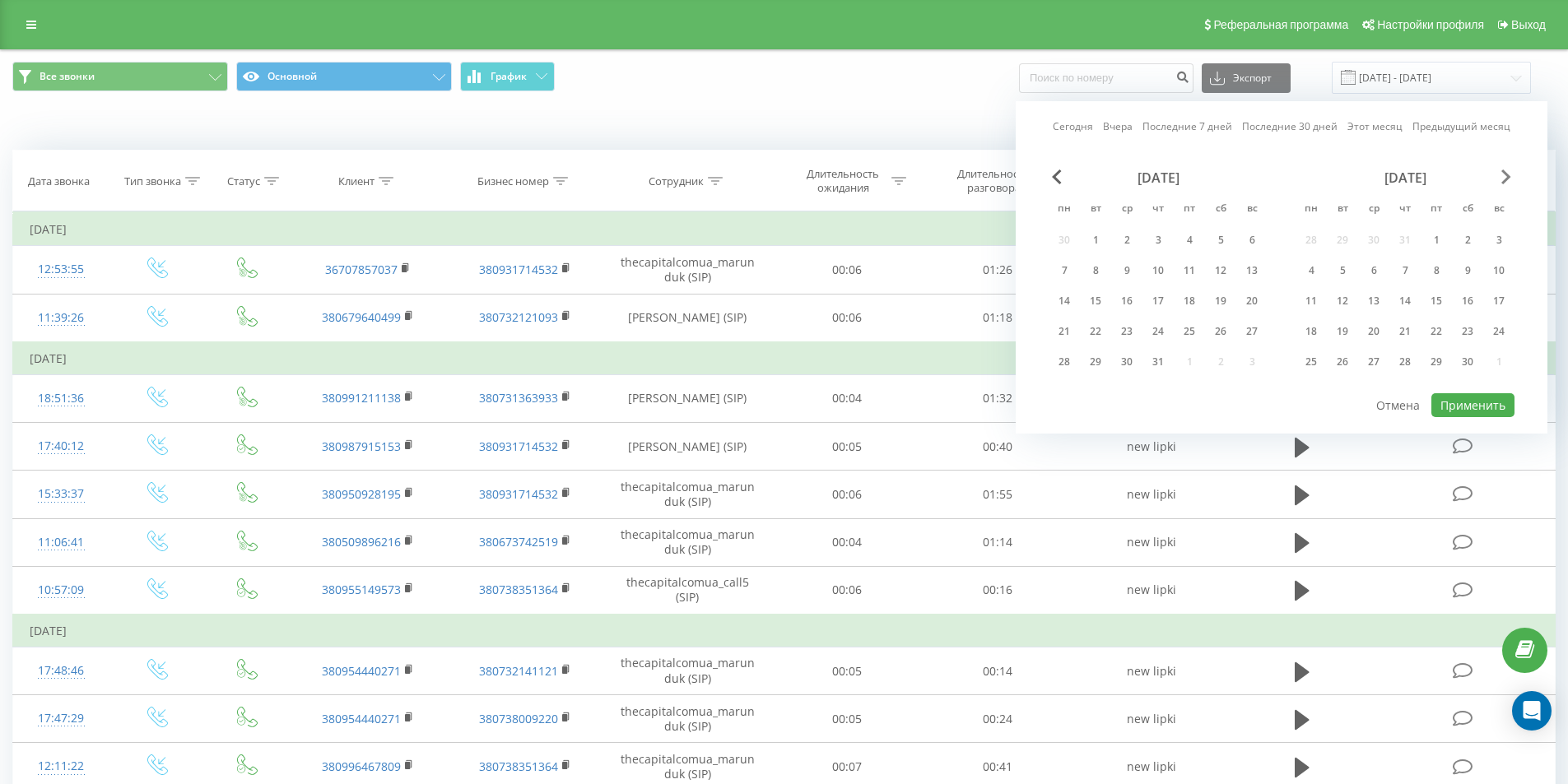
click at [1505, 181] on span "Next Month" at bounding box center [1506, 177] width 10 height 15
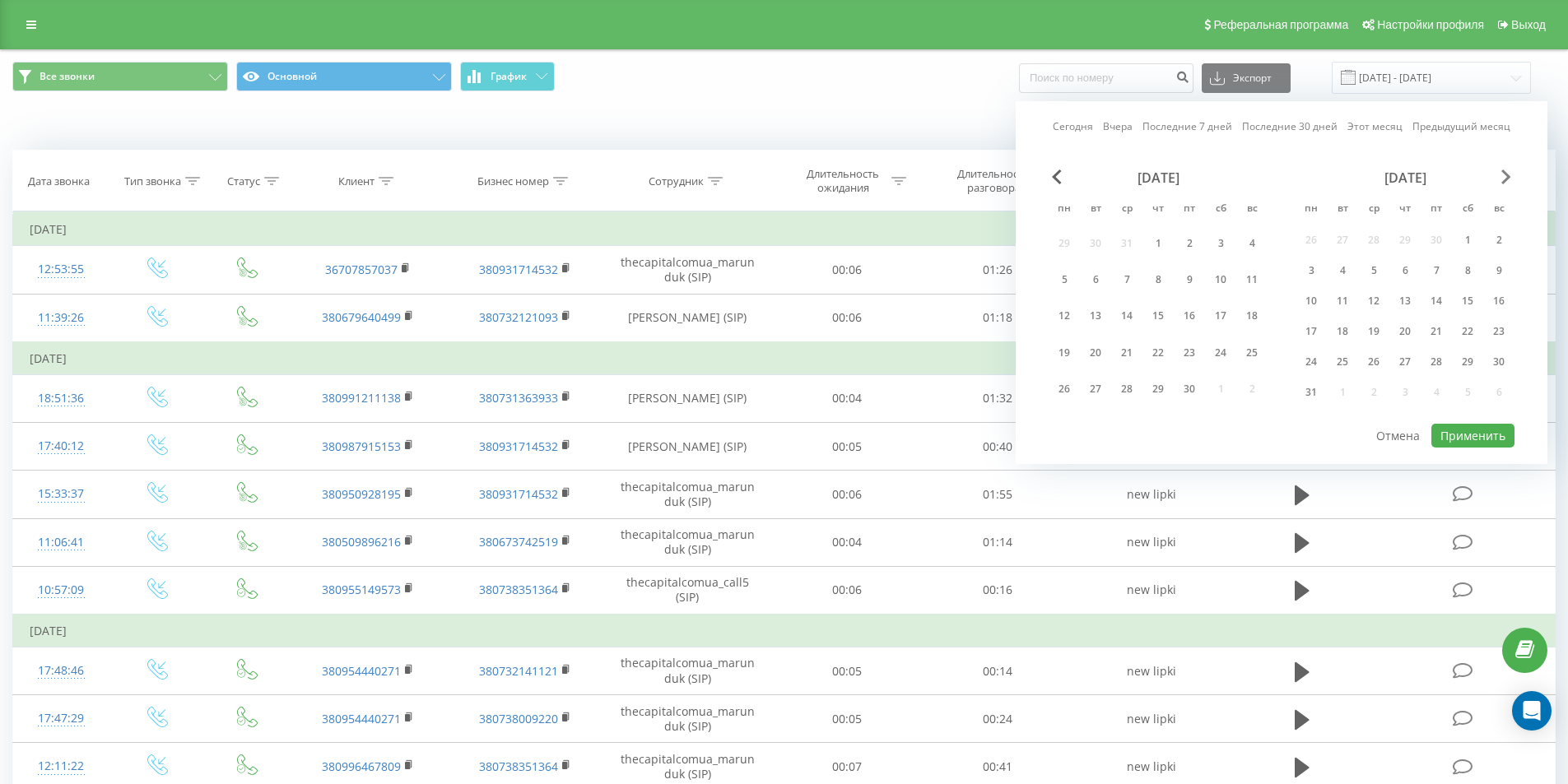
click at [1505, 181] on span "Next Month" at bounding box center [1506, 177] width 10 height 15
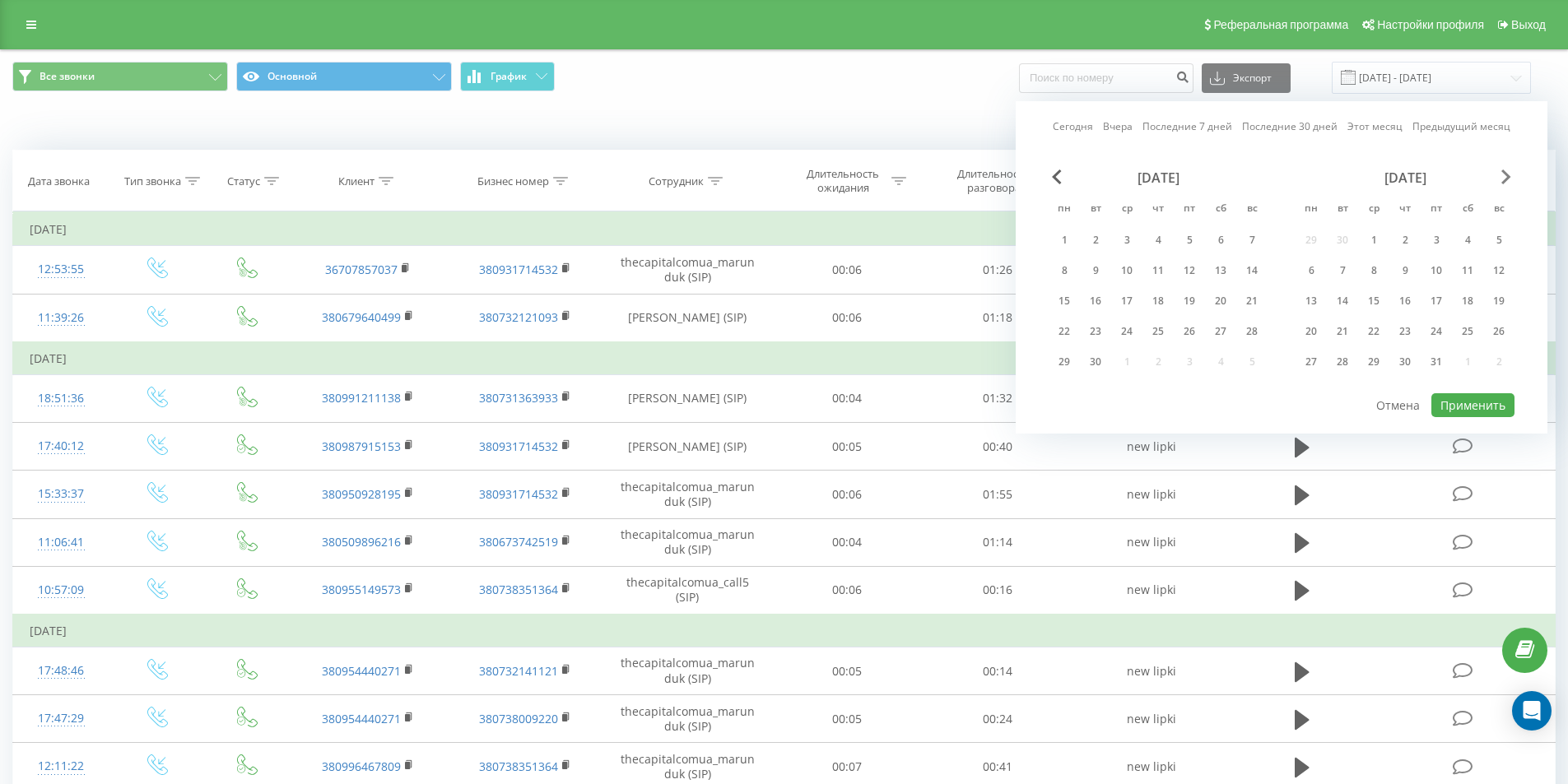
click at [1505, 181] on span "Next Month" at bounding box center [1506, 177] width 10 height 15
click at [1506, 180] on span "Next Month" at bounding box center [1506, 177] width 10 height 15
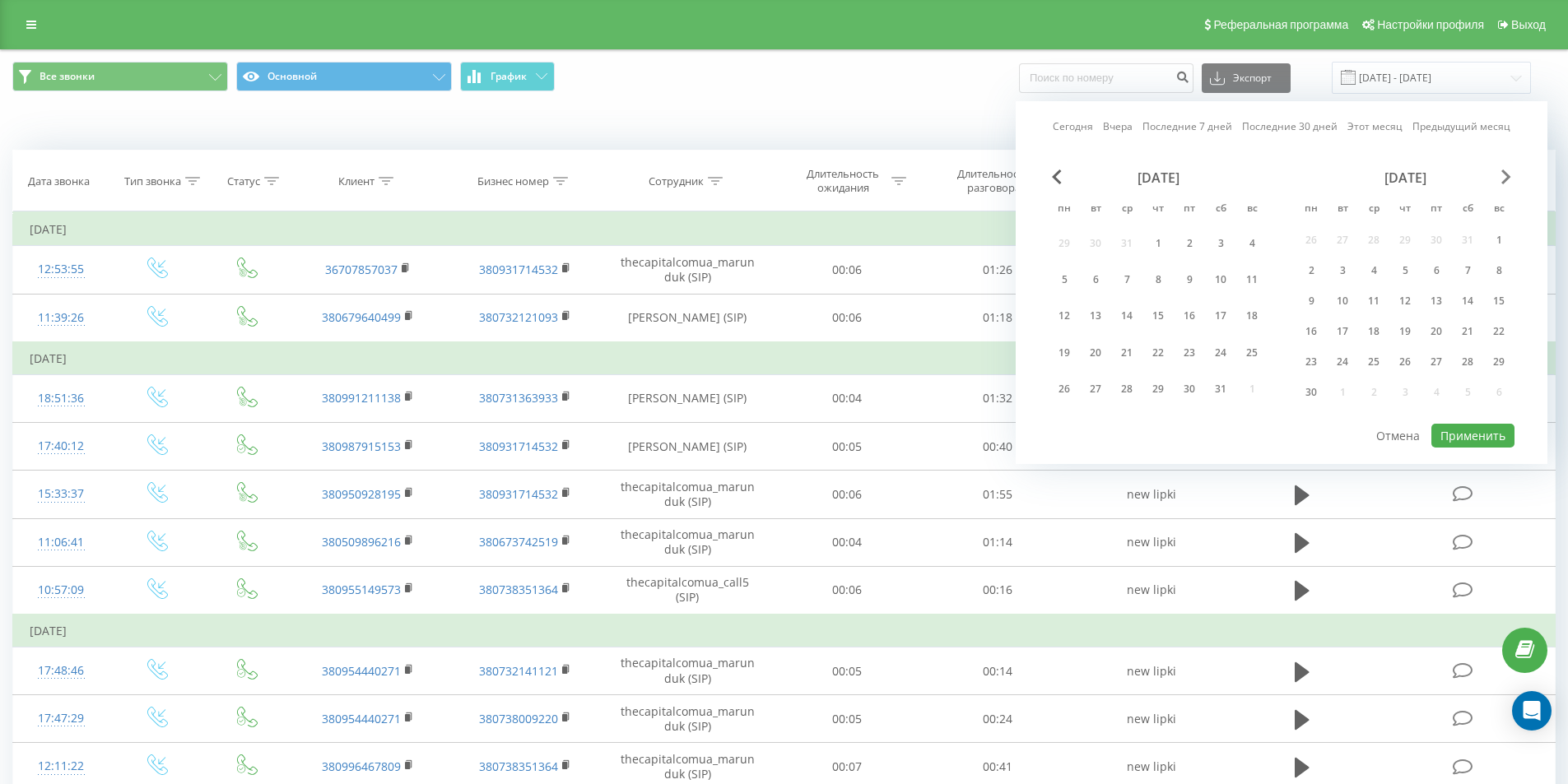
click at [1506, 180] on span "Next Month" at bounding box center [1506, 177] width 10 height 15
click at [1507, 180] on span "Next Month" at bounding box center [1506, 177] width 10 height 15
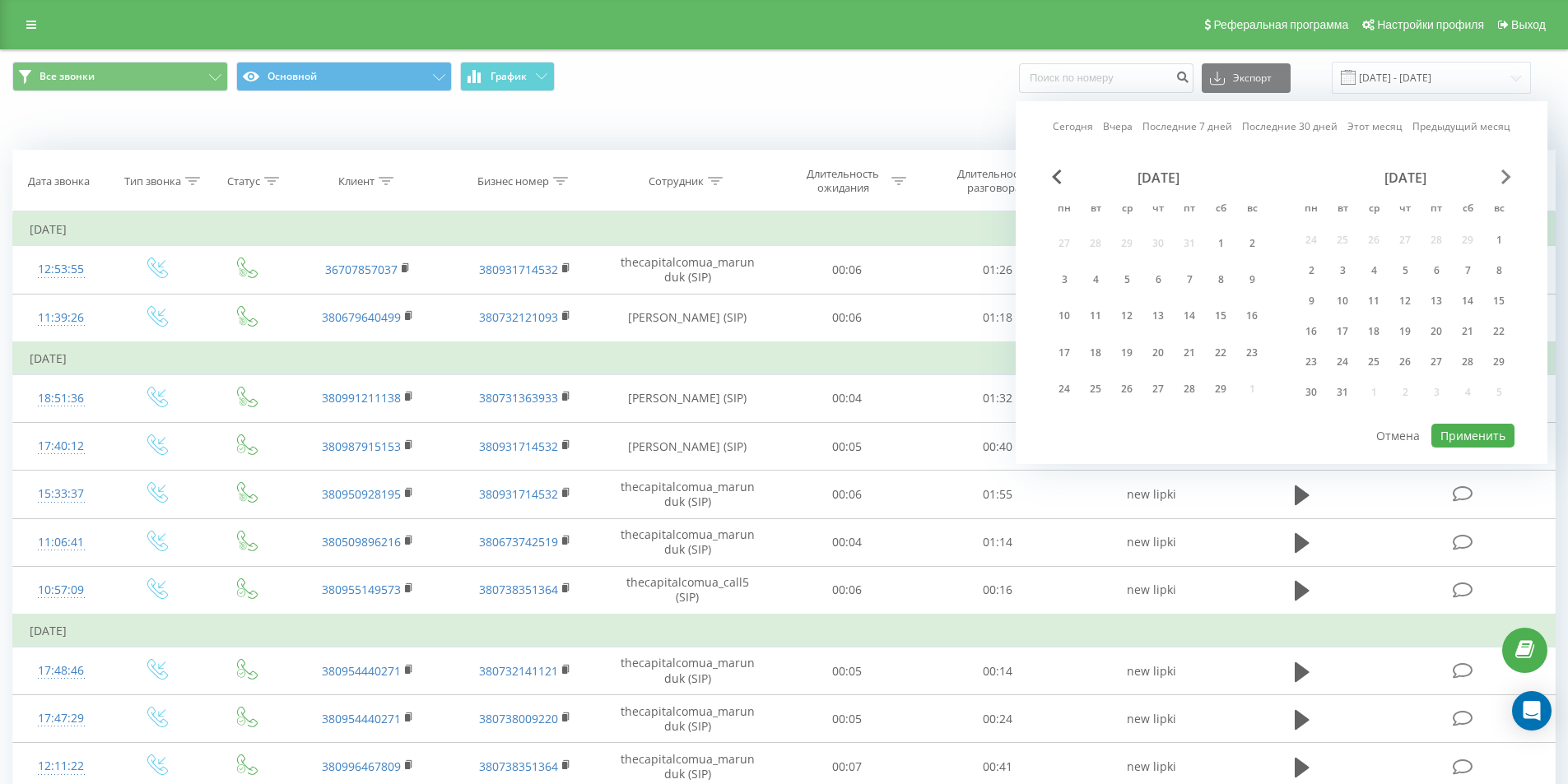
click at [1507, 180] on span "Next Month" at bounding box center [1506, 177] width 10 height 15
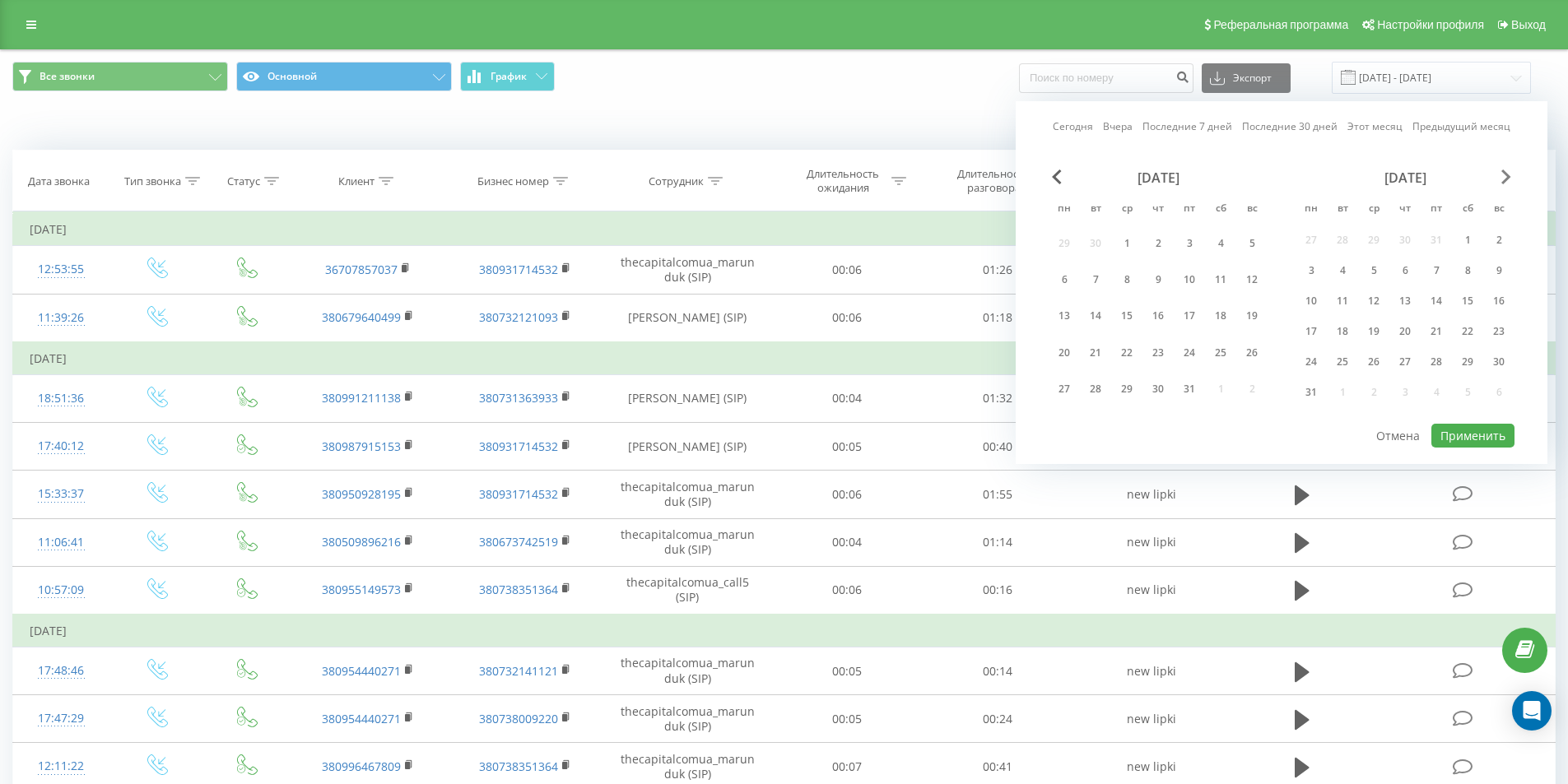
click at [1507, 180] on span "Next Month" at bounding box center [1506, 177] width 10 height 15
click at [1503, 175] on span "Next Month" at bounding box center [1506, 177] width 10 height 15
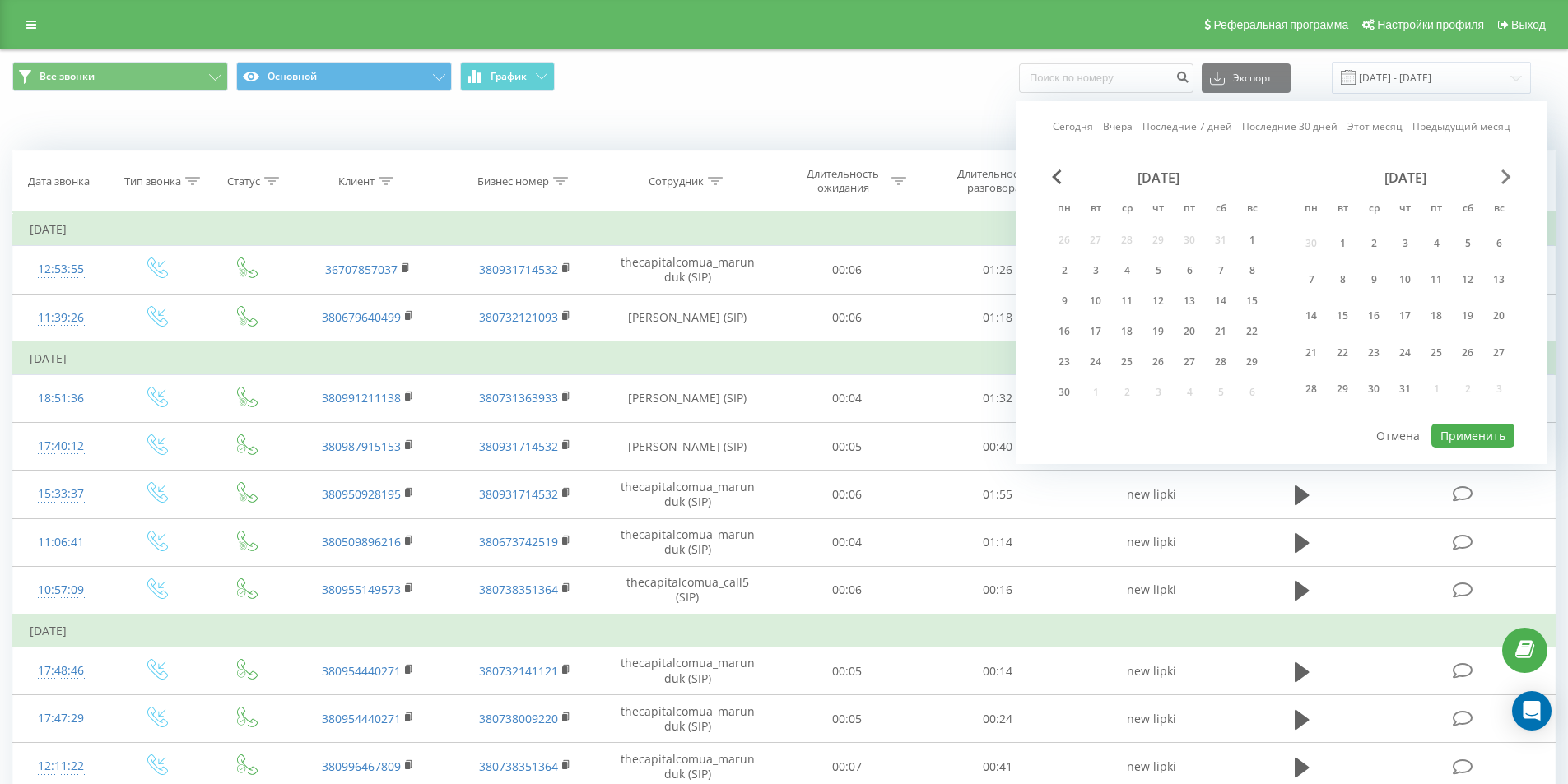
click at [1503, 175] on span "Next Month" at bounding box center [1506, 177] width 10 height 15
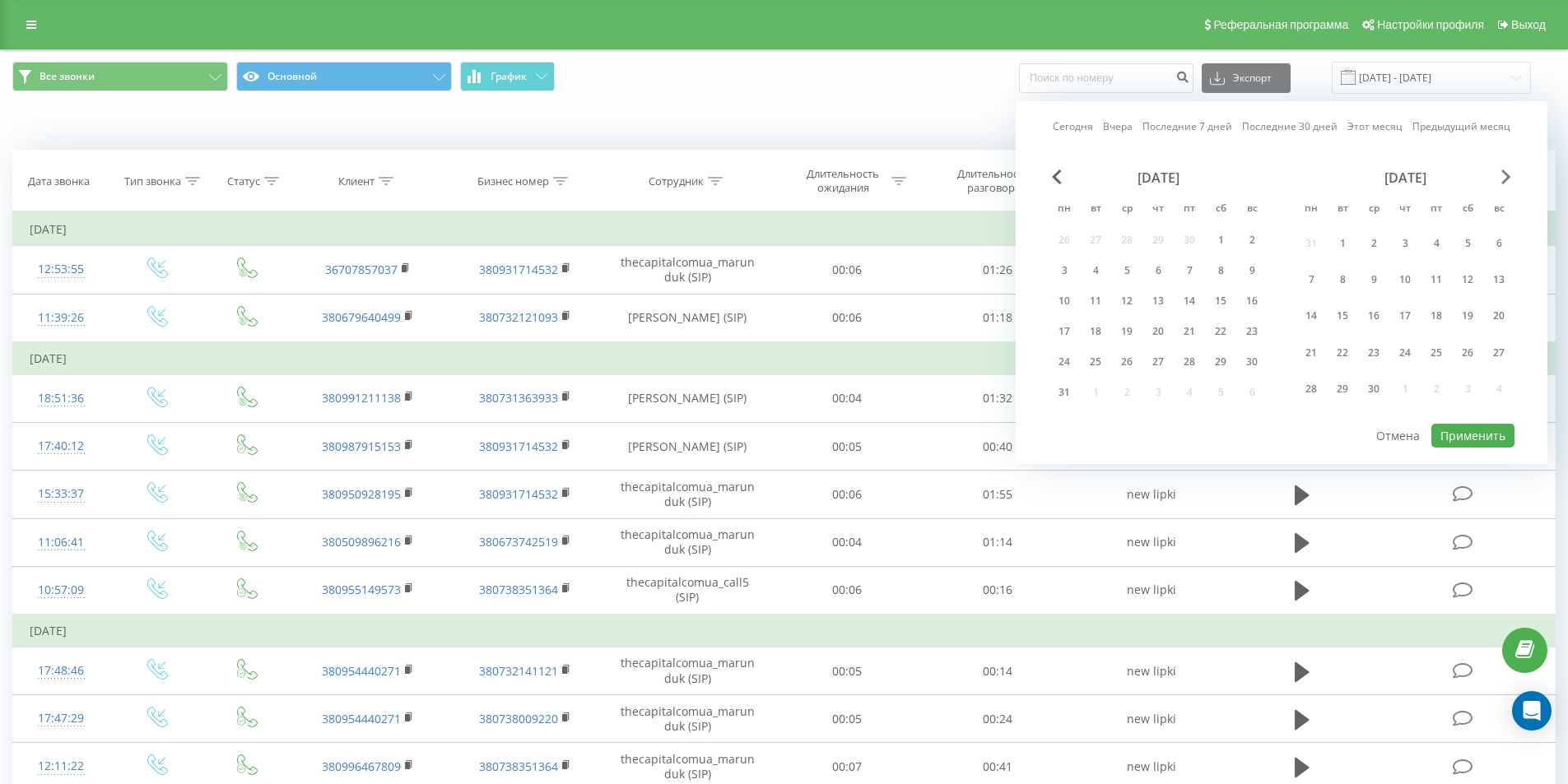
click at [1503, 175] on span "Next Month" at bounding box center [1506, 177] width 10 height 15
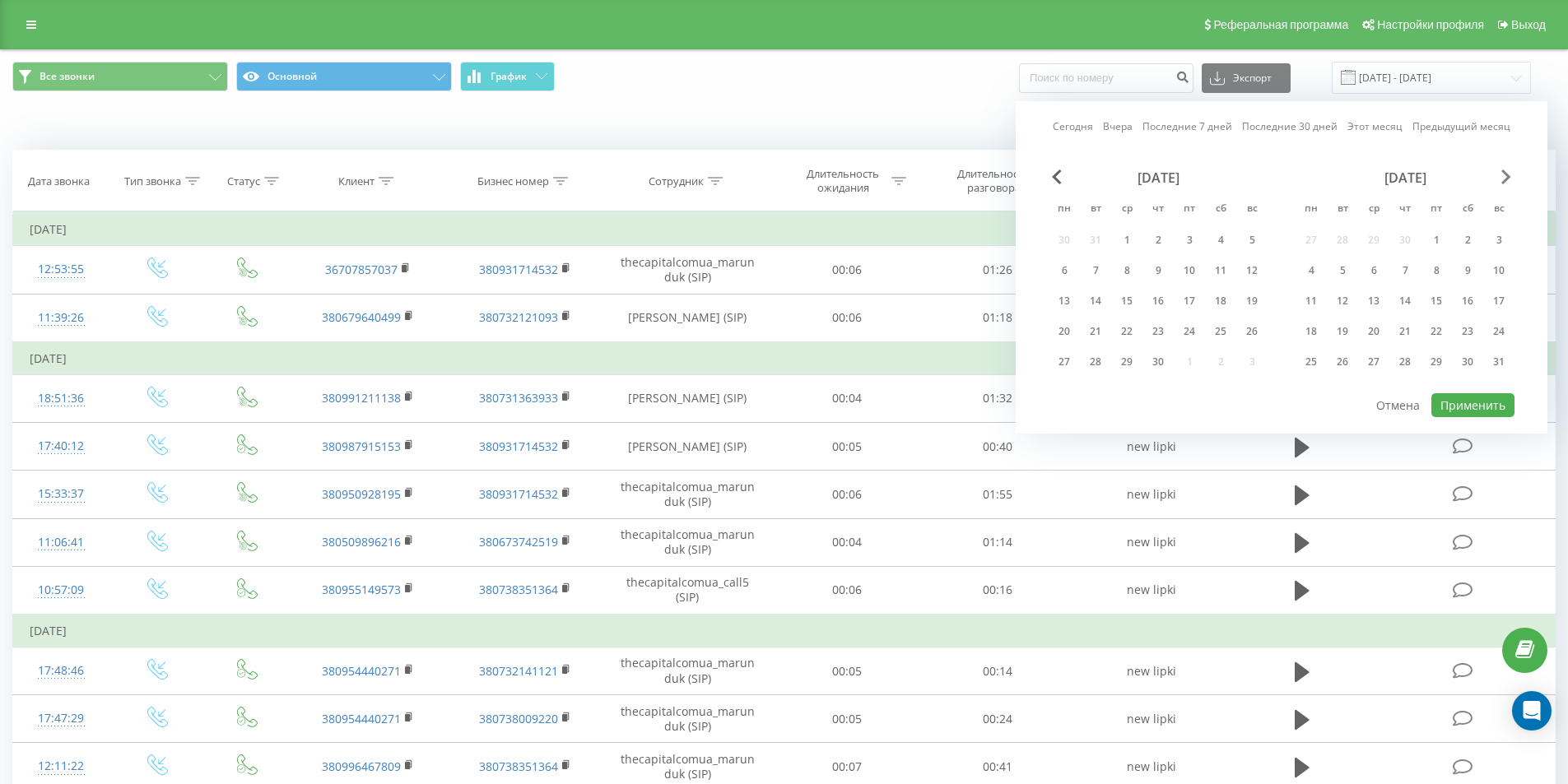
click at [1503, 175] on span "Next Month" at bounding box center [1506, 177] width 10 height 15
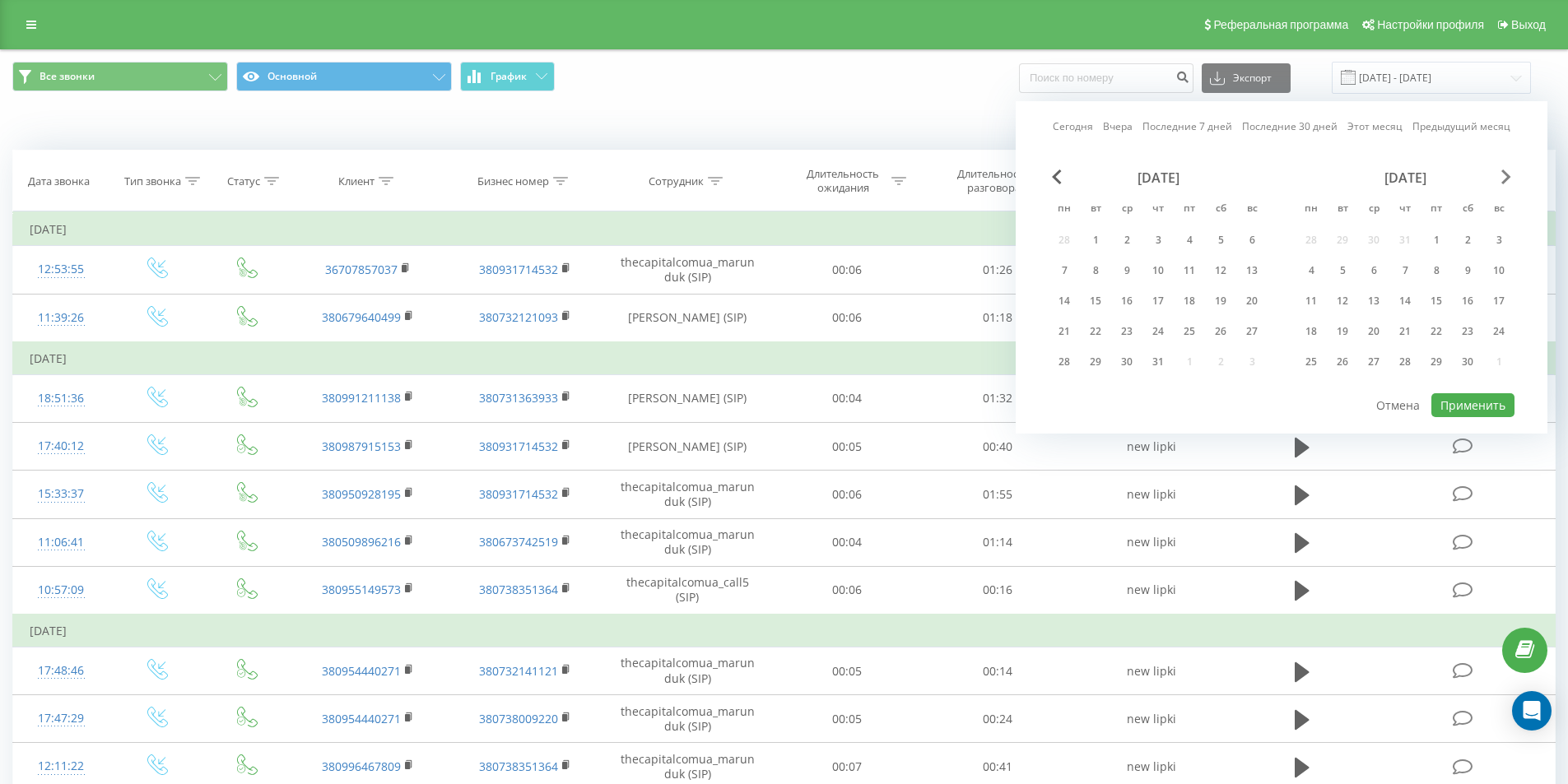
click at [1503, 175] on span "Next Month" at bounding box center [1506, 177] width 10 height 15
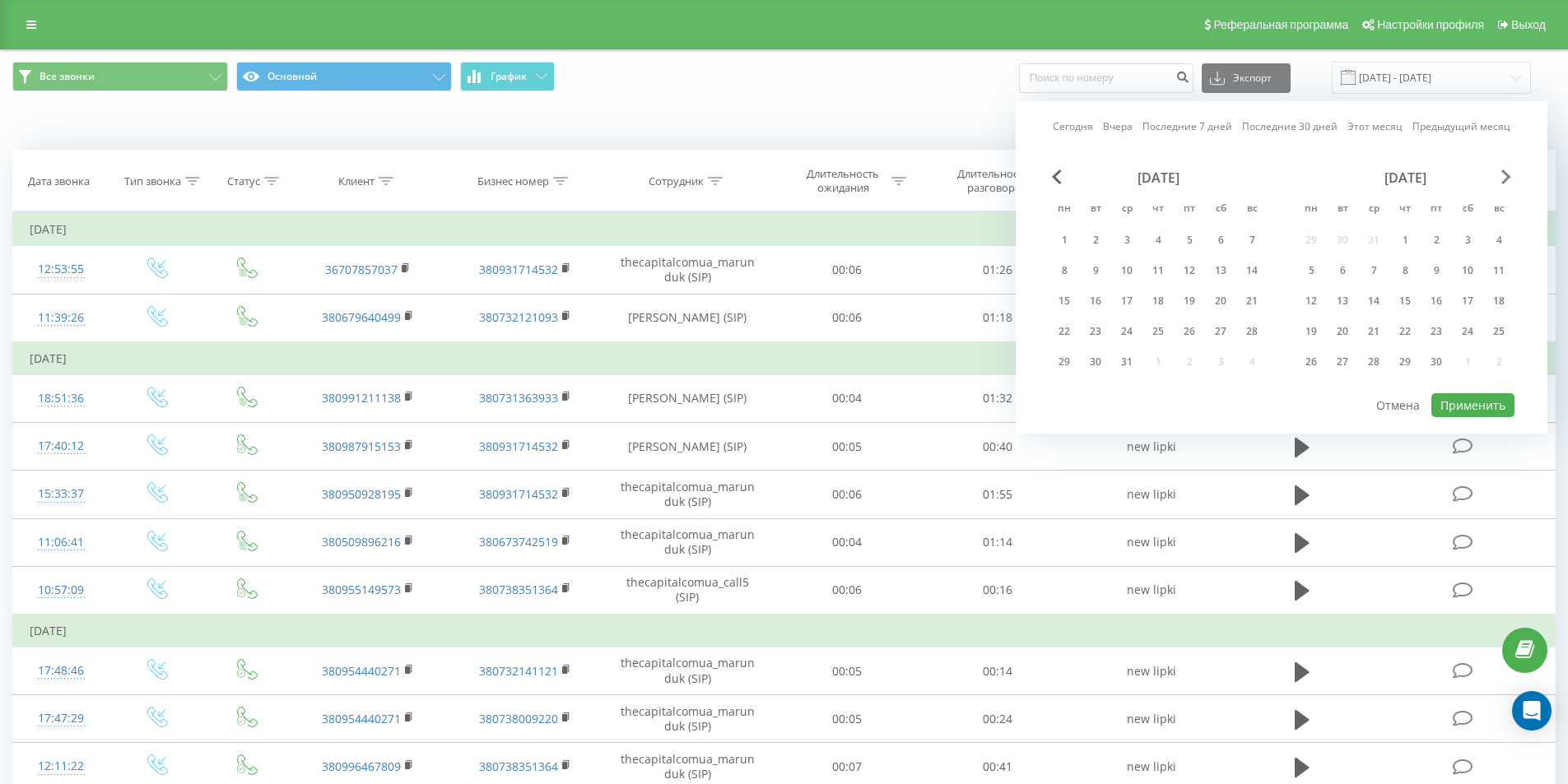
click at [1503, 175] on span "Next Month" at bounding box center [1506, 177] width 10 height 15
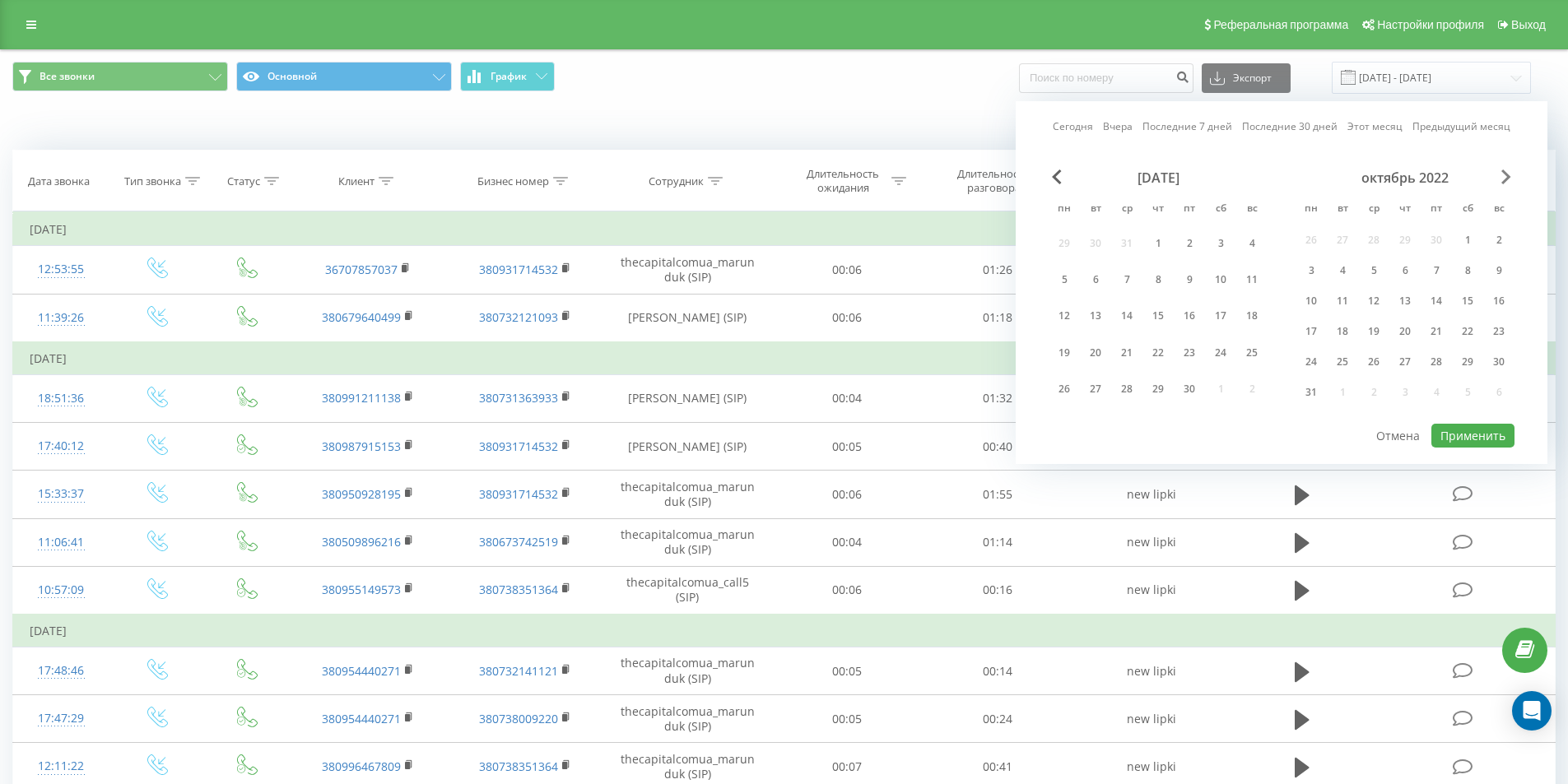
click at [1503, 175] on span "Next Month" at bounding box center [1506, 177] width 10 height 15
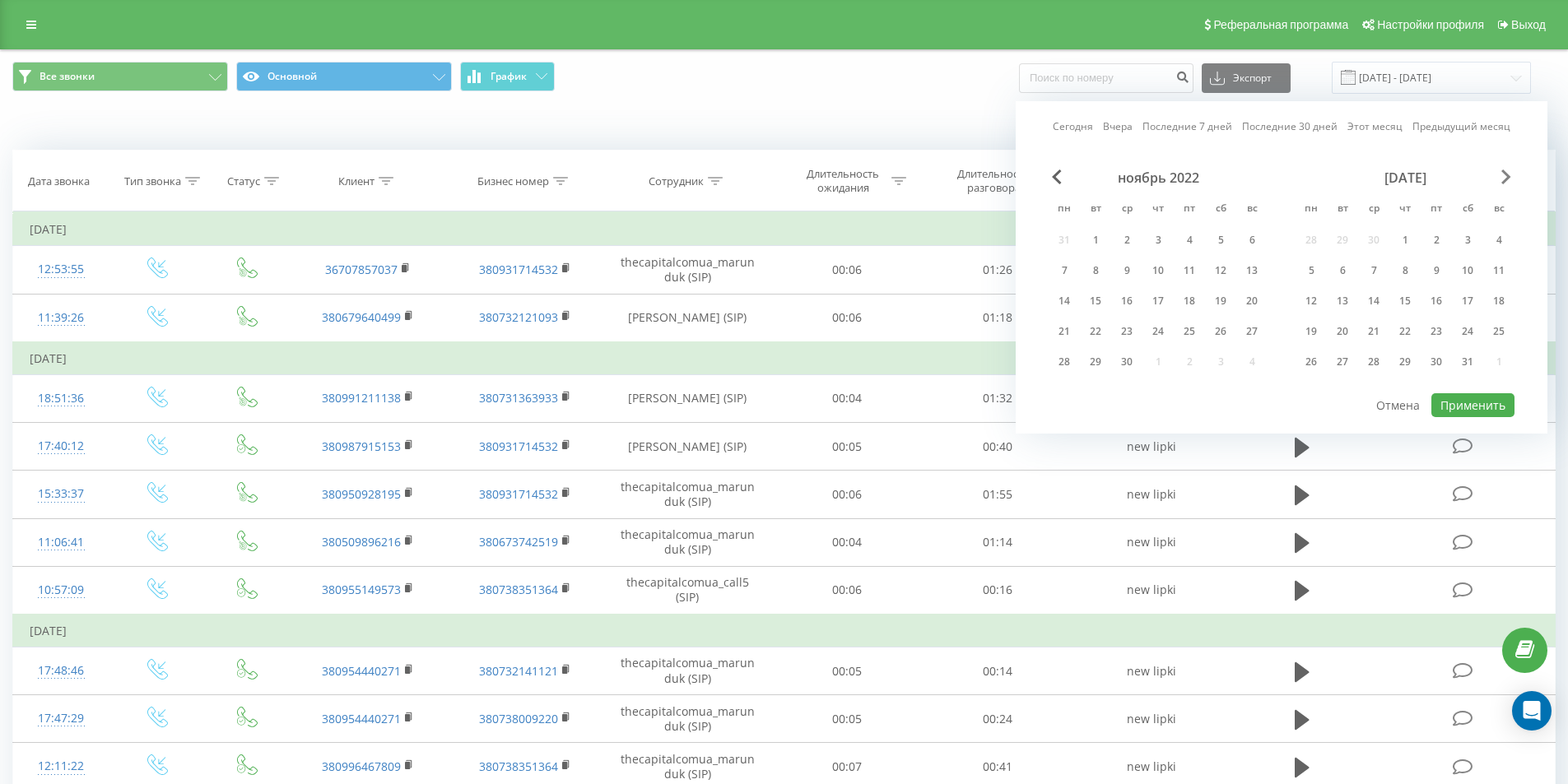
click at [1503, 175] on span "Next Month" at bounding box center [1506, 177] width 10 height 15
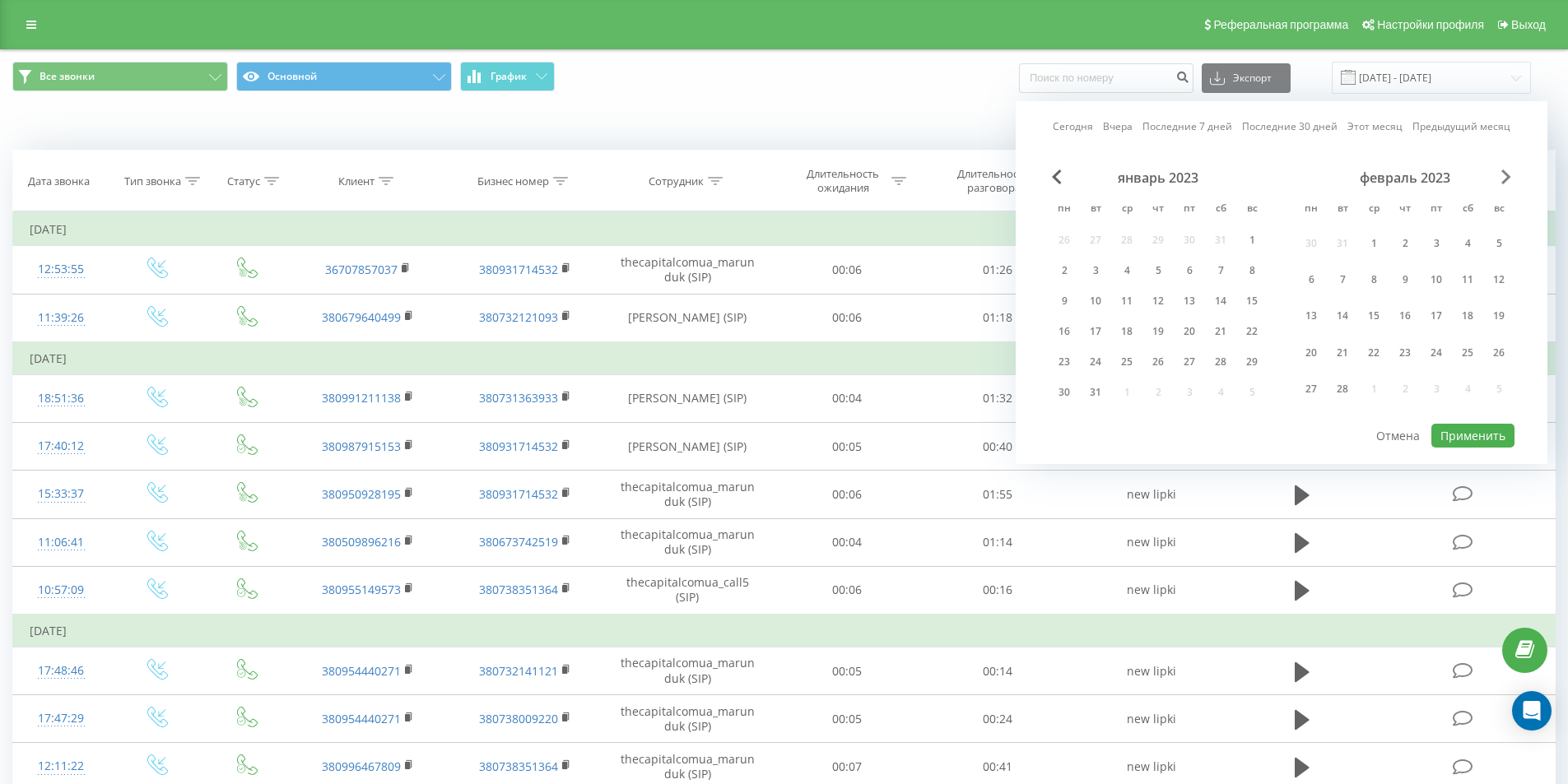
click at [1503, 175] on span "Next Month" at bounding box center [1506, 177] width 10 height 15
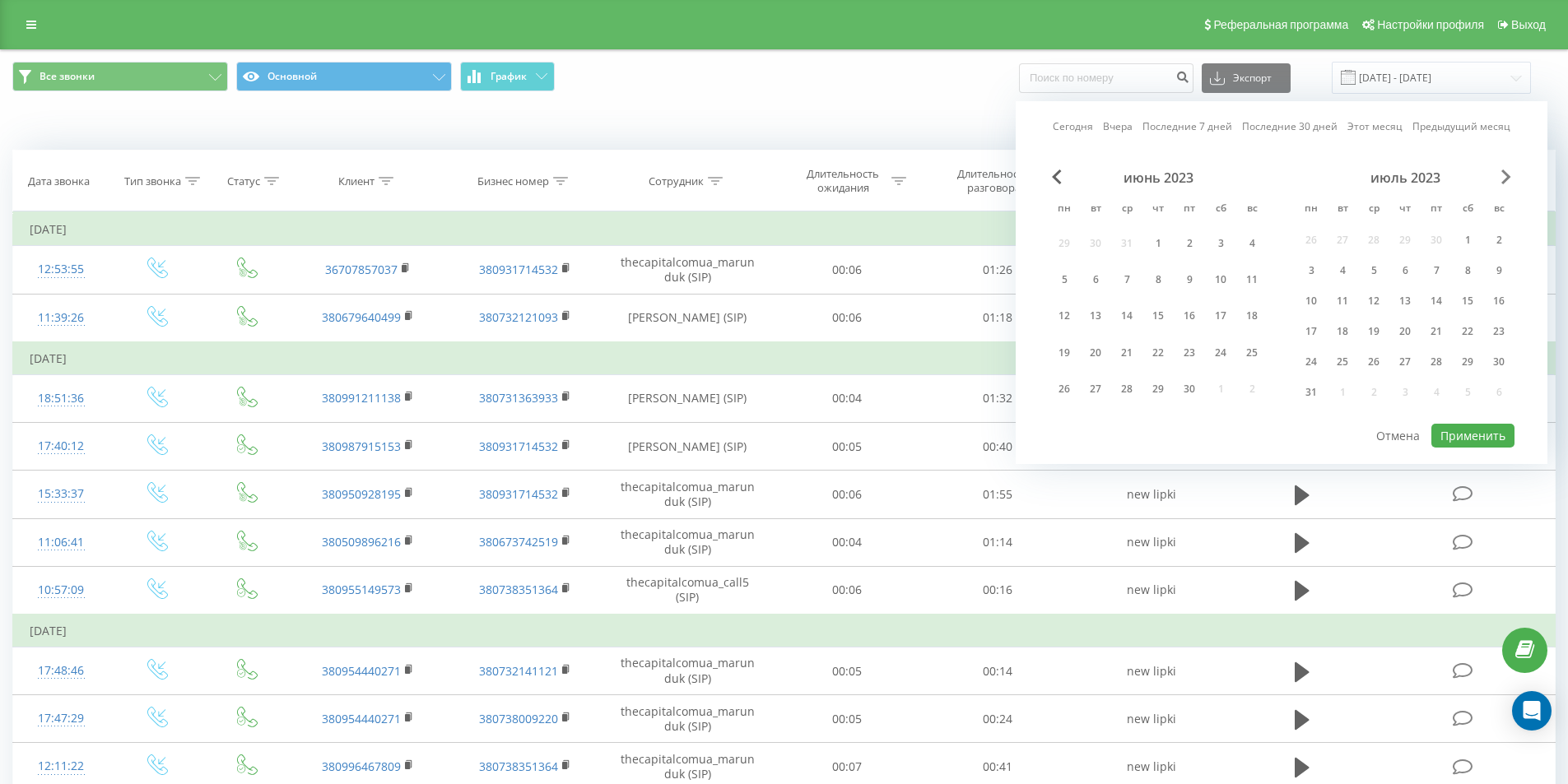
click at [1503, 175] on span "Next Month" at bounding box center [1506, 177] width 10 height 15
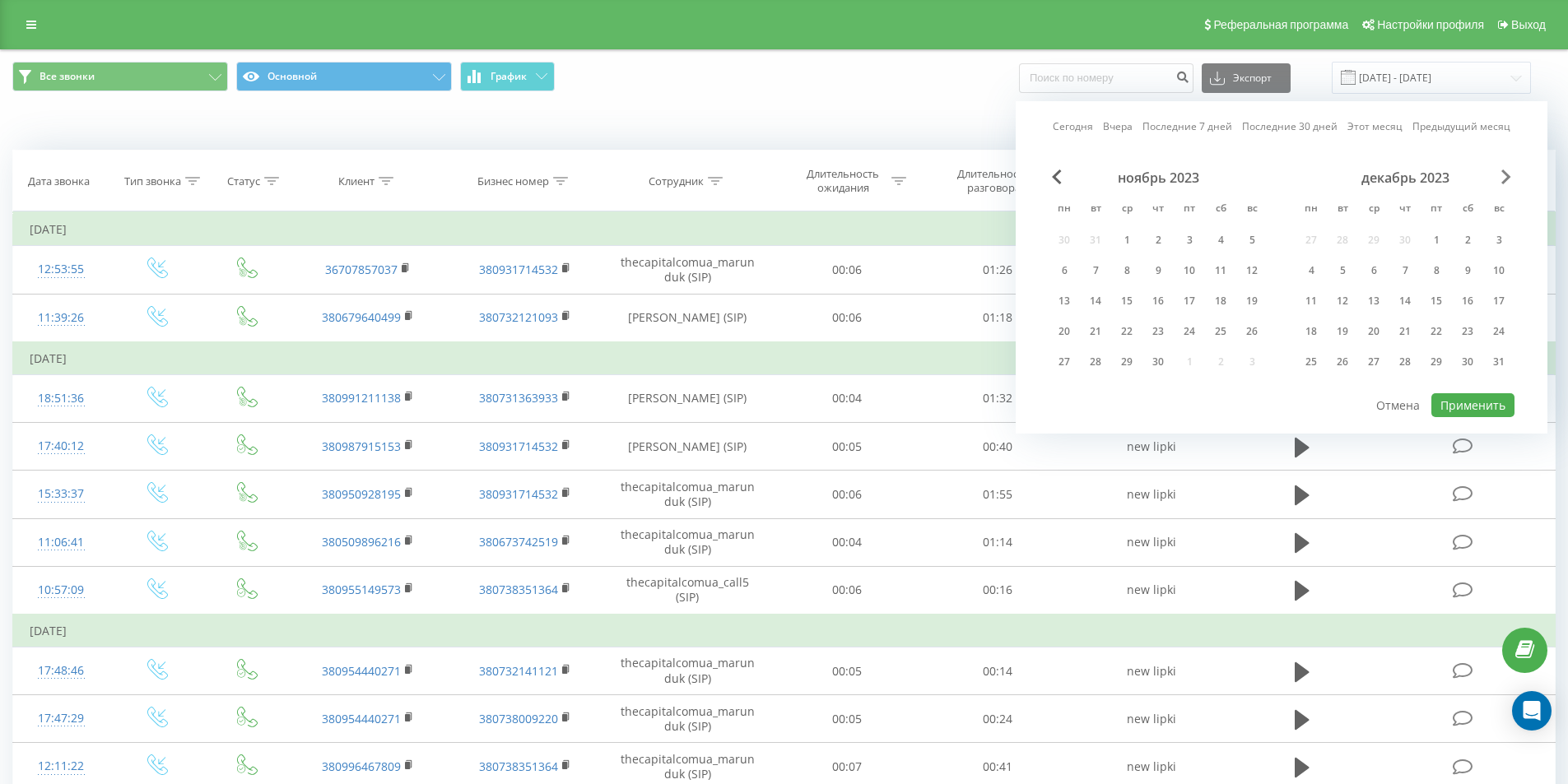
click at [1503, 175] on span "Next Month" at bounding box center [1506, 177] width 10 height 15
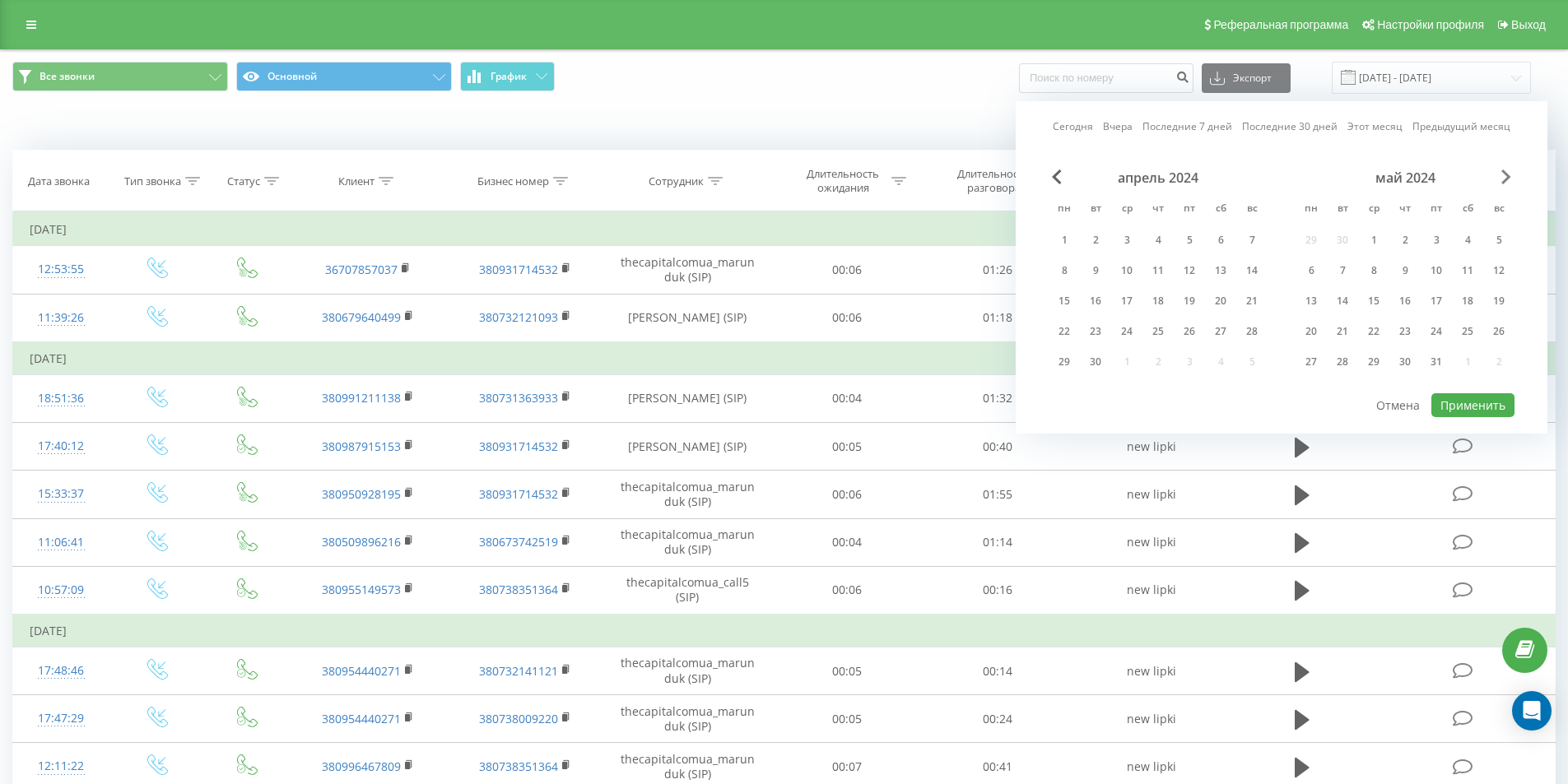
click at [1503, 175] on span "Next Month" at bounding box center [1506, 177] width 10 height 15
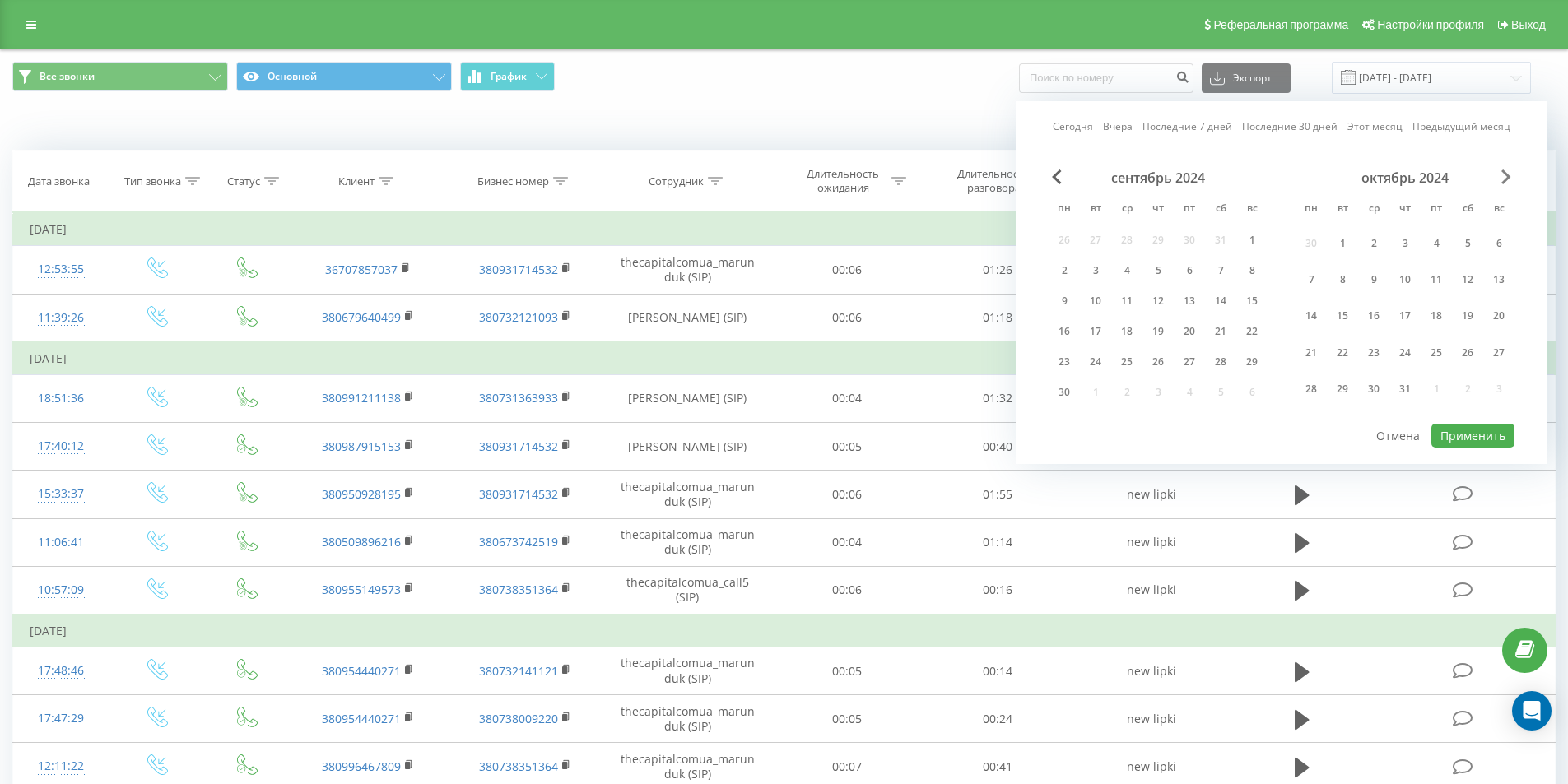
click at [1503, 175] on span "Next Month" at bounding box center [1506, 177] width 10 height 15
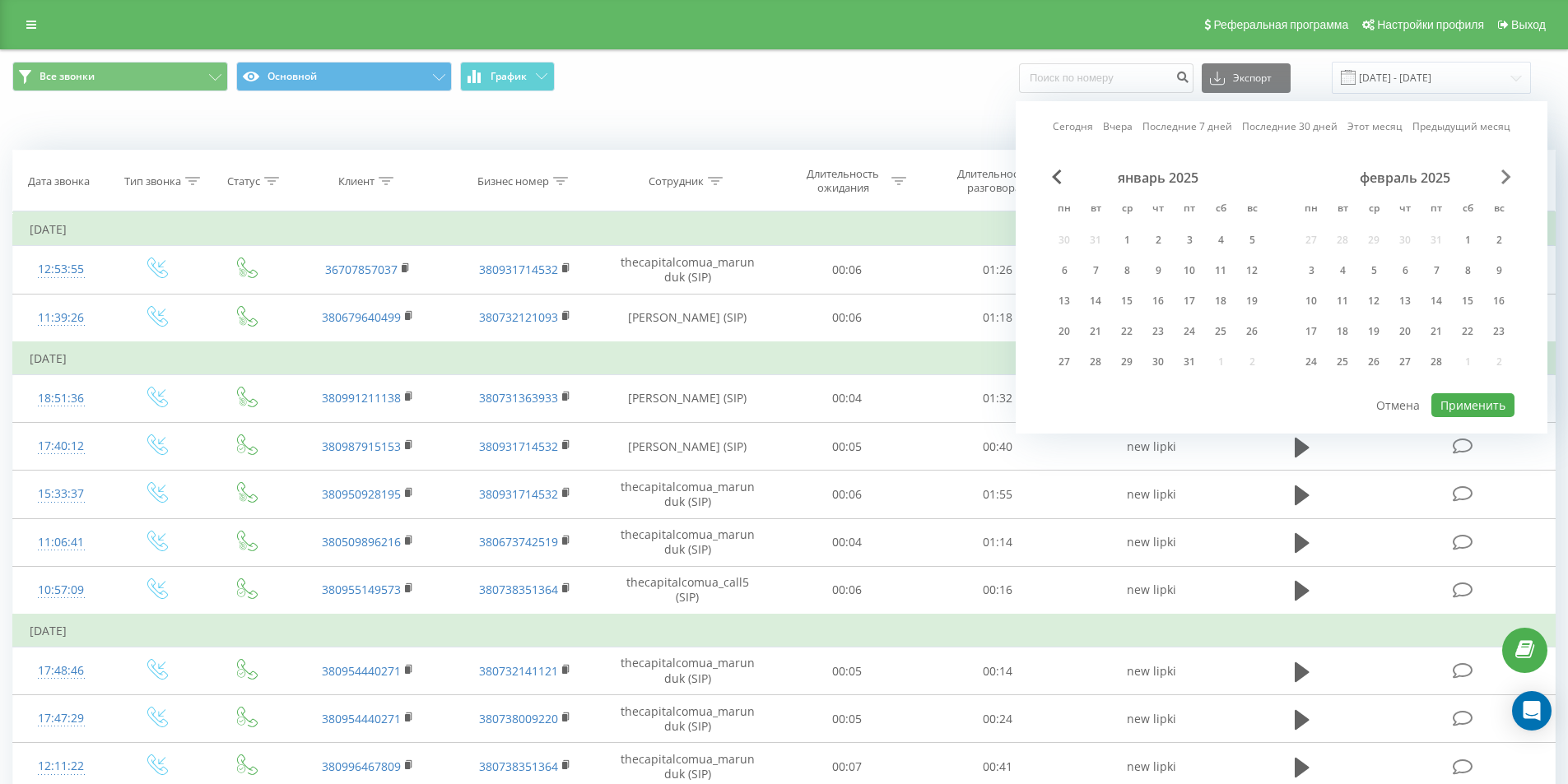
click at [1503, 175] on span "Next Month" at bounding box center [1506, 177] width 10 height 15
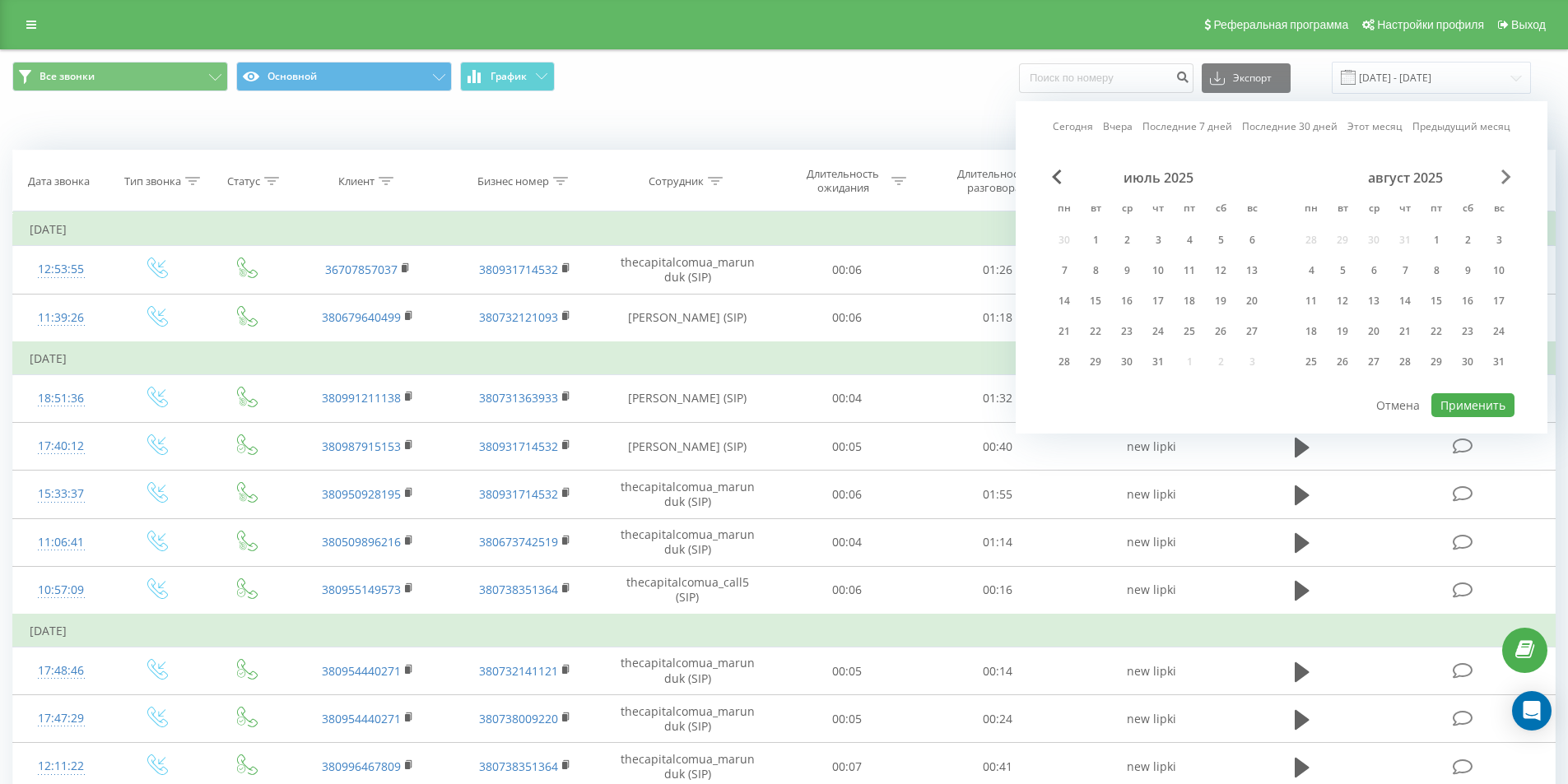
click at [1503, 175] on span "Next Month" at bounding box center [1506, 177] width 10 height 15
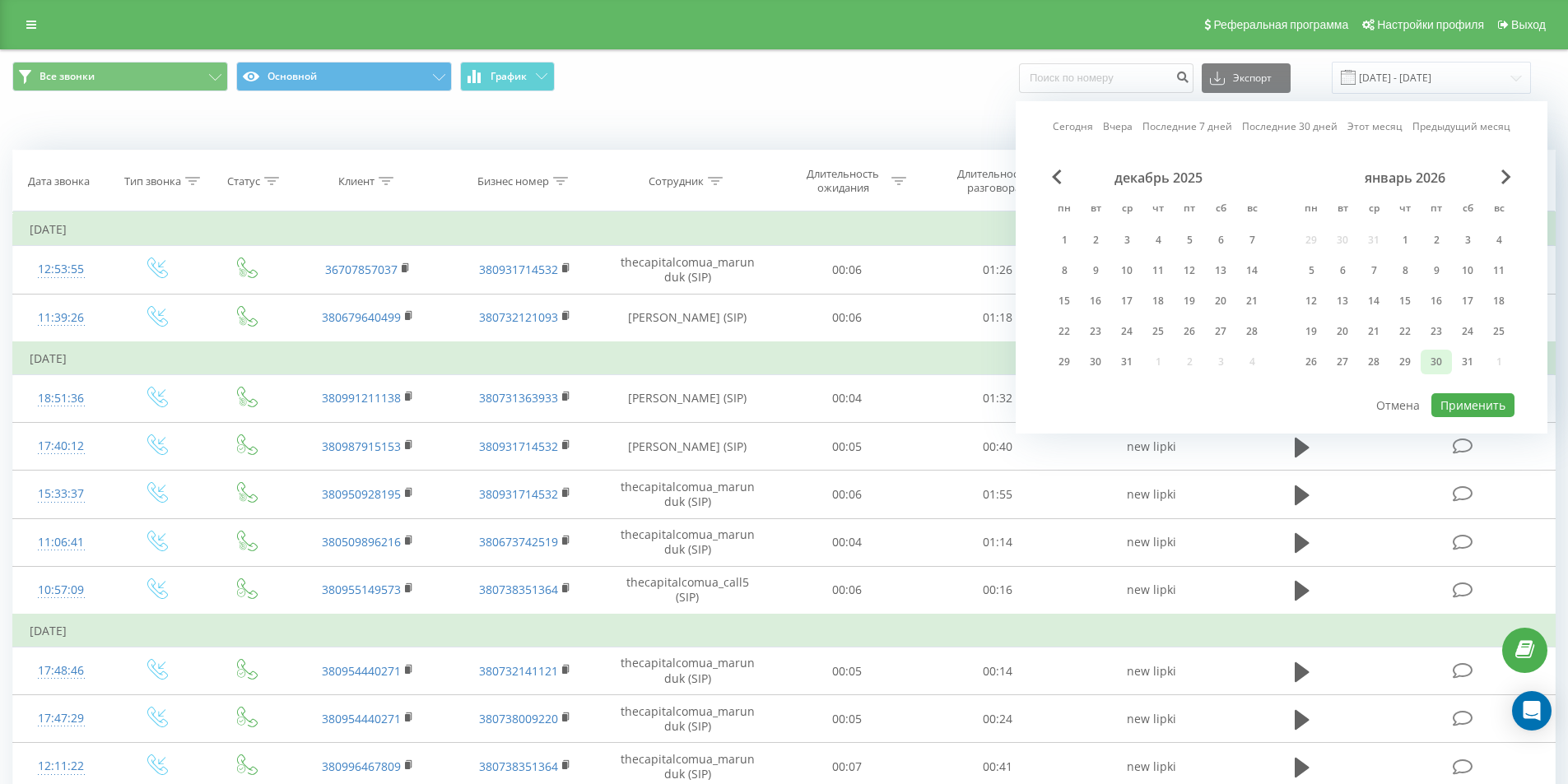
click at [1447, 361] on div "30" at bounding box center [1435, 362] width 31 height 25
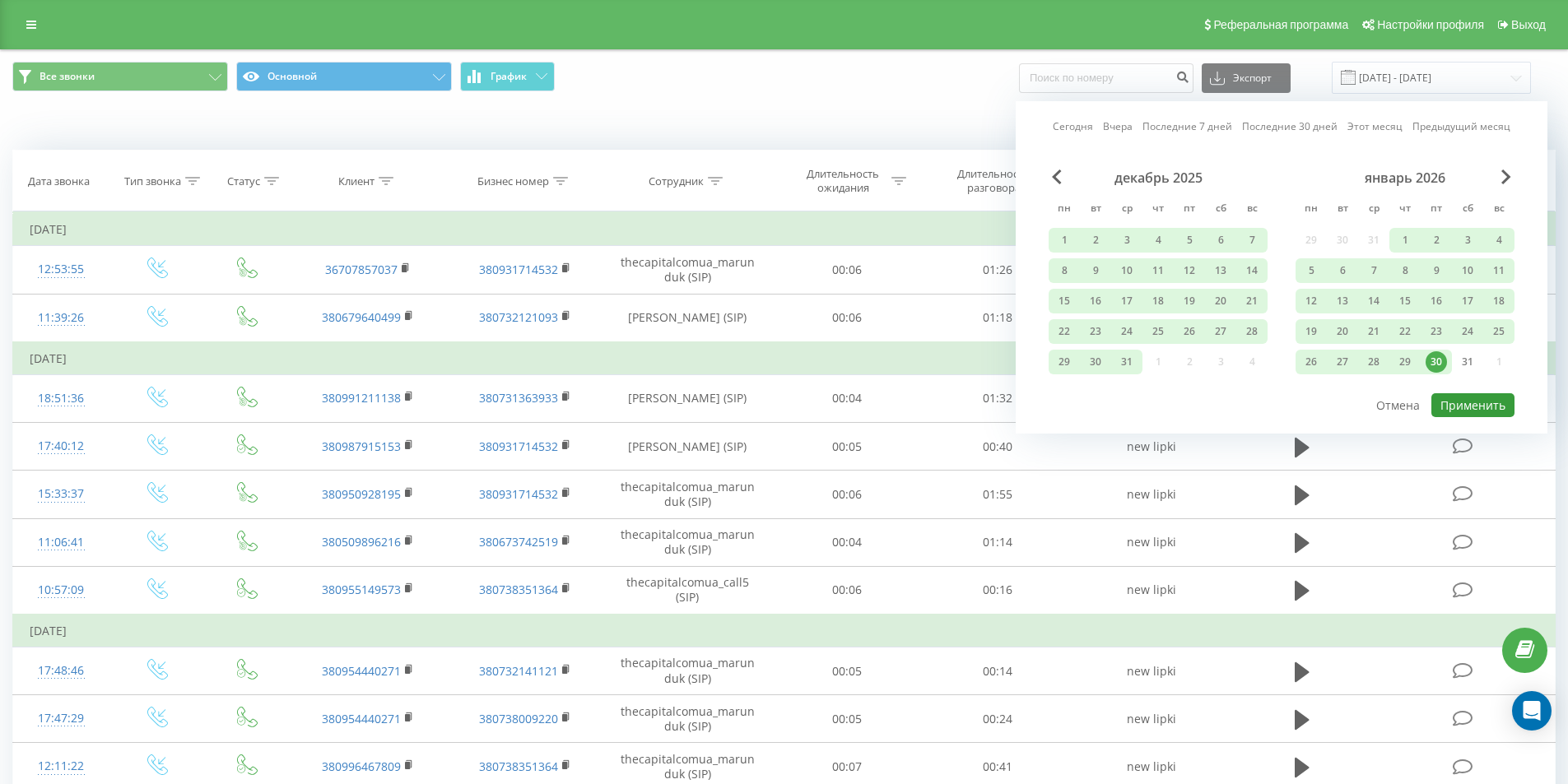
click at [1470, 405] on button "Применить" at bounding box center [1472, 405] width 83 height 24
type input "01.04.2015 - 30.01.2026"
